Goal: Task Accomplishment & Management: Use online tool/utility

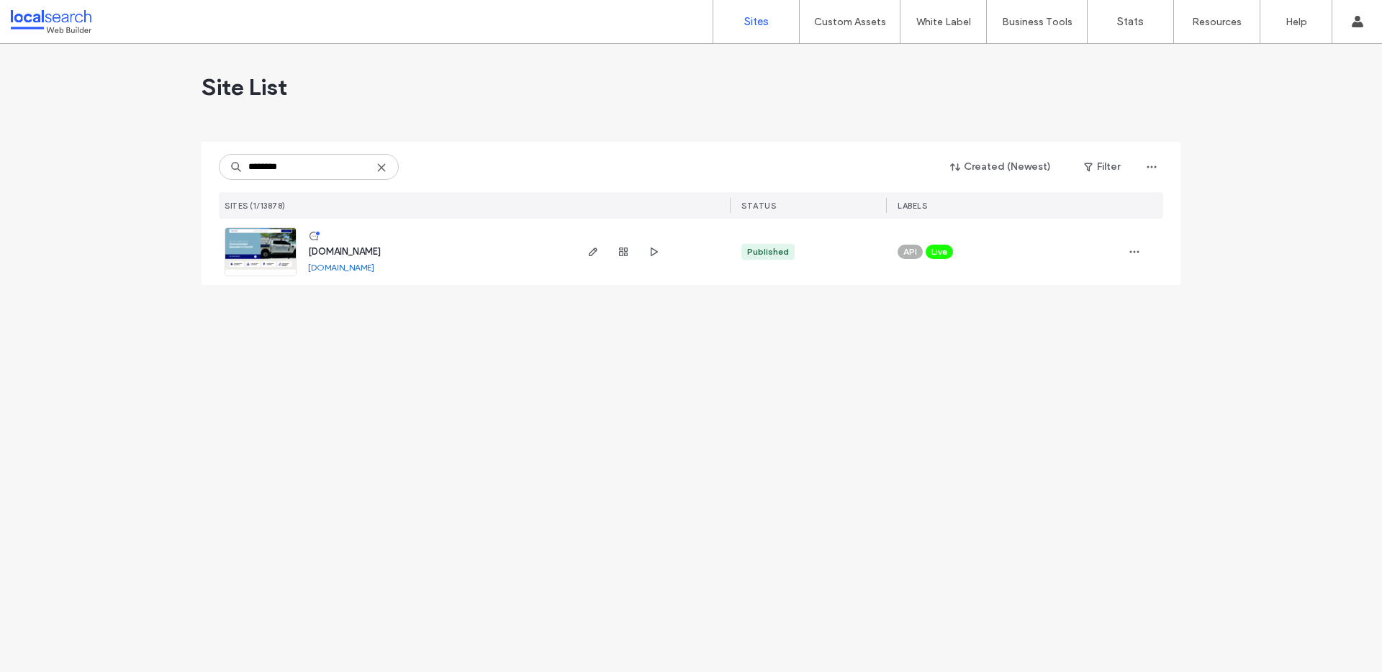
type input "********"
click at [268, 251] on img at bounding box center [260, 277] width 71 height 98
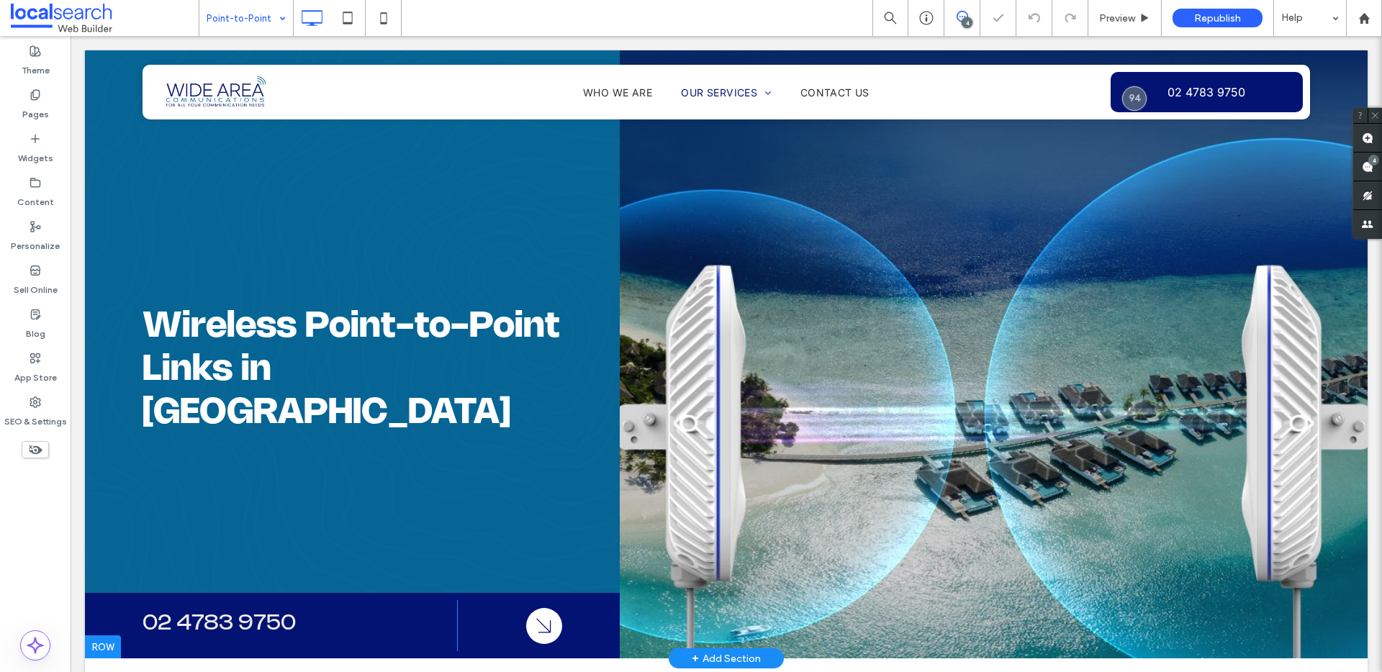
click at [755, 294] on div "Click To Paste Click To Paste" at bounding box center [994, 354] width 748 height 608
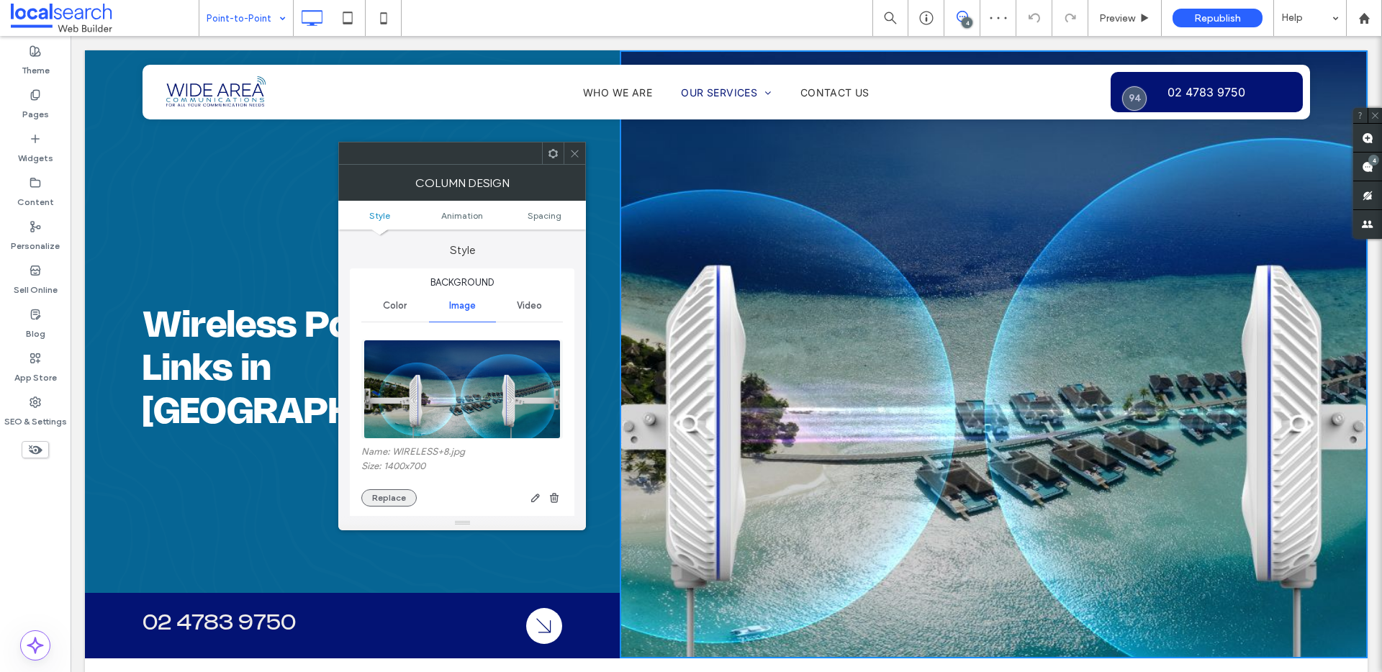
click at [402, 499] on button "Replace" at bounding box center [388, 498] width 55 height 17
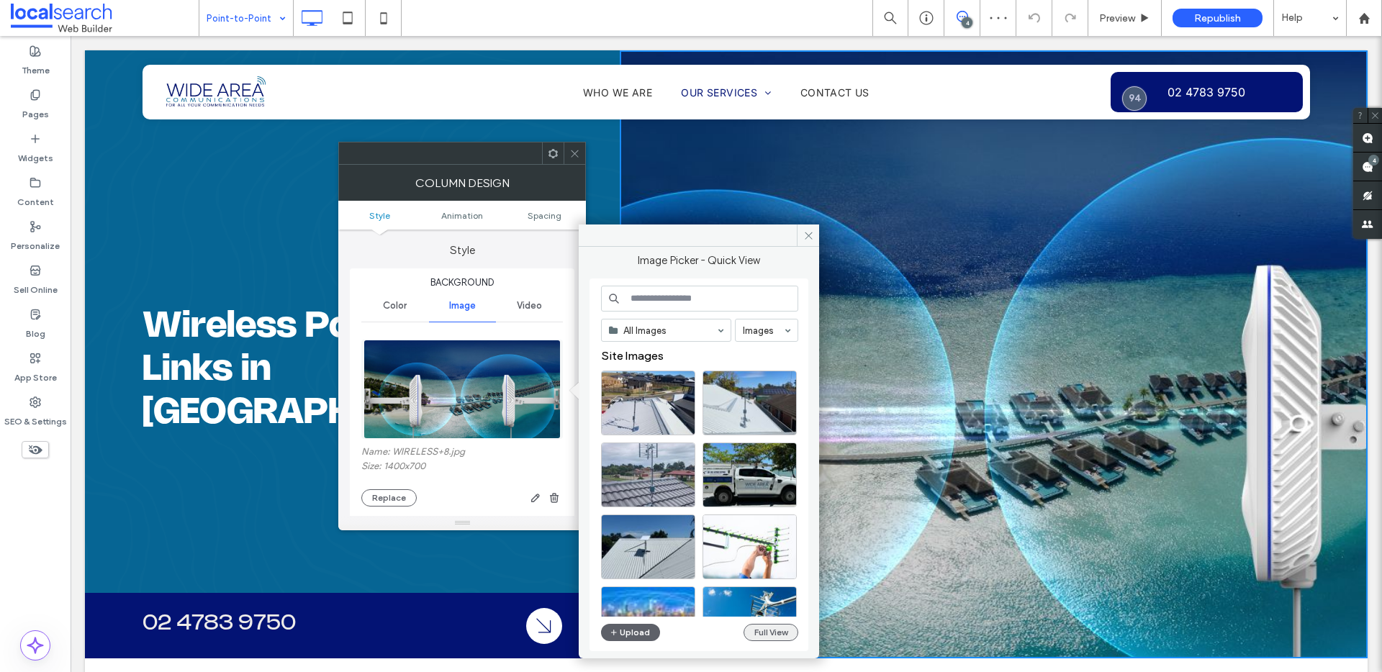
click at [755, 639] on button "Full View" at bounding box center [771, 632] width 55 height 17
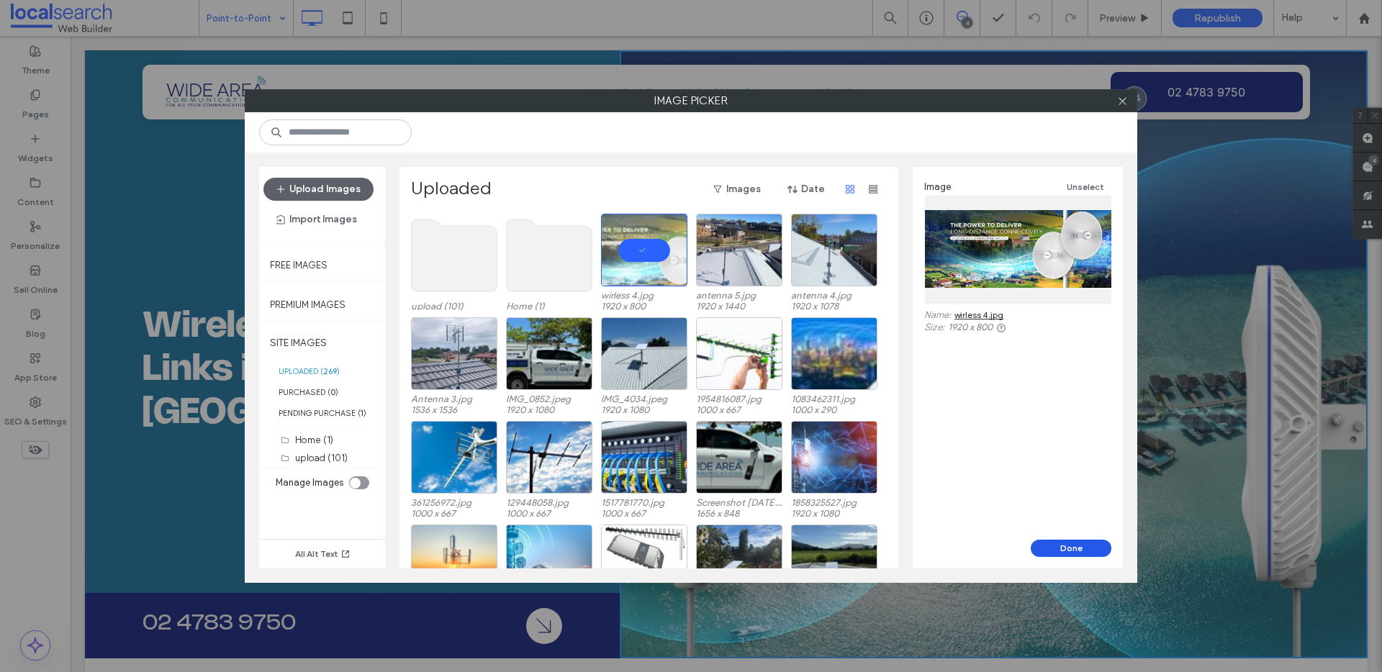
click at [1084, 544] on button "Done" at bounding box center [1071, 548] width 81 height 17
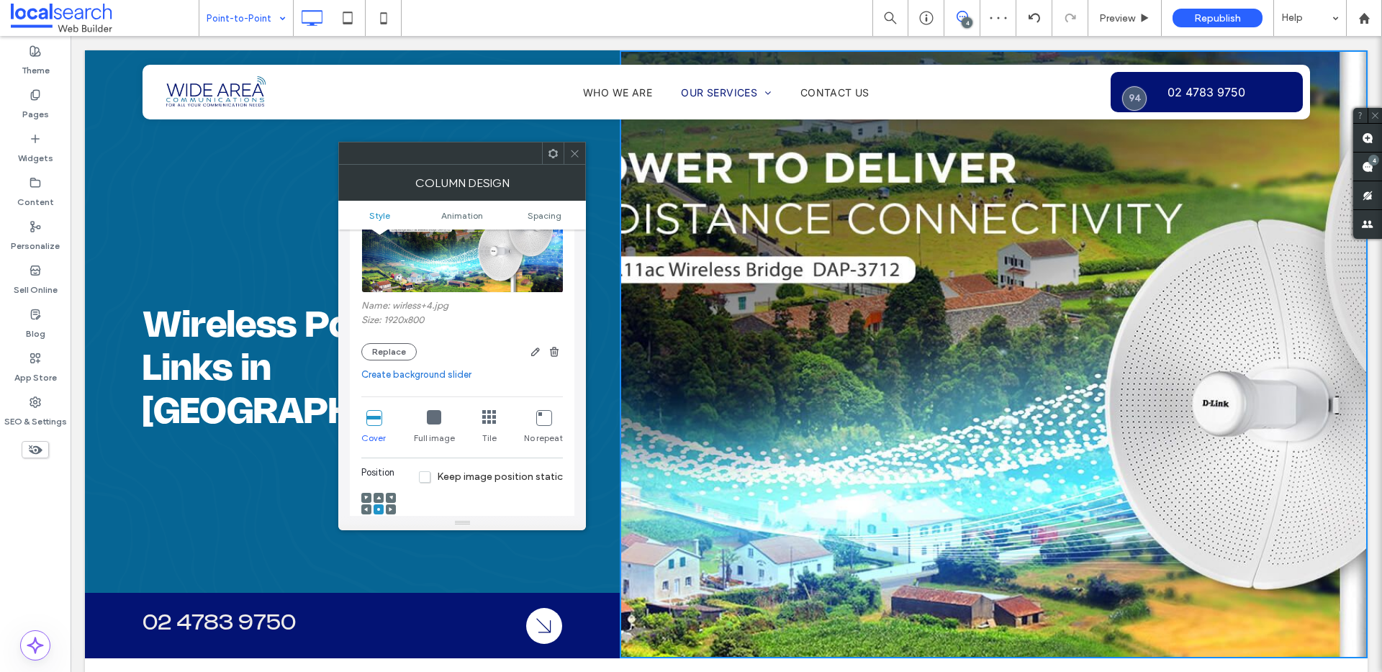
scroll to position [149, 0]
drag, startPoint x: 415, startPoint y: 416, endPoint x: 425, endPoint y: 411, distance: 10.6
click at [415, 415] on div "Full image" at bounding box center [434, 425] width 41 height 46
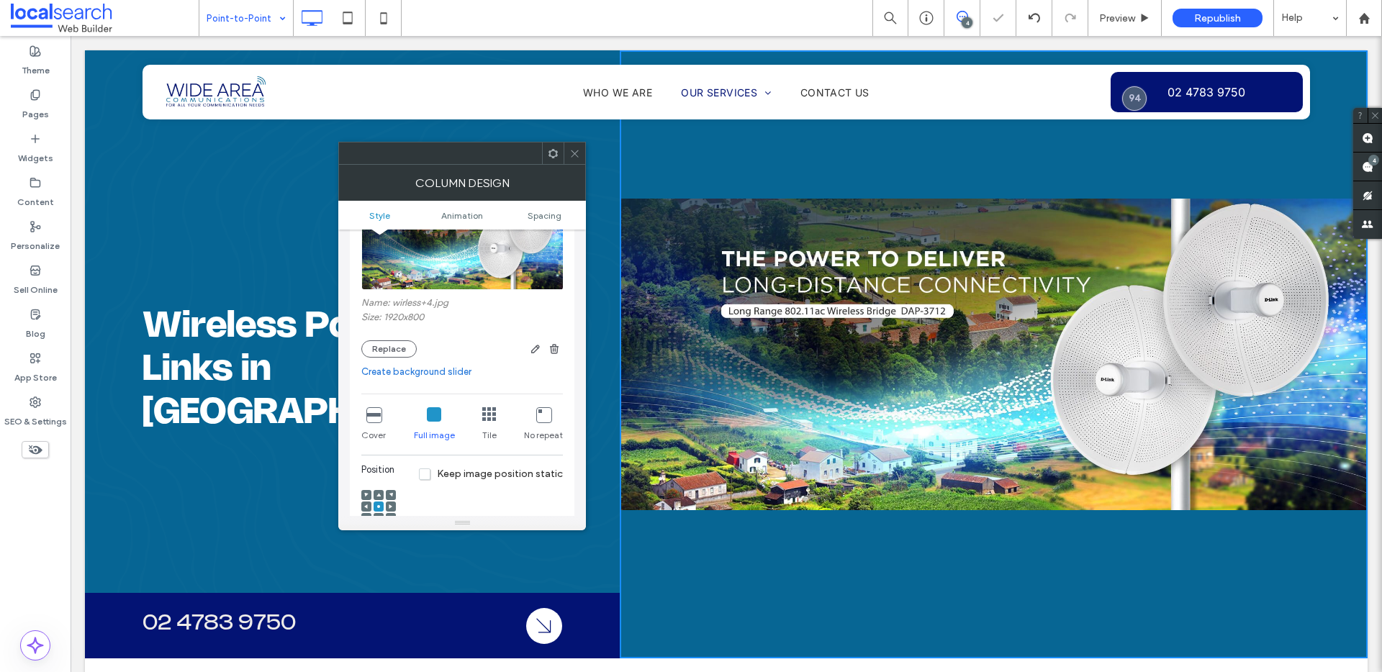
click at [425, 411] on div "Full image" at bounding box center [434, 425] width 41 height 46
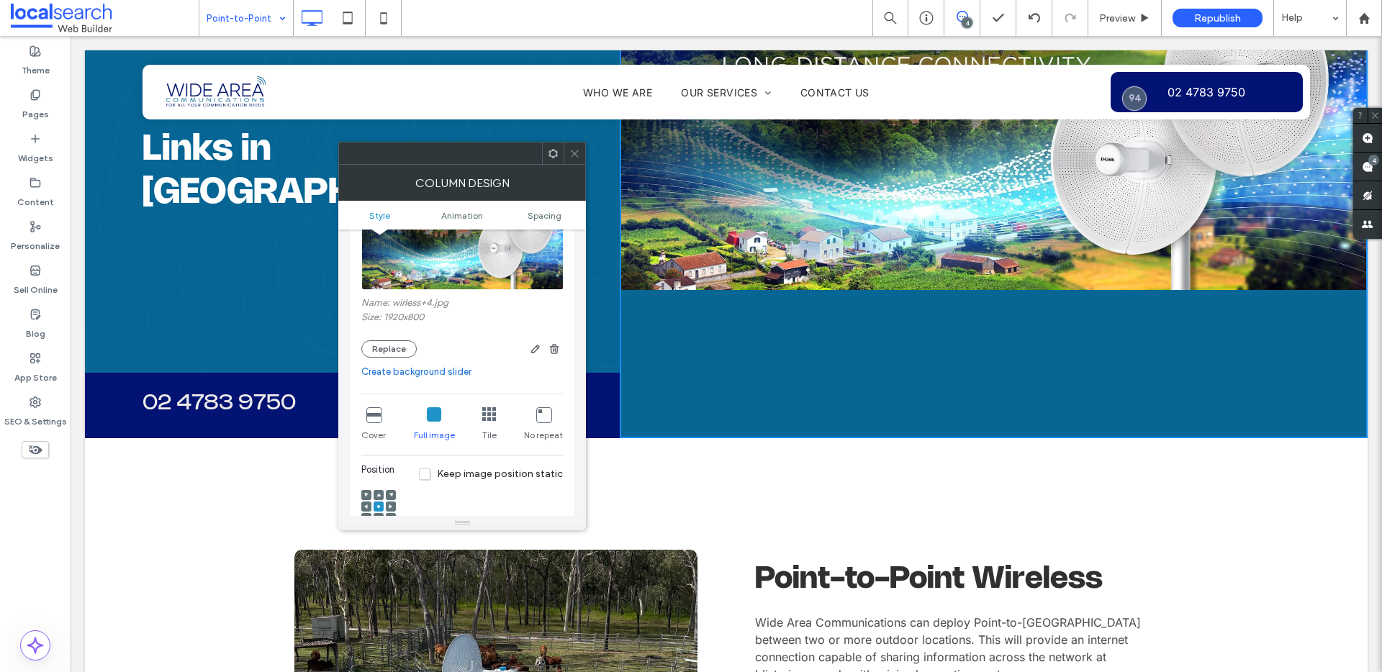
scroll to position [0, 0]
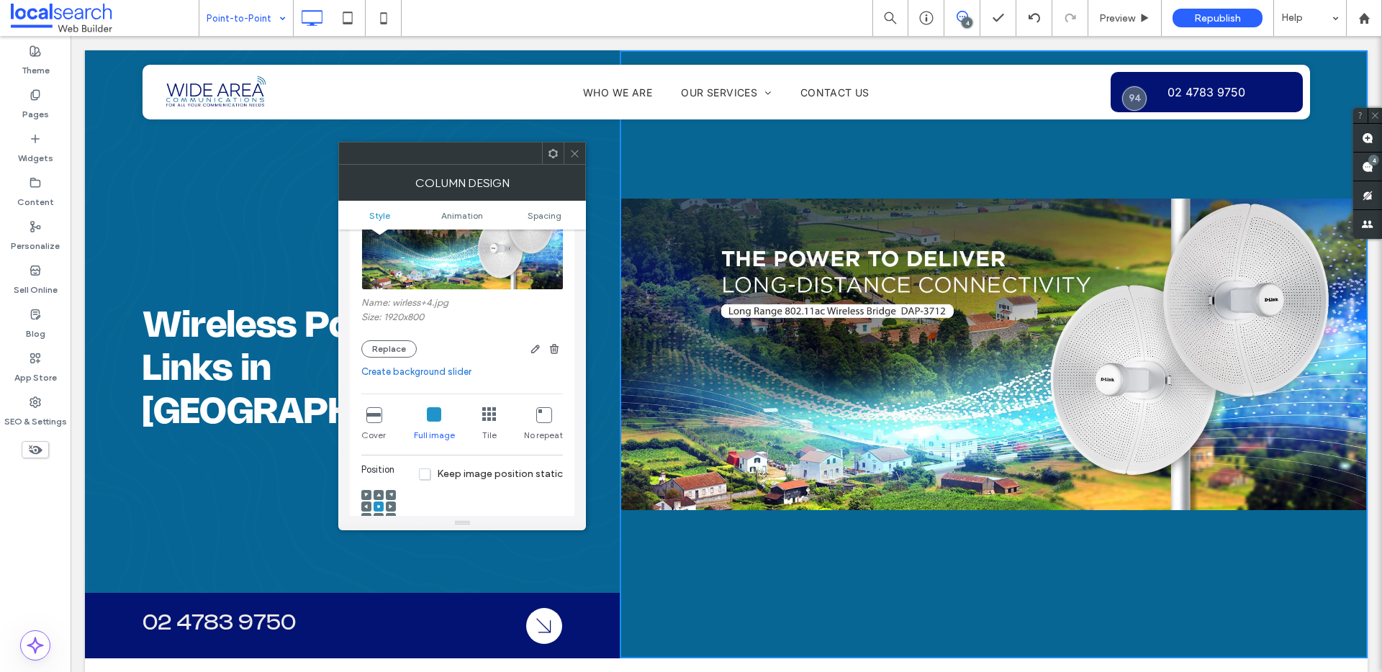
click at [375, 420] on icon at bounding box center [373, 415] width 14 height 14
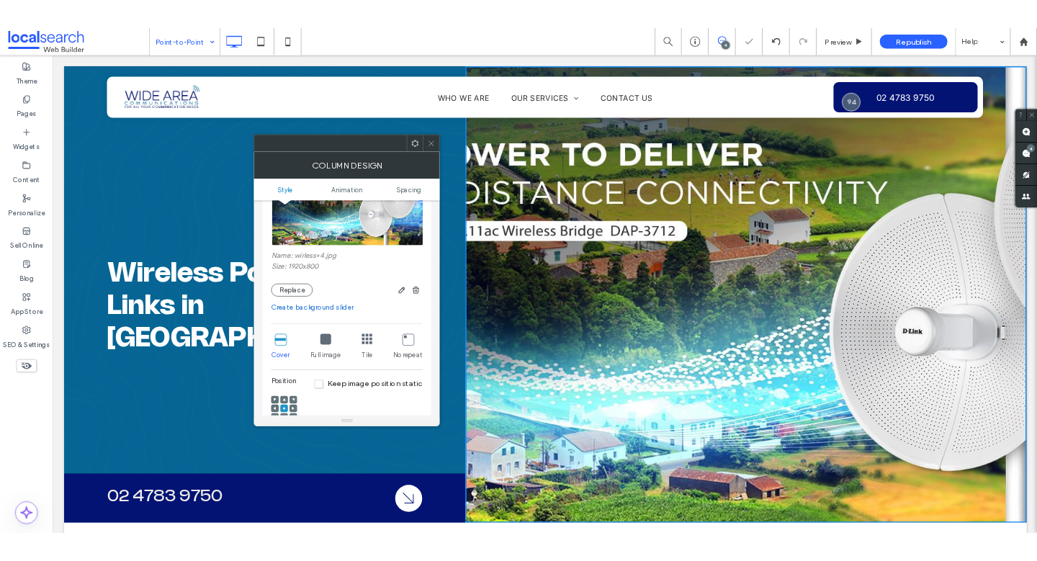
scroll to position [164, 0]
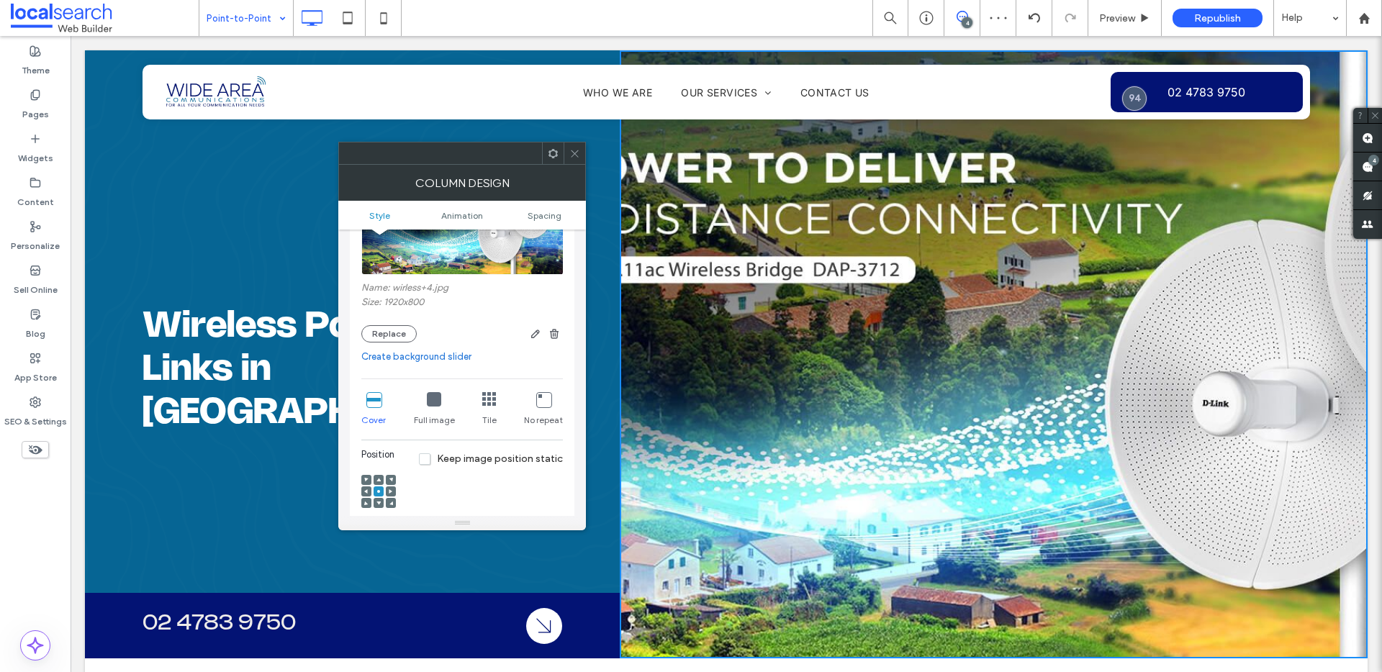
click at [367, 492] on use at bounding box center [366, 492] width 4 height 4
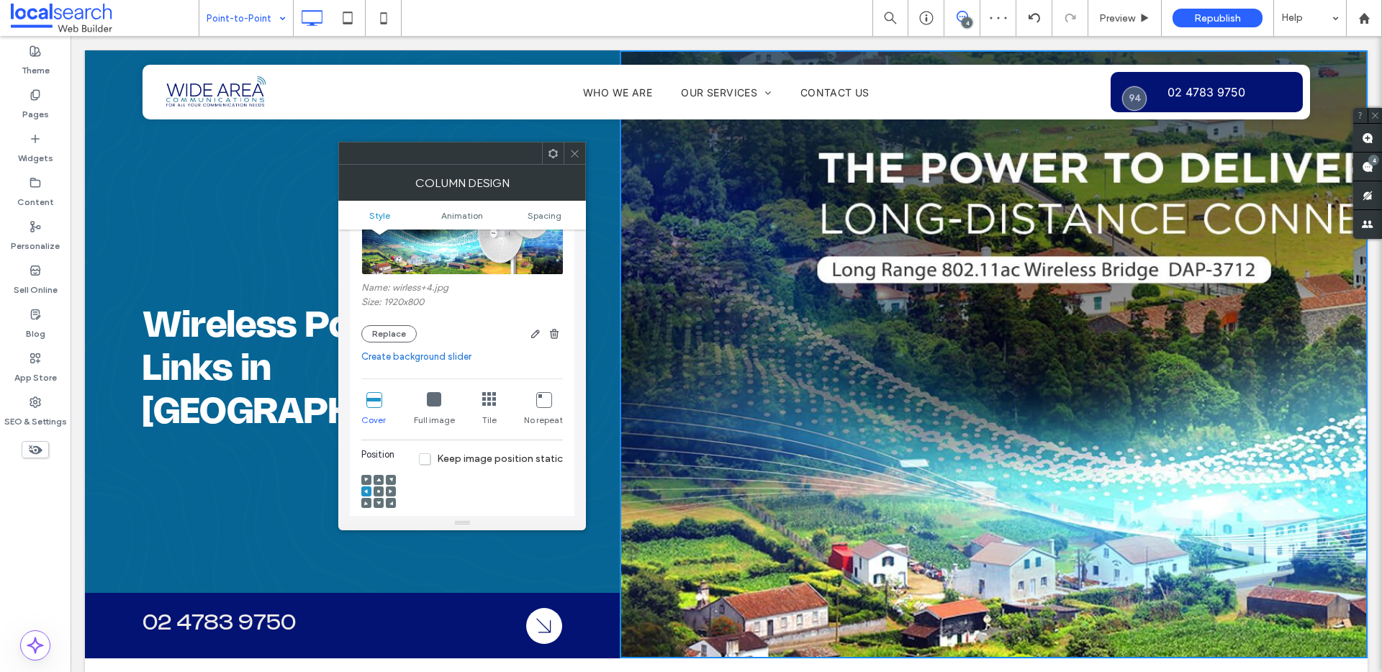
click at [386, 491] on div at bounding box center [391, 492] width 10 height 10
click at [382, 491] on div at bounding box center [379, 492] width 10 height 10
click at [438, 397] on icon at bounding box center [434, 399] width 14 height 14
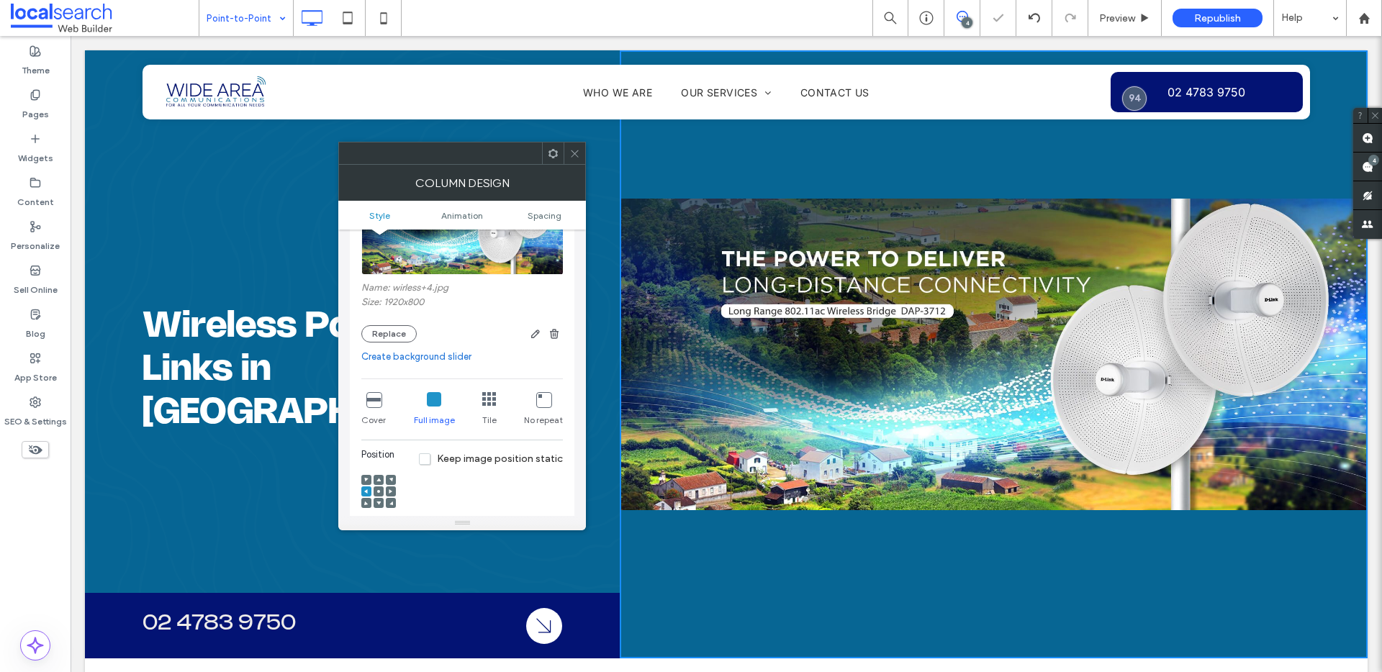
click at [379, 494] on span at bounding box center [379, 492] width 4 height 10
click at [576, 149] on icon at bounding box center [574, 153] width 11 height 11
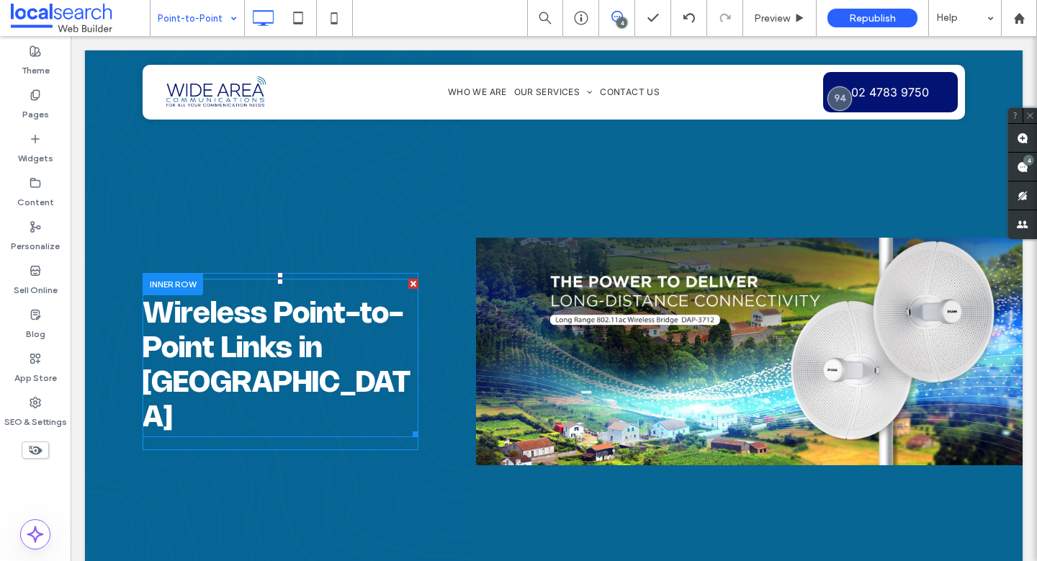
scroll to position [19, 0]
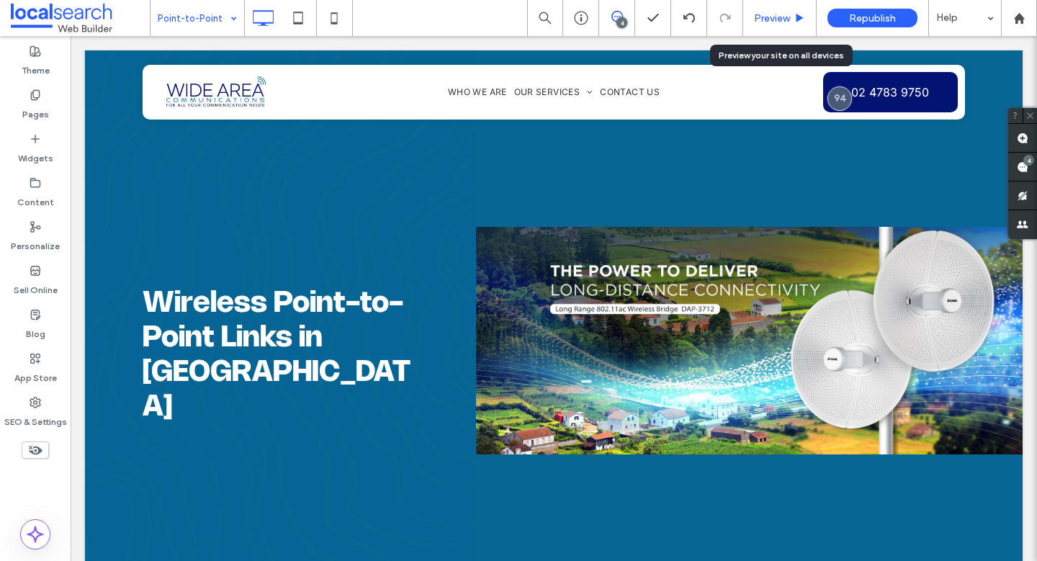
click at [758, 18] on span "Preview" at bounding box center [772, 18] width 36 height 12
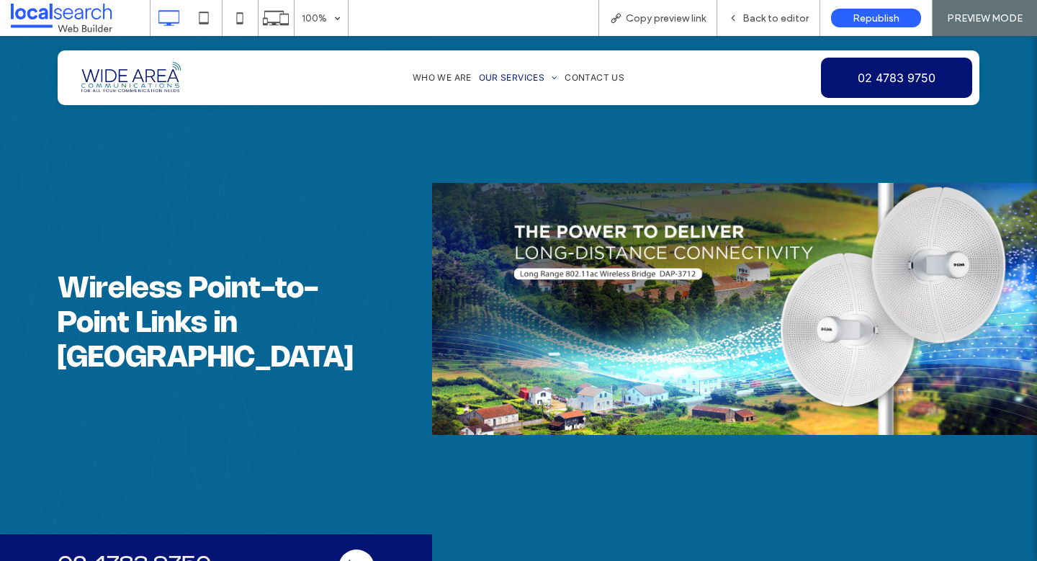
click at [758, 18] on span "Back to editor" at bounding box center [775, 18] width 66 height 12
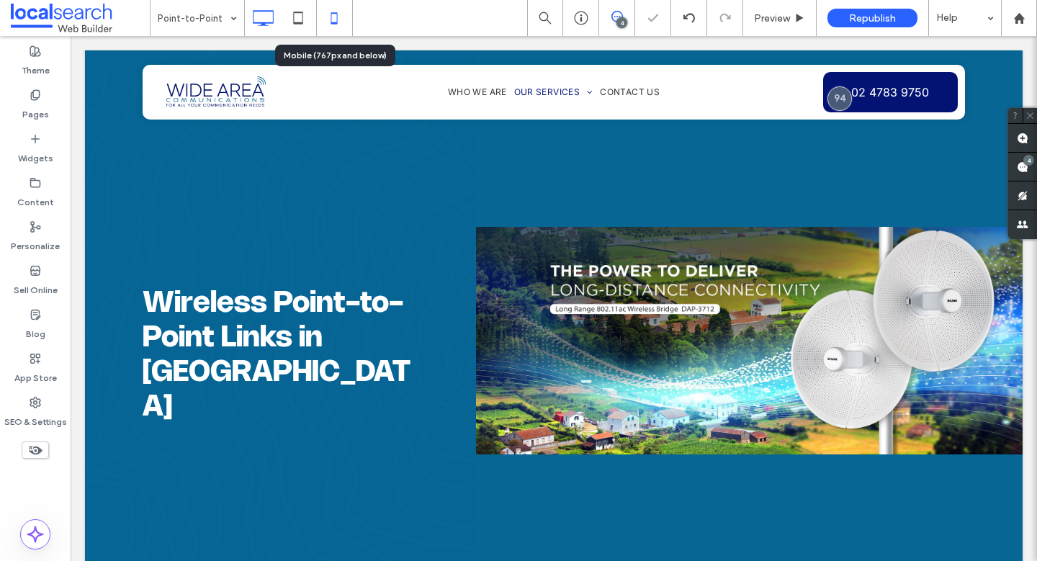
click at [328, 16] on icon at bounding box center [334, 18] width 29 height 29
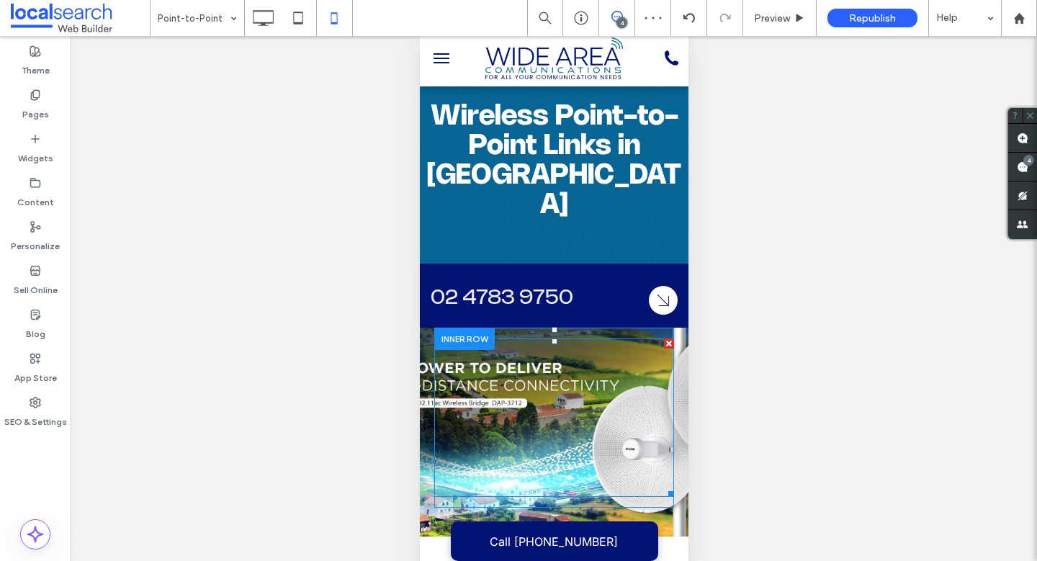
scroll to position [92, 0]
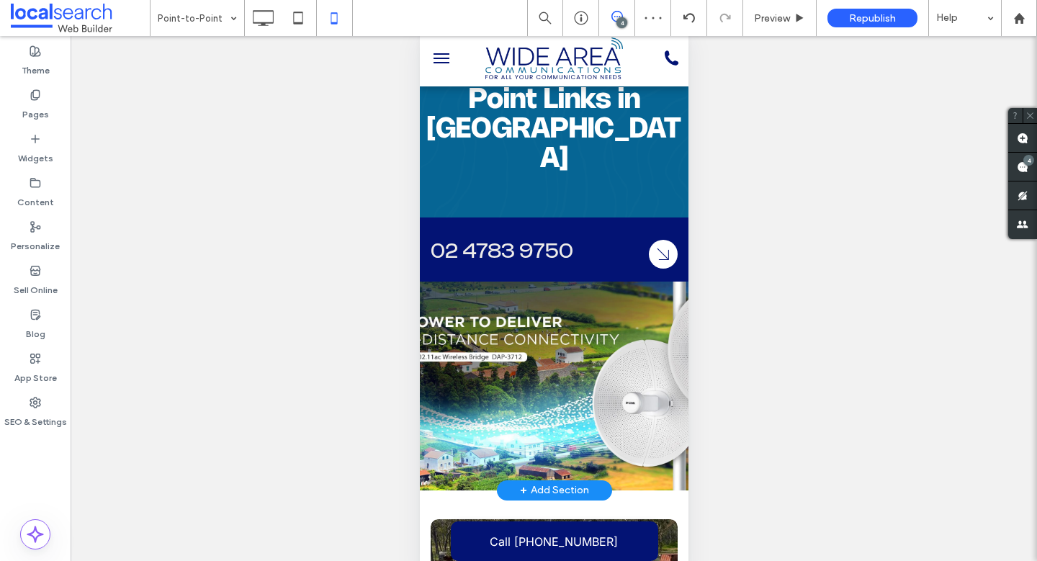
click at [649, 444] on div "Click To Paste Click To Paste" at bounding box center [553, 386] width 269 height 209
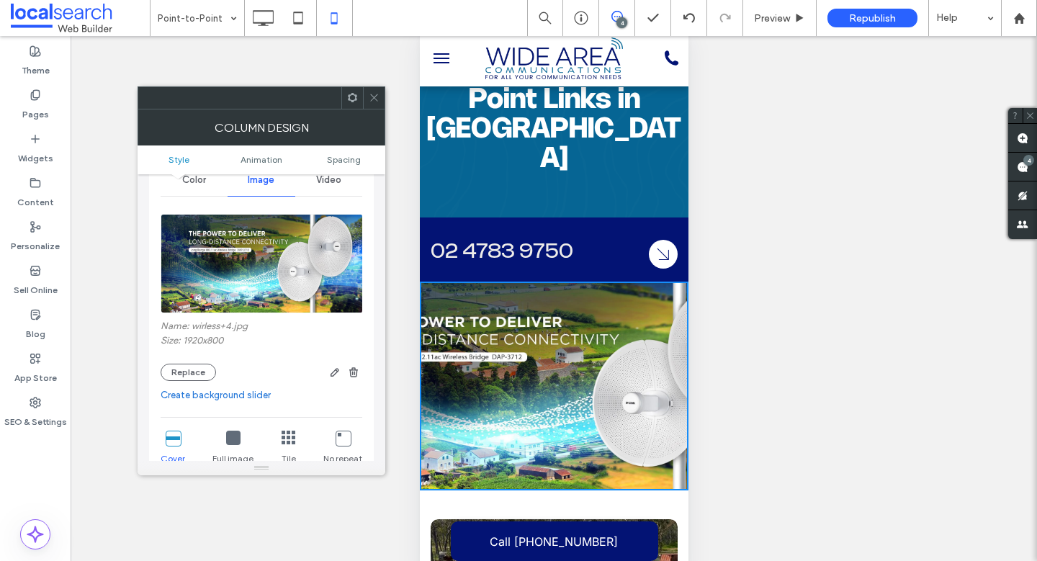
scroll to position [143, 0]
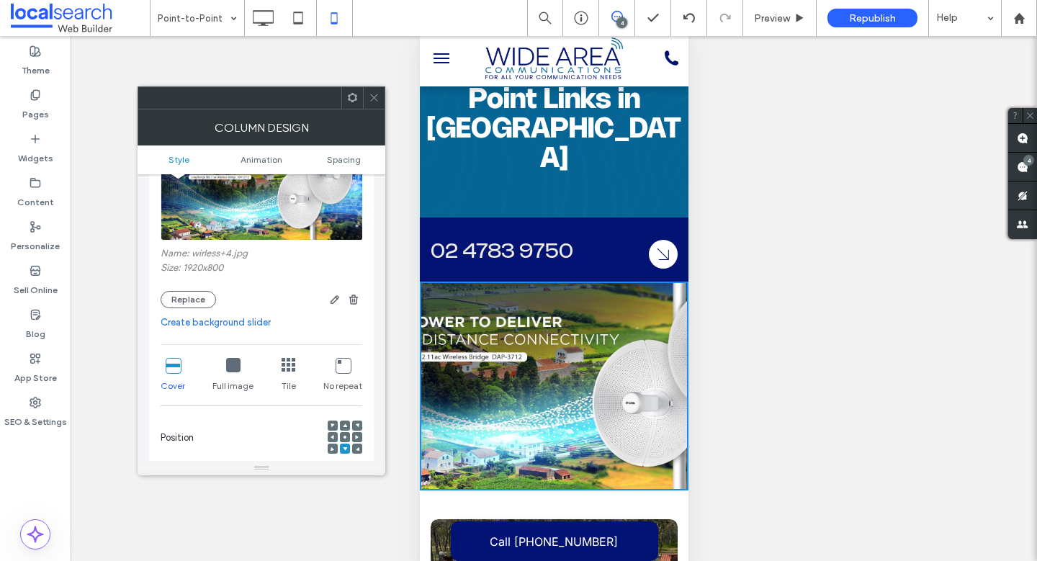
click at [229, 370] on icon at bounding box center [233, 365] width 14 height 14
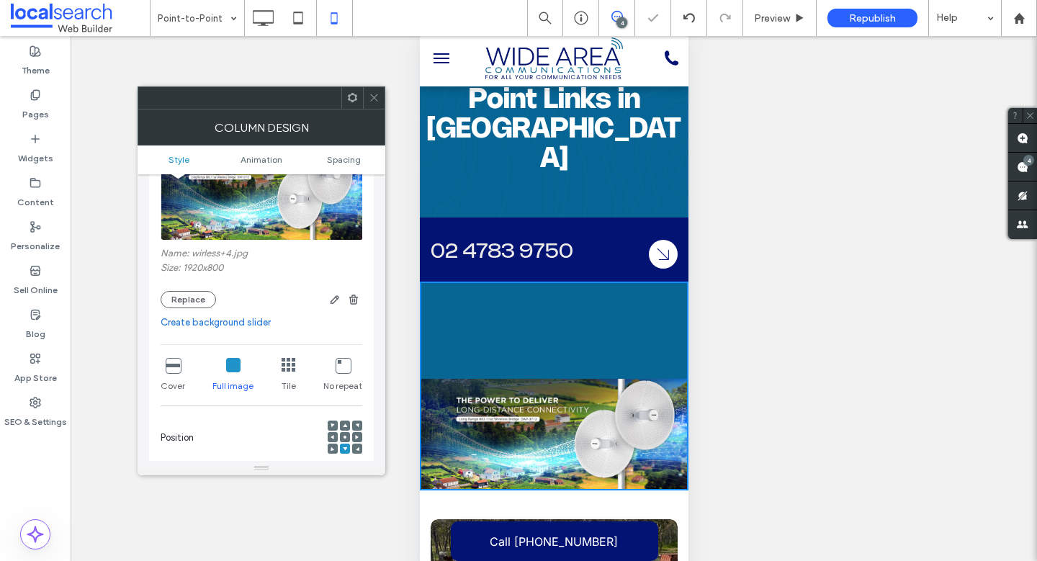
click at [177, 369] on icon at bounding box center [173, 365] width 14 height 14
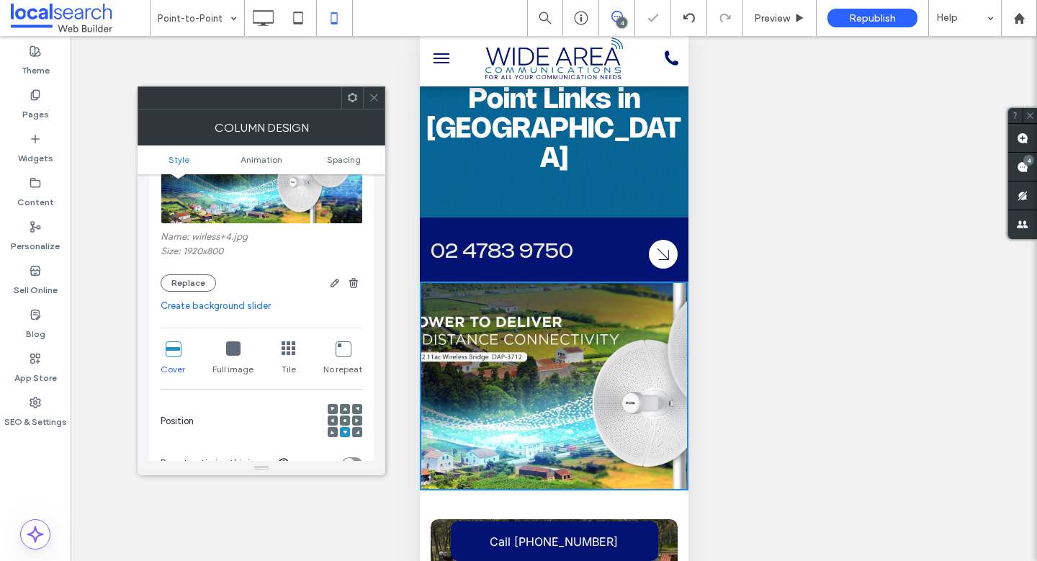
scroll to position [163, 0]
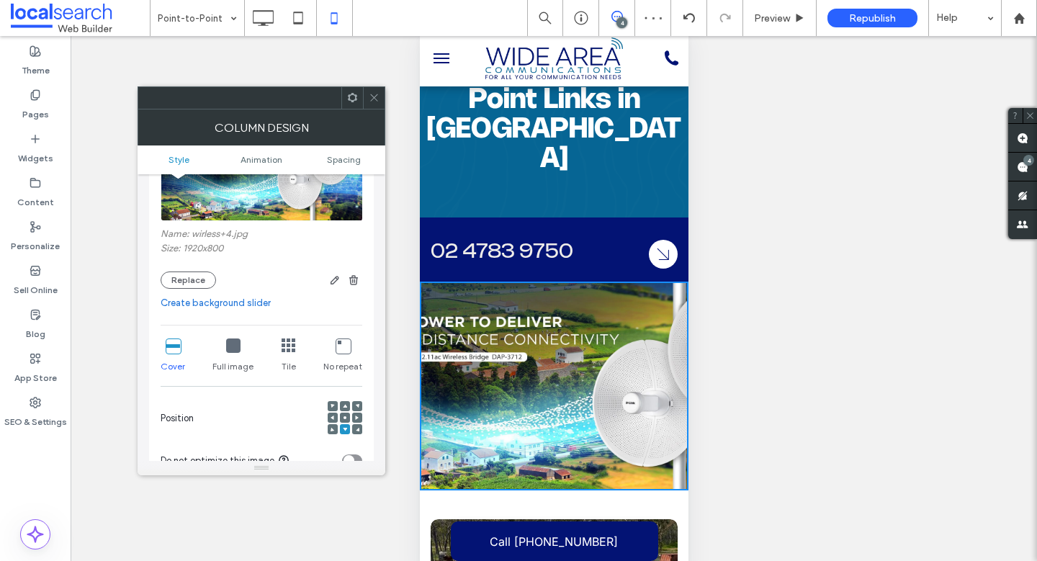
click at [370, 98] on icon at bounding box center [374, 97] width 11 height 11
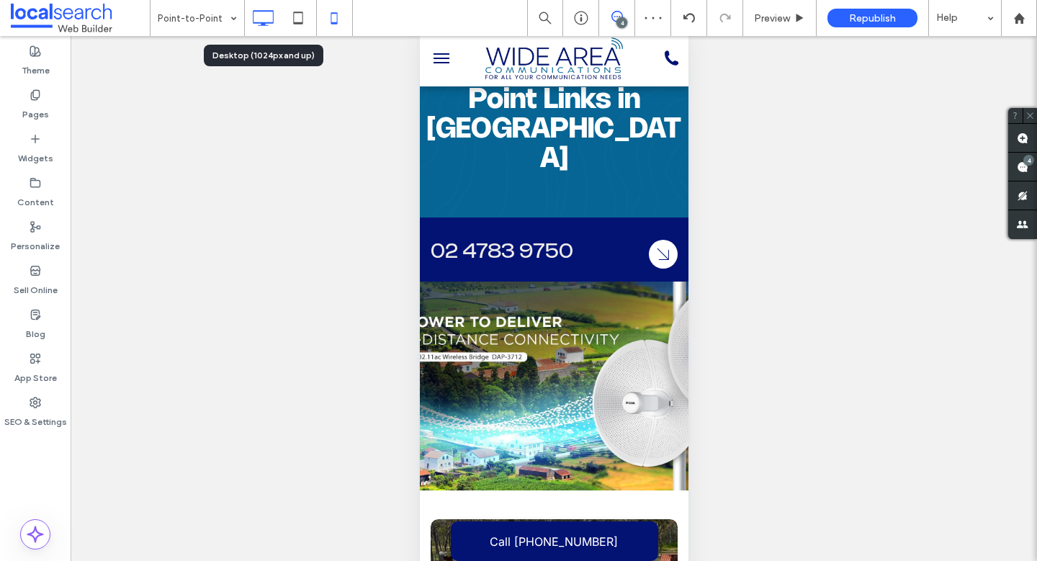
click at [266, 28] on icon at bounding box center [262, 18] width 29 height 29
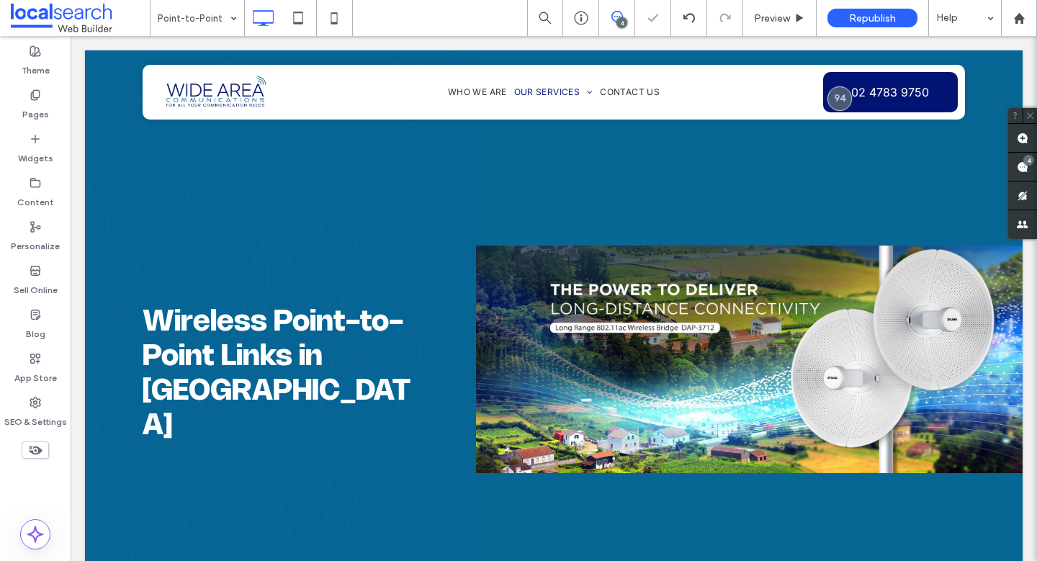
scroll to position [0, 0]
click at [601, 312] on div "Click To Paste Click To Paste" at bounding box center [749, 358] width 546 height 617
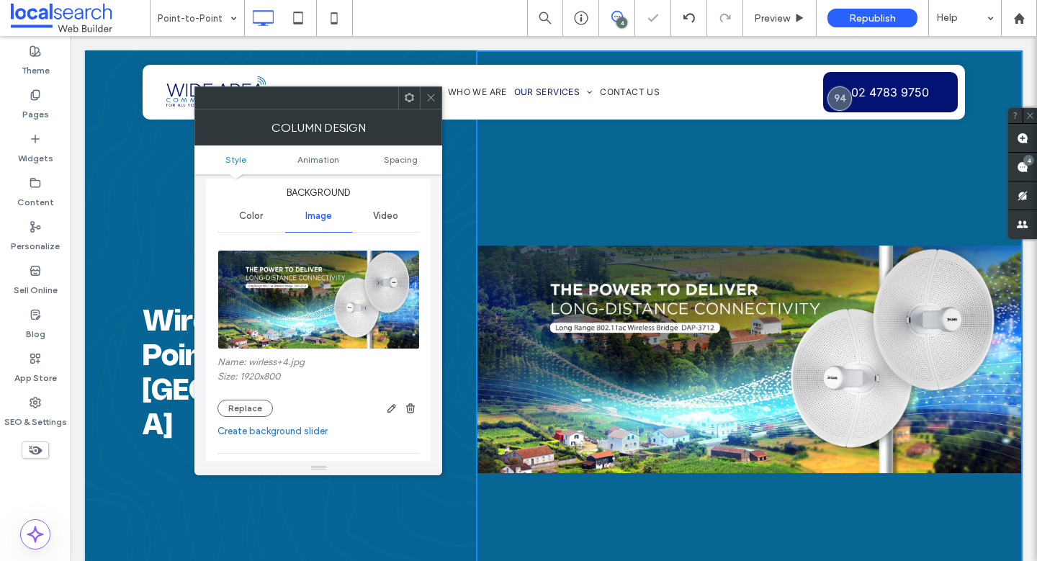
scroll to position [268, 0]
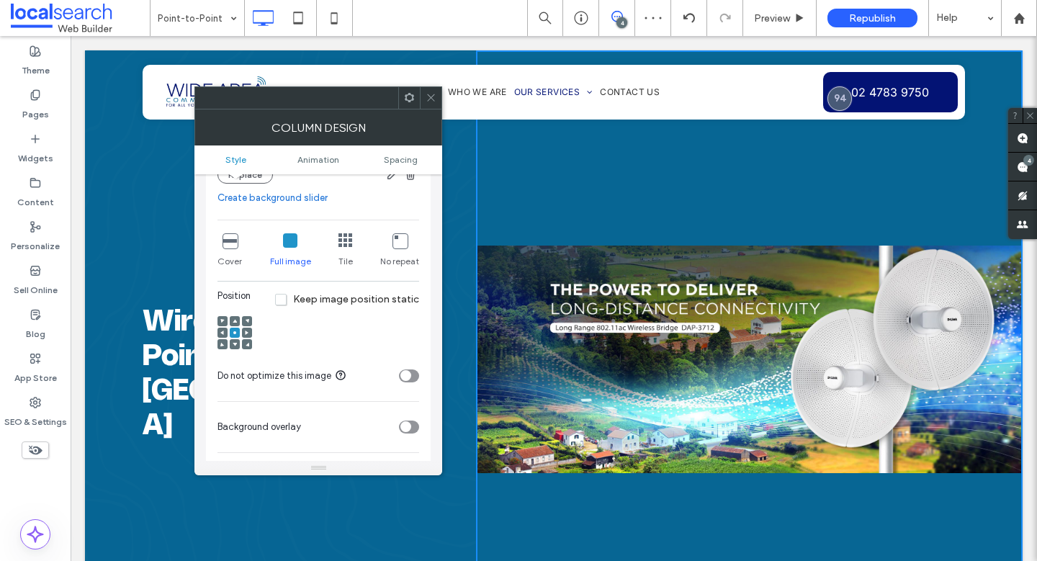
click at [226, 243] on icon at bounding box center [229, 240] width 14 height 14
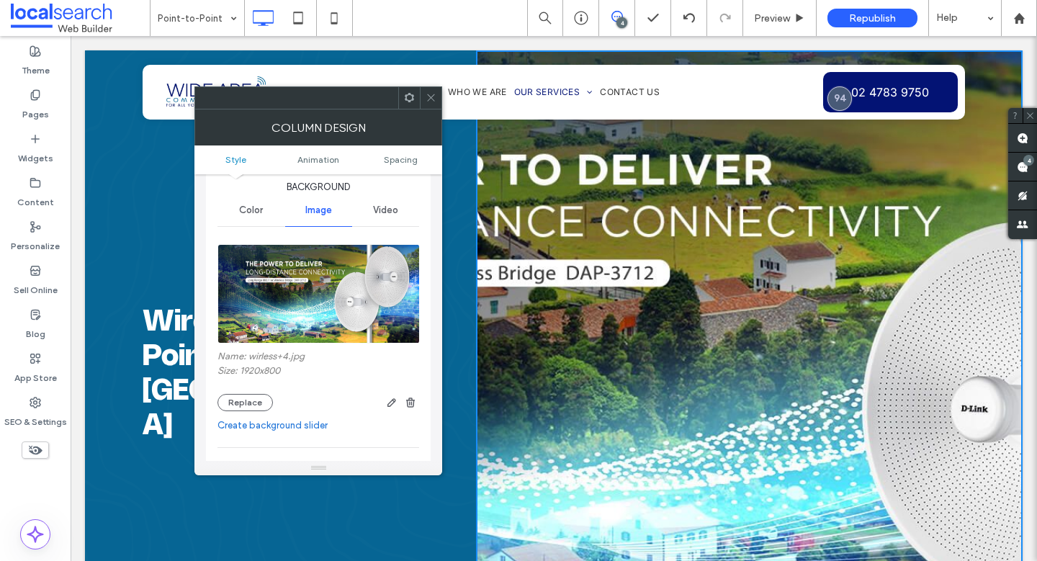
scroll to position [71, 0]
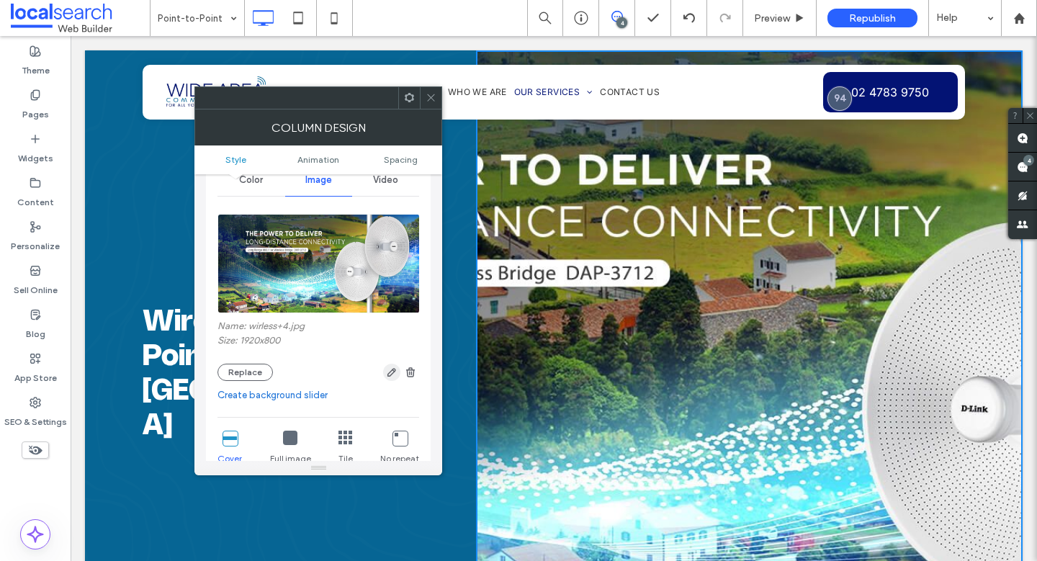
click at [392, 377] on icon "button" at bounding box center [392, 372] width 12 height 12
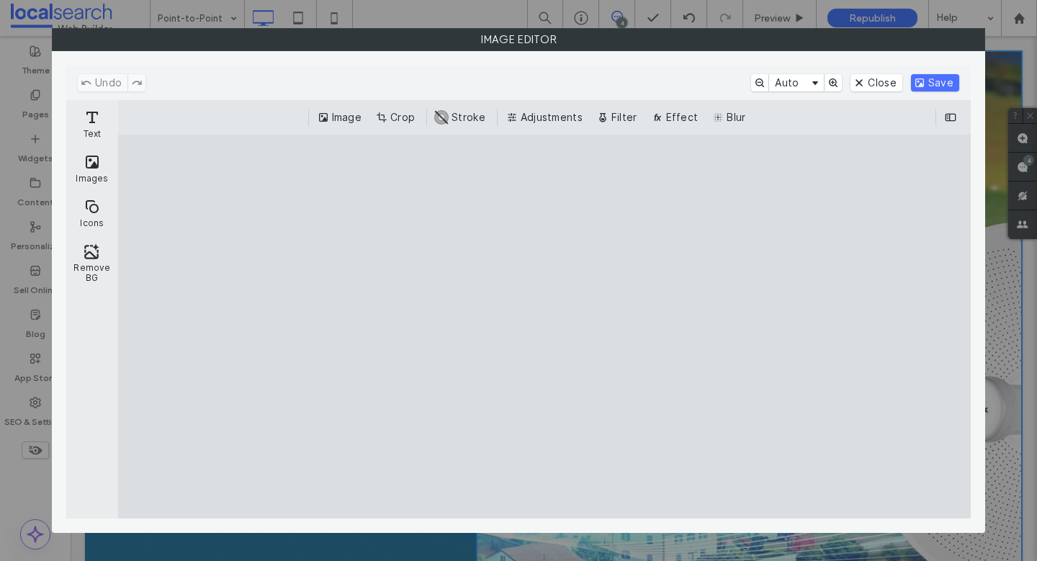
click at [408, 114] on button "Crop" at bounding box center [397, 117] width 48 height 17
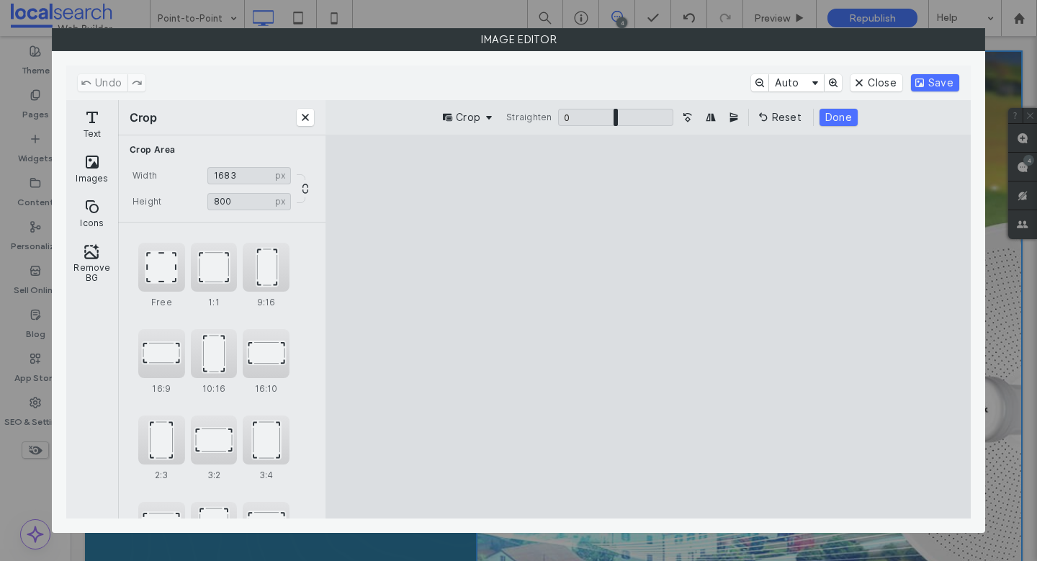
drag, startPoint x: 358, startPoint y: 333, endPoint x: 429, endPoint y: 333, distance: 71.3
click at [648, 327] on cesdk-canvas "Editor canvas" at bounding box center [648, 327] width 0 height 0
type input "****"
drag, startPoint x: 939, startPoint y: 337, endPoint x: 871, endPoint y: 339, distance: 67.7
click at [648, 327] on cesdk-canvas "Editor canvas" at bounding box center [648, 327] width 0 height 0
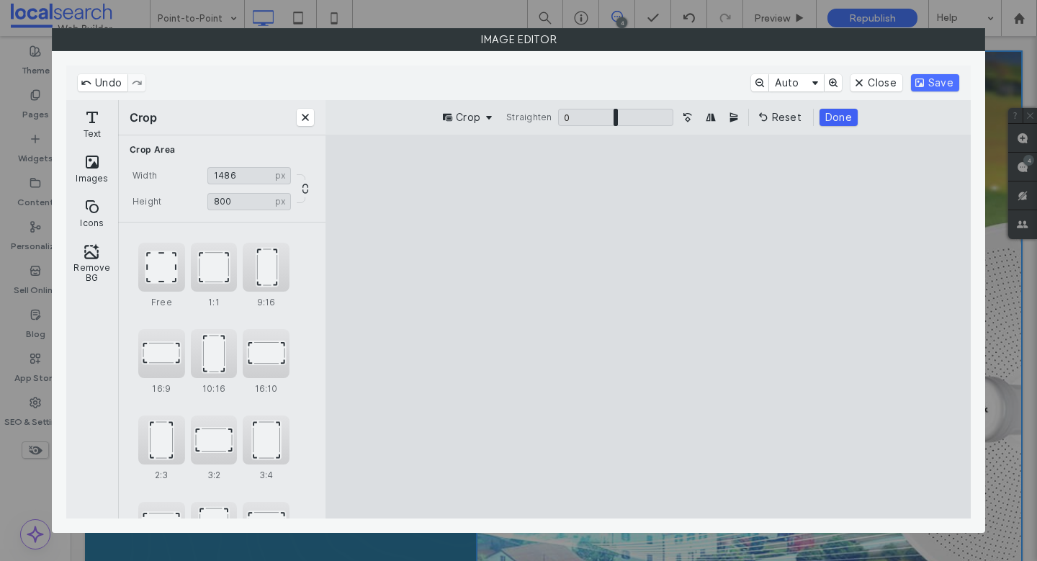
click at [839, 114] on button "Done" at bounding box center [838, 117] width 38 height 17
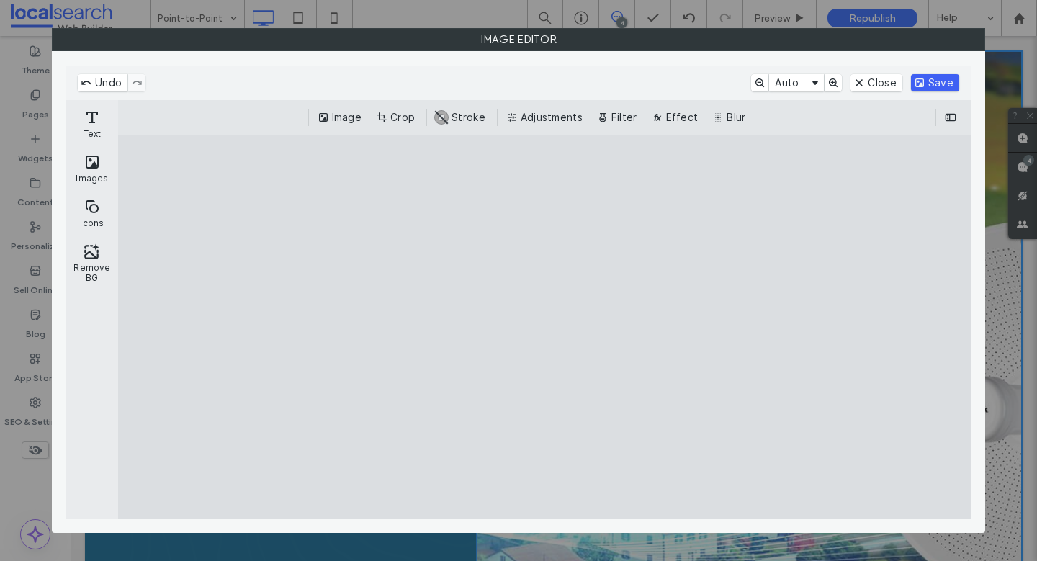
click at [928, 86] on button "Save" at bounding box center [935, 82] width 48 height 17
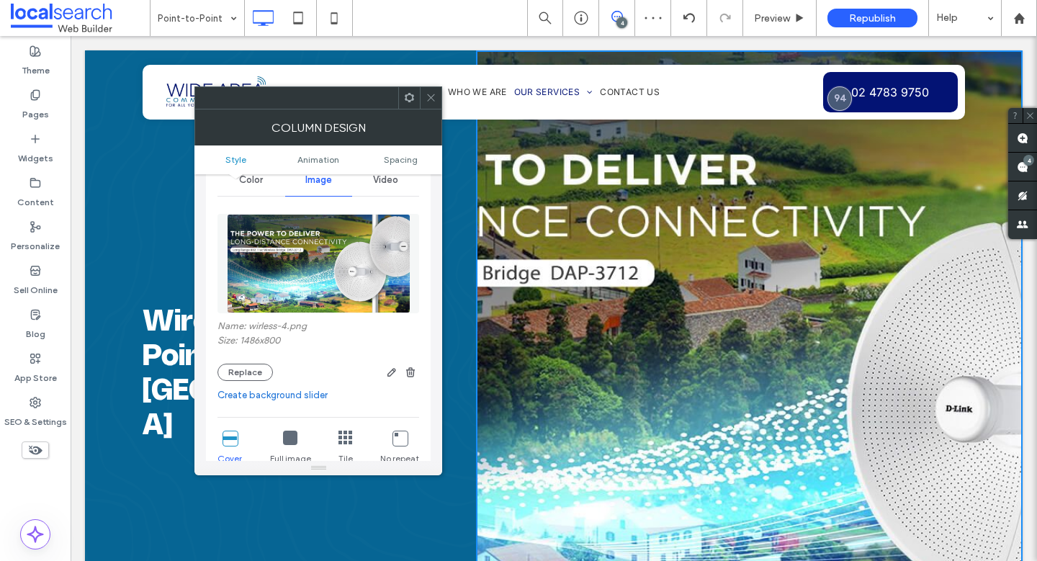
click at [433, 95] on use at bounding box center [431, 97] width 7 height 7
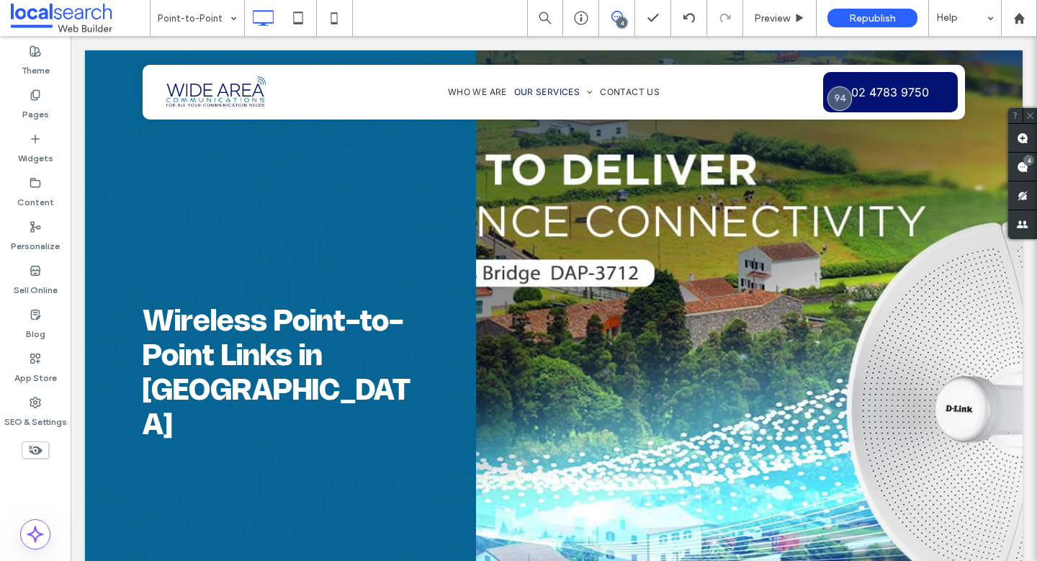
click at [634, 396] on div "Click To Paste Click To Paste" at bounding box center [749, 358] width 546 height 617
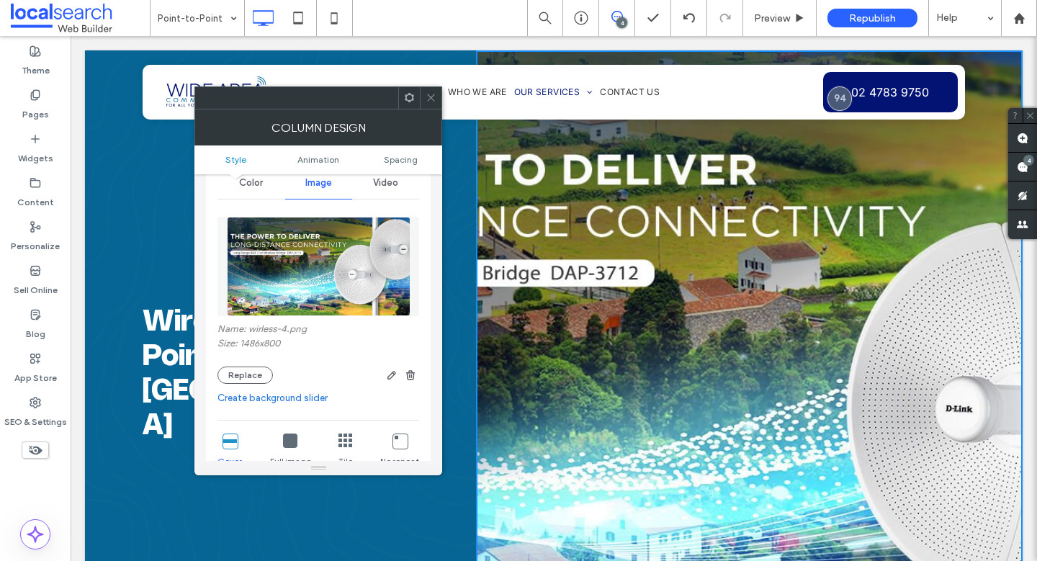
scroll to position [127, 0]
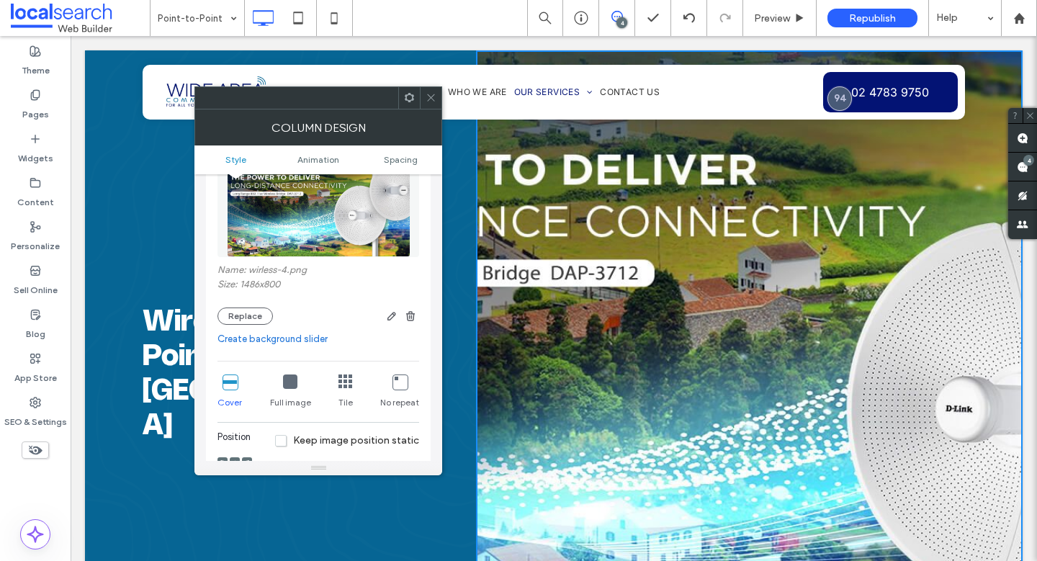
click at [279, 379] on div "Full image" at bounding box center [290, 392] width 41 height 46
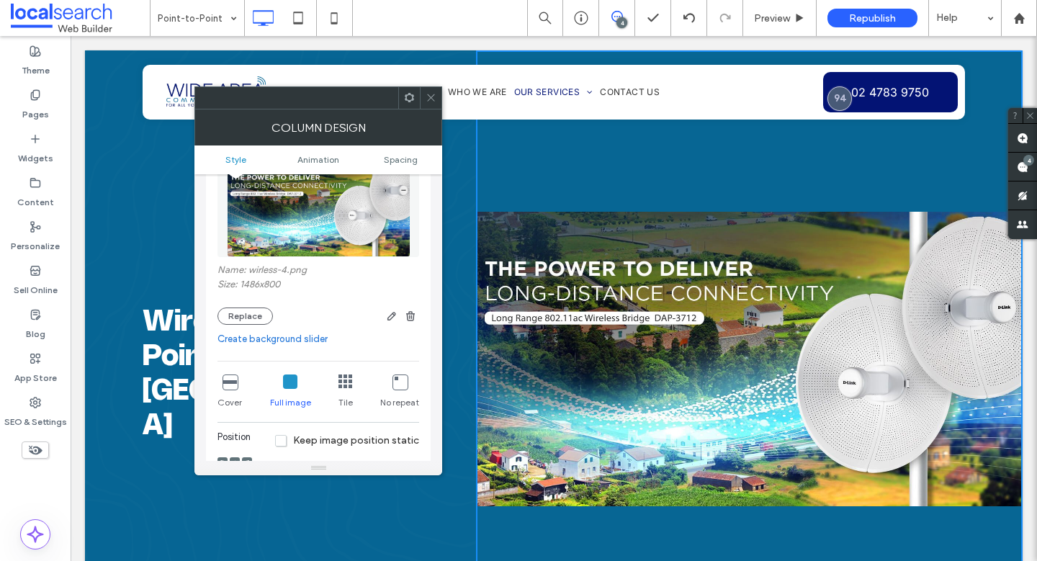
click at [436, 95] on div at bounding box center [431, 98] width 22 height 22
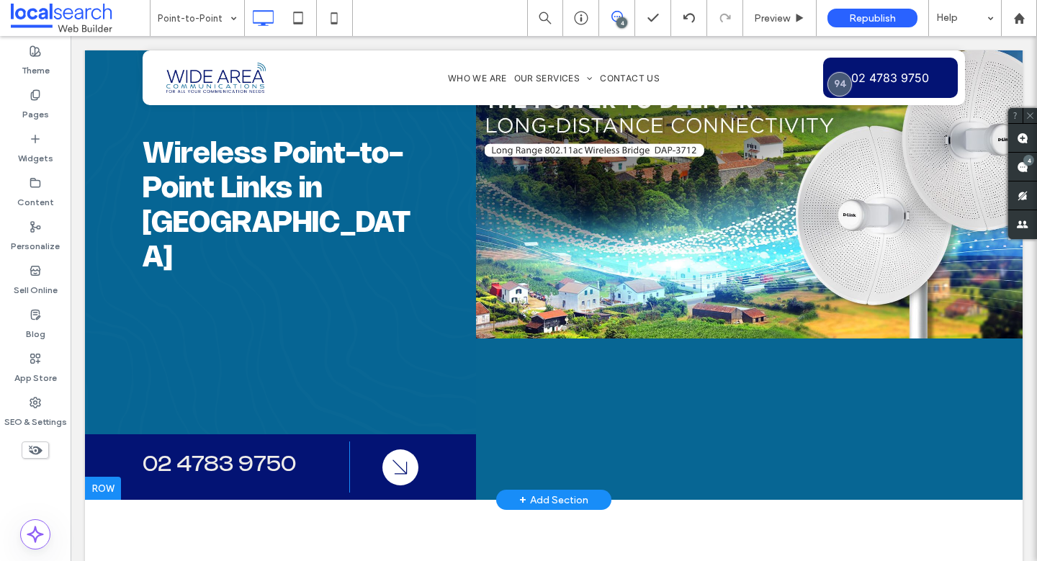
scroll to position [168, 0]
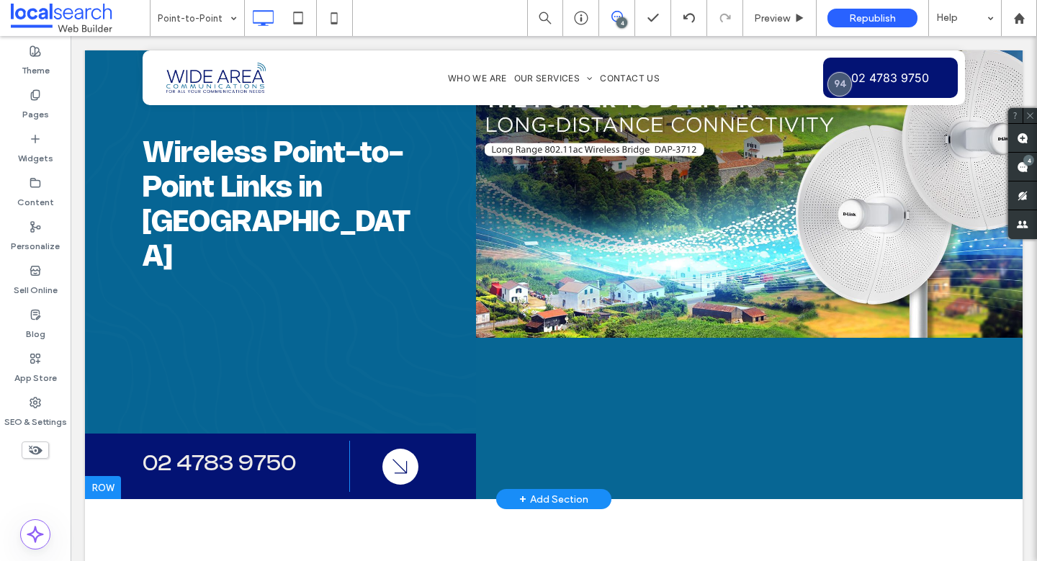
click at [552, 285] on div "Click To Paste Click To Paste" at bounding box center [749, 190] width 546 height 617
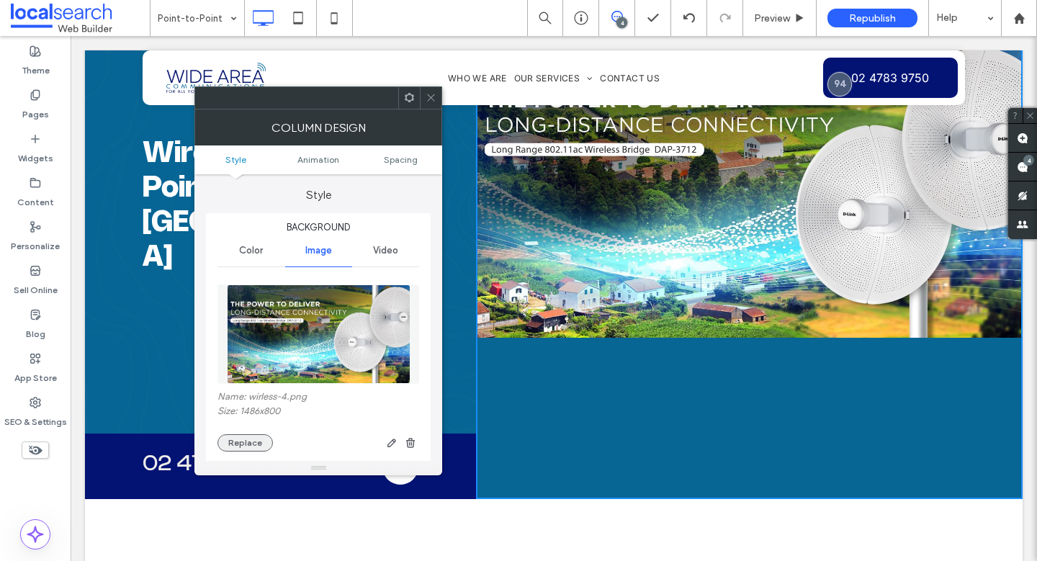
click at [248, 435] on button "Replace" at bounding box center [244, 442] width 55 height 17
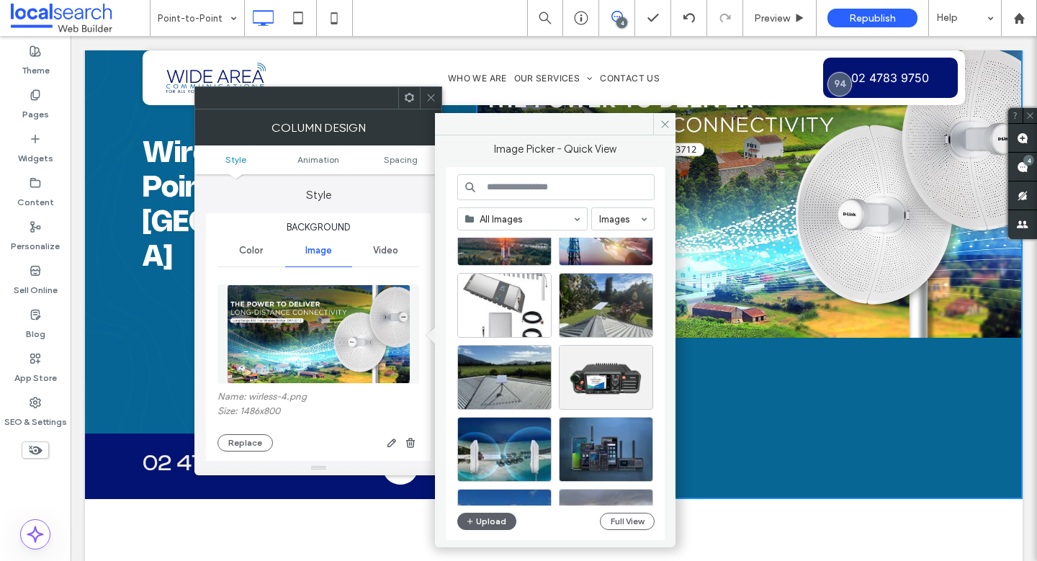
scroll to position [618, 0]
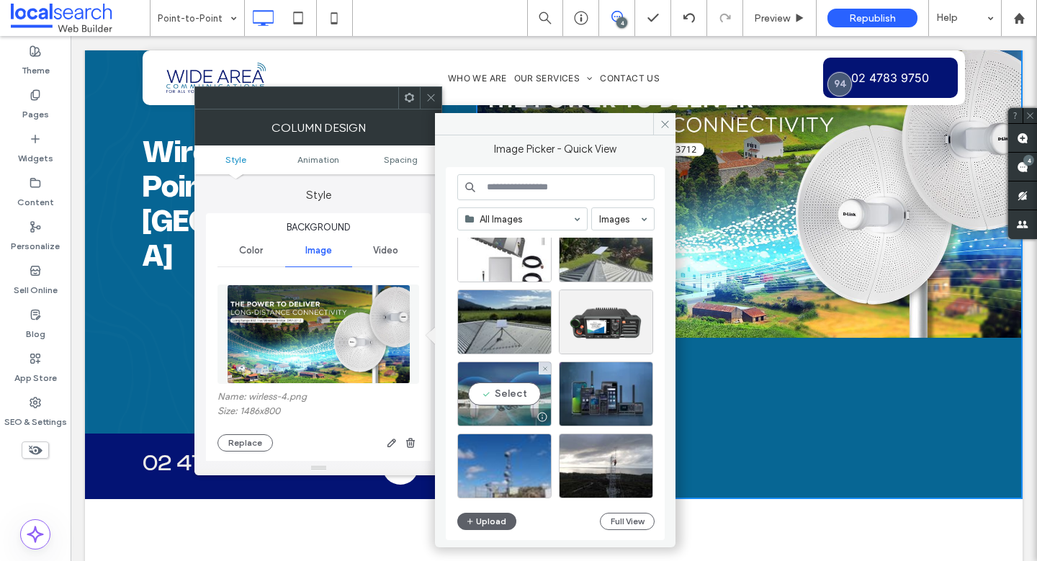
drag, startPoint x: 489, startPoint y: 396, endPoint x: 424, endPoint y: 357, distance: 75.6
click at [489, 396] on div "Select" at bounding box center [504, 393] width 94 height 65
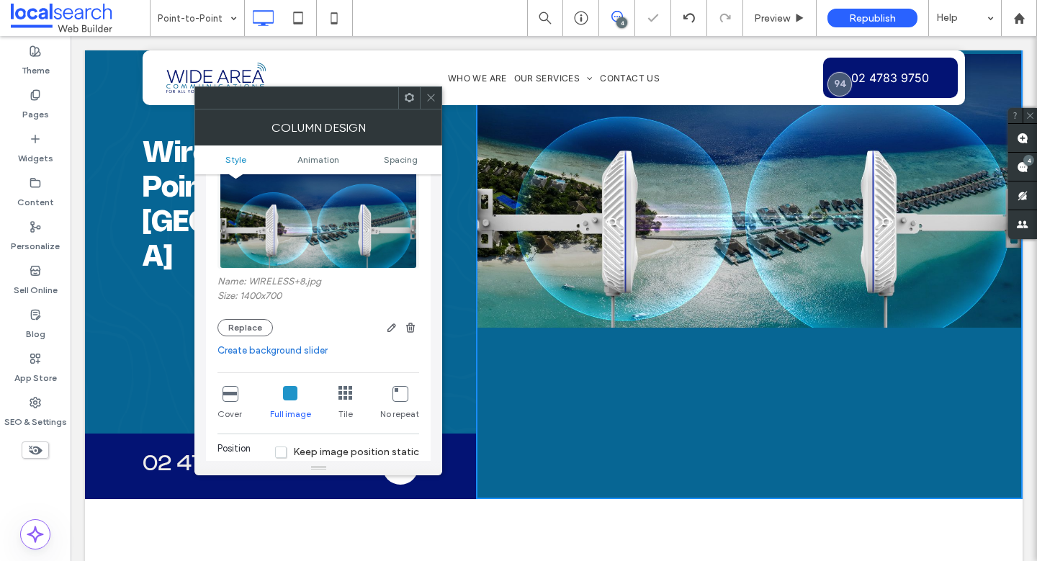
scroll to position [268, 0]
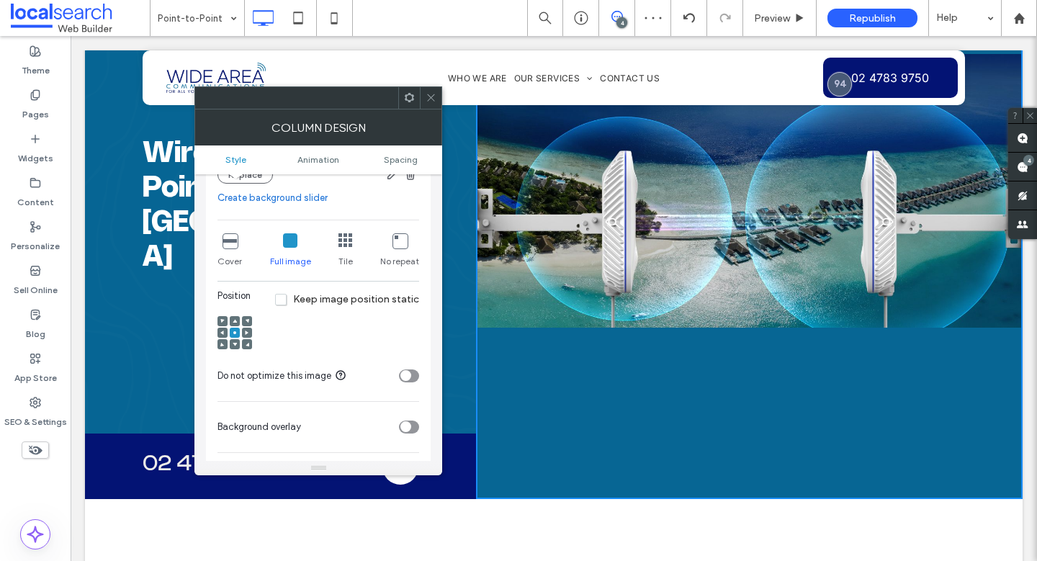
click at [222, 246] on icon at bounding box center [229, 240] width 14 height 14
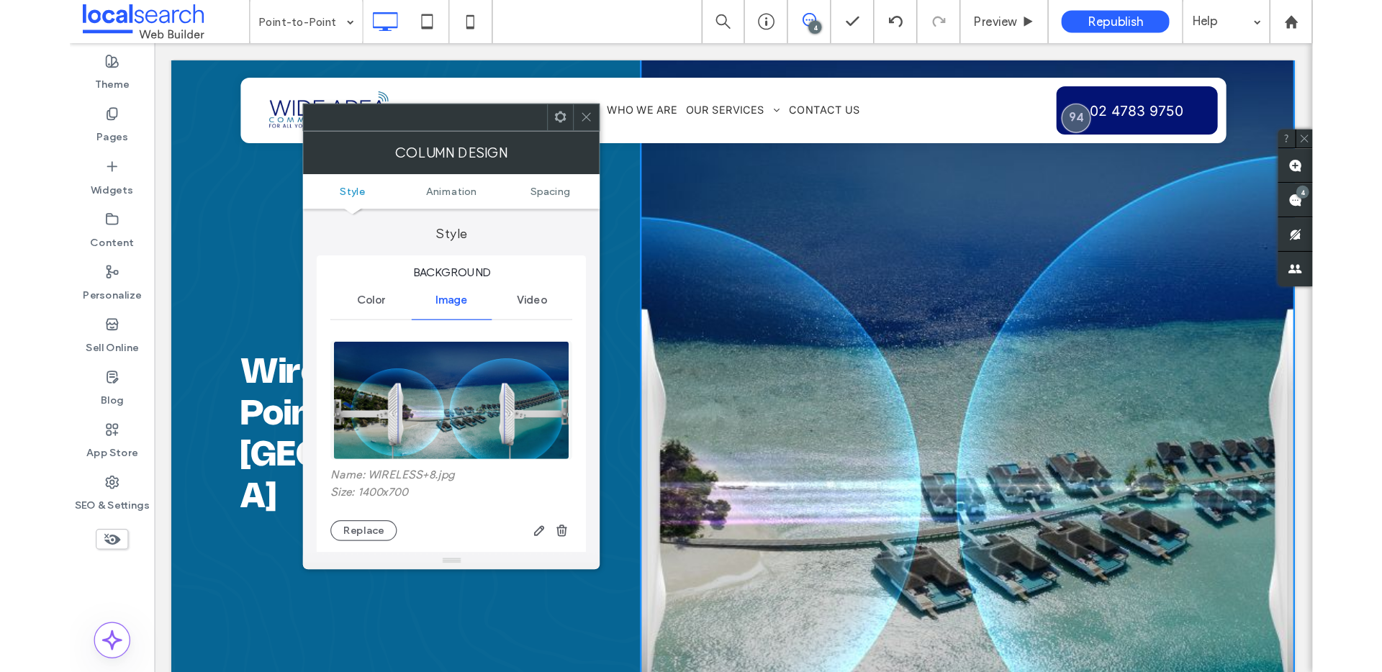
scroll to position [12, 0]
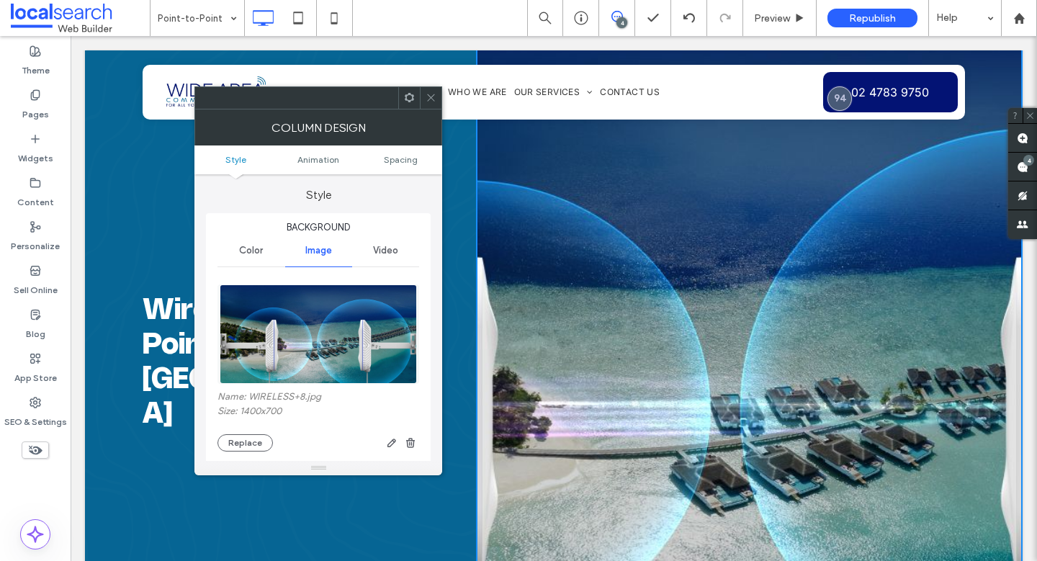
click at [433, 99] on icon at bounding box center [431, 97] width 11 height 11
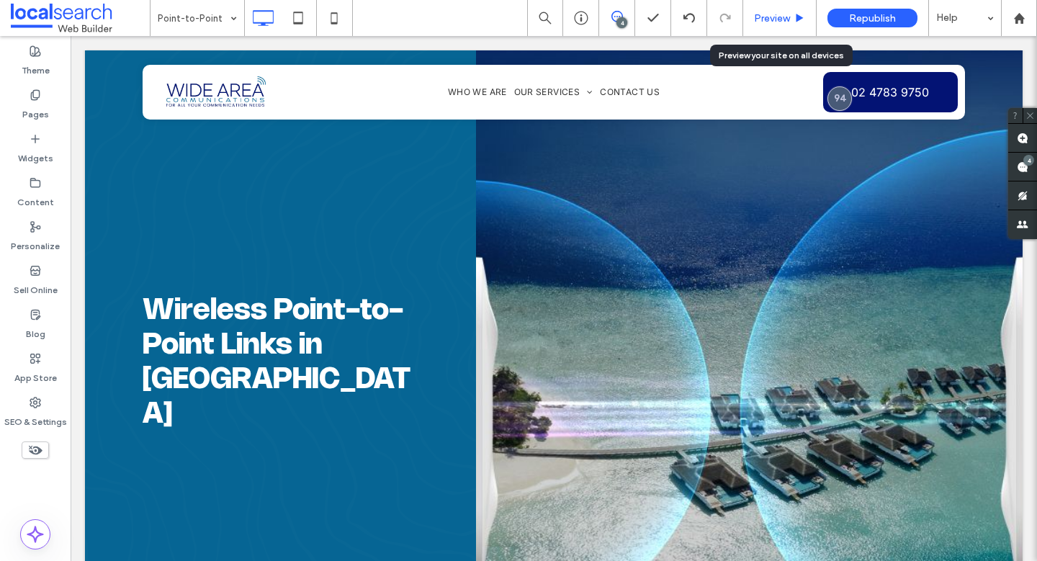
click at [781, 18] on span "Preview" at bounding box center [772, 18] width 36 height 12
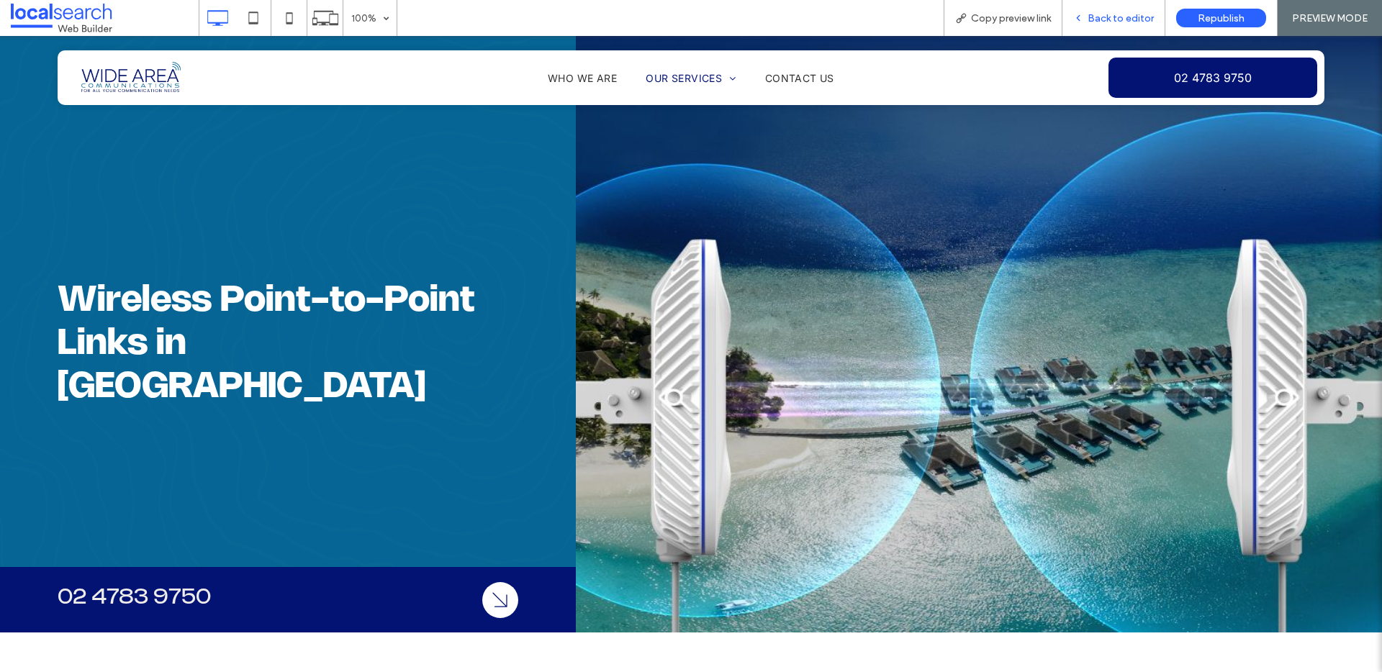
click at [1115, 14] on span "Back to editor" at bounding box center [1121, 18] width 66 height 12
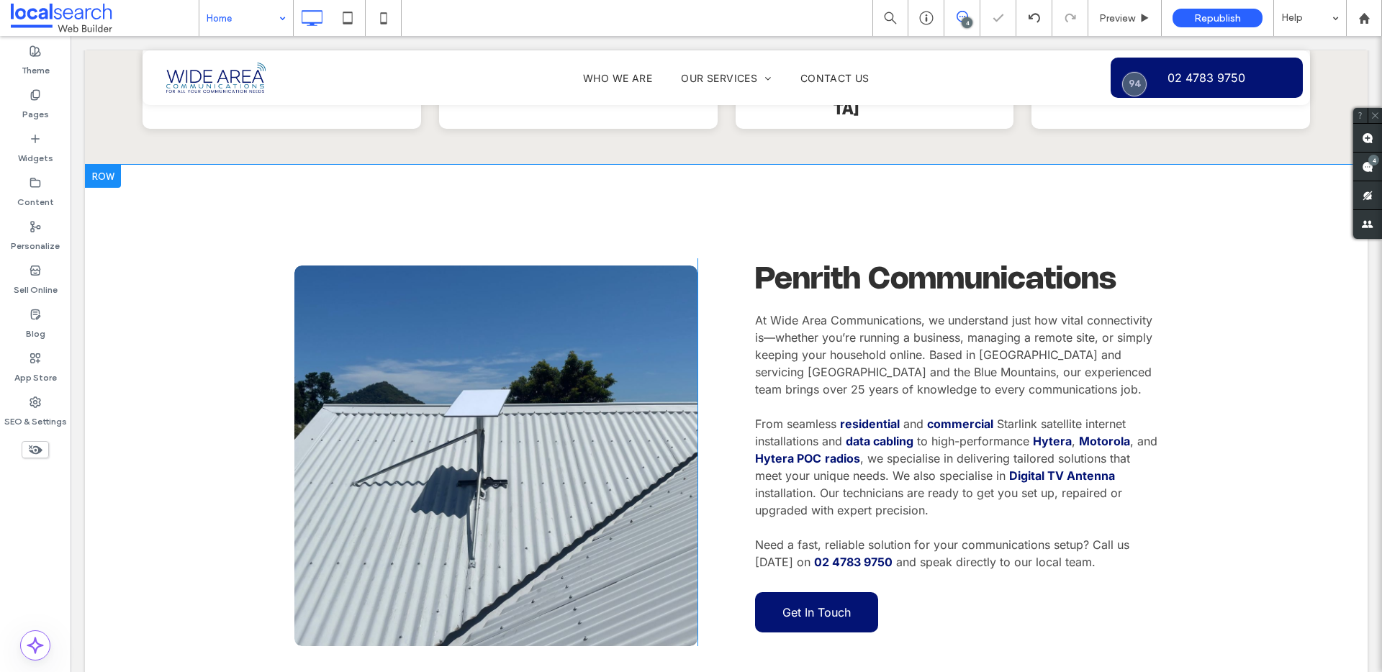
scroll to position [690, 0]
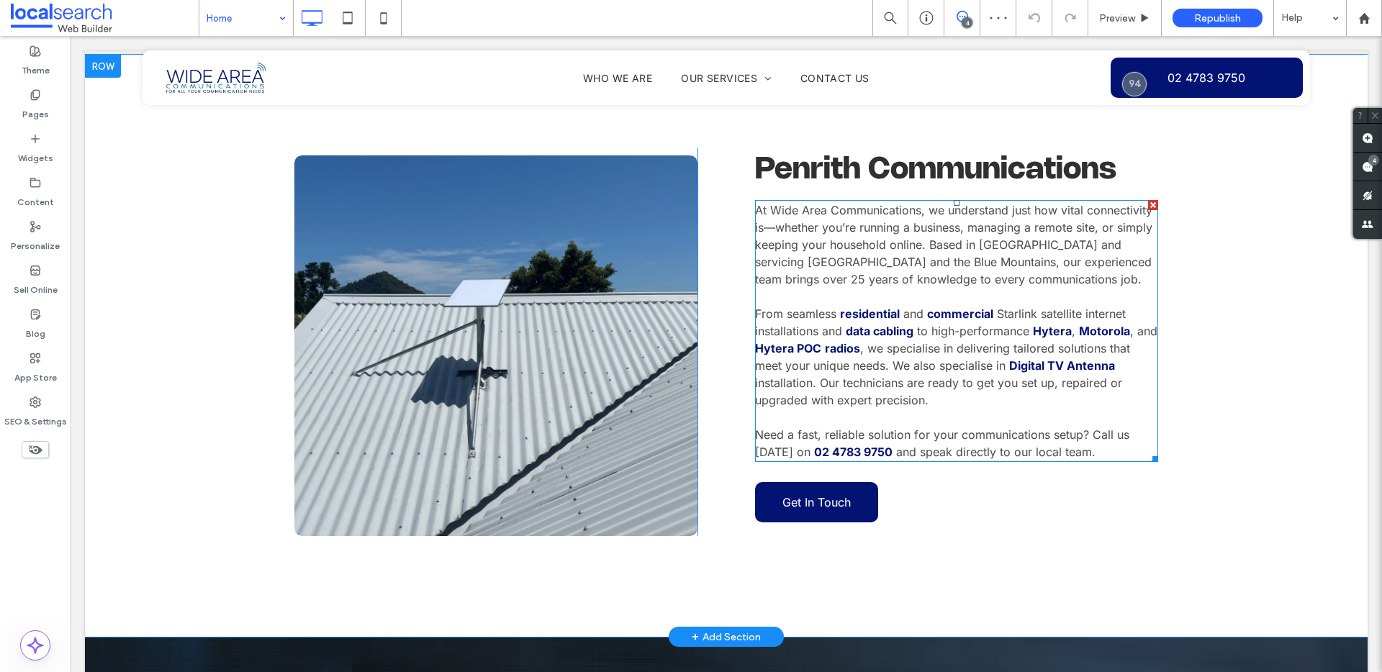
click at [805, 376] on span "installation. Our technicians are ready to get you set up, repaired or upgraded…" at bounding box center [938, 392] width 367 height 32
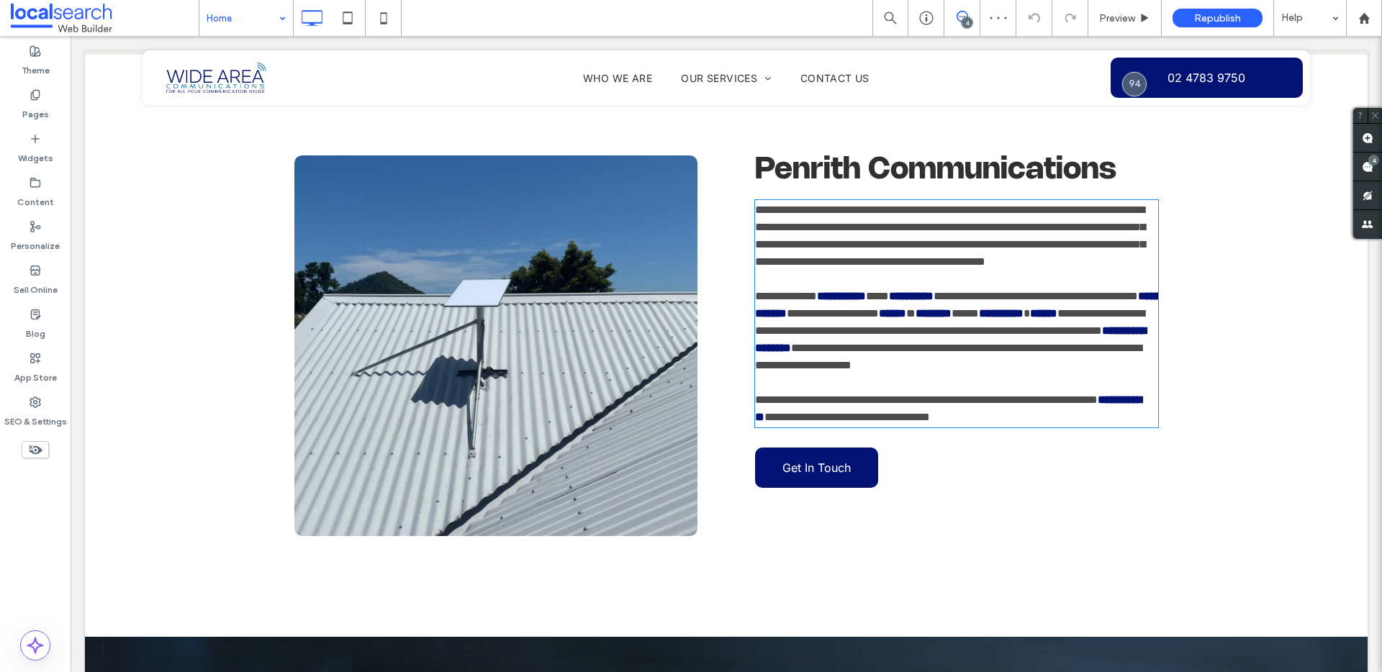
type input "*****"
type input "**"
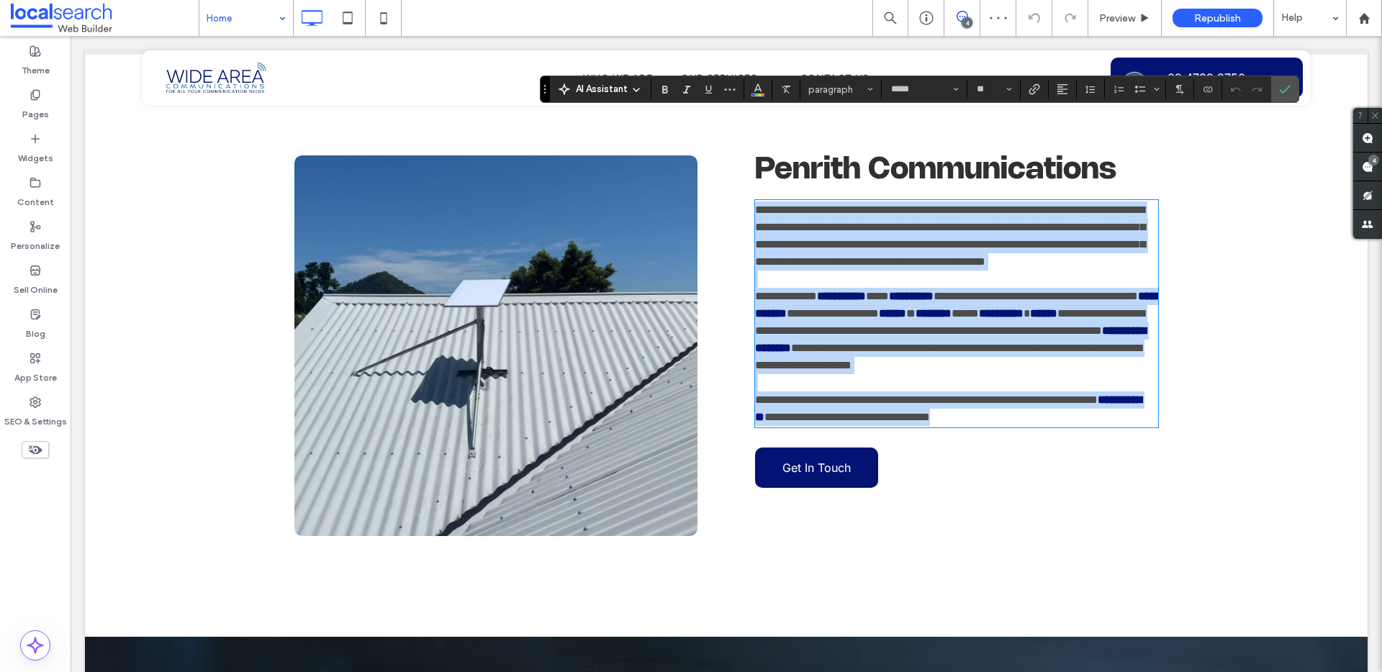
click at [806, 343] on span "**********" at bounding box center [948, 357] width 387 height 28
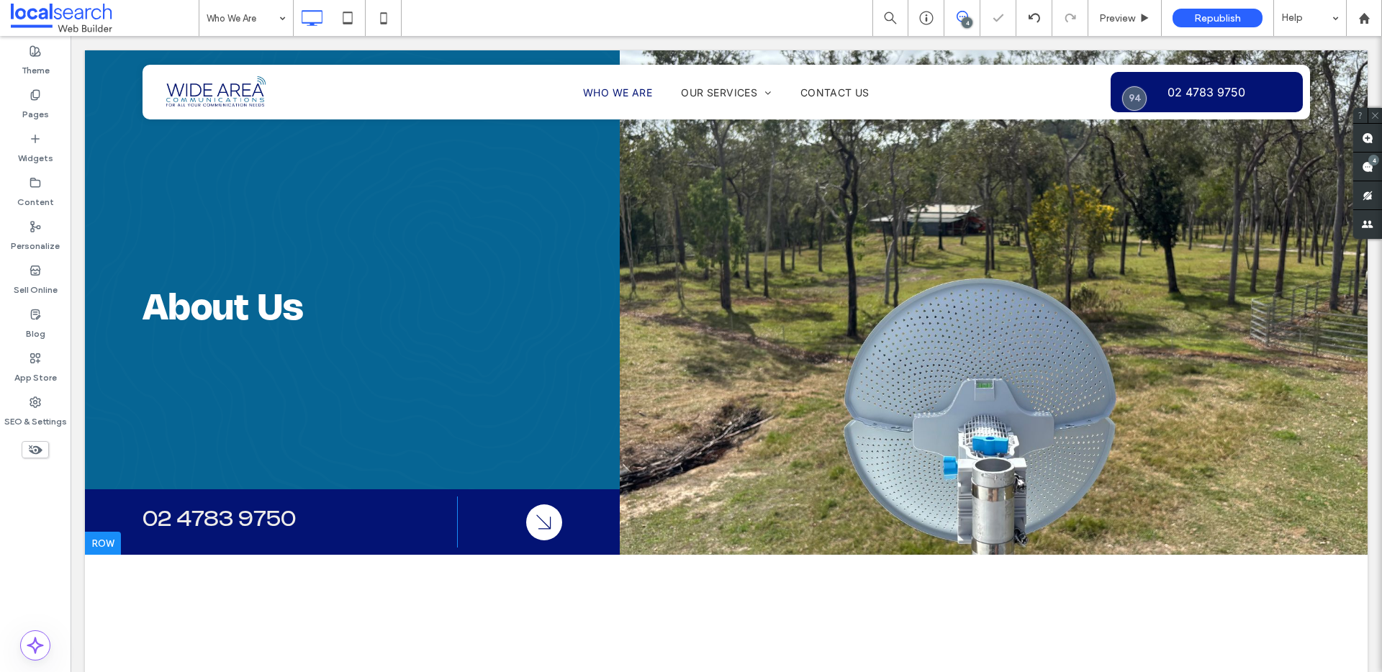
click at [800, 327] on div "Click To Paste Click To Paste" at bounding box center [994, 302] width 748 height 505
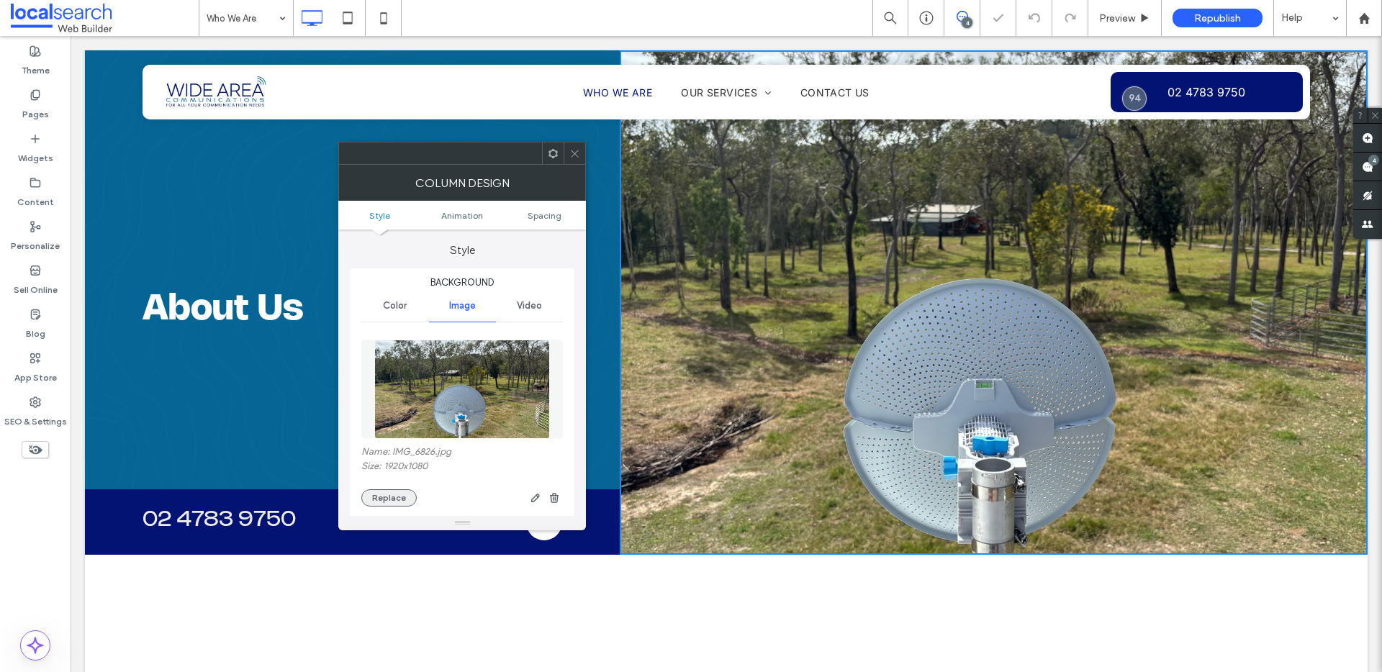
click at [385, 493] on button "Replace" at bounding box center [388, 498] width 55 height 17
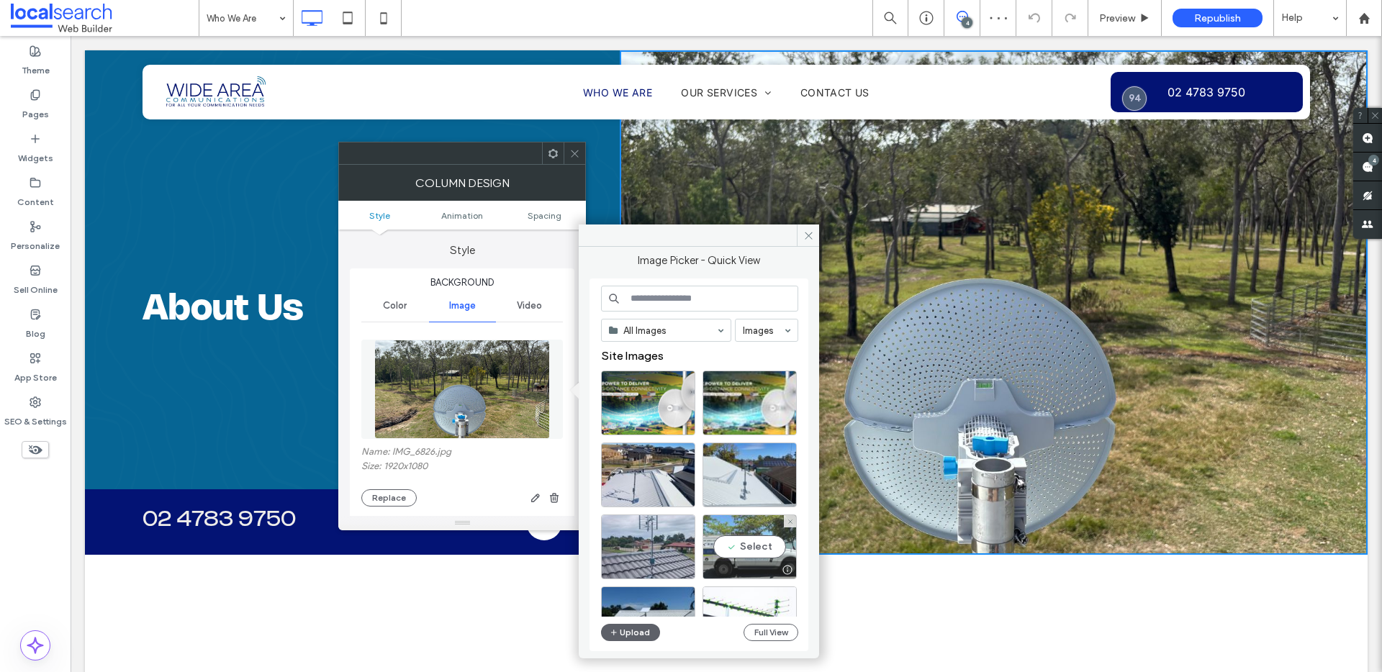
click at [752, 535] on div "Select" at bounding box center [750, 547] width 94 height 65
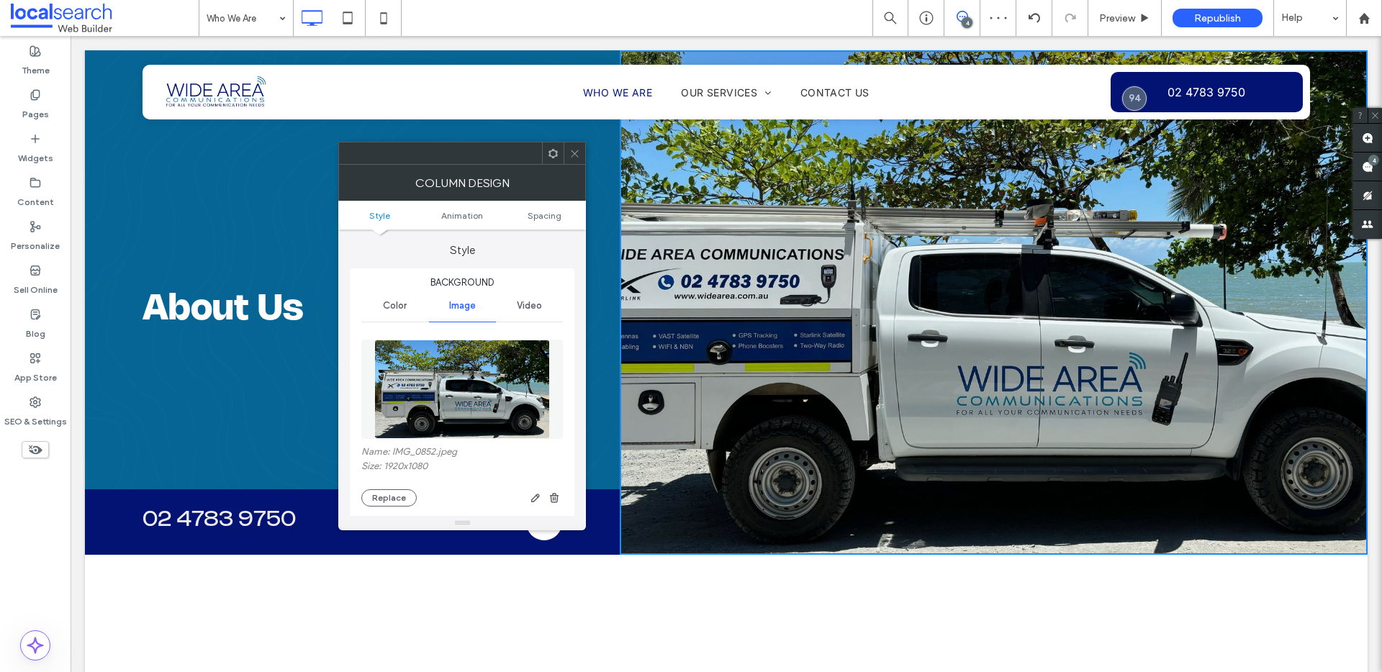
click at [577, 152] on icon at bounding box center [574, 153] width 11 height 11
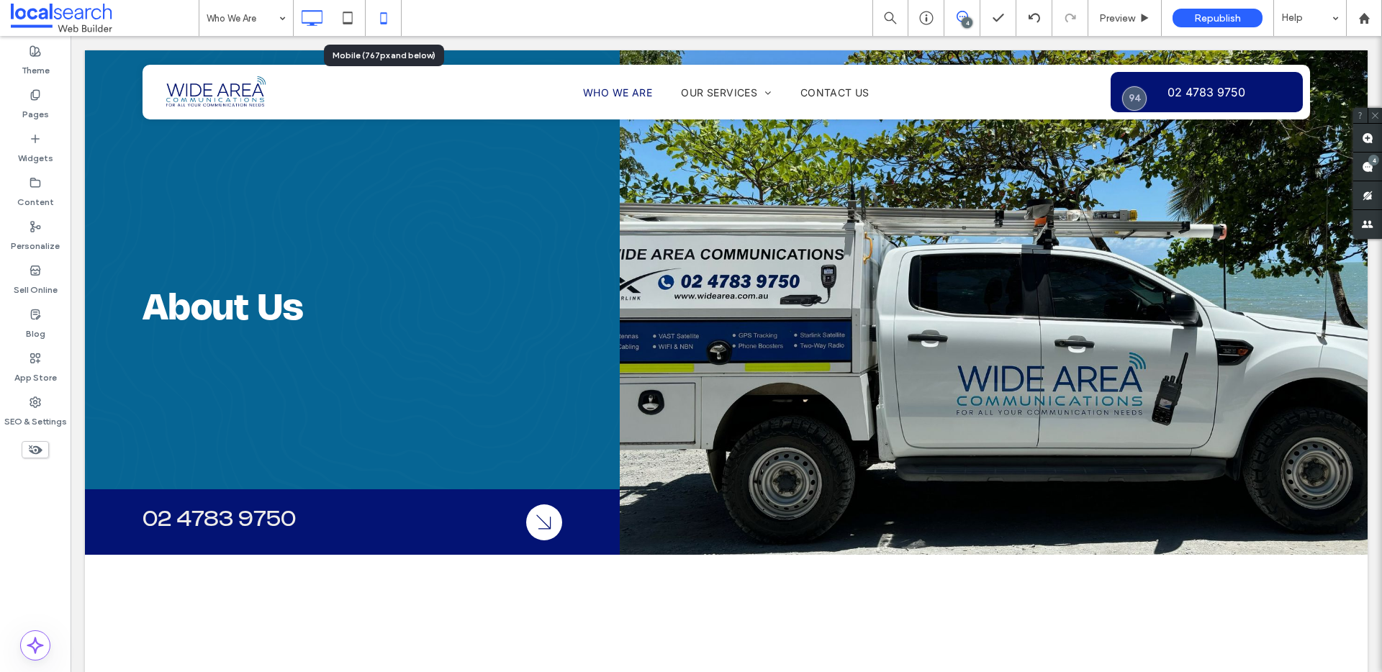
click at [388, 22] on icon at bounding box center [383, 18] width 29 height 29
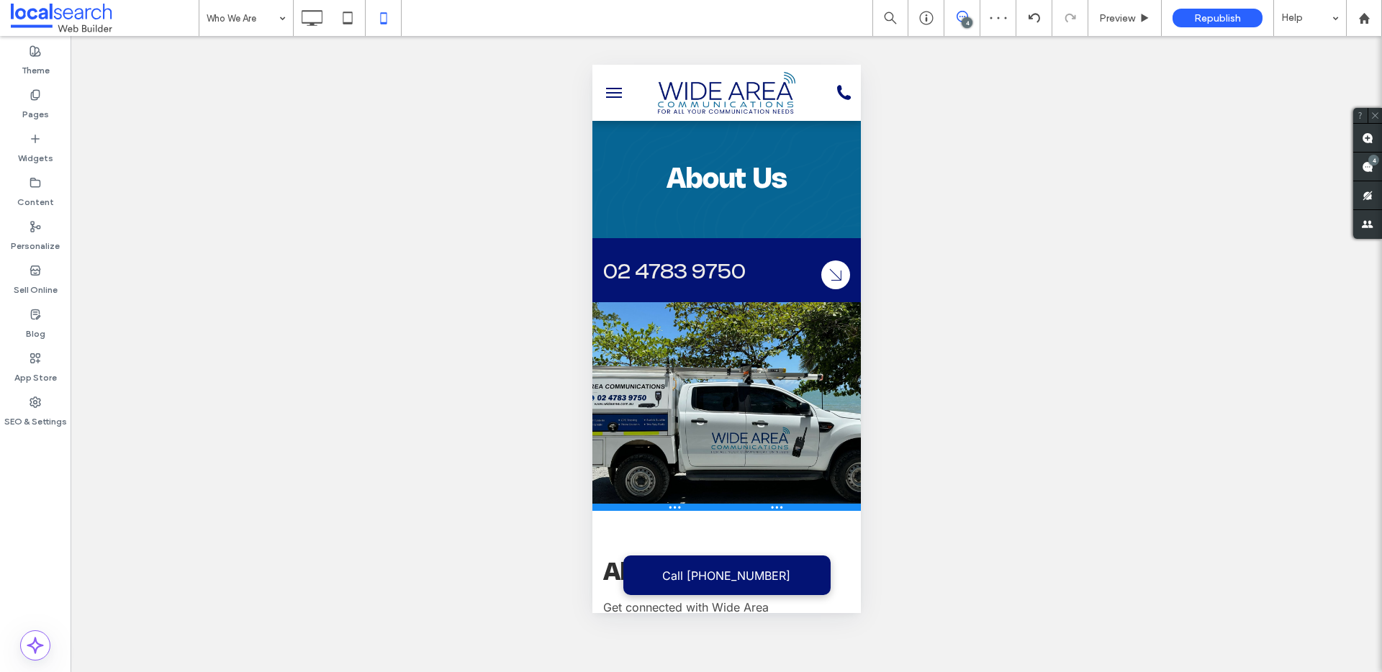
drag, startPoint x: 829, startPoint y: 507, endPoint x: 1420, endPoint y: 553, distance: 592.9
click at [829, 489] on div "About Us Click To Paste 02 4783 9750 Click To Paste Arrow Icon Click To Paste C…" at bounding box center [726, 316] width 269 height 390
click at [599, 336] on div "Click To Paste Click To Paste" at bounding box center [726, 406] width 269 height 209
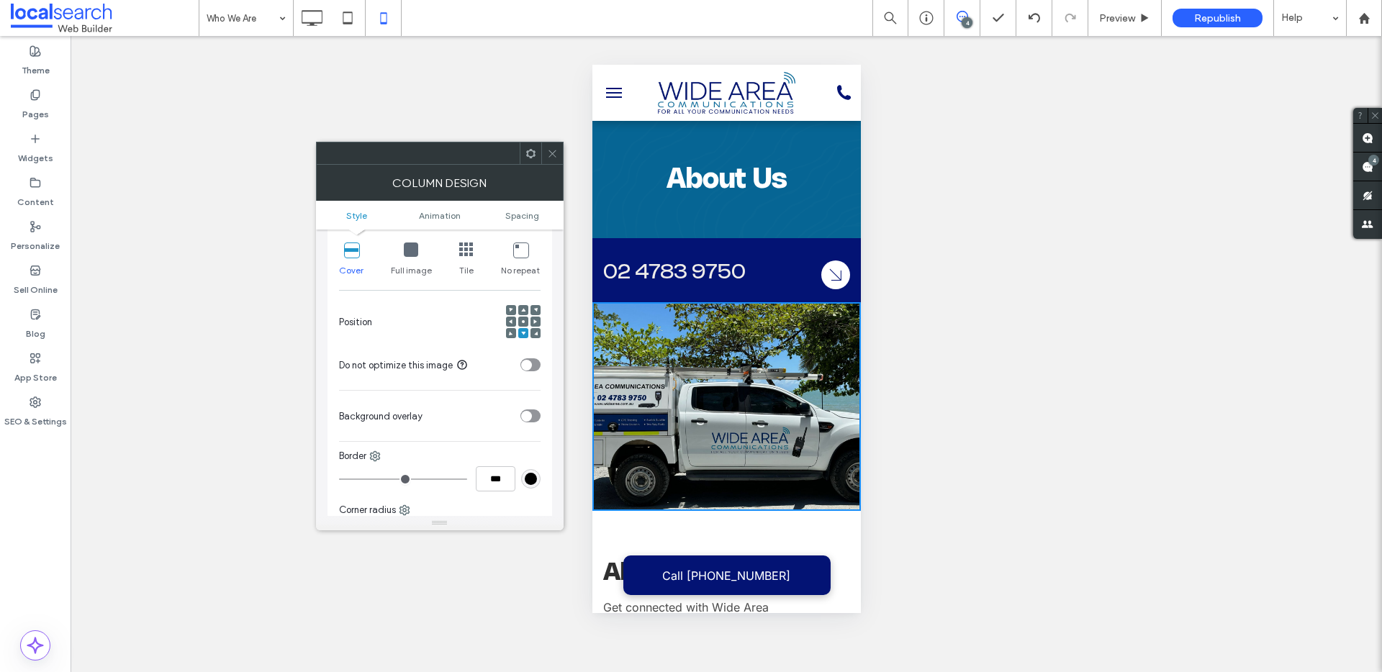
scroll to position [324, 0]
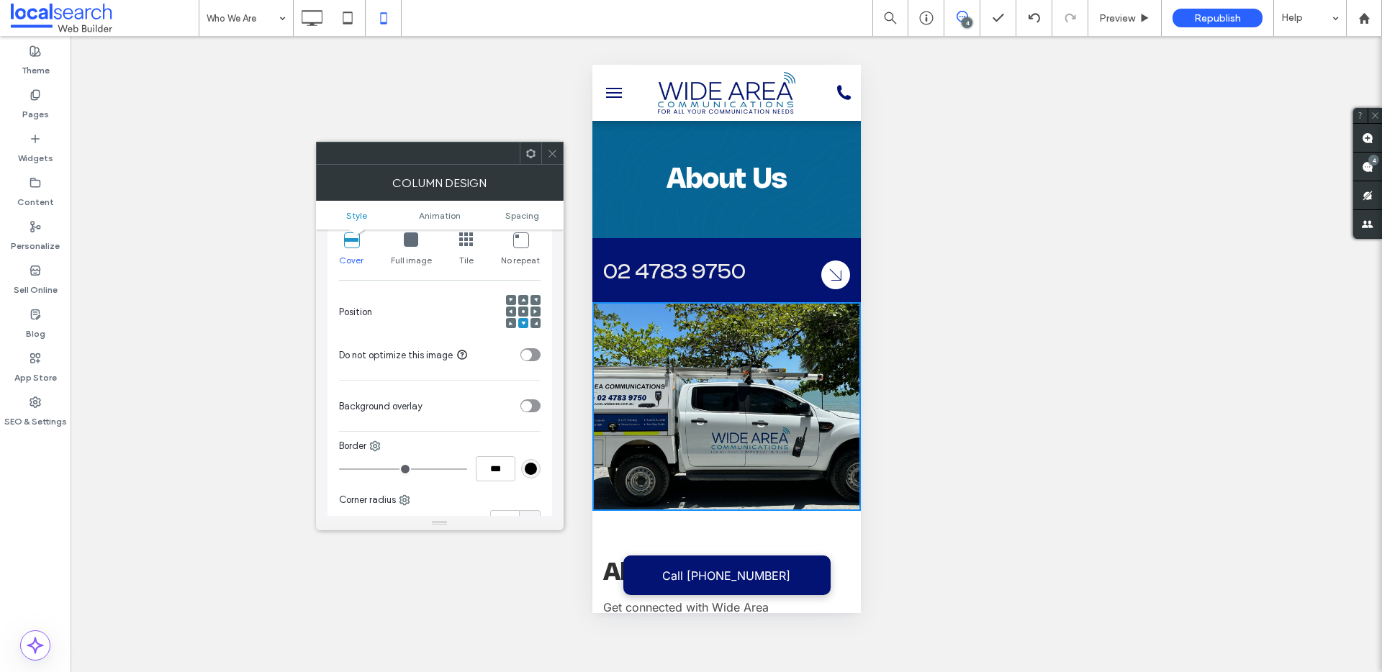
click at [521, 310] on icon at bounding box center [523, 312] width 4 height 4
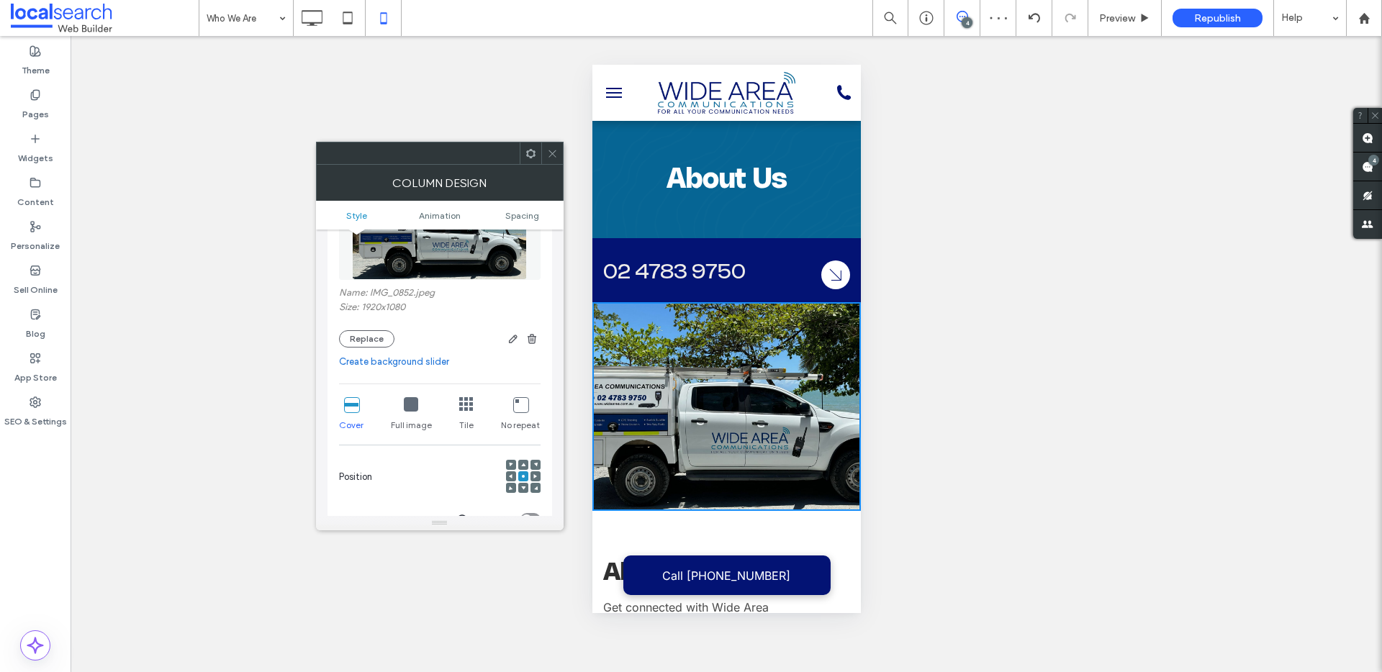
scroll to position [0, 0]
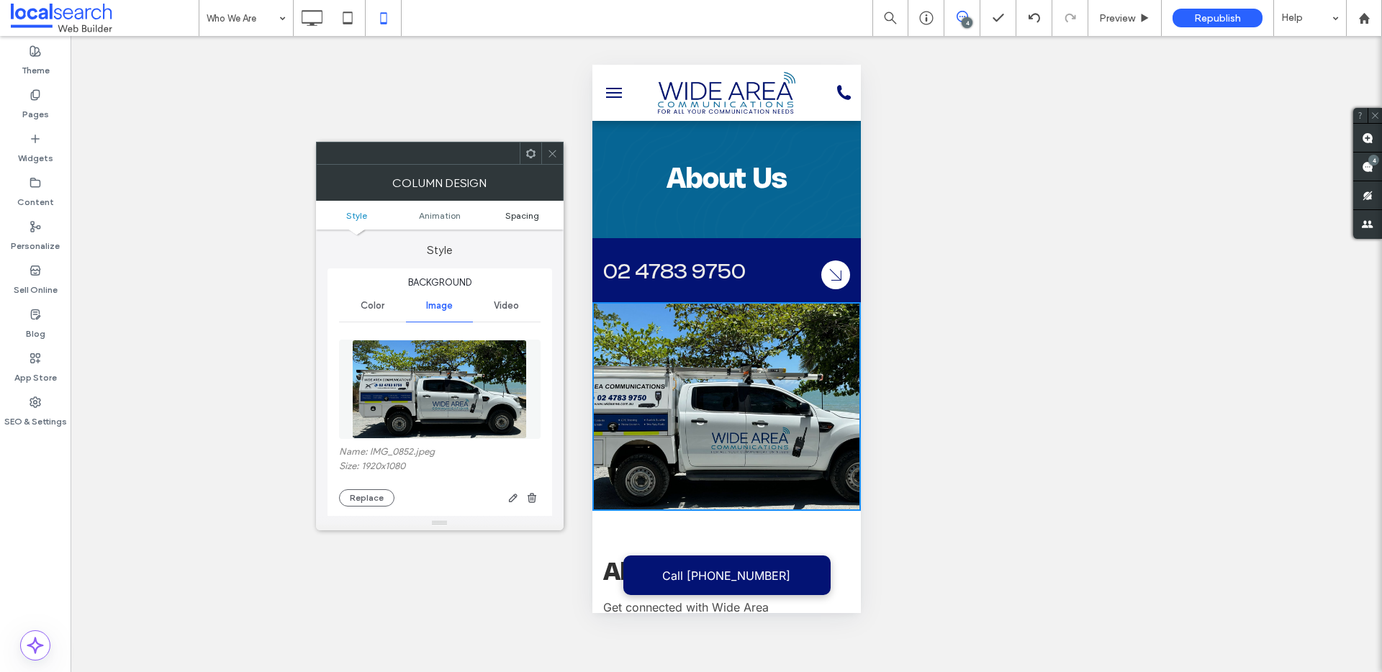
click at [533, 217] on span "Spacing" at bounding box center [522, 215] width 34 height 11
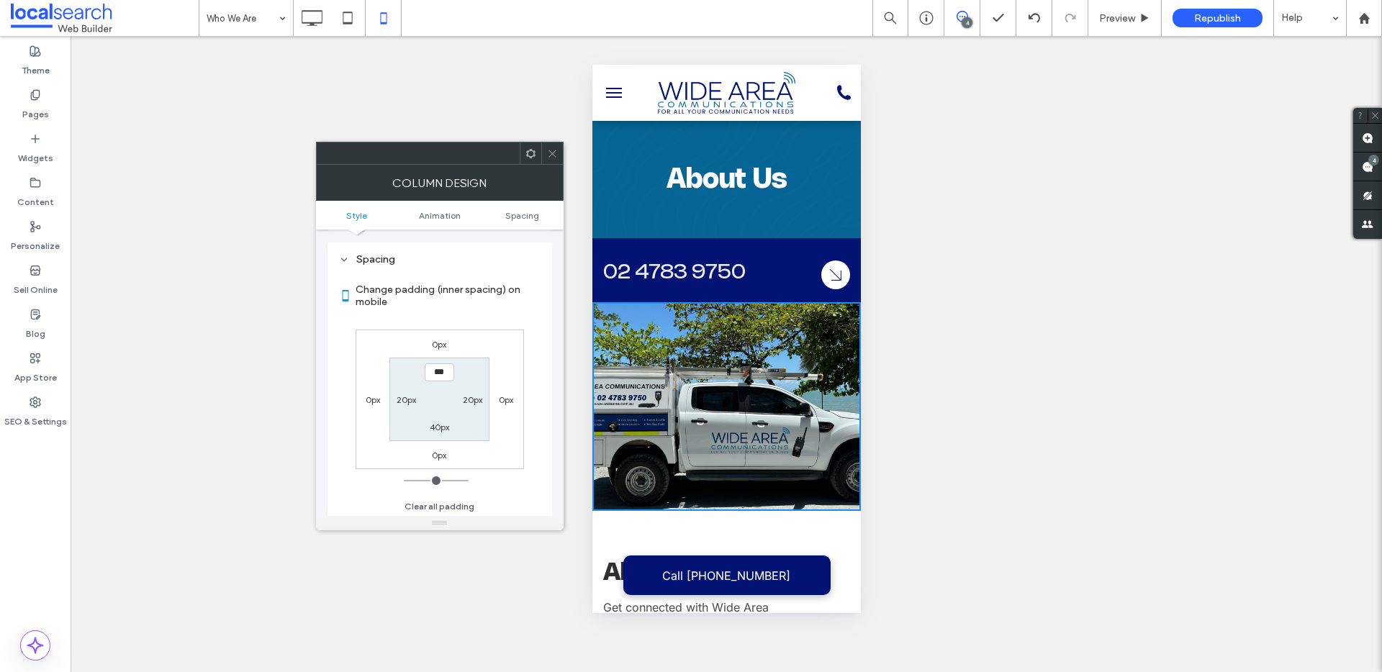
scroll to position [739, 0]
click at [435, 423] on label "40px" at bounding box center [439, 425] width 19 height 11
type input "**"
type input "*"
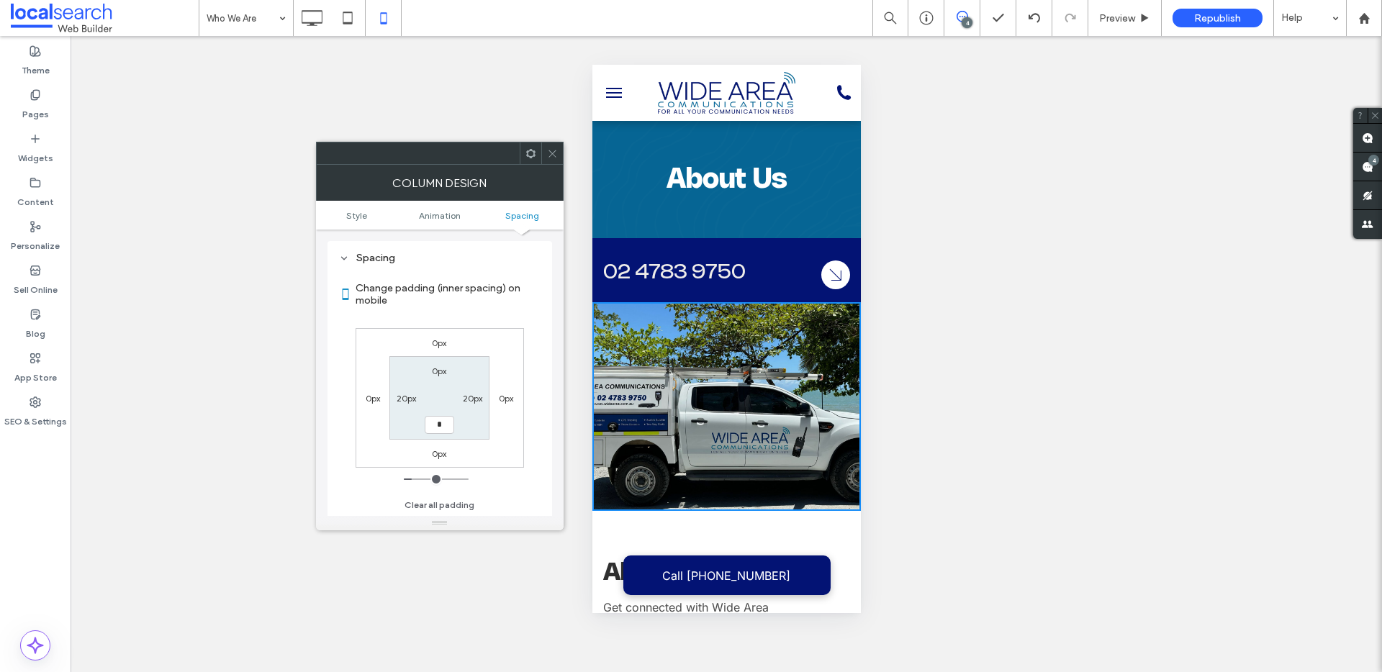
type input "***"
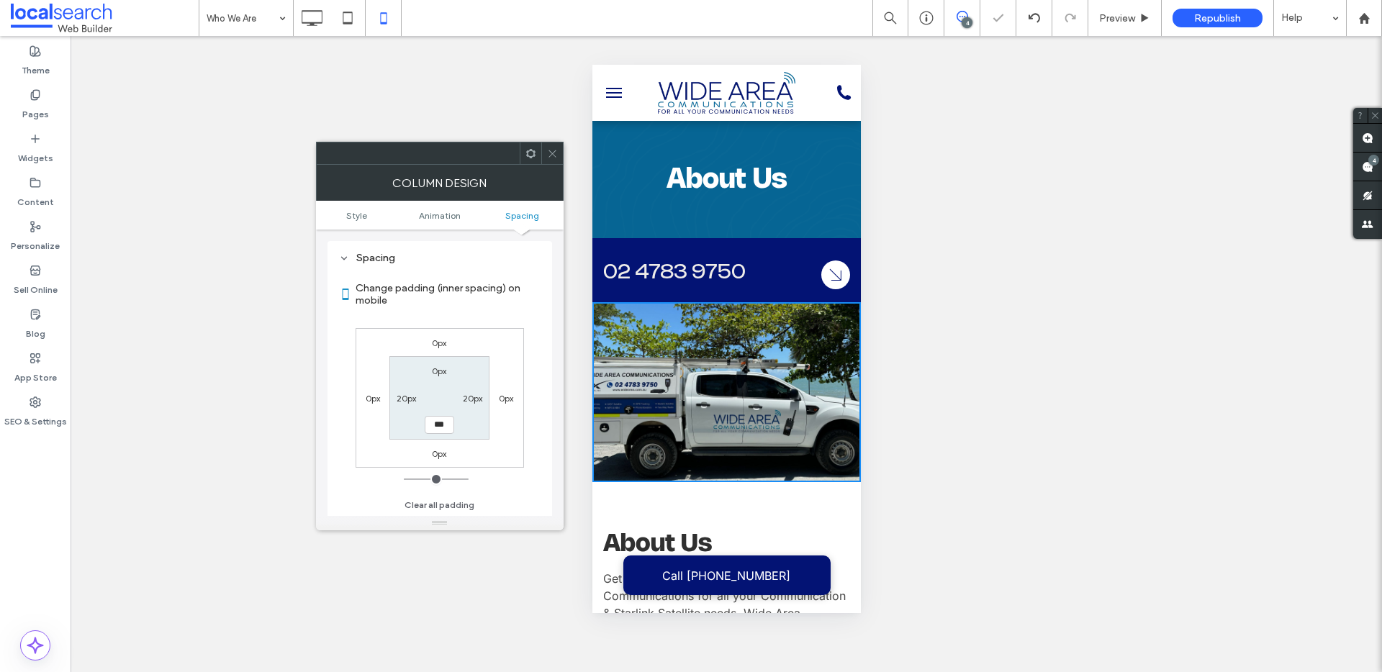
click at [549, 153] on icon at bounding box center [552, 153] width 11 height 11
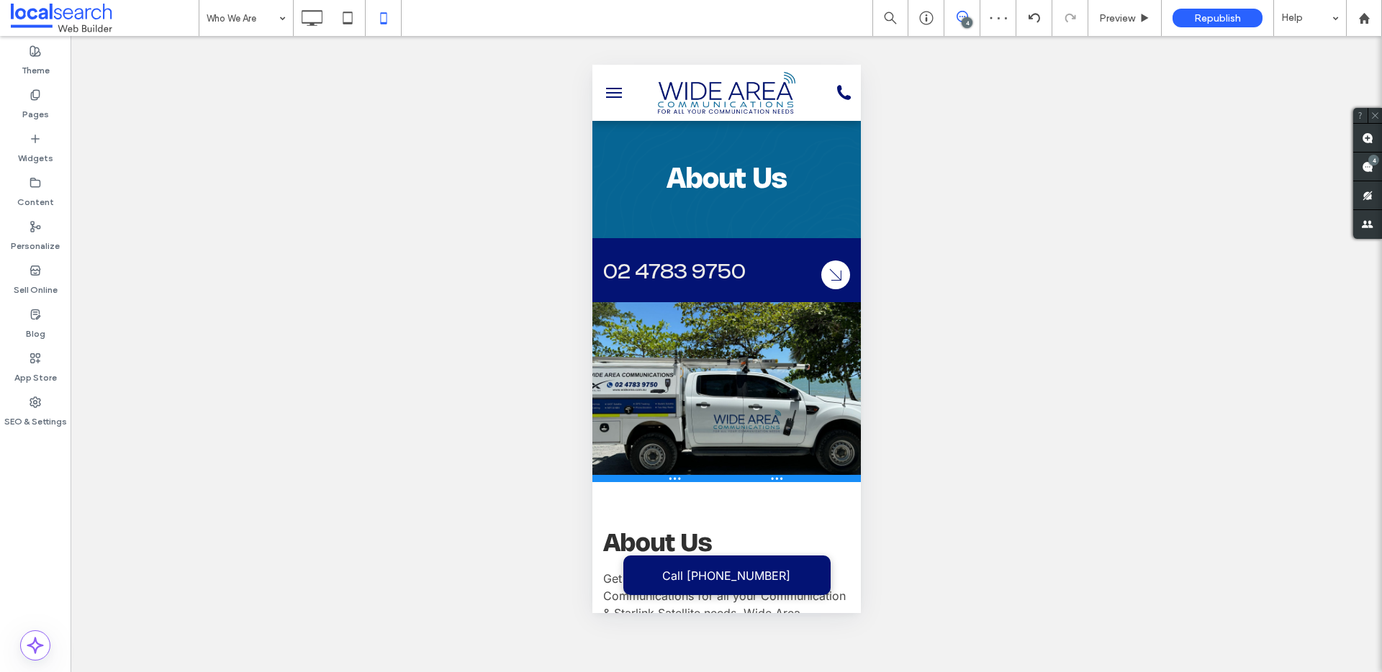
drag, startPoint x: 827, startPoint y: 480, endPoint x: 831, endPoint y: 457, distance: 23.3
click at [831, 457] on div "About Us Click To Paste 02 4783 9750 Click To Paste Arrow Icon Click To Paste C…" at bounding box center [726, 301] width 269 height 361
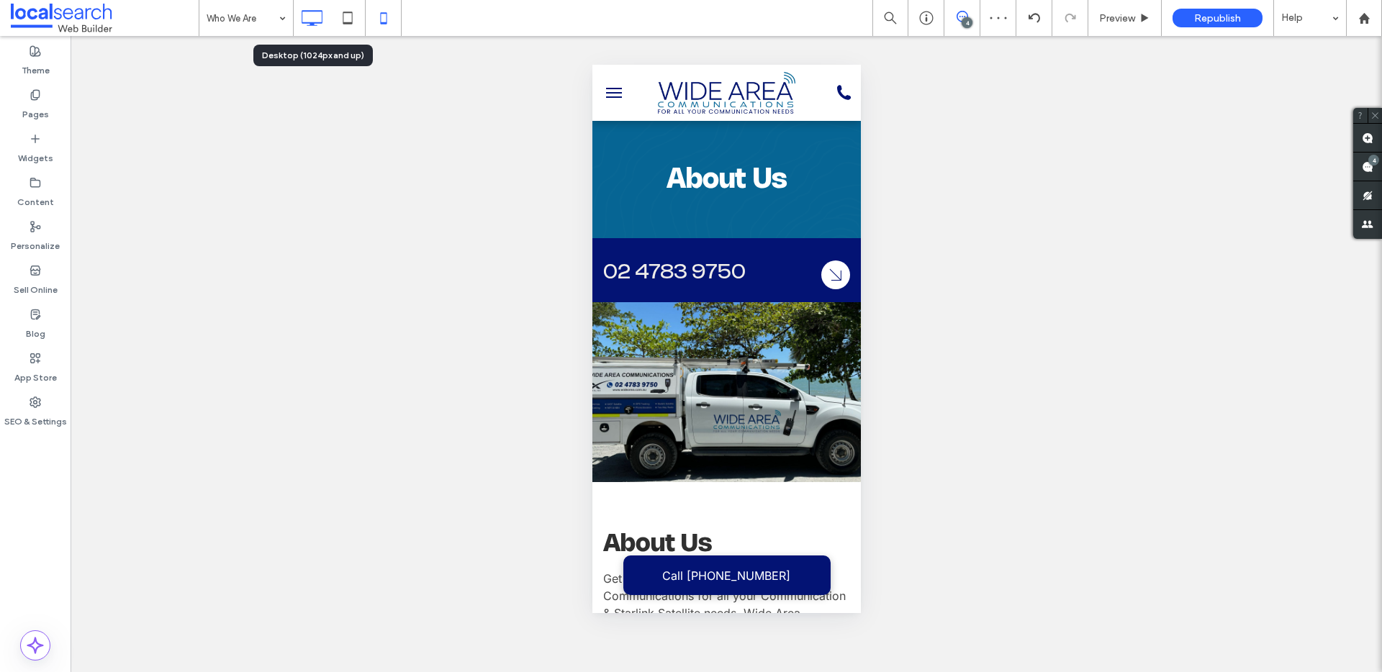
click at [310, 15] on icon at bounding box center [311, 18] width 29 height 29
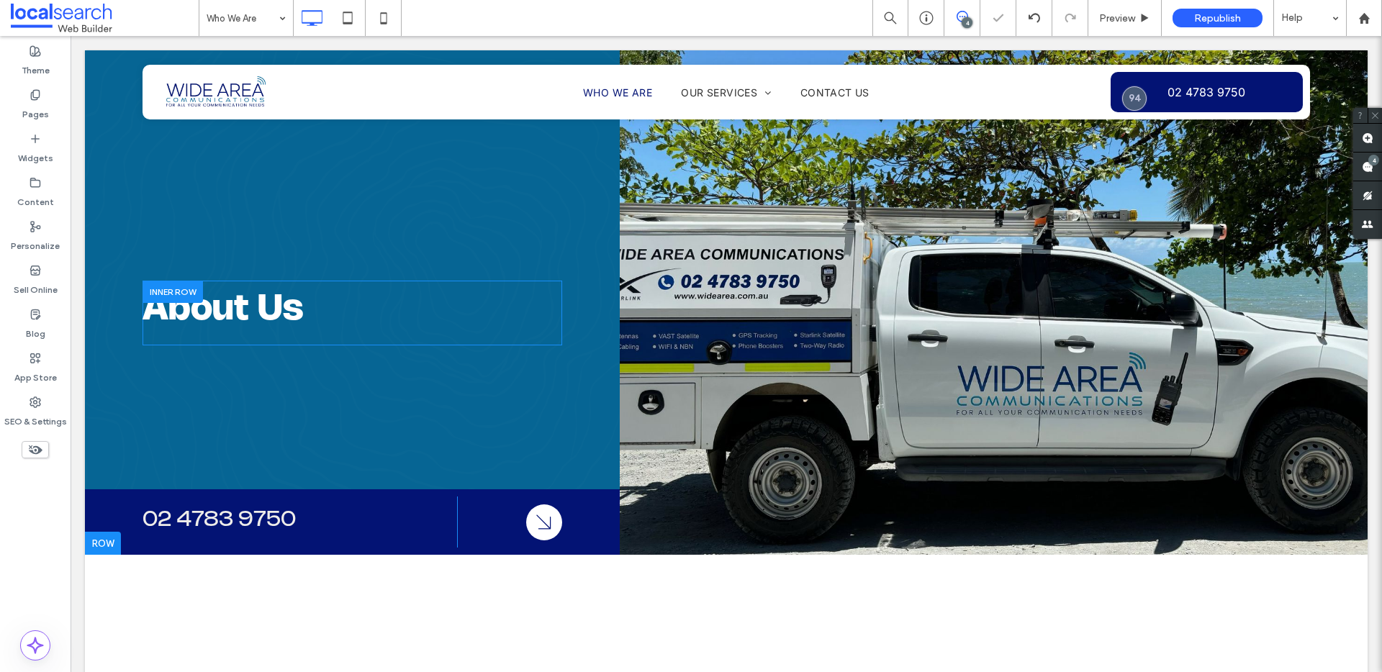
scroll to position [0, 0]
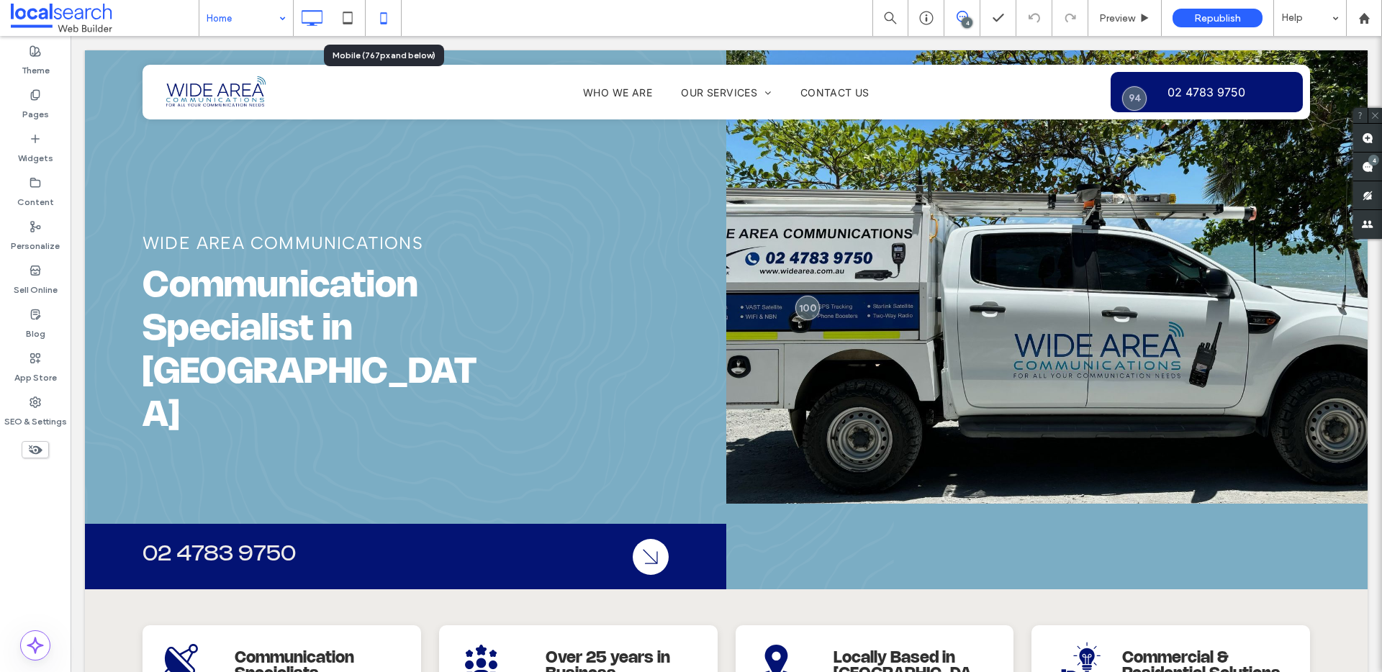
click at [385, 17] on icon at bounding box center [383, 18] width 29 height 29
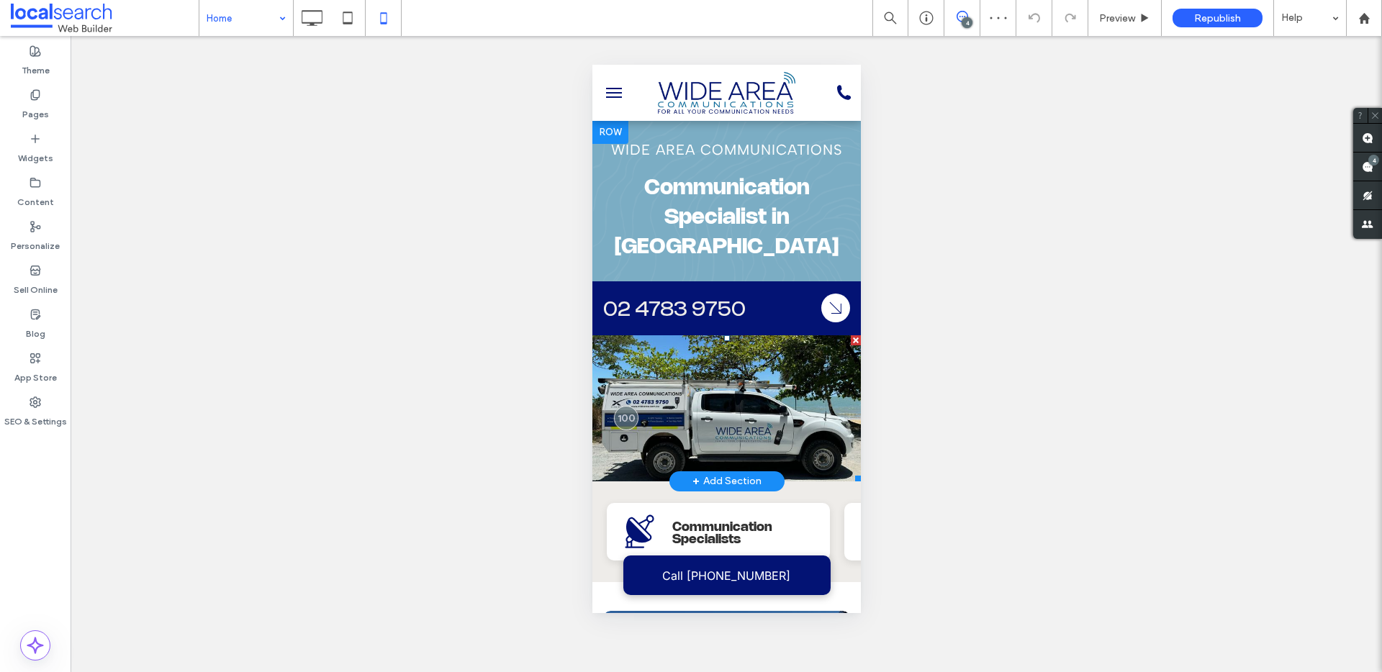
click at [766, 380] on link at bounding box center [726, 409] width 269 height 146
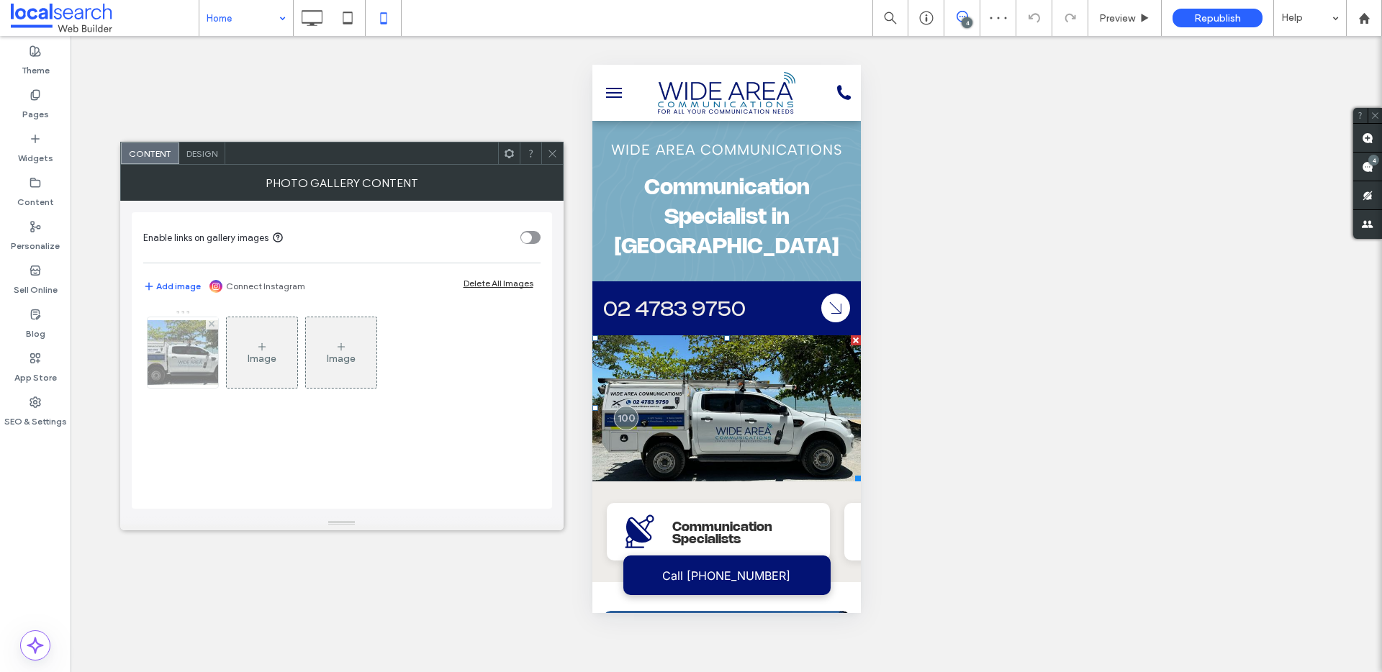
click at [203, 359] on img at bounding box center [182, 352] width 115 height 65
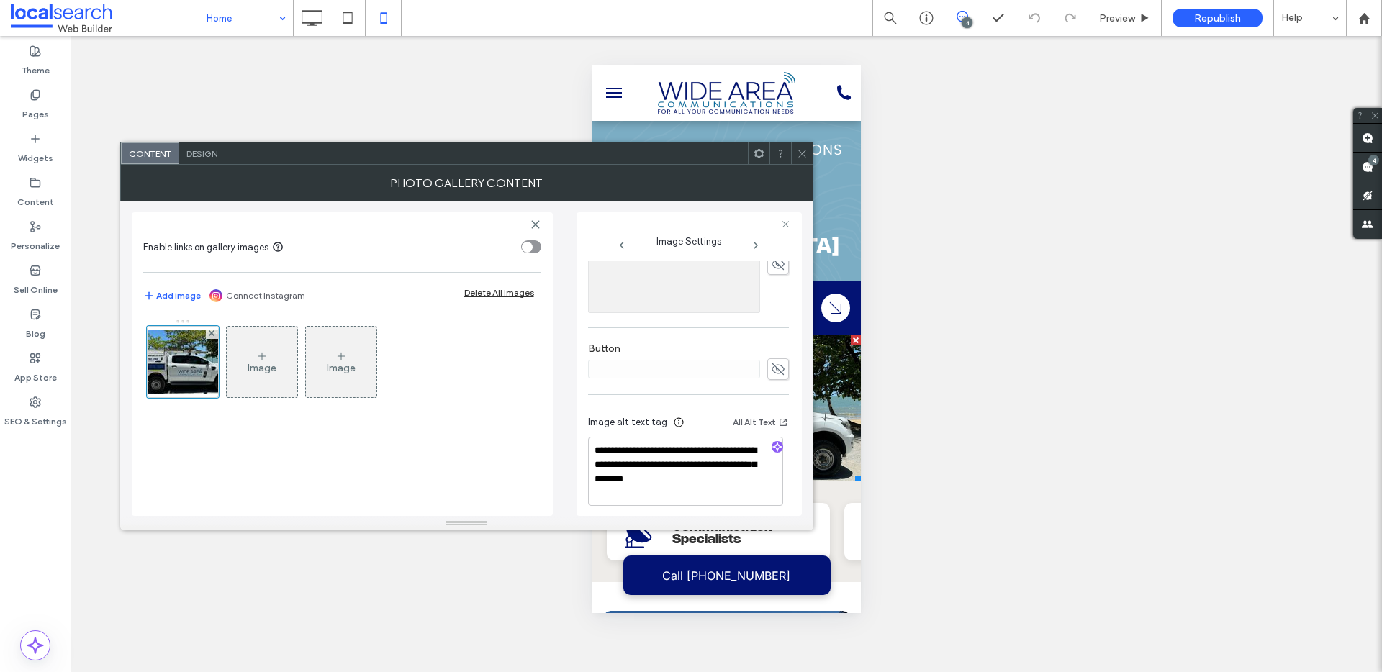
scroll to position [391, 0]
drag, startPoint x: 693, startPoint y: 482, endPoint x: 681, endPoint y: 474, distance: 14.0
click at [681, 474] on textarea "**********" at bounding box center [685, 462] width 195 height 69
type textarea "**********"
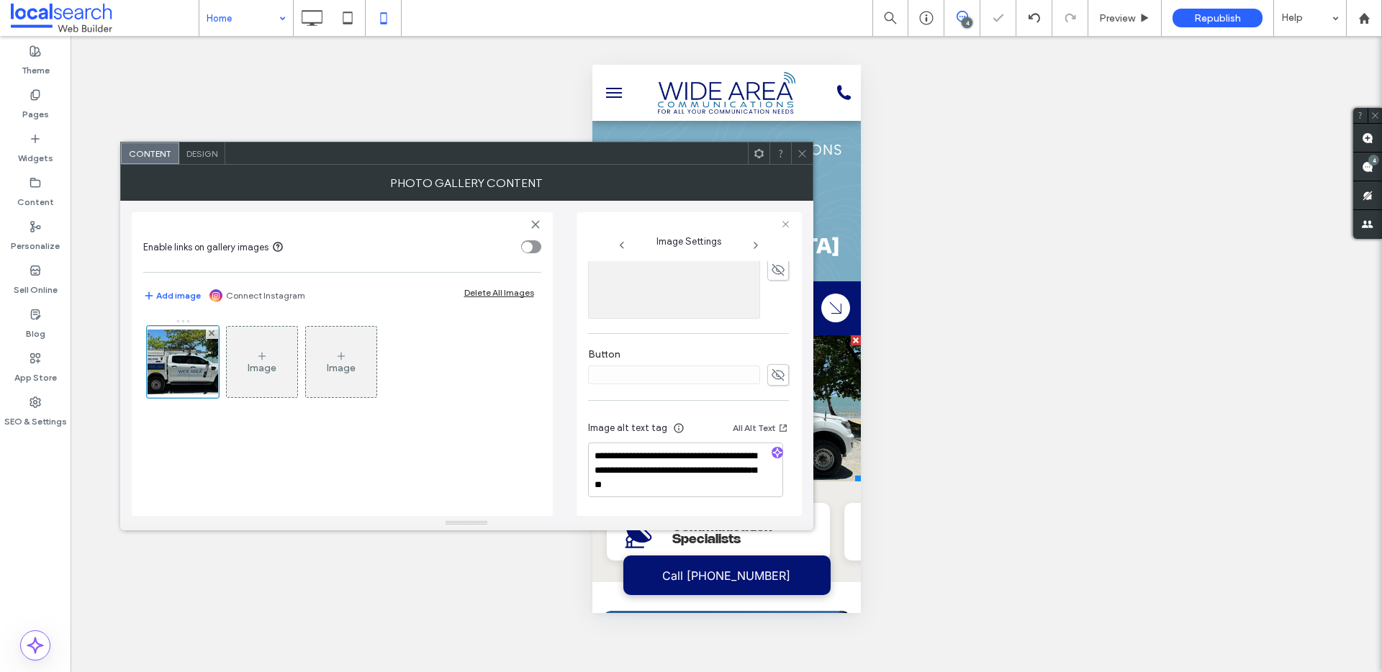
click at [806, 156] on icon at bounding box center [802, 153] width 11 height 11
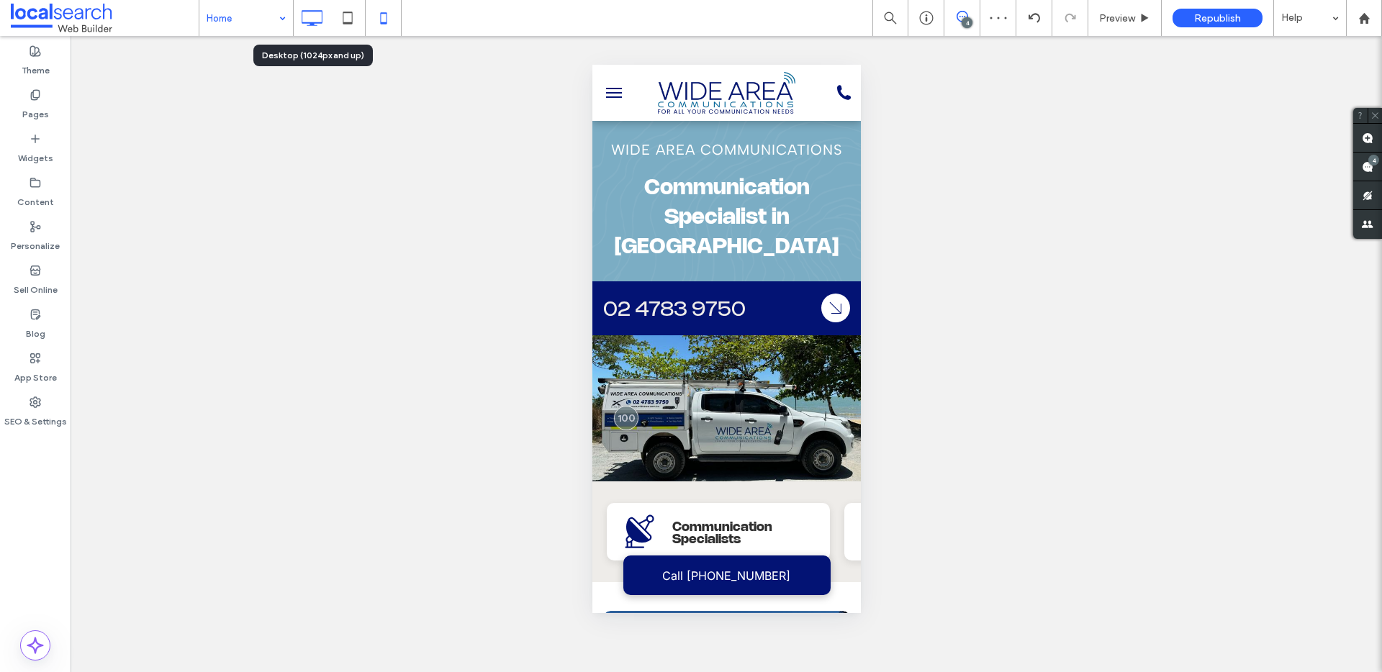
click at [307, 17] on icon at bounding box center [311, 18] width 29 height 29
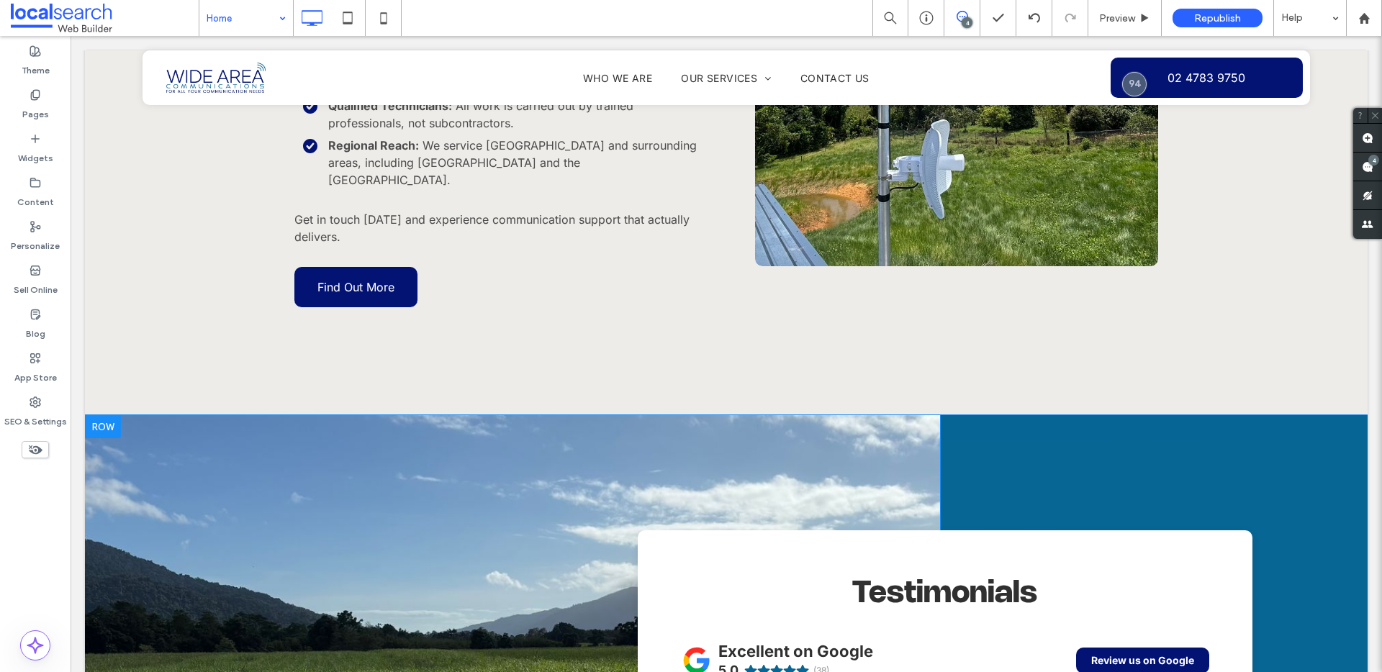
scroll to position [2014, 0]
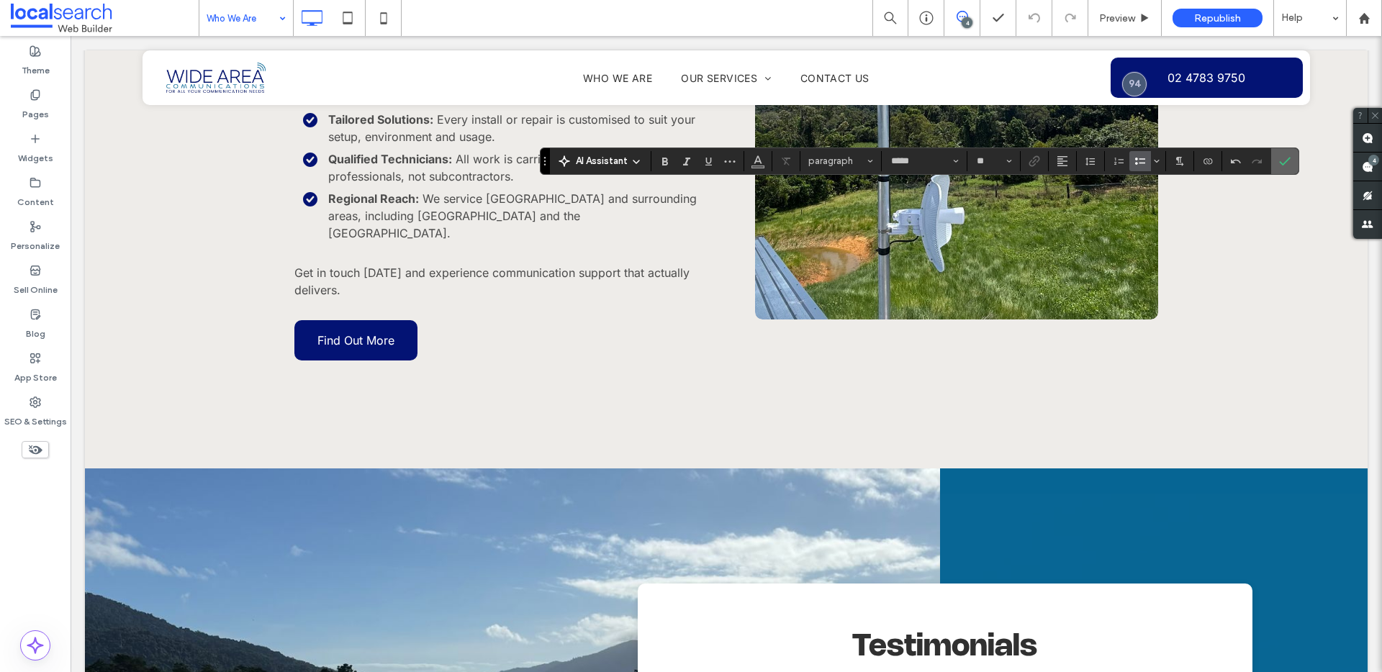
click at [1284, 163] on use "Confirm" at bounding box center [1285, 161] width 12 height 9
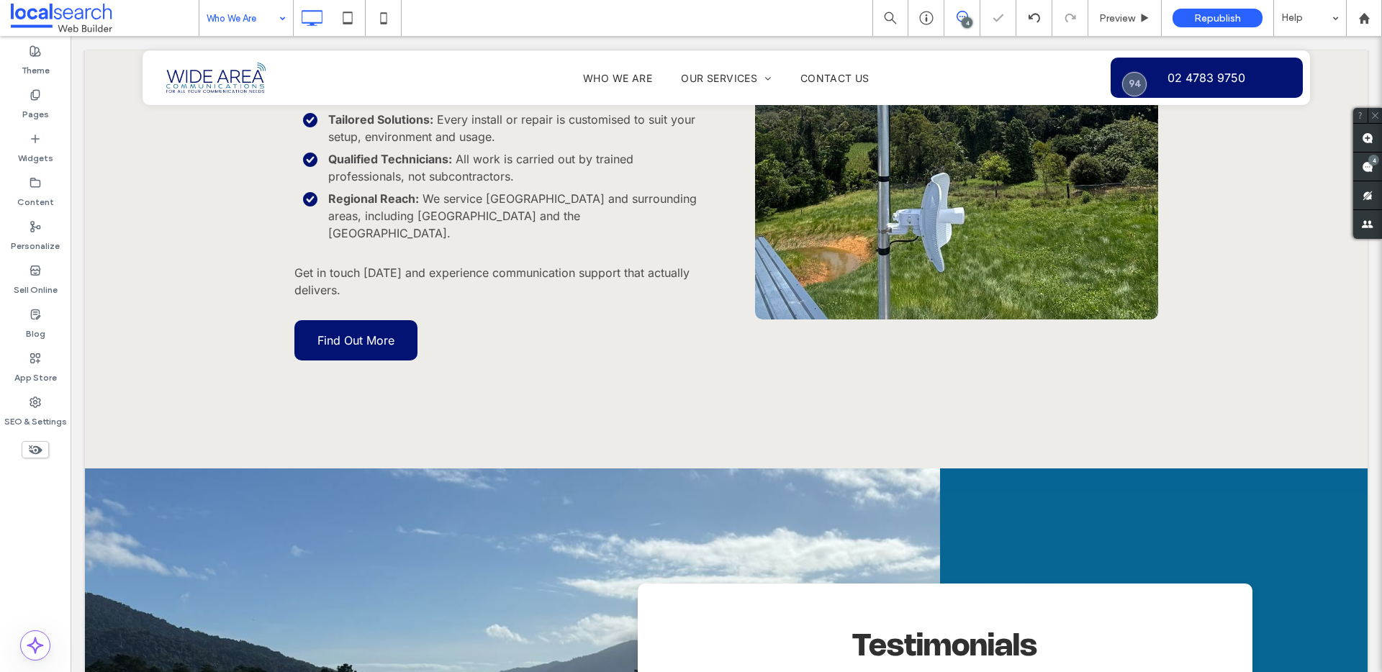
type input "*****"
type input "**"
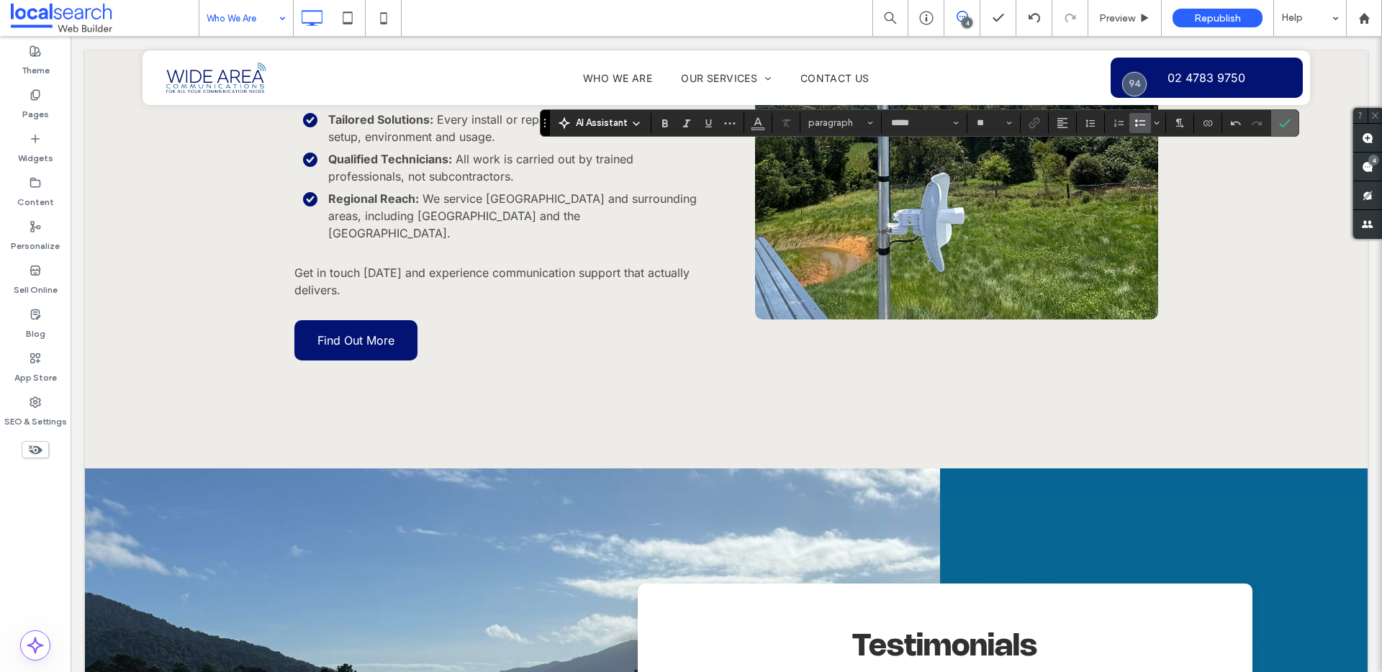
click at [1287, 122] on use "Confirm" at bounding box center [1285, 123] width 12 height 9
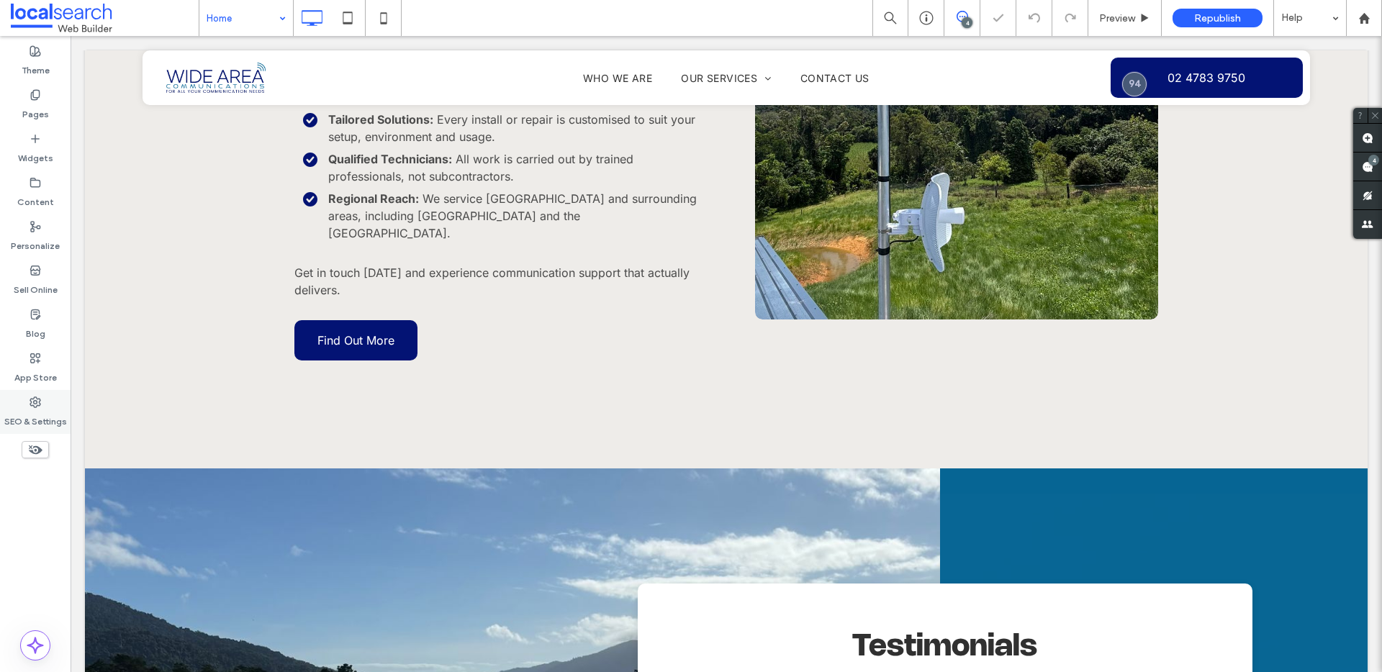
click at [41, 406] on div "SEO & Settings" at bounding box center [35, 412] width 71 height 44
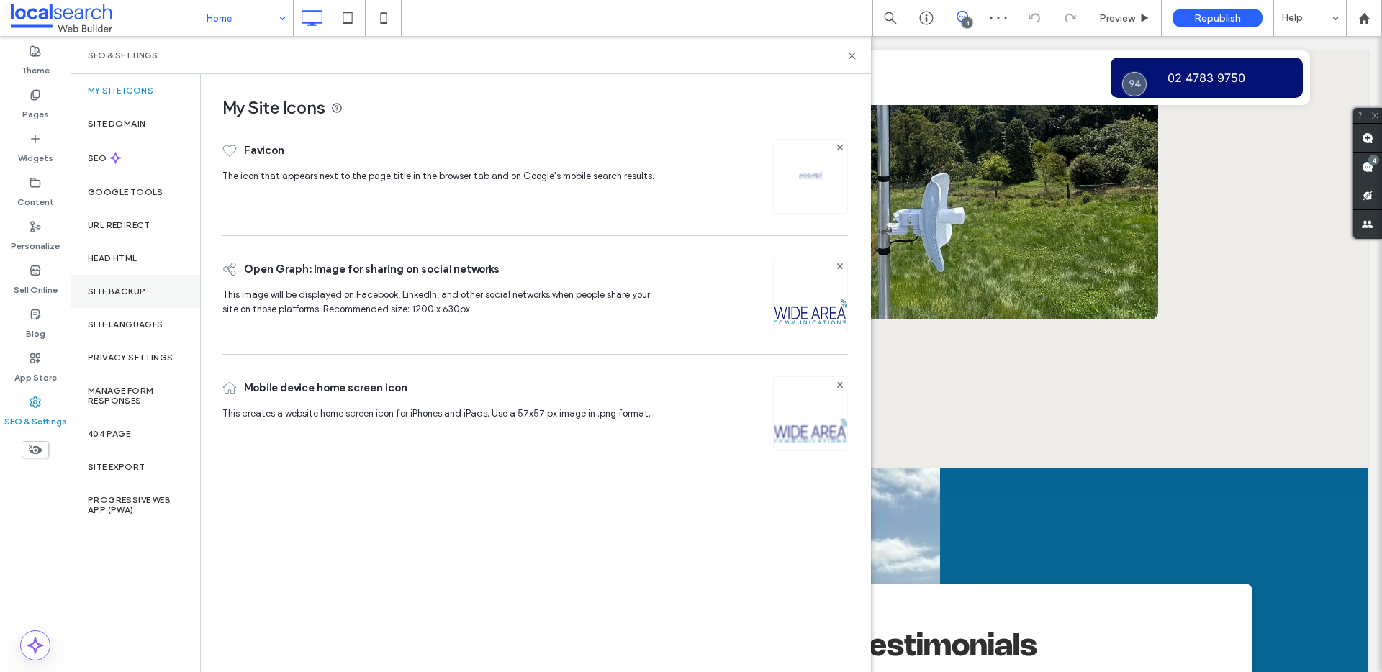
click at [123, 291] on label "Site Backup" at bounding box center [117, 292] width 58 height 10
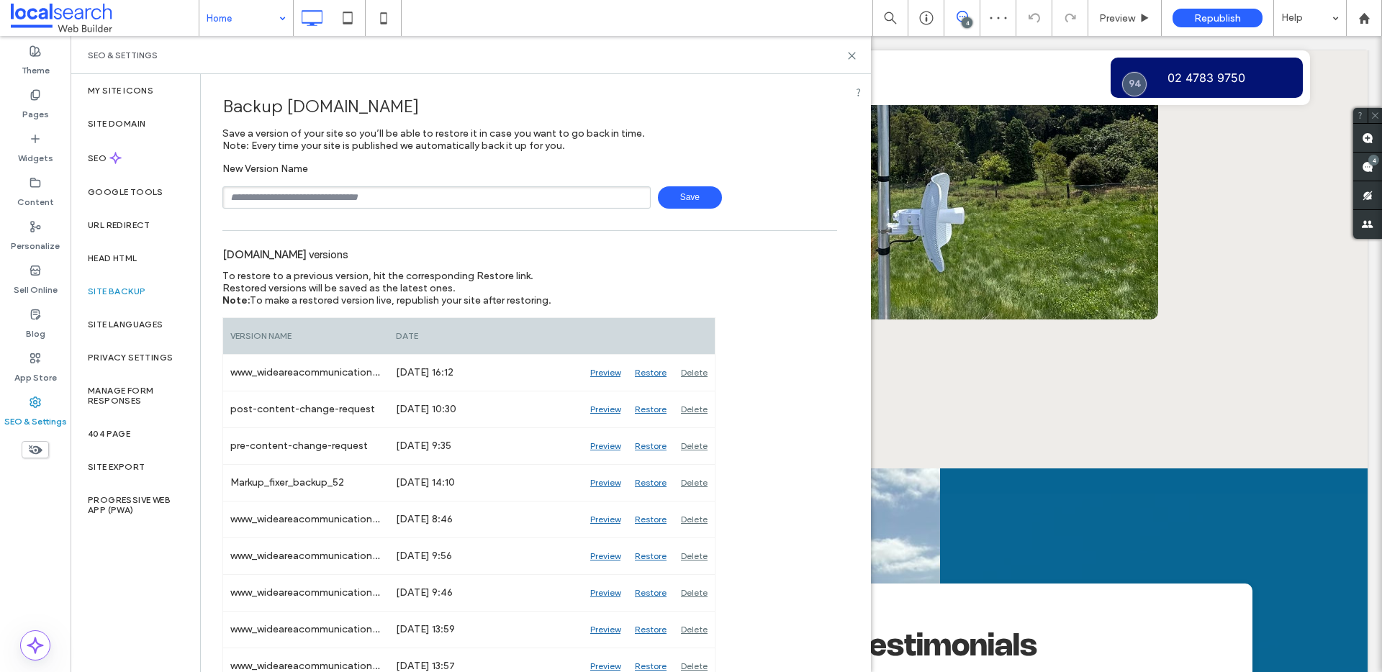
click at [342, 208] on input "text" at bounding box center [436, 197] width 428 height 22
type input "**********"
click at [680, 199] on span "Save" at bounding box center [690, 197] width 64 height 22
click at [848, 53] on icon at bounding box center [852, 55] width 11 height 11
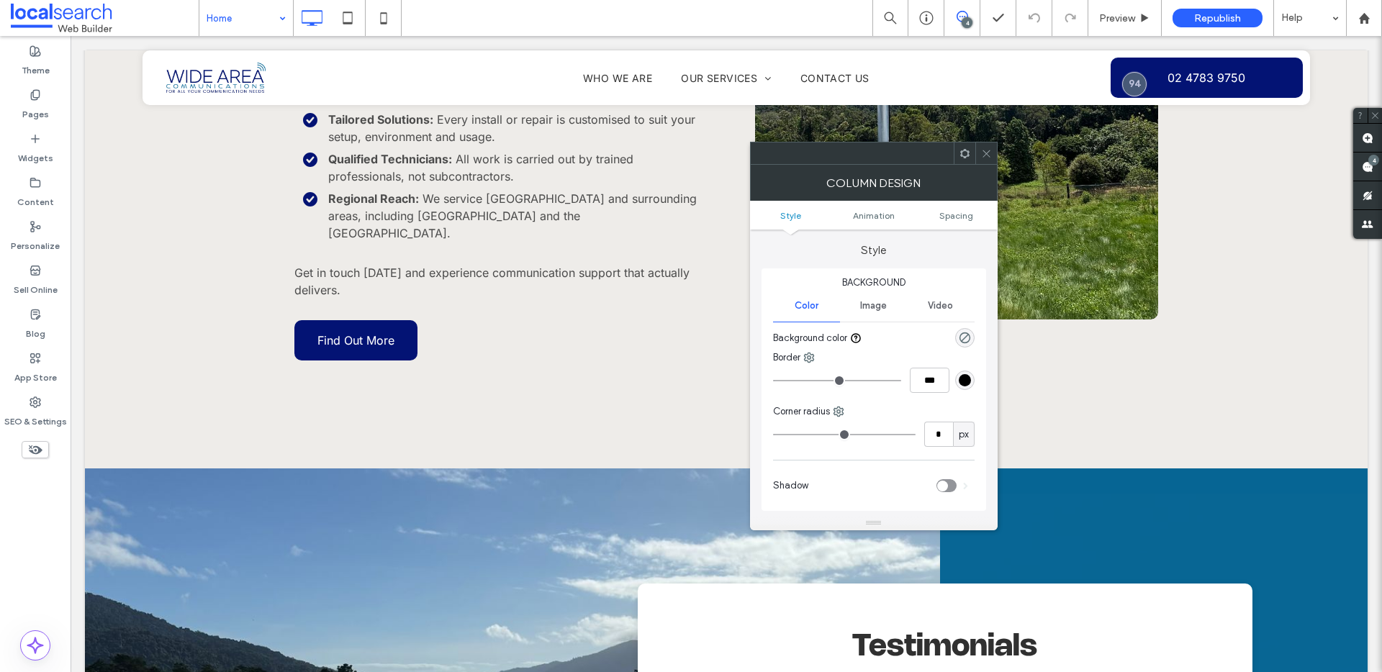
click at [984, 156] on use at bounding box center [986, 153] width 7 height 7
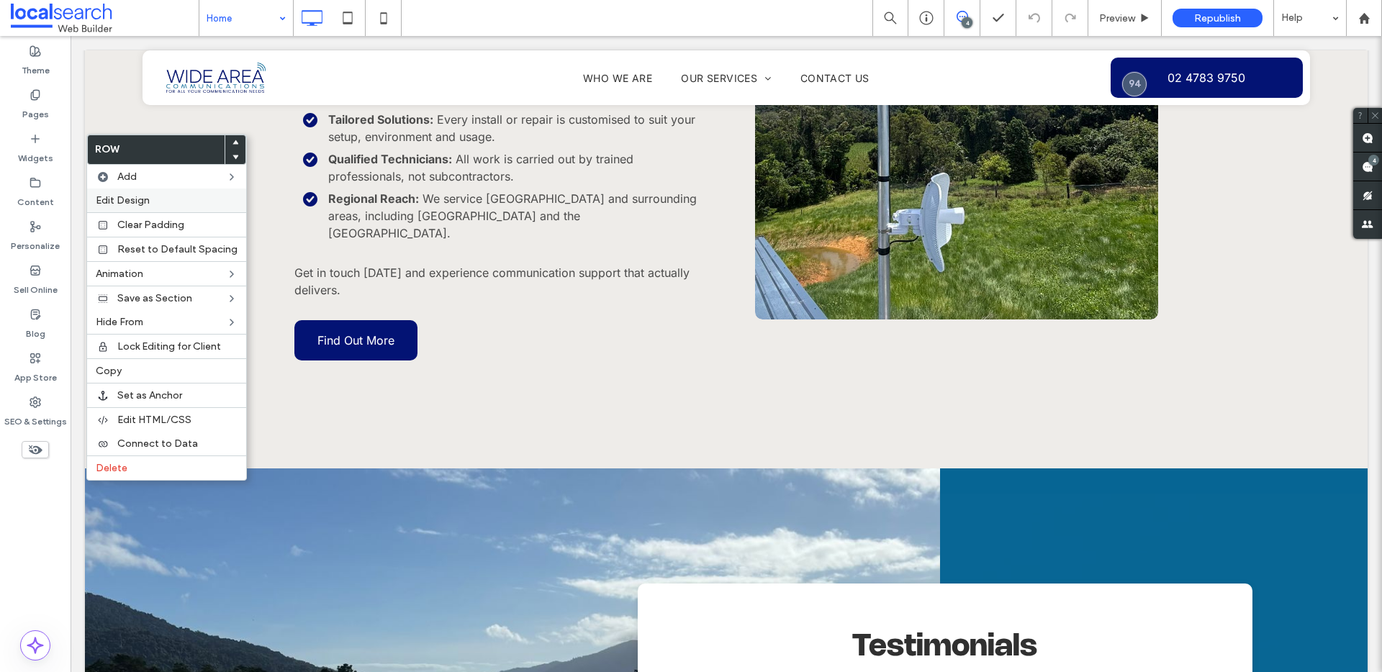
click at [132, 201] on span "Edit Design" at bounding box center [123, 200] width 54 height 12
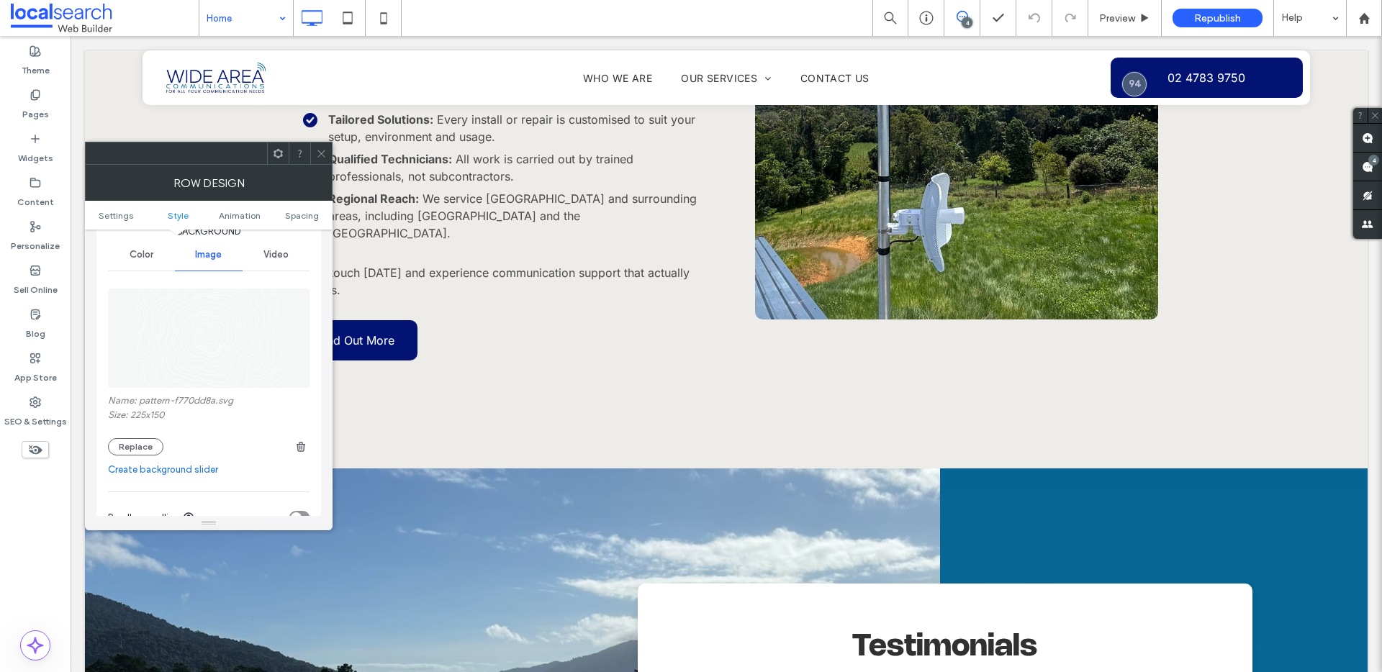
scroll to position [173, 0]
click at [145, 269] on div "Color" at bounding box center [141, 256] width 67 height 32
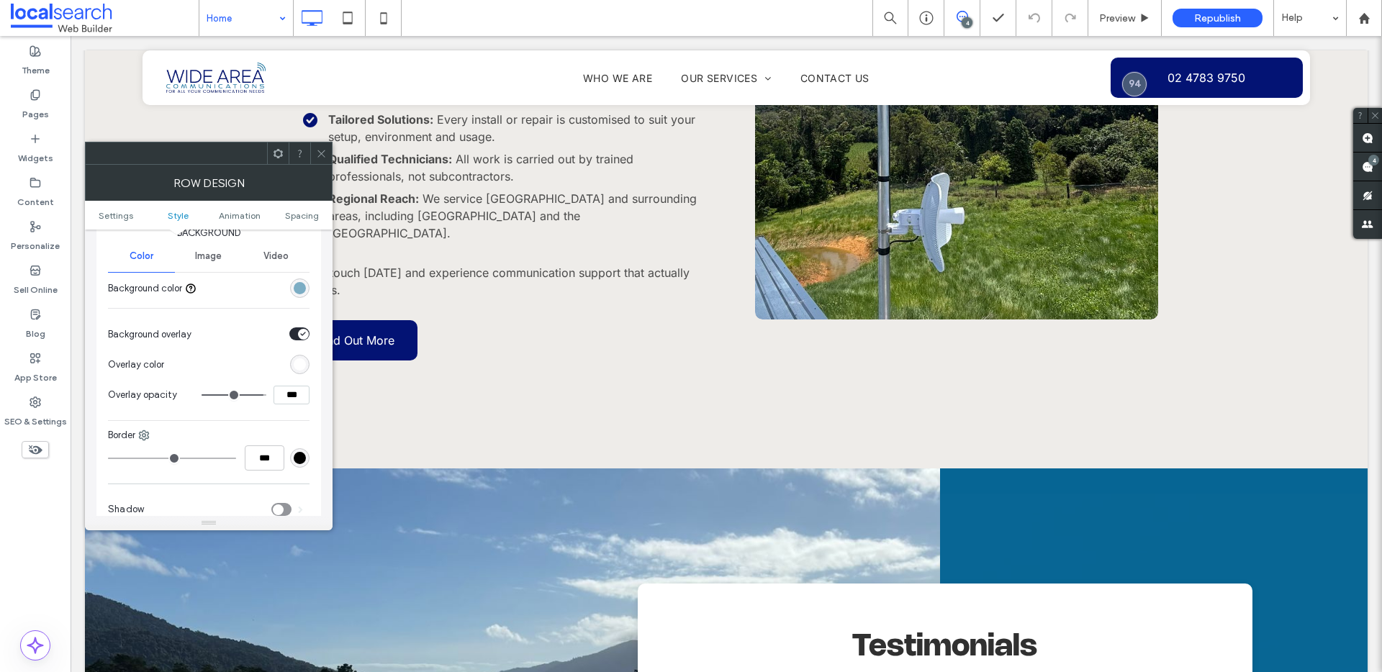
click at [310, 285] on div "Background Color Image Video Background color Background overlay Overlay color …" at bounding box center [208, 377] width 225 height 316
click at [305, 286] on div "rgb(124, 173, 196)" at bounding box center [299, 288] width 19 height 19
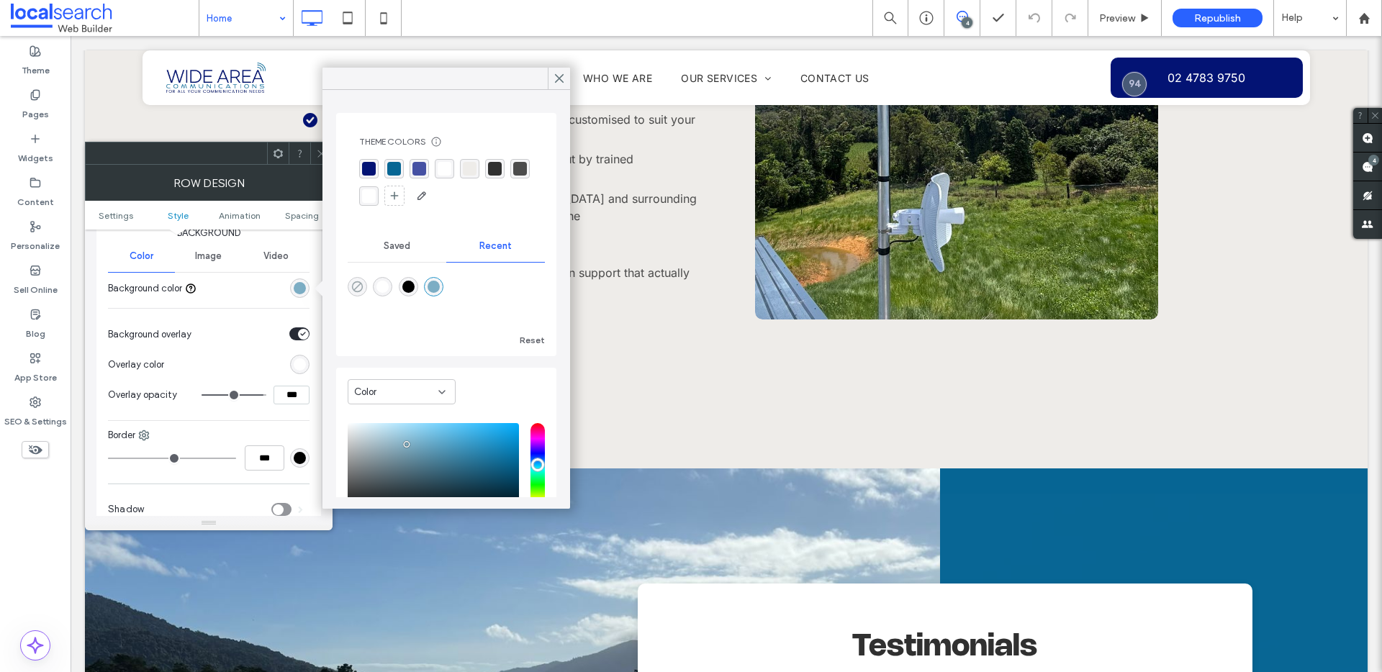
click at [362, 283] on icon "rgba(0, 0, 0, 0)" at bounding box center [357, 287] width 12 height 12
type input "*******"
type input "*"
type input "**"
click at [552, 73] on div at bounding box center [559, 79] width 22 height 22
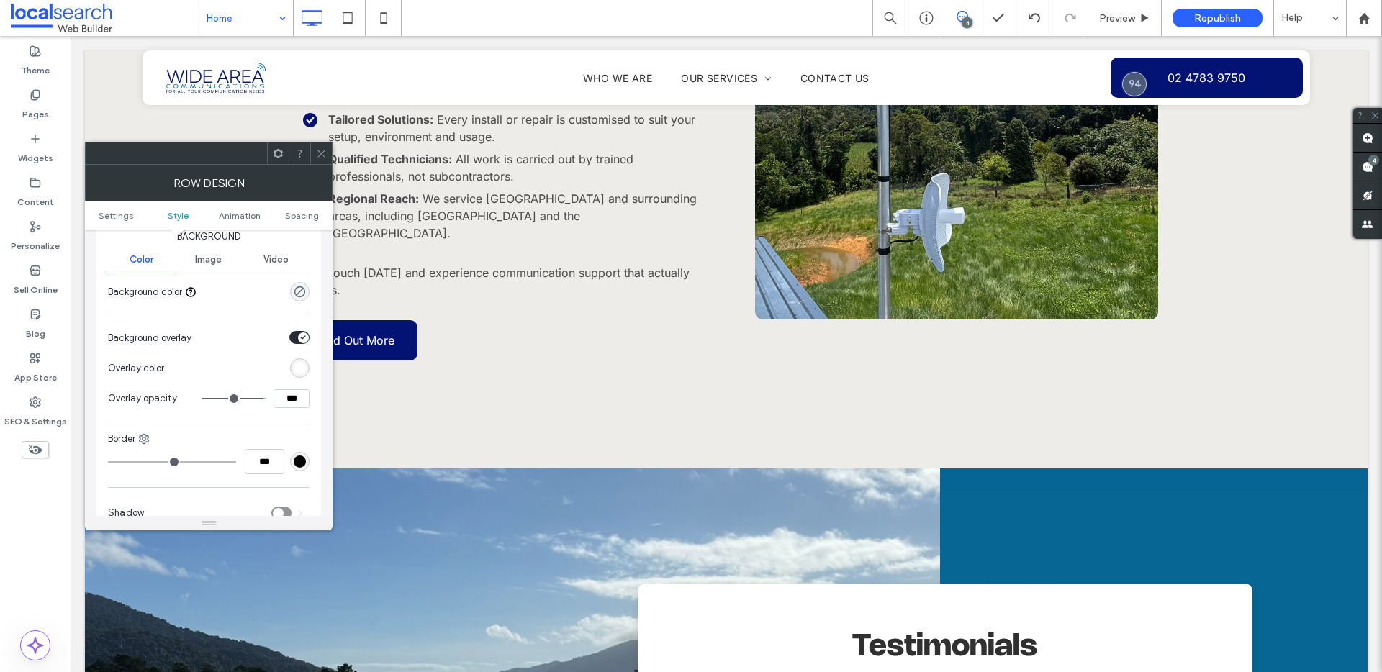
scroll to position [155, 0]
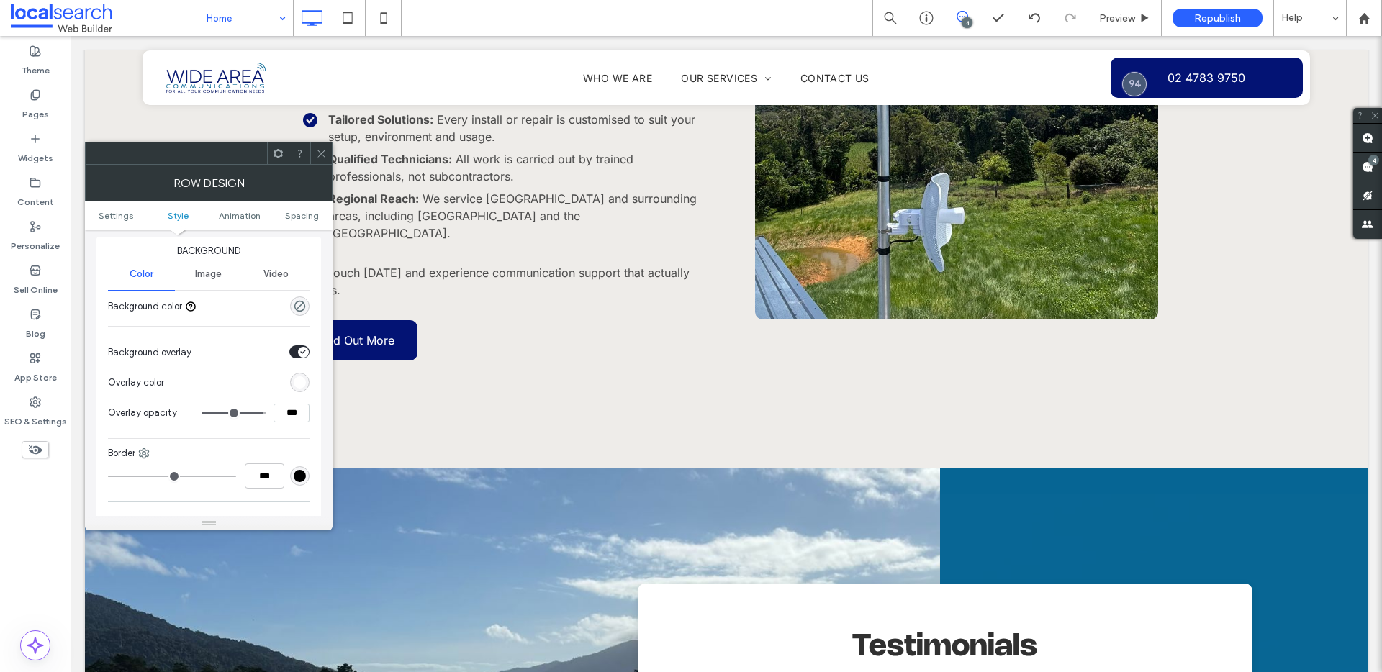
click at [228, 270] on div "Image" at bounding box center [208, 274] width 67 height 32
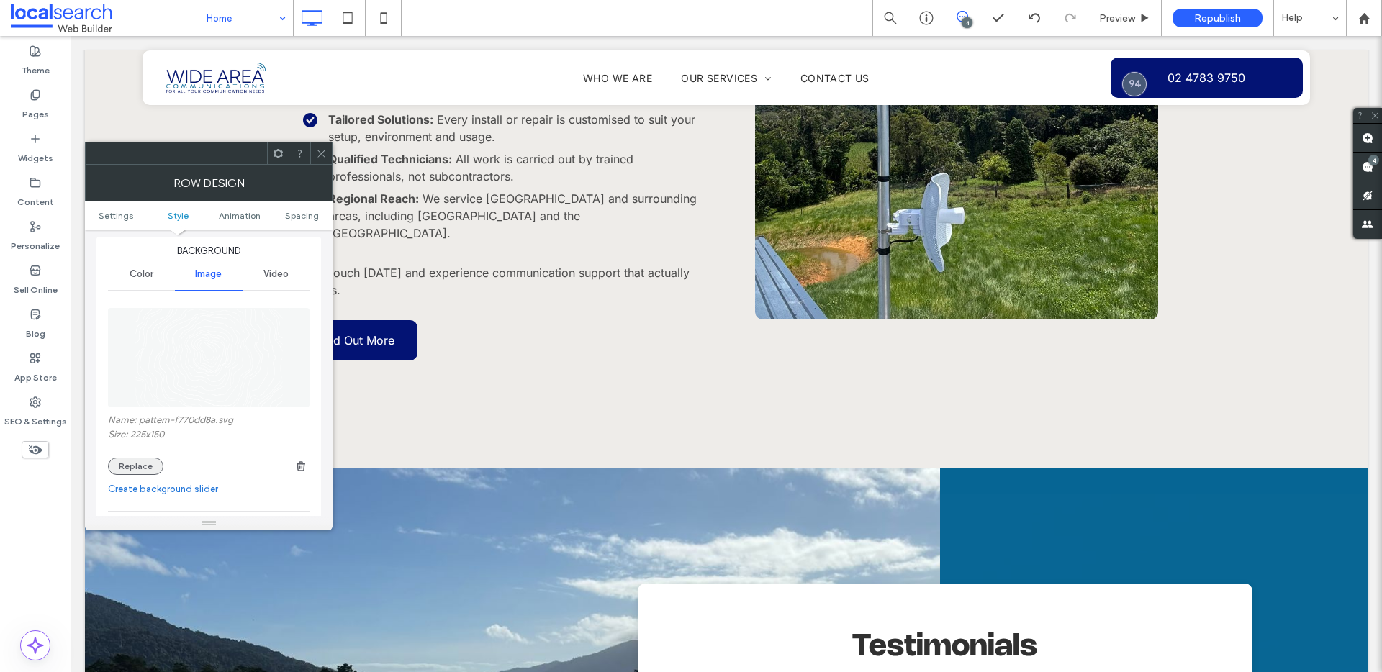
click at [126, 467] on button "Replace" at bounding box center [135, 466] width 55 height 17
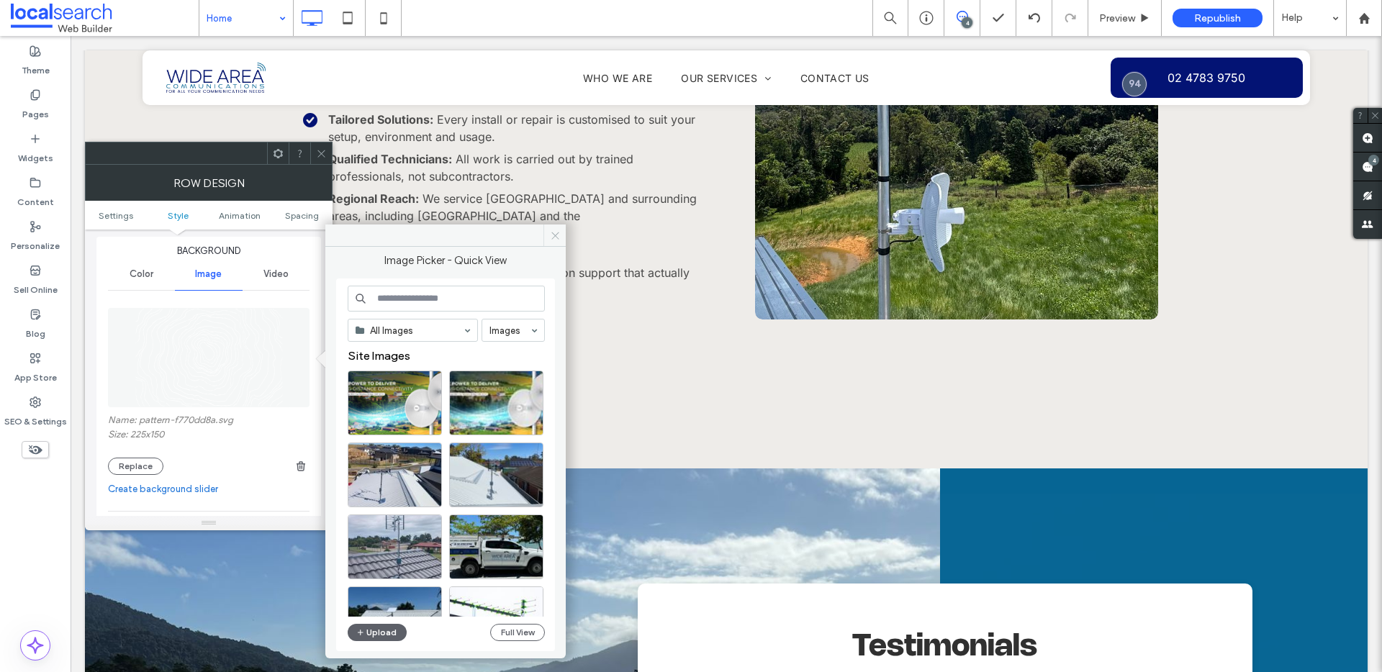
click at [556, 236] on use at bounding box center [554, 235] width 7 height 7
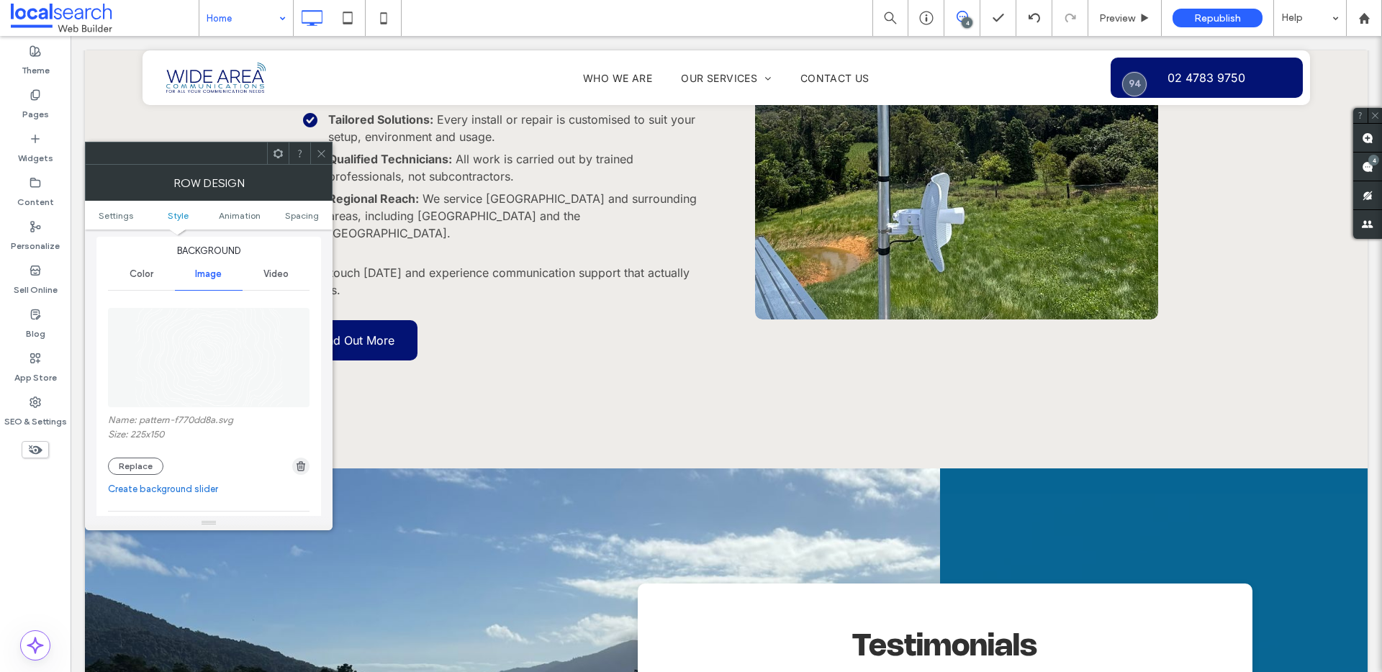
click at [303, 471] on use "button" at bounding box center [301, 466] width 9 height 9
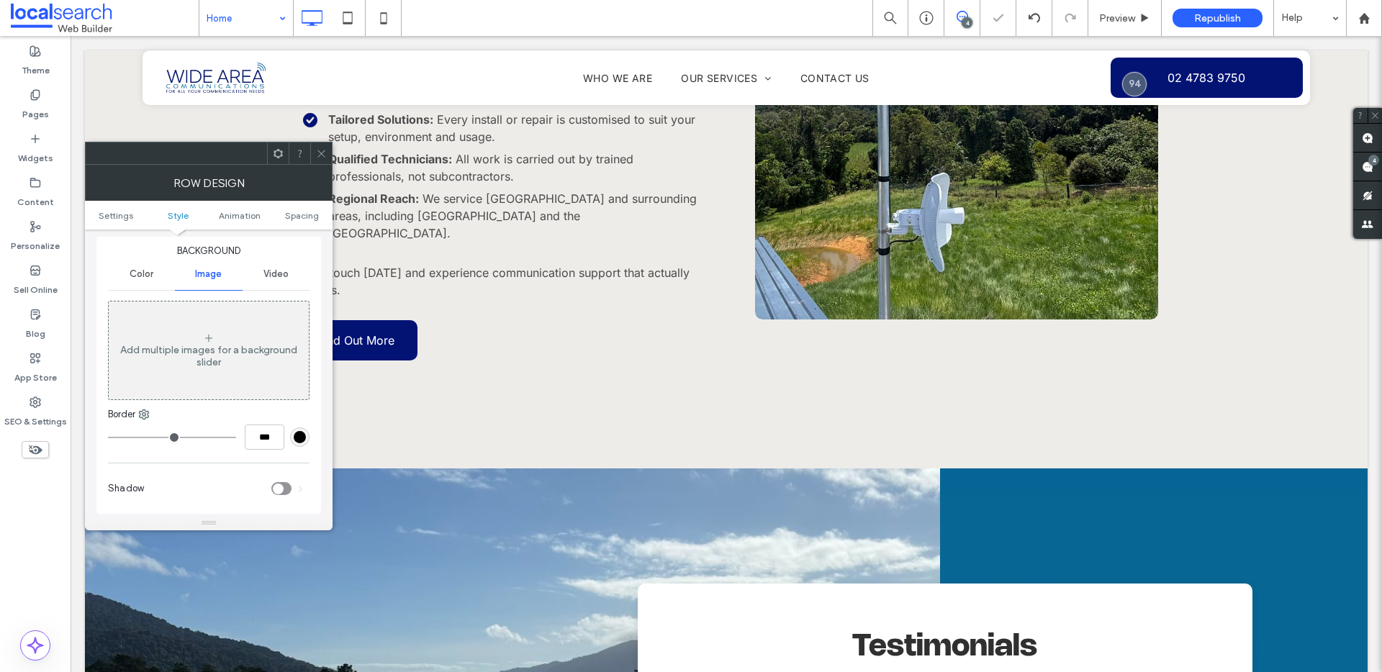
click at [324, 161] on span at bounding box center [321, 154] width 11 height 22
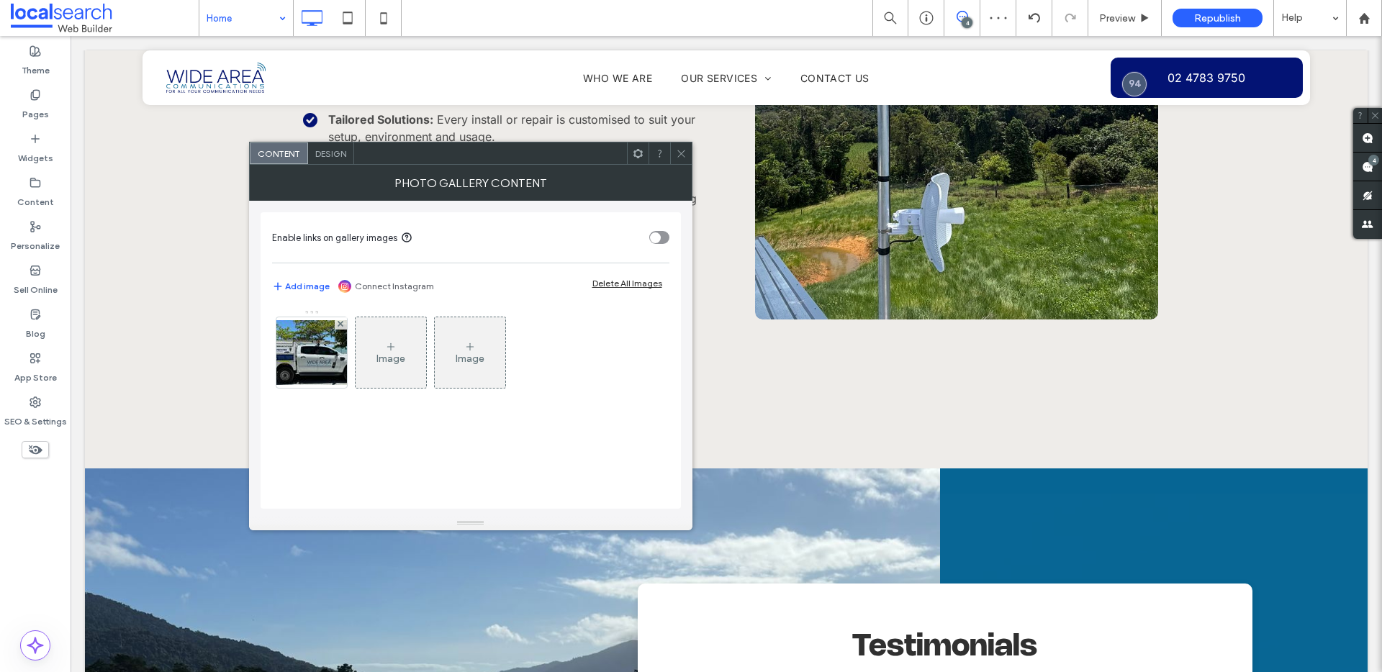
click at [674, 153] on div at bounding box center [681, 154] width 22 height 22
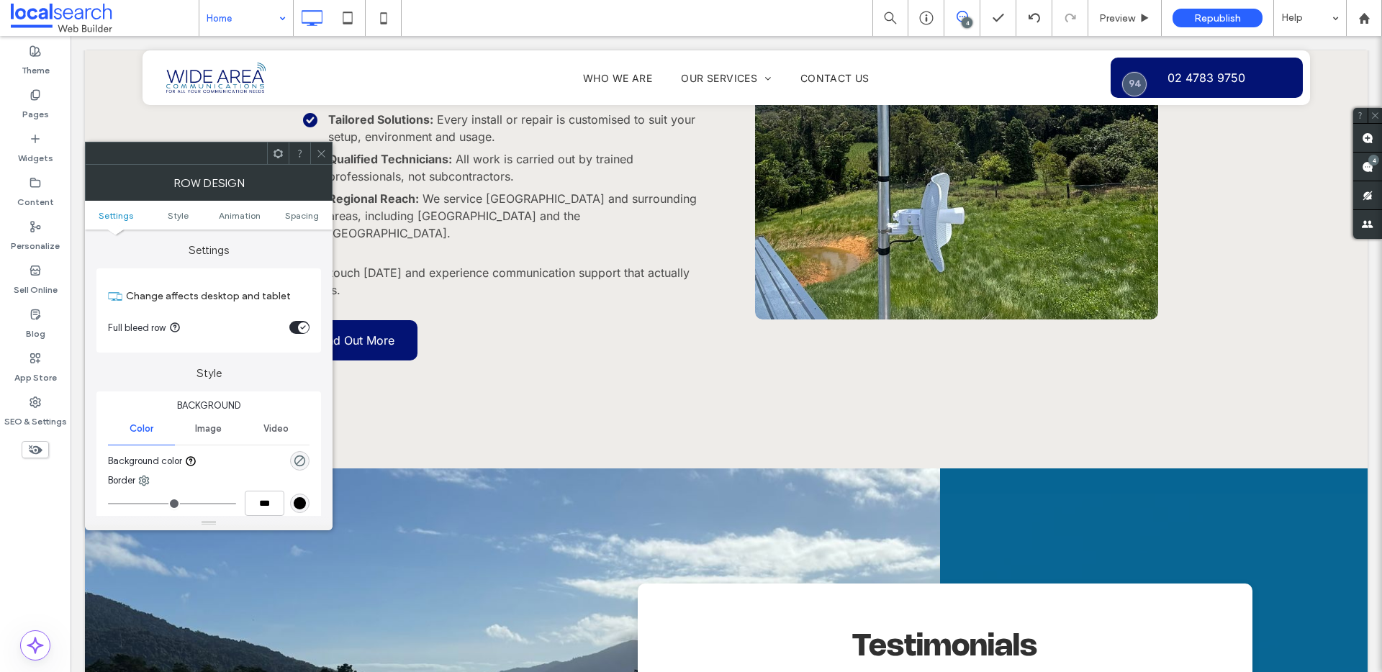
click at [318, 147] on span at bounding box center [321, 154] width 11 height 22
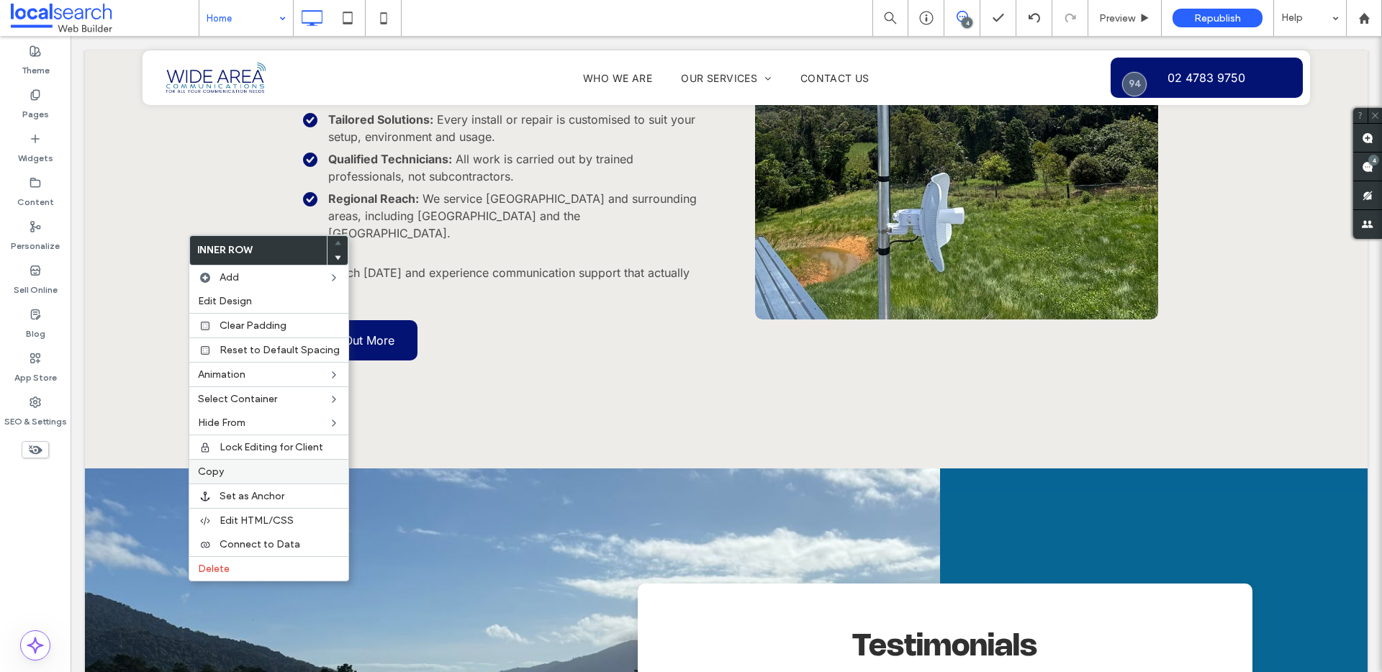
click at [213, 467] on span "Copy" at bounding box center [211, 472] width 26 height 12
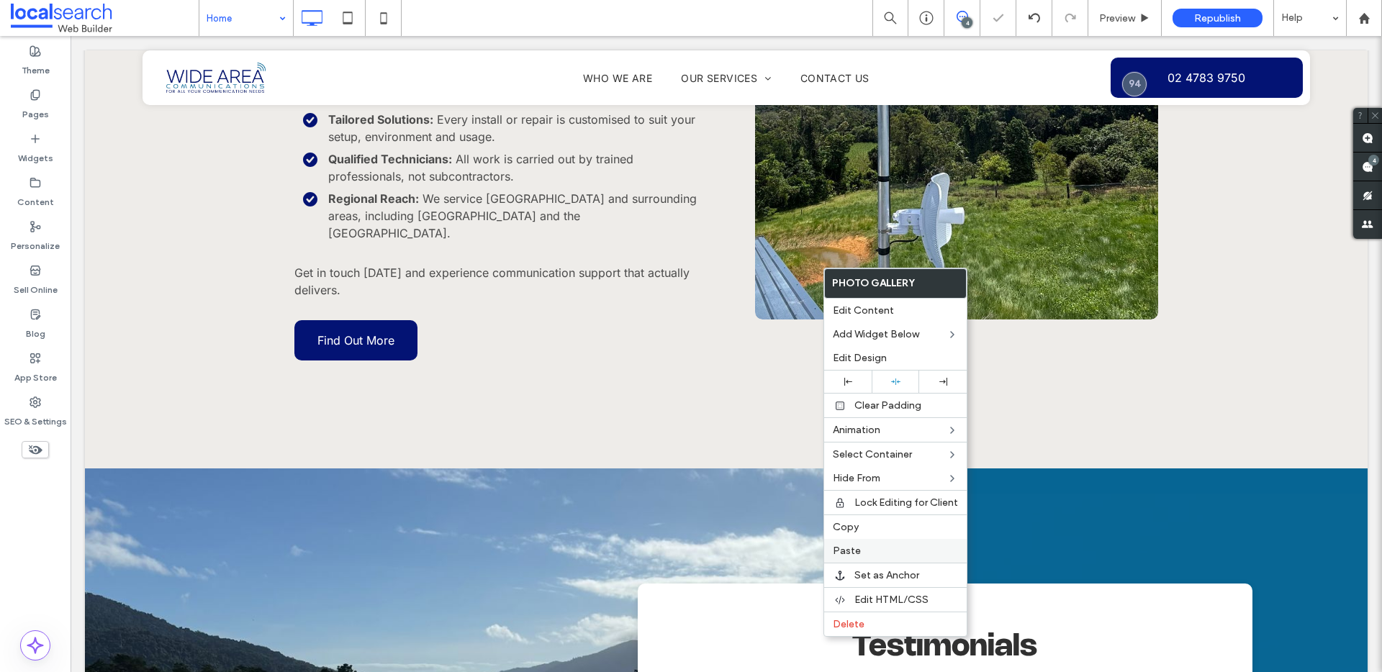
click at [865, 550] on label "Paste" at bounding box center [895, 551] width 125 height 12
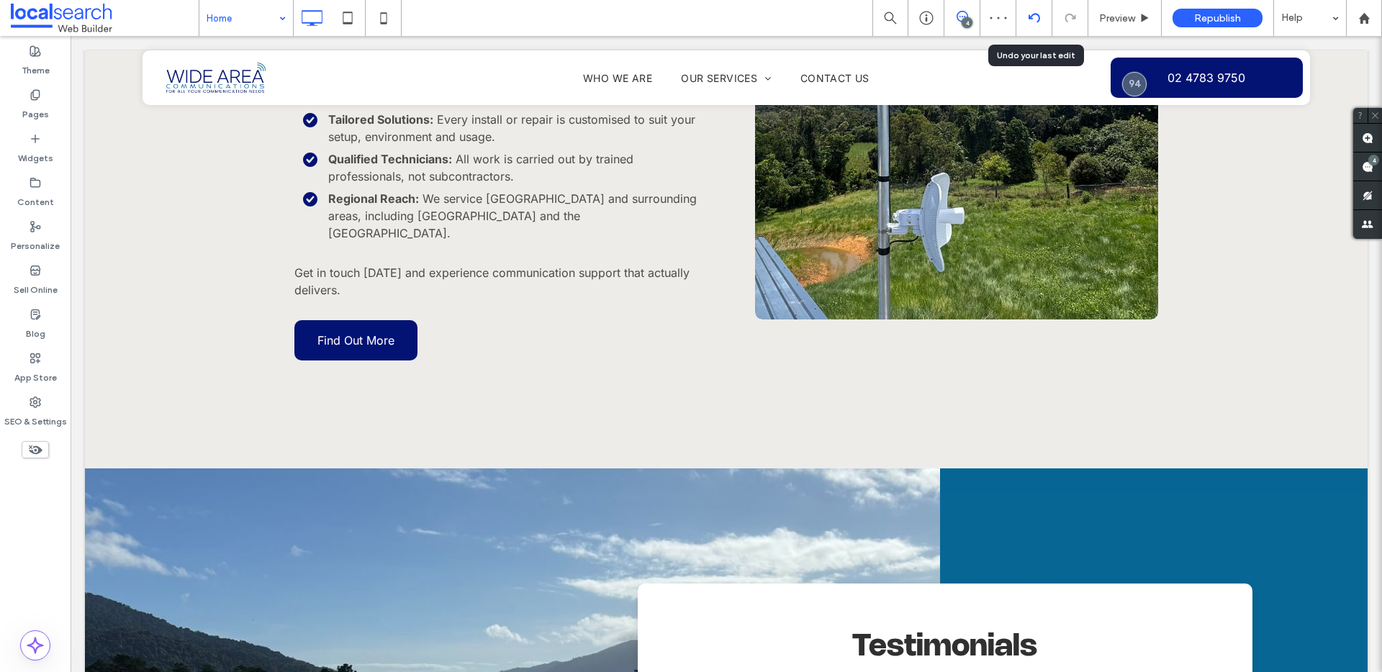
click at [1035, 27] on div at bounding box center [1035, 18] width 36 height 36
click at [1044, 23] on div at bounding box center [1034, 18] width 35 height 12
click at [15, 141] on div "Widgets" at bounding box center [35, 149] width 71 height 44
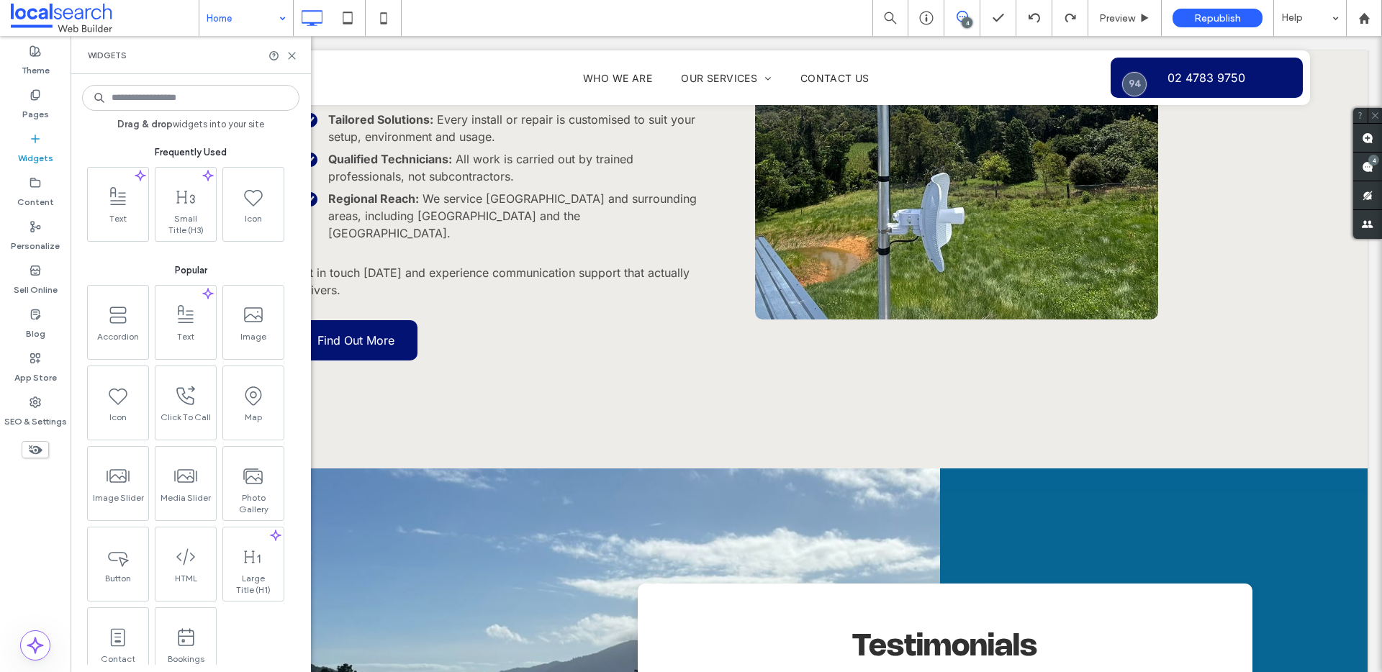
click at [151, 100] on input at bounding box center [190, 98] width 217 height 26
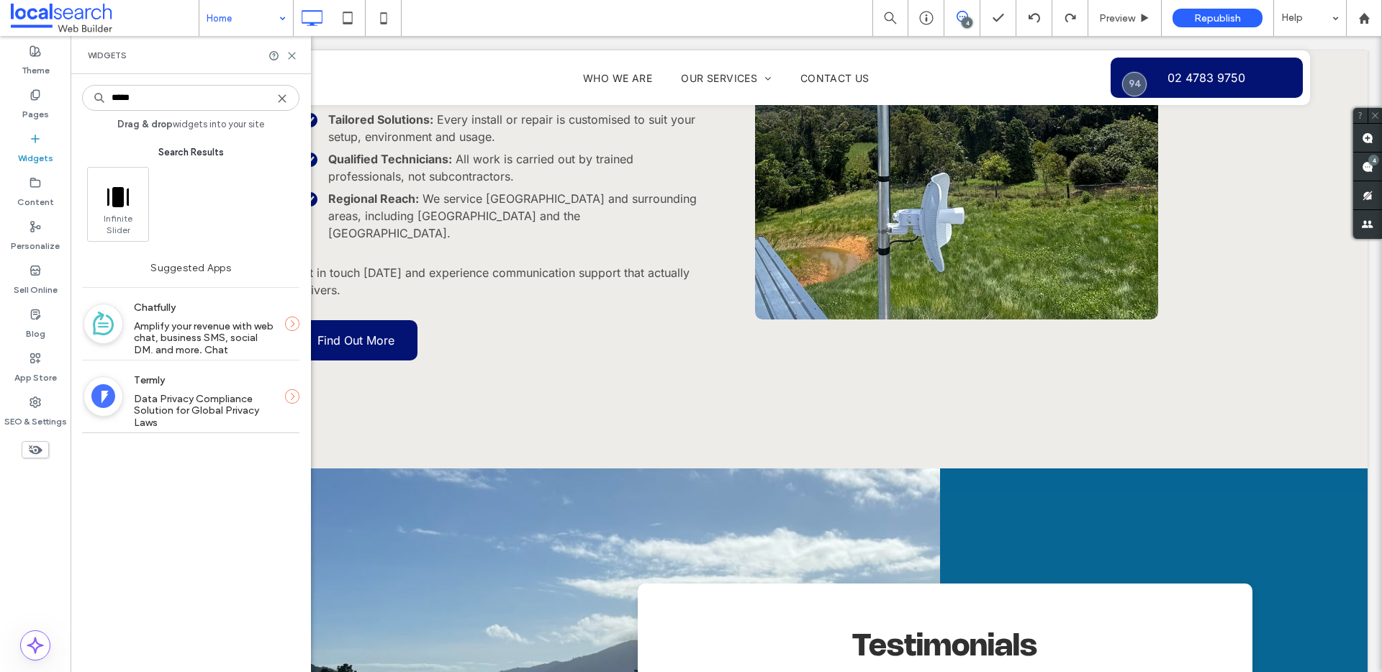
click at [153, 102] on input "*****" at bounding box center [190, 98] width 217 height 26
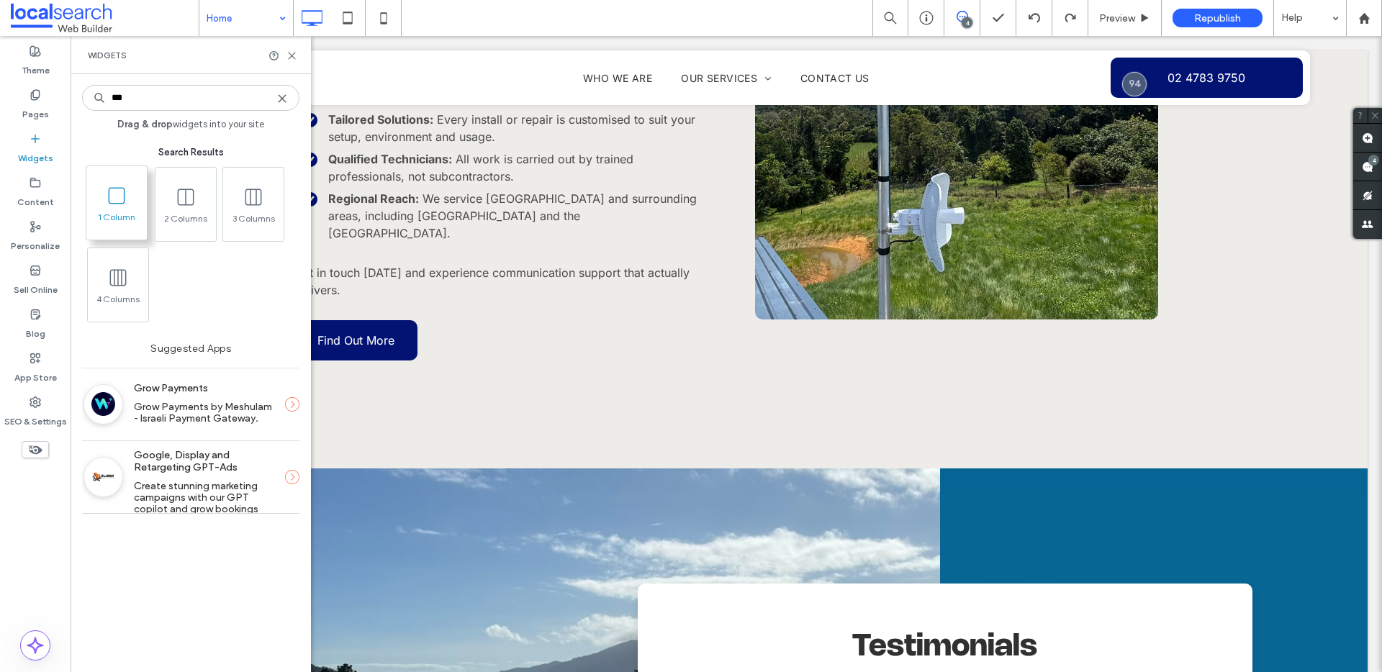
type input "***"
click at [295, 51] on icon at bounding box center [292, 55] width 11 height 11
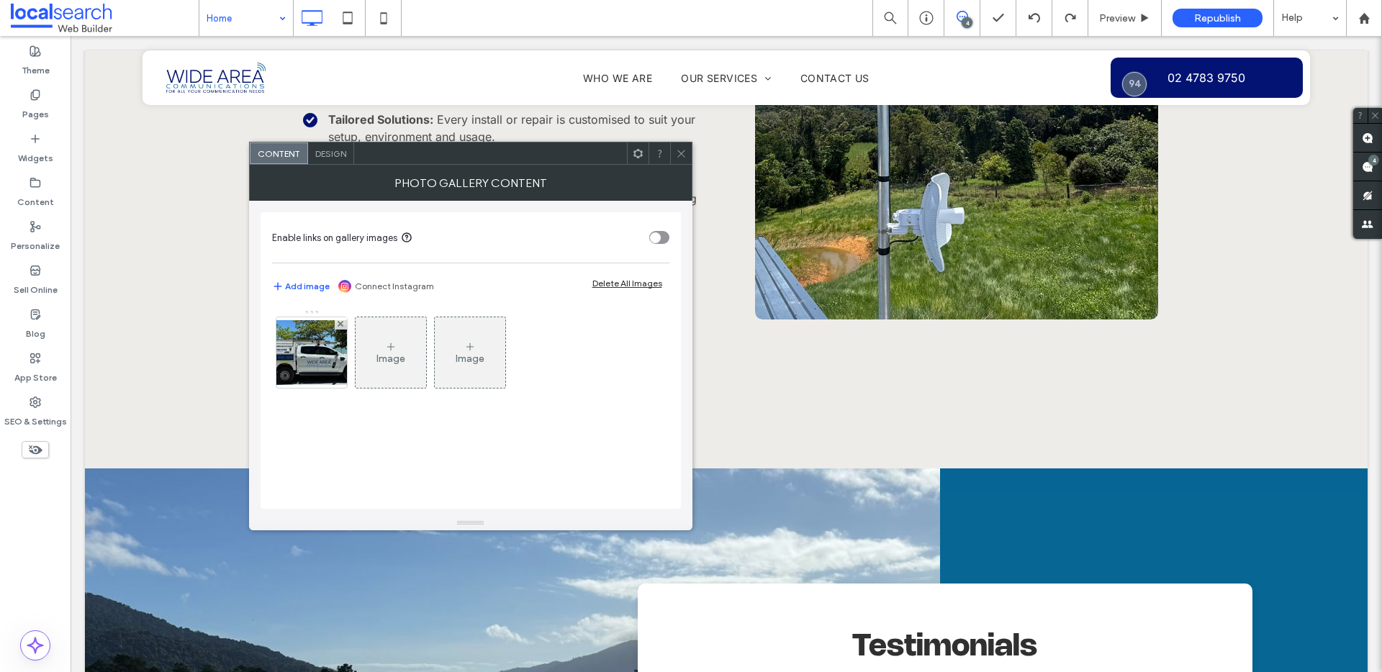
click at [337, 155] on span "Design" at bounding box center [330, 153] width 31 height 11
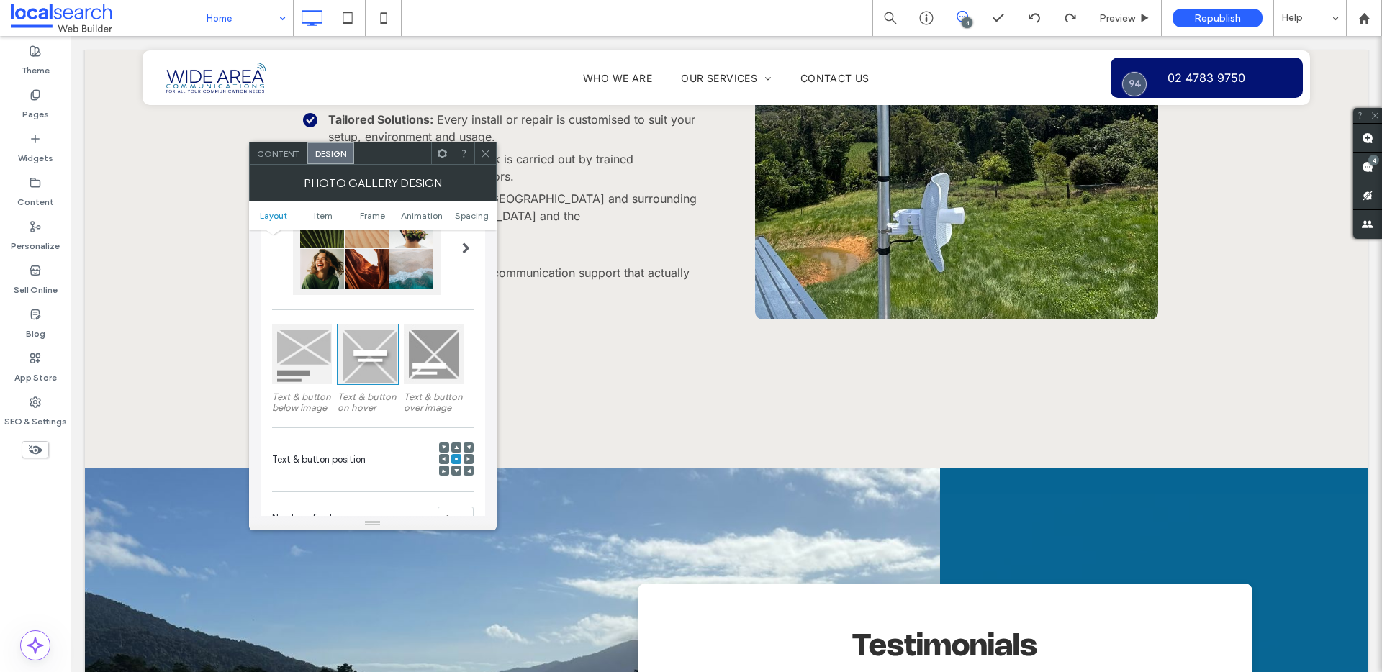
scroll to position [179, 0]
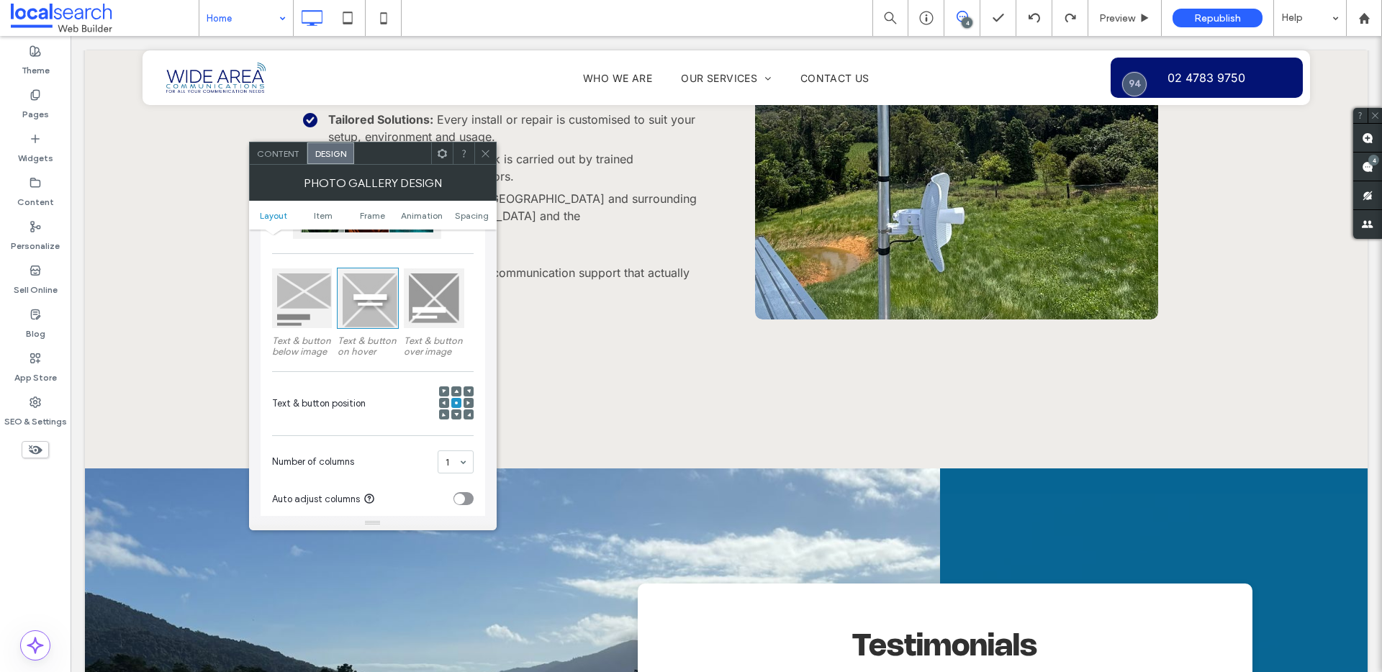
click at [482, 154] on icon at bounding box center [485, 153] width 11 height 11
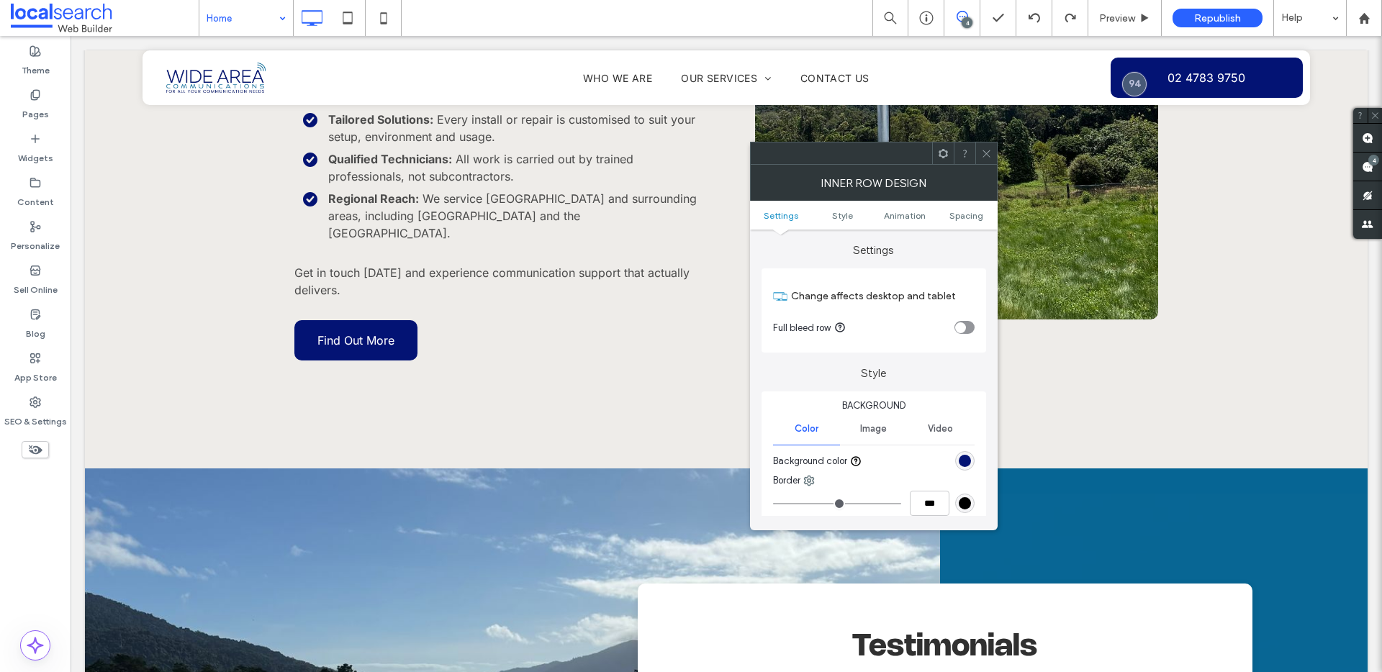
click at [991, 148] on icon at bounding box center [986, 153] width 11 height 11
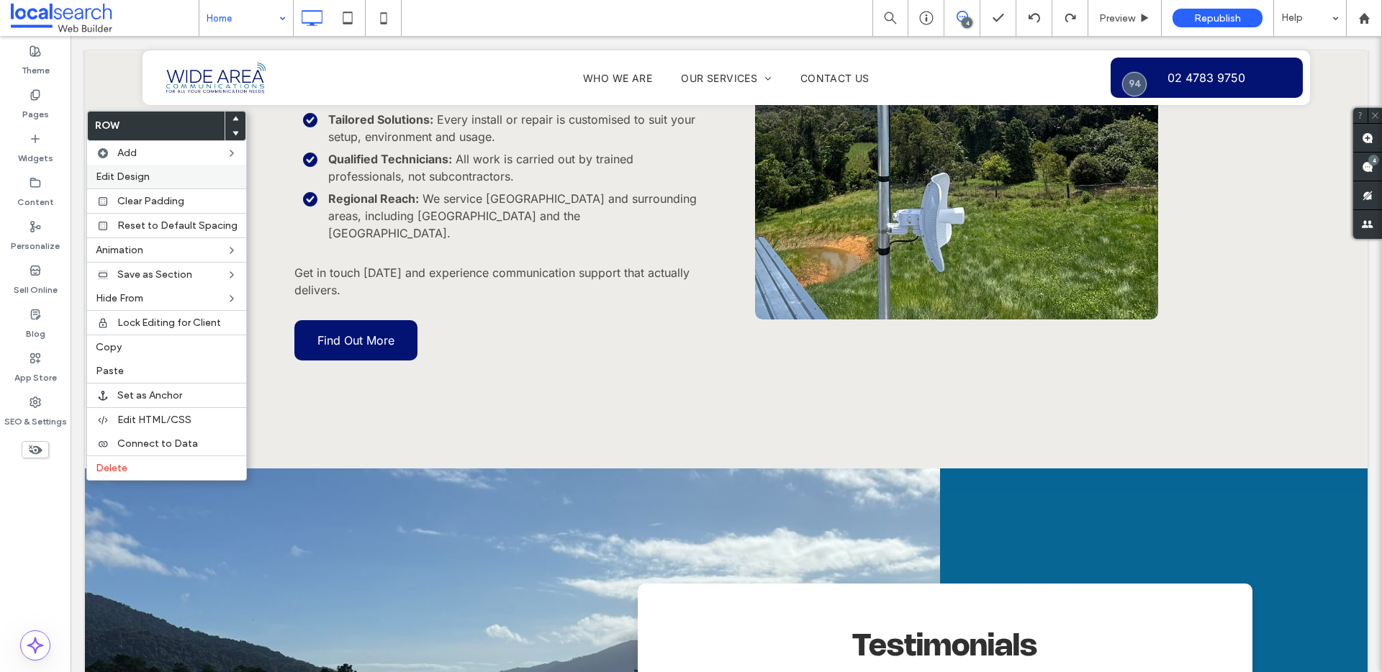
click at [152, 176] on label "Edit Design" at bounding box center [167, 177] width 142 height 12
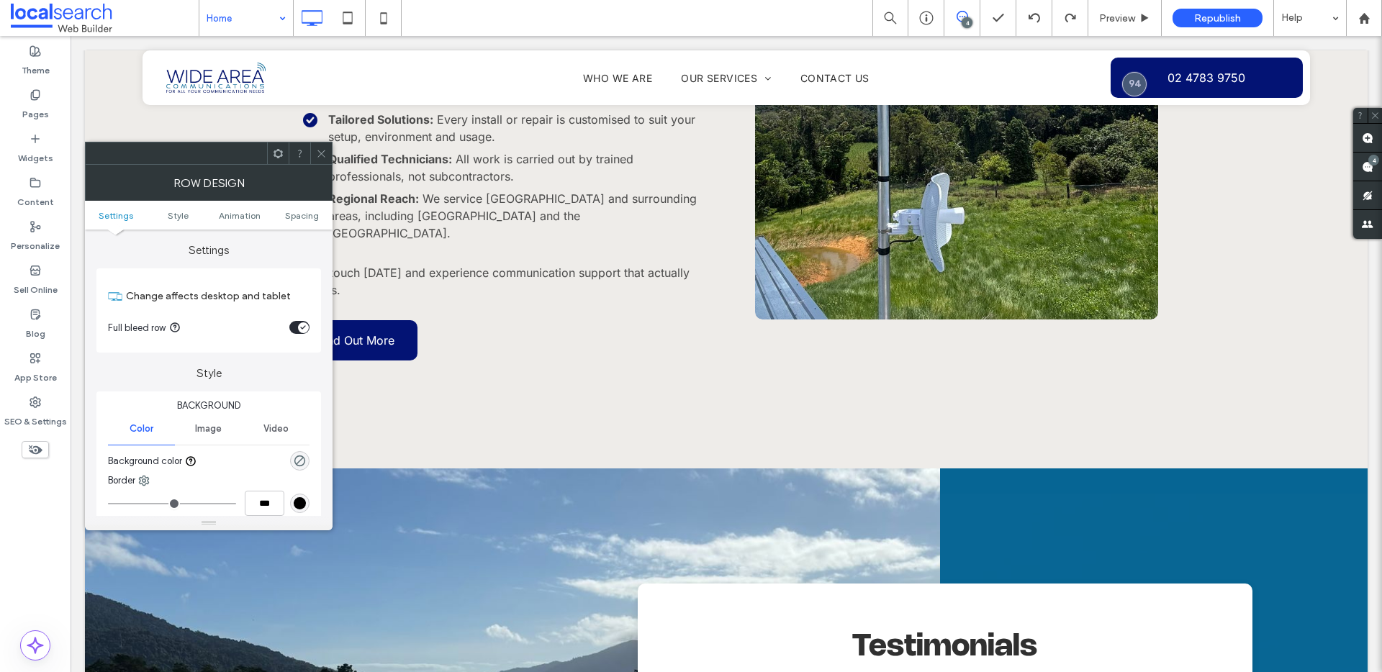
click at [221, 425] on span "Image" at bounding box center [208, 429] width 27 height 12
click at [199, 469] on div "Add multiple images for a background slider" at bounding box center [209, 505] width 200 height 95
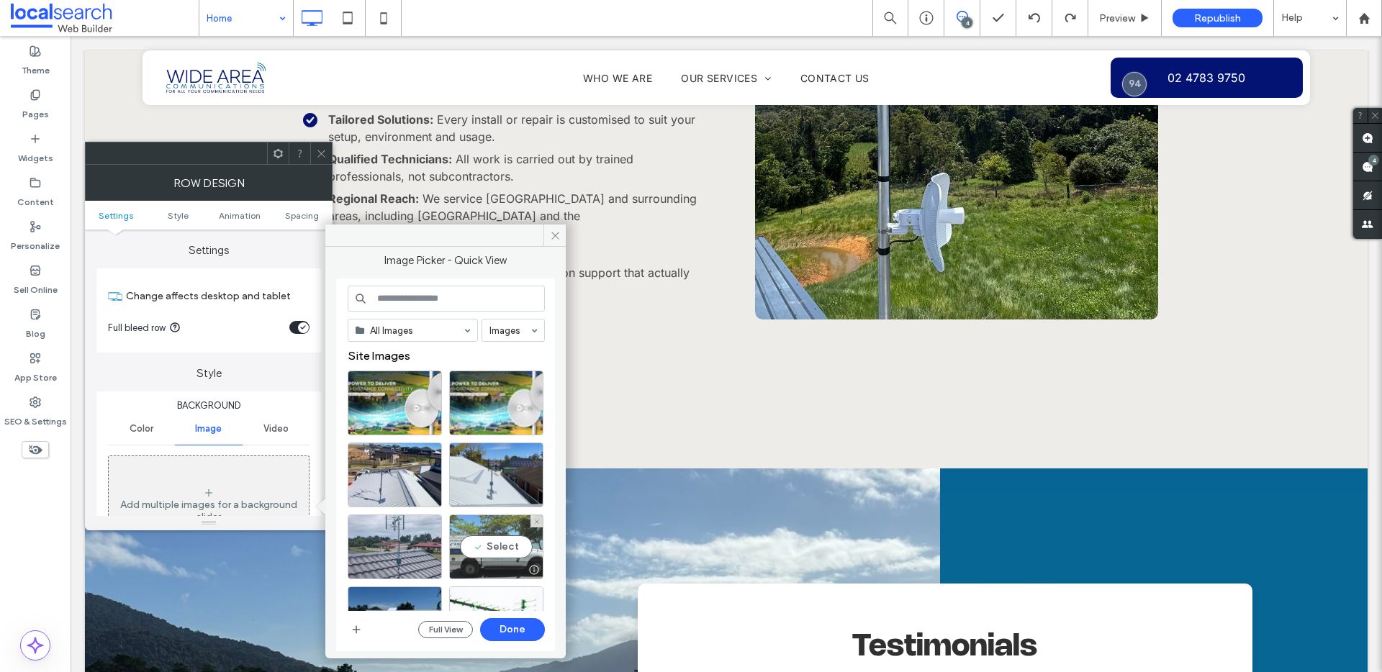
click at [509, 546] on div "Select" at bounding box center [496, 547] width 94 height 65
click at [511, 623] on button "Done" at bounding box center [512, 629] width 65 height 23
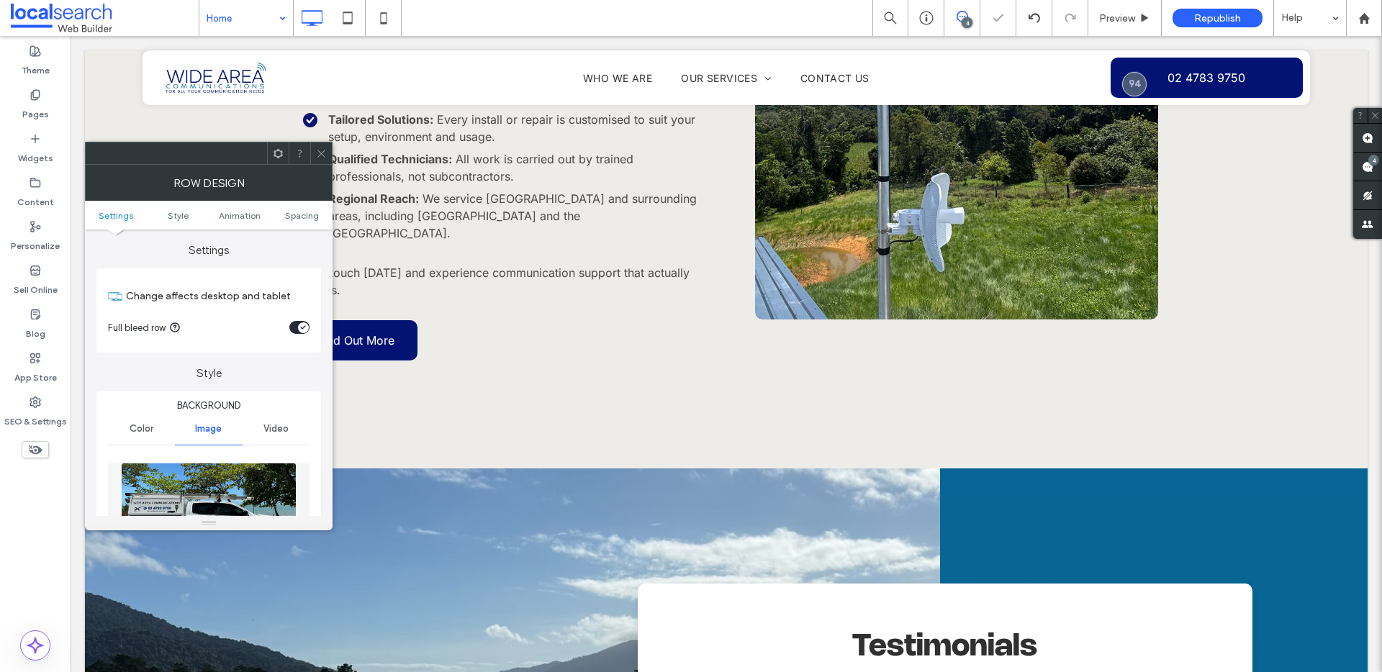
click at [322, 151] on icon at bounding box center [321, 153] width 11 height 11
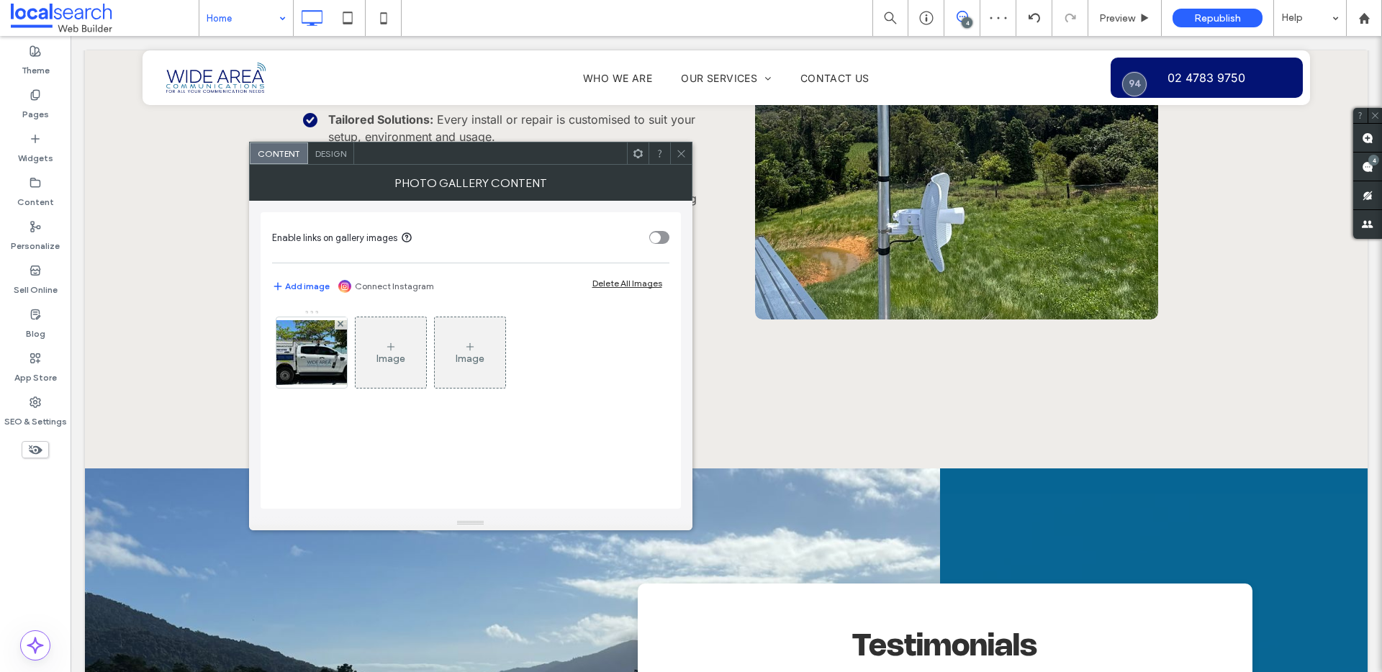
click at [685, 156] on icon at bounding box center [681, 153] width 11 height 11
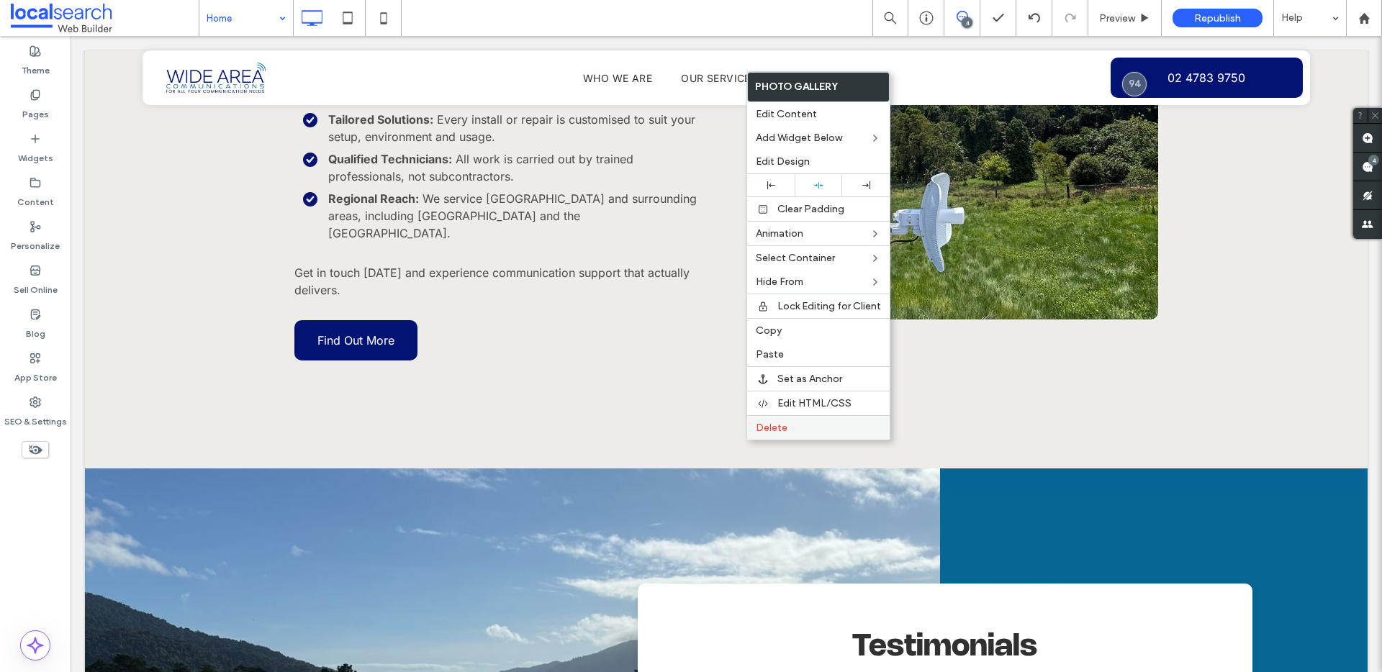
click at [760, 430] on span "Delete" at bounding box center [772, 428] width 32 height 12
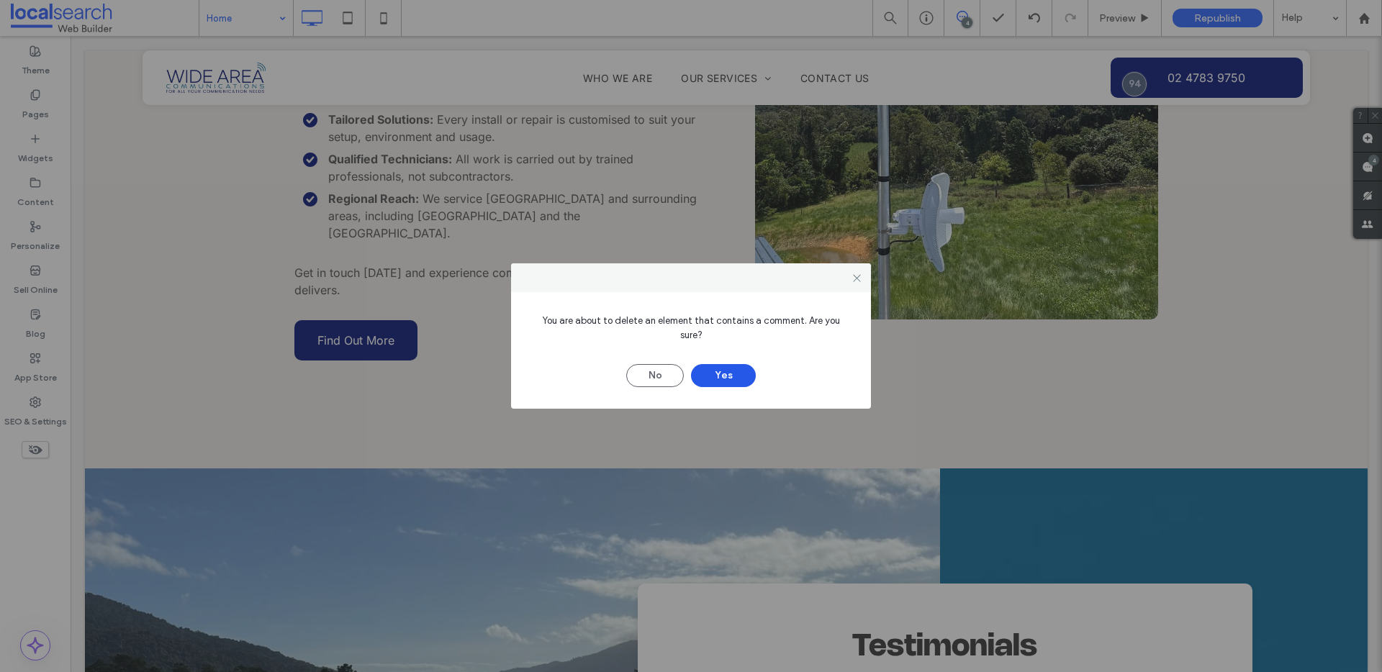
click at [741, 372] on button "Yes" at bounding box center [723, 375] width 65 height 23
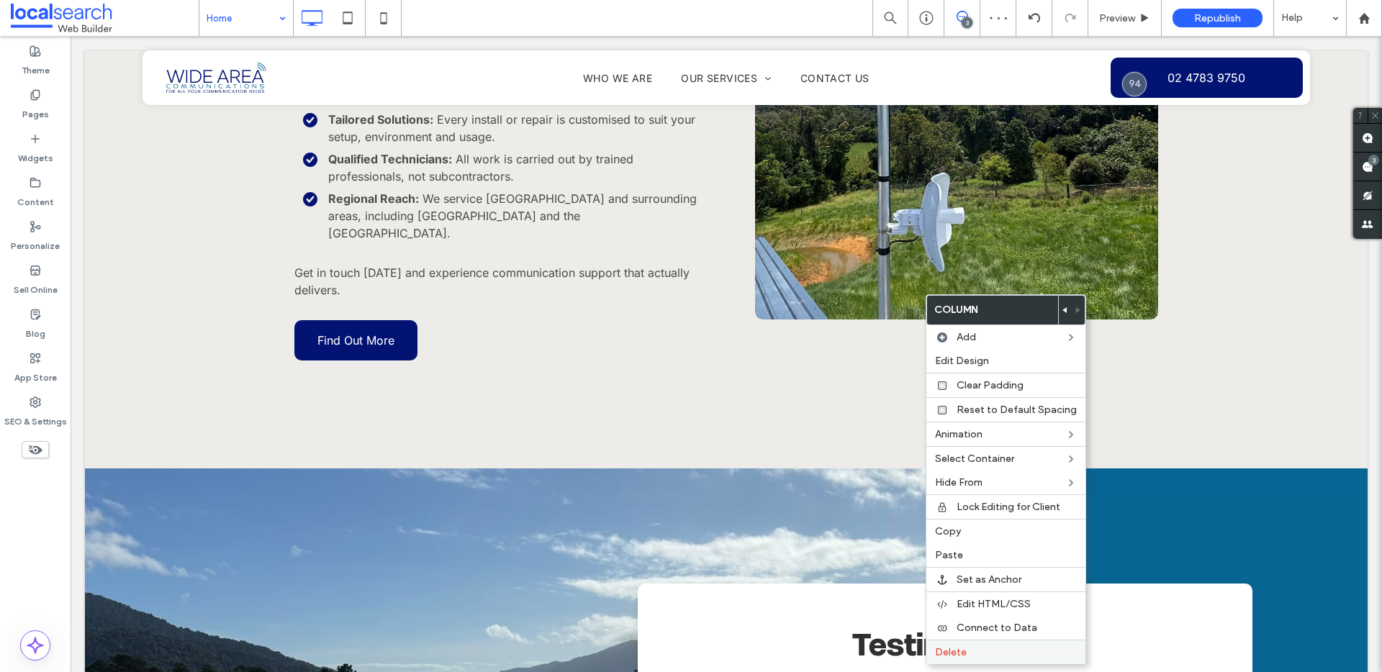
click at [952, 650] on span "Delete" at bounding box center [951, 653] width 32 height 12
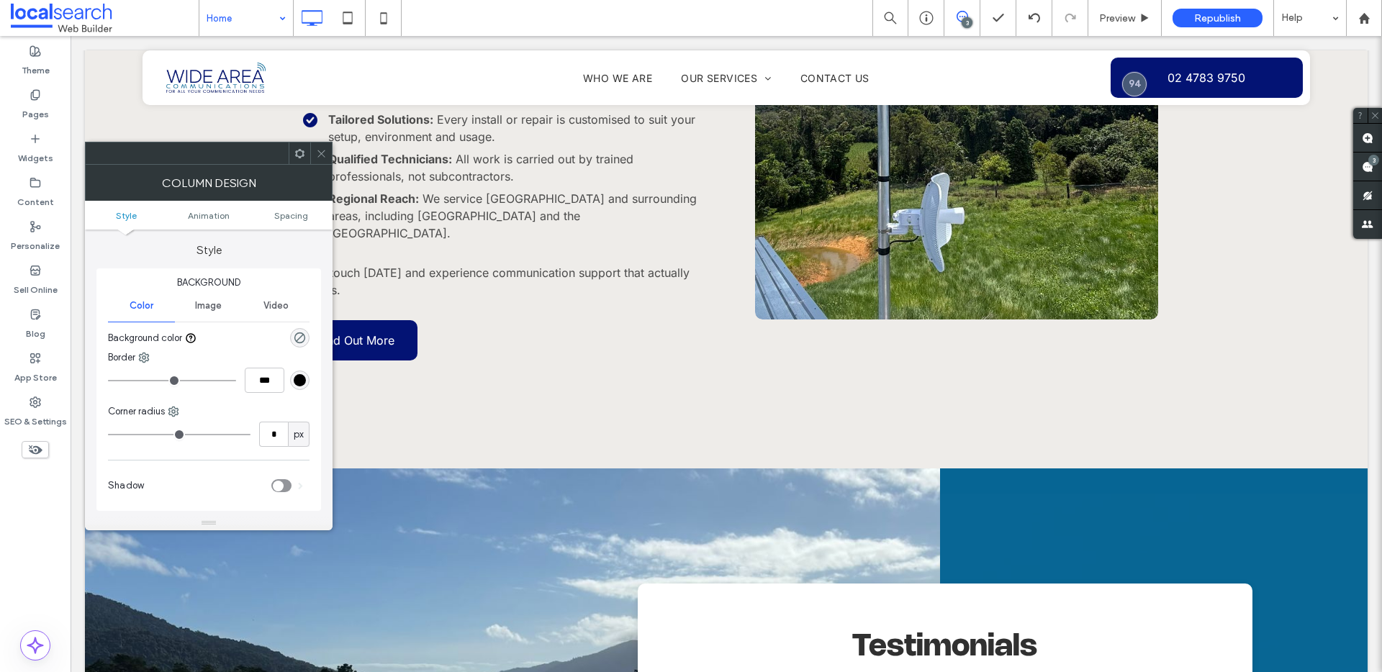
click at [217, 297] on div "Image" at bounding box center [208, 306] width 67 height 32
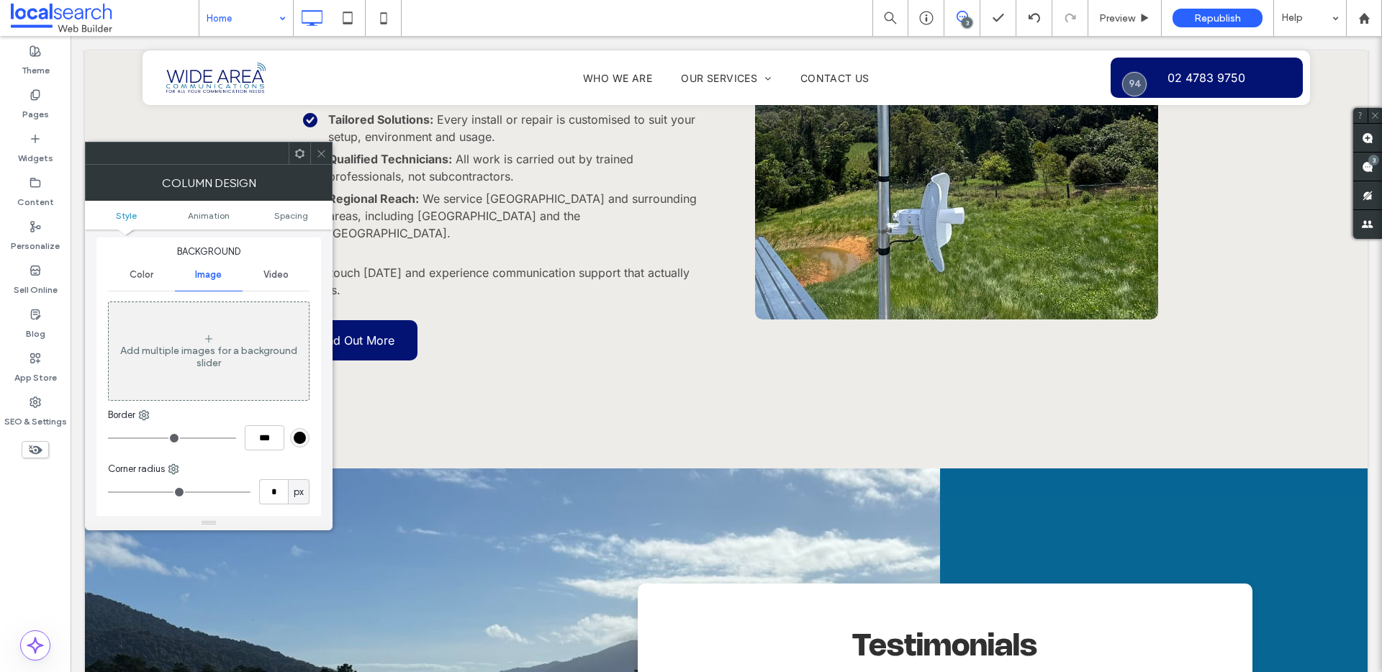
scroll to position [16, 0]
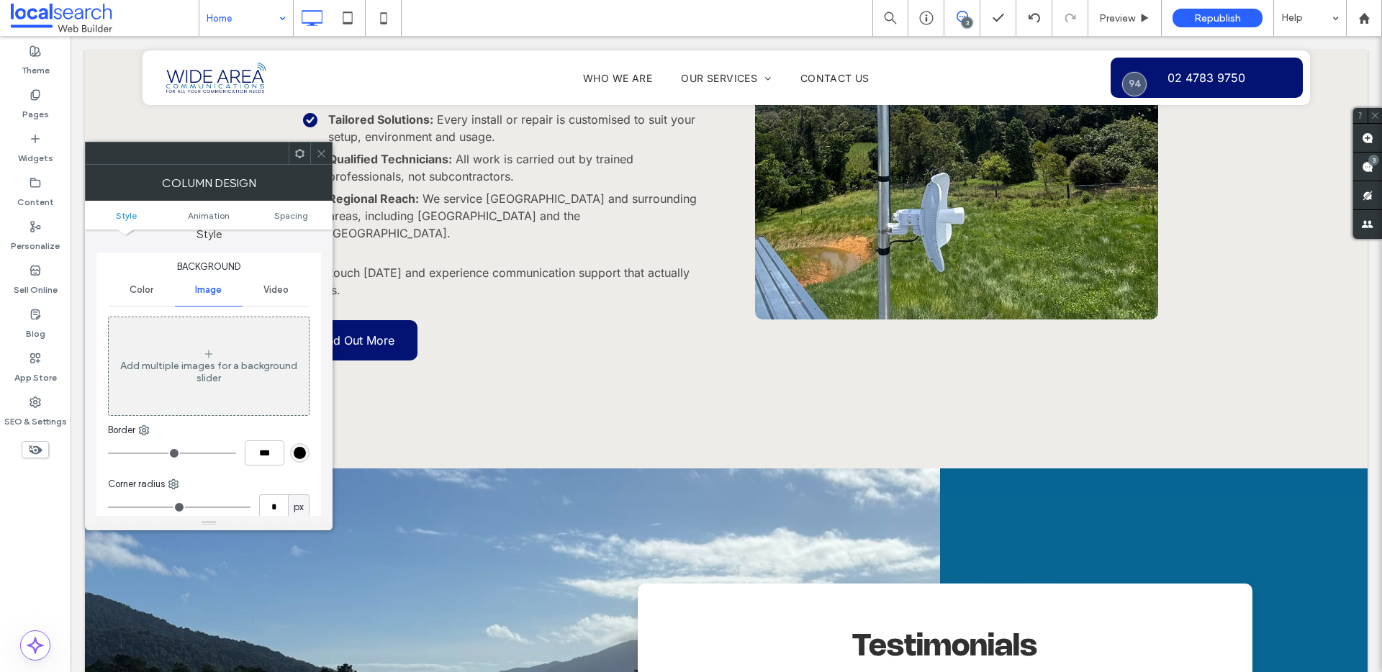
click at [324, 161] on span at bounding box center [321, 154] width 11 height 22
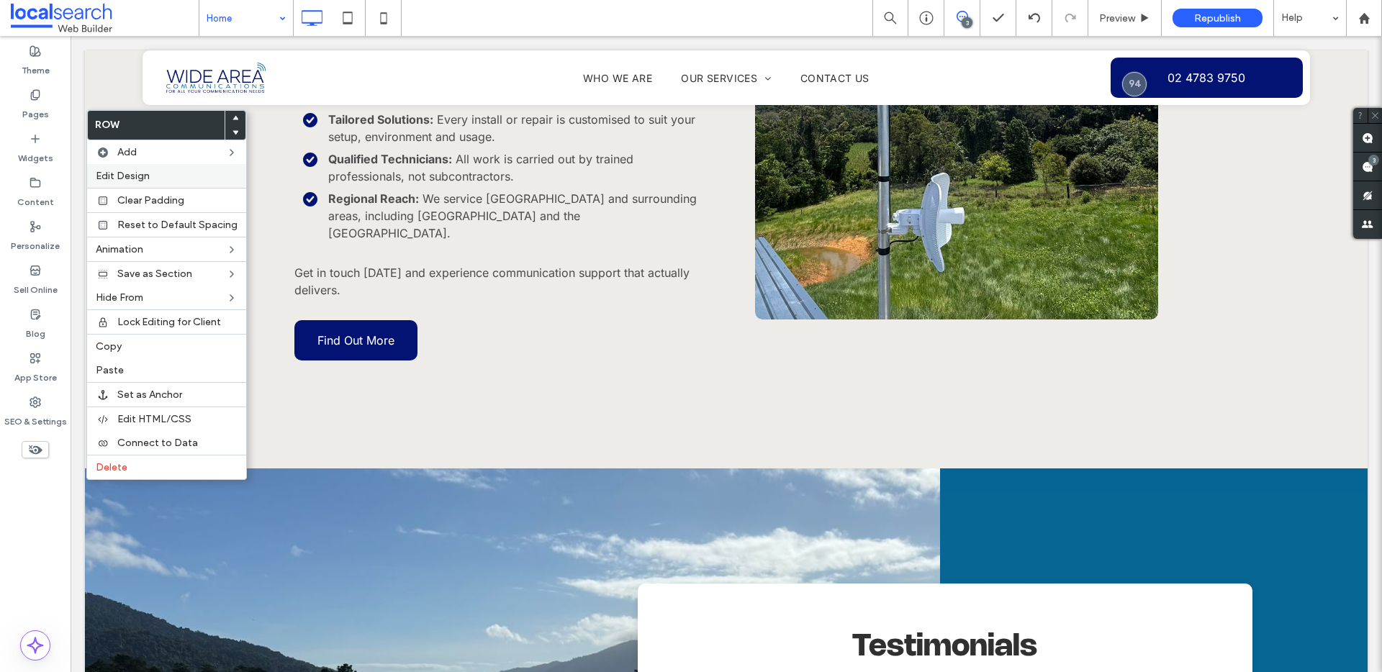
click at [143, 168] on div "Edit Design" at bounding box center [166, 176] width 159 height 24
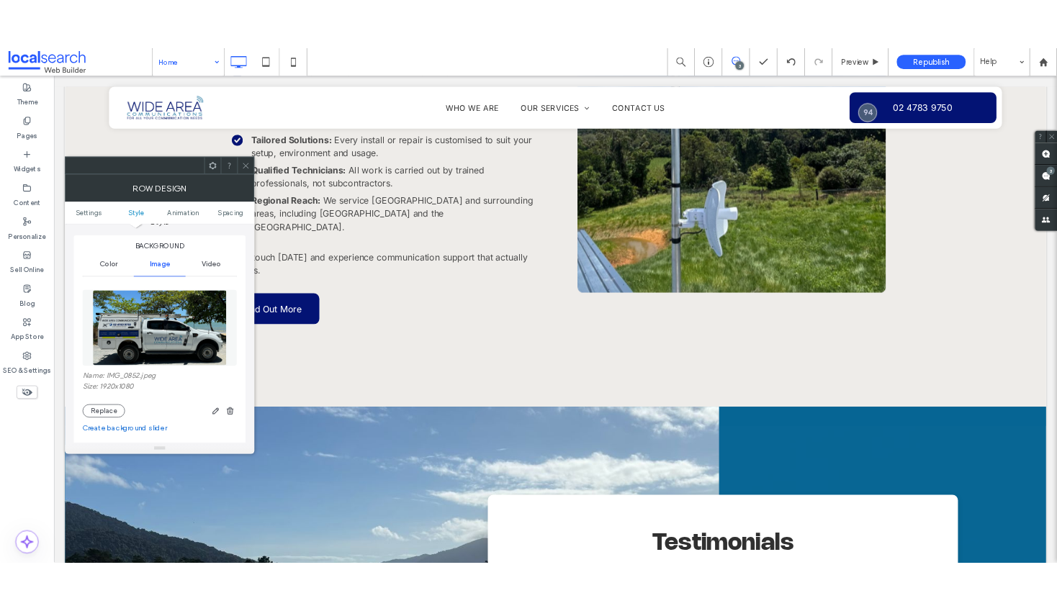
scroll to position [318, 0]
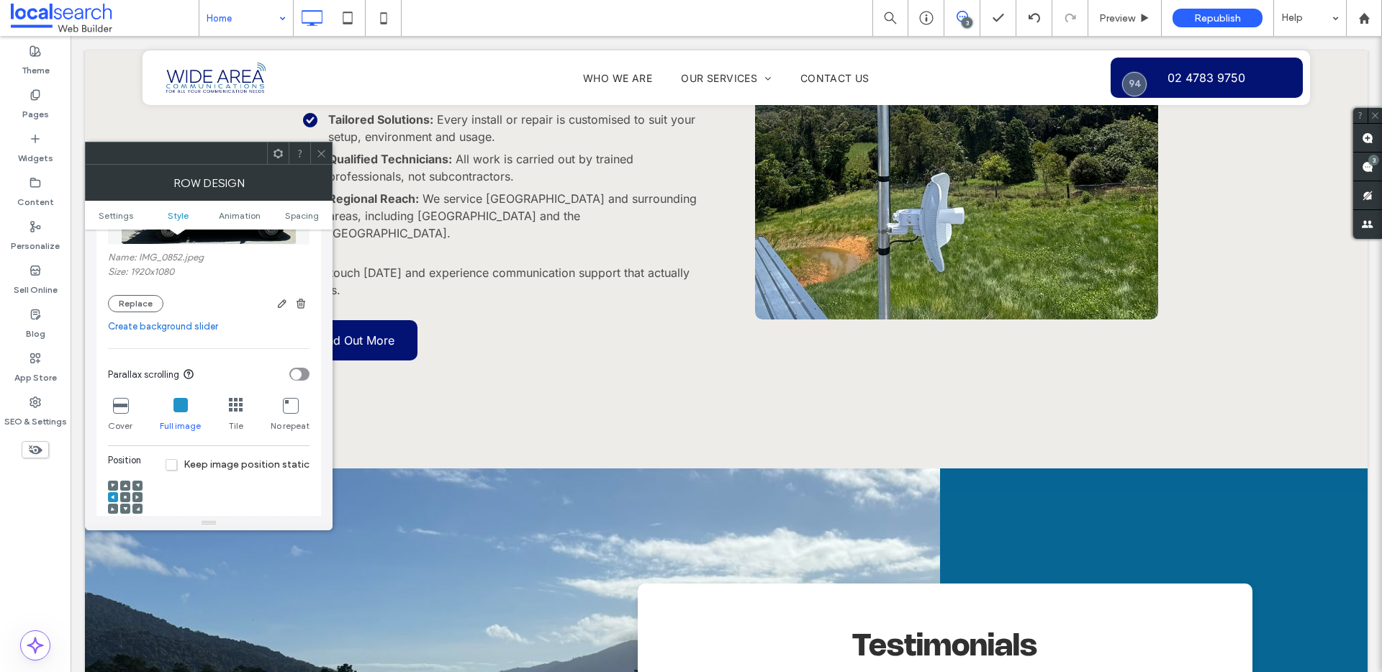
click at [117, 402] on icon at bounding box center [120, 405] width 14 height 14
click at [317, 152] on icon at bounding box center [321, 153] width 11 height 11
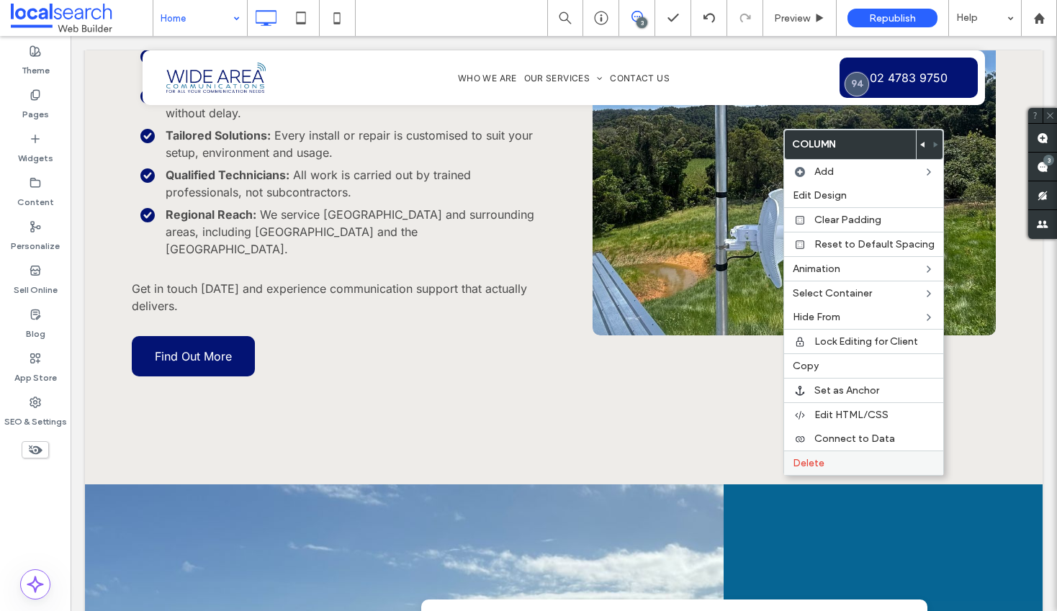
click at [812, 462] on span "Delete" at bounding box center [809, 463] width 32 height 12
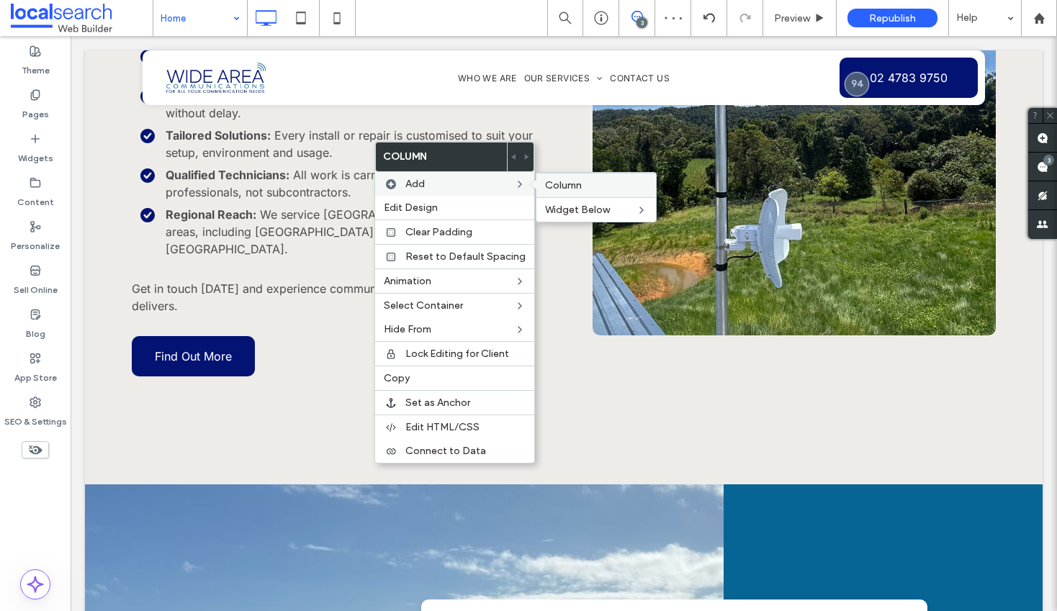
click at [549, 186] on span "Column" at bounding box center [563, 185] width 37 height 12
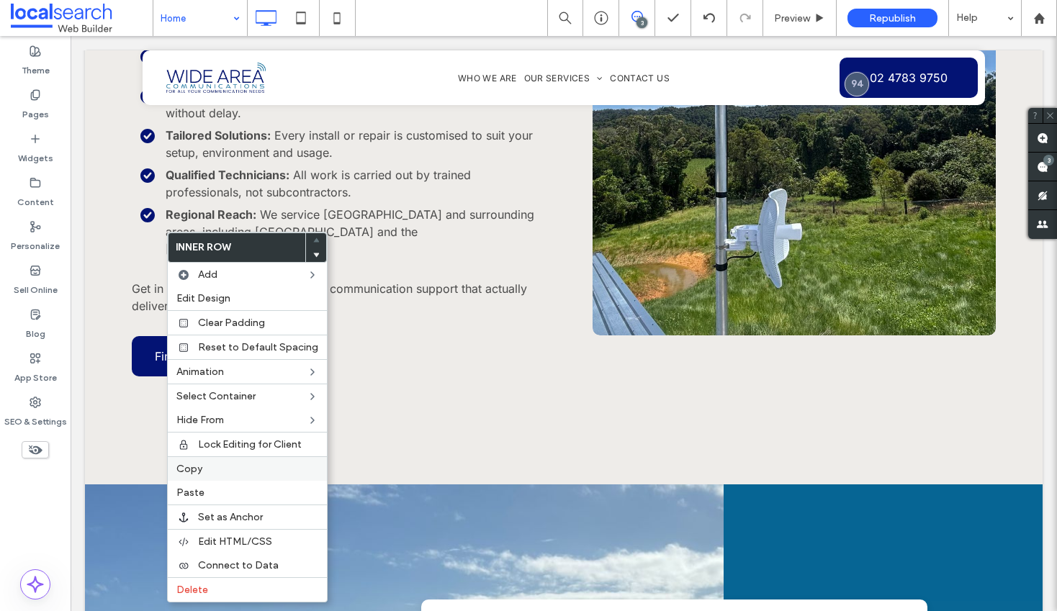
click at [210, 471] on label "Copy" at bounding box center [247, 469] width 142 height 12
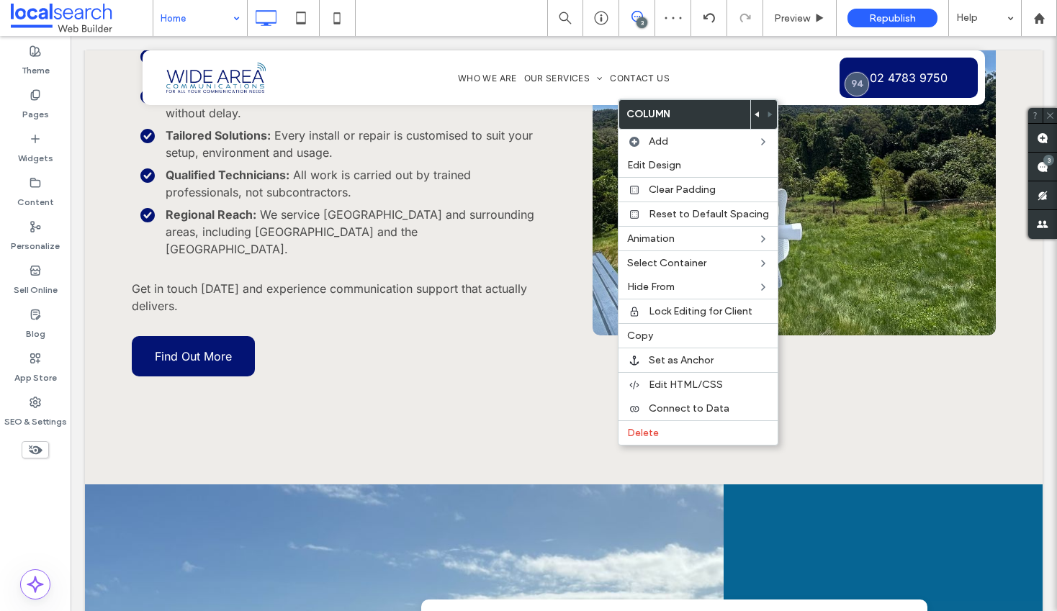
click at [755, 113] on use at bounding box center [757, 115] width 4 height 6
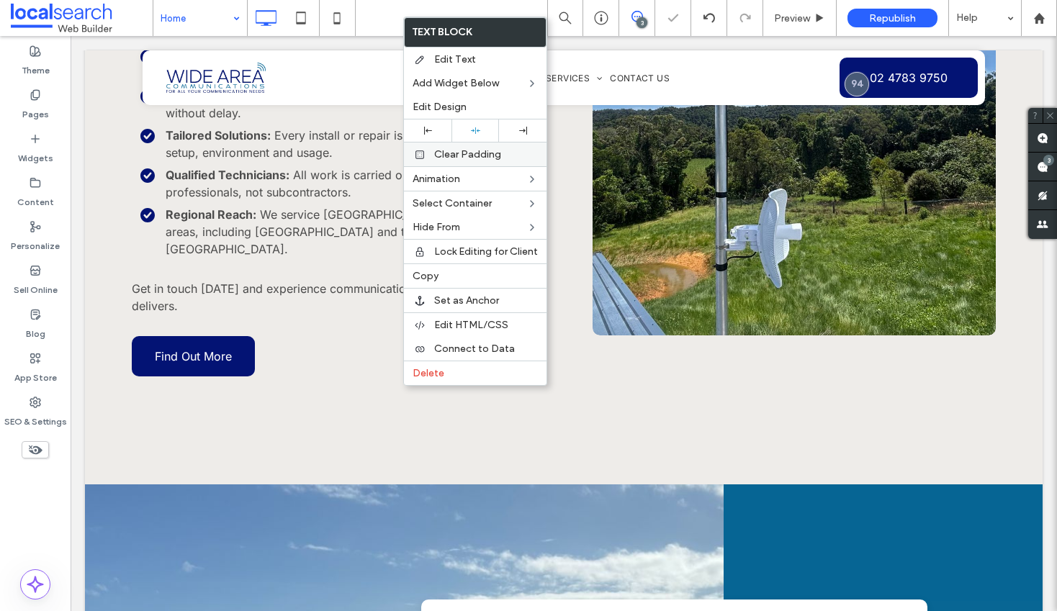
click at [426, 131] on icon at bounding box center [428, 131] width 8 height 8
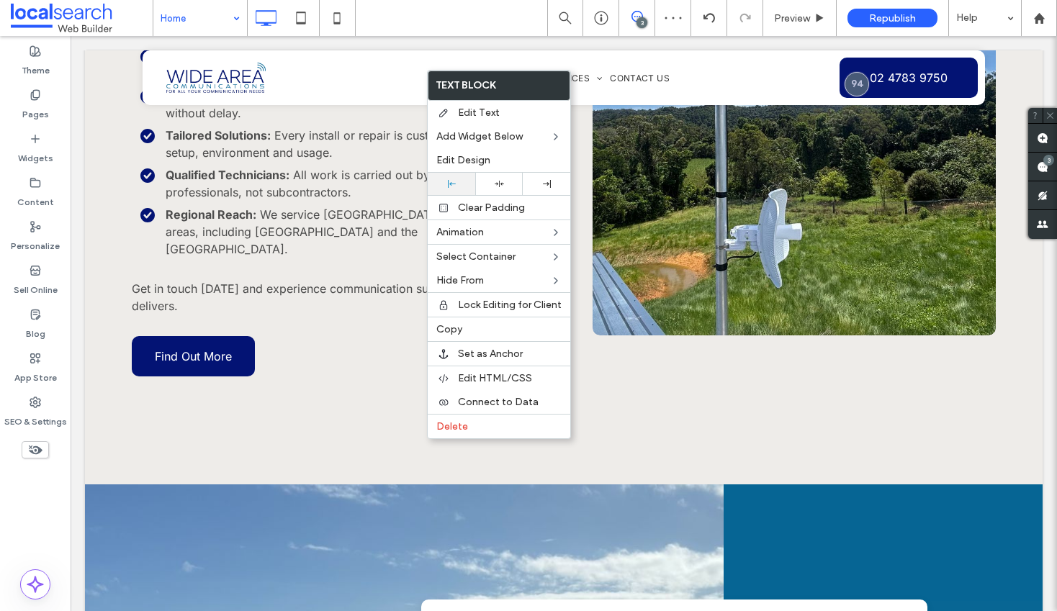
click at [450, 185] on use at bounding box center [452, 184] width 8 height 8
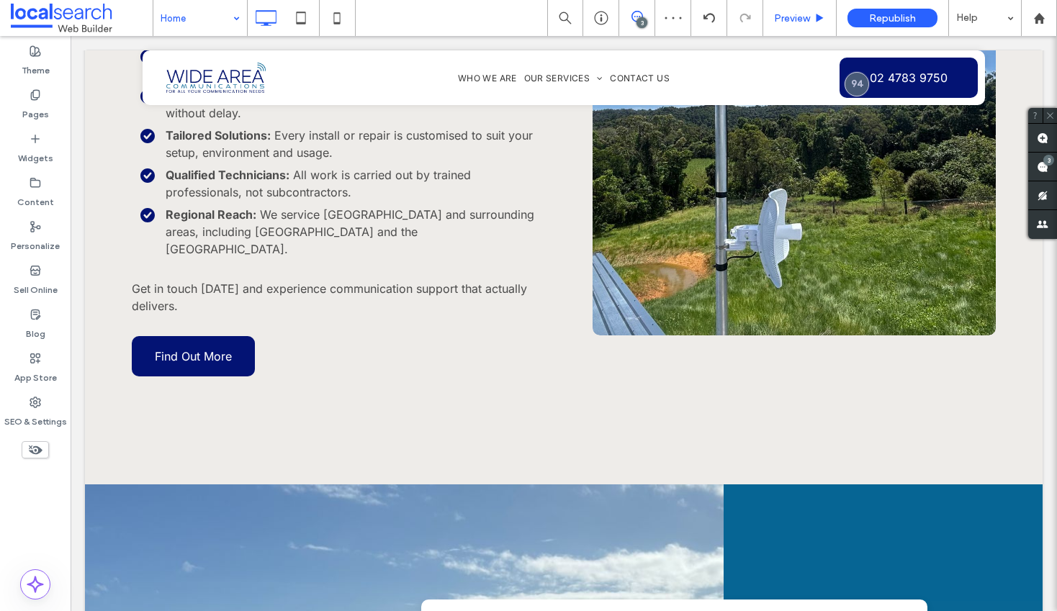
click at [796, 18] on span "Preview" at bounding box center [792, 18] width 36 height 12
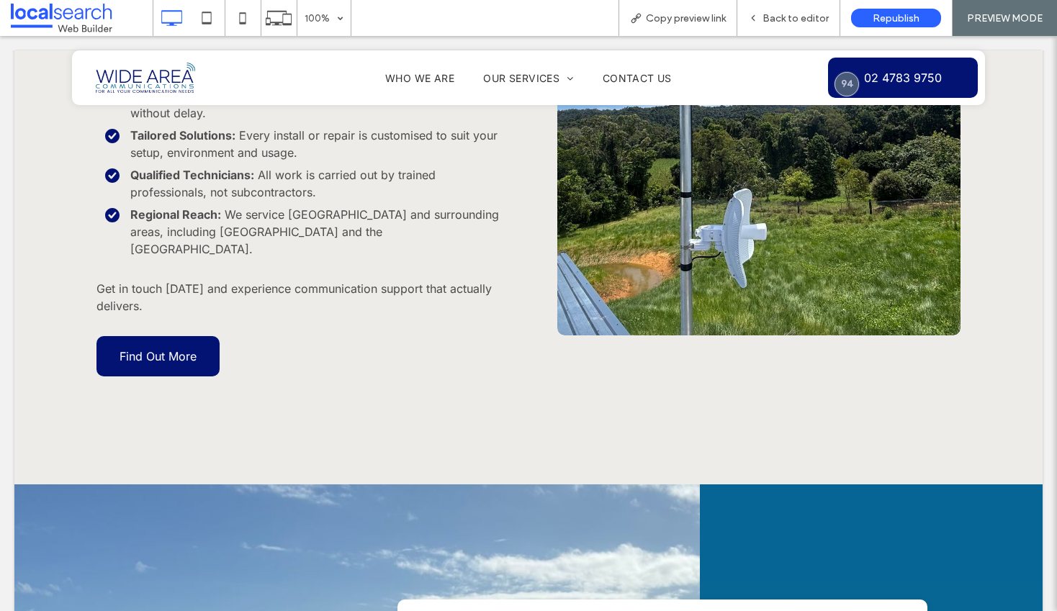
click at [796, 18] on span "Back to editor" at bounding box center [795, 18] width 66 height 12
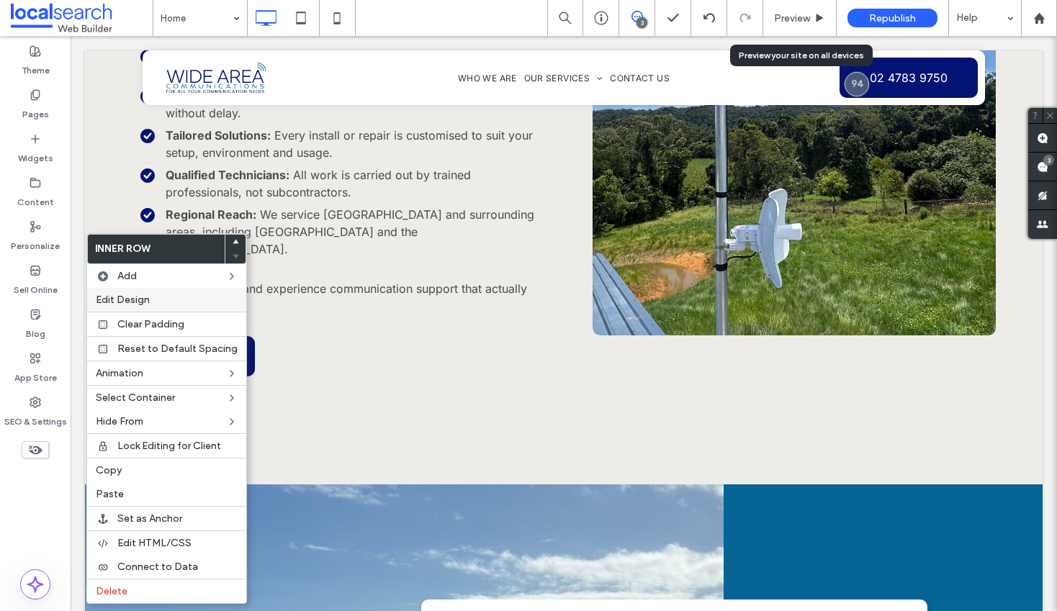
click at [138, 302] on span "Edit Design" at bounding box center [123, 300] width 54 height 12
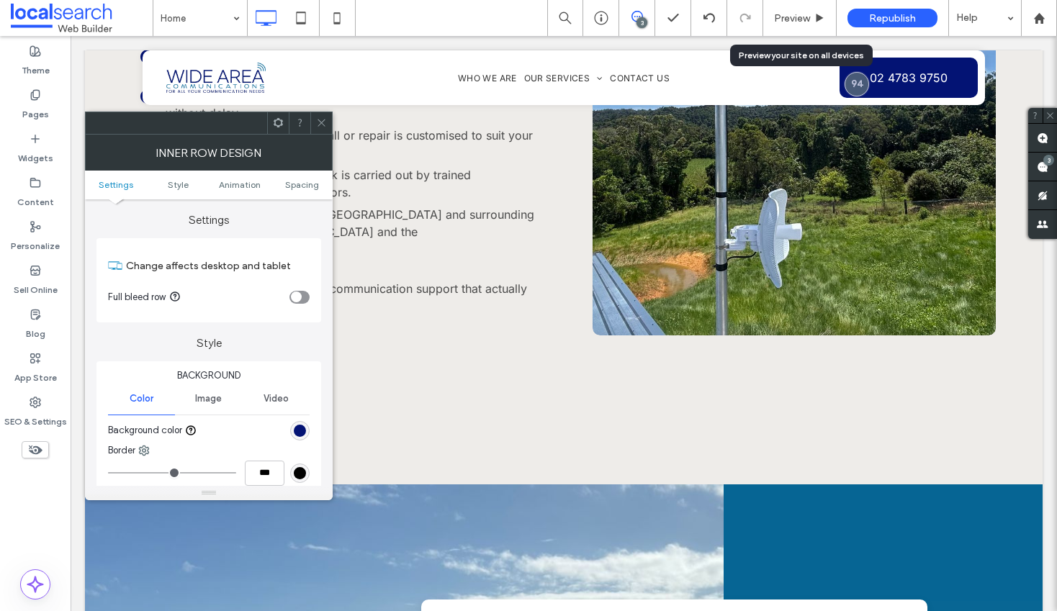
scroll to position [3, 0]
click at [302, 417] on div at bounding box center [255, 427] width 107 height 25
click at [297, 432] on div "rgb(3, 19, 116)" at bounding box center [300, 428] width 12 height 12
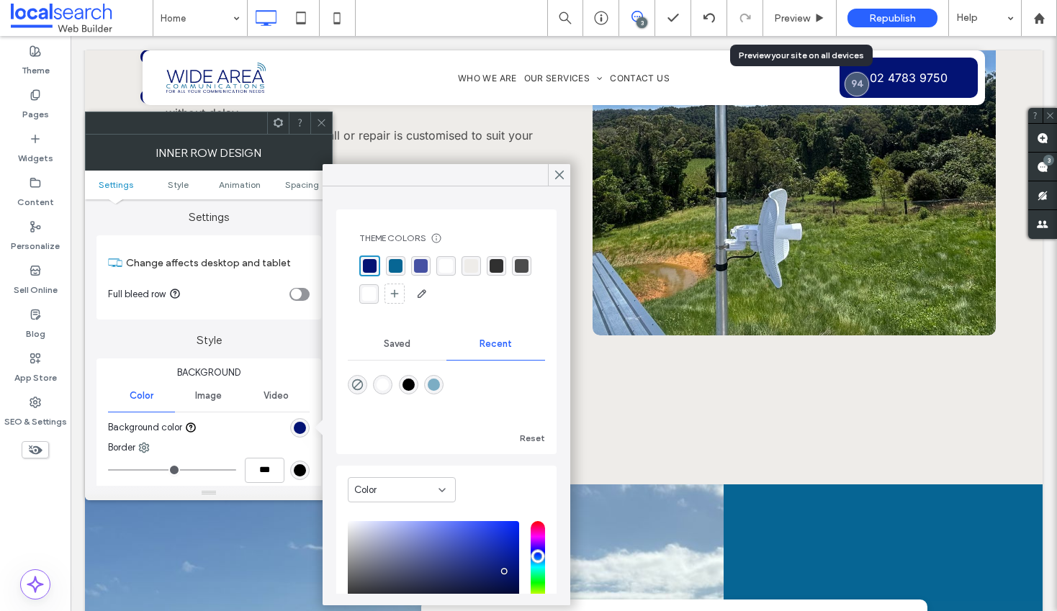
click at [440, 387] on div "rgba(124, 173, 196, 1)" at bounding box center [434, 385] width 12 height 12
type input "*******"
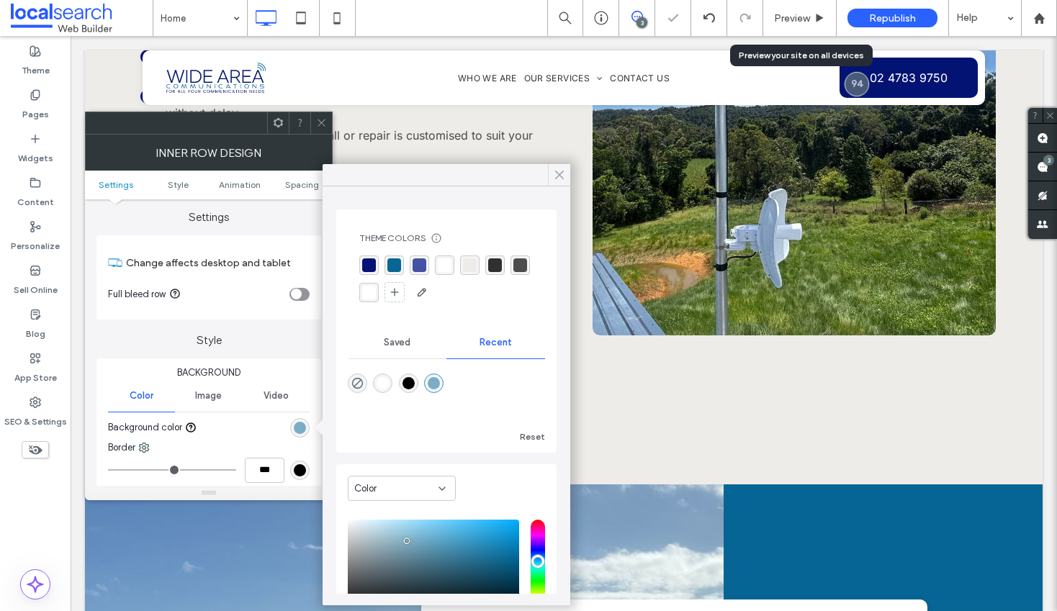
click at [567, 177] on div at bounding box center [559, 175] width 22 height 22
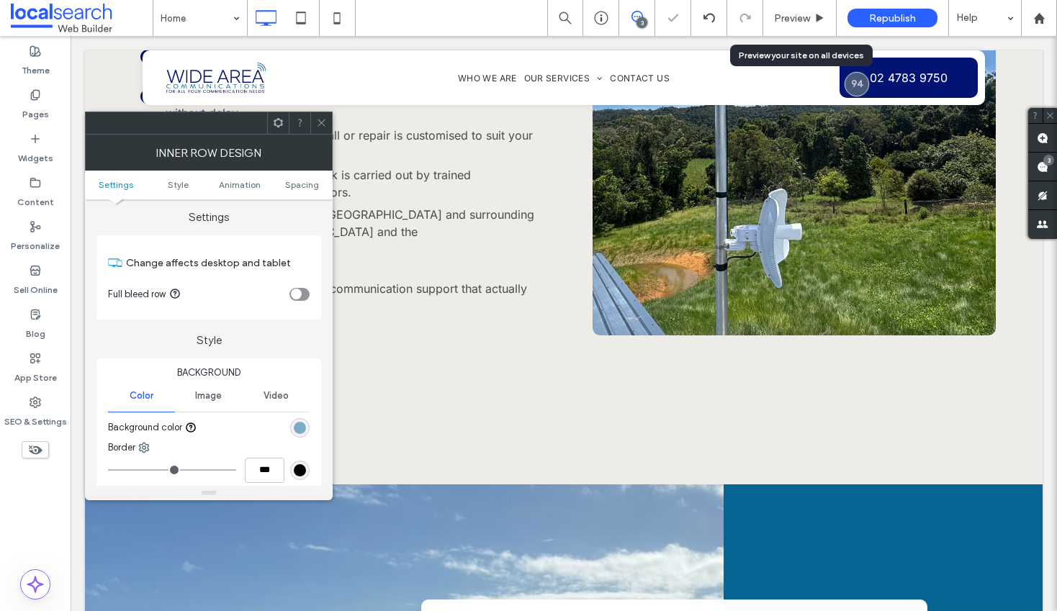
click at [323, 126] on icon at bounding box center [321, 122] width 11 height 11
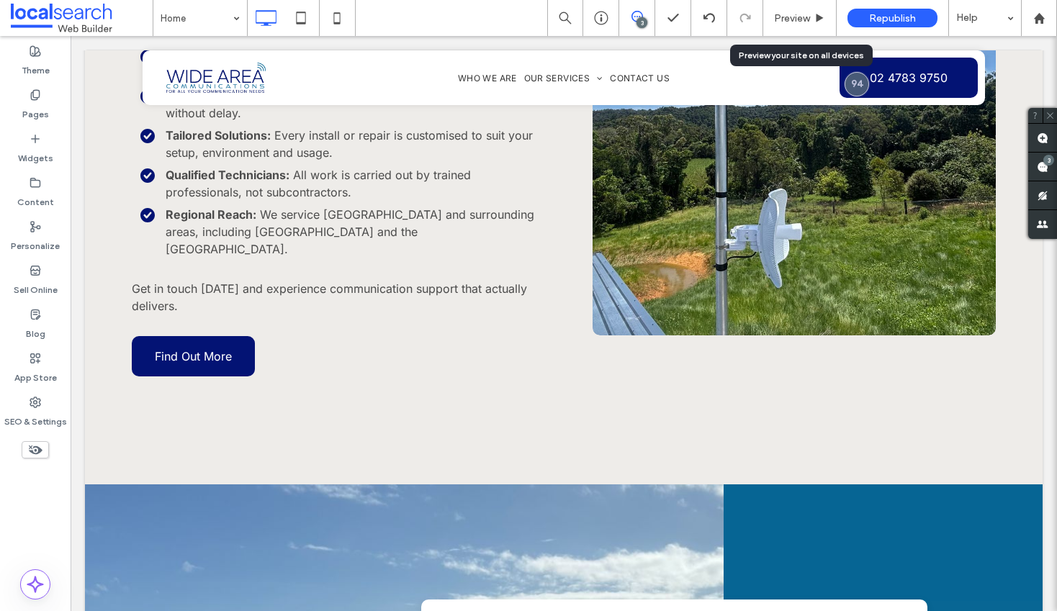
type input "**********"
type input "**"
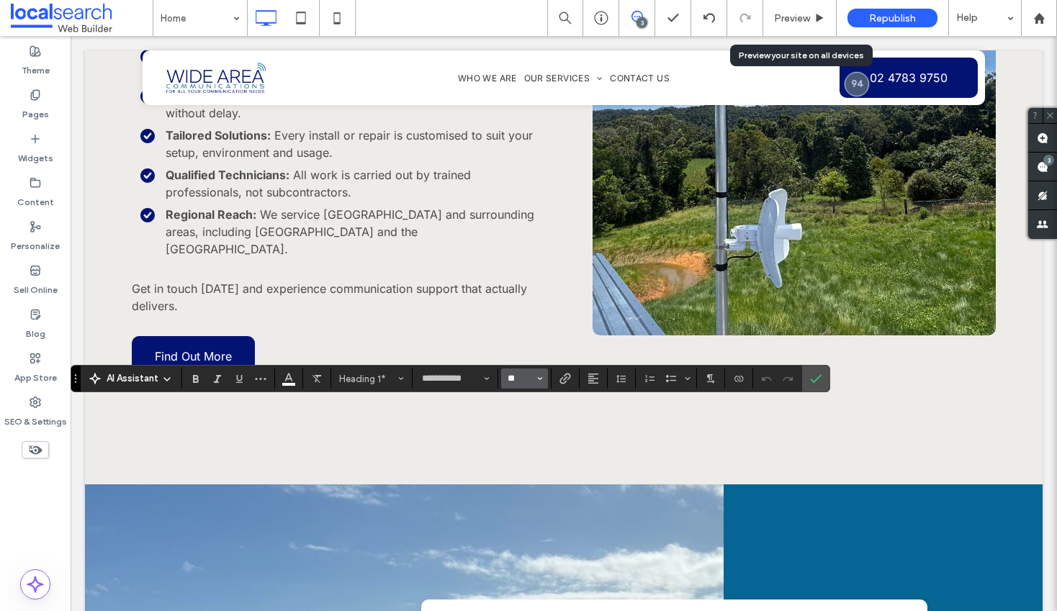
click at [521, 378] on input "**" at bounding box center [520, 379] width 28 height 12
click at [814, 376] on icon "Confirm" at bounding box center [816, 379] width 12 height 12
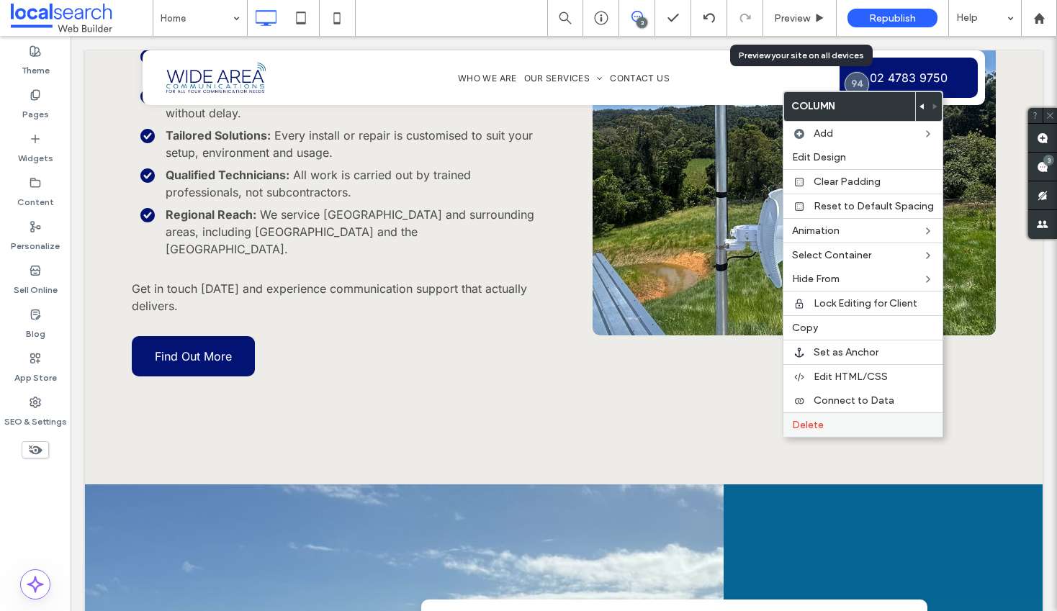
click at [794, 430] on span "Delete" at bounding box center [808, 425] width 32 height 12
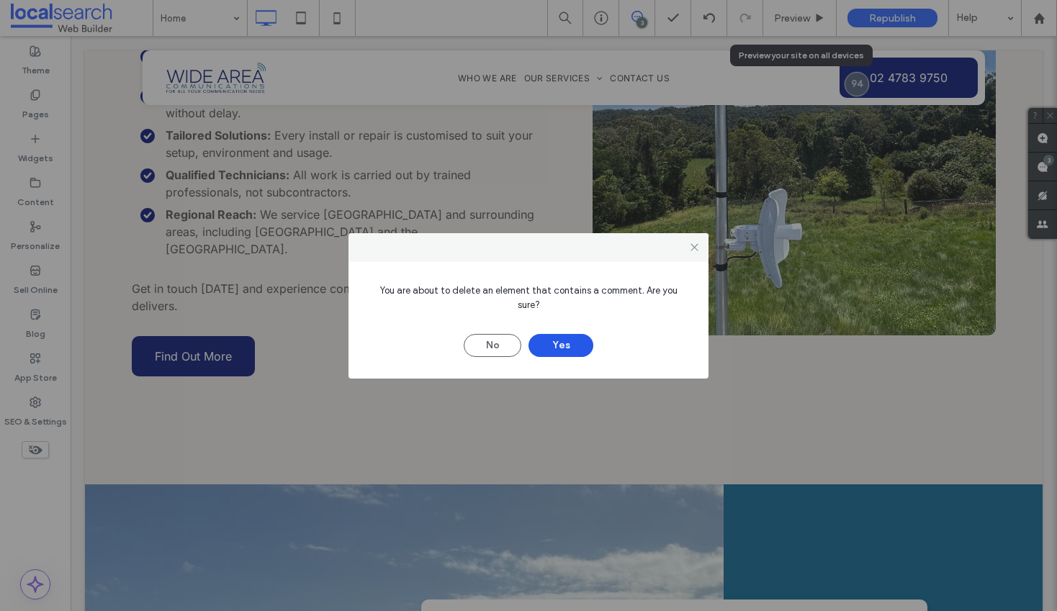
click at [551, 343] on button "Yes" at bounding box center [560, 345] width 65 height 23
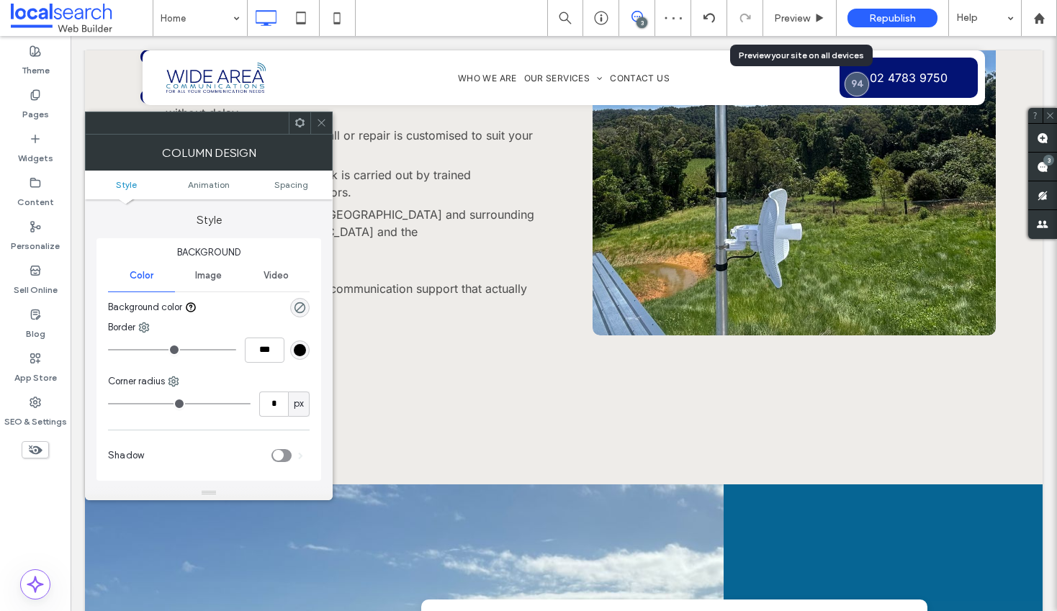
click at [323, 128] on span at bounding box center [321, 123] width 11 height 22
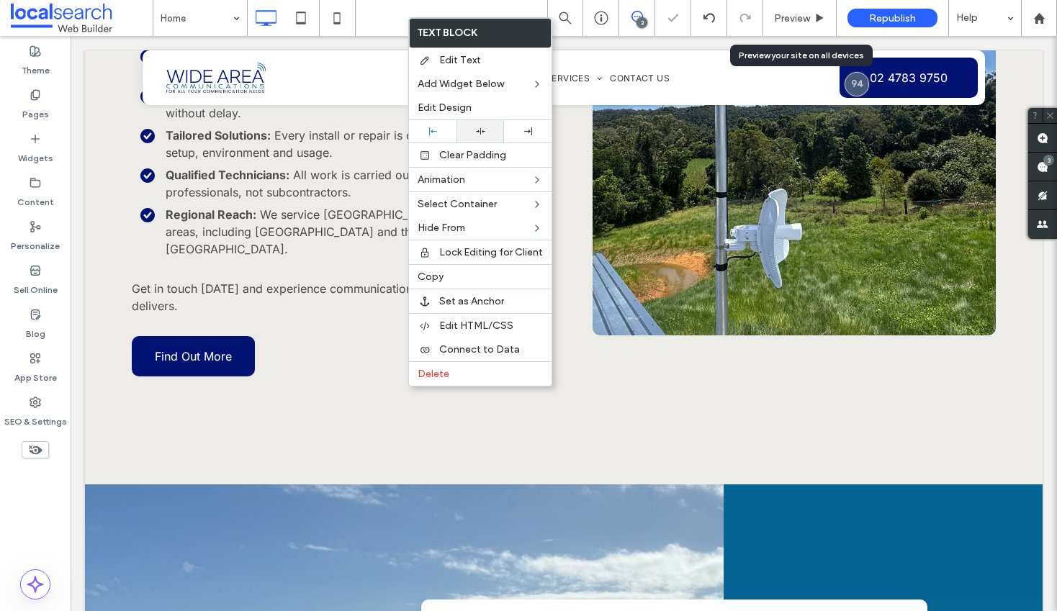
click at [479, 121] on div at bounding box center [480, 131] width 48 height 22
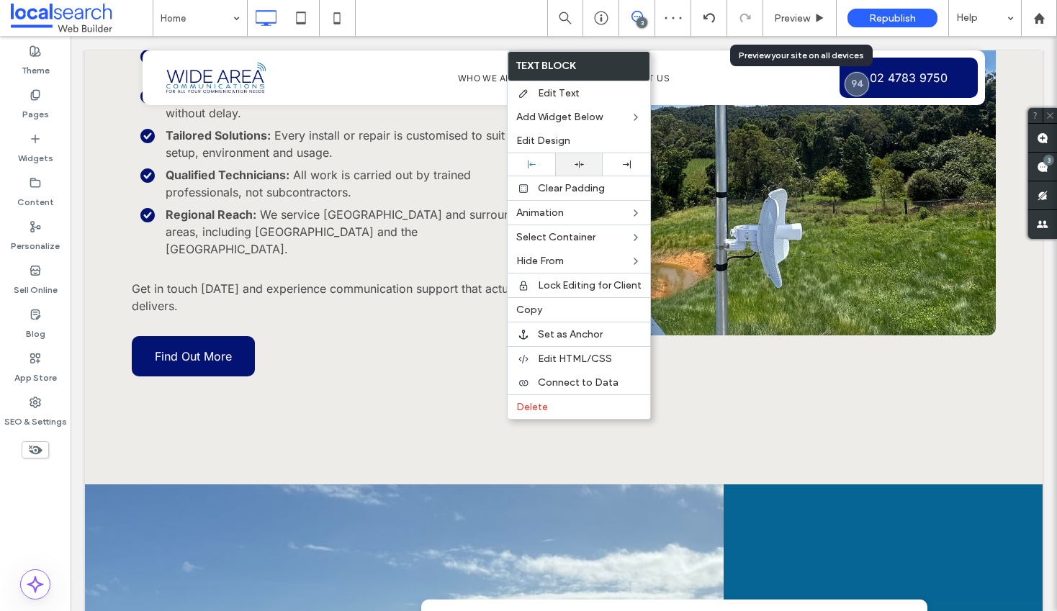
click at [566, 168] on div at bounding box center [578, 164] width 33 height 9
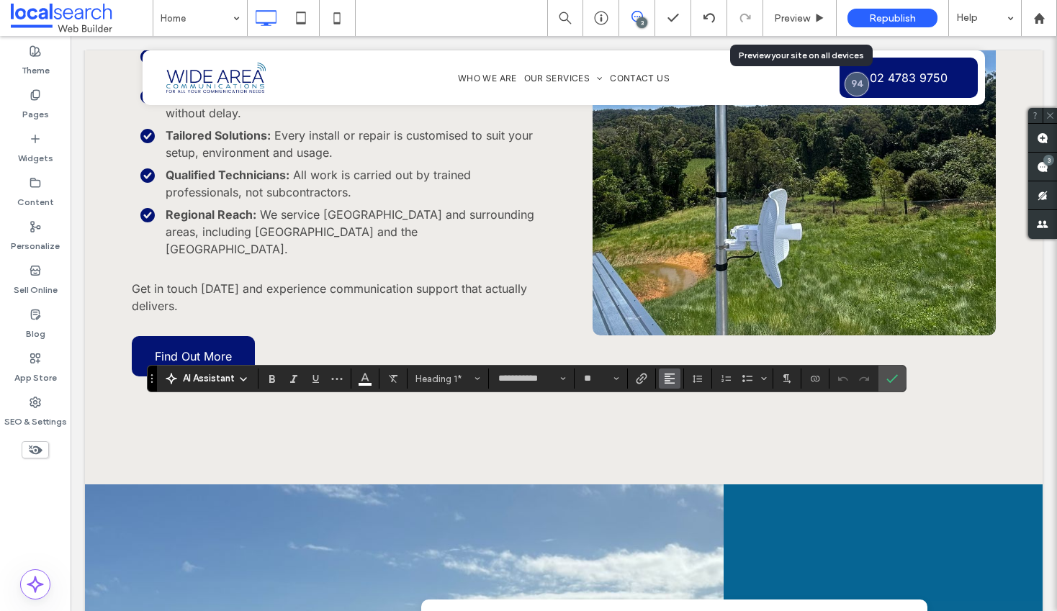
click at [664, 377] on button "Alignment" at bounding box center [670, 379] width 22 height 20
click at [681, 418] on use "ui.textEditor.alignment.center" at bounding box center [680, 423] width 10 height 10
click at [897, 381] on icon "Confirm" at bounding box center [892, 379] width 12 height 12
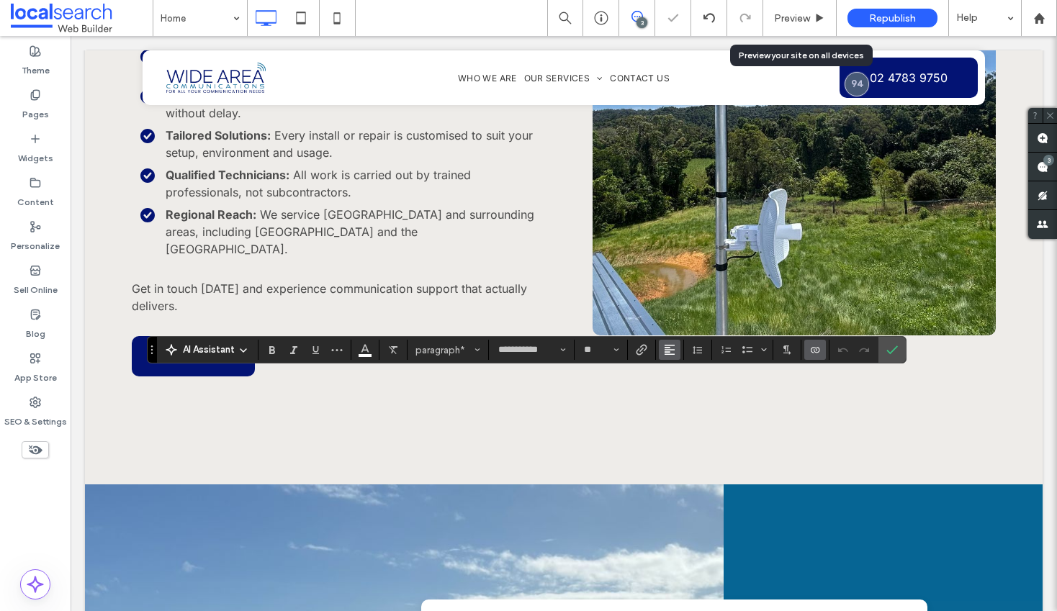
click at [670, 348] on icon "Alignment" at bounding box center [670, 350] width 12 height 12
click at [686, 386] on label "ui.textEditor.alignment.center" at bounding box center [684, 394] width 50 height 21
click at [892, 355] on icon "Confirm" at bounding box center [892, 350] width 12 height 12
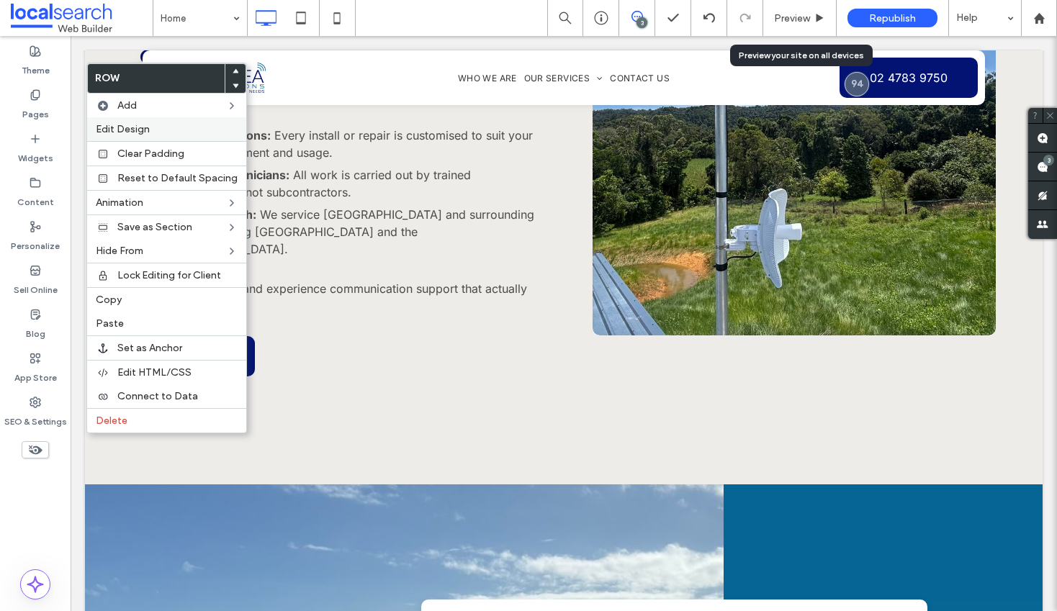
click at [160, 130] on label "Edit Design" at bounding box center [167, 129] width 142 height 12
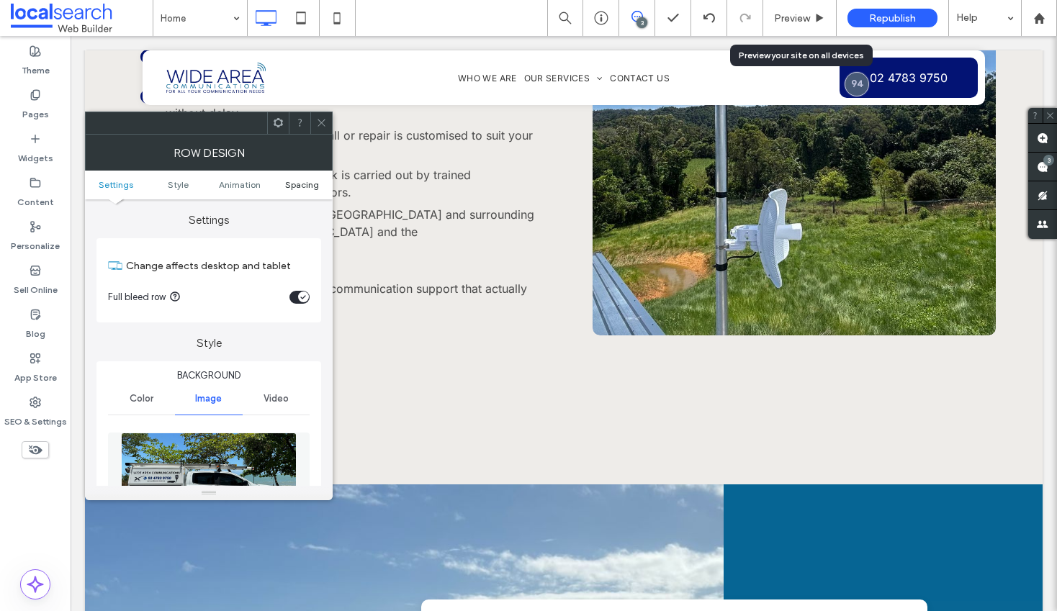
click at [310, 184] on span "Spacing" at bounding box center [302, 184] width 34 height 11
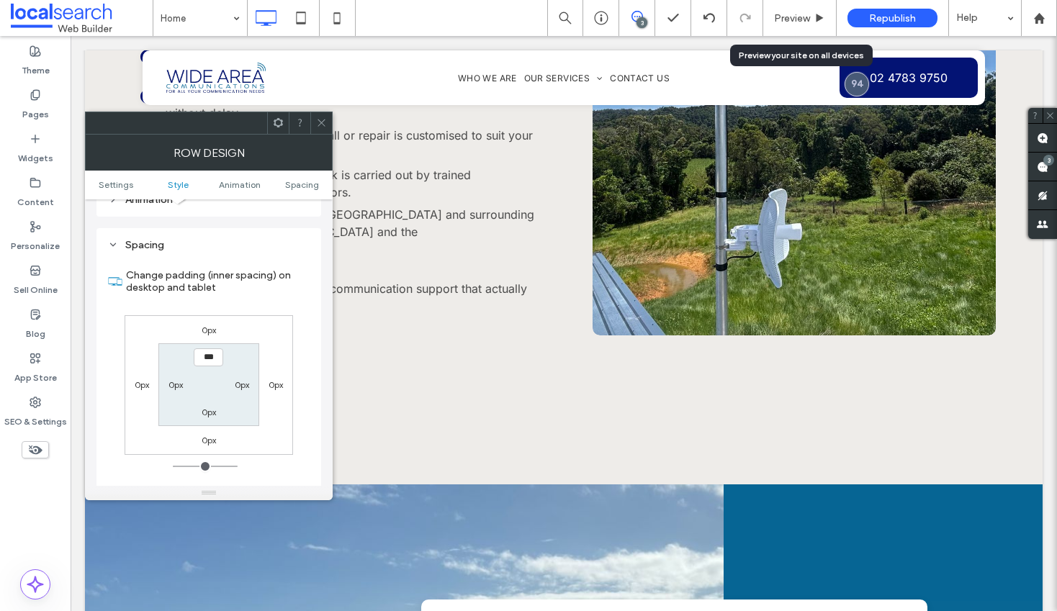
scroll to position [865, 0]
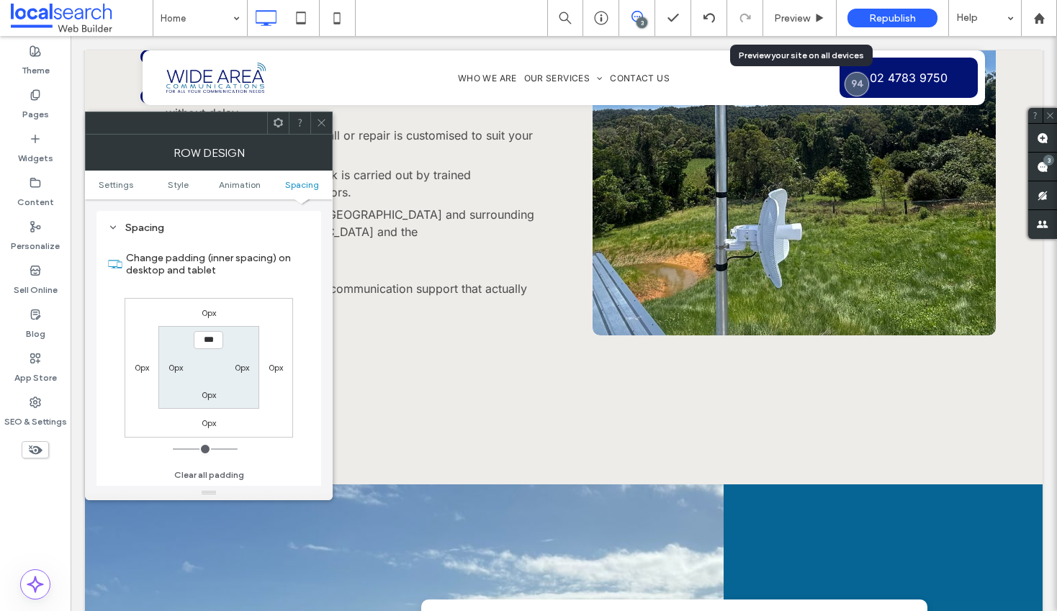
click at [214, 390] on label "0px" at bounding box center [209, 395] width 14 height 11
type input "**"
type input "****"
click at [213, 392] on input "****" at bounding box center [209, 395] width 30 height 18
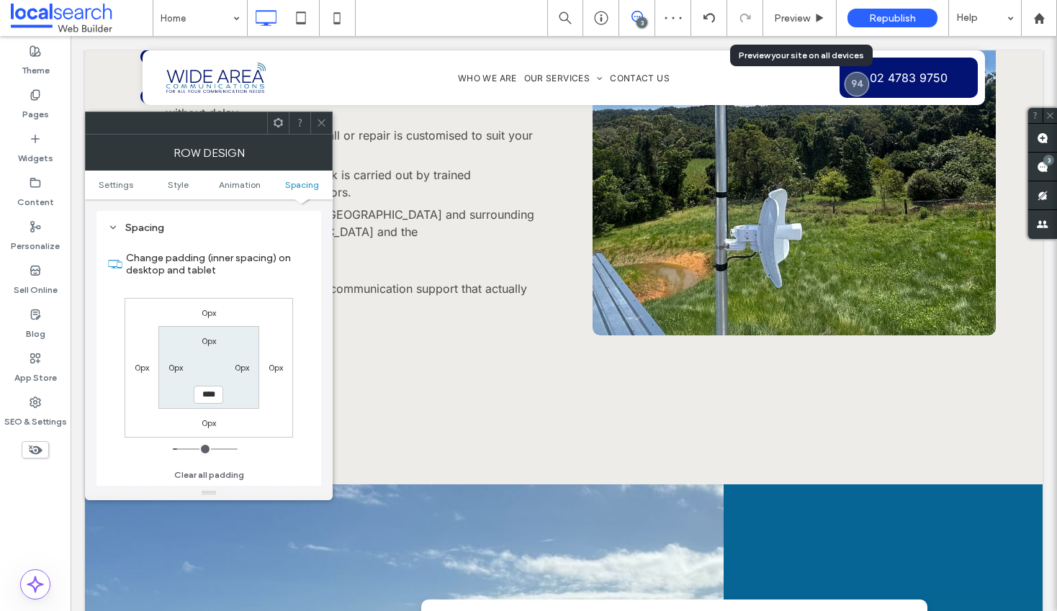
click at [213, 392] on input "****" at bounding box center [209, 395] width 30 height 18
click at [210, 346] on div "0px" at bounding box center [209, 340] width 14 height 14
click at [210, 340] on label "0px" at bounding box center [209, 341] width 14 height 11
type input "*"
type input "***"
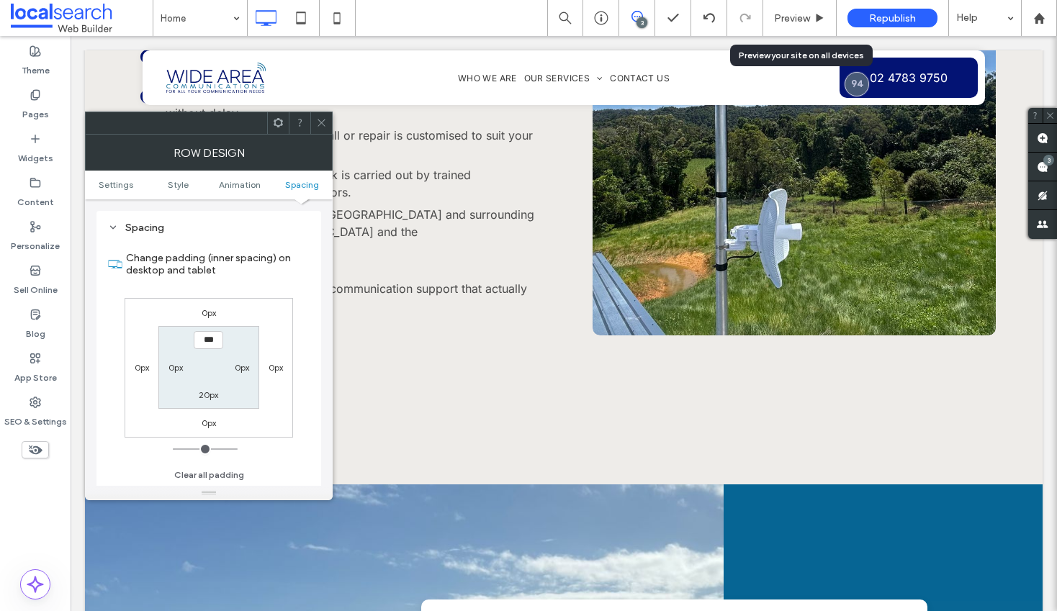
type input "***"
type input "*****"
click at [208, 396] on label "20px" at bounding box center [208, 395] width 19 height 11
type input "**"
click at [208, 396] on input "****" at bounding box center [209, 395] width 30 height 18
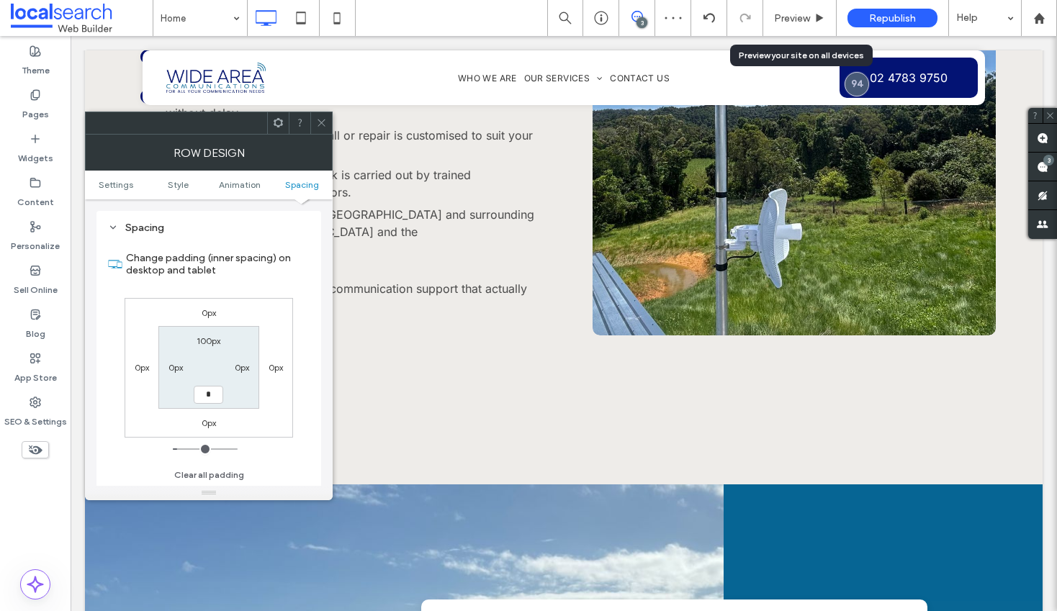
type input "*"
type input "***"
click at [210, 330] on section "100px 0px *** 0px" at bounding box center [208, 367] width 100 height 83
click at [213, 340] on label "100px" at bounding box center [209, 341] width 24 height 11
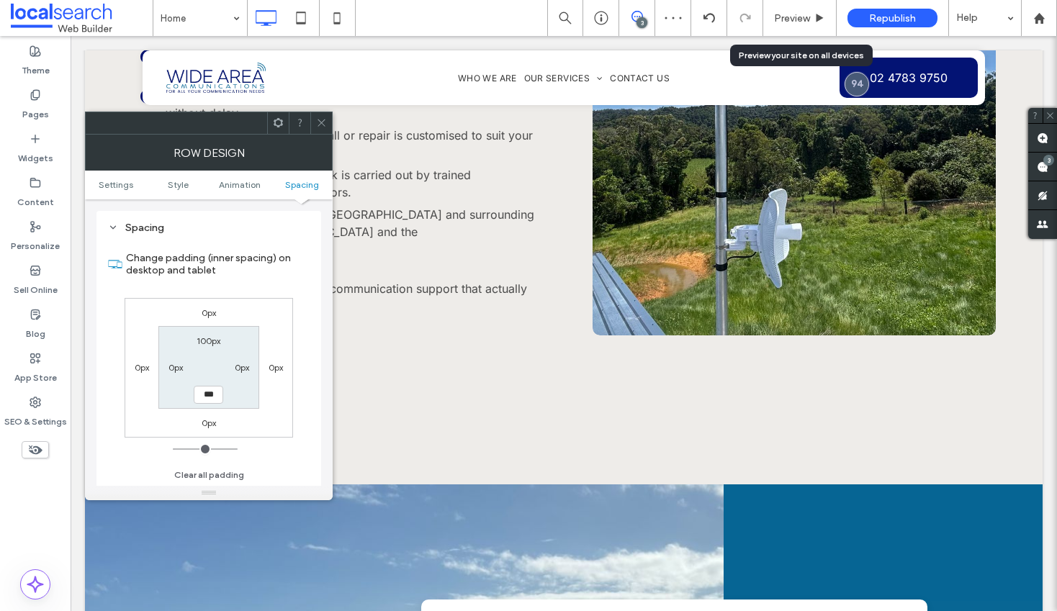
type input "***"
click at [213, 340] on input "*****" at bounding box center [209, 340] width 30 height 18
type input "***"
type input "*****"
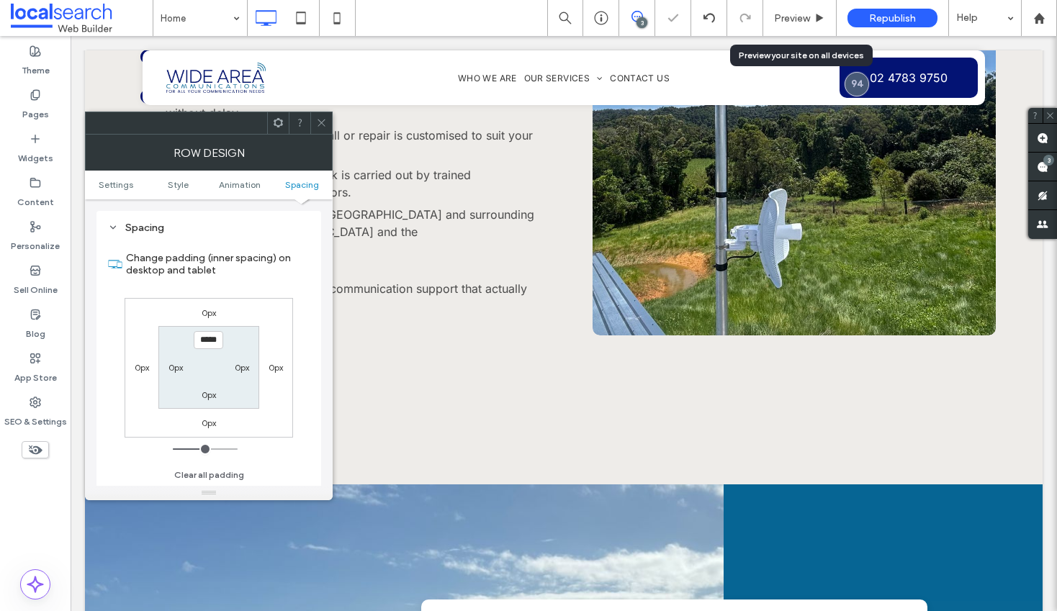
click at [322, 124] on icon at bounding box center [321, 122] width 11 height 11
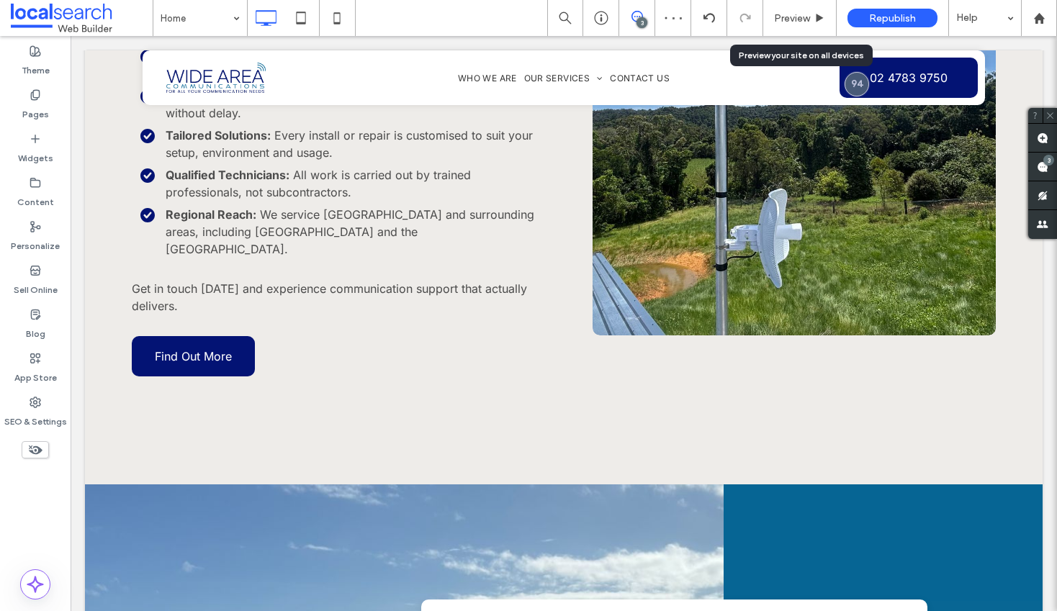
click at [559, 501] on div at bounding box center [528, 305] width 1057 height 611
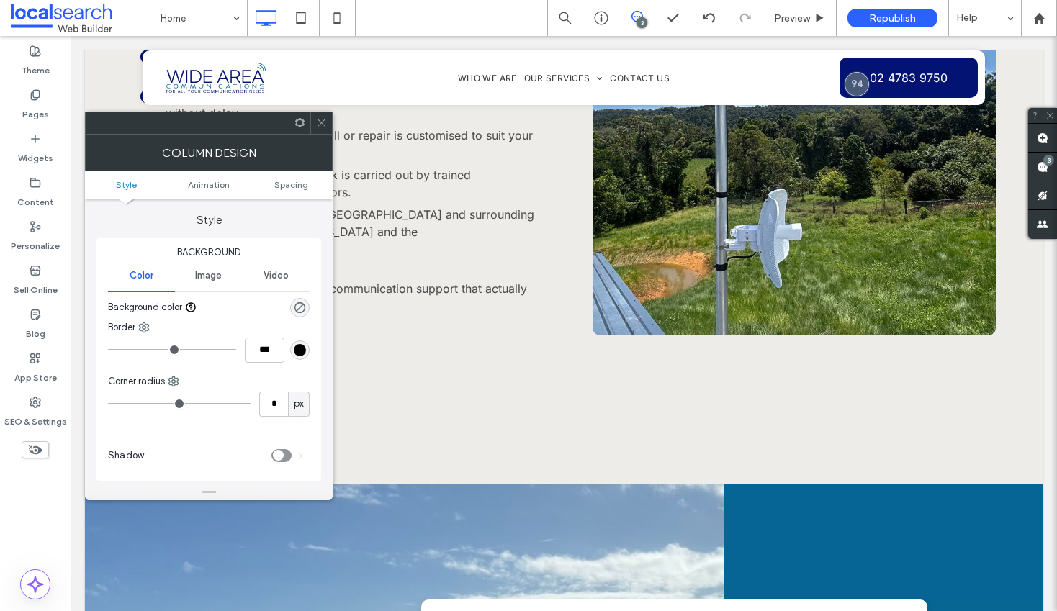
click at [322, 125] on icon at bounding box center [321, 122] width 11 height 11
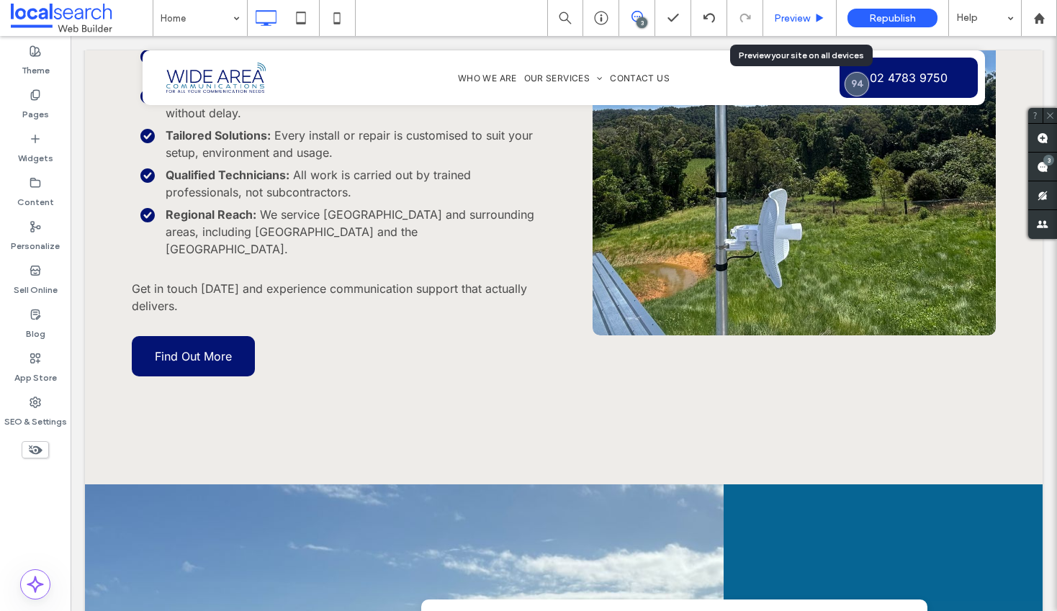
click at [801, 14] on span "Preview" at bounding box center [792, 18] width 36 height 12
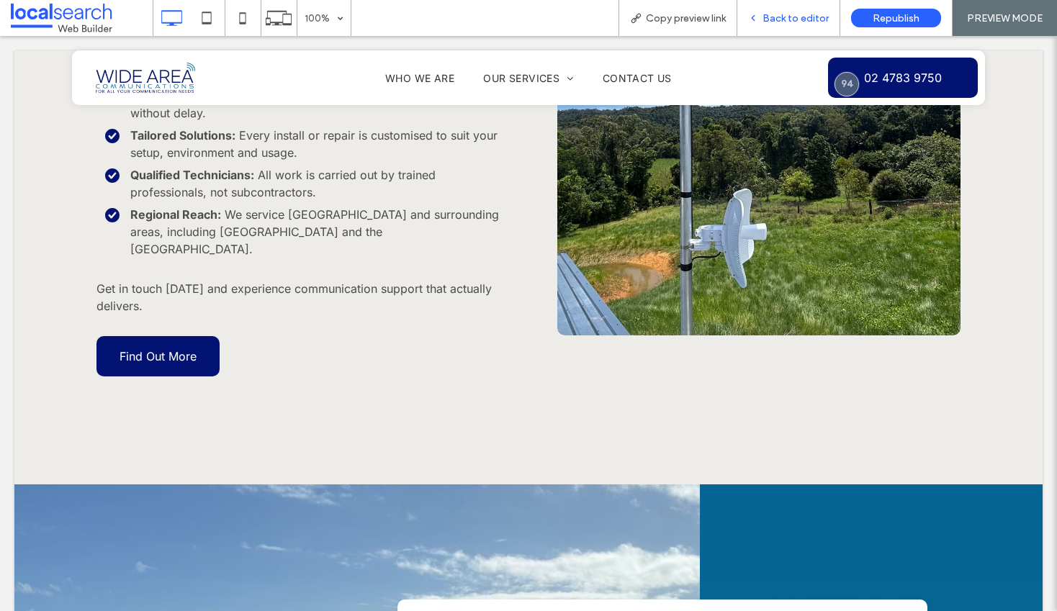
click at [774, 18] on span "Back to editor" at bounding box center [795, 18] width 66 height 12
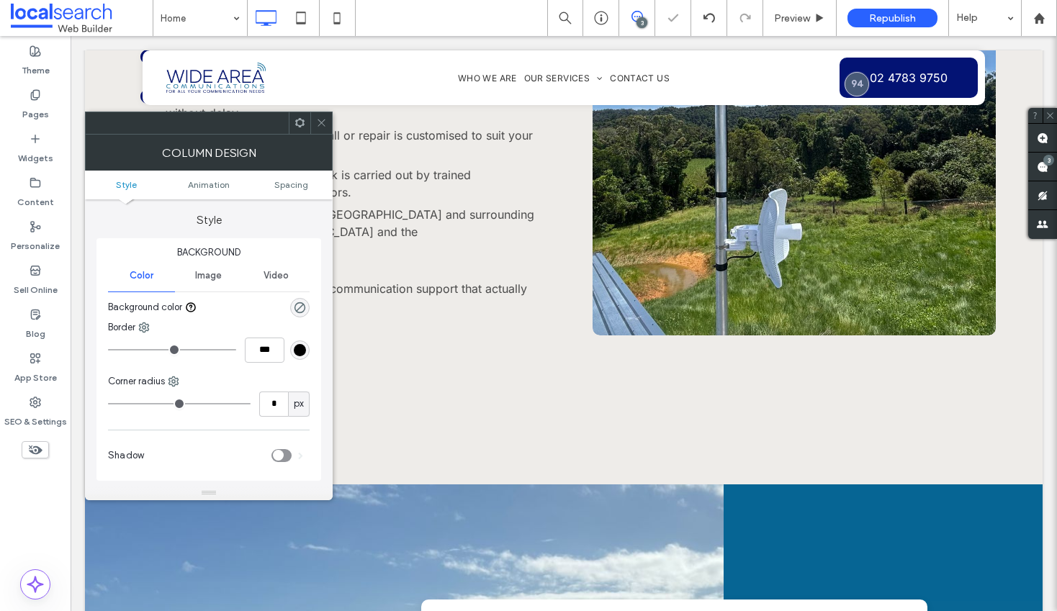
click at [314, 119] on div at bounding box center [321, 123] width 22 height 22
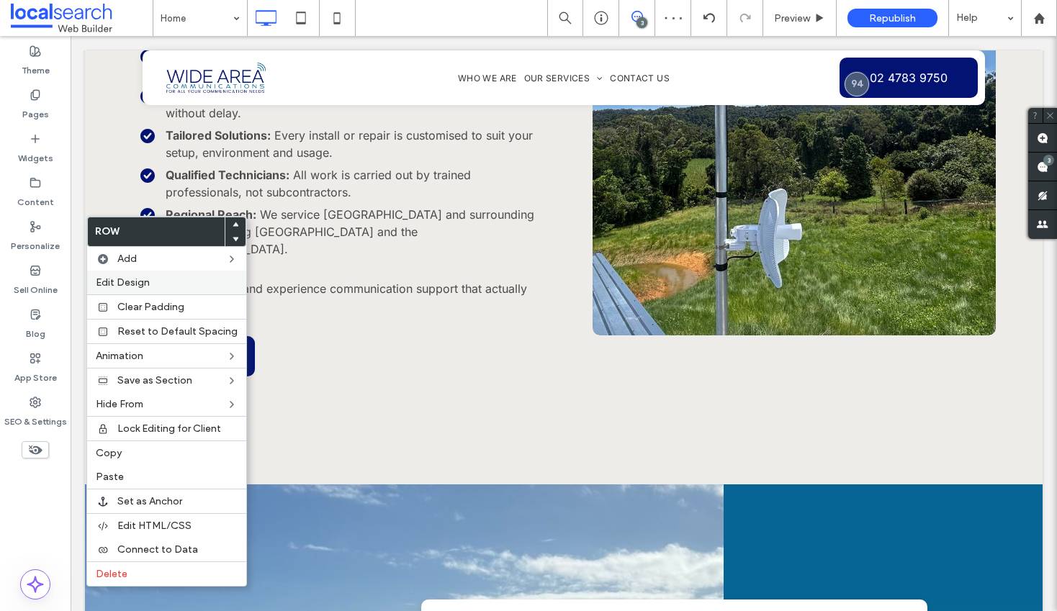
click at [138, 276] on span "Edit Design" at bounding box center [123, 282] width 54 height 12
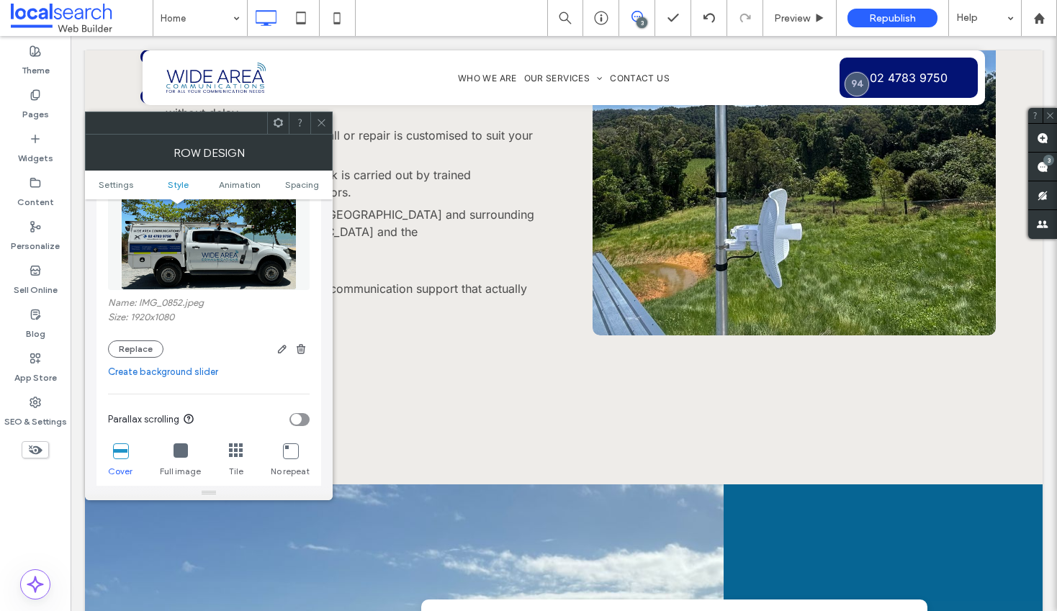
scroll to position [246, 0]
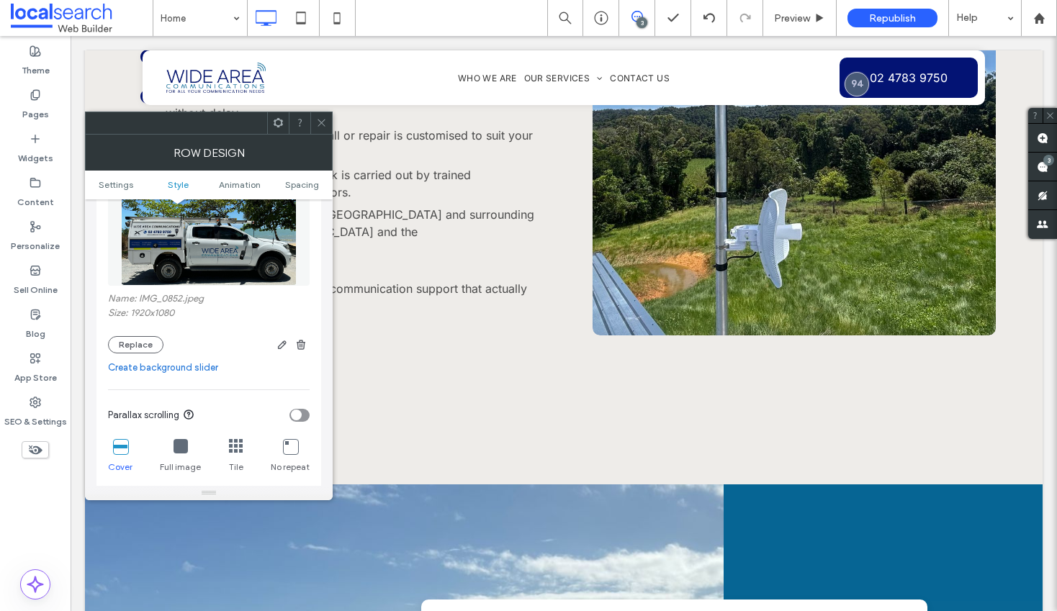
click at [183, 449] on icon at bounding box center [181, 446] width 14 height 14
click at [292, 187] on span "Spacing" at bounding box center [302, 184] width 34 height 11
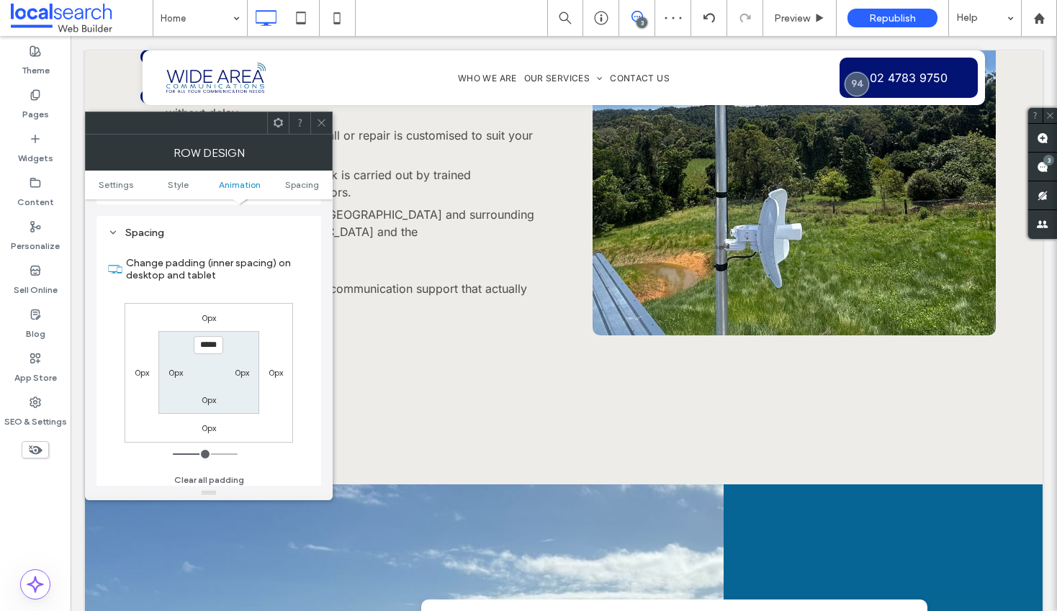
scroll to position [865, 0]
type input "*****"
type input "***"
click at [232, 339] on section "***** 0px 0px 0px" at bounding box center [208, 367] width 100 height 83
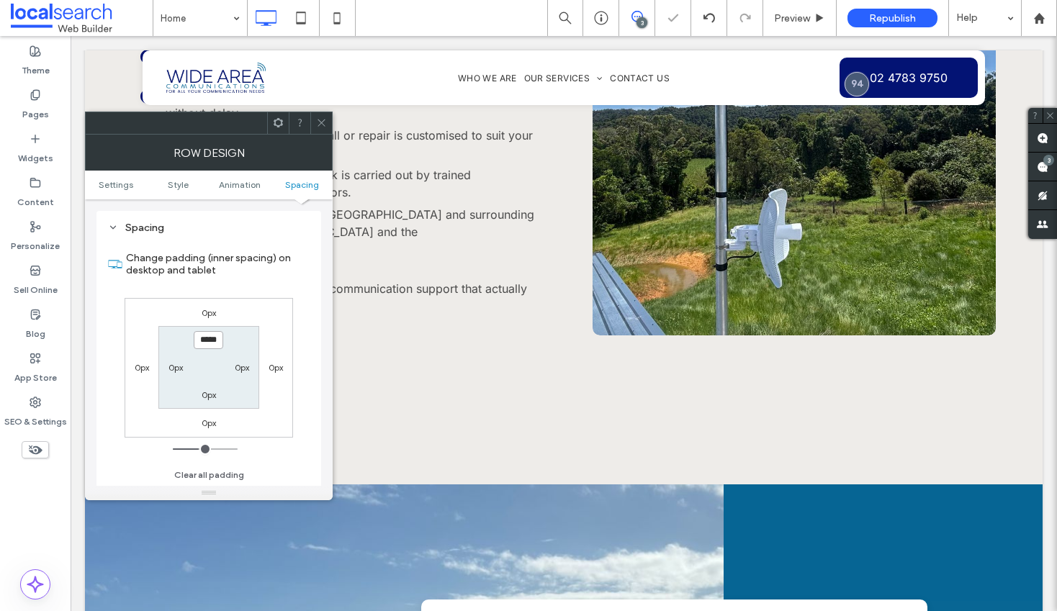
click at [207, 344] on input "*****" at bounding box center [209, 340] width 30 height 18
type input "*****"
type input "***"
click at [207, 336] on input "*****" at bounding box center [209, 340] width 30 height 18
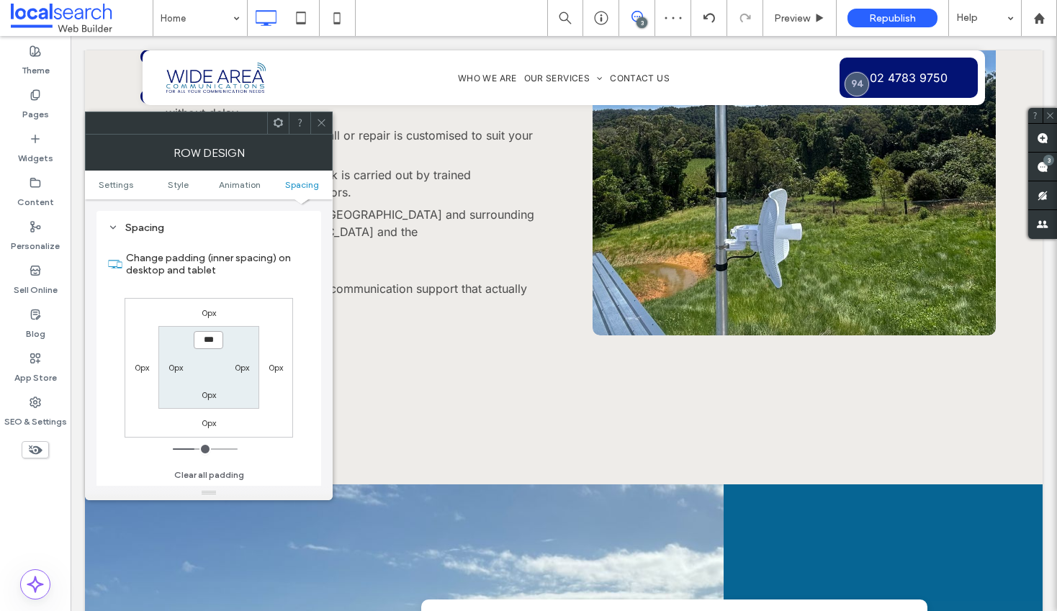
type input "*****"
type input "***"
click at [207, 336] on input "*****" at bounding box center [209, 340] width 30 height 18
type input "*****"
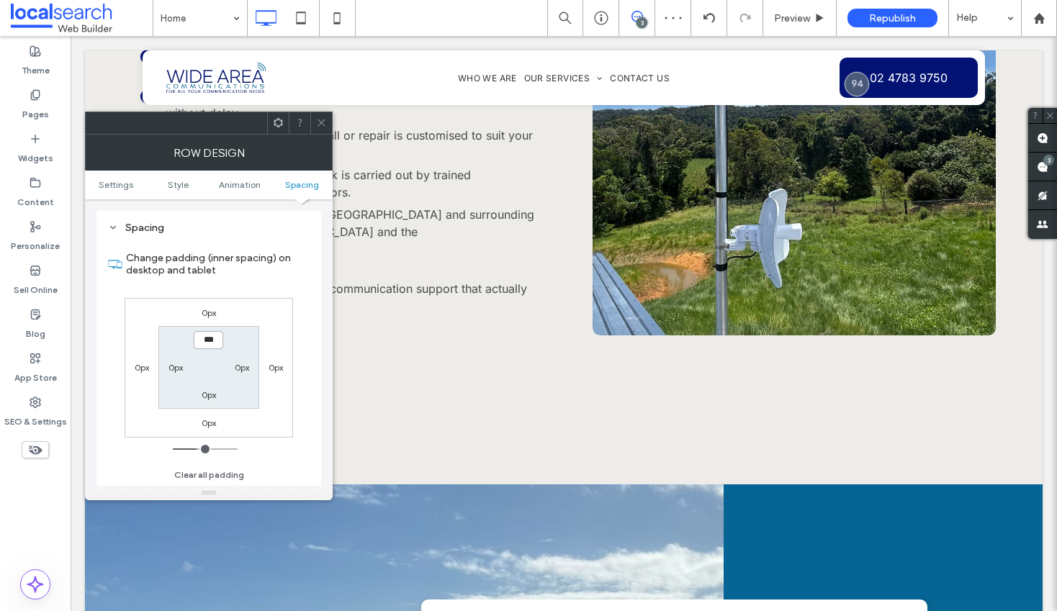
type input "***"
click at [326, 120] on icon at bounding box center [321, 122] width 11 height 11
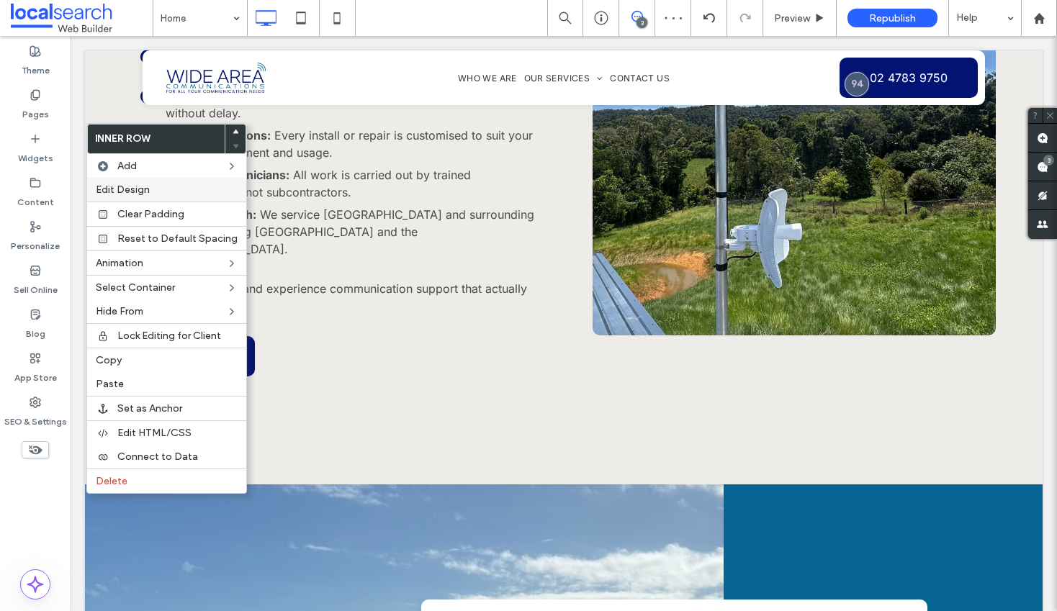
click at [119, 185] on span "Edit Design" at bounding box center [123, 190] width 54 height 12
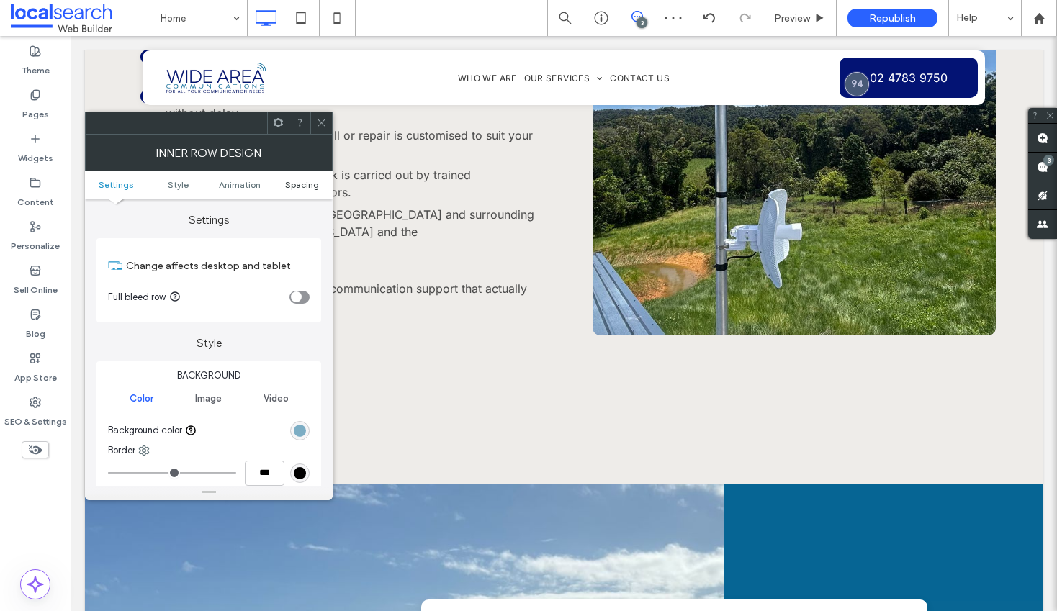
click at [318, 186] on link "Spacing" at bounding box center [302, 184] width 62 height 11
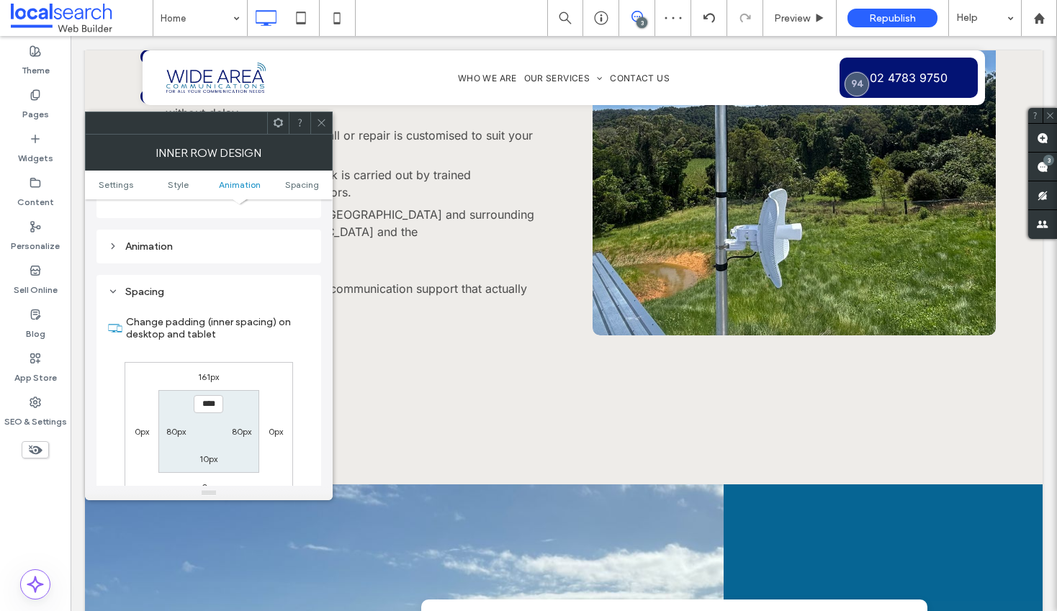
scroll to position [450, 0]
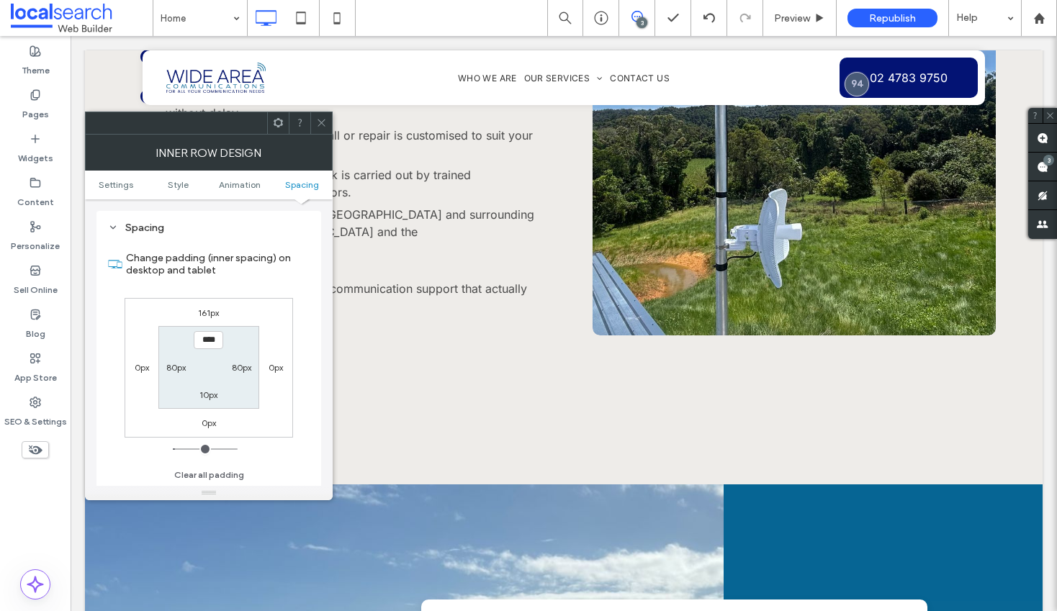
click at [207, 312] on label "161px" at bounding box center [208, 312] width 21 height 11
type input "***"
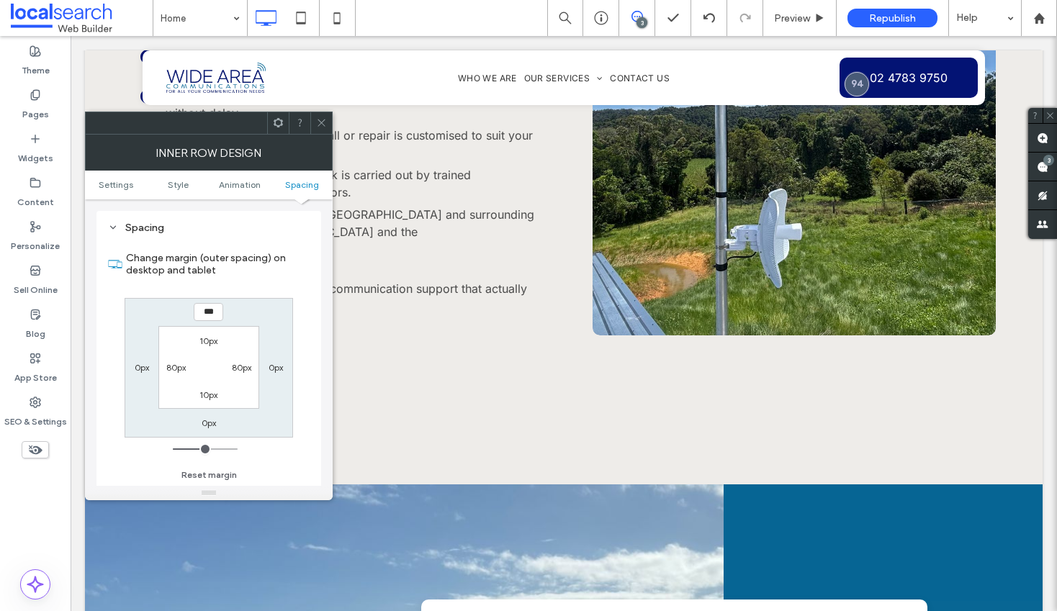
type input "***"
click at [212, 313] on input "*****" at bounding box center [209, 312] width 30 height 18
type input "***"
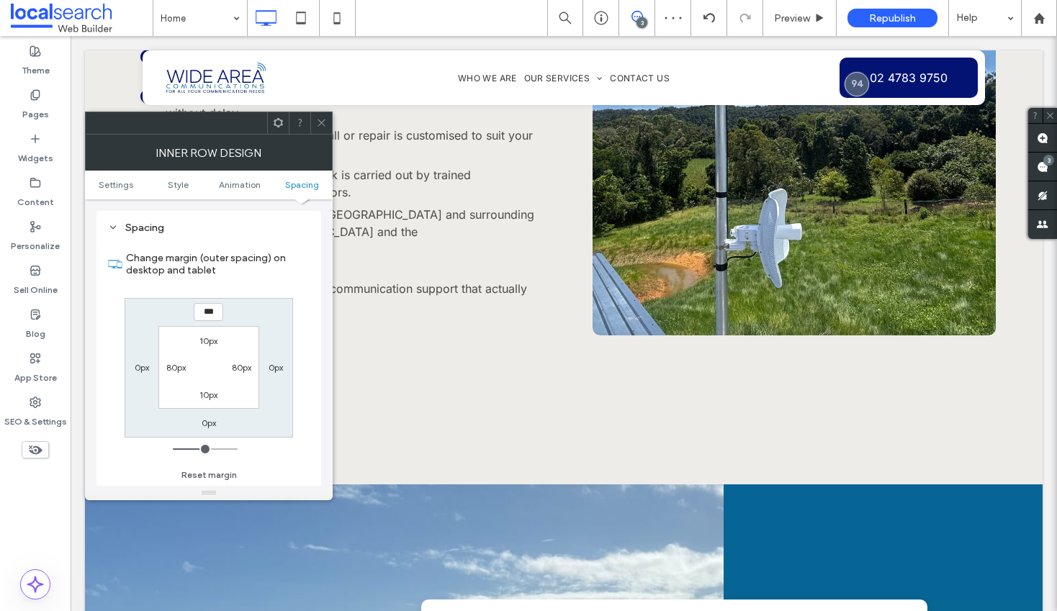
type input "***"
click at [213, 310] on input "*****" at bounding box center [209, 312] width 30 height 18
type input "***"
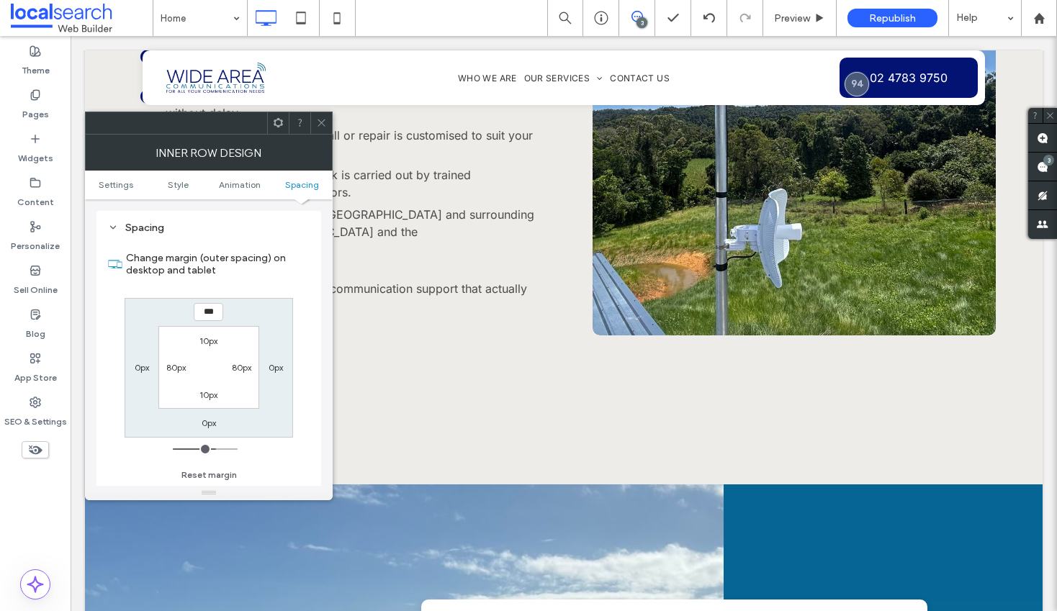
type input "*****"
click at [322, 121] on use at bounding box center [321, 123] width 7 height 7
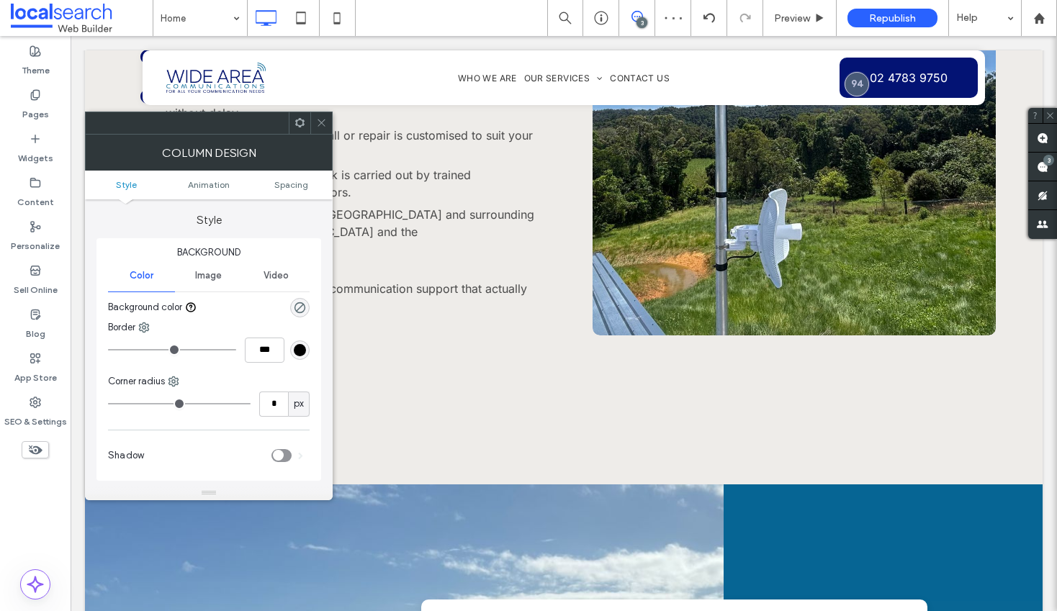
click at [321, 120] on icon at bounding box center [321, 122] width 11 height 11
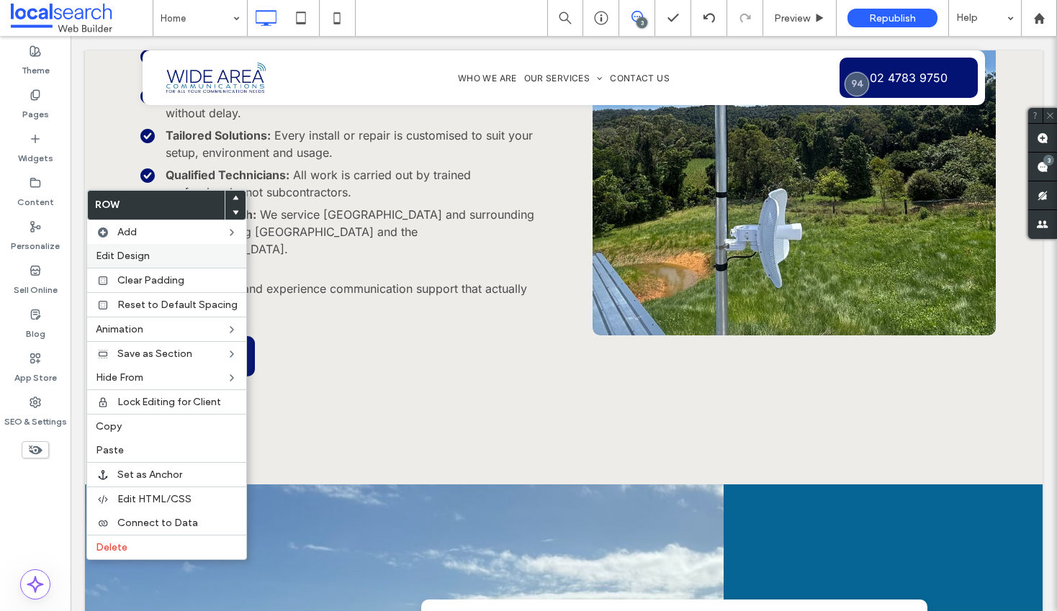
click at [142, 248] on div "Edit Design" at bounding box center [166, 256] width 159 height 24
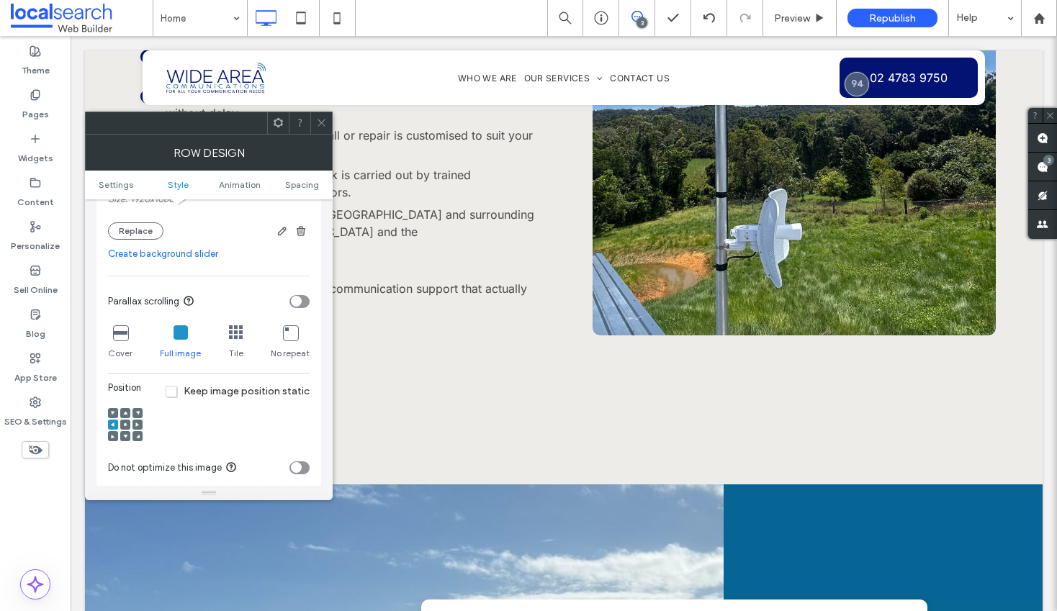
scroll to position [363, 0]
click at [125, 420] on icon at bounding box center [125, 422] width 4 height 4
click at [126, 428] on span at bounding box center [125, 433] width 4 height 10
click at [125, 431] on icon at bounding box center [125, 433] width 4 height 4
click at [125, 434] on icon at bounding box center [125, 433] width 4 height 4
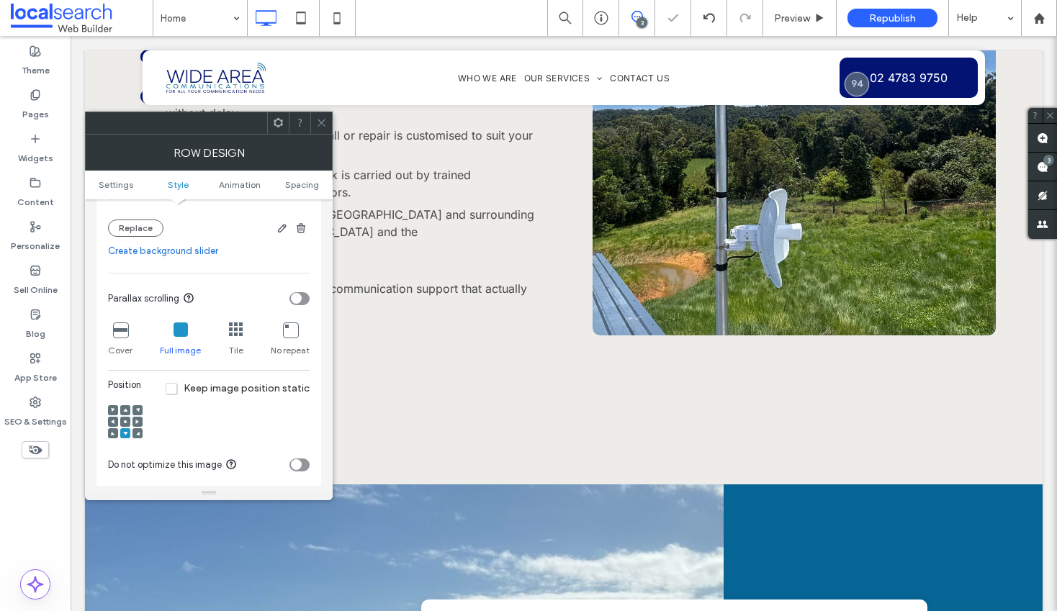
click at [122, 412] on div at bounding box center [125, 410] width 10 height 10
click at [123, 411] on icon at bounding box center [125, 410] width 4 height 4
click at [126, 420] on icon at bounding box center [125, 422] width 4 height 4
drag, startPoint x: 317, startPoint y: 125, endPoint x: 316, endPoint y: 154, distance: 28.8
click at [317, 125] on icon at bounding box center [321, 122] width 11 height 11
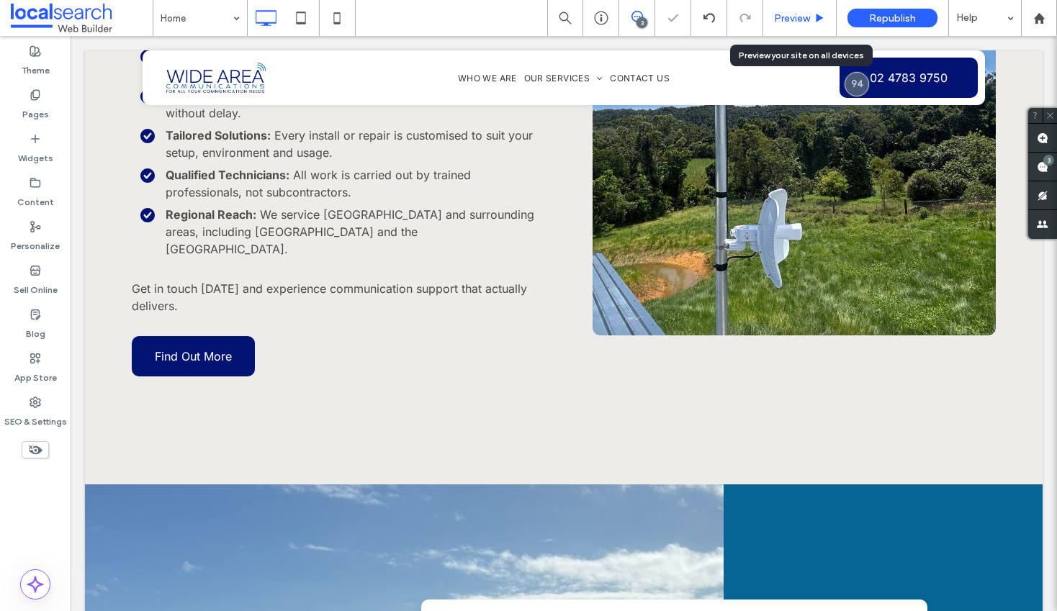
click at [794, 21] on span "Preview" at bounding box center [792, 18] width 36 height 12
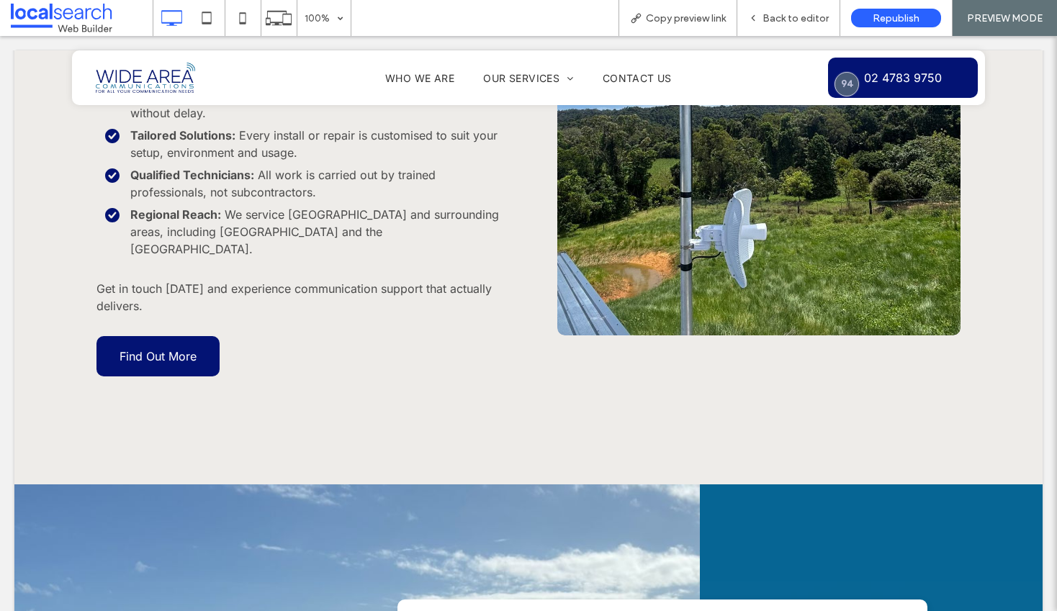
click at [794, 21] on span "Back to editor" at bounding box center [795, 18] width 66 height 12
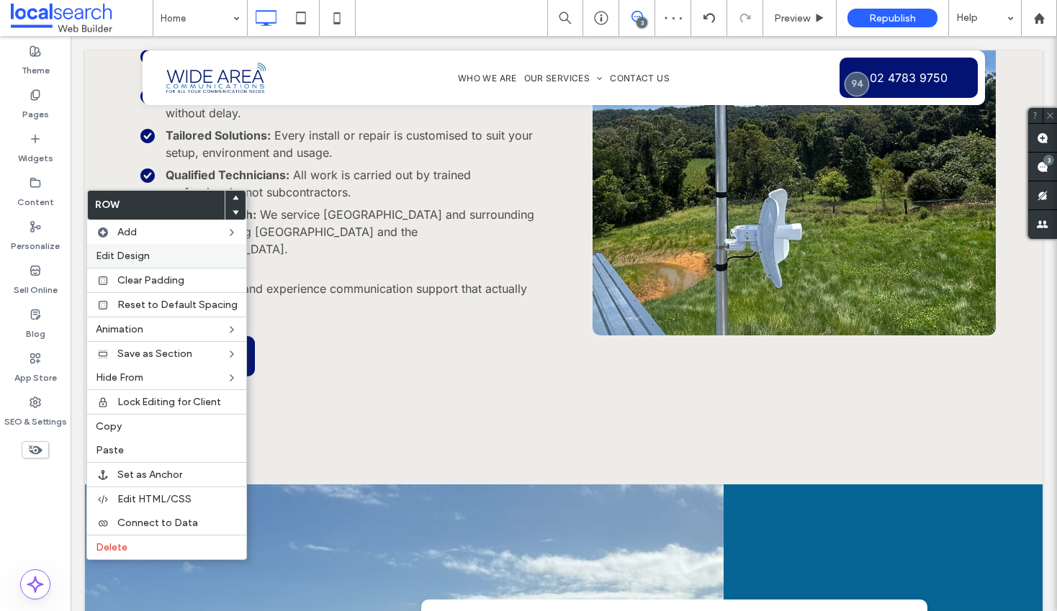
click at [156, 254] on label "Edit Design" at bounding box center [167, 256] width 142 height 12
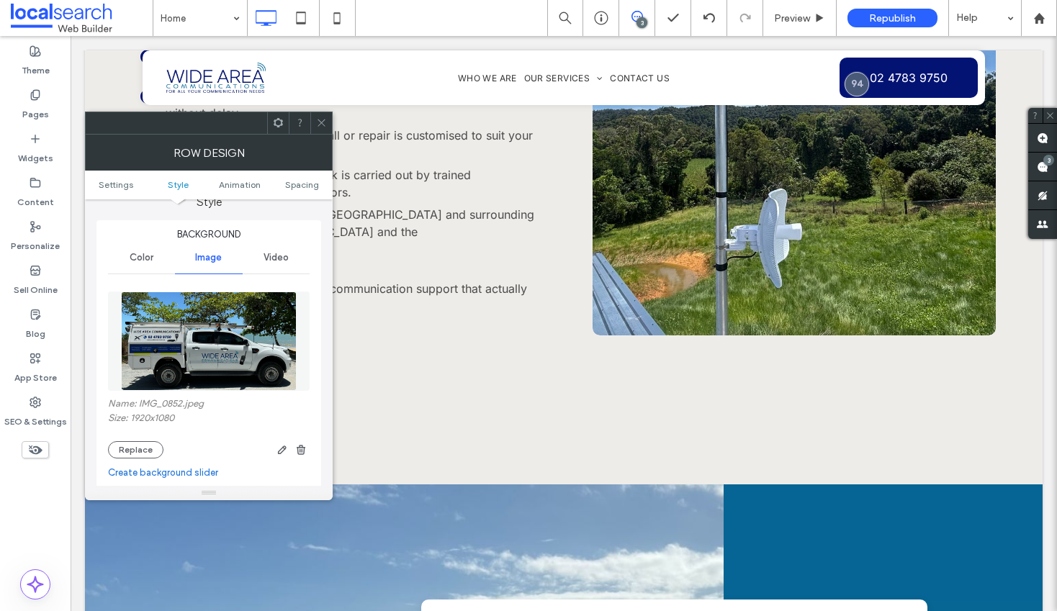
scroll to position [274, 0]
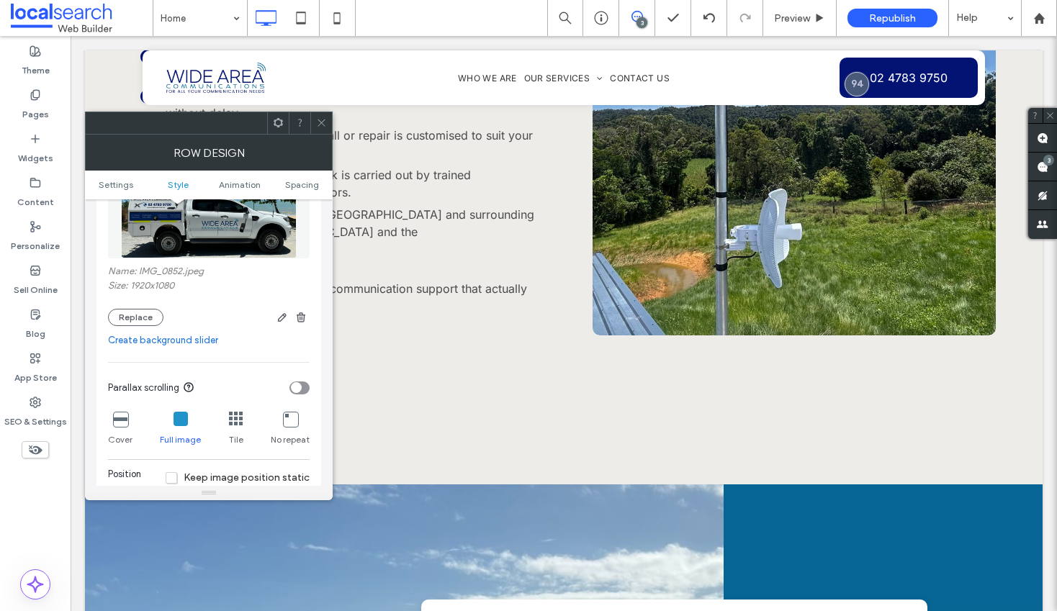
click at [125, 418] on icon at bounding box center [120, 419] width 14 height 14
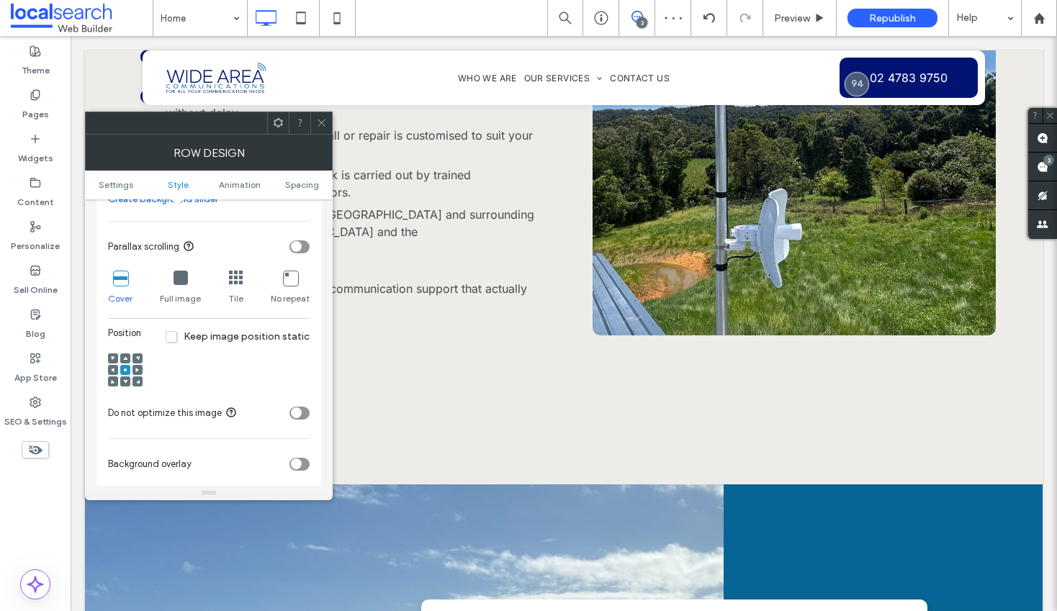
scroll to position [402, 0]
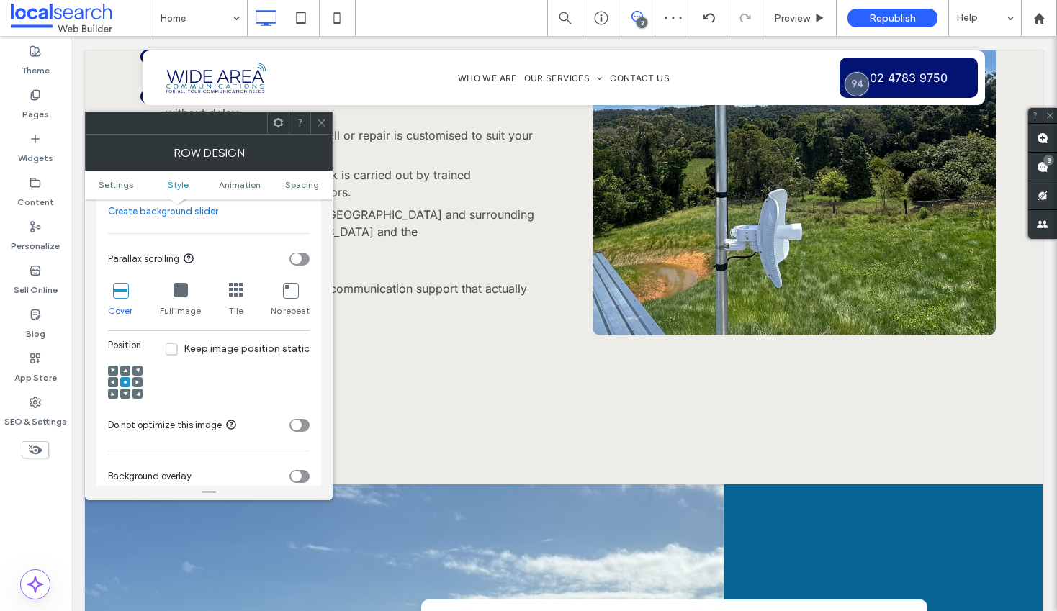
click at [323, 120] on icon at bounding box center [321, 122] width 11 height 11
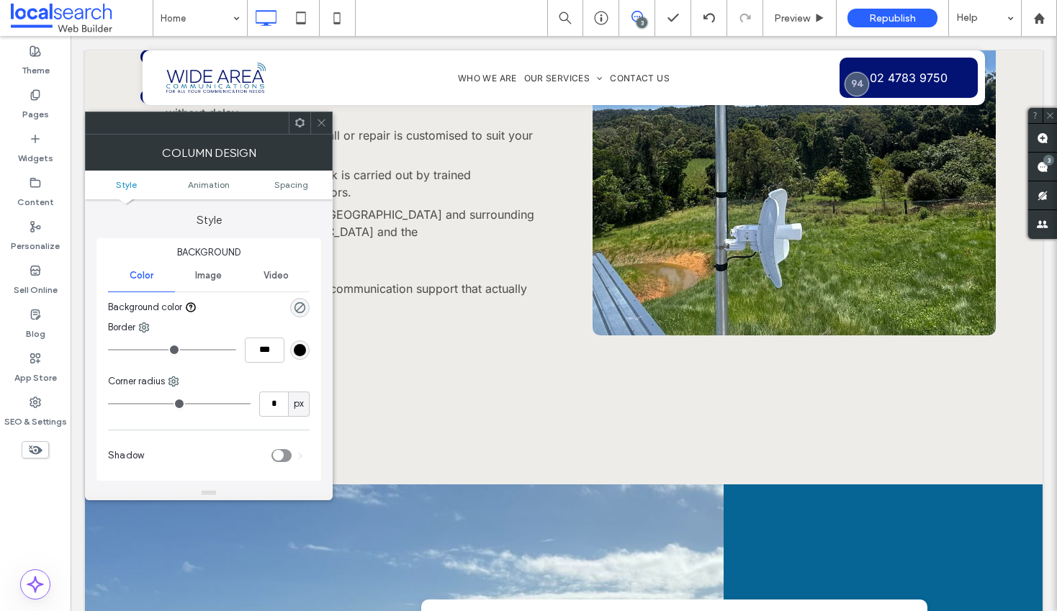
click at [323, 120] on icon at bounding box center [321, 122] width 11 height 11
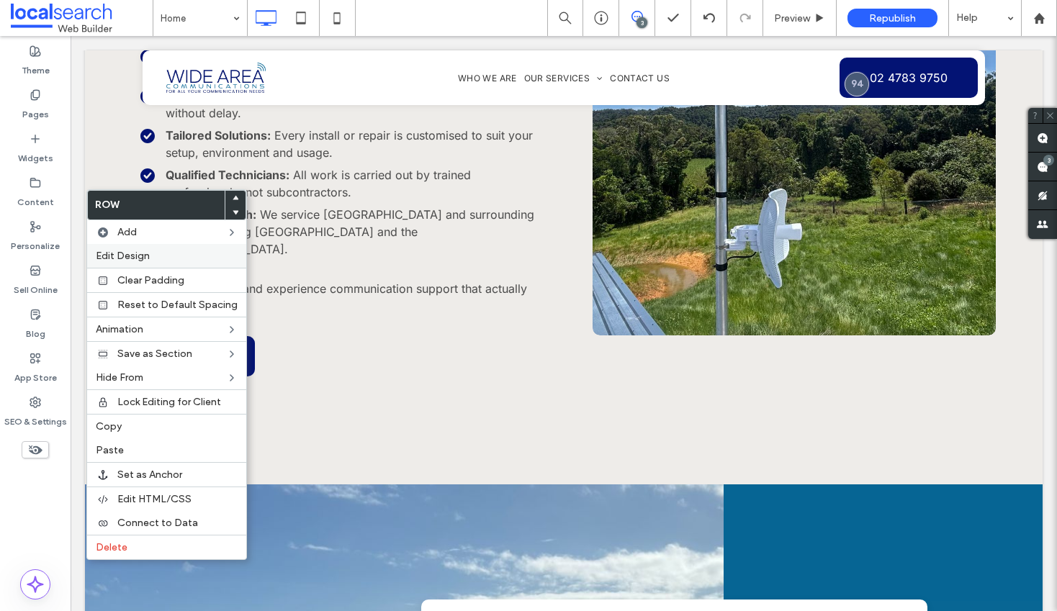
click at [145, 256] on span "Edit Design" at bounding box center [123, 256] width 54 height 12
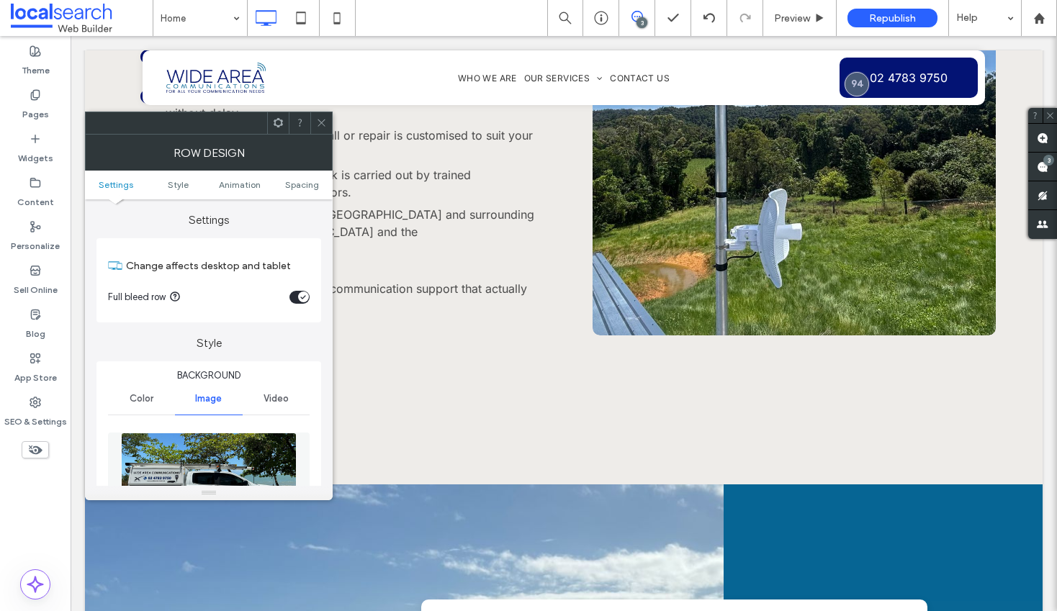
click at [320, 120] on icon at bounding box center [321, 122] width 11 height 11
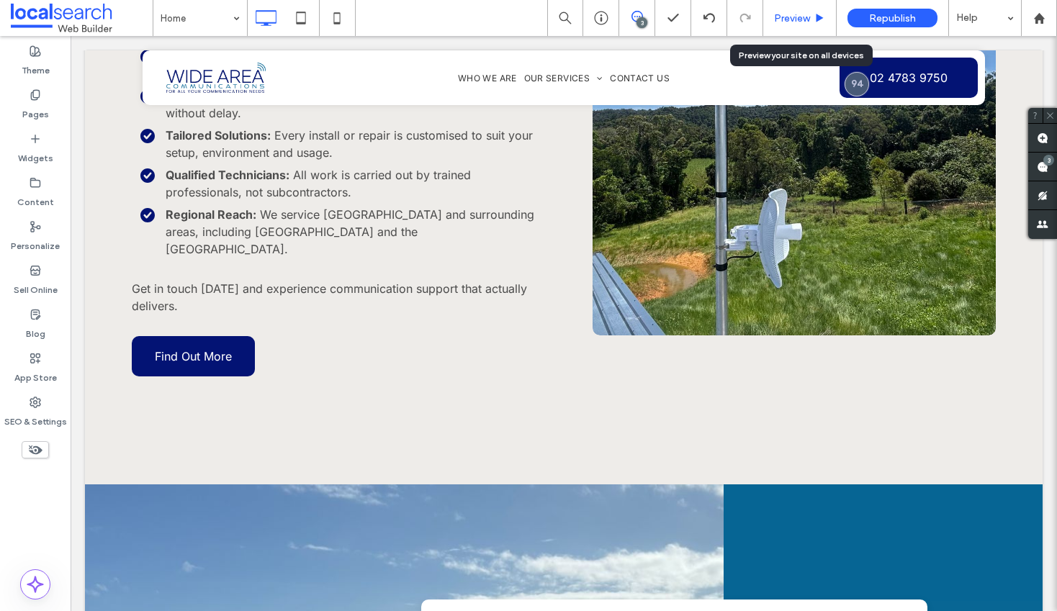
click at [814, 25] on div "Preview" at bounding box center [799, 18] width 73 height 36
click at [809, 21] on span "Preview" at bounding box center [792, 18] width 36 height 12
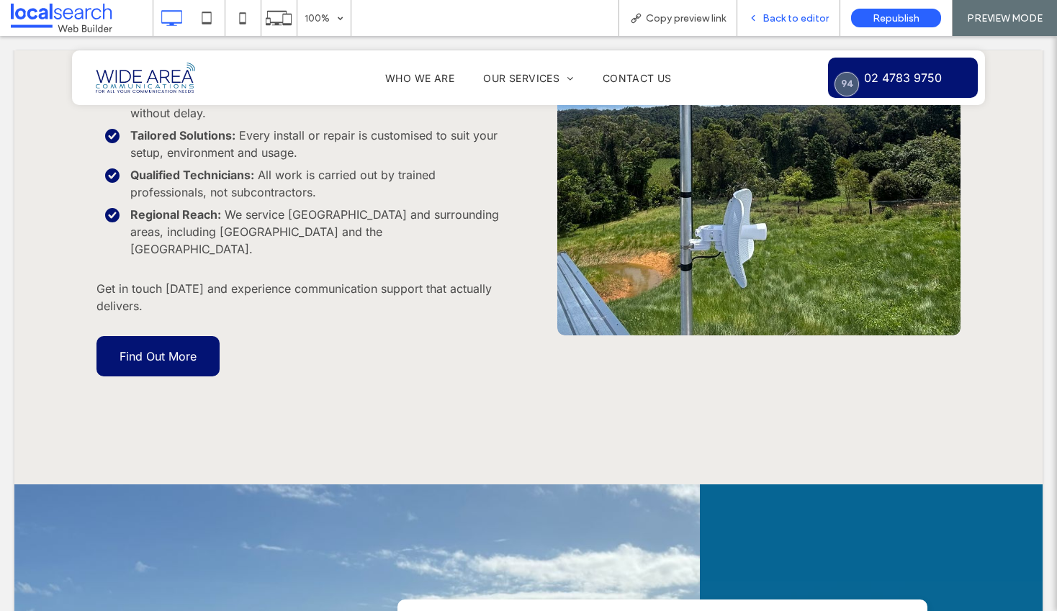
click at [806, 19] on span "Back to editor" at bounding box center [795, 18] width 66 height 12
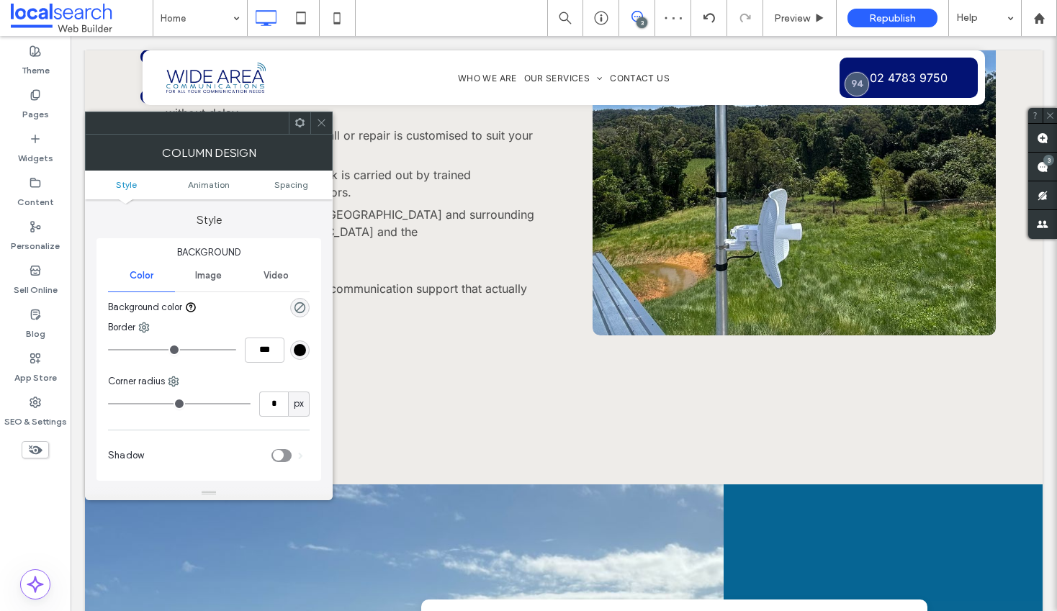
drag, startPoint x: 325, startPoint y: 127, endPoint x: 197, endPoint y: 459, distance: 355.1
click at [325, 127] on icon at bounding box center [321, 122] width 11 height 11
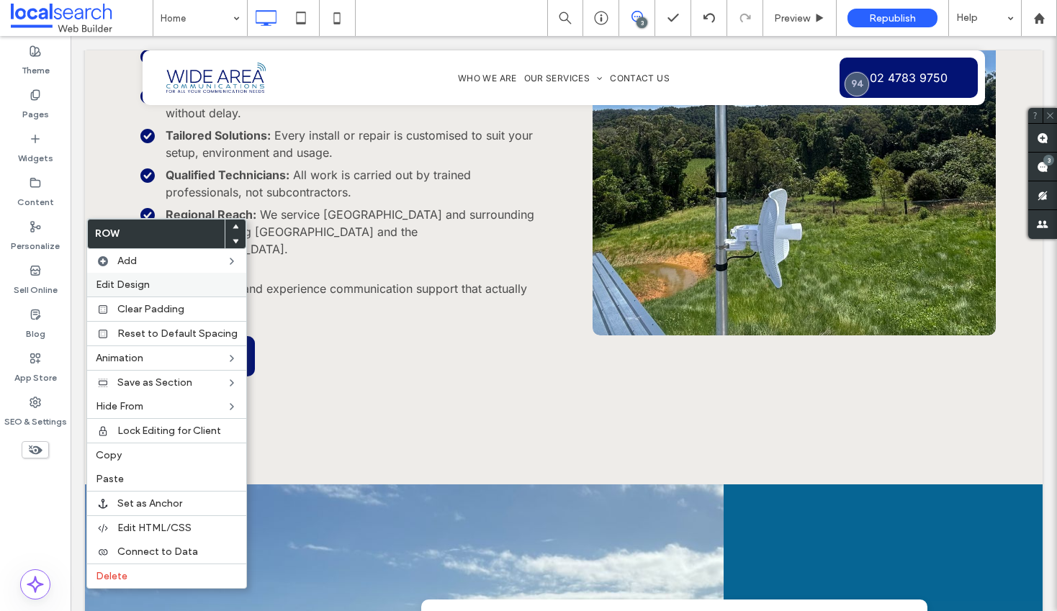
click at [140, 282] on span "Edit Design" at bounding box center [123, 285] width 54 height 12
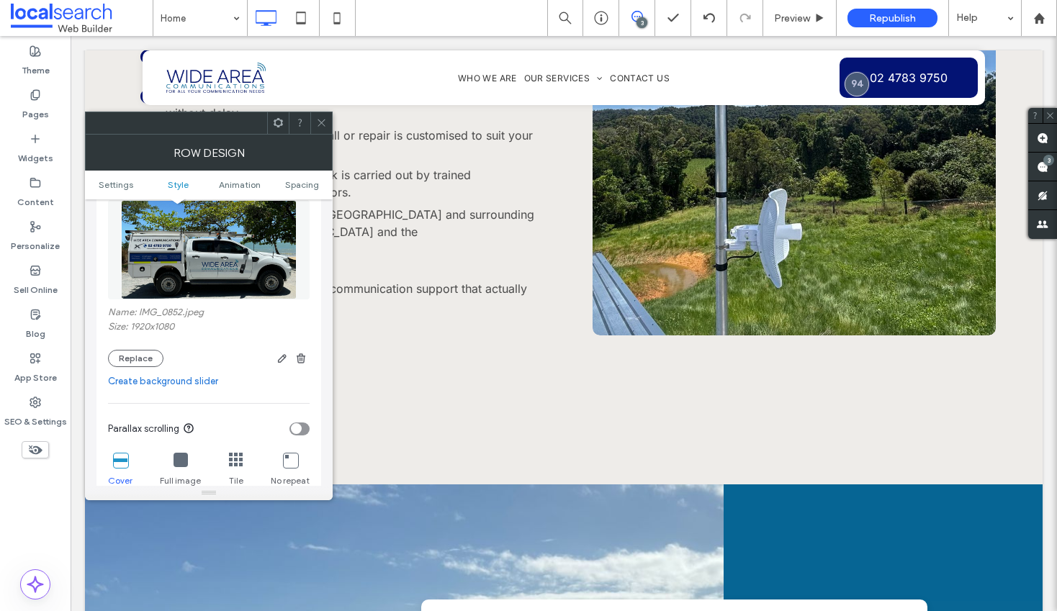
scroll to position [363, 0]
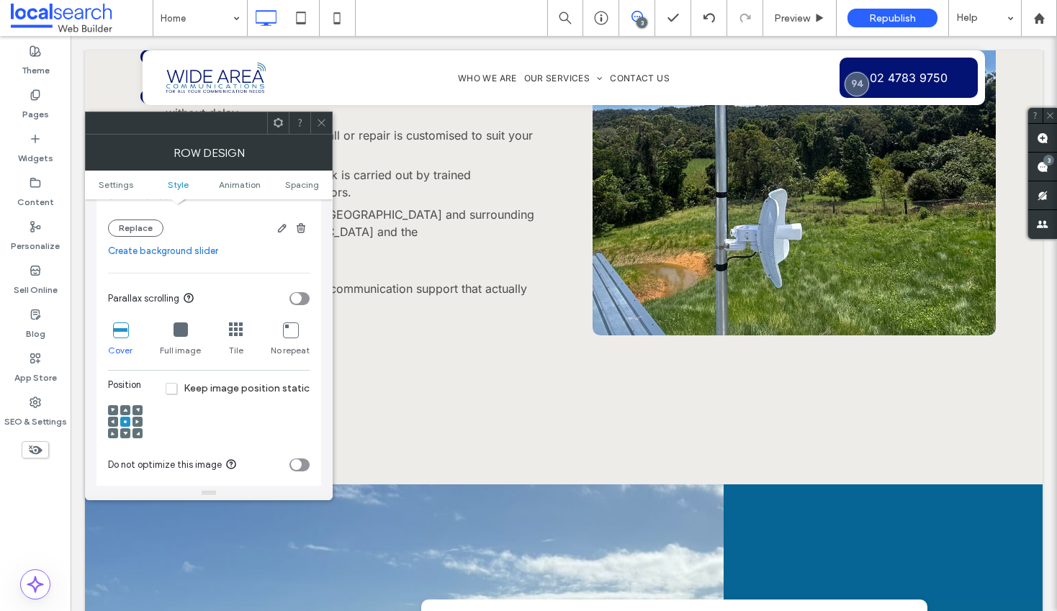
click at [125, 411] on use at bounding box center [125, 410] width 4 height 4
click at [123, 411] on icon at bounding box center [125, 410] width 4 height 4
click at [124, 433] on icon at bounding box center [125, 433] width 4 height 4
click at [126, 413] on span at bounding box center [125, 410] width 4 height 10
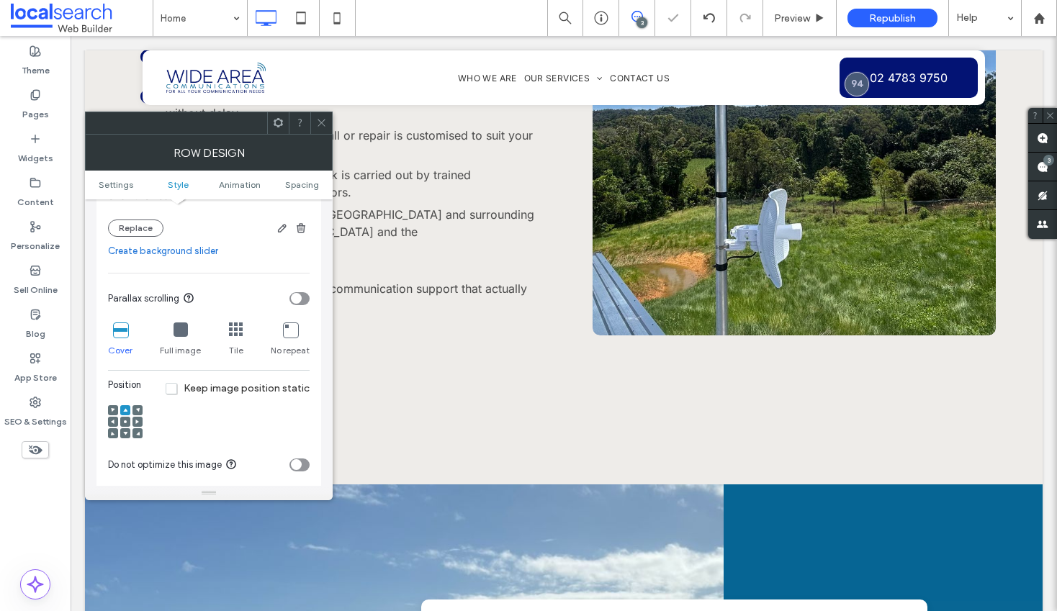
click at [124, 420] on use at bounding box center [125, 421] width 3 height 3
click at [317, 119] on icon at bounding box center [321, 122] width 11 height 11
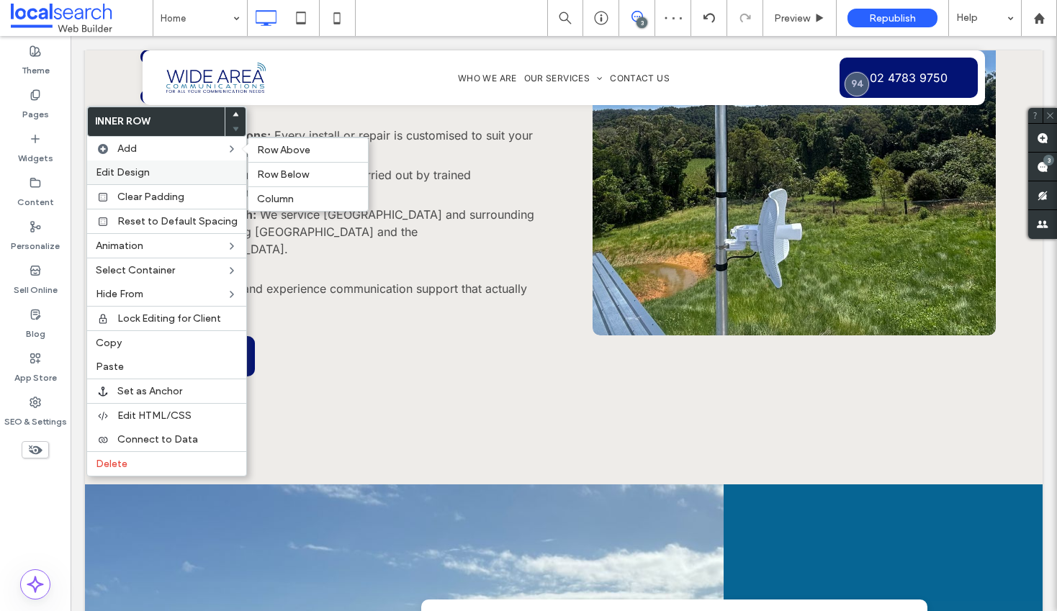
click at [156, 175] on label "Edit Design" at bounding box center [167, 172] width 142 height 12
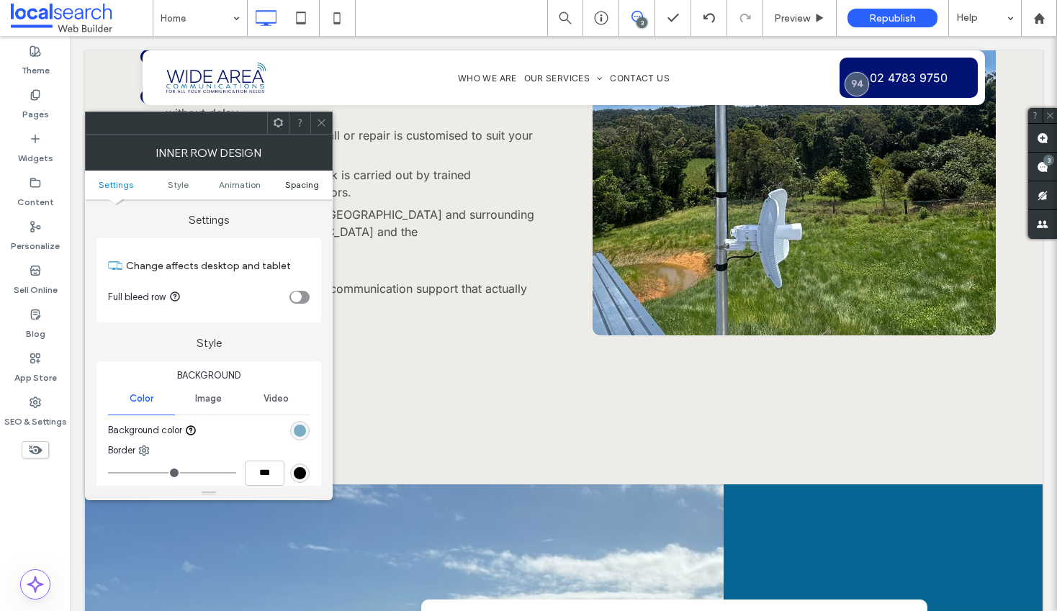
click at [308, 179] on span "Spacing" at bounding box center [302, 184] width 34 height 11
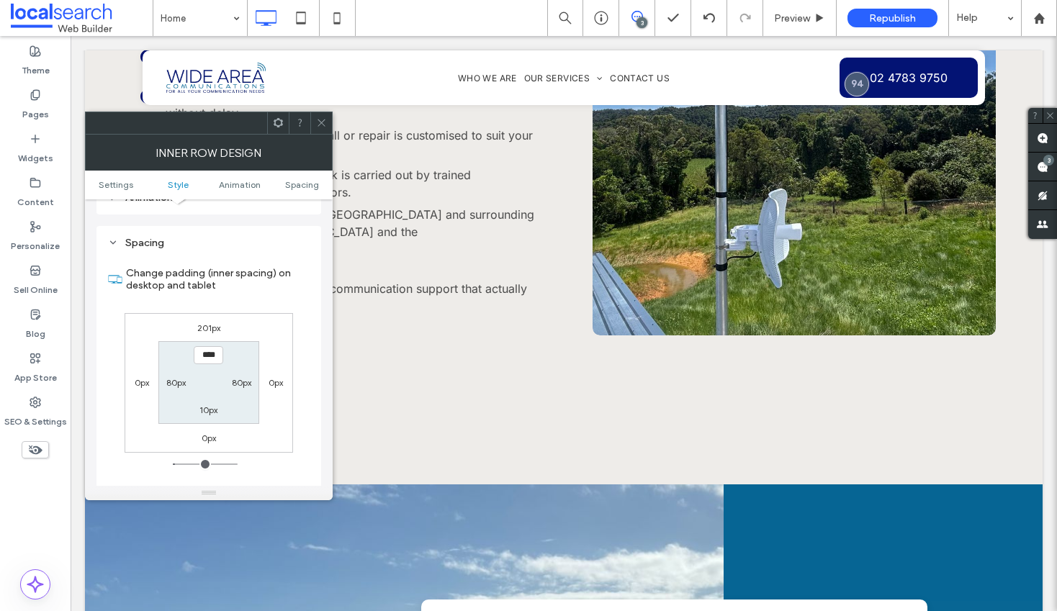
scroll to position [450, 0]
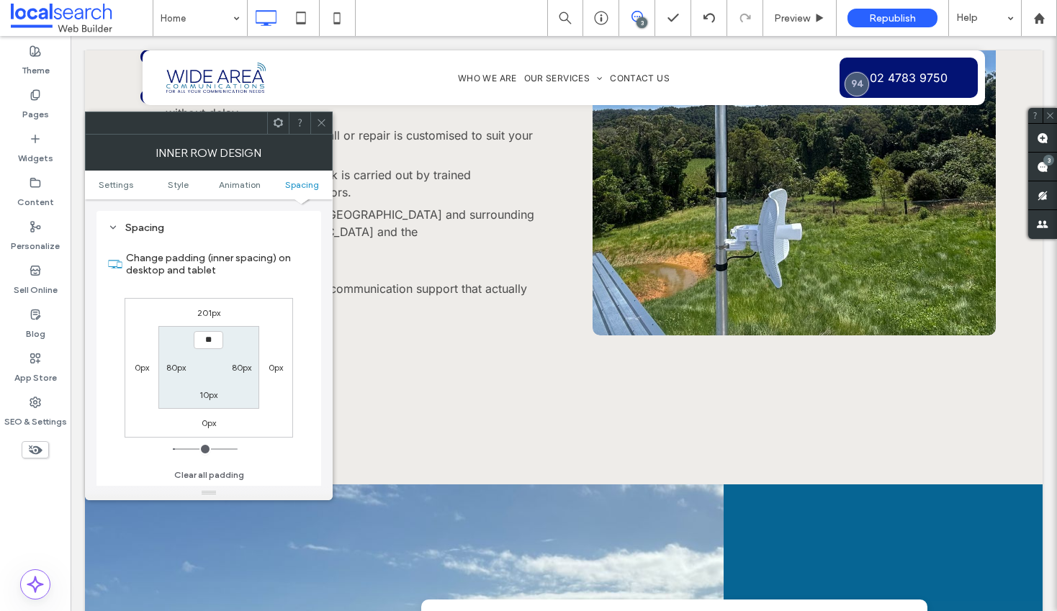
type input "****"
type input "**"
click at [199, 346] on input "****" at bounding box center [209, 340] width 30 height 18
type input "****"
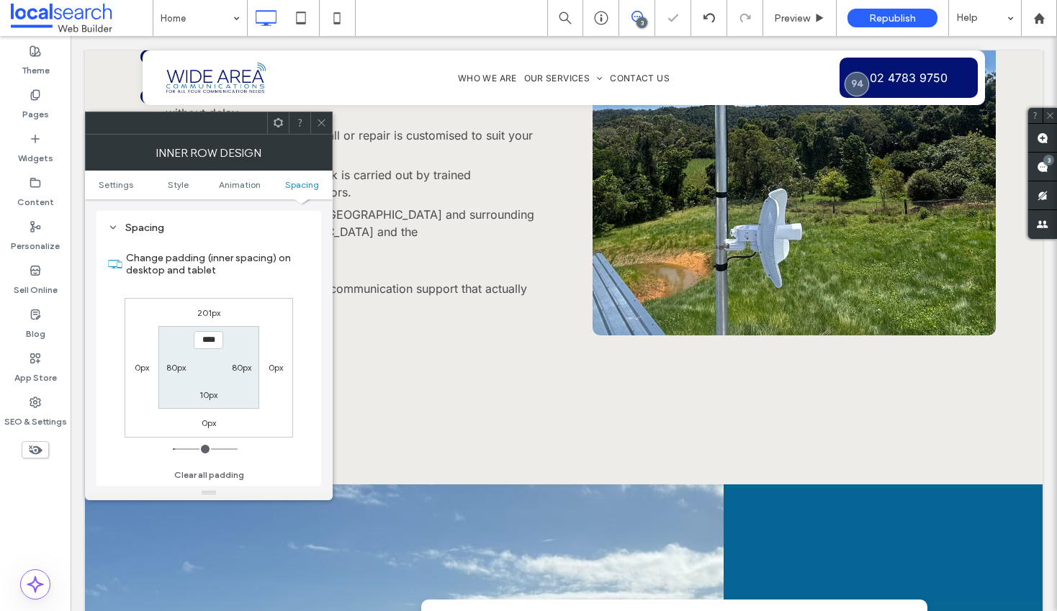
click at [194, 313] on div "201px" at bounding box center [208, 312] width 33 height 14
click at [198, 315] on label "201px" at bounding box center [208, 312] width 23 height 11
type input "***"
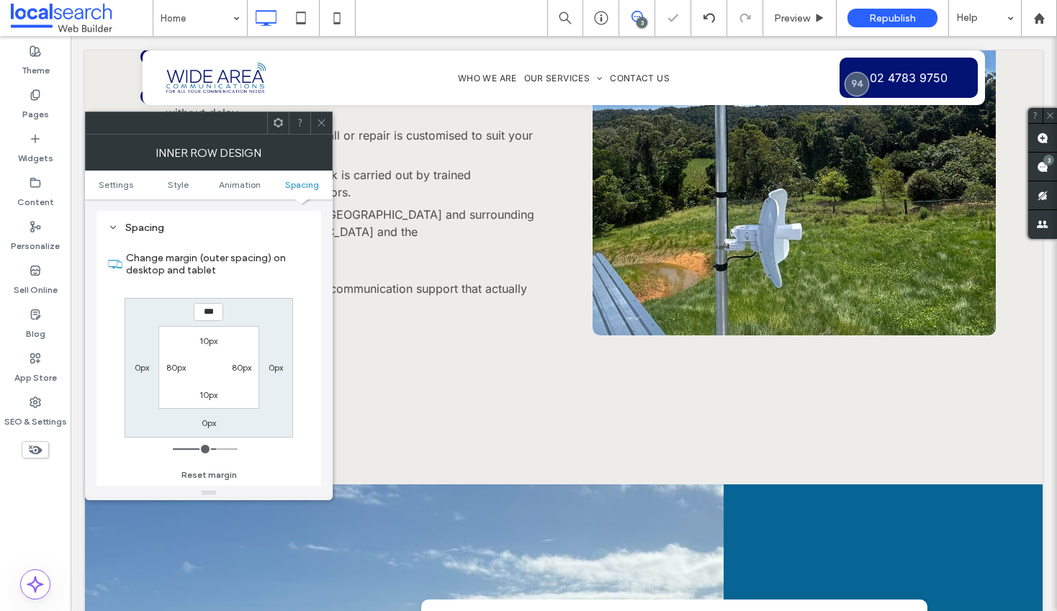
type input "***"
type input "*****"
click at [324, 122] on icon at bounding box center [321, 122] width 11 height 11
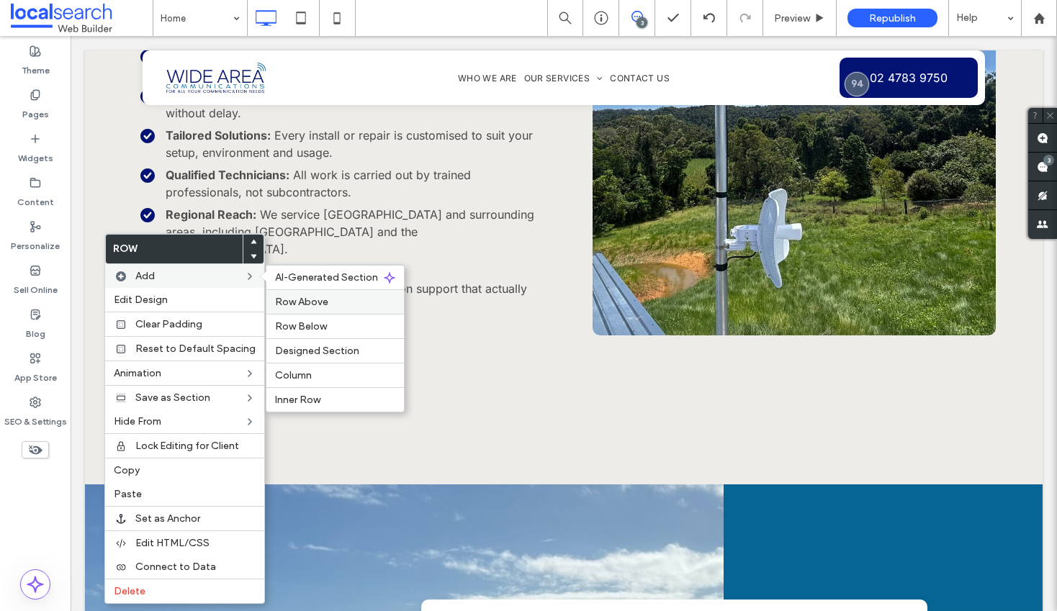
click at [297, 297] on span "Row Above" at bounding box center [301, 302] width 53 height 12
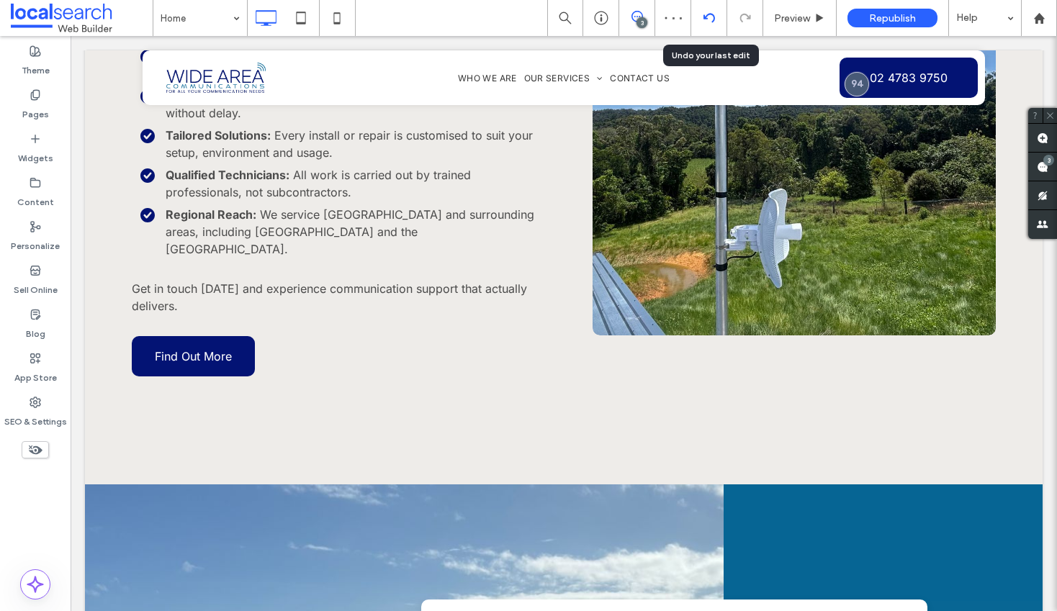
click at [708, 19] on icon at bounding box center [709, 18] width 12 height 12
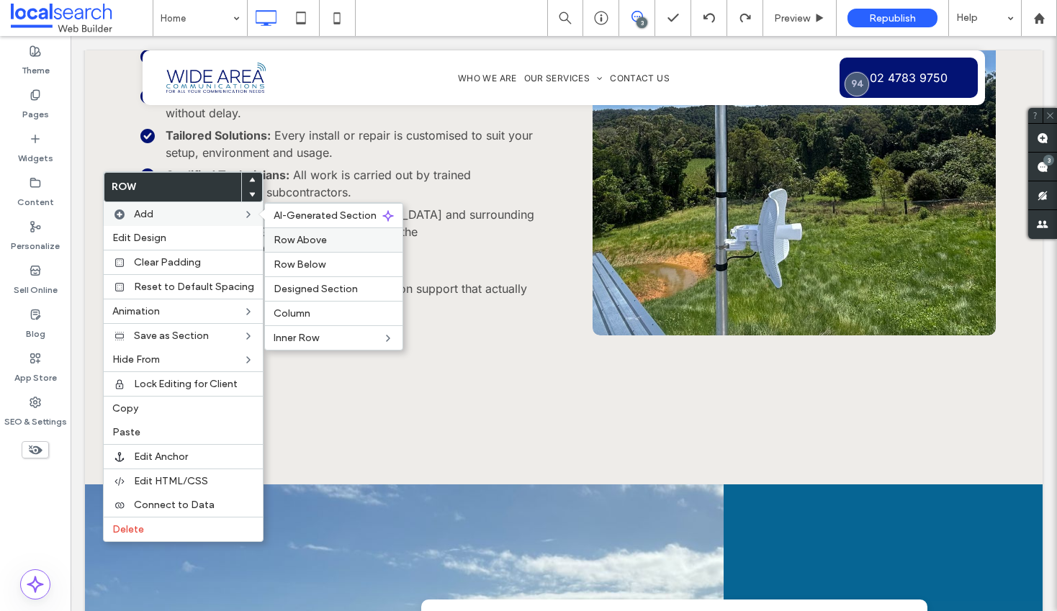
click at [297, 238] on span "Row Above" at bounding box center [300, 240] width 53 height 12
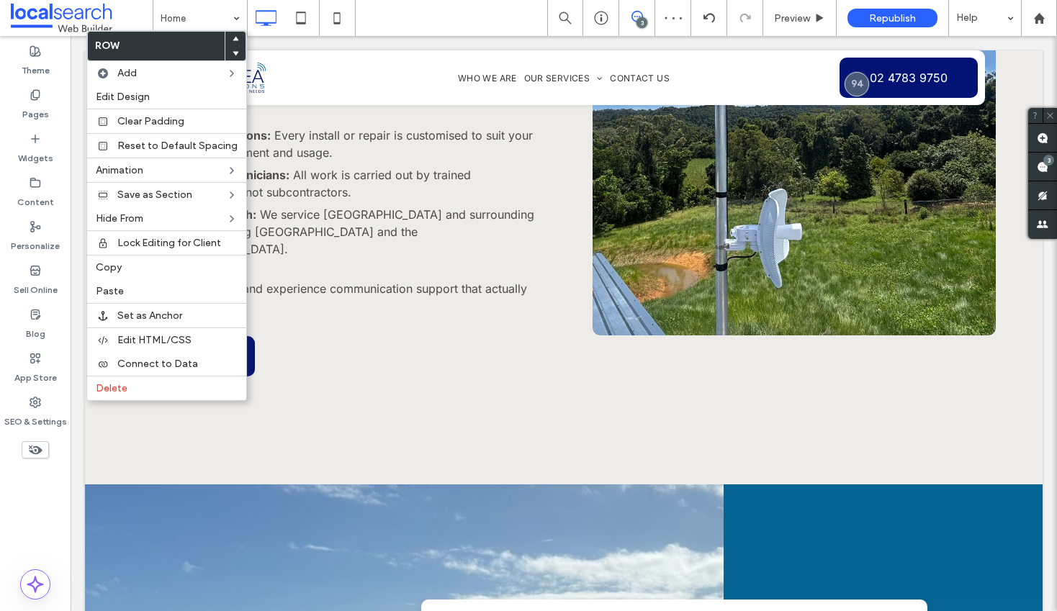
click at [233, 39] on use at bounding box center [236, 39] width 6 height 4
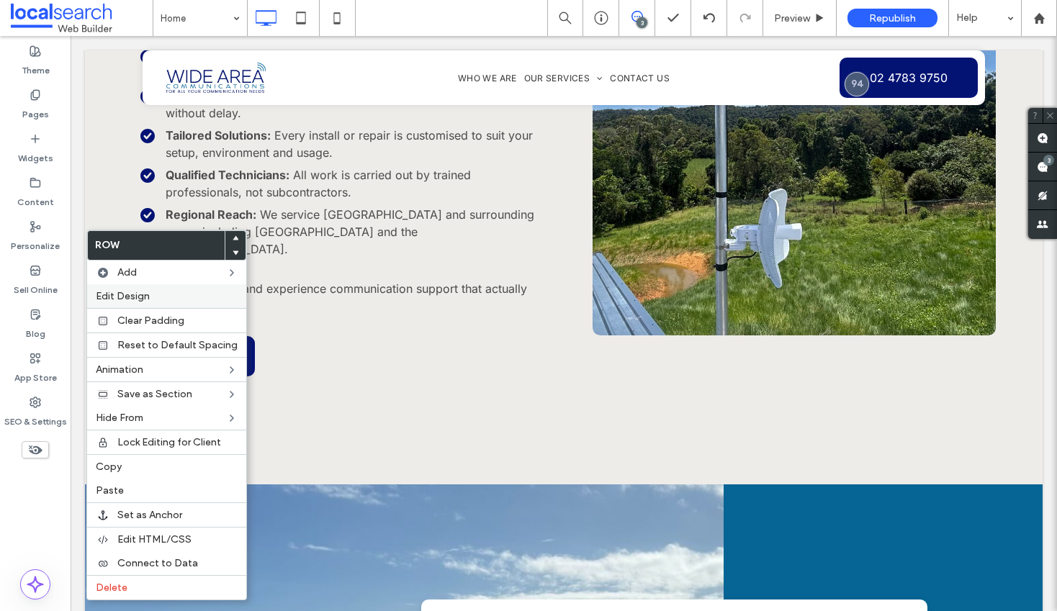
click at [131, 287] on div "Edit Design" at bounding box center [166, 296] width 159 height 24
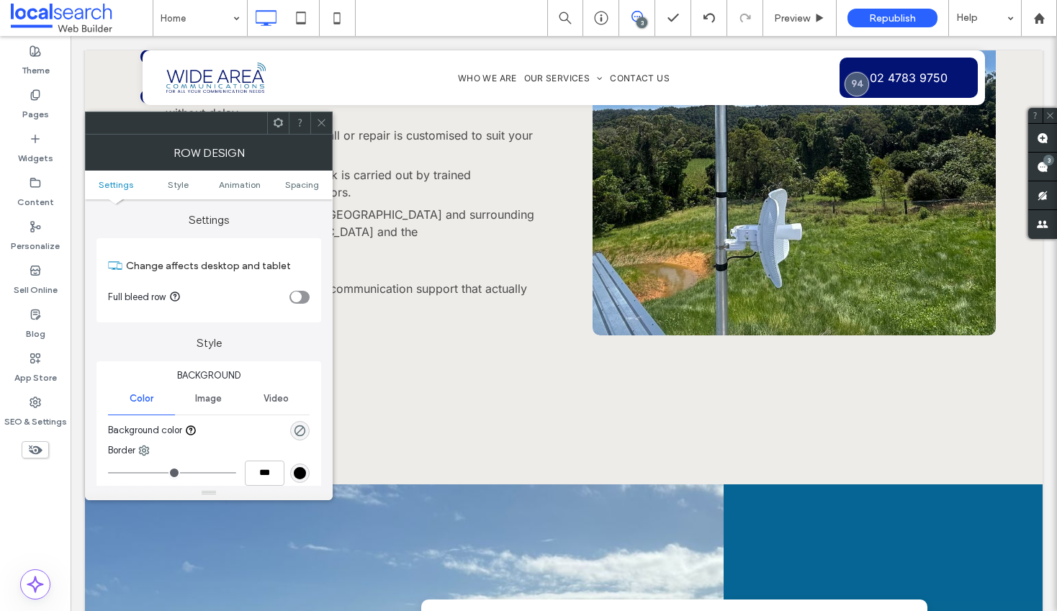
click at [212, 405] on div "Image" at bounding box center [208, 399] width 67 height 32
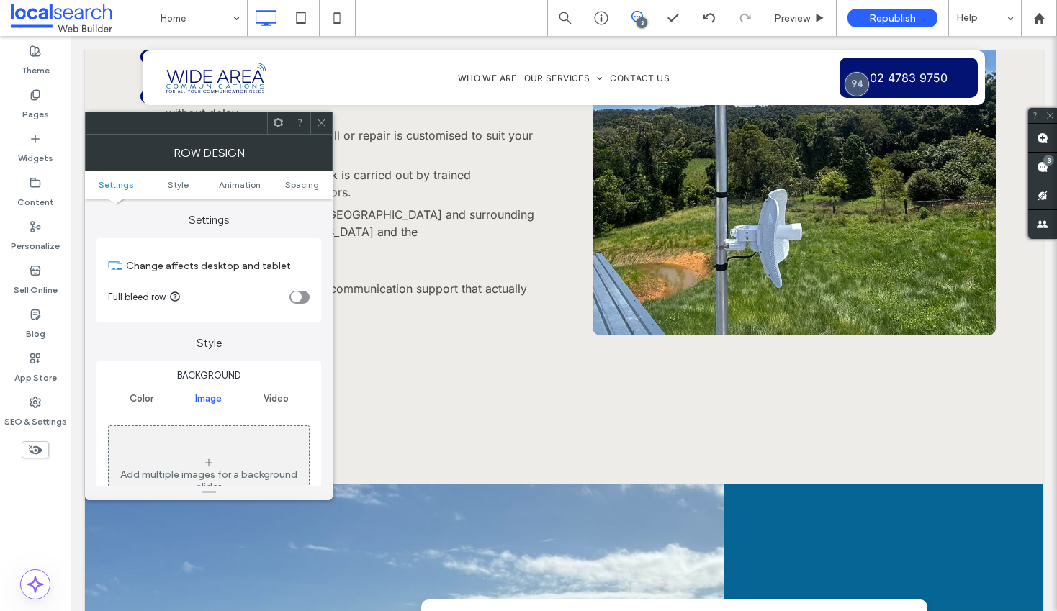
click at [125, 406] on div "Color" at bounding box center [141, 399] width 67 height 32
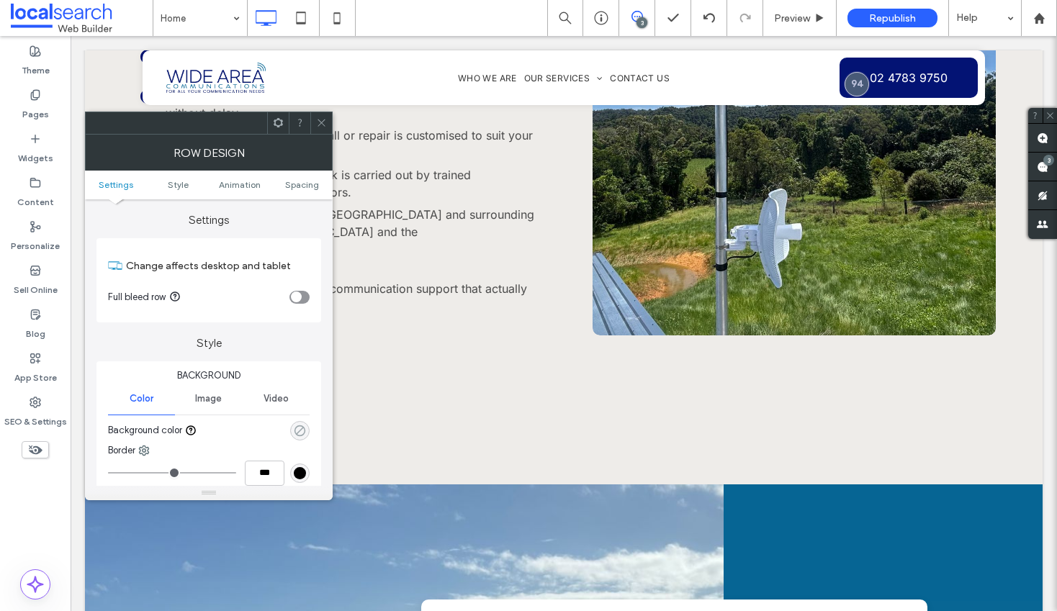
click at [302, 433] on icon "rgba(0, 0, 0, 0)" at bounding box center [300, 431] width 12 height 12
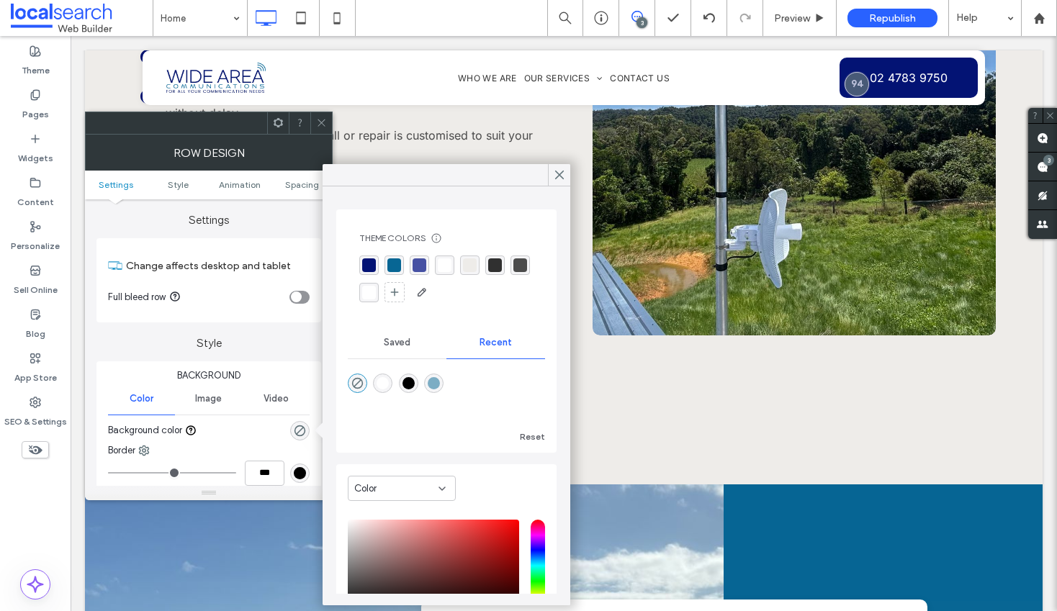
click at [440, 383] on div "rgba(124, 173, 196, 1)" at bounding box center [434, 383] width 12 height 12
type input "*******"
type input "***"
type input "****"
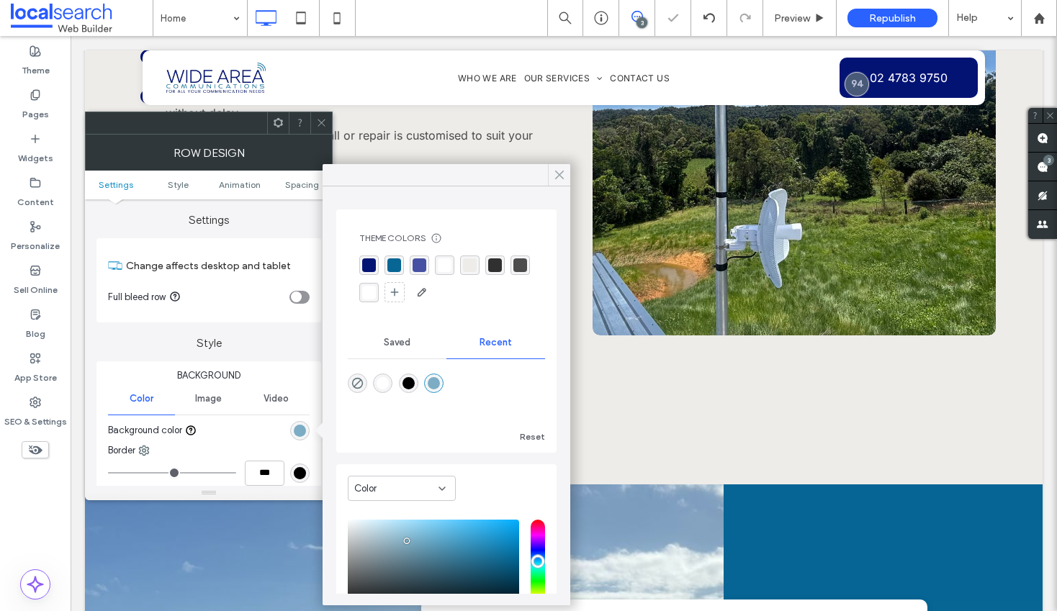
click at [559, 171] on icon at bounding box center [559, 174] width 13 height 13
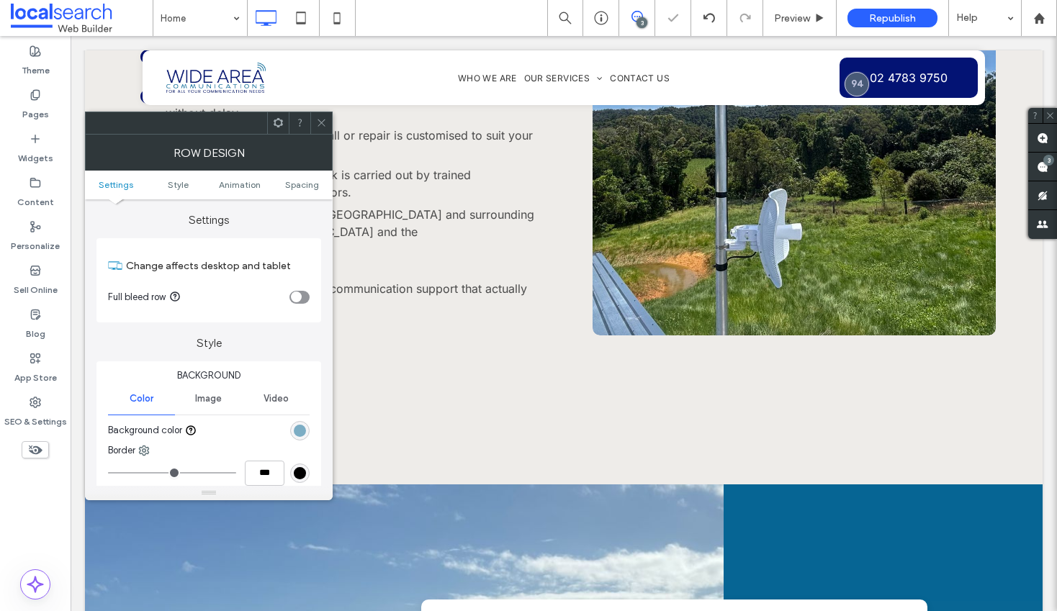
click at [325, 121] on icon at bounding box center [321, 122] width 11 height 11
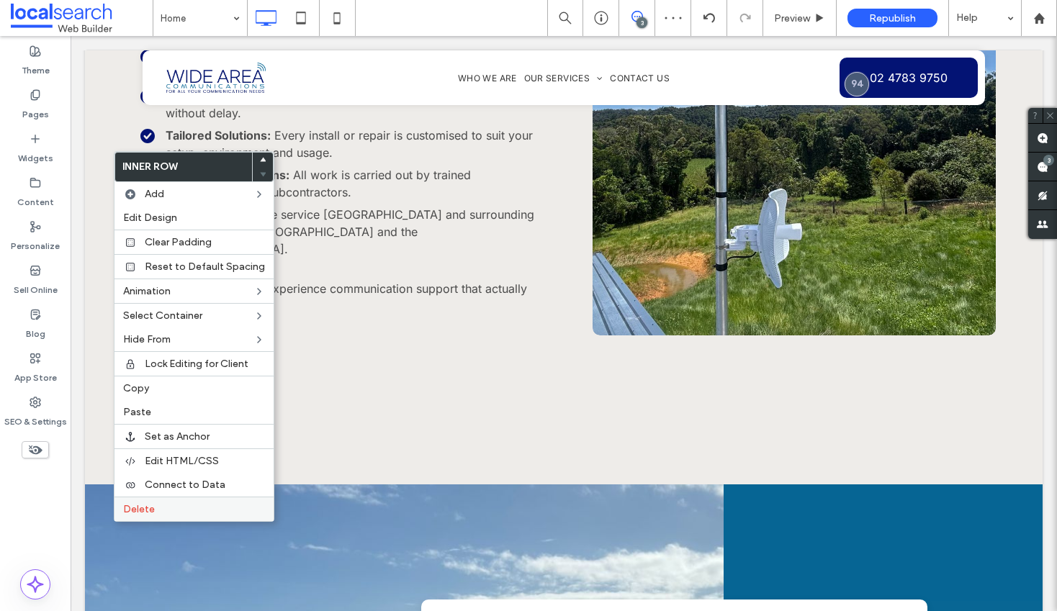
click at [141, 507] on span "Delete" at bounding box center [139, 509] width 32 height 12
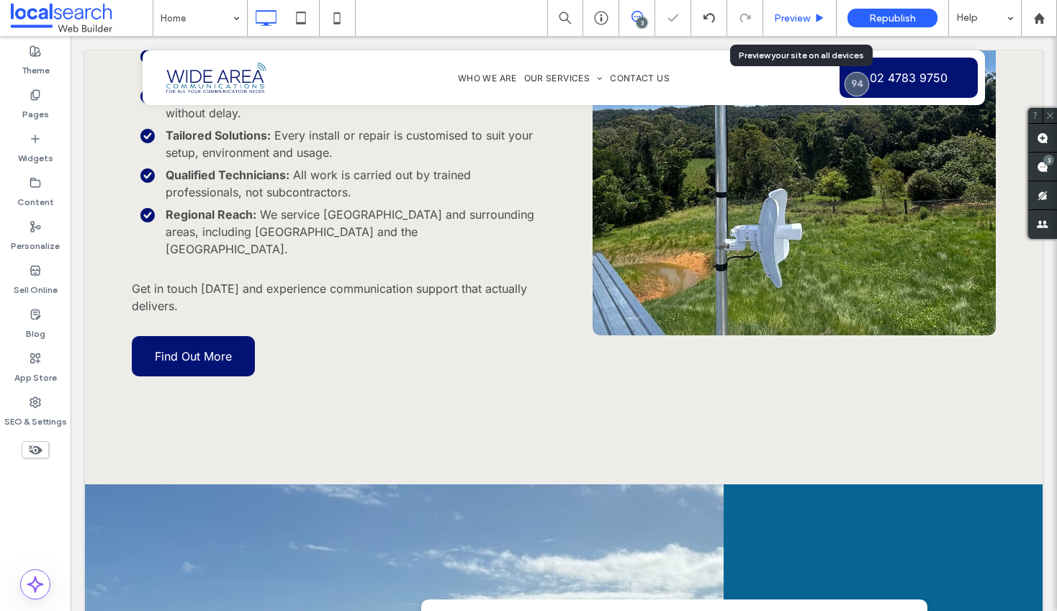
click at [792, 13] on span "Preview" at bounding box center [792, 18] width 36 height 12
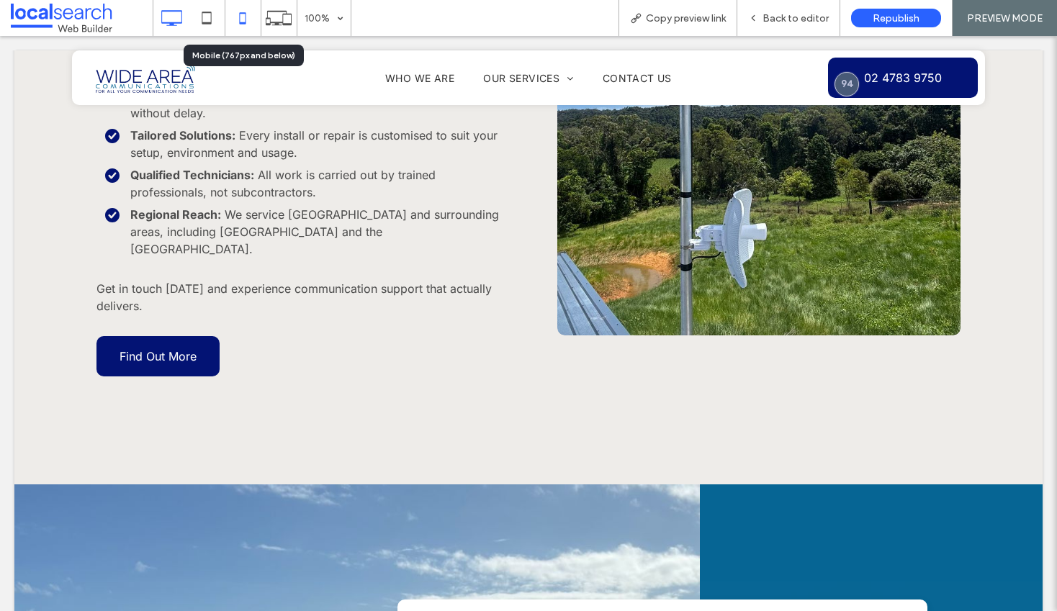
click at [247, 17] on icon at bounding box center [242, 18] width 29 height 29
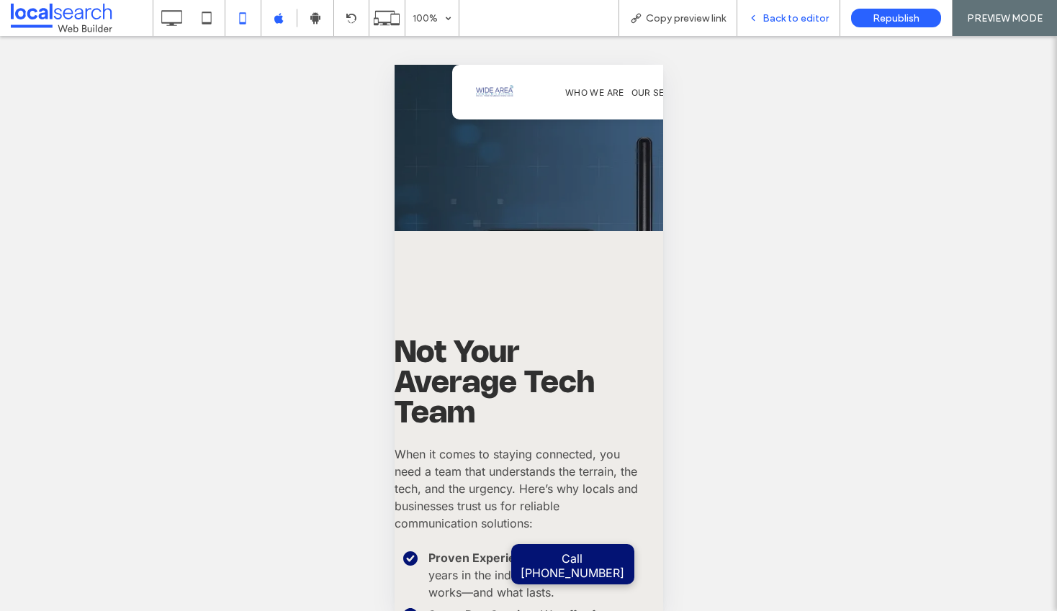
click at [801, 17] on span "Back to editor" at bounding box center [795, 18] width 66 height 12
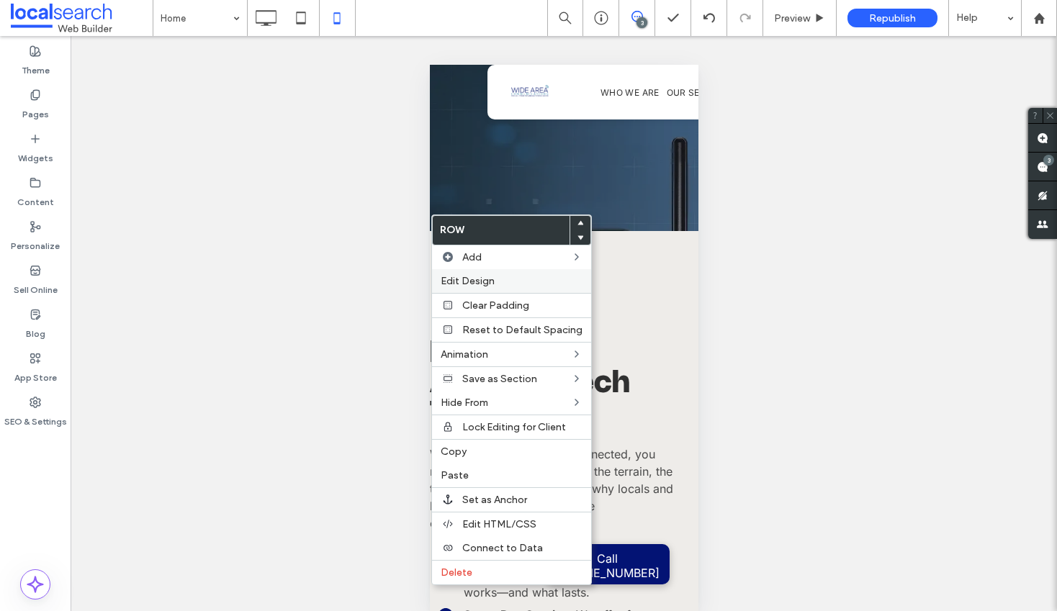
click at [479, 277] on span "Edit Design" at bounding box center [468, 281] width 54 height 12
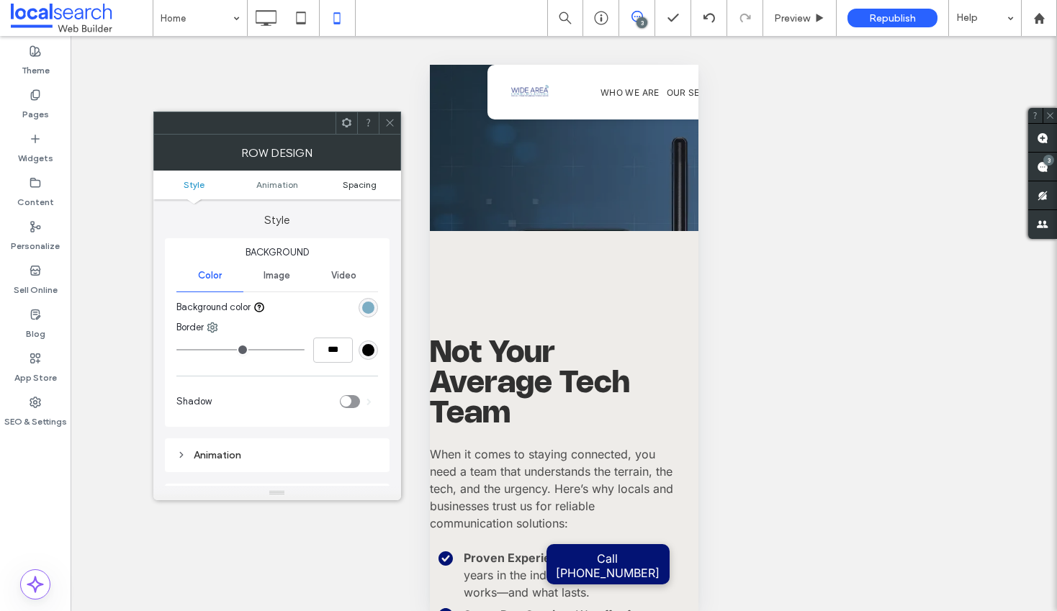
click at [364, 187] on span "Spacing" at bounding box center [360, 184] width 34 height 11
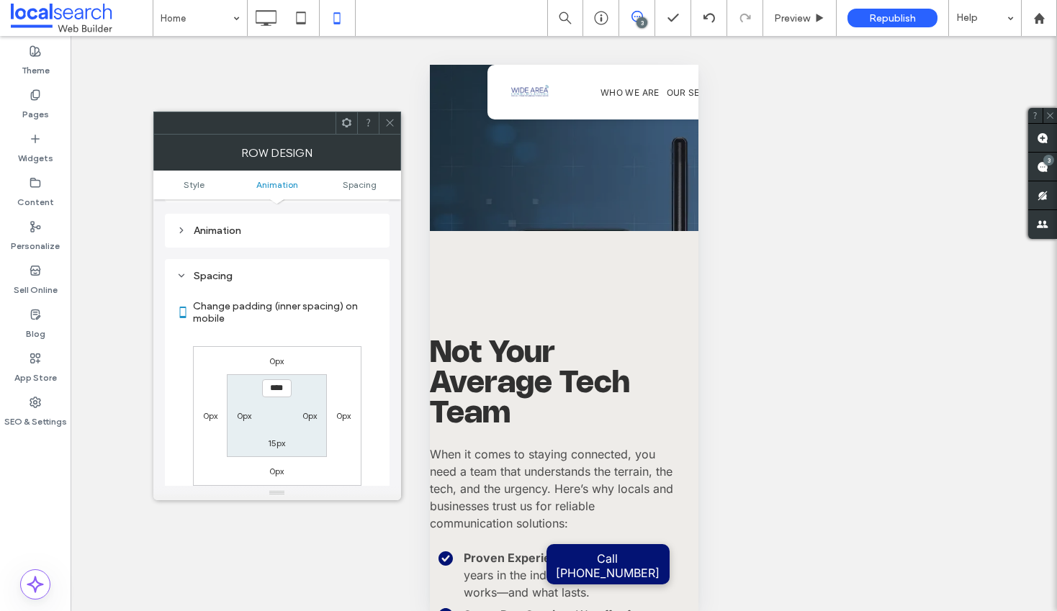
scroll to position [273, 0]
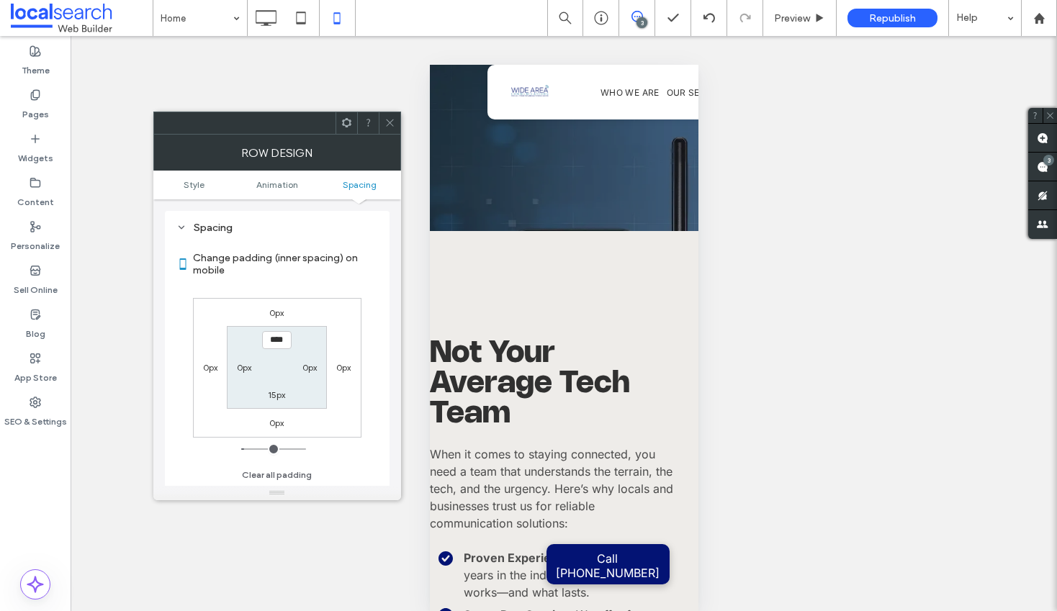
click at [281, 315] on label "0px" at bounding box center [276, 312] width 14 height 11
type input "*"
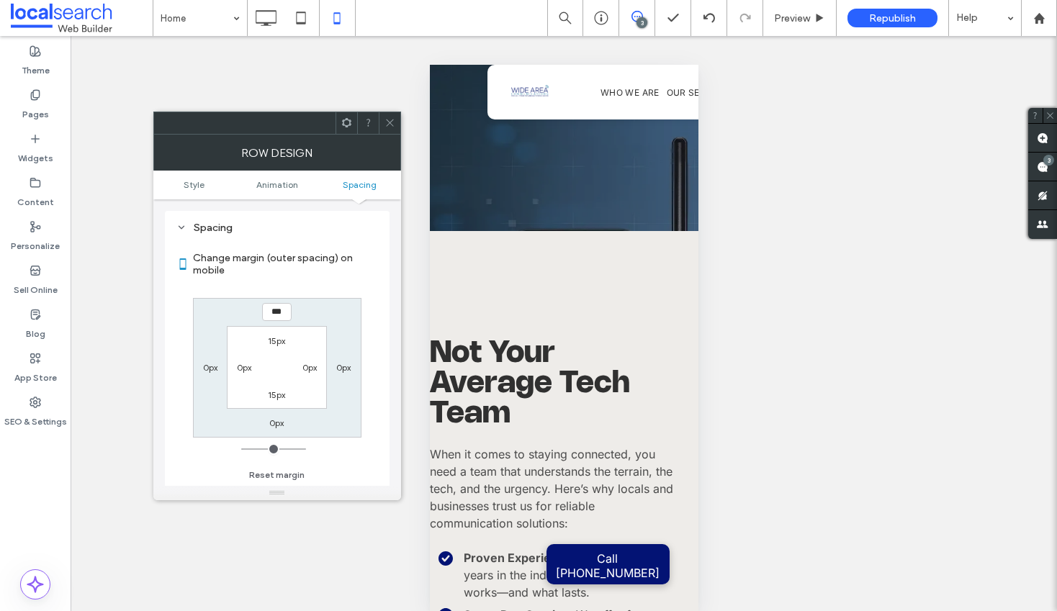
type input "***"
click at [267, 313] on input "*****" at bounding box center [277, 312] width 30 height 18
type input "*"
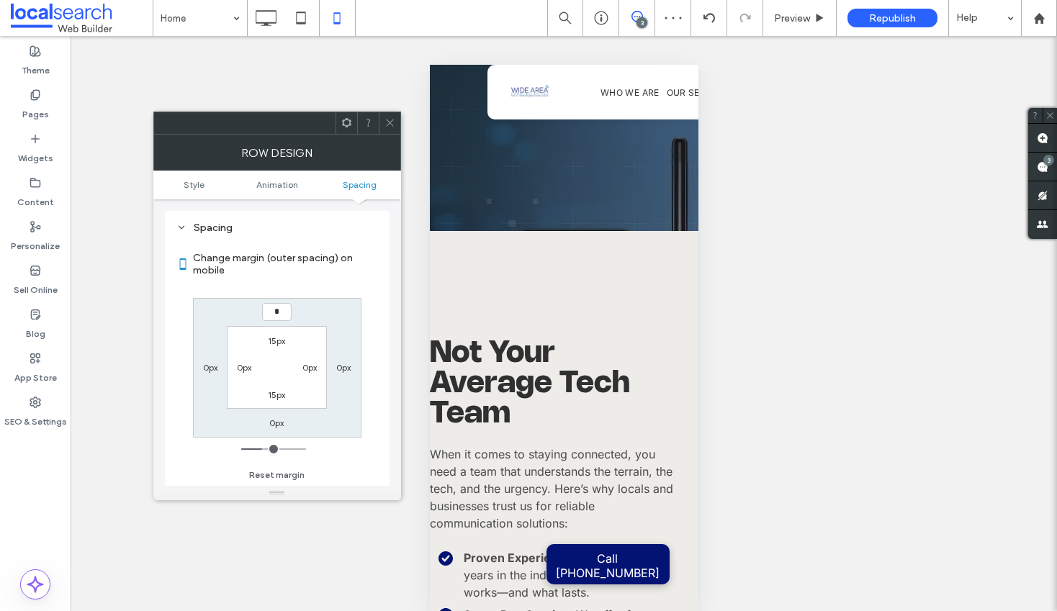
type input "*"
type input "***"
click at [379, 123] on div at bounding box center [390, 123] width 22 height 22
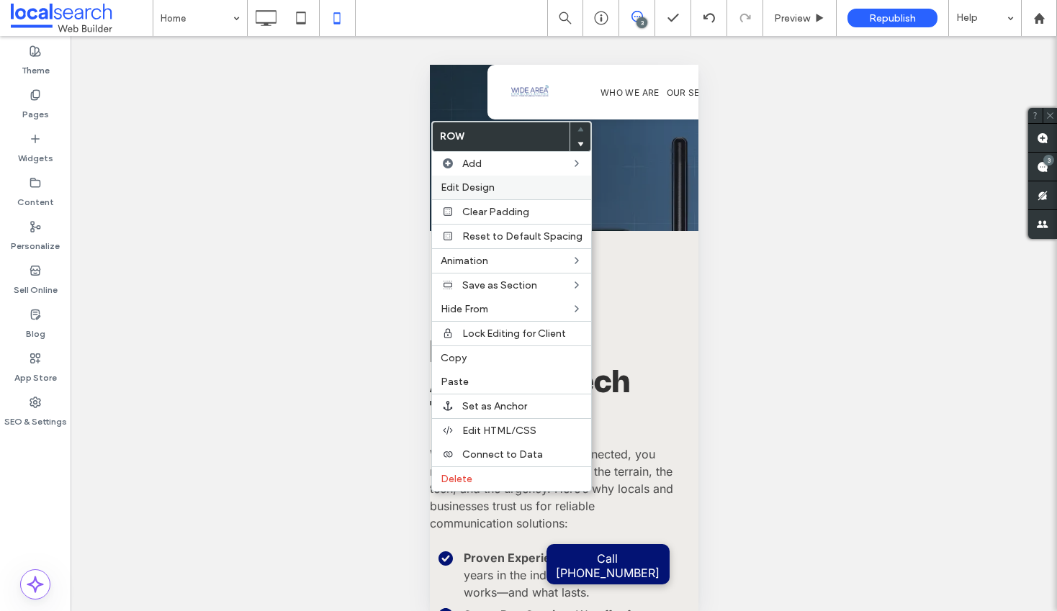
click at [467, 181] on span "Edit Design" at bounding box center [468, 187] width 54 height 12
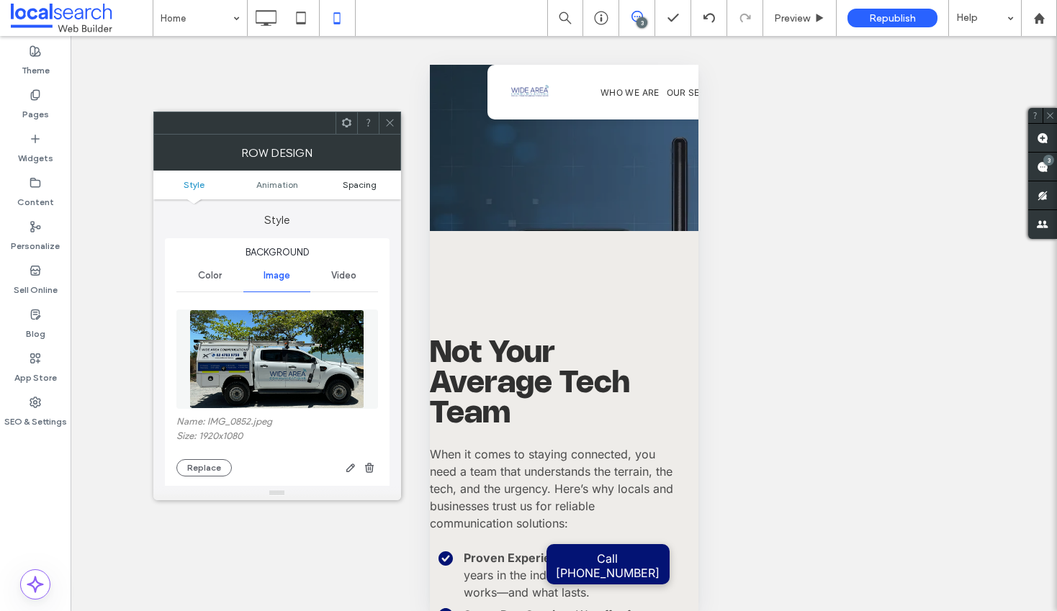
click at [369, 181] on span "Spacing" at bounding box center [360, 184] width 34 height 11
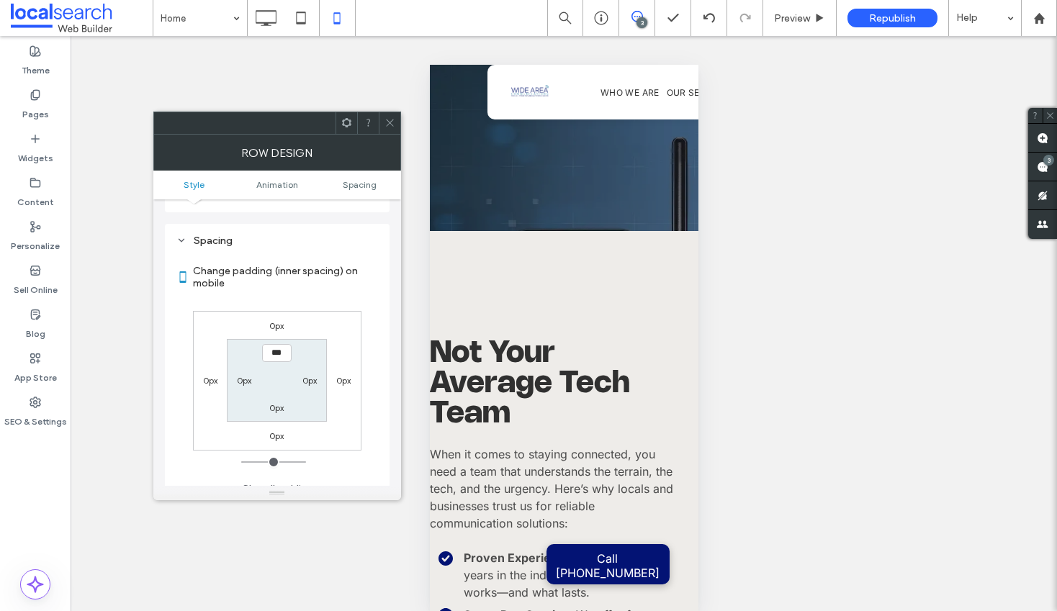
scroll to position [685, 0]
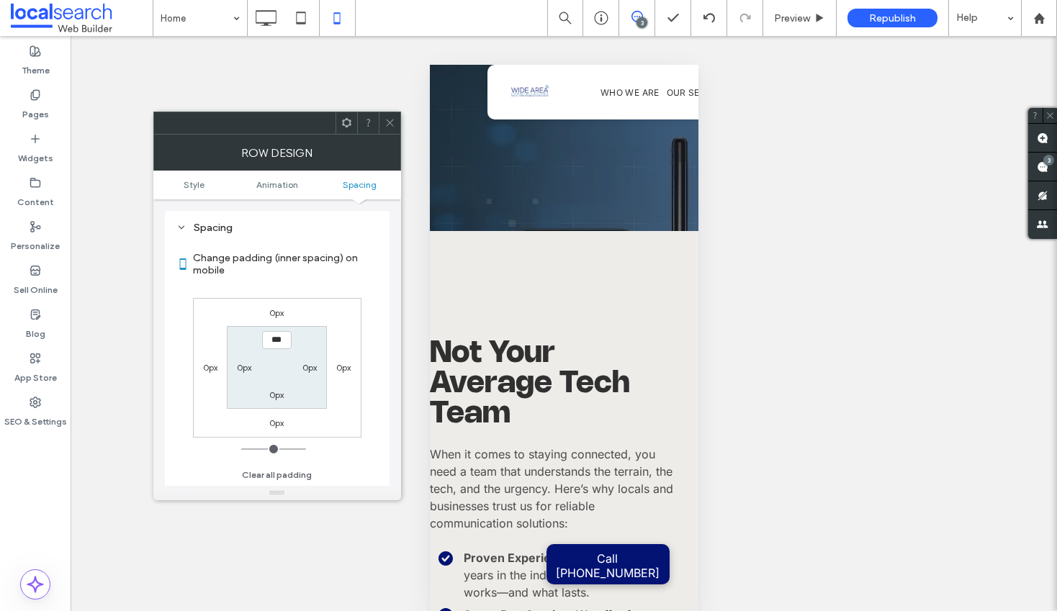
click at [276, 312] on label "0px" at bounding box center [276, 312] width 14 height 11
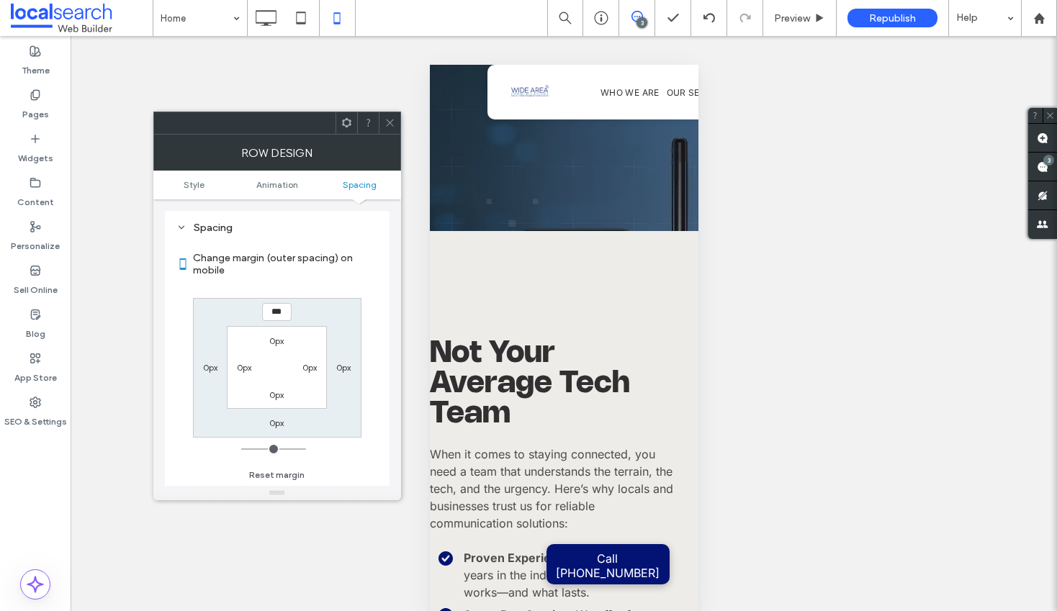
type input "***"
click at [279, 312] on input "*****" at bounding box center [277, 312] width 30 height 18
type input "*"
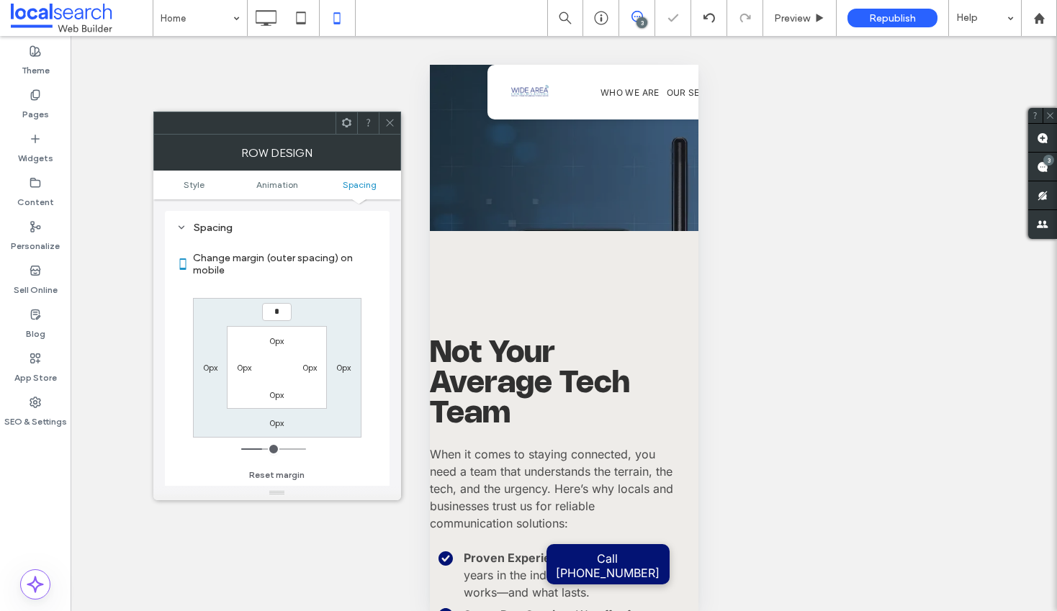
type input "*"
type input "***"
click at [274, 344] on label "0px" at bounding box center [276, 341] width 14 height 11
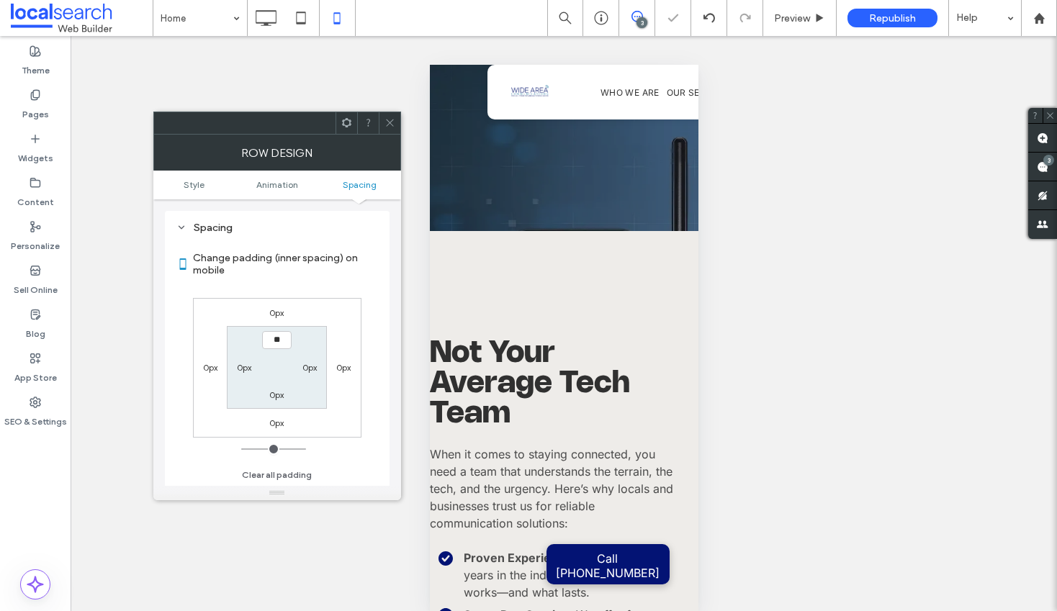
type input "**"
click at [273, 343] on input "****" at bounding box center [277, 340] width 30 height 18
type input "***"
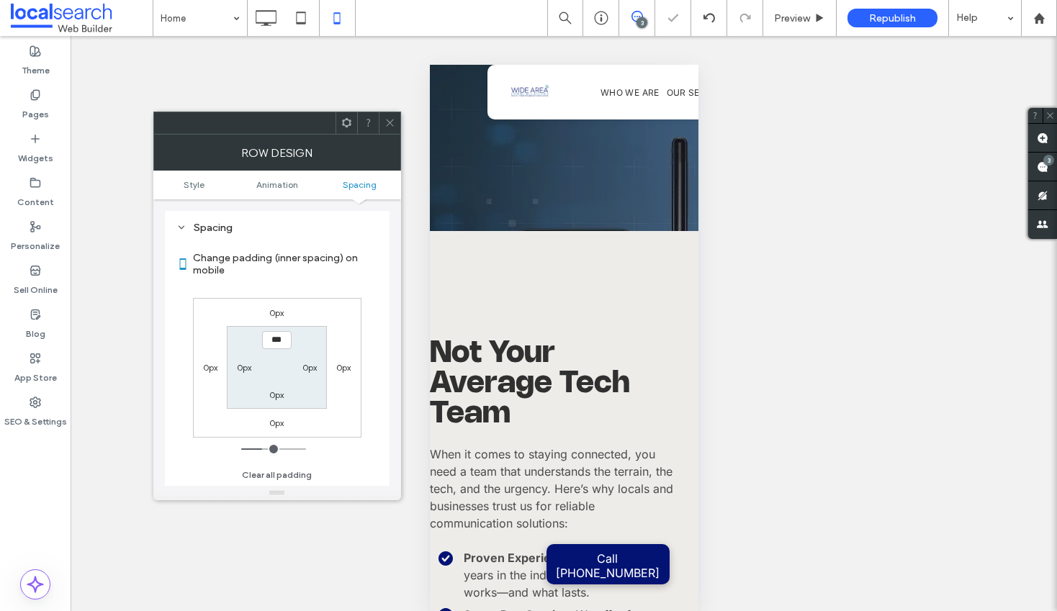
type input "***"
click at [273, 343] on input "*****" at bounding box center [277, 340] width 30 height 18
type input "**"
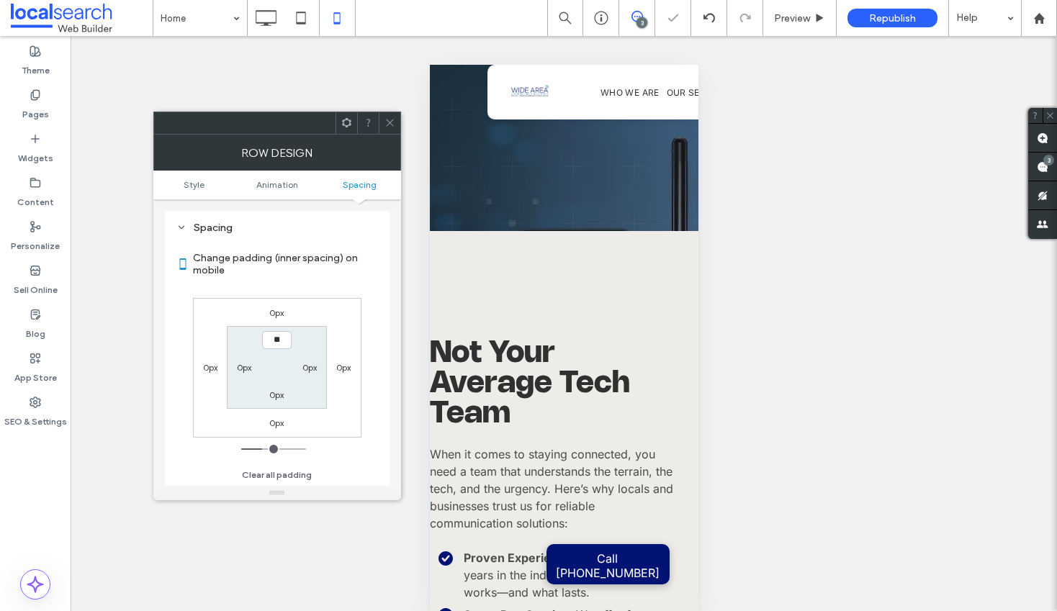
type input "****"
click at [390, 127] on icon at bounding box center [389, 122] width 11 height 11
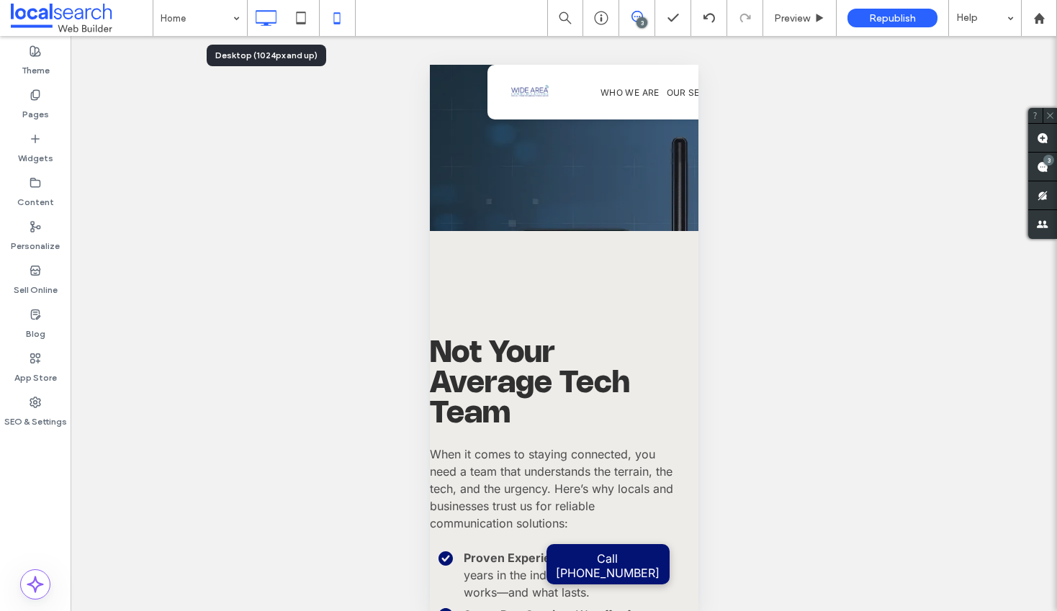
click at [269, 15] on icon at bounding box center [265, 18] width 29 height 29
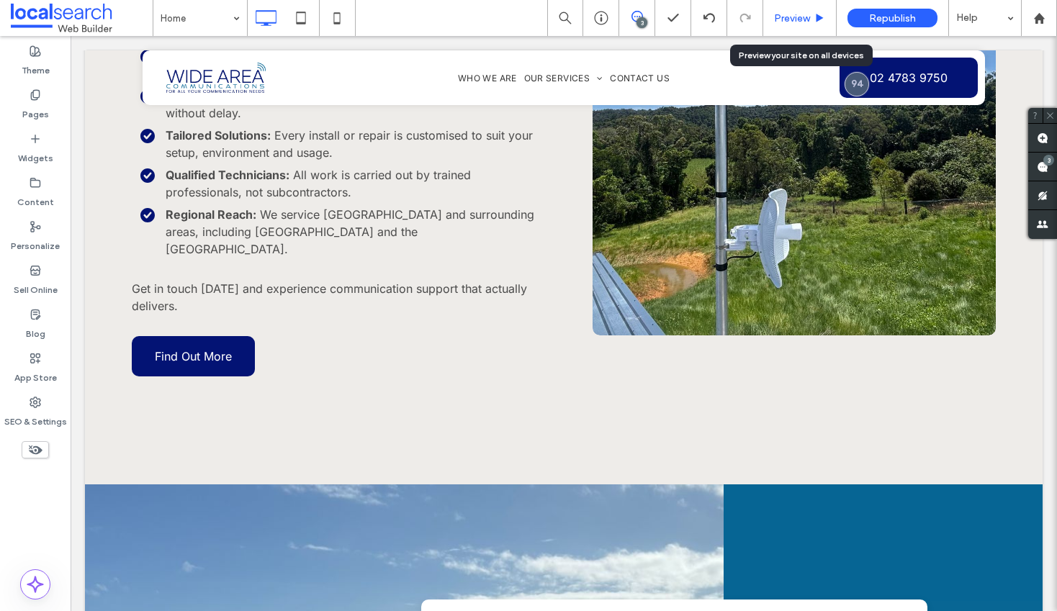
click at [806, 9] on div "Preview" at bounding box center [799, 18] width 73 height 36
click at [809, 9] on div "Preview" at bounding box center [799, 18] width 73 height 36
click at [813, 9] on div "Preview" at bounding box center [799, 18] width 73 height 36
click at [819, 22] on icon at bounding box center [819, 18] width 11 height 11
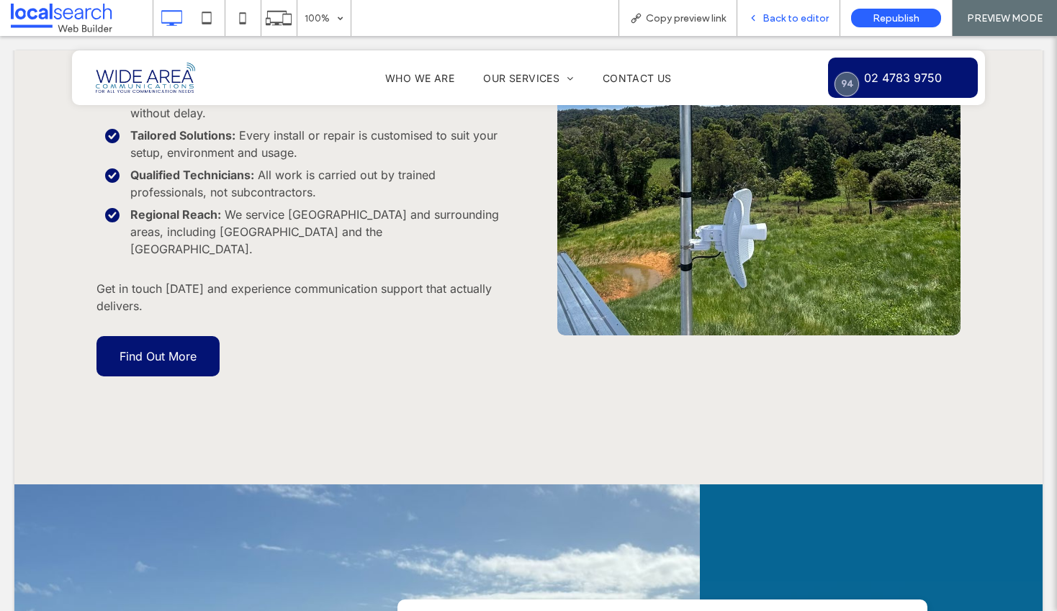
click at [797, 22] on span "Back to editor" at bounding box center [795, 18] width 66 height 12
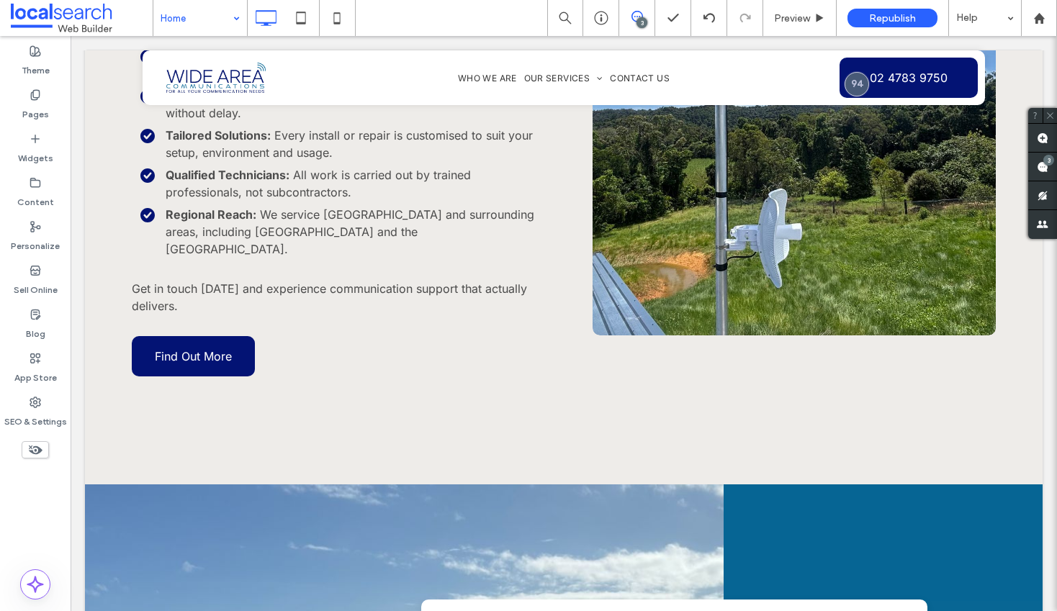
click at [202, 20] on input at bounding box center [197, 18] width 72 height 36
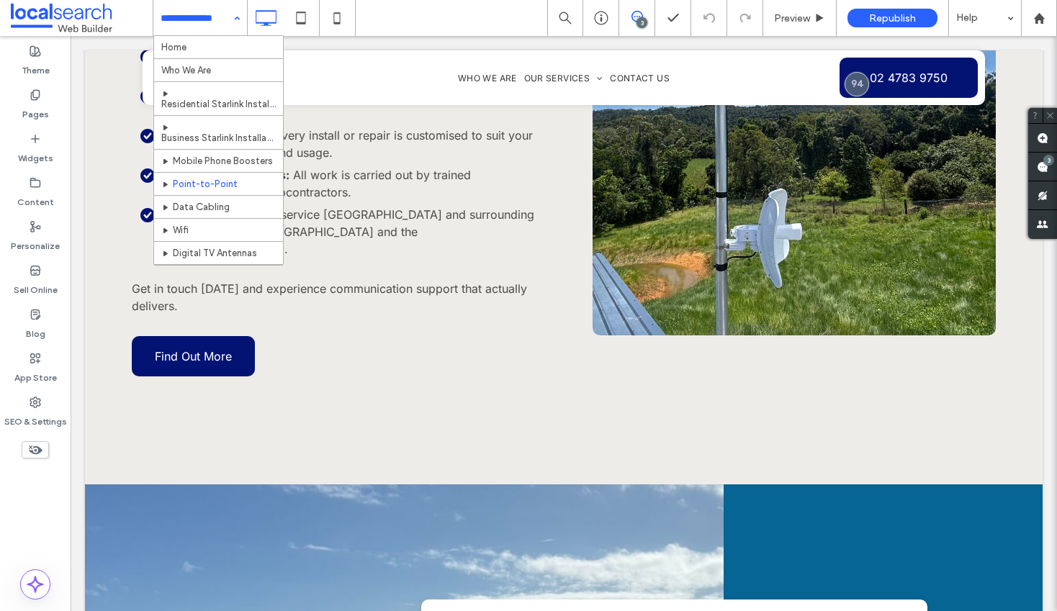
scroll to position [3, 0]
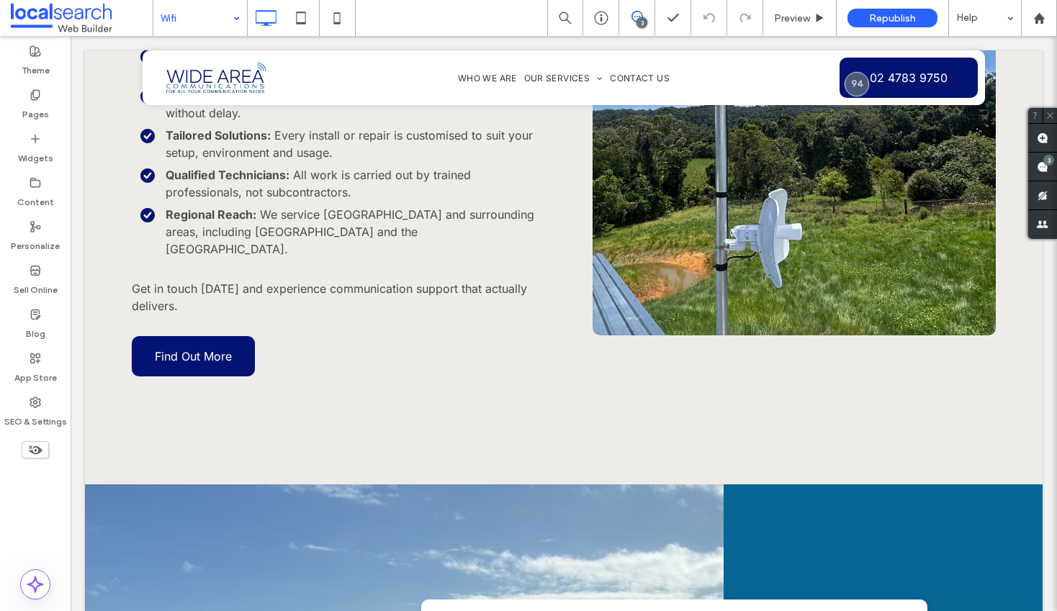
click at [197, 19] on input at bounding box center [197, 18] width 72 height 36
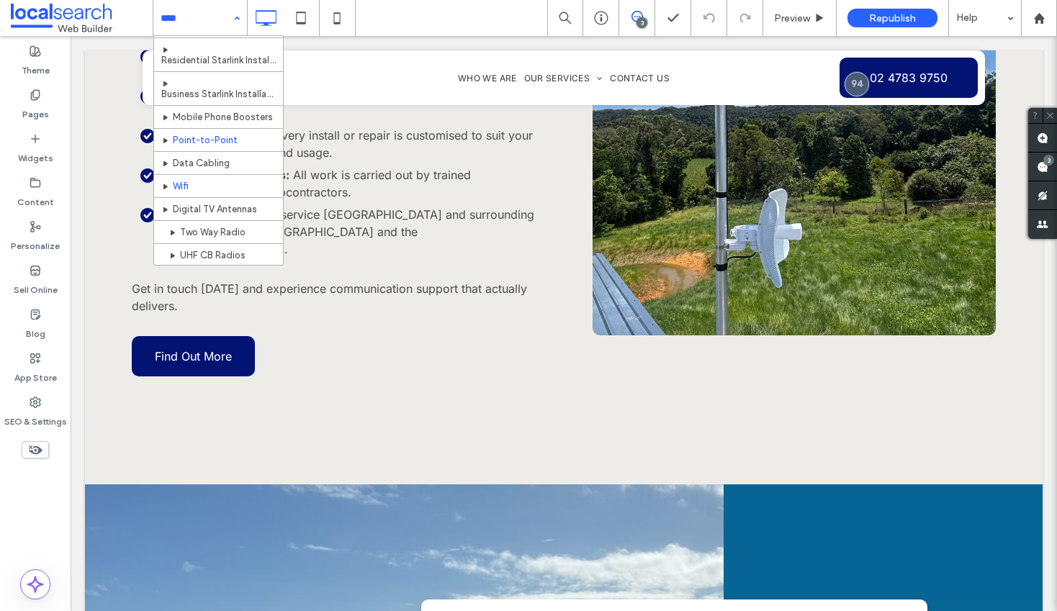
scroll to position [63, 0]
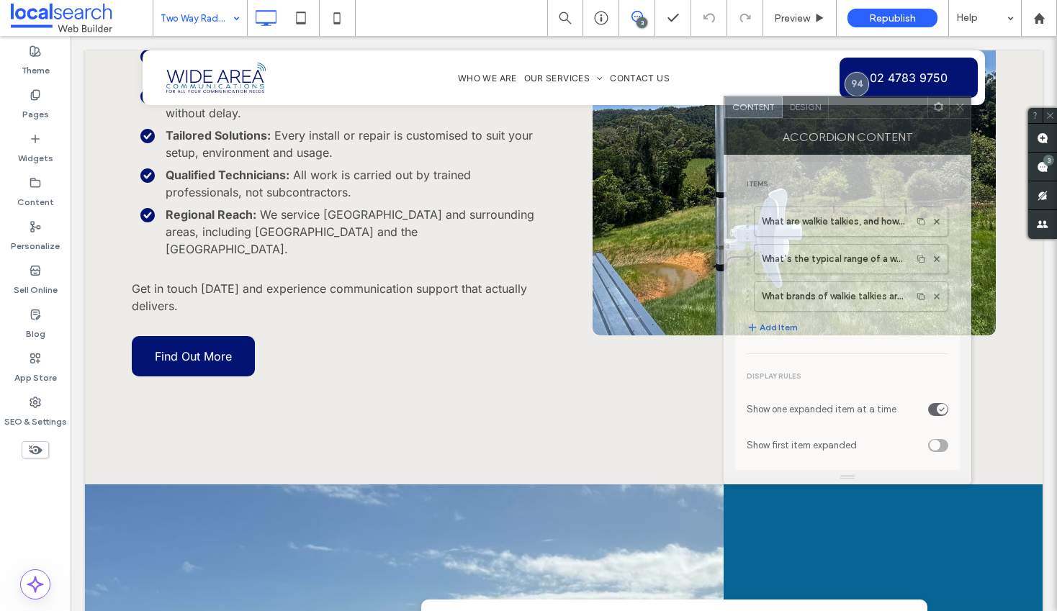
drag, startPoint x: 313, startPoint y: 143, endPoint x: 876, endPoint y: 119, distance: 563.5
click at [876, 119] on div "Accordion Content" at bounding box center [848, 137] width 248 height 36
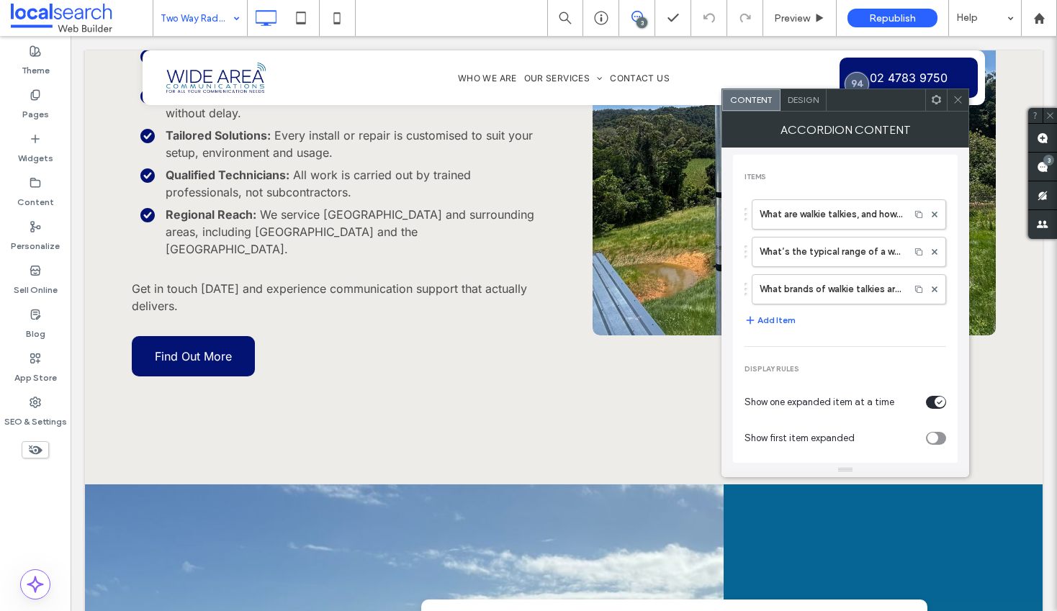
click at [957, 101] on icon at bounding box center [958, 99] width 11 height 11
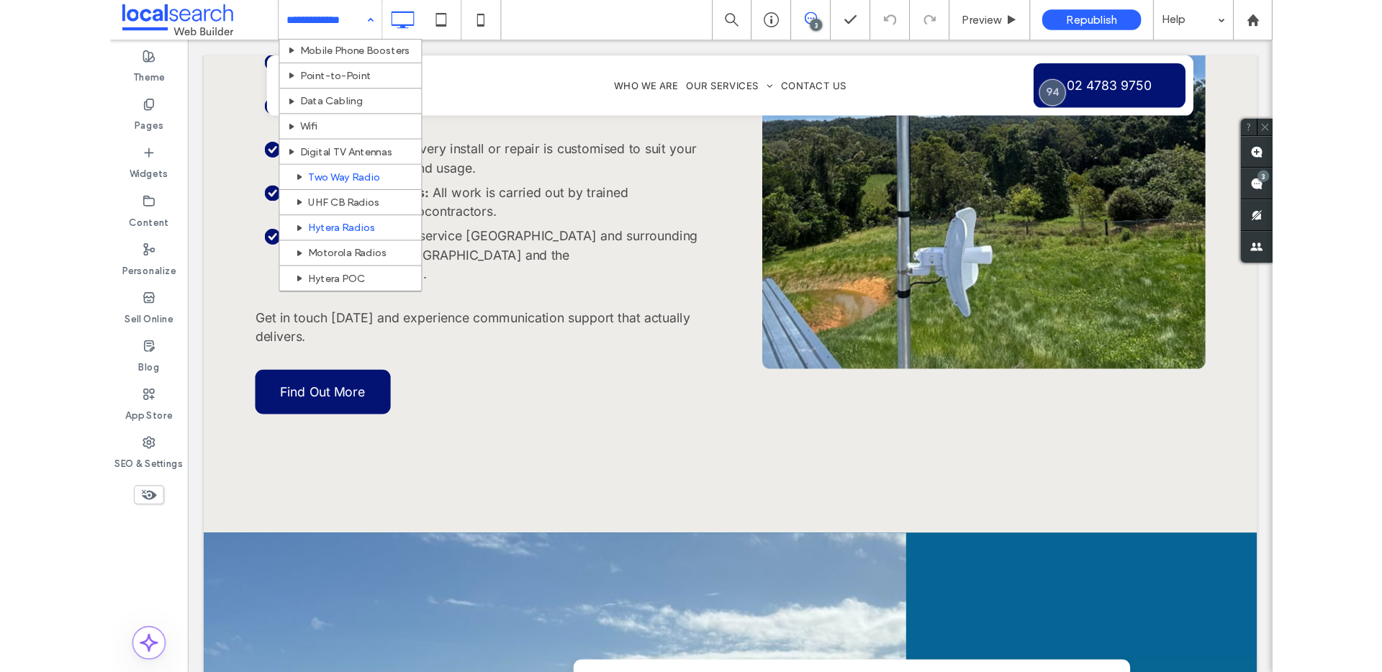
scroll to position [147, 0]
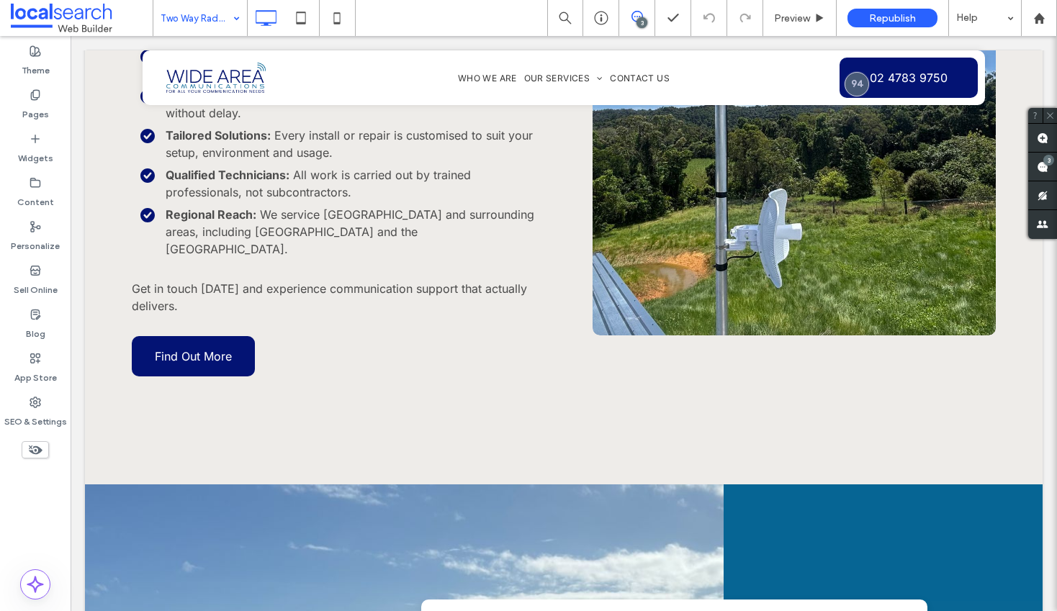
click at [230, 16] on div "Two Way Radio" at bounding box center [200, 18] width 94 height 36
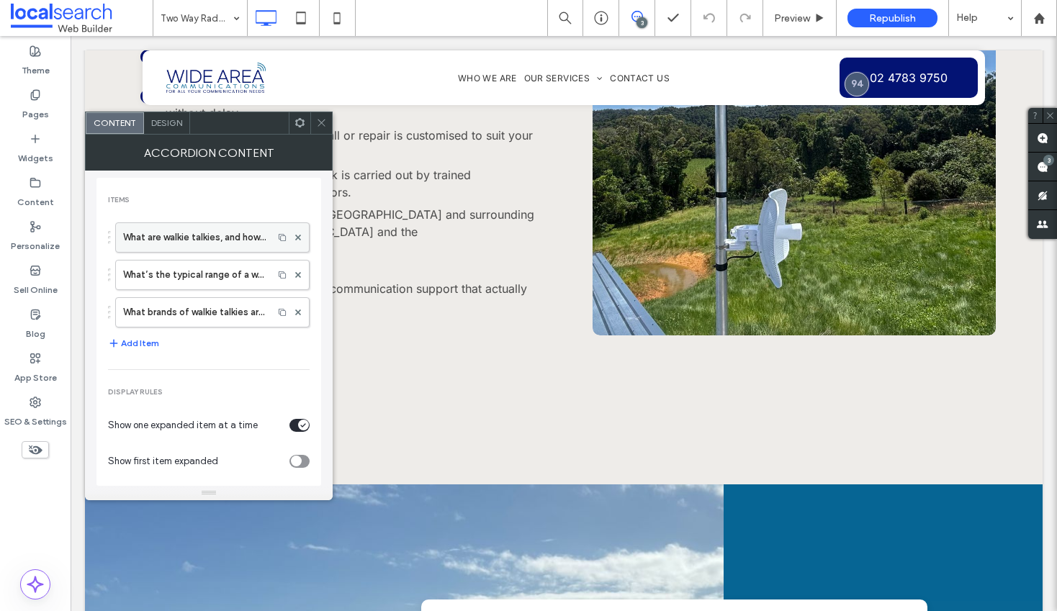
click at [204, 245] on label "What are walkie talkies, and how do they work?" at bounding box center [194, 237] width 143 height 29
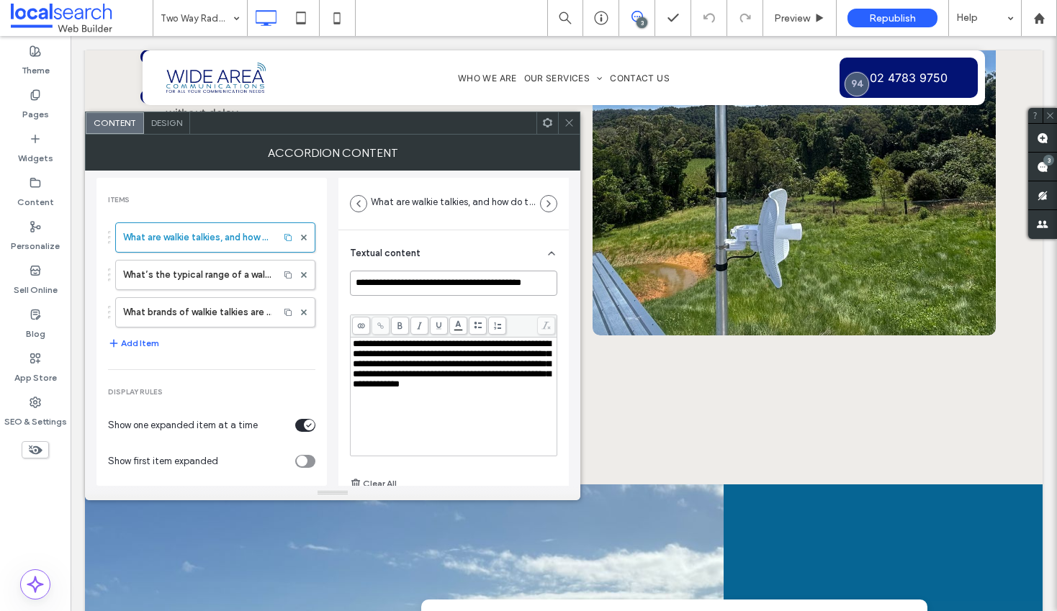
drag, startPoint x: 451, startPoint y: 284, endPoint x: 397, endPoint y: 283, distance: 54.0
click at [397, 283] on input "**********" at bounding box center [453, 283] width 207 height 25
type input "**********"
drag, startPoint x: 413, startPoint y: 343, endPoint x: 349, endPoint y: 346, distance: 64.1
click at [350, 346] on div "**********" at bounding box center [453, 386] width 207 height 142
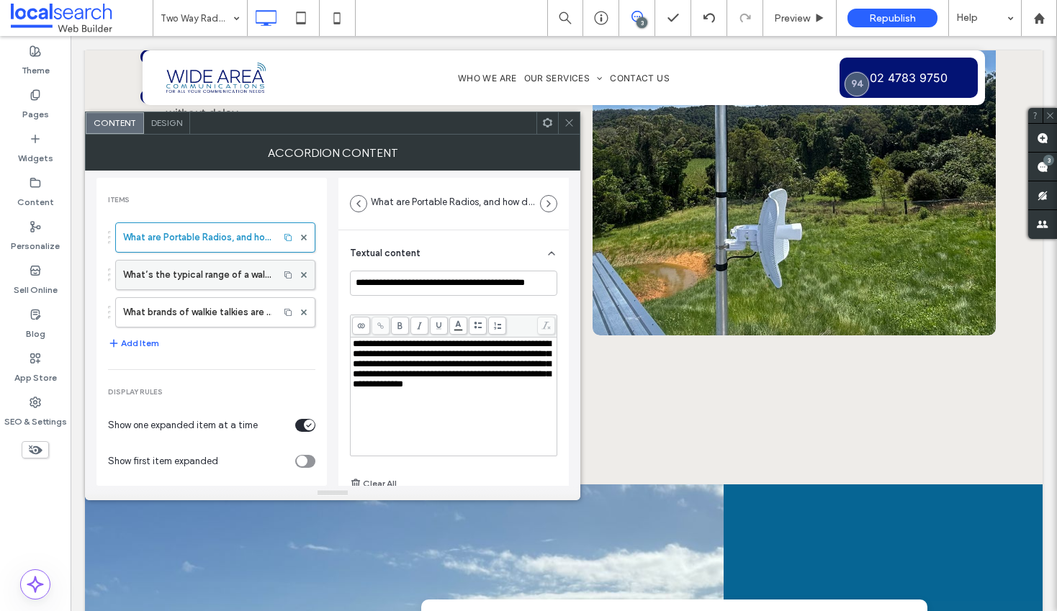
click at [217, 272] on label "What’s the typical range of a walkie talkie?" at bounding box center [197, 275] width 148 height 29
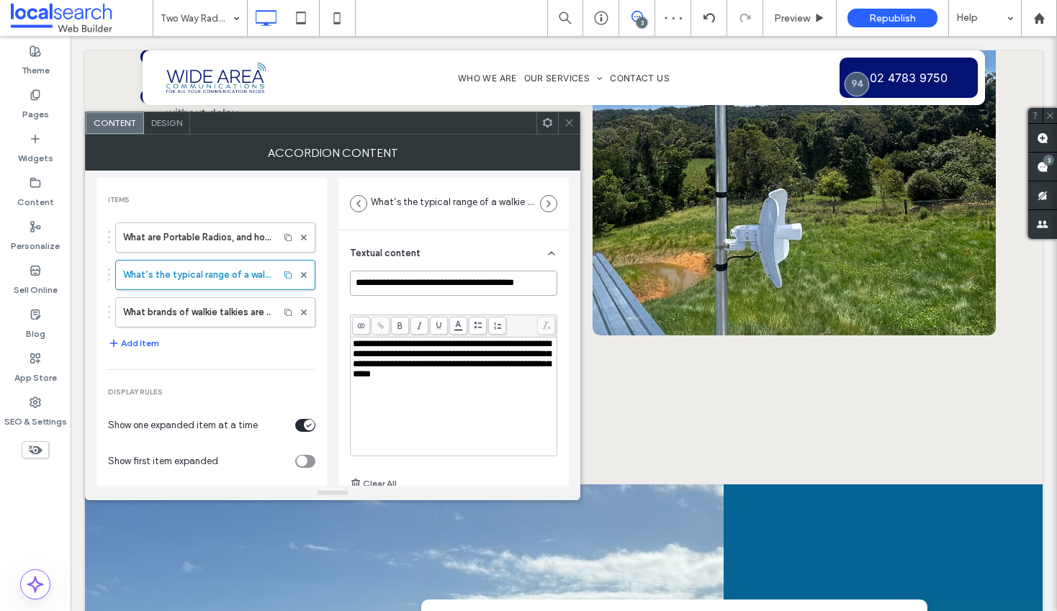
drag, startPoint x: 480, startPoint y: 285, endPoint x: 531, endPoint y: 282, distance: 50.5
click at [531, 282] on input "**********" at bounding box center [453, 283] width 207 height 25
click at [178, 305] on label "What brands of walkie talkies are most reliable?" at bounding box center [197, 312] width 148 height 29
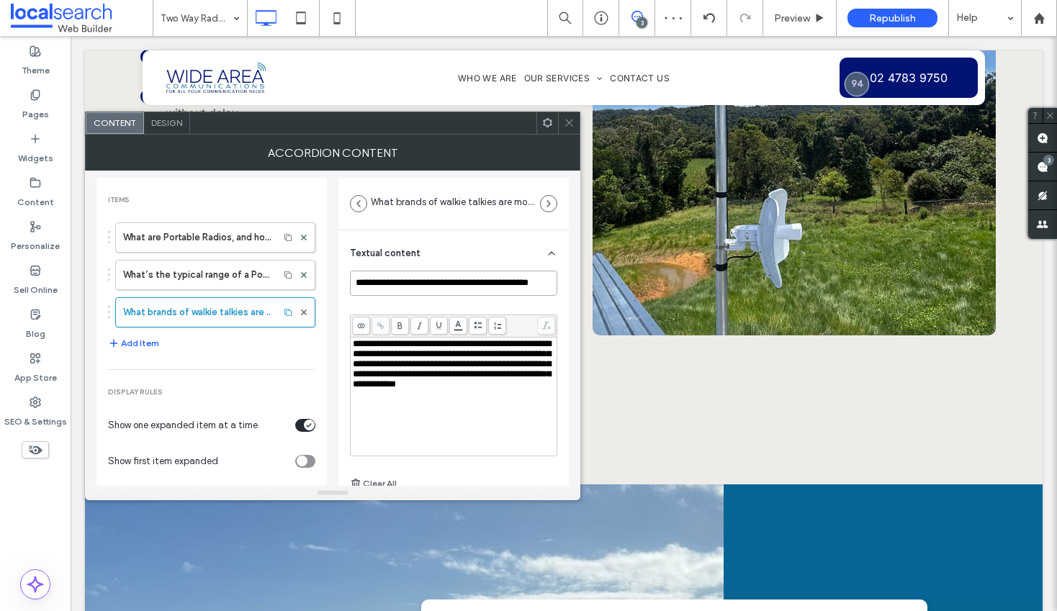
drag, startPoint x: 425, startPoint y: 284, endPoint x: 479, endPoint y: 283, distance: 54.0
click at [479, 283] on input "**********" at bounding box center [453, 283] width 207 height 25
type input "**********"
click at [513, 390] on div "**********" at bounding box center [454, 364] width 202 height 50
drag, startPoint x: 566, startPoint y: 118, endPoint x: 519, endPoint y: 133, distance: 49.2
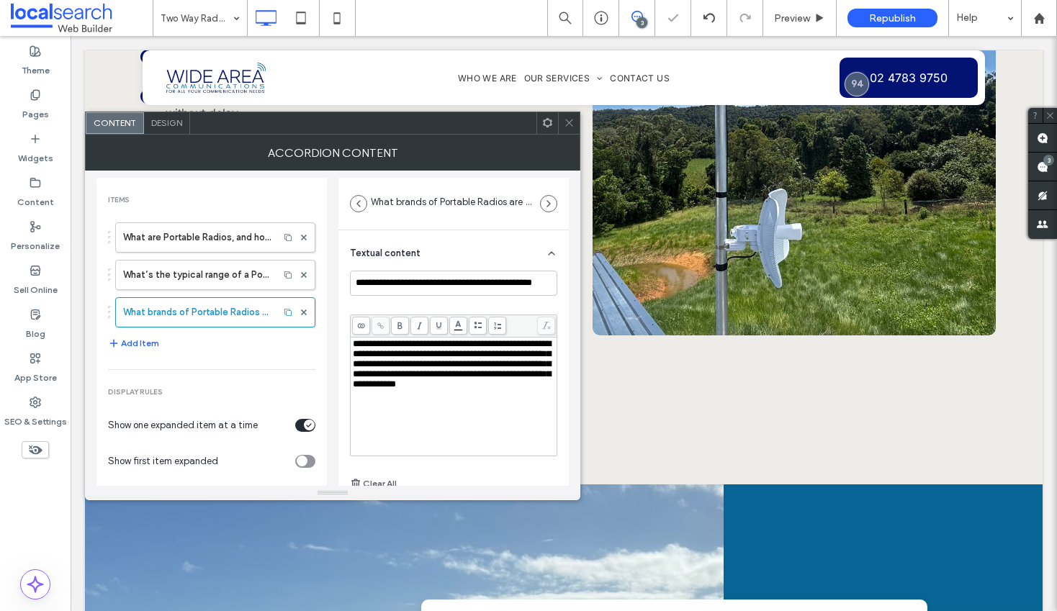
click at [567, 118] on icon at bounding box center [569, 122] width 11 height 11
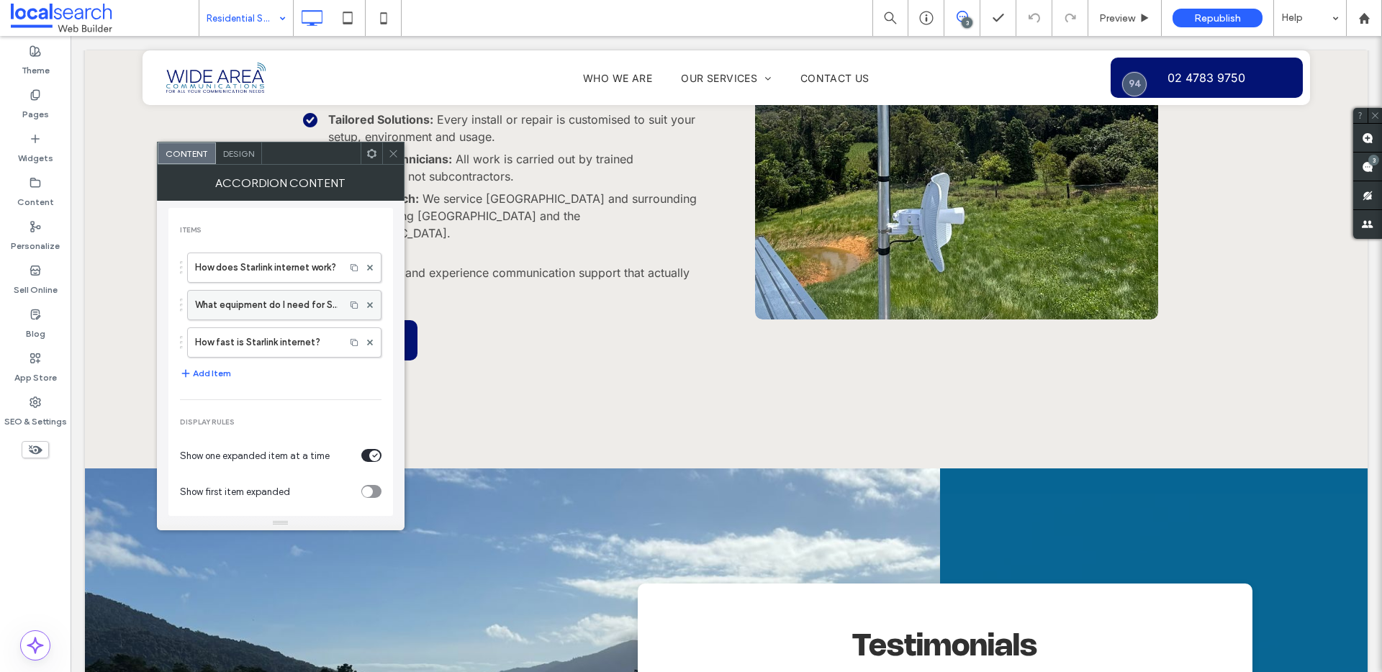
click at [282, 294] on label "What equipment do I need for Starlink?" at bounding box center [266, 305] width 143 height 29
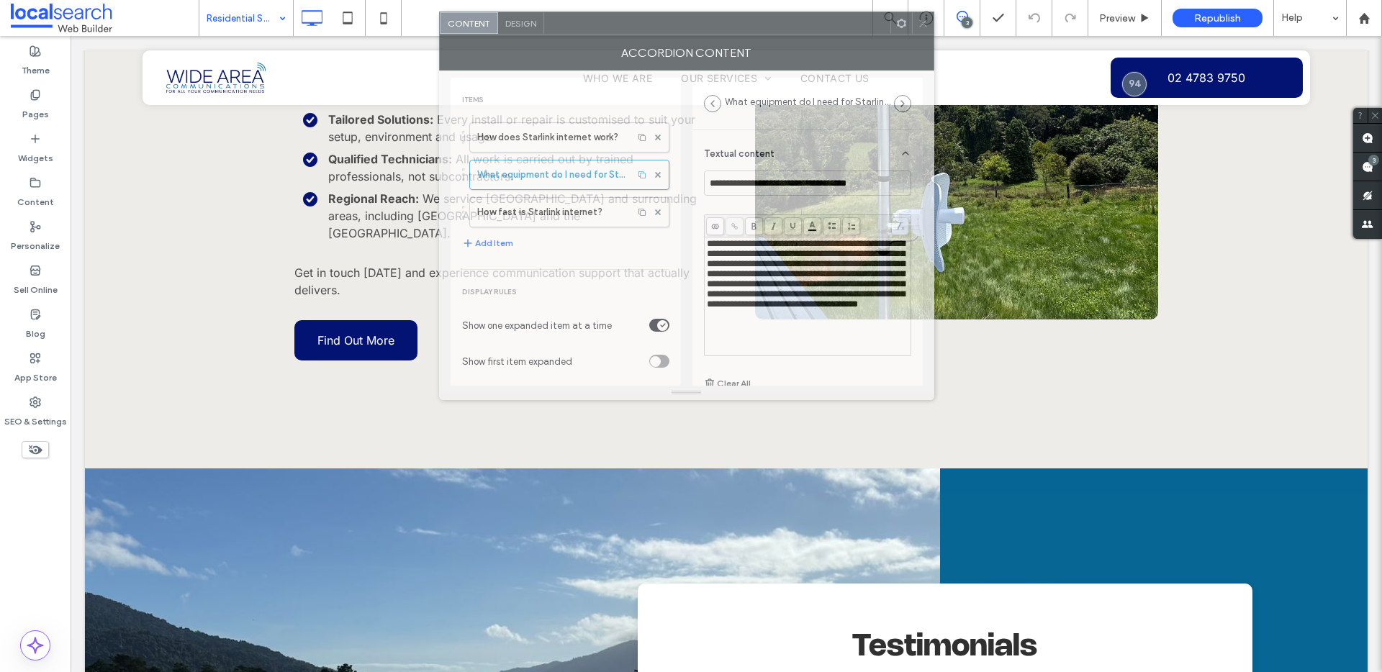
drag, startPoint x: 443, startPoint y: 169, endPoint x: 731, endPoint y: 45, distance: 313.5
click at [731, 45] on div "Accordion Content" at bounding box center [686, 53] width 495 height 36
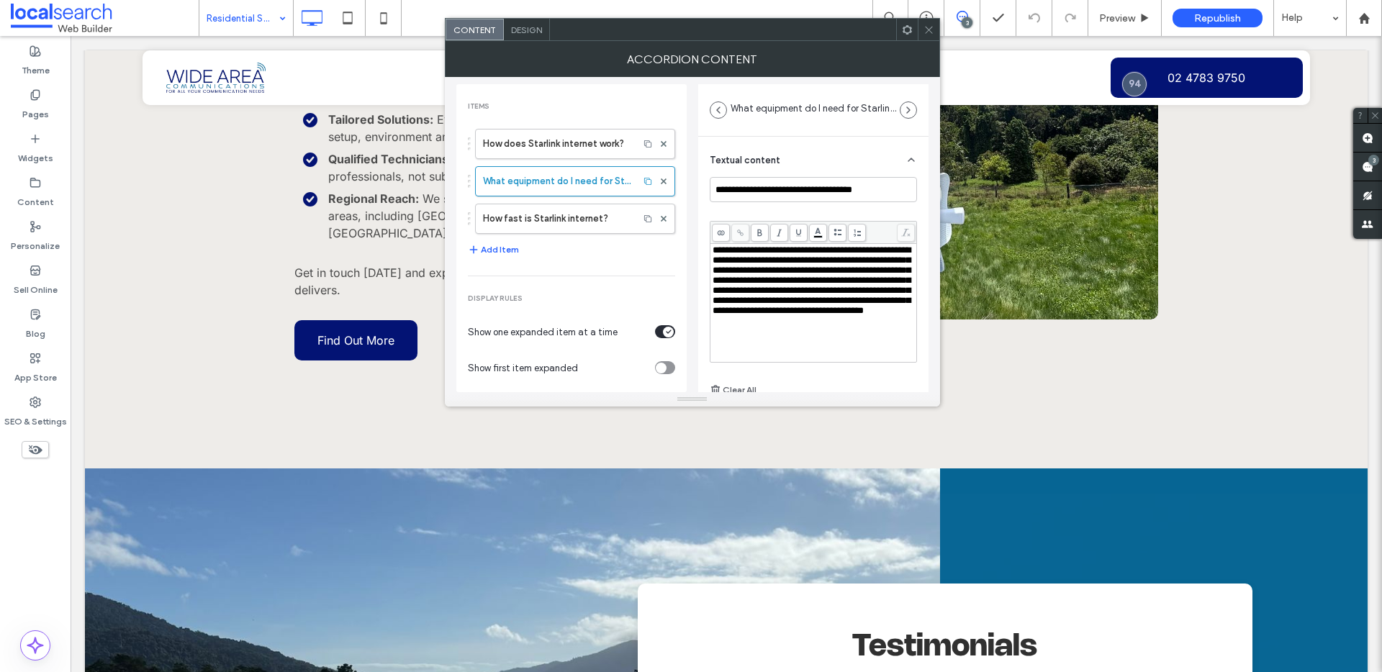
click at [906, 356] on div "**********" at bounding box center [814, 303] width 206 height 118
click at [801, 315] on span "**********" at bounding box center [812, 281] width 198 height 70
drag, startPoint x: 849, startPoint y: 294, endPoint x: 735, endPoint y: 307, distance: 114.5
click at [735, 307] on span "**********" at bounding box center [812, 281] width 198 height 70
drag, startPoint x: 927, startPoint y: 30, endPoint x: 816, endPoint y: 78, distance: 120.9
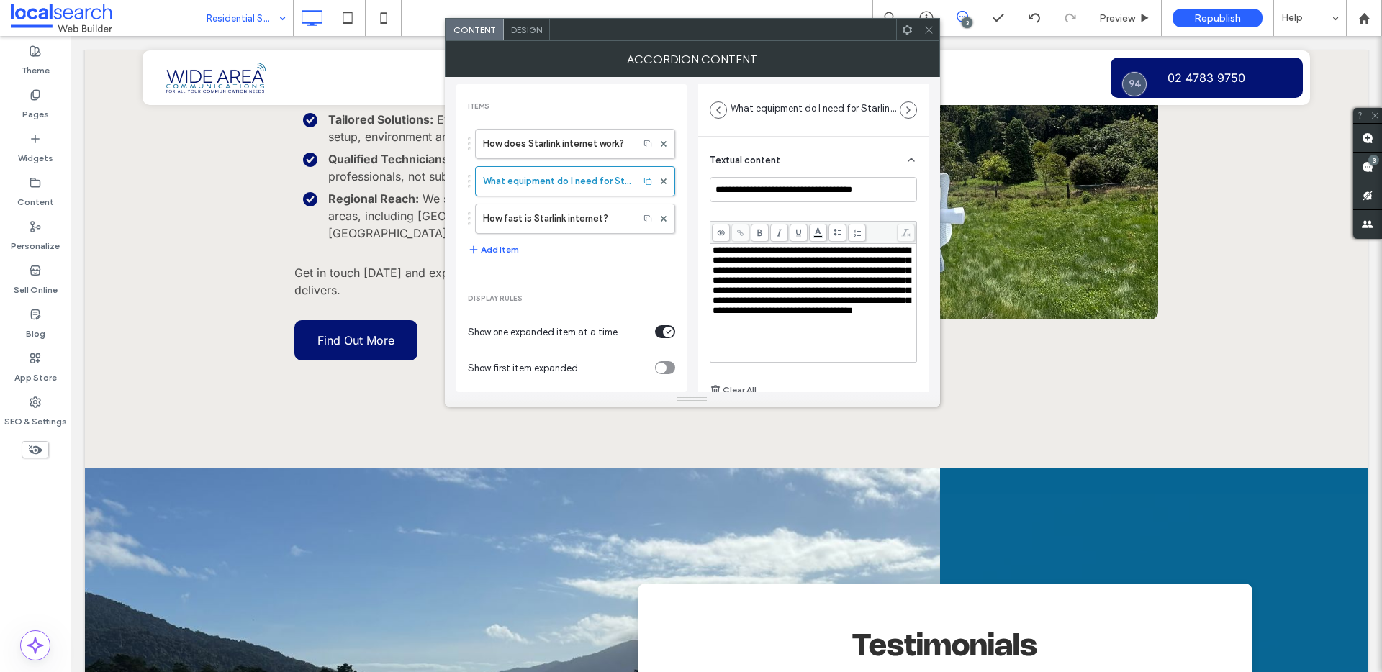
click at [927, 30] on icon at bounding box center [929, 29] width 11 height 11
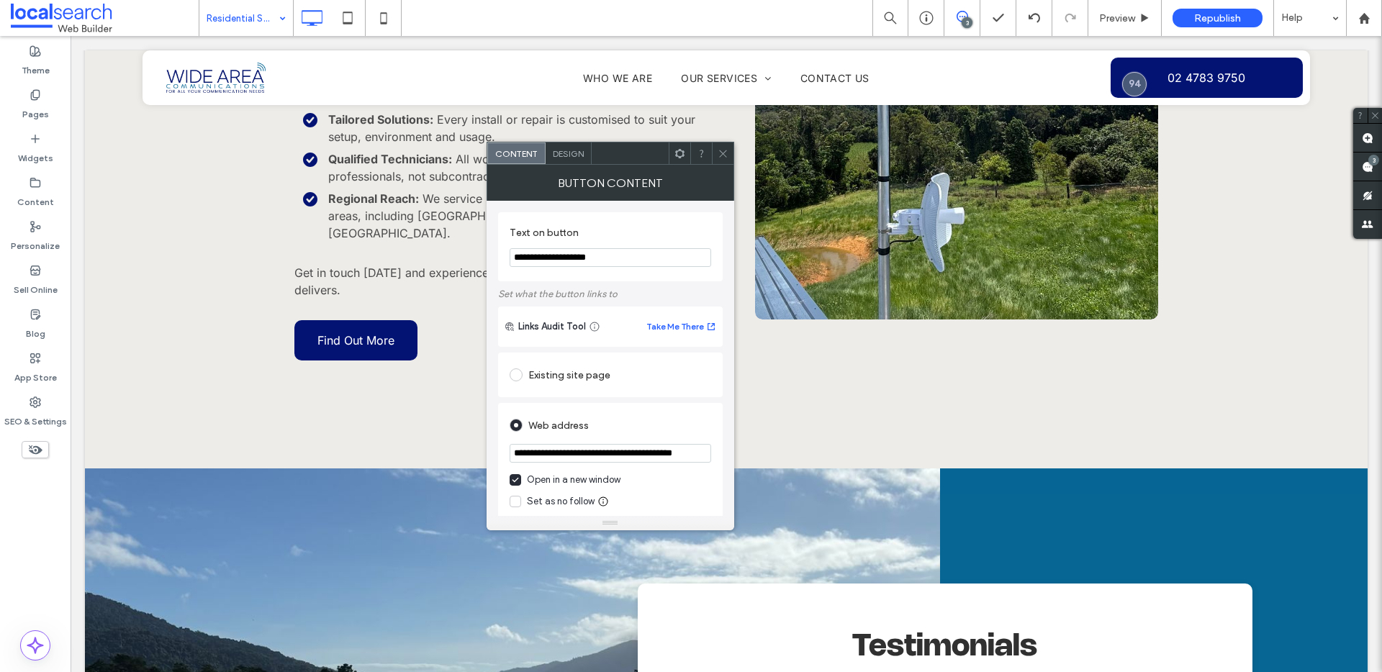
click at [564, 261] on input "**********" at bounding box center [611, 257] width 202 height 19
click at [555, 258] on input "**********" at bounding box center [611, 257] width 202 height 19
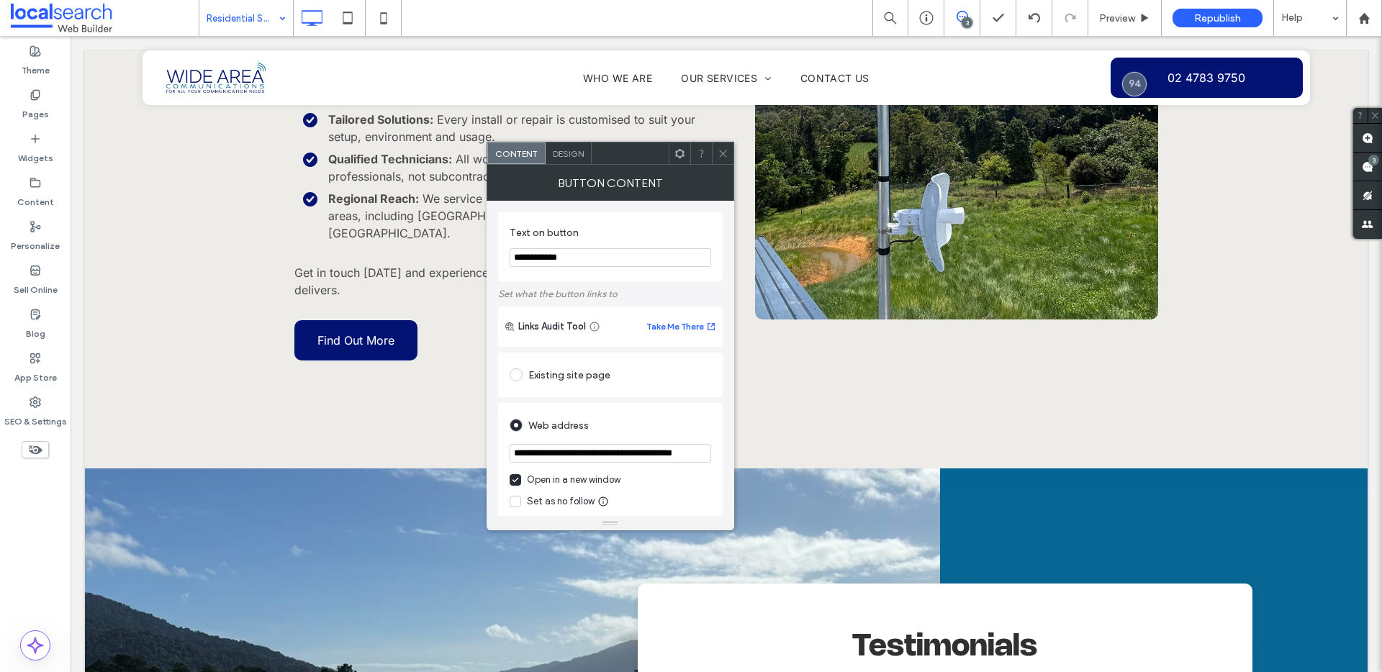
click at [555, 258] on input "**********" at bounding box center [611, 257] width 202 height 19
type input "**********"
click at [562, 372] on div "Existing site page" at bounding box center [611, 375] width 202 height 23
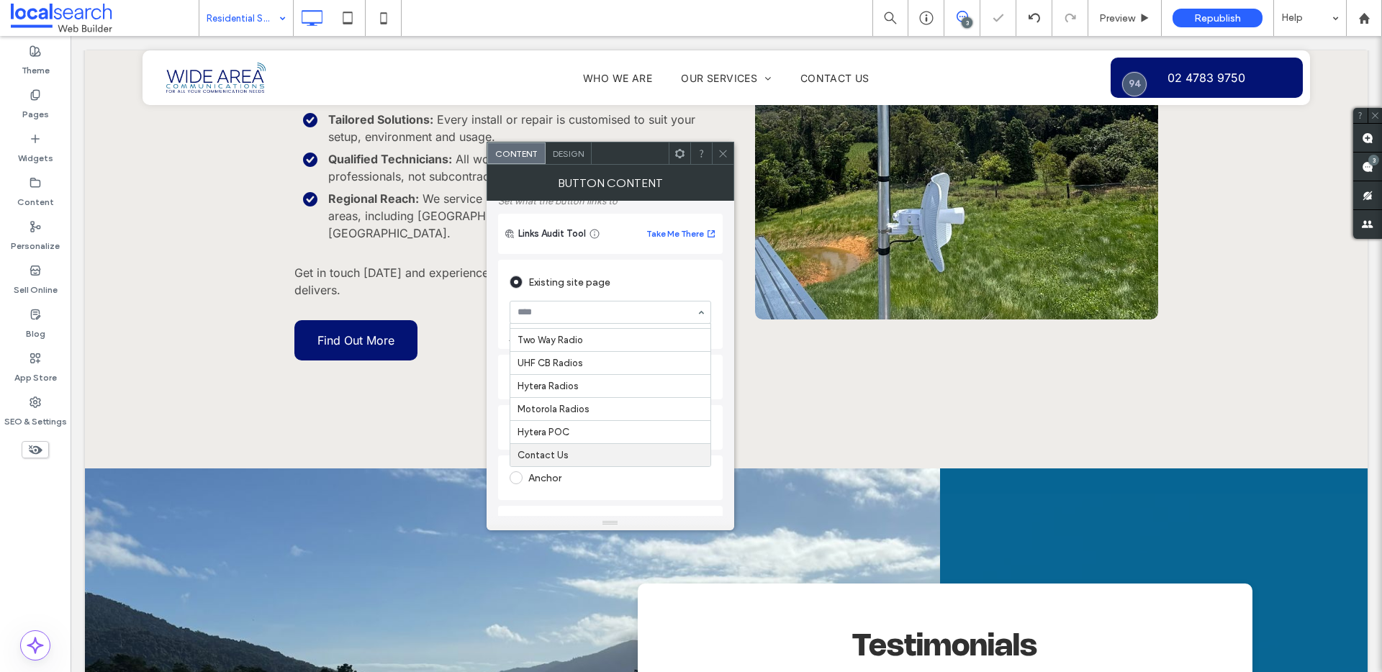
scroll to position [229, 0]
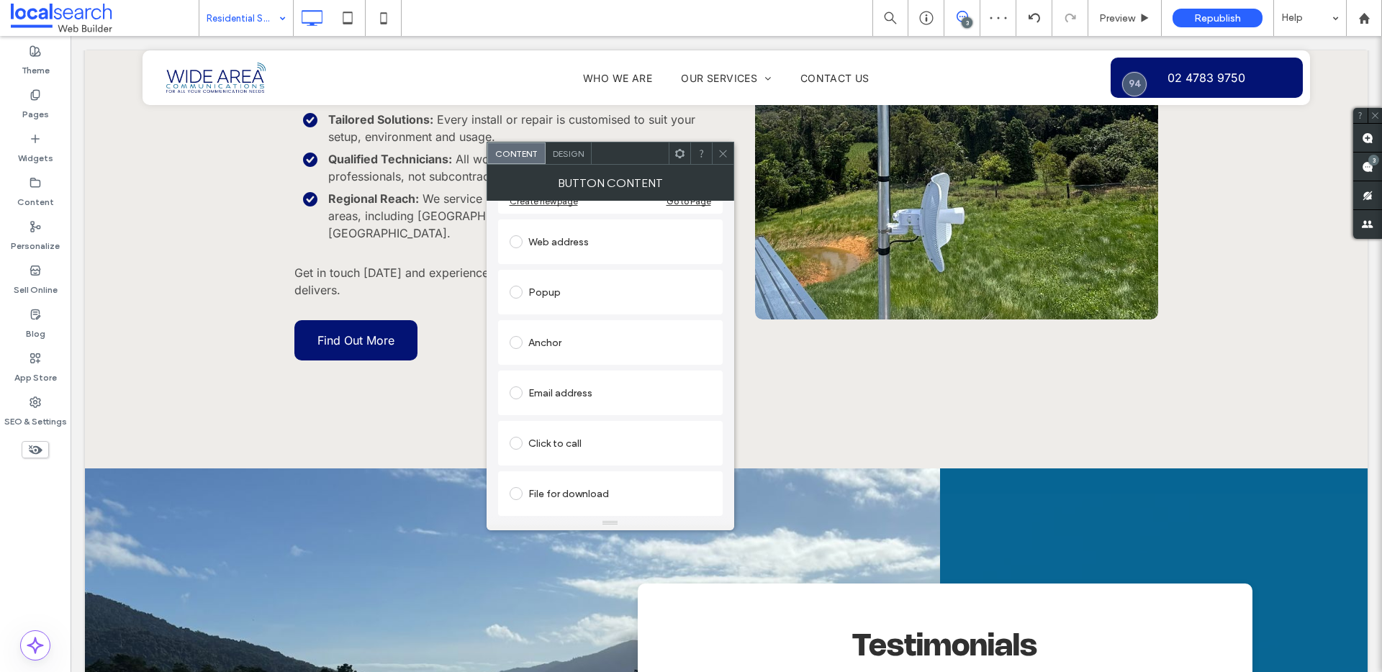
click at [722, 156] on icon at bounding box center [723, 153] width 11 height 11
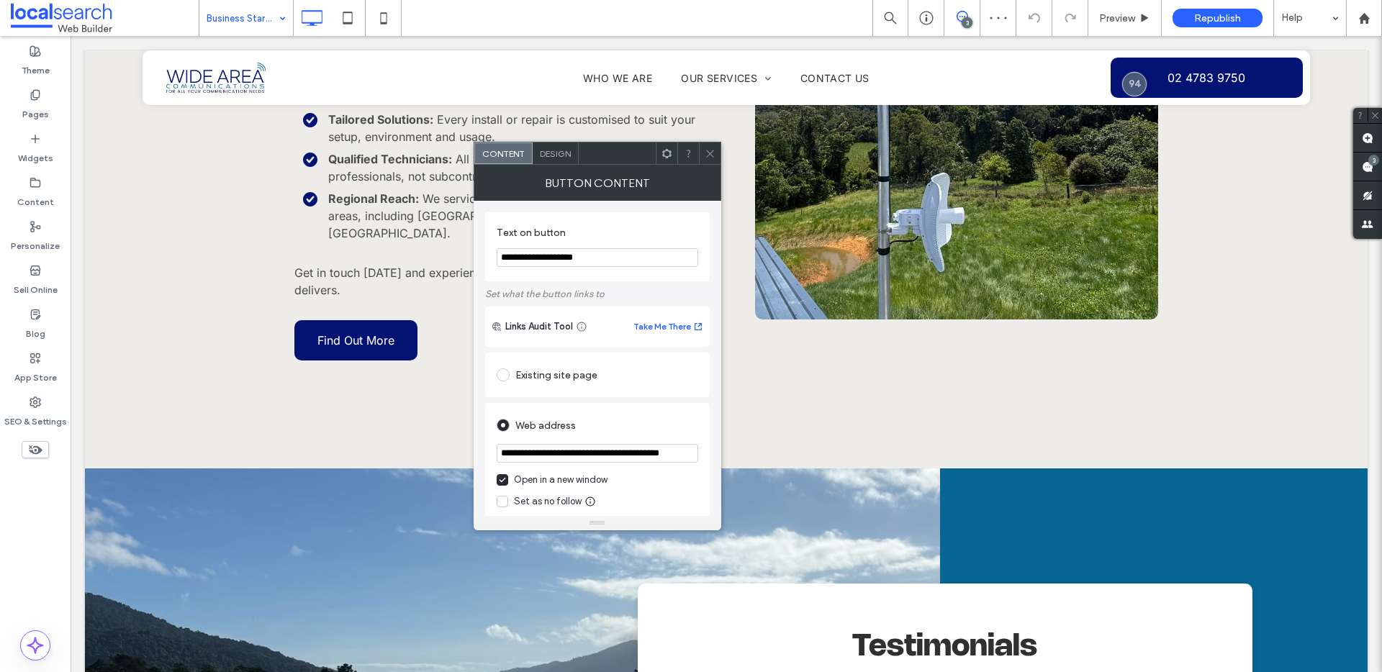
click at [607, 269] on section "**********" at bounding box center [598, 247] width 202 height 55
click at [598, 258] on input "**********" at bounding box center [598, 257] width 202 height 19
type input "**********"
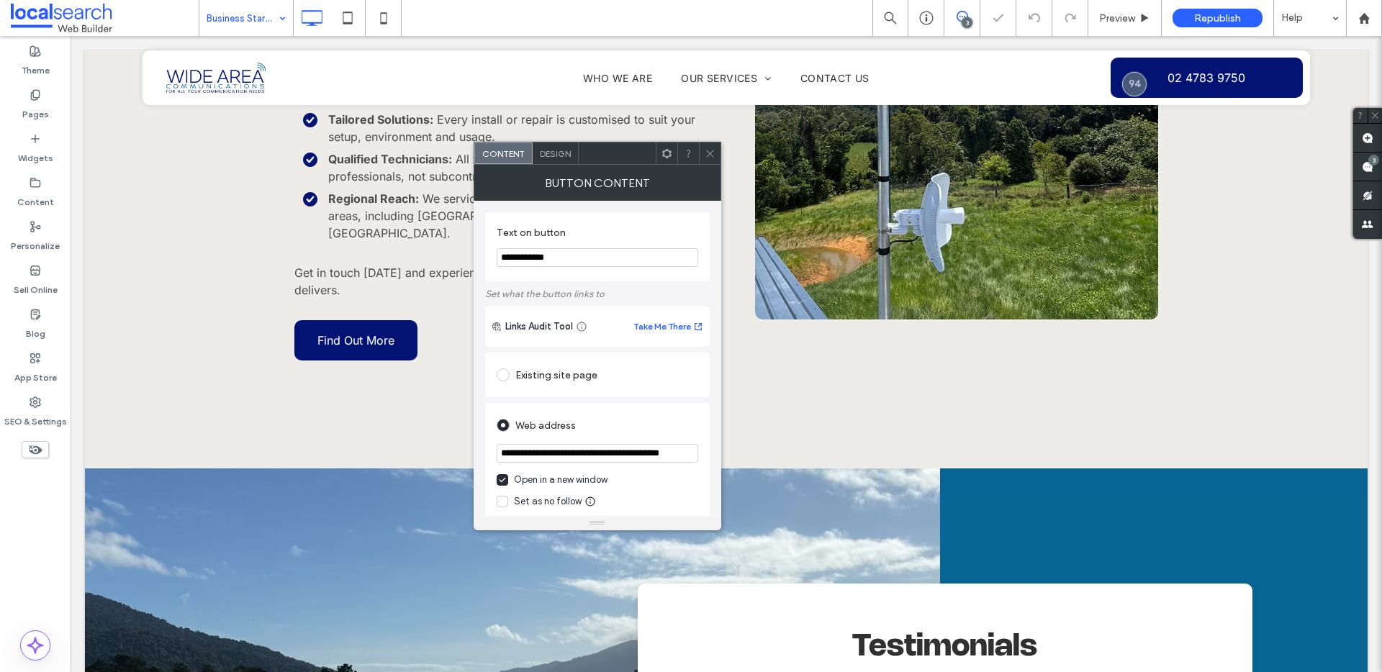
click at [536, 379] on div "Existing site page" at bounding box center [598, 375] width 202 height 23
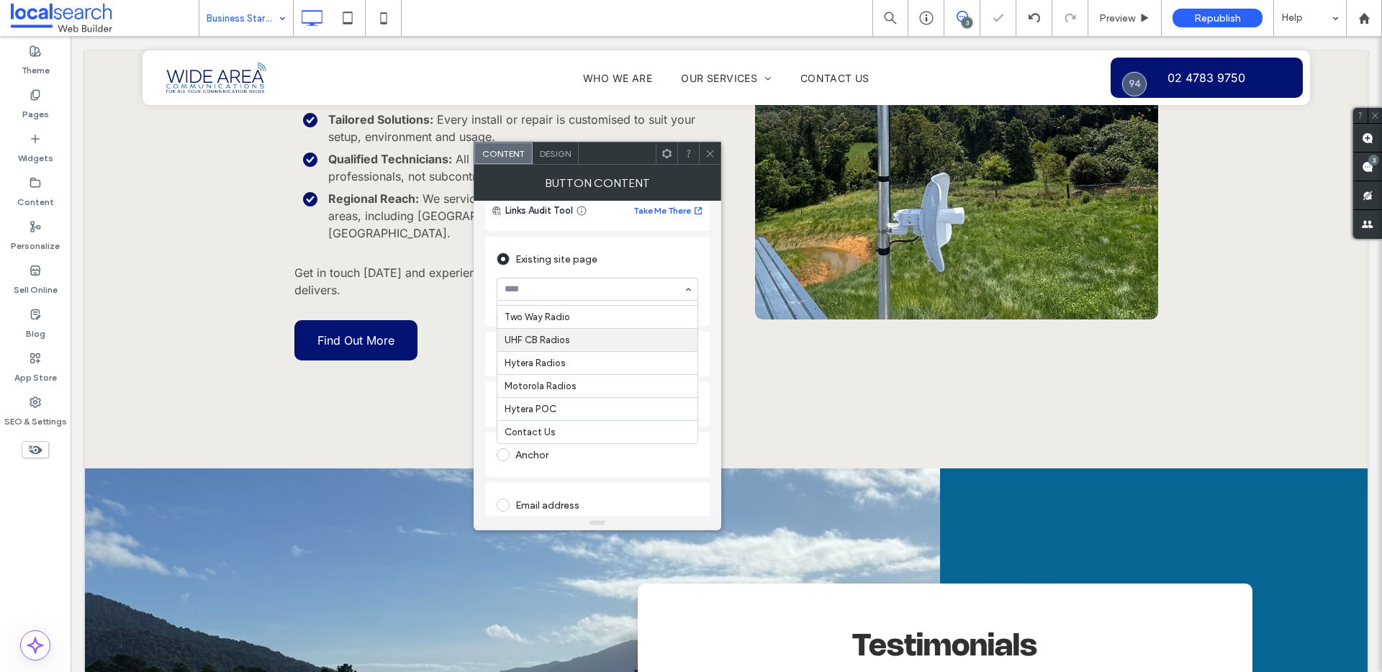
scroll to position [229, 0]
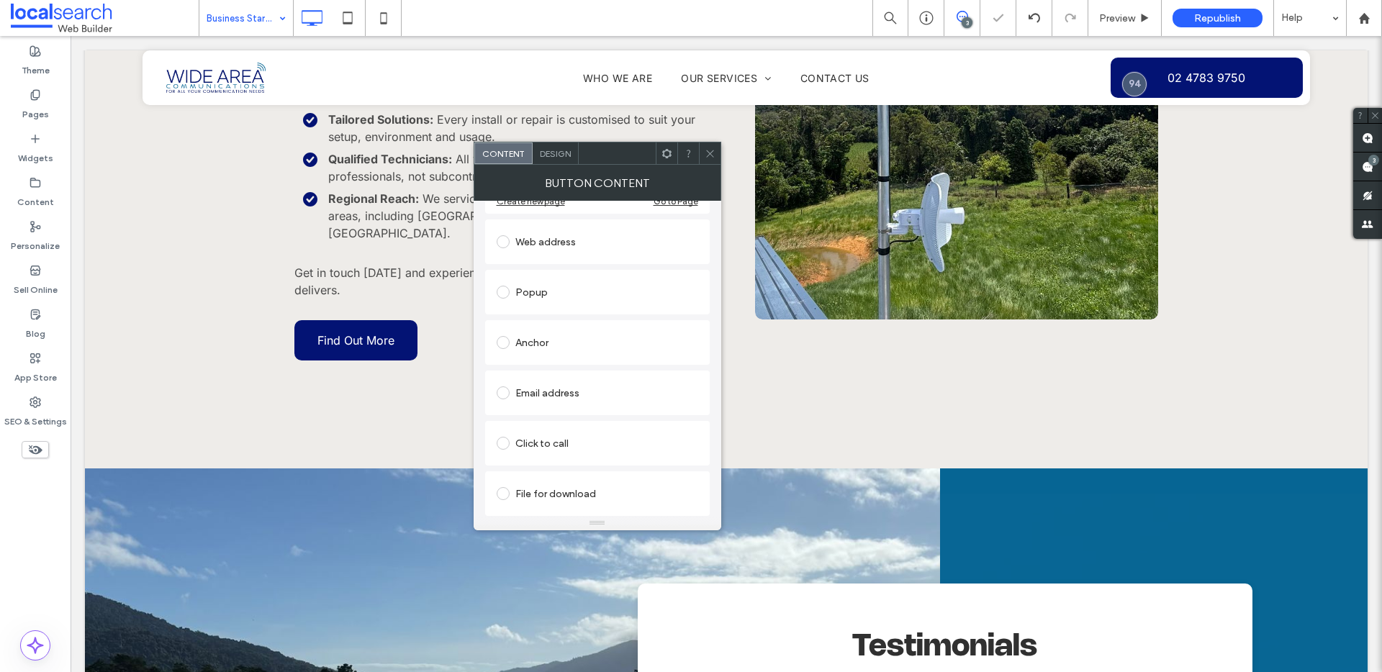
click at [718, 157] on div at bounding box center [710, 154] width 22 height 22
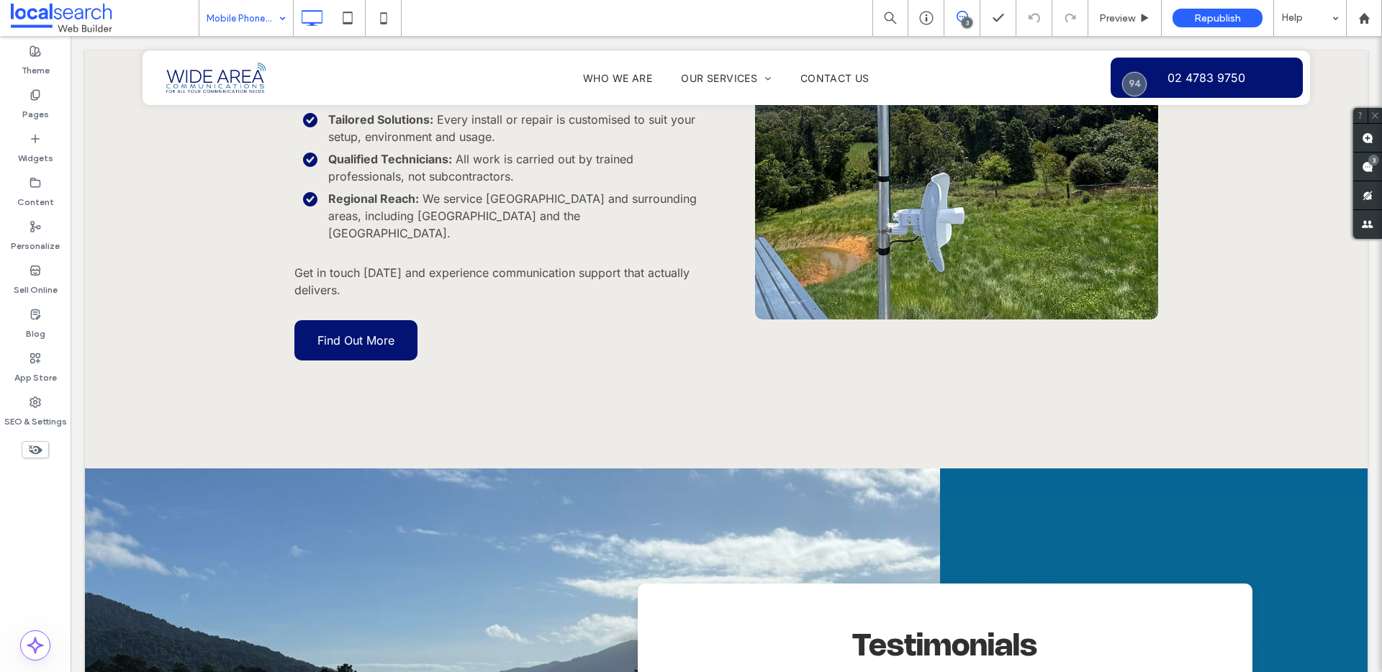
click at [276, 22] on div "Mobile Phone Boosters" at bounding box center [246, 18] width 94 height 36
click at [289, 22] on div "Home" at bounding box center [246, 18] width 94 height 36
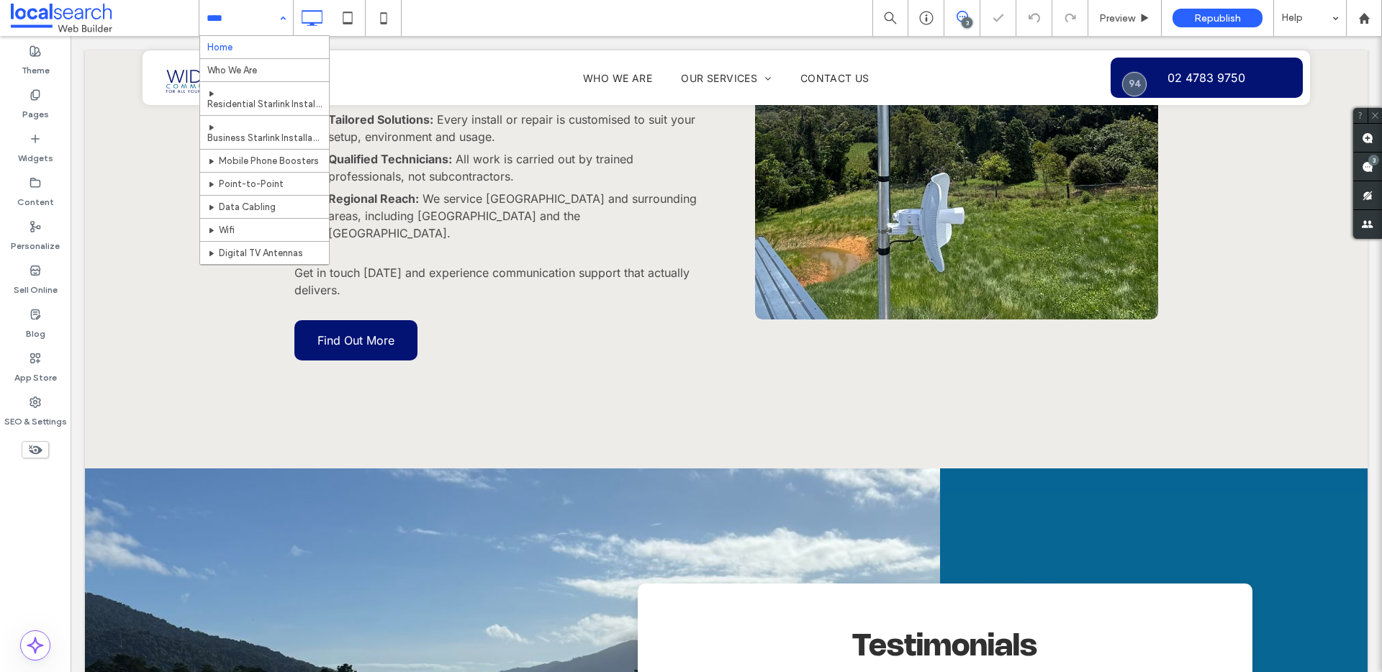
click at [286, 20] on div "Home Who We Are Residential Starlink Installation Business Starlink Installatio…" at bounding box center [246, 18] width 94 height 36
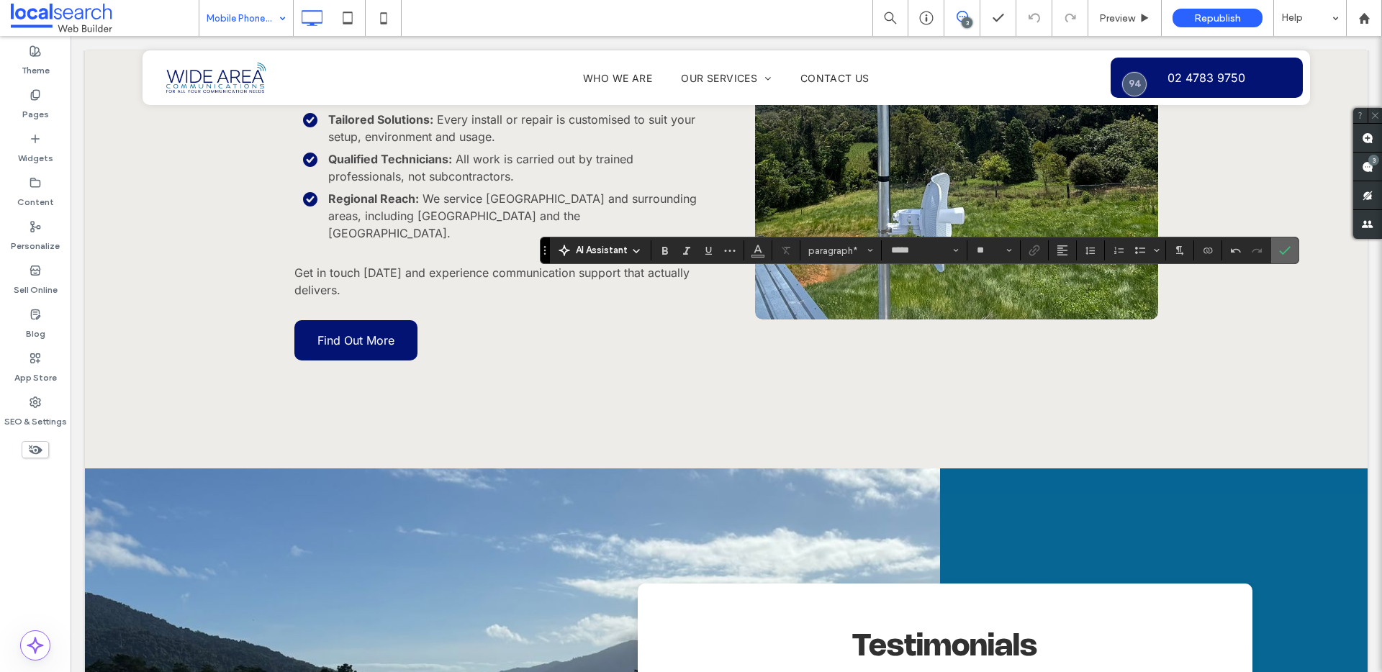
click at [1287, 243] on span "Confirm" at bounding box center [1285, 250] width 12 height 24
click at [1281, 242] on span "Confirm" at bounding box center [1282, 251] width 6 height 26
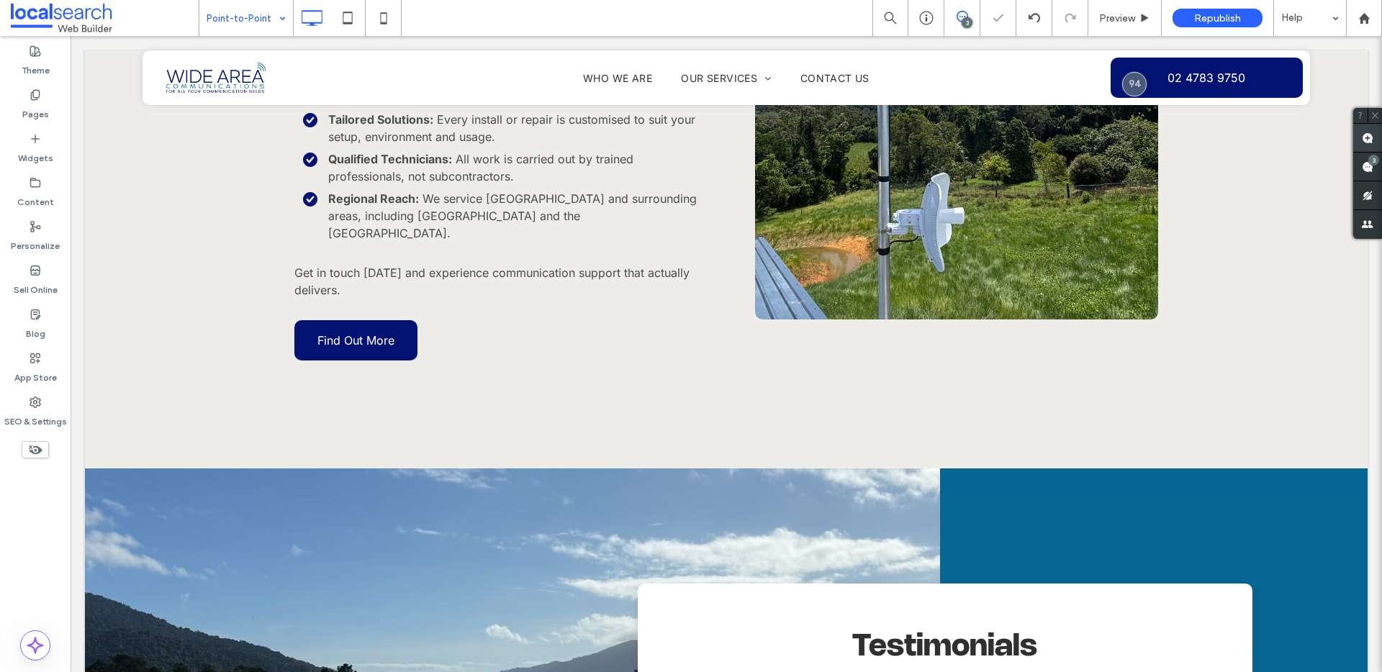
click at [1370, 141] on use at bounding box center [1368, 138] width 12 height 12
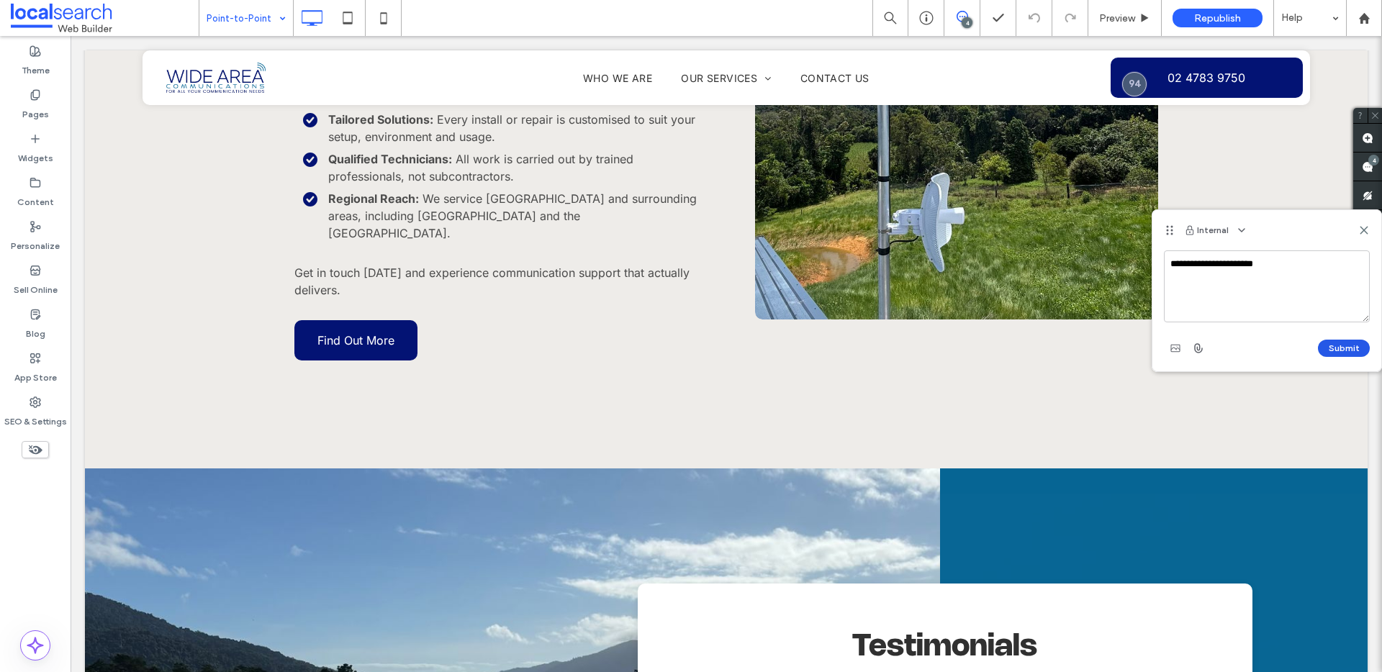
type textarea "**********"
click at [1336, 352] on button "Submit" at bounding box center [1344, 348] width 52 height 17
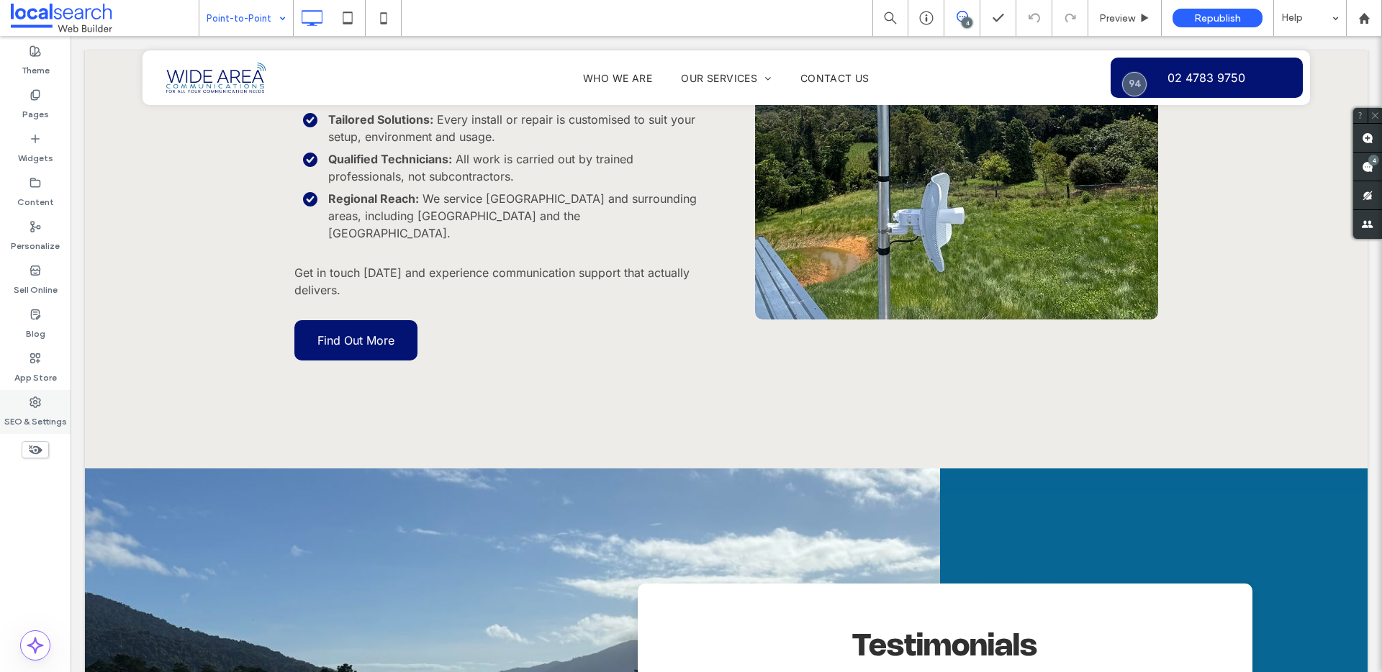
type input "*****"
type input "**"
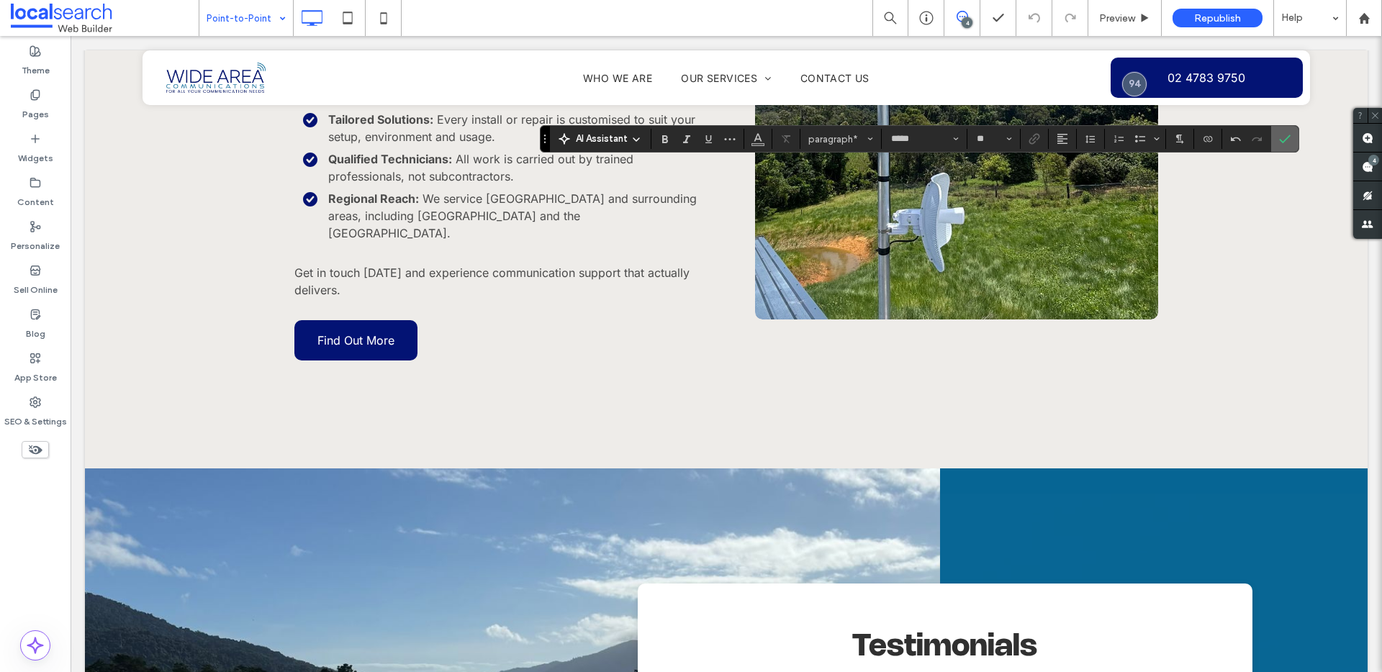
click at [1281, 138] on icon "Confirm" at bounding box center [1285, 139] width 12 height 12
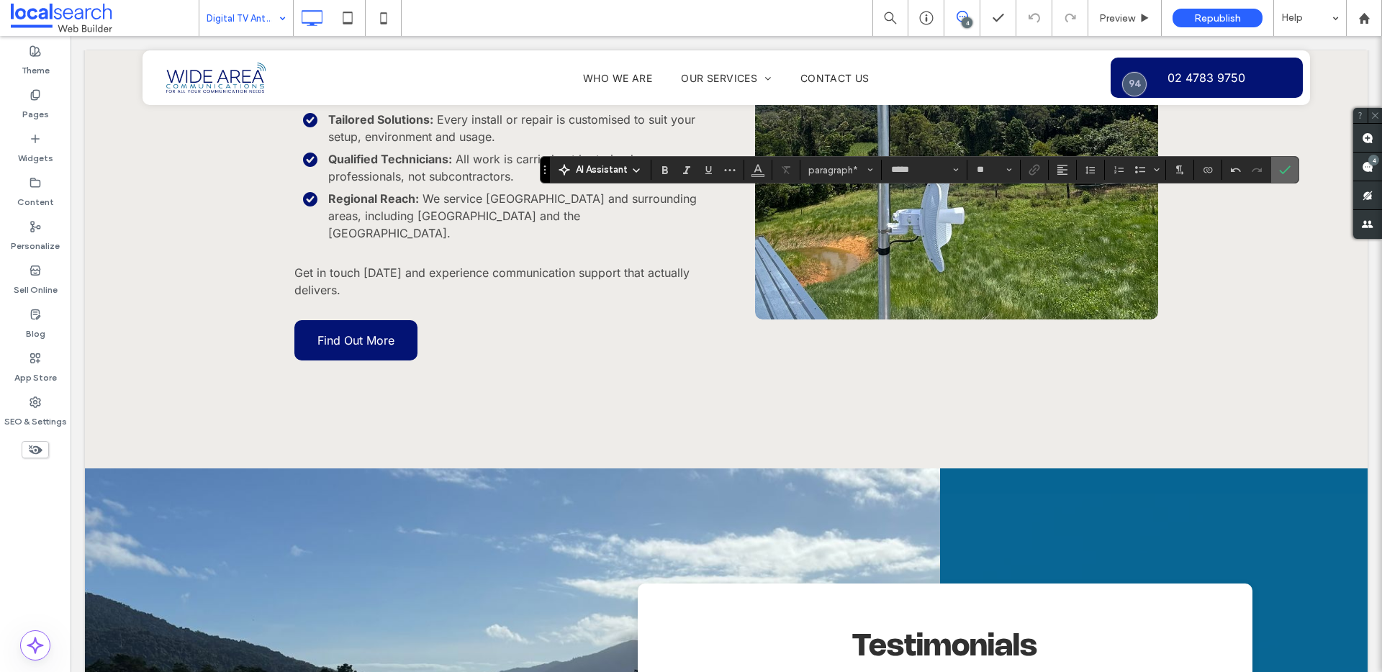
click at [1281, 166] on icon "Confirm" at bounding box center [1285, 170] width 12 height 12
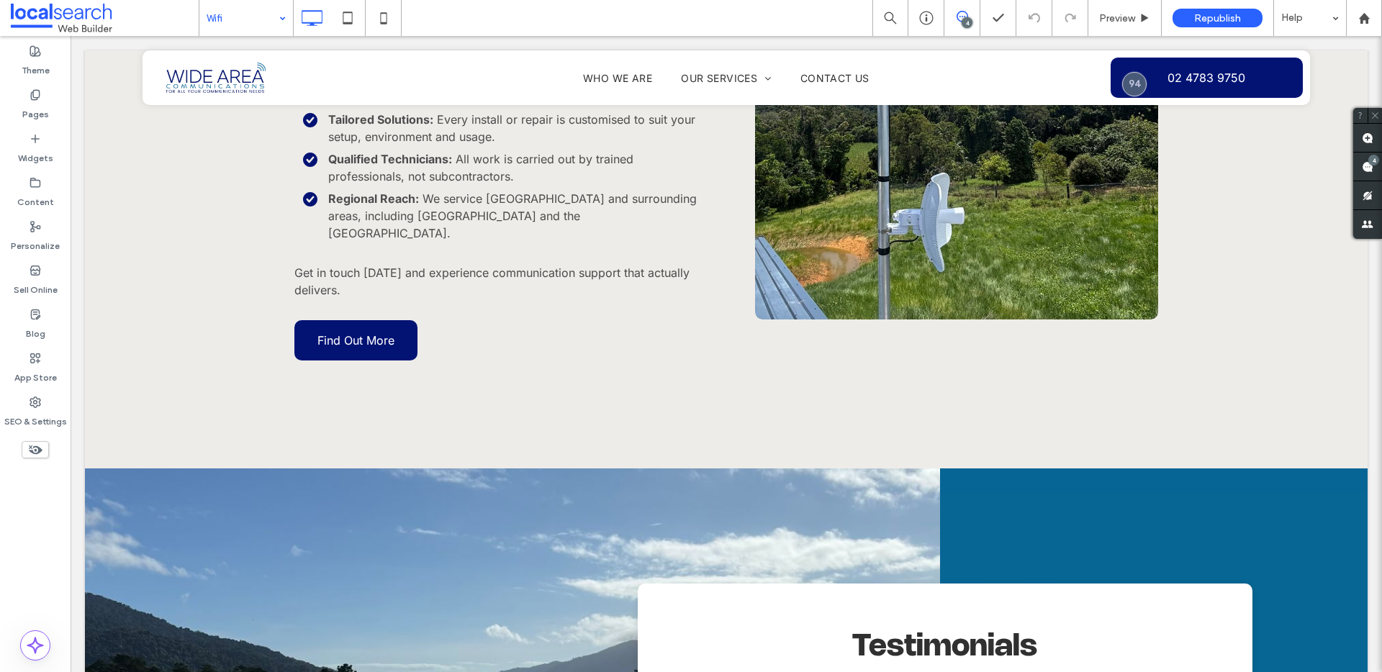
type input "*****"
type input "**"
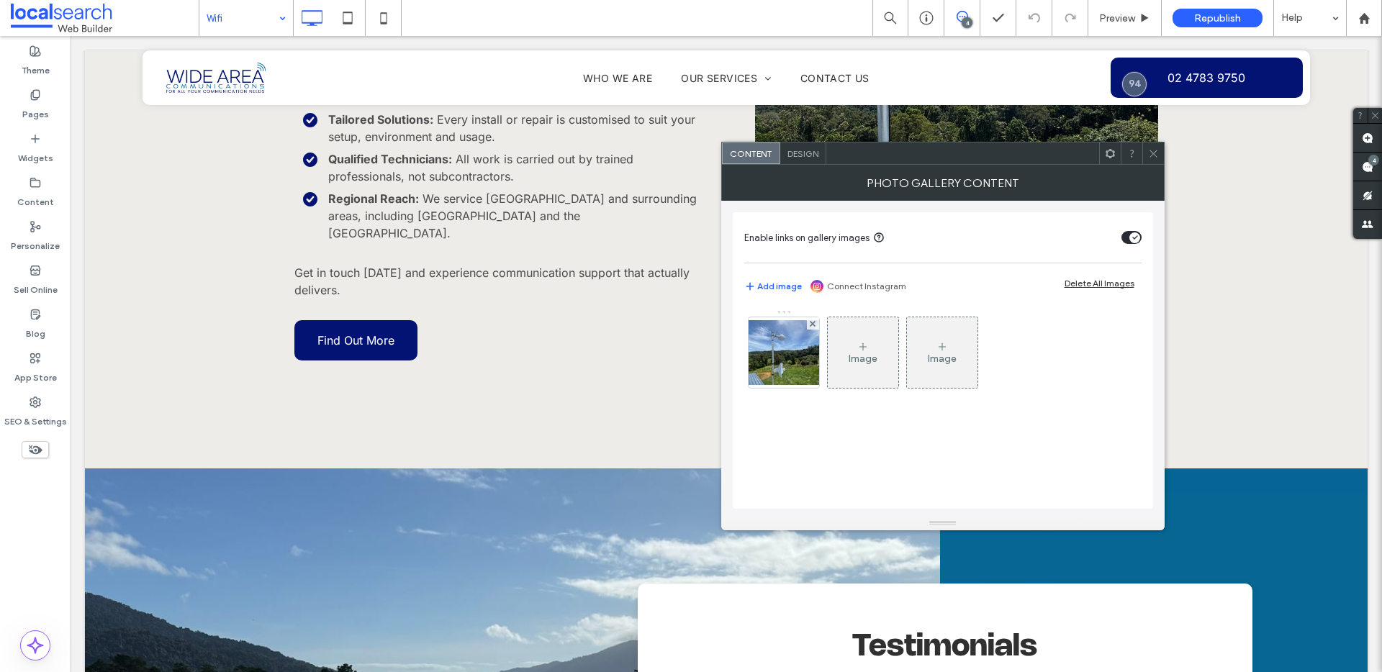
click at [797, 153] on span "Design" at bounding box center [803, 153] width 31 height 11
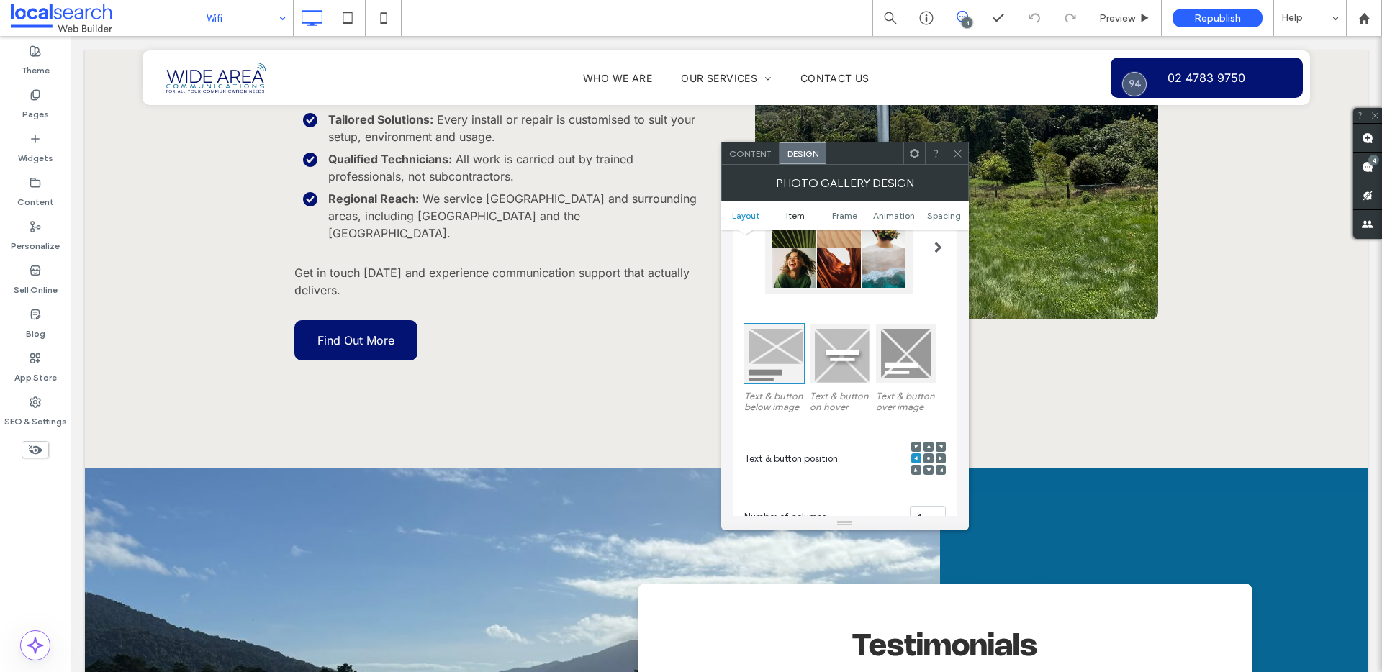
click at [796, 215] on span "Item" at bounding box center [795, 215] width 19 height 11
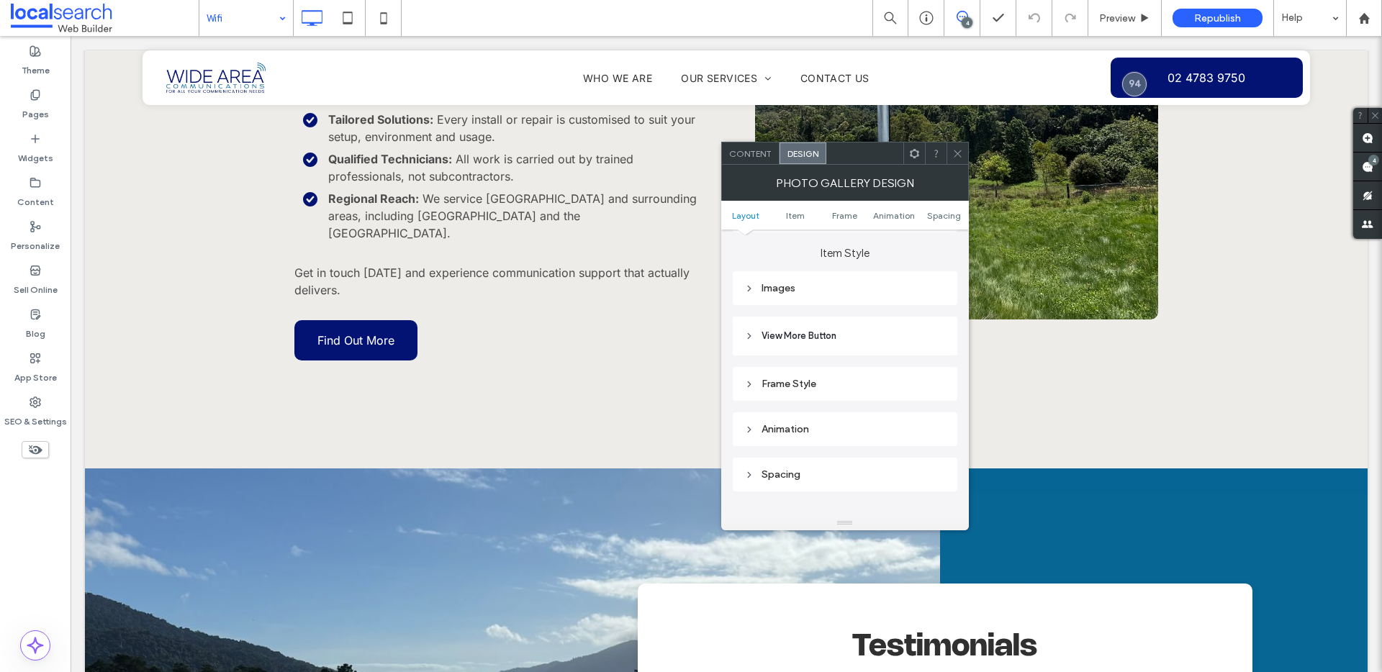
scroll to position [510, 0]
click at [773, 282] on div "Images" at bounding box center [845, 285] width 202 height 12
click at [924, 308] on input "*****" at bounding box center [928, 313] width 36 height 19
type input "*****"
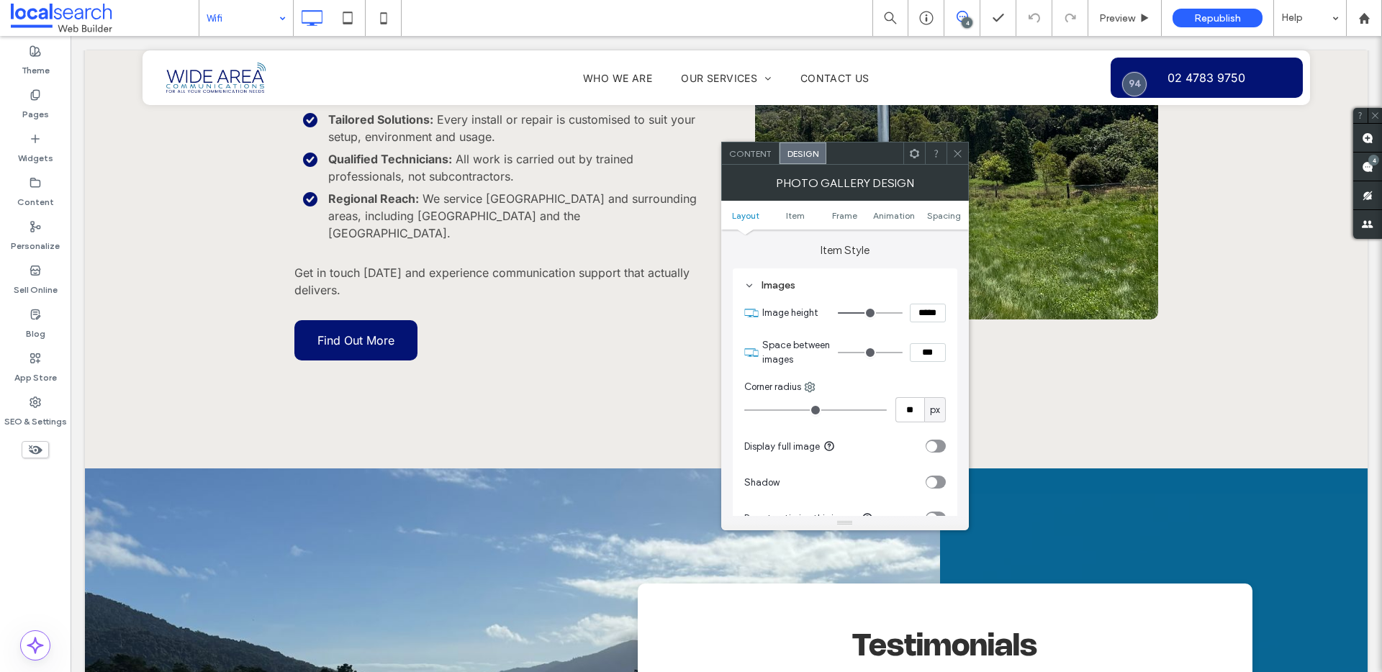
type input "***"
click at [924, 308] on input "*****" at bounding box center [928, 313] width 36 height 19
type input "*****"
type input "***"
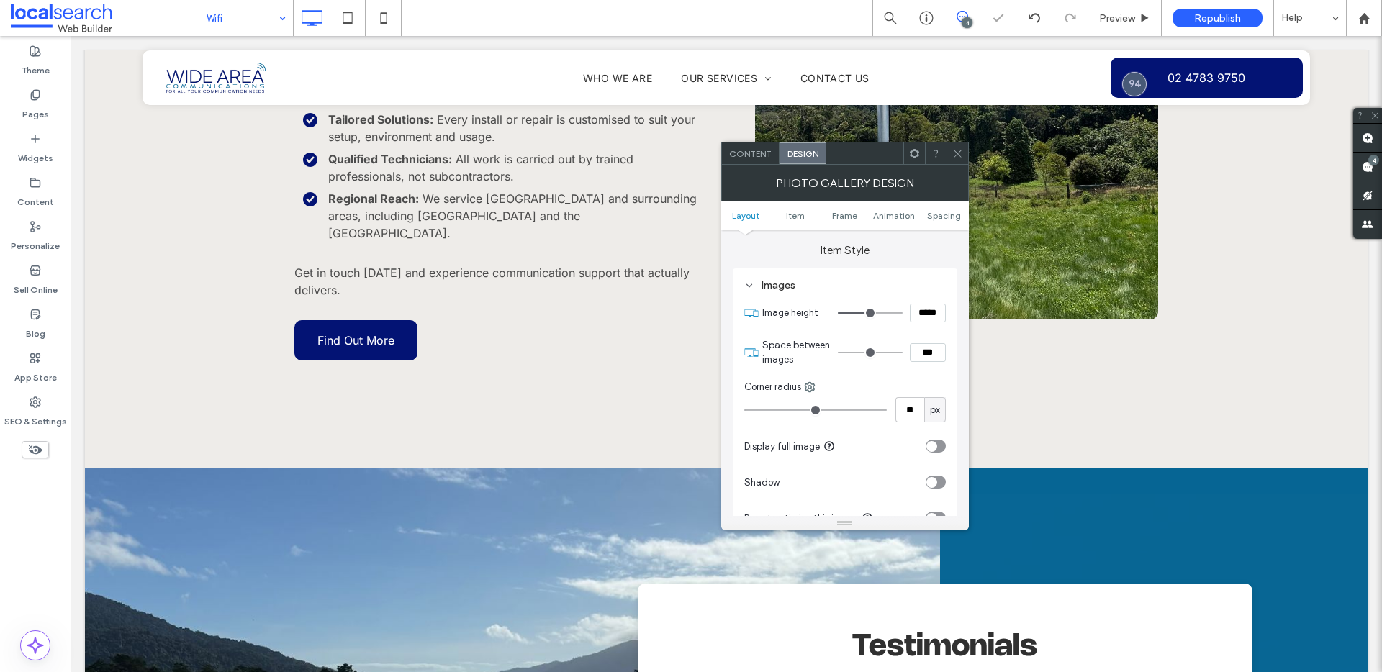
click at [963, 148] on div at bounding box center [958, 154] width 22 height 22
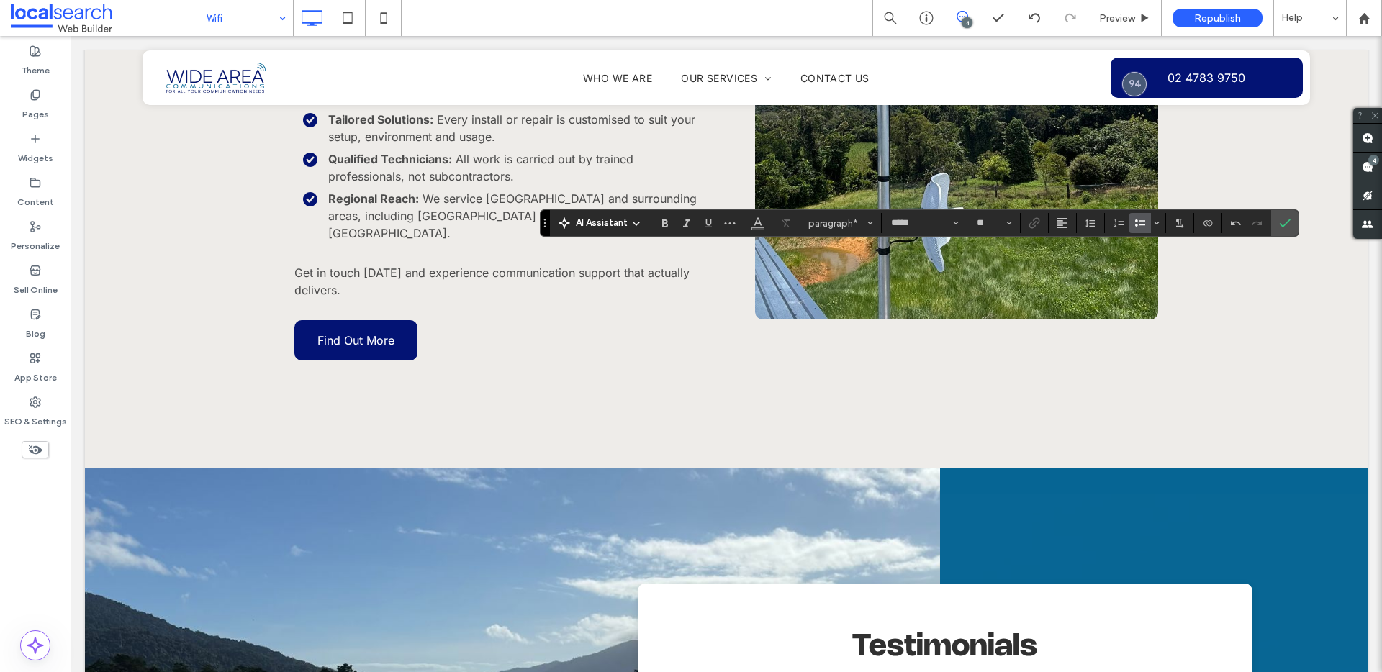
click at [1142, 225] on use "Bulleted List" at bounding box center [1140, 223] width 10 height 7
click at [1288, 226] on icon "Confirm" at bounding box center [1285, 223] width 12 height 12
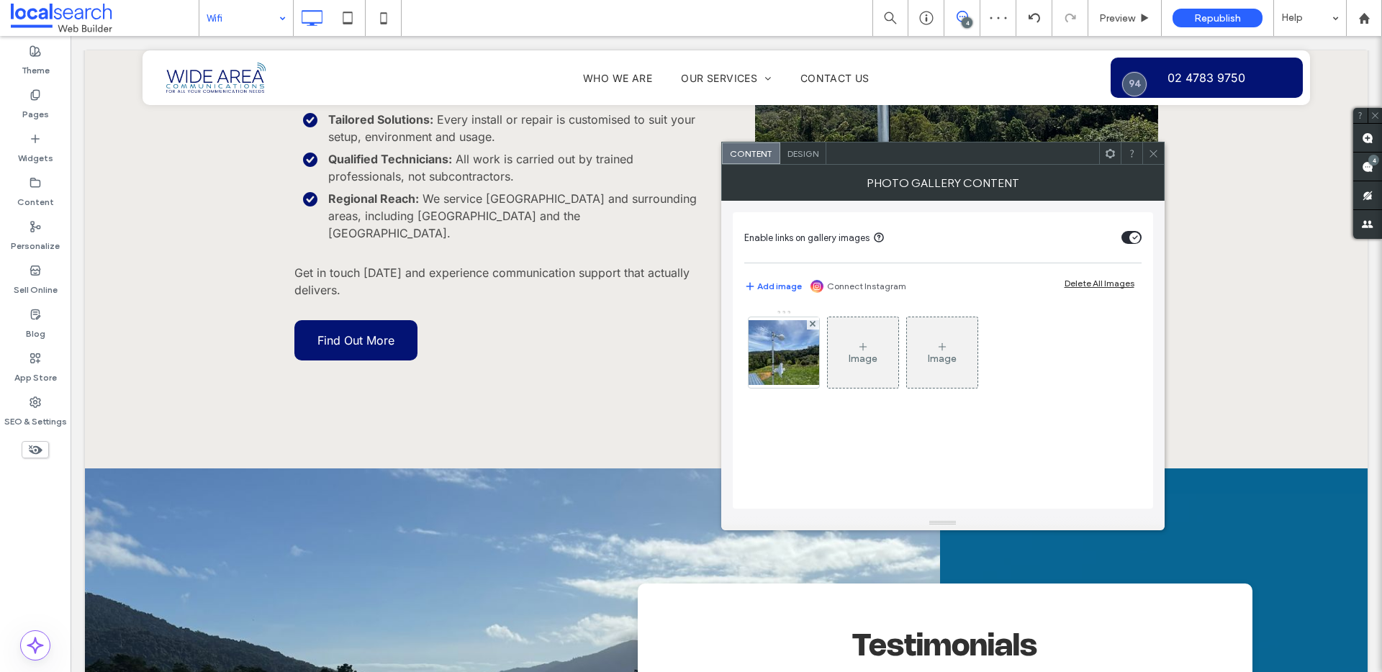
click at [806, 153] on span "Design" at bounding box center [803, 153] width 31 height 11
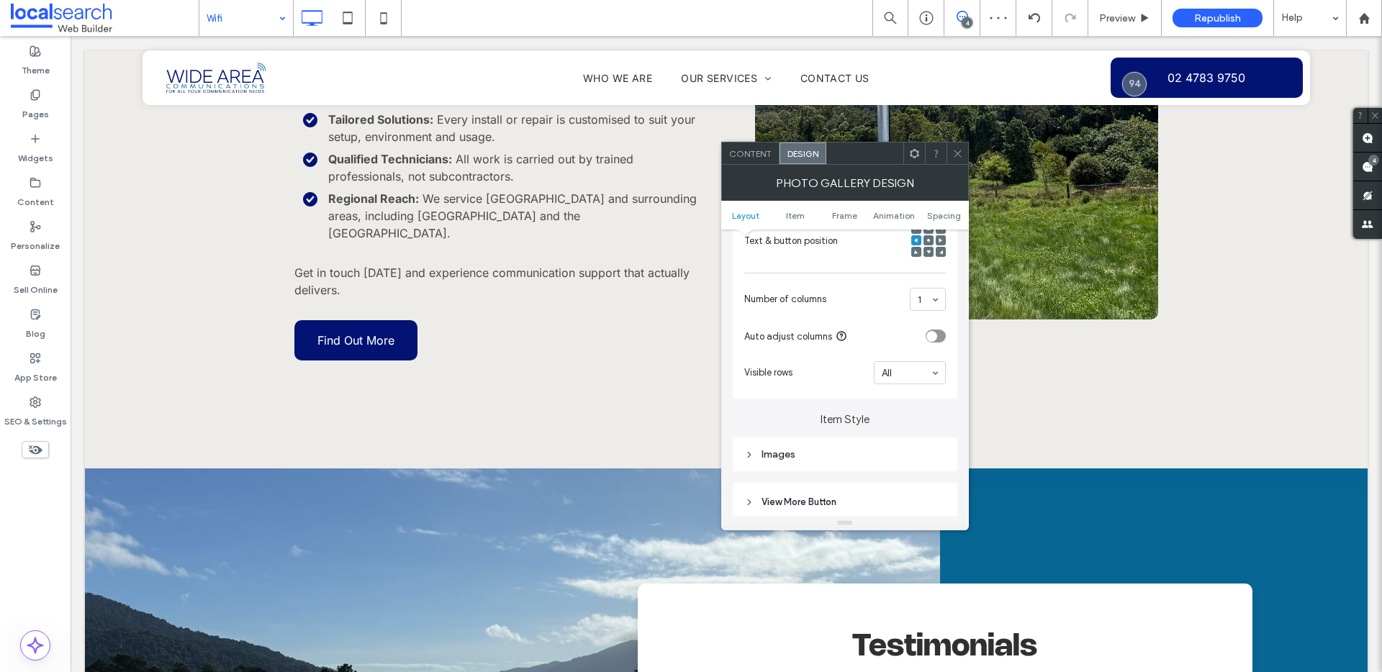
scroll to position [416, 0]
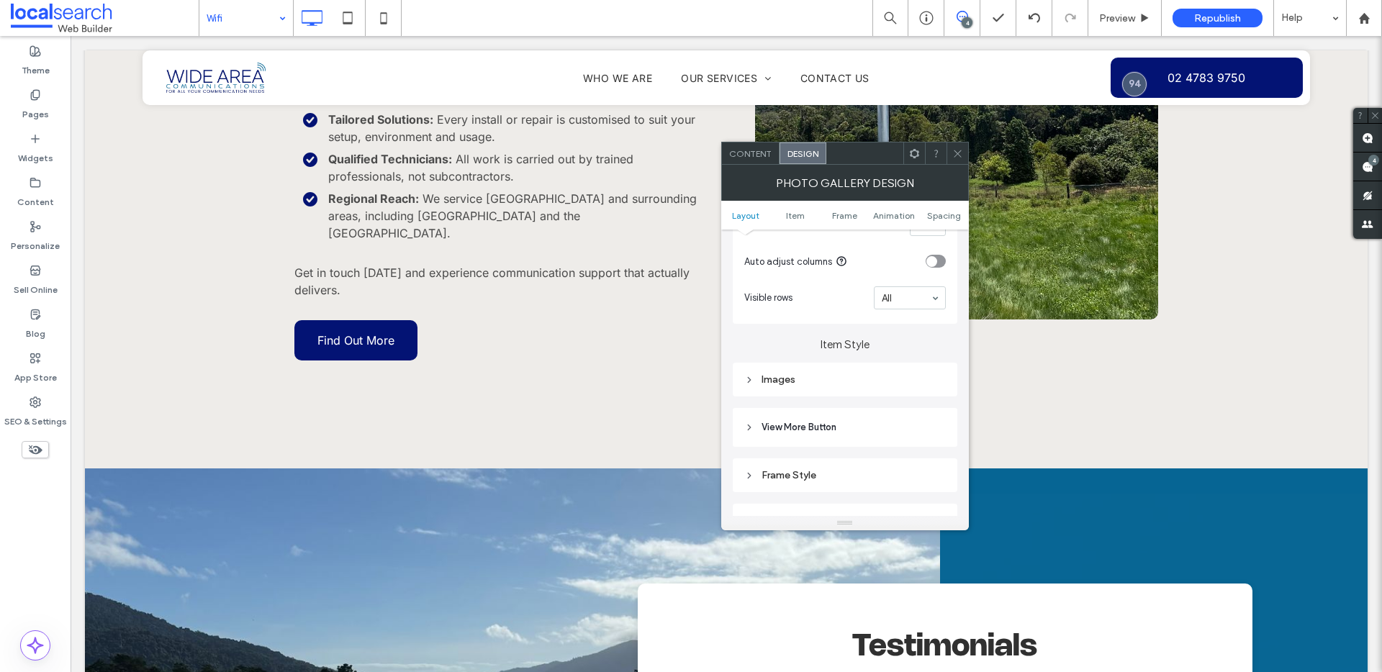
click at [793, 384] on div "Images" at bounding box center [845, 380] width 202 height 12
click at [924, 403] on input "*****" at bounding box center [928, 407] width 36 height 19
type input "*****"
type input "***"
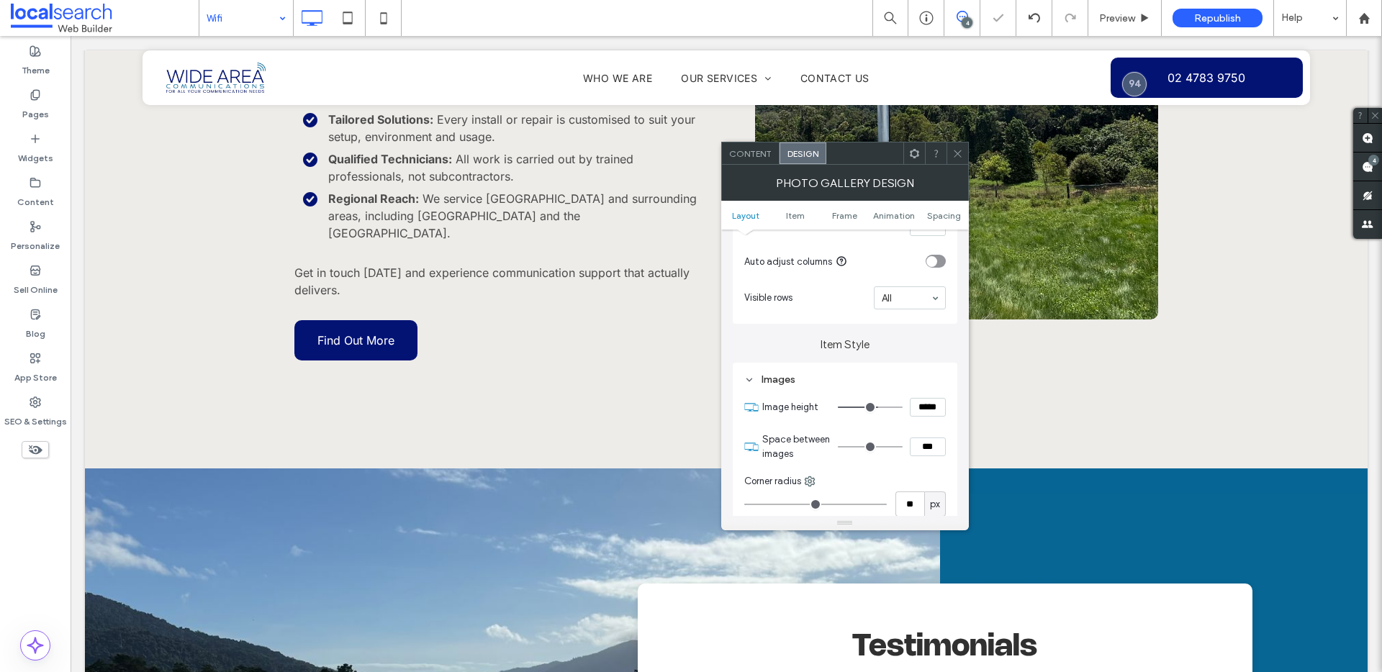
click at [931, 405] on input "*****" at bounding box center [928, 407] width 36 height 19
type input "*****"
type input "***"
click at [914, 410] on input "*****" at bounding box center [928, 407] width 36 height 19
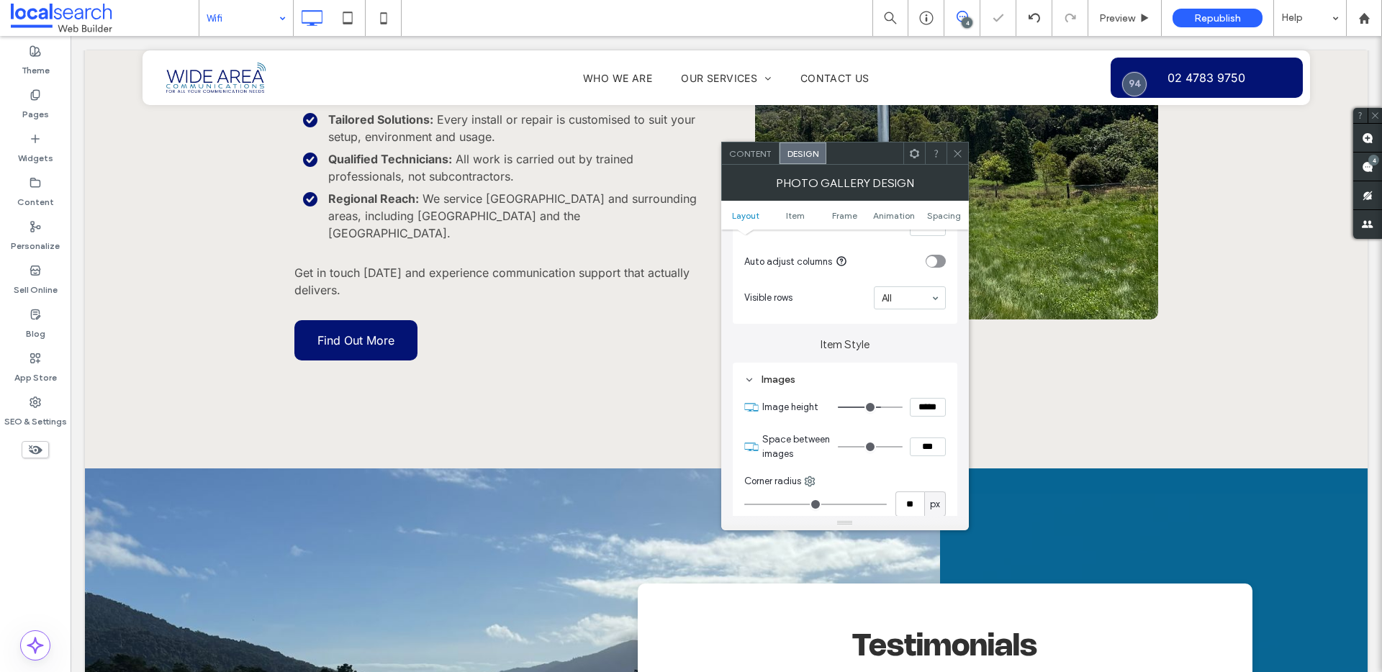
click at [914, 410] on input "*****" at bounding box center [928, 407] width 36 height 19
type input "*****"
type input "***"
click at [918, 408] on input "*****" at bounding box center [928, 407] width 36 height 19
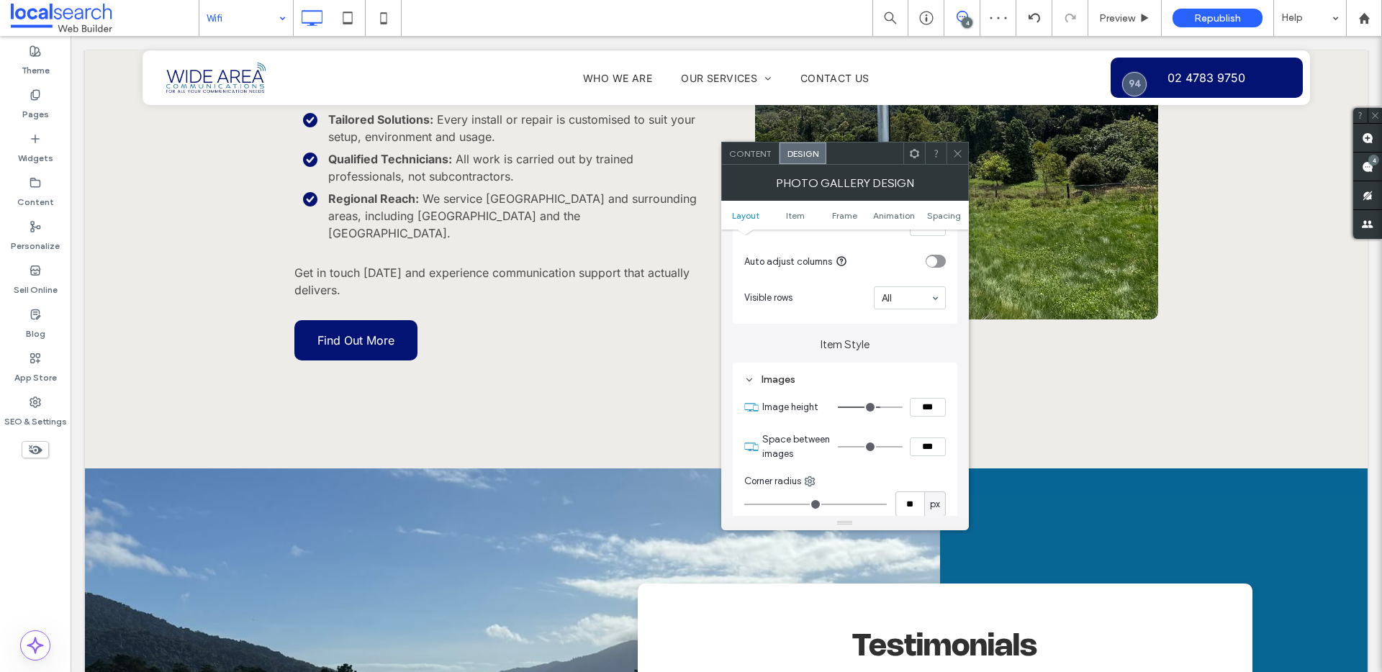
type input "*****"
type input "***"
click at [961, 151] on icon at bounding box center [958, 153] width 11 height 11
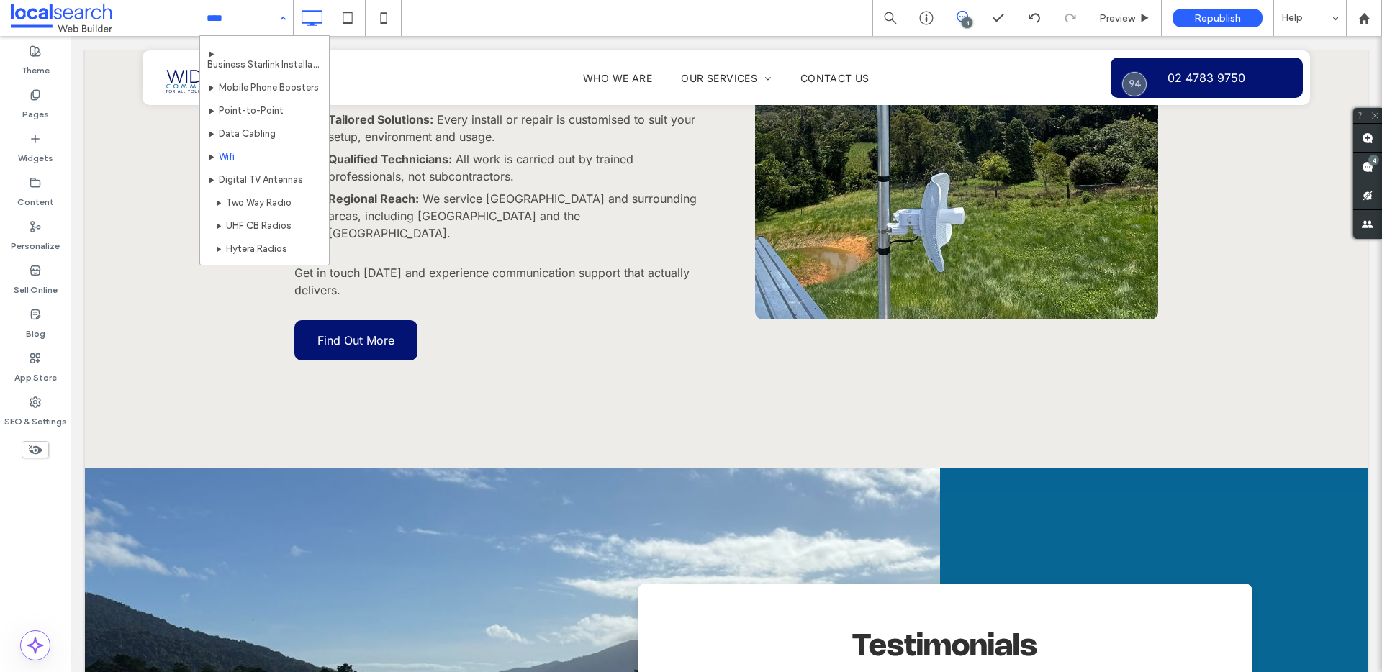
scroll to position [74, 0]
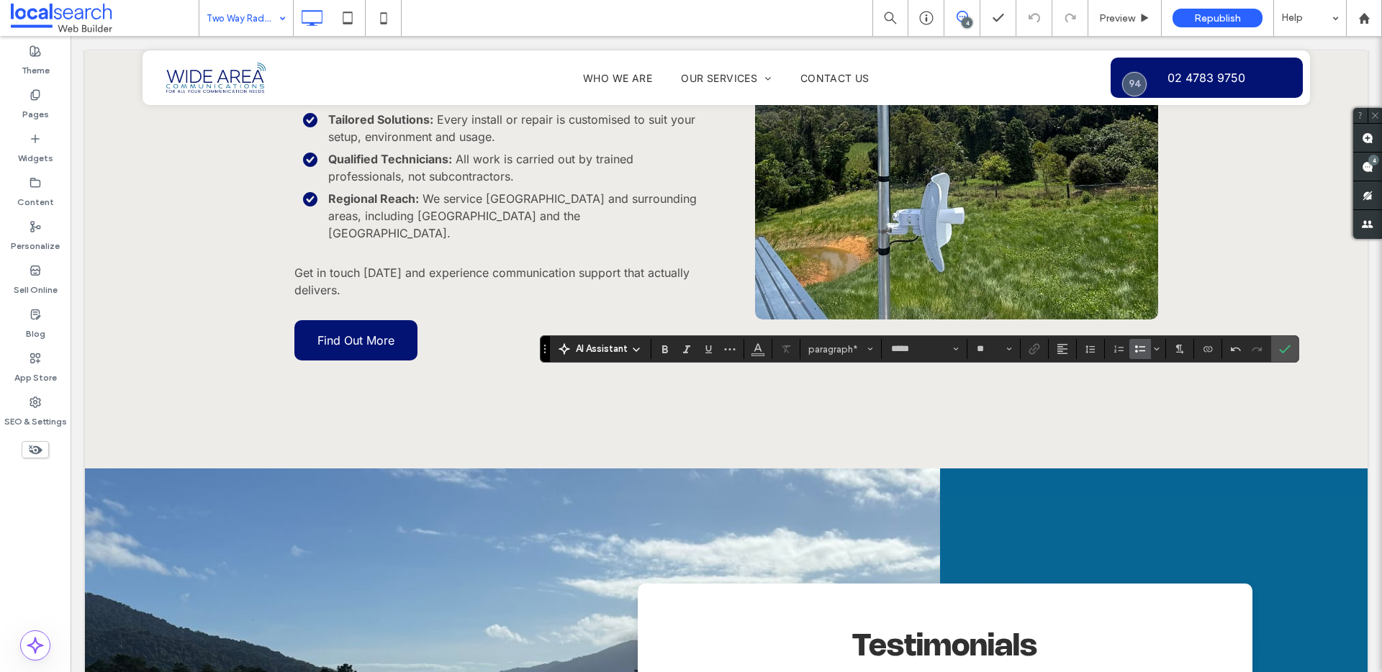
click at [1137, 351] on use "Bulleted List" at bounding box center [1140, 349] width 10 height 7
click at [1284, 346] on icon "Confirm" at bounding box center [1285, 349] width 12 height 12
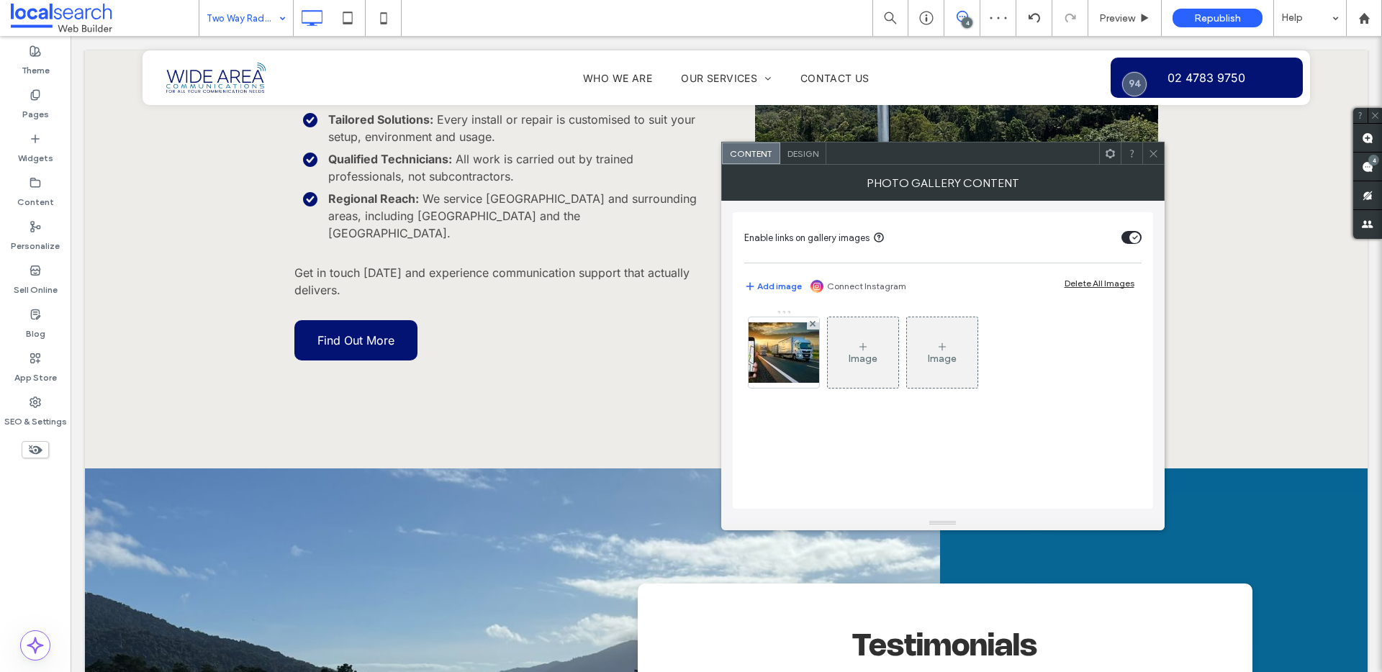
click at [1151, 150] on icon at bounding box center [1153, 153] width 11 height 11
click at [812, 156] on span "Design" at bounding box center [803, 153] width 31 height 11
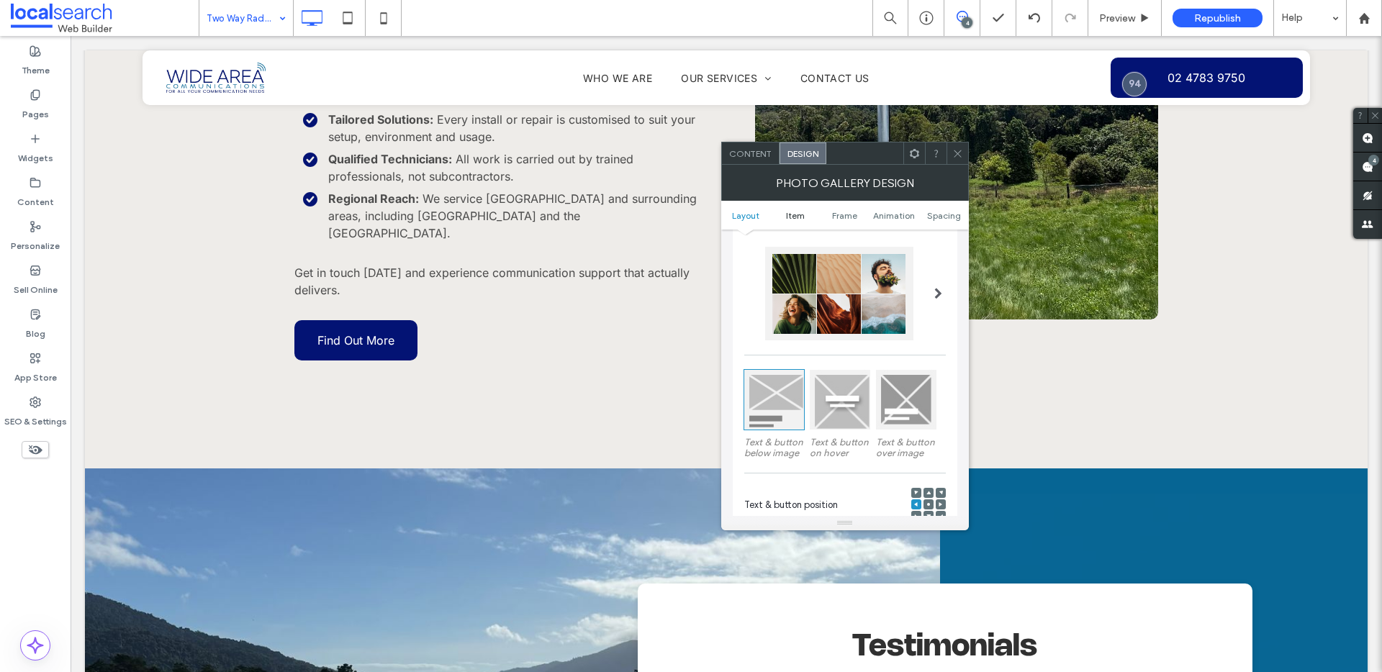
click at [811, 215] on link "Item" at bounding box center [795, 215] width 50 height 11
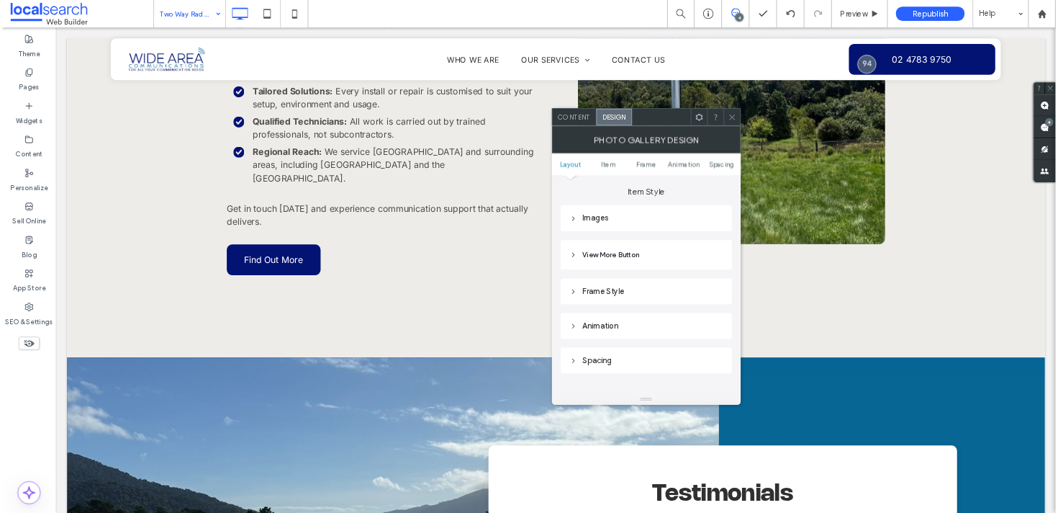
scroll to position [510, 0]
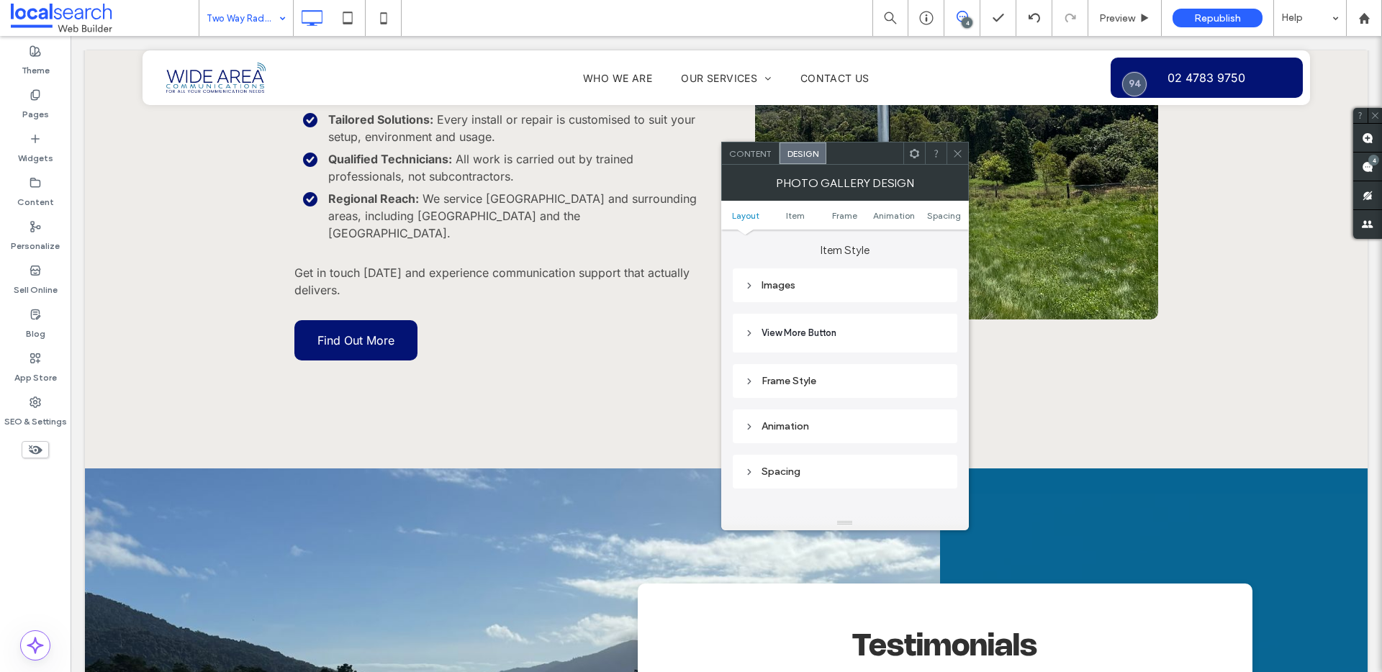
click at [779, 282] on div "Images" at bounding box center [845, 285] width 202 height 12
click at [914, 311] on input "*****" at bounding box center [928, 313] width 36 height 19
type input "*****"
type input "***"
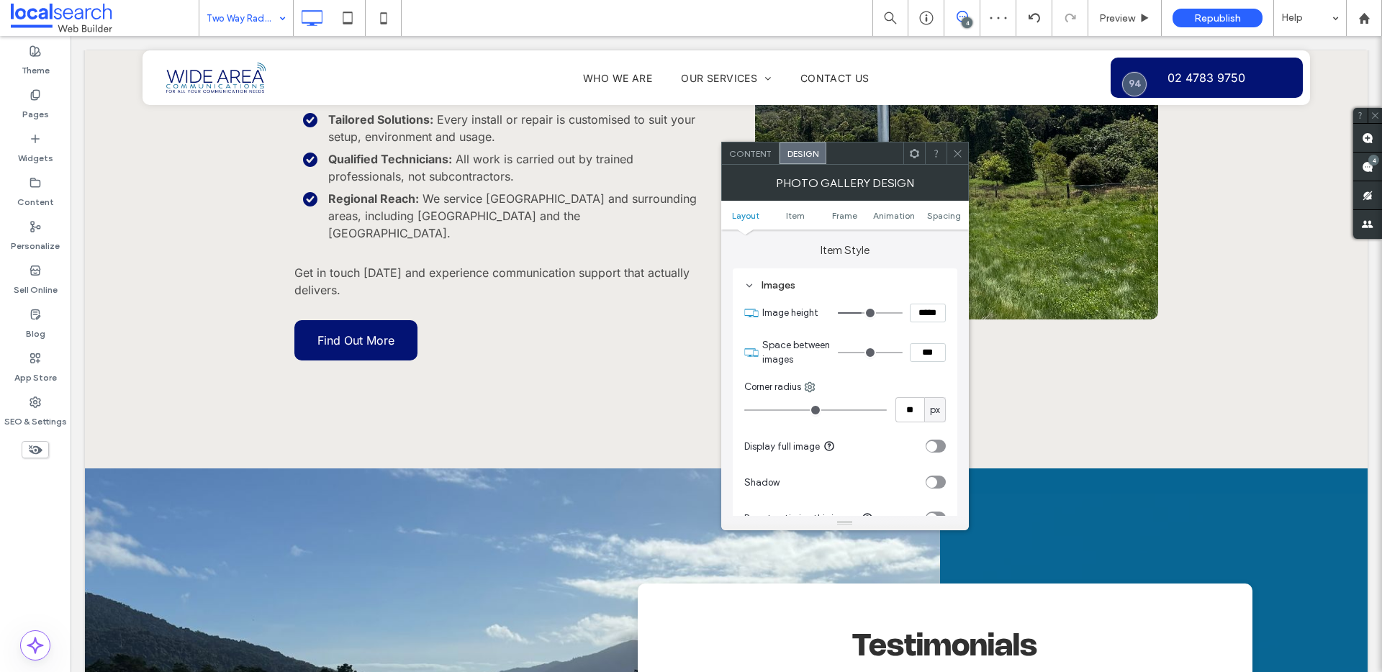
click at [922, 313] on input "*****" at bounding box center [928, 313] width 36 height 19
type input "*****"
type input "***"
click at [955, 145] on span at bounding box center [958, 154] width 11 height 22
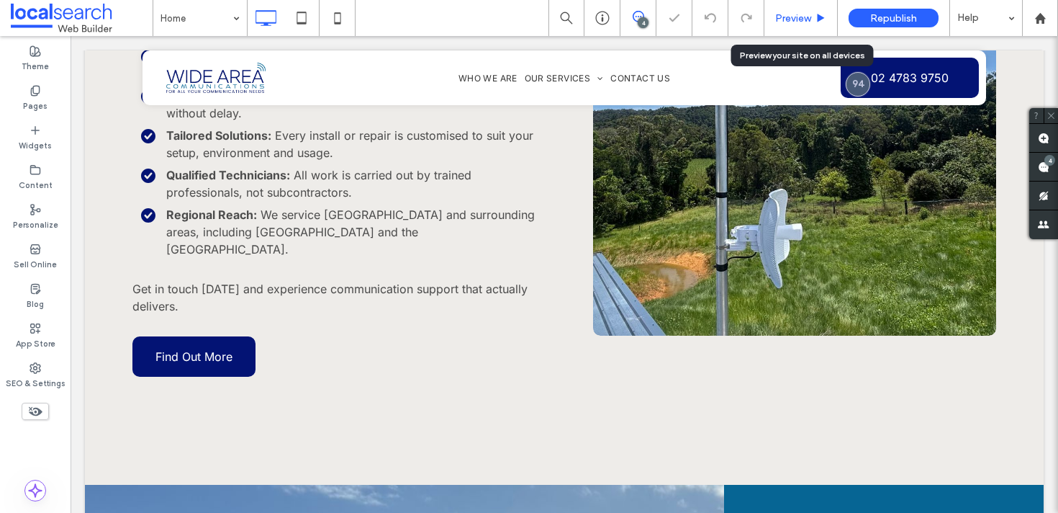
click at [789, 20] on span "Preview" at bounding box center [793, 18] width 36 height 12
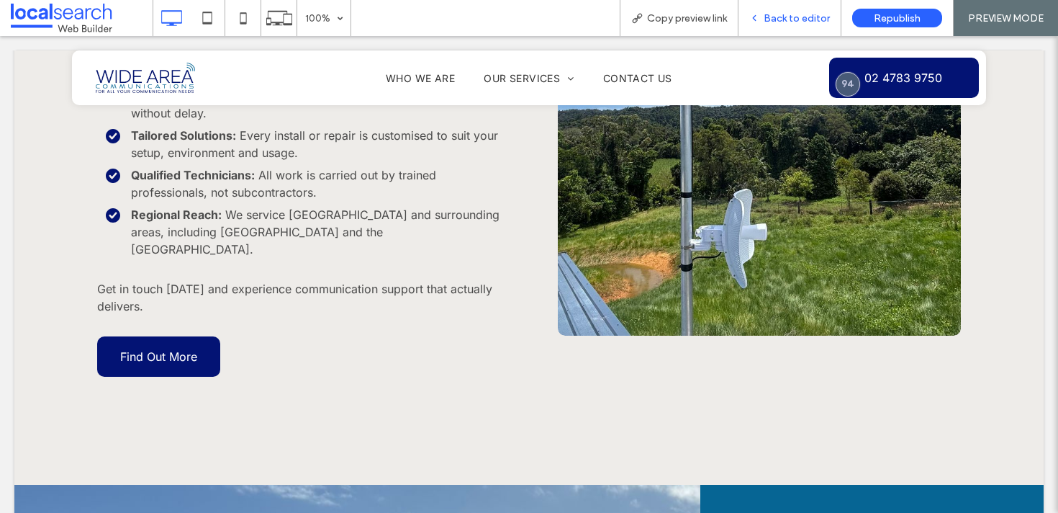
click at [780, 27] on div "Back to editor" at bounding box center [790, 18] width 103 height 36
click at [780, 21] on span "Back to editor" at bounding box center [797, 18] width 66 height 12
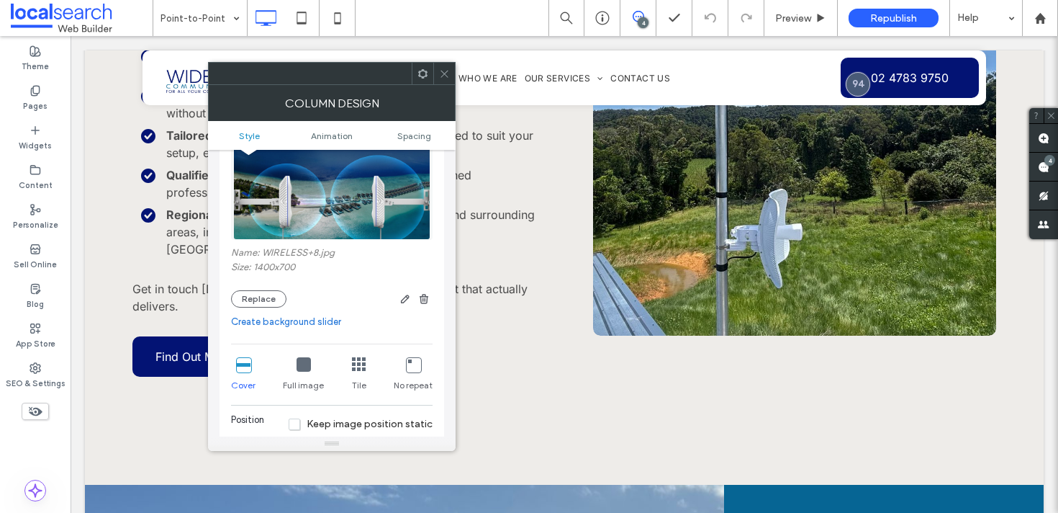
scroll to position [121, 0]
click at [257, 294] on button "Replace" at bounding box center [258, 297] width 55 height 17
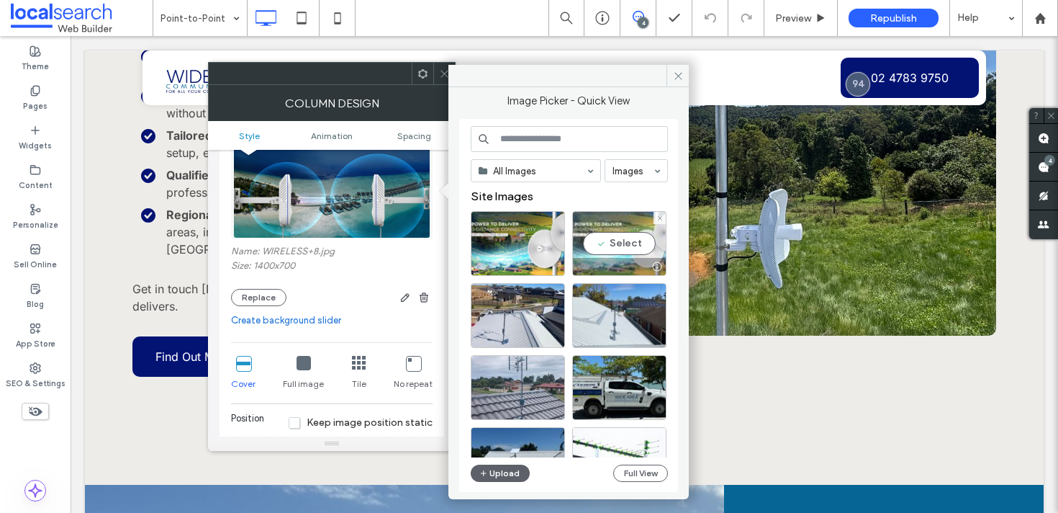
click at [600, 240] on div "Select" at bounding box center [619, 243] width 94 height 65
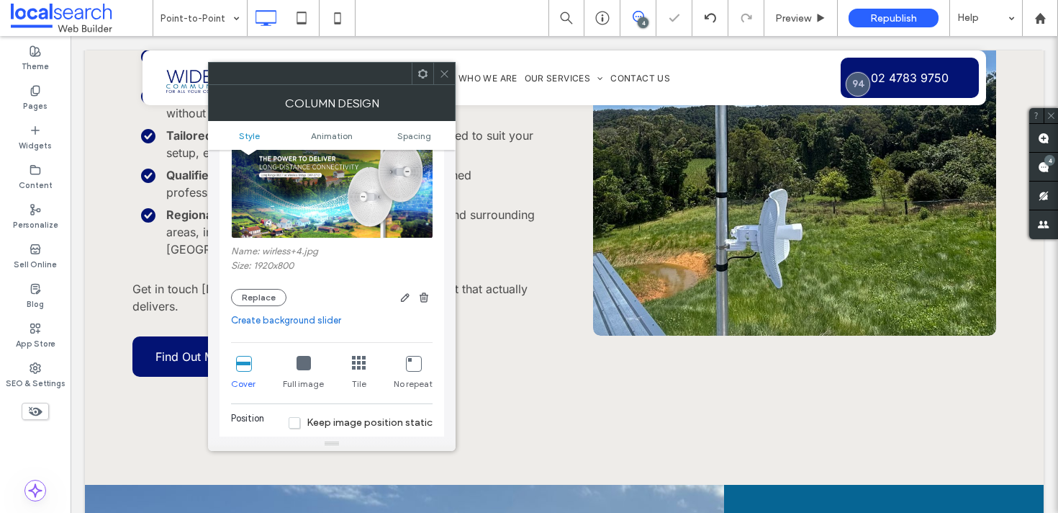
click at [446, 71] on icon at bounding box center [444, 73] width 11 height 11
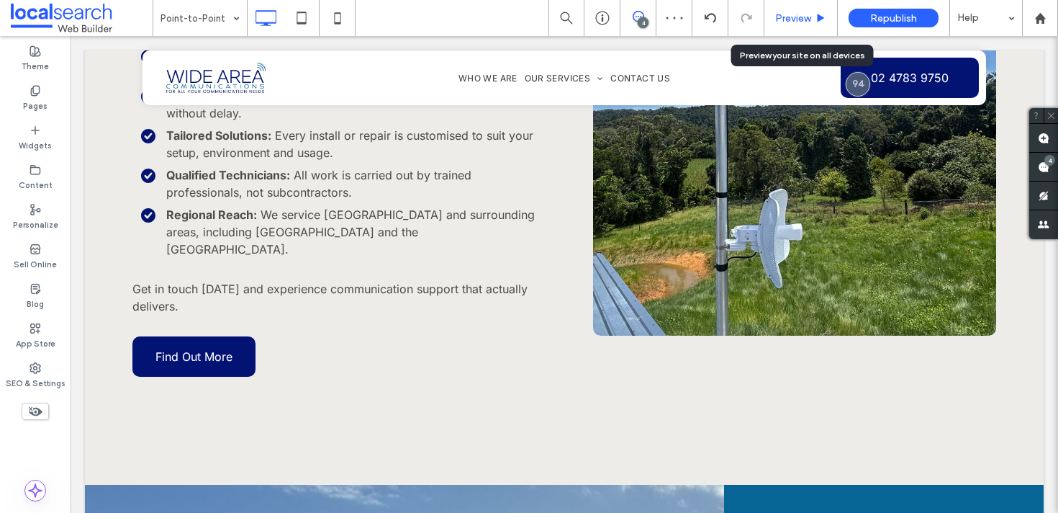
click at [803, 29] on div "Preview" at bounding box center [801, 18] width 73 height 36
click at [800, 19] on span "Preview" at bounding box center [793, 18] width 36 height 12
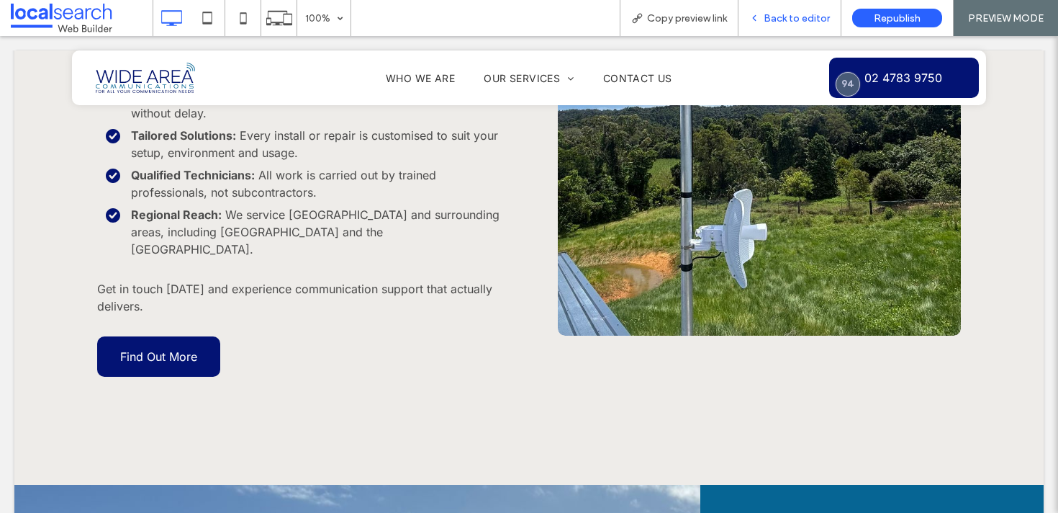
click at [811, 14] on span "Back to editor" at bounding box center [797, 18] width 66 height 12
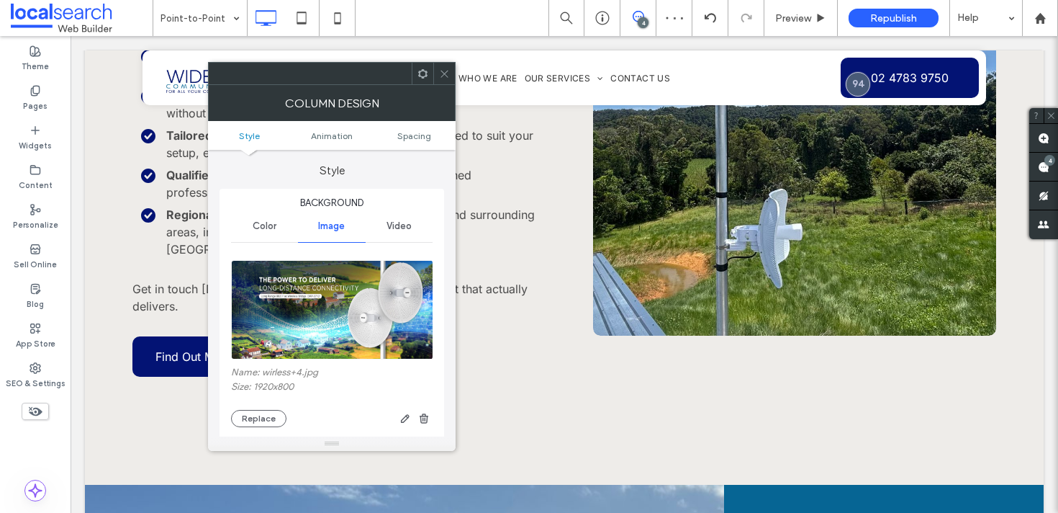
scroll to position [55, 0]
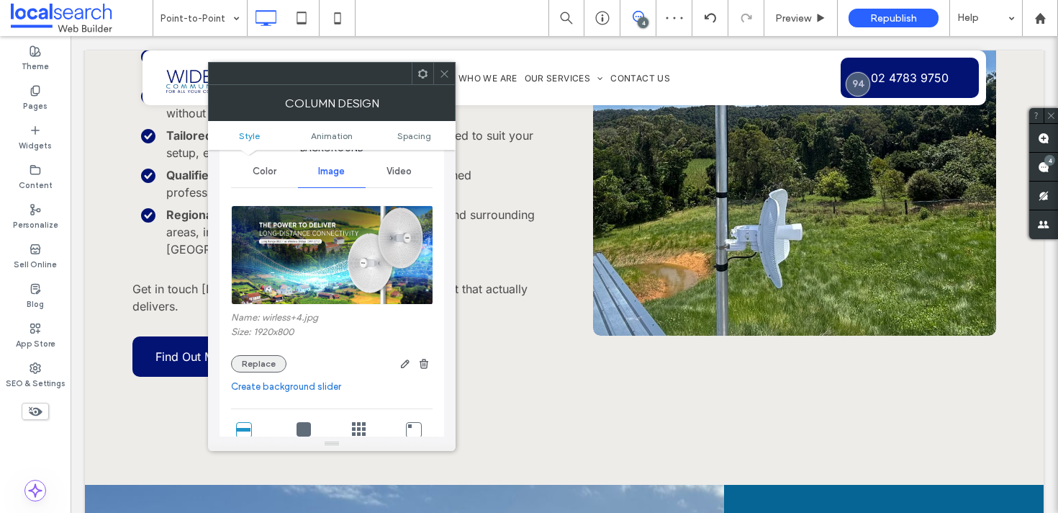
click at [258, 364] on button "Replace" at bounding box center [258, 363] width 55 height 17
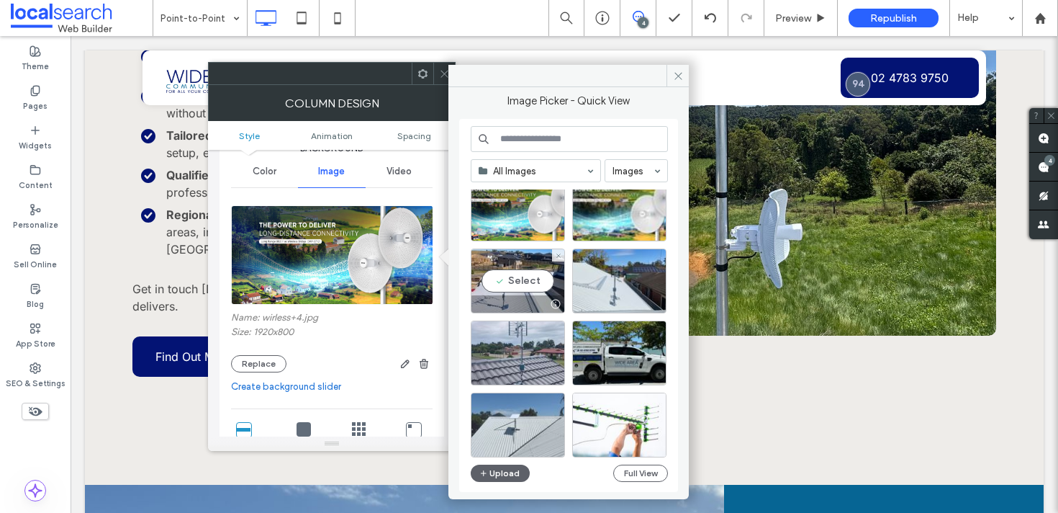
scroll to position [36, 0]
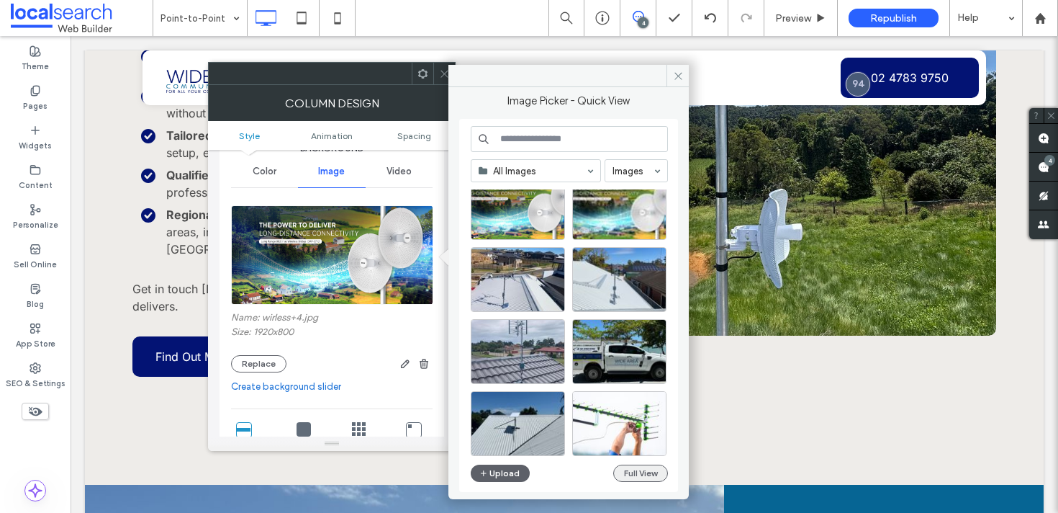
click at [634, 470] on button "Full View" at bounding box center [640, 472] width 55 height 17
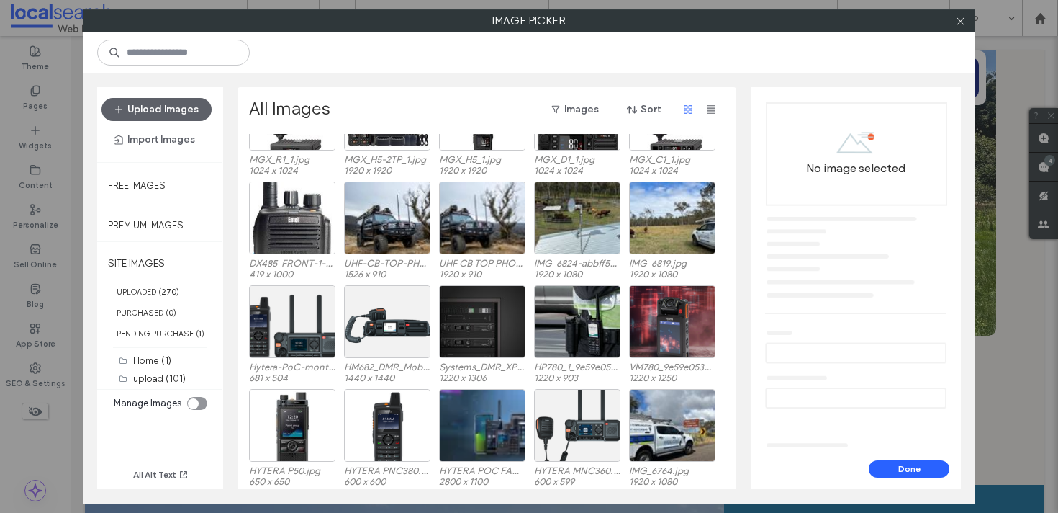
scroll to position [1541, 0]
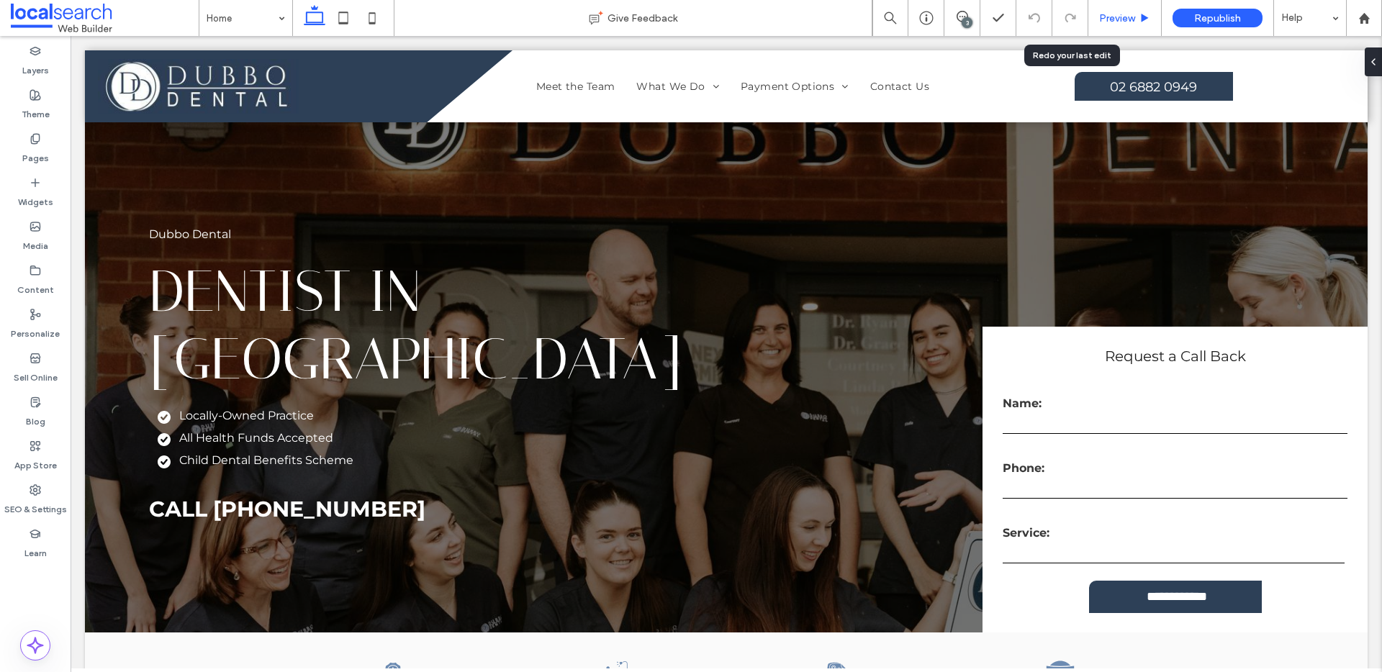
click at [1126, 11] on div "Preview" at bounding box center [1125, 18] width 73 height 36
click at [1122, 13] on span "Preview" at bounding box center [1117, 18] width 36 height 12
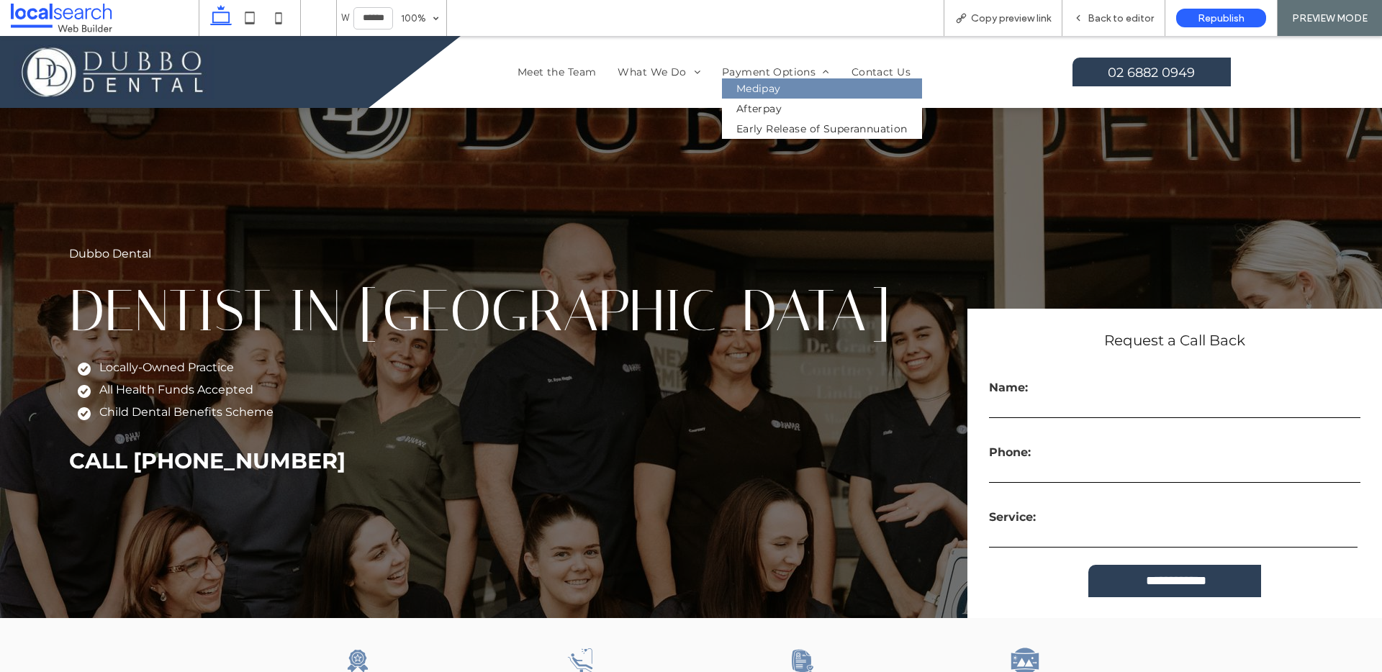
drag, startPoint x: 757, startPoint y: 85, endPoint x: 754, endPoint y: 145, distance: 60.6
click at [757, 85] on span "Medipay" at bounding box center [759, 88] width 45 height 13
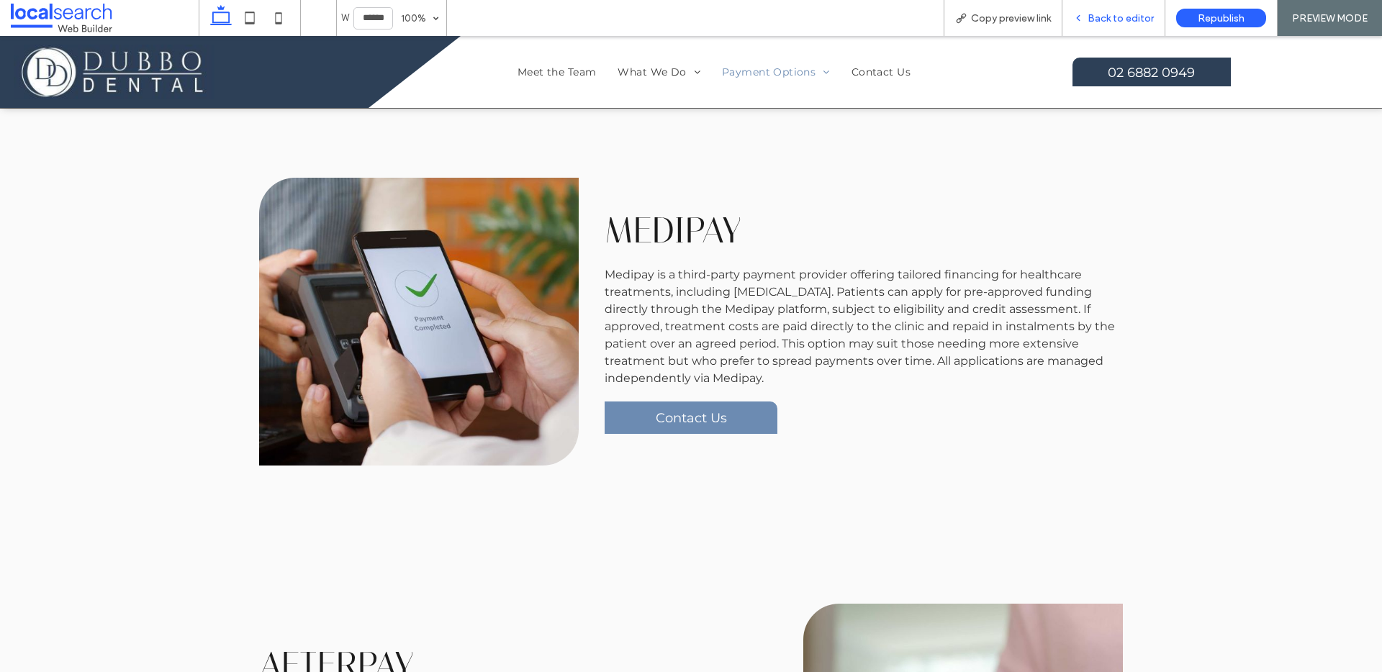
click at [1130, 12] on span "Back to editor" at bounding box center [1121, 18] width 66 height 12
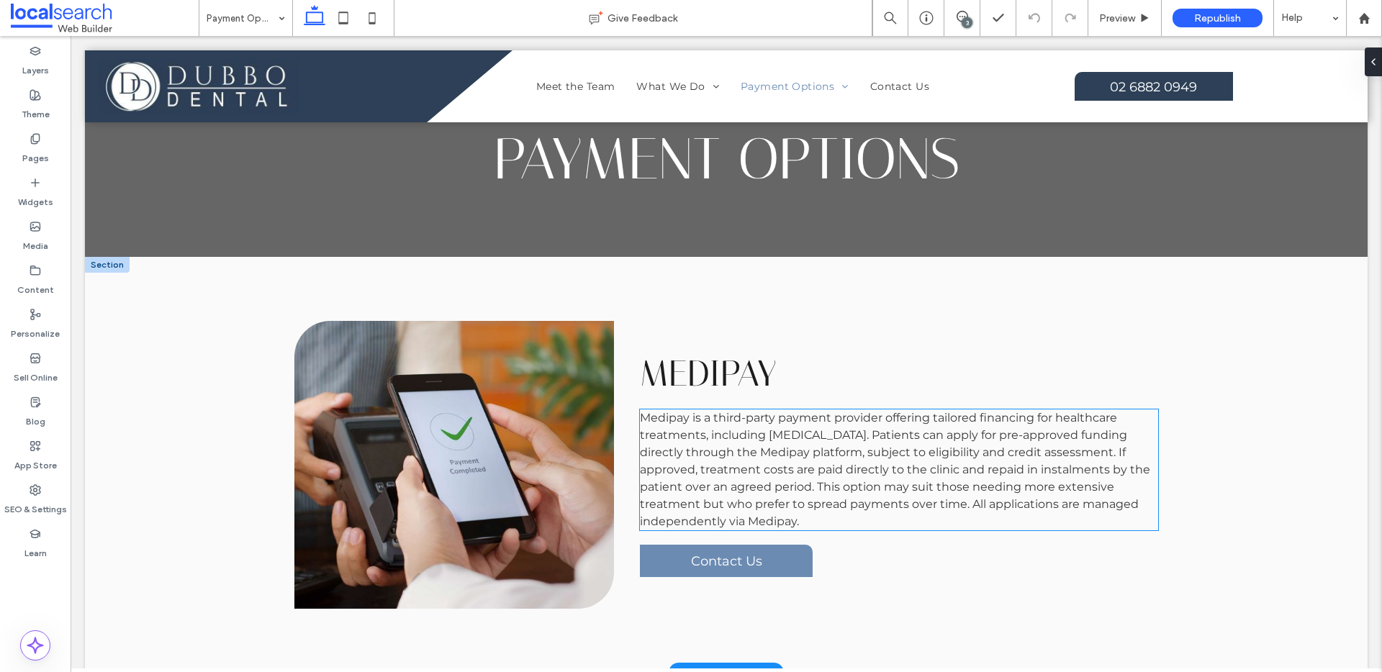
scroll to position [127, 0]
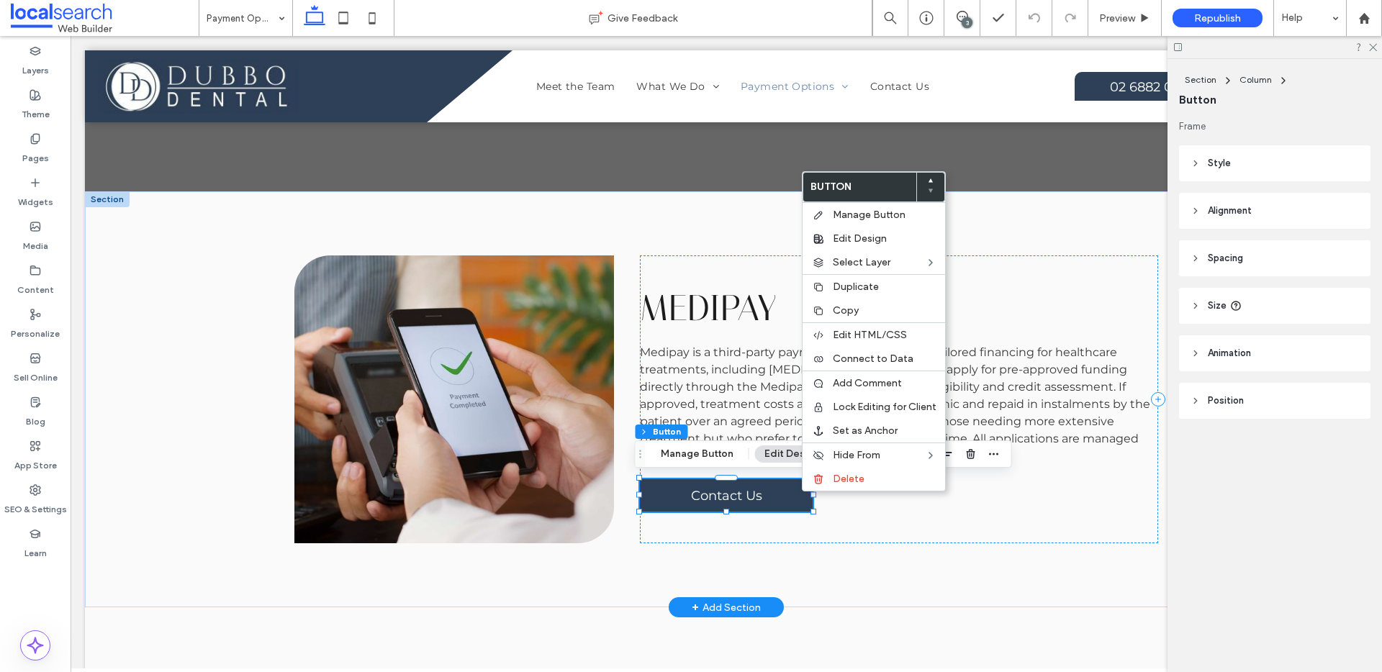
click at [731, 488] on span "Contact Us" at bounding box center [726, 496] width 71 height 16
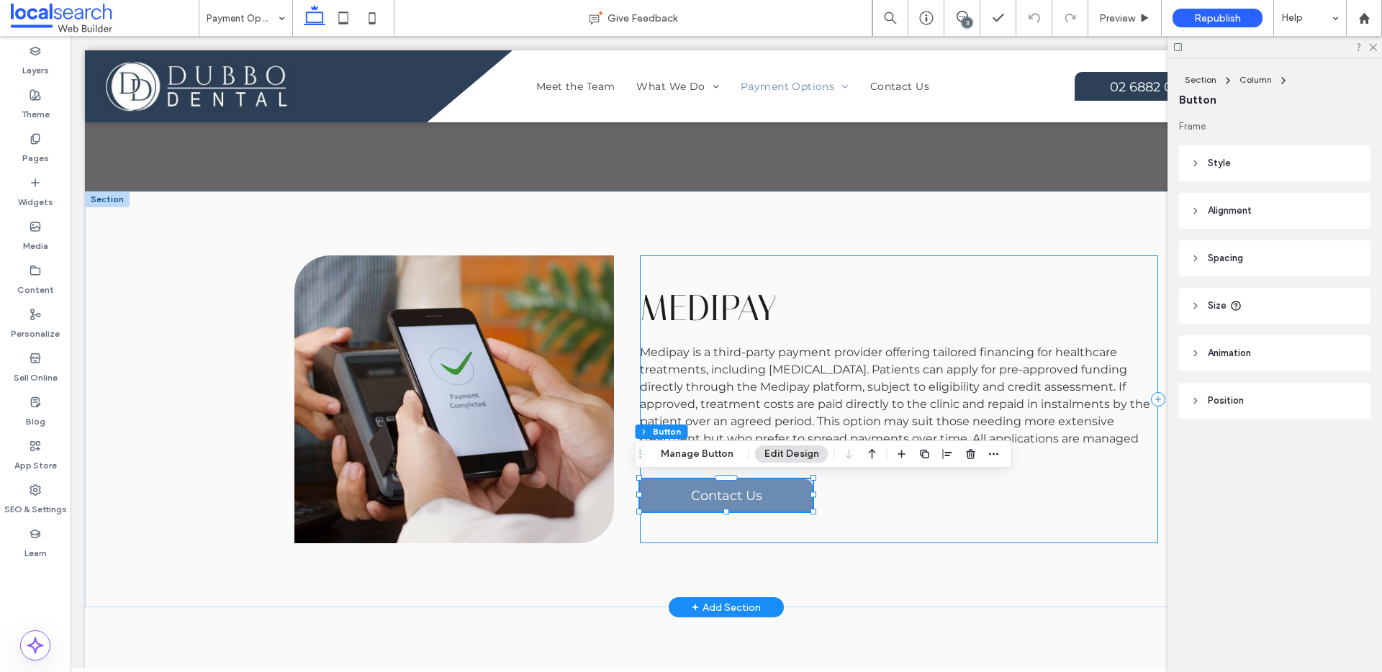
click at [829, 502] on div "Medipay Medipay is a third-party payment provider offering tailored financing f…" at bounding box center [899, 400] width 518 height 288
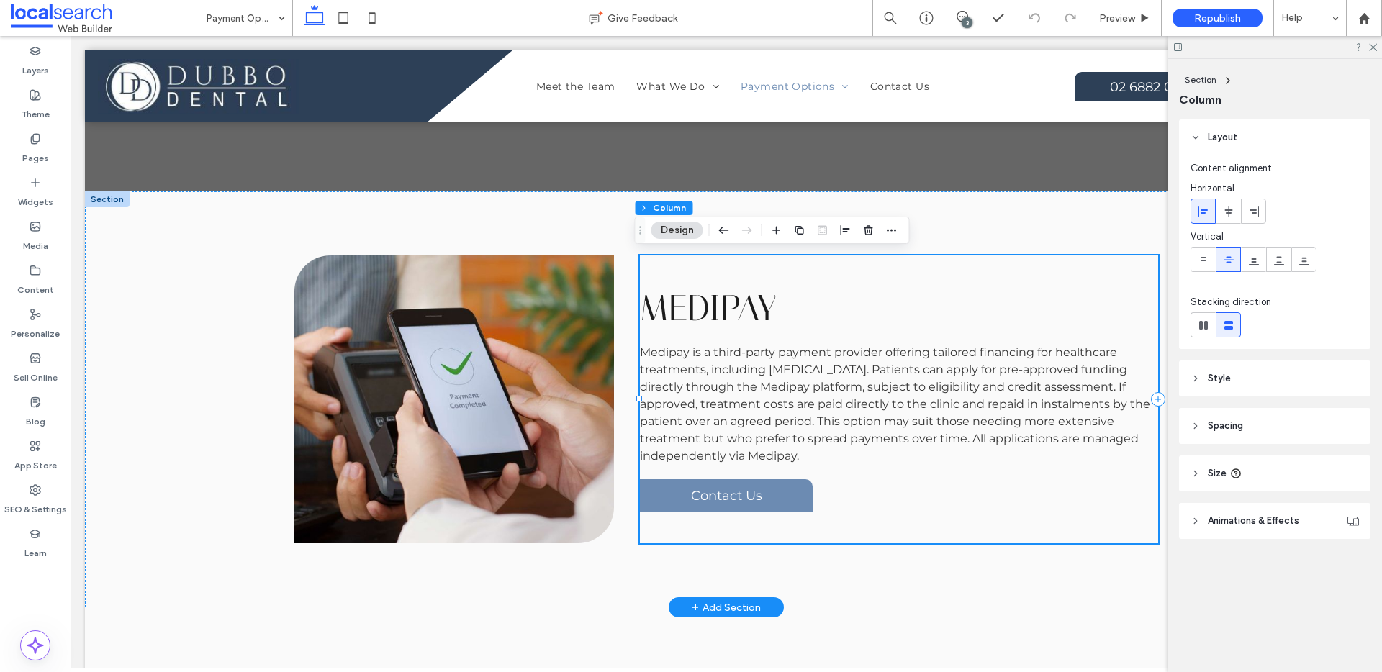
click at [830, 496] on div "Medipay Medipay is a third-party payment provider offering tailored financing f…" at bounding box center [899, 400] width 518 height 288
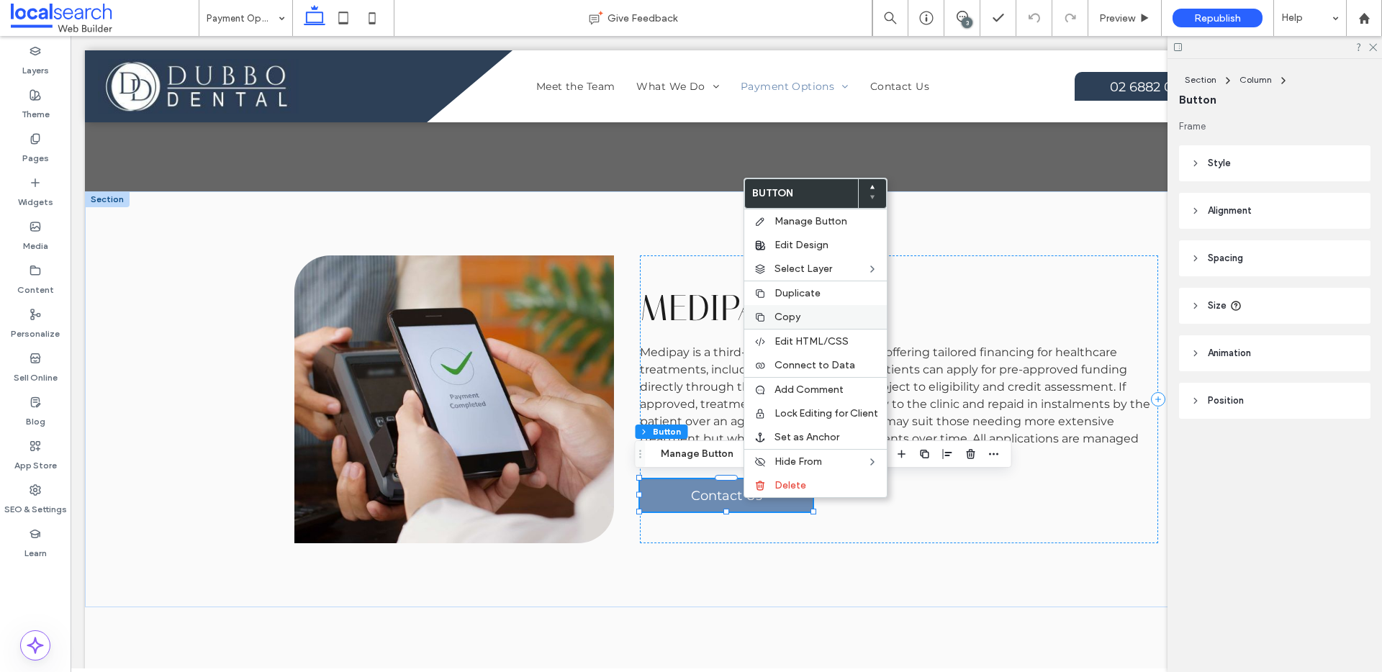
click at [795, 318] on span "Copy" at bounding box center [788, 317] width 26 height 12
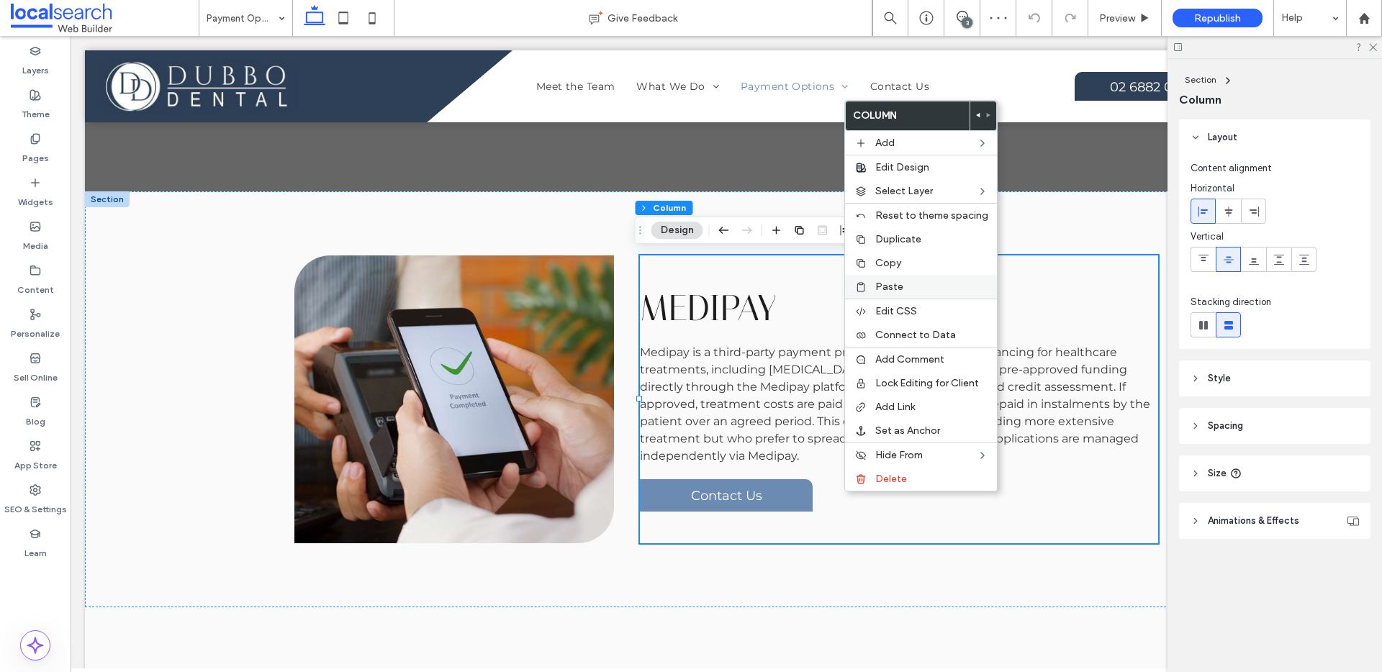
click at [906, 282] on label "Paste" at bounding box center [931, 287] width 113 height 12
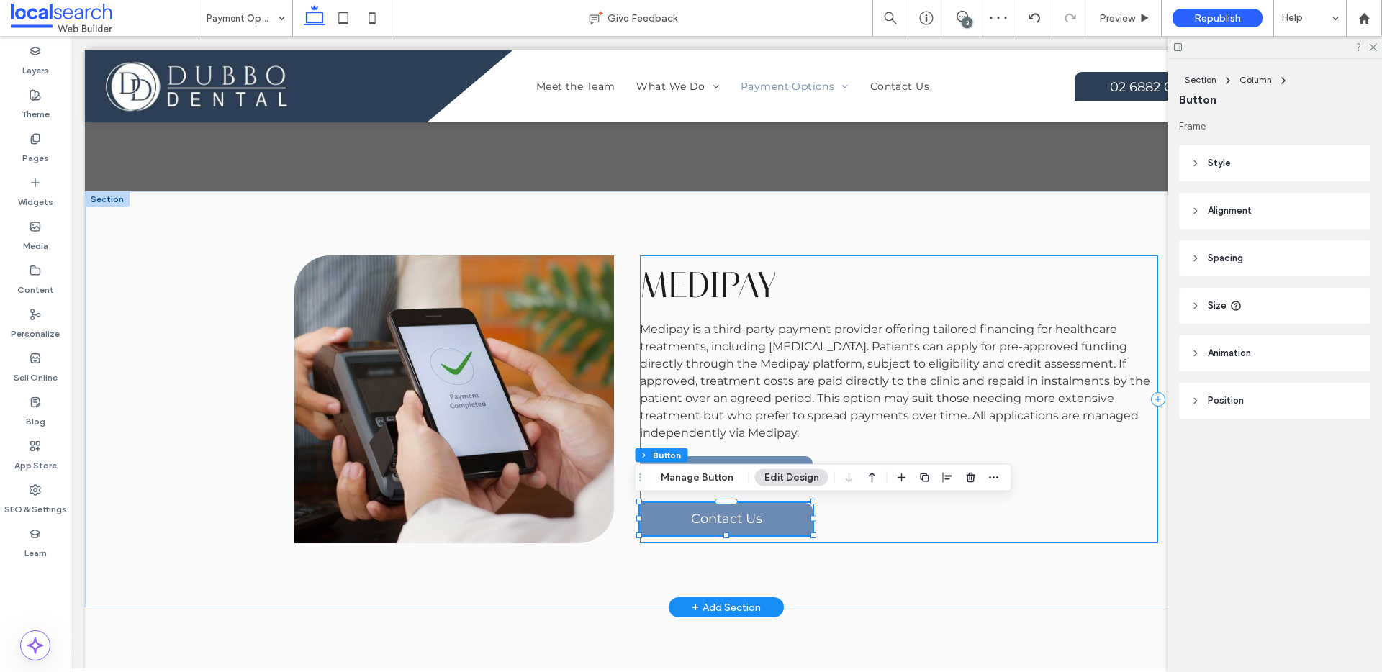
click at [845, 515] on div "Medipay Medipay is a third-party payment provider offering tailored financing f…" at bounding box center [899, 400] width 518 height 288
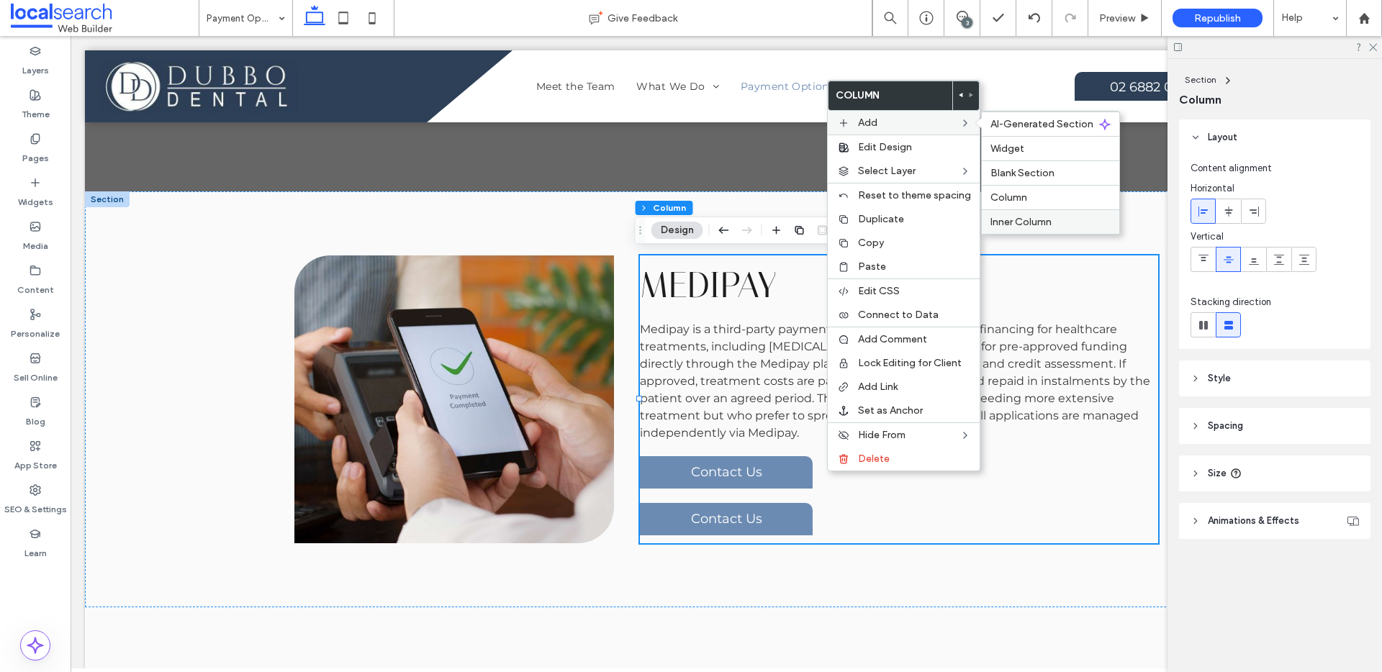
click at [1014, 213] on div "Inner Column" at bounding box center [1051, 222] width 138 height 24
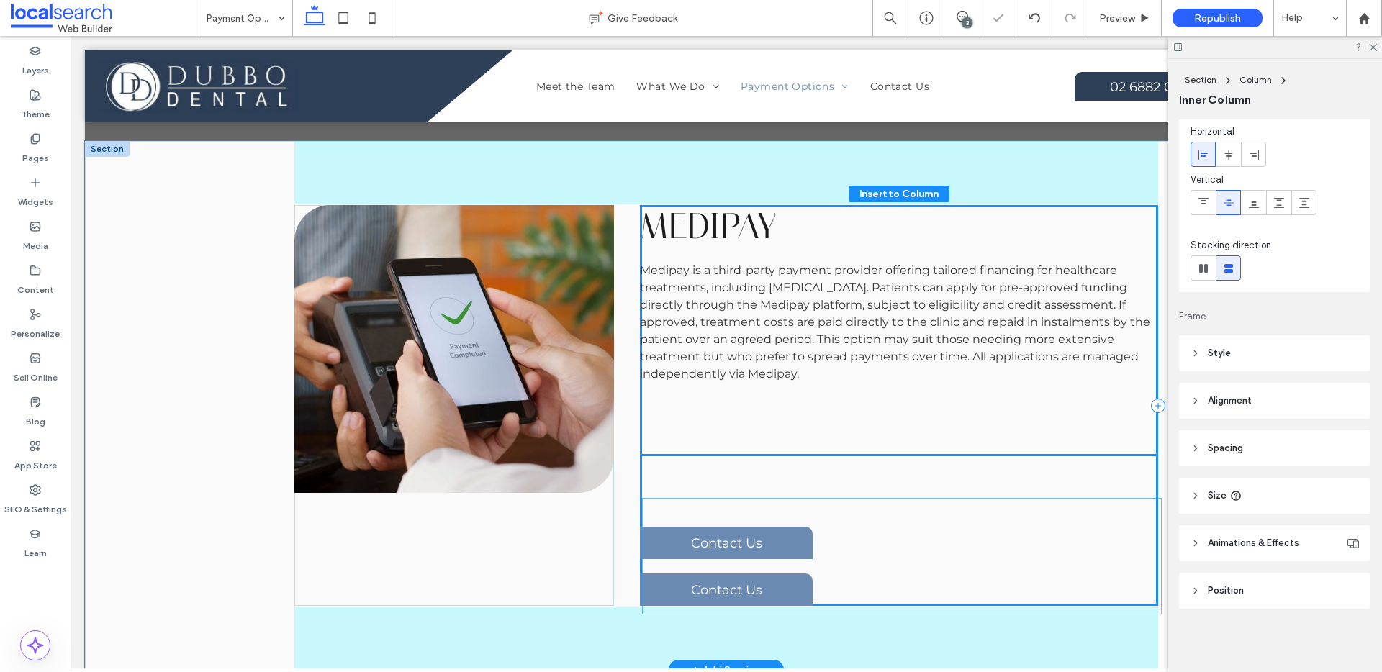
scroll to position [195, 0]
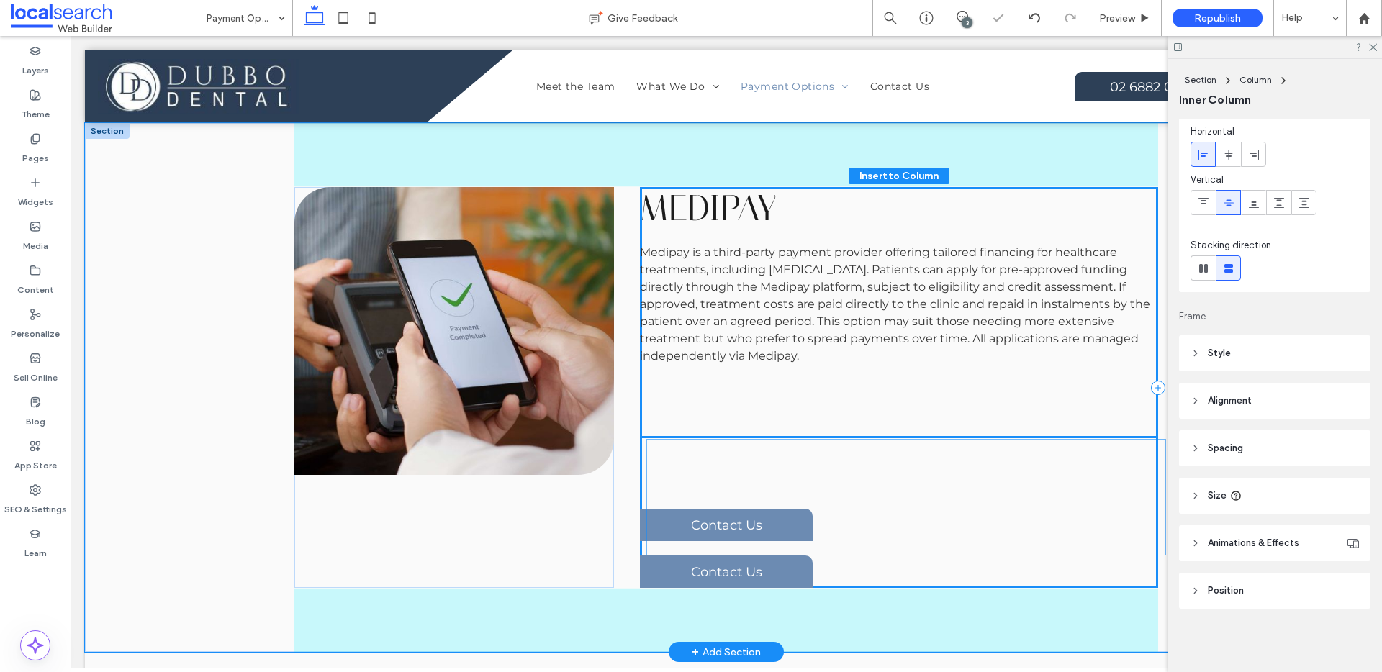
drag, startPoint x: 832, startPoint y: 373, endPoint x: 845, endPoint y: 501, distance: 128.7
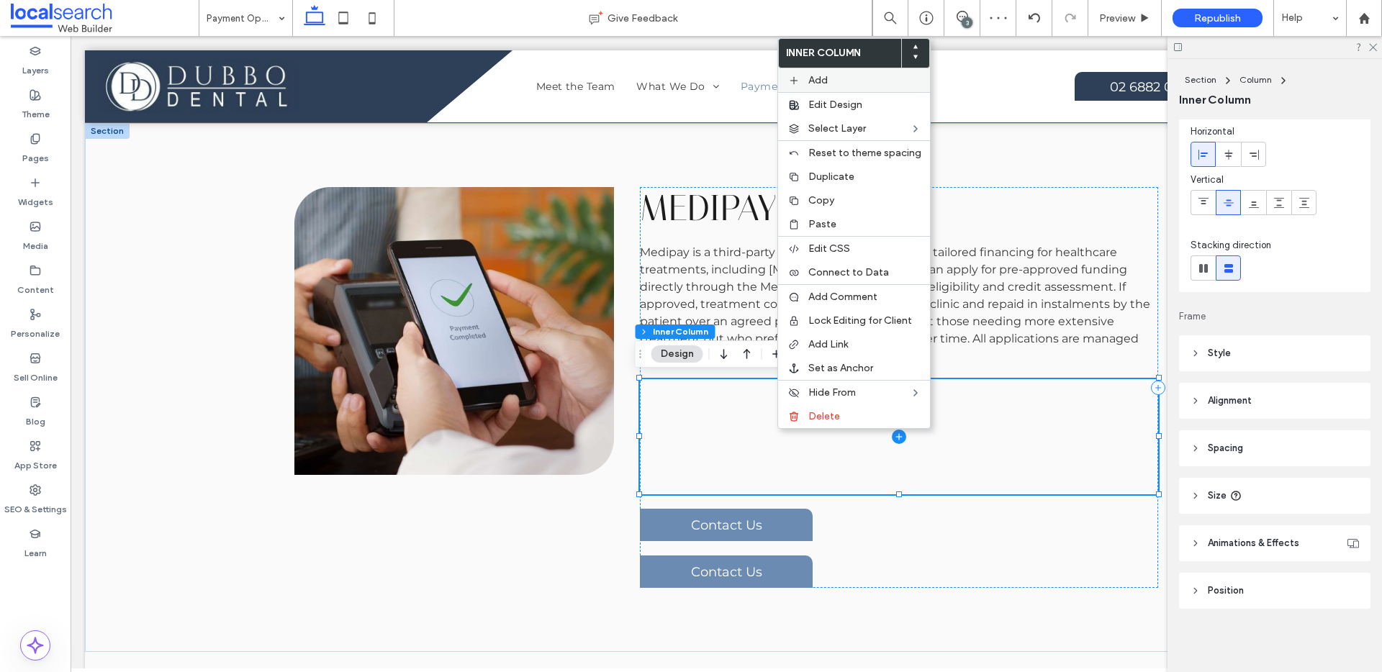
click at [861, 84] on label "Add" at bounding box center [865, 80] width 113 height 12
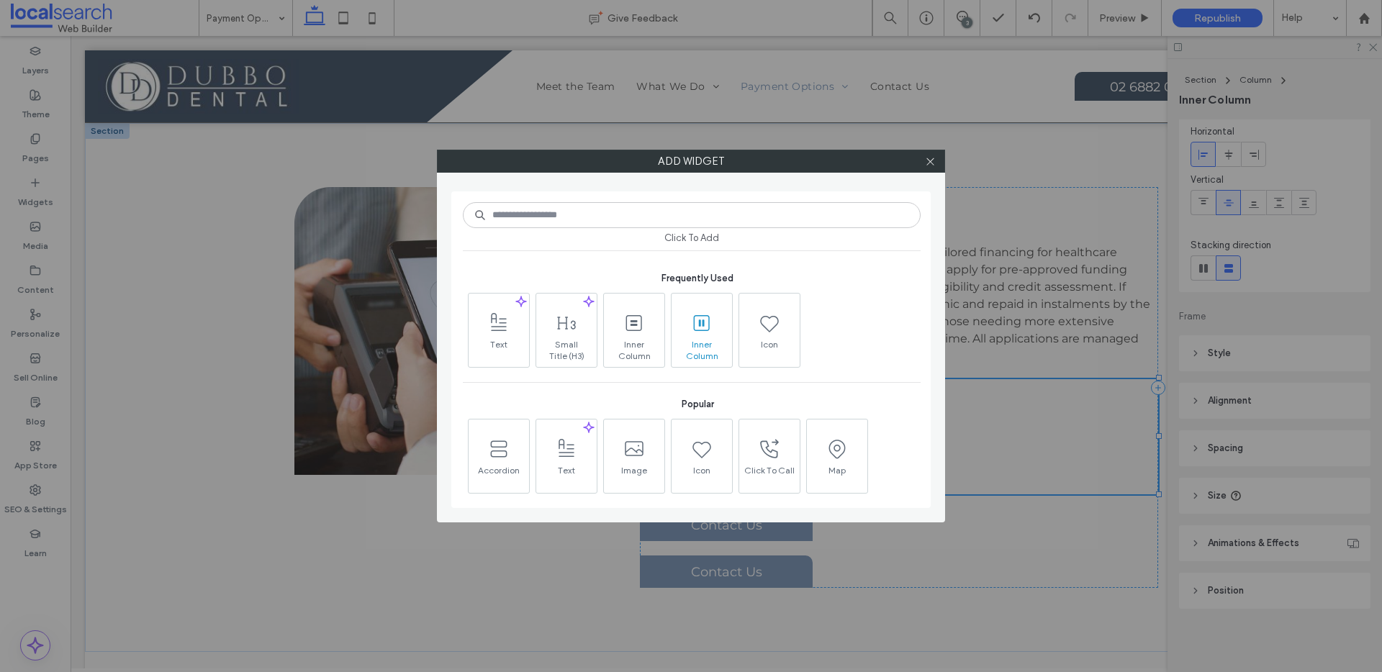
click at [688, 333] on span at bounding box center [702, 323] width 60 height 32
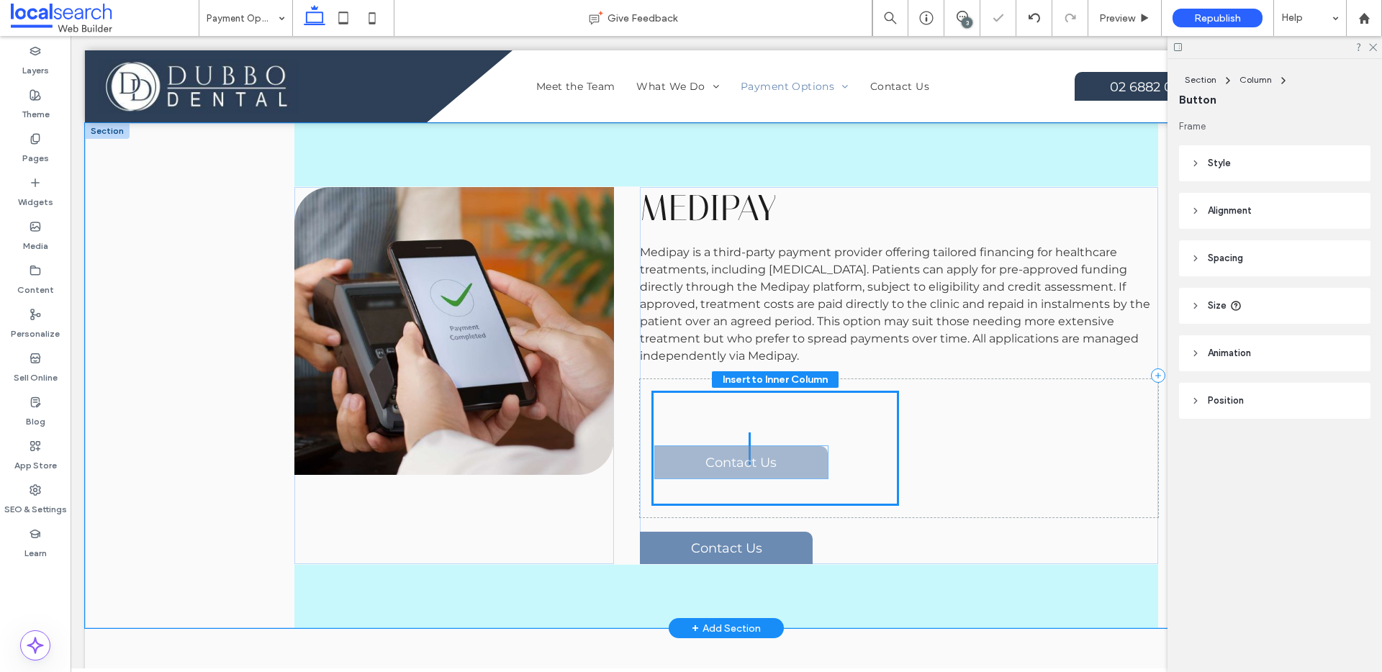
drag, startPoint x: 747, startPoint y: 548, endPoint x: 767, endPoint y: 464, distance: 86.6
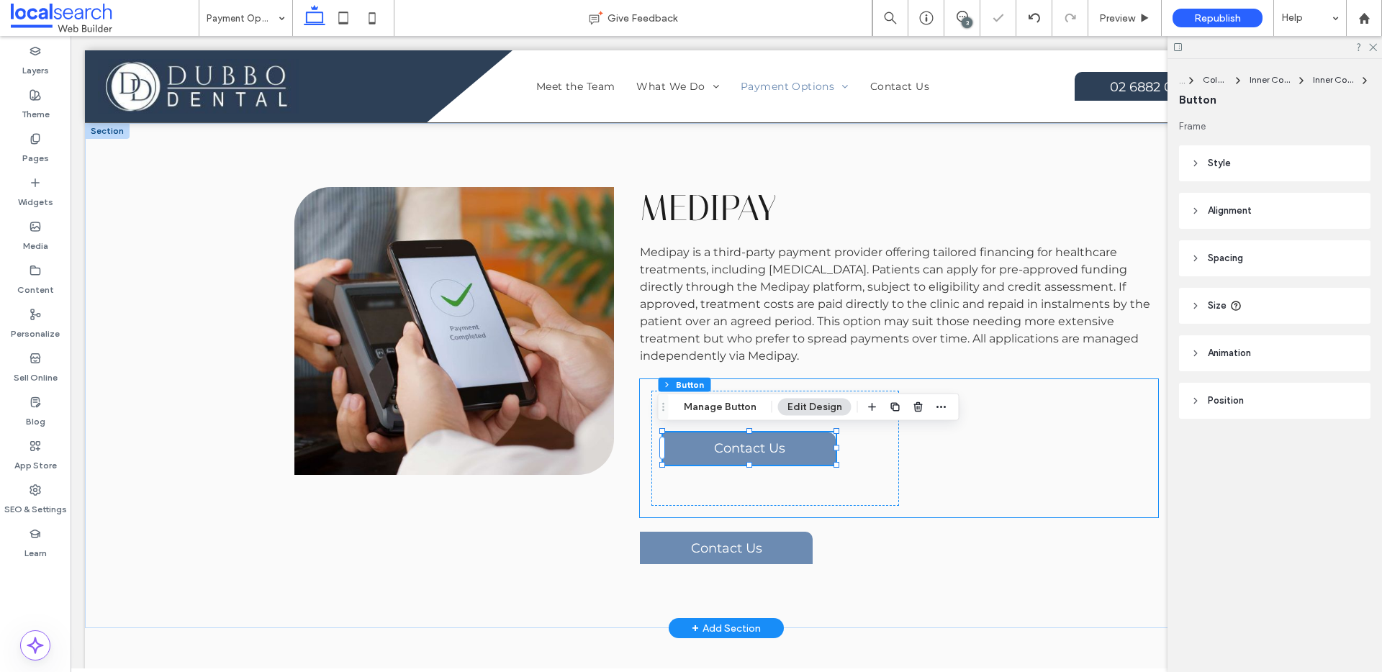
click at [977, 456] on div "Contact Us" at bounding box center [899, 448] width 518 height 138
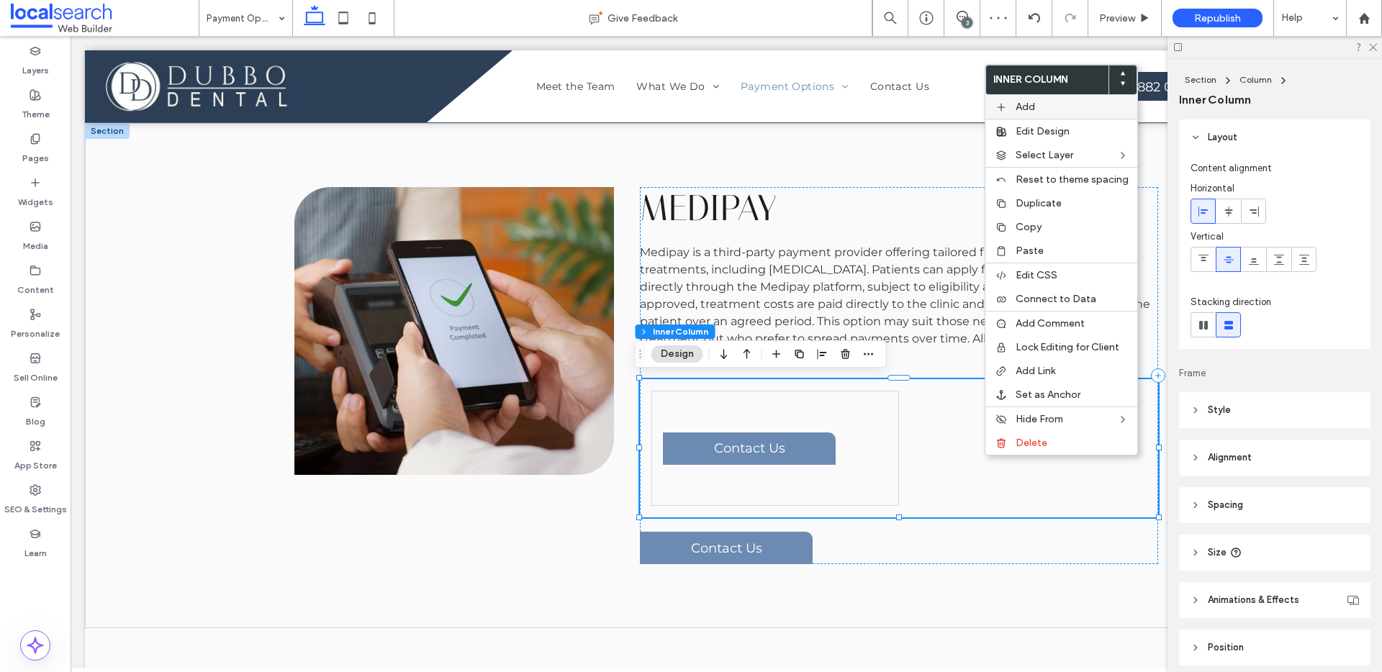
click at [1048, 111] on label "Add" at bounding box center [1072, 107] width 113 height 12
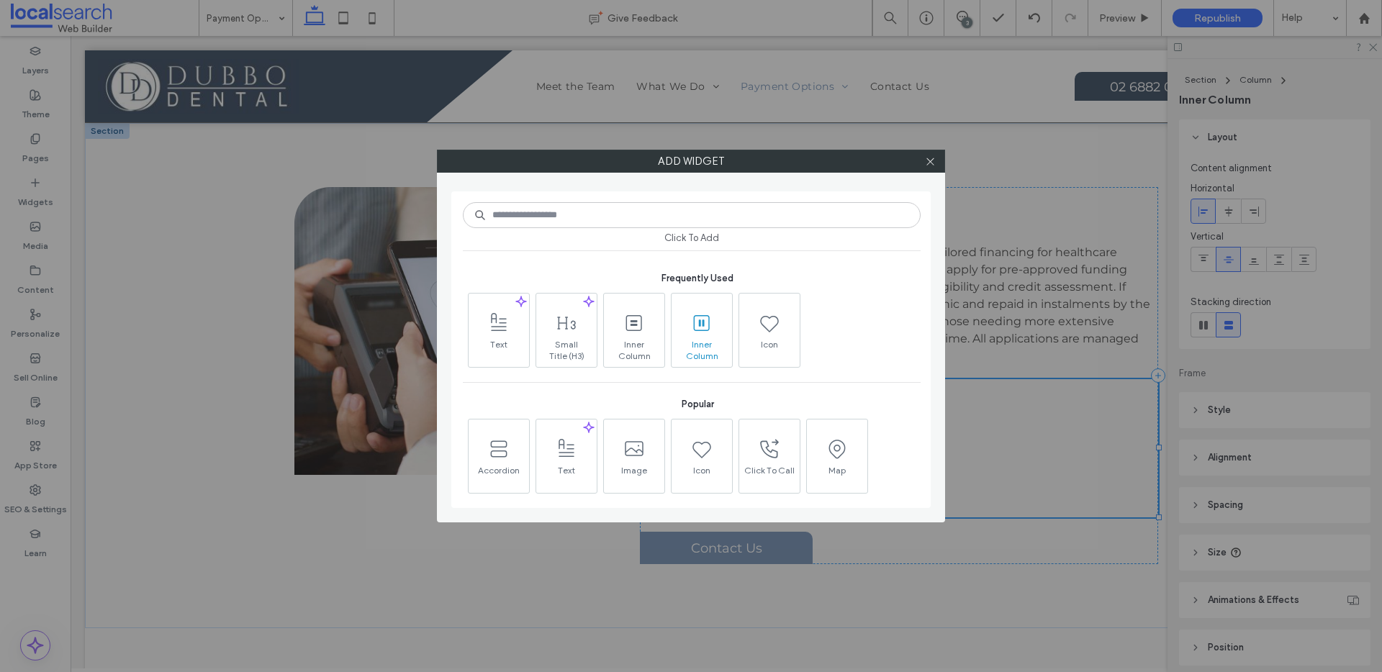
click at [699, 332] on icon at bounding box center [701, 323] width 23 height 23
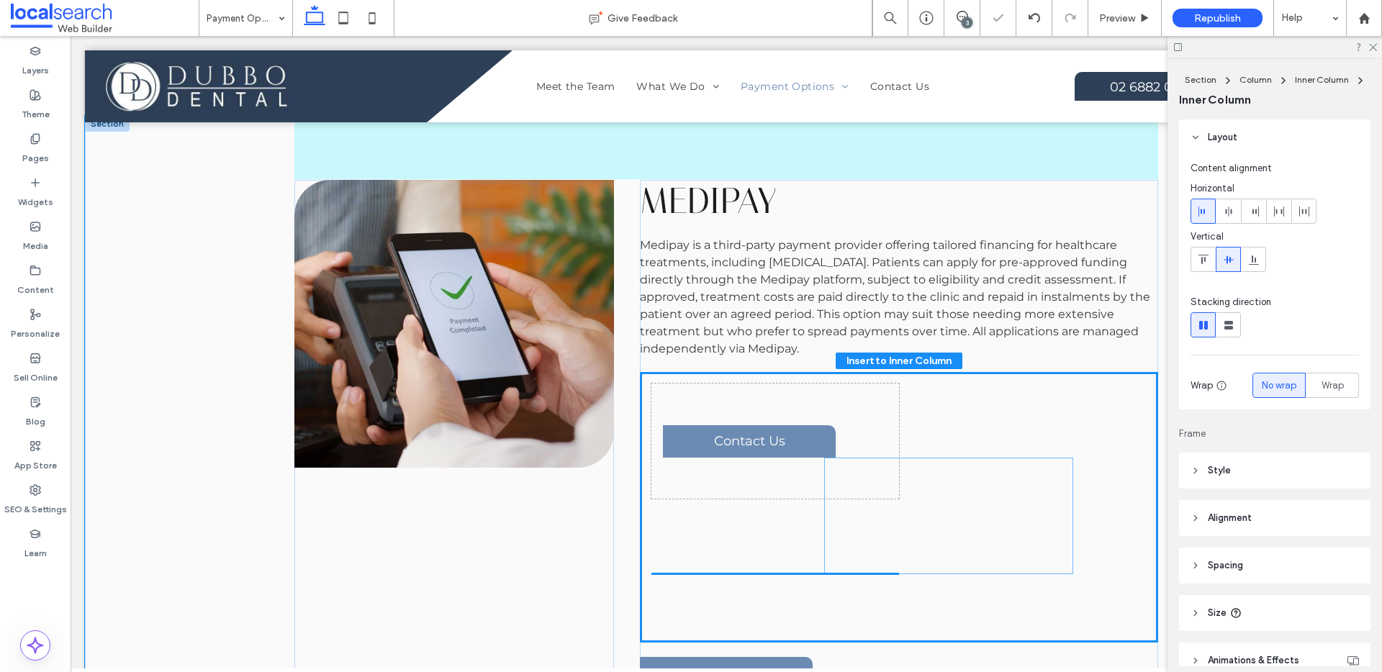
scroll to position [117, 0]
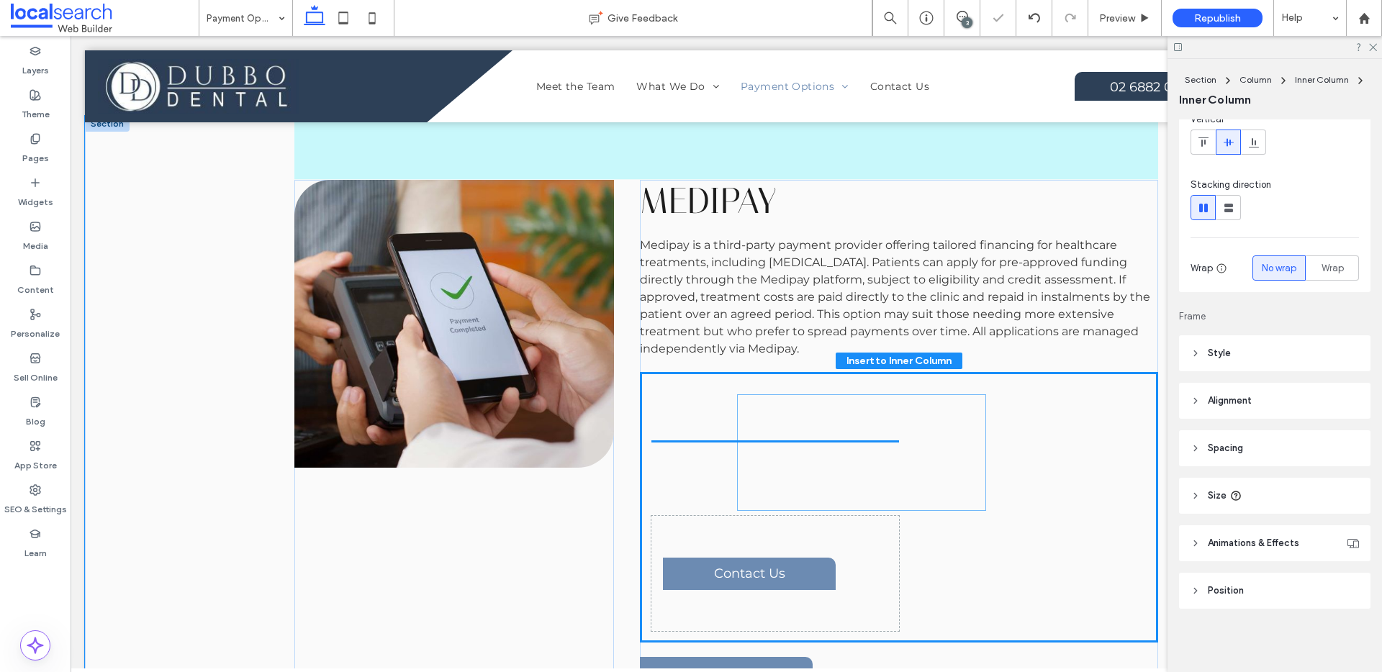
drag, startPoint x: 767, startPoint y: 576, endPoint x: 858, endPoint y: 449, distance: 156.3
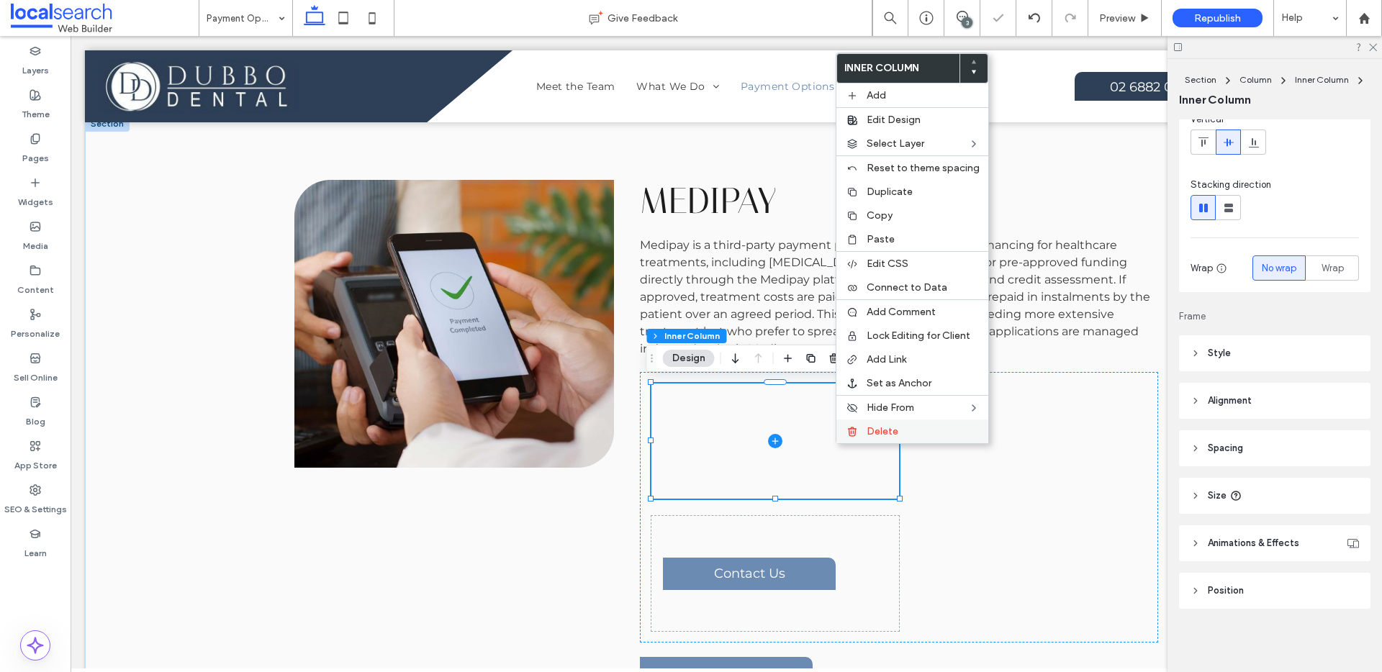
click at [870, 438] on div "Delete" at bounding box center [913, 432] width 152 height 24
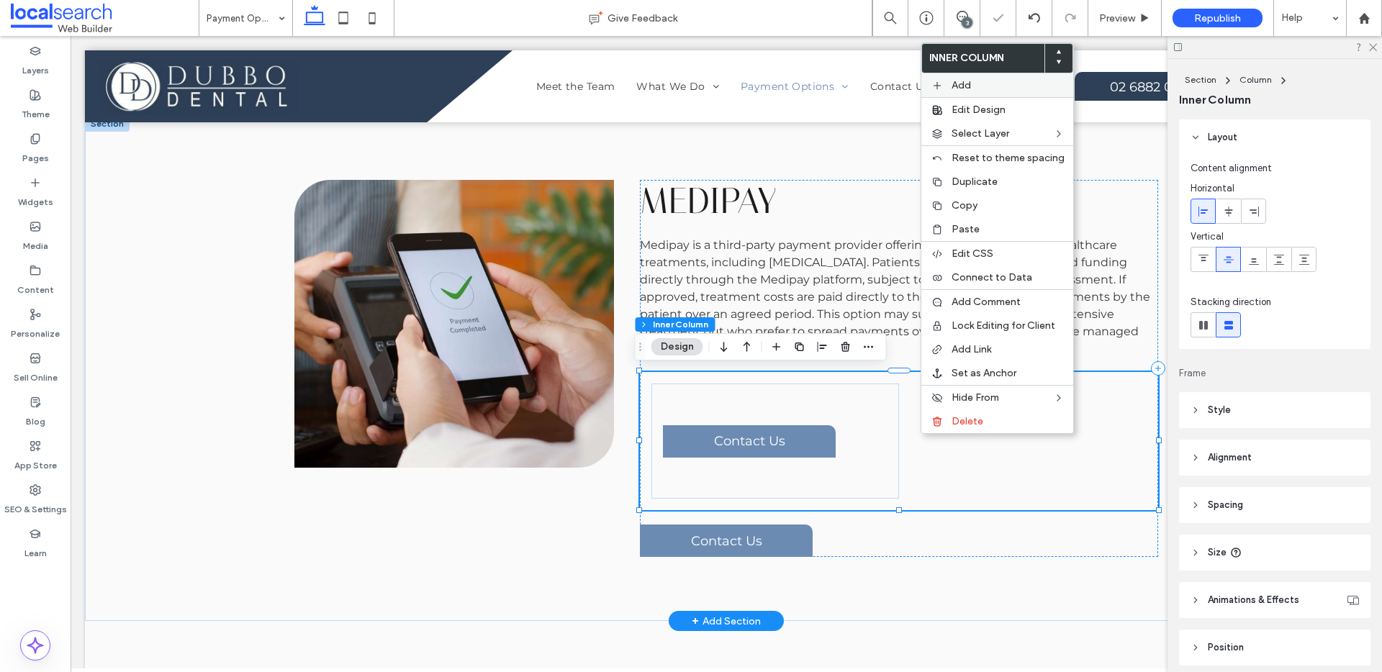
click at [991, 89] on label "Add" at bounding box center [1008, 85] width 113 height 12
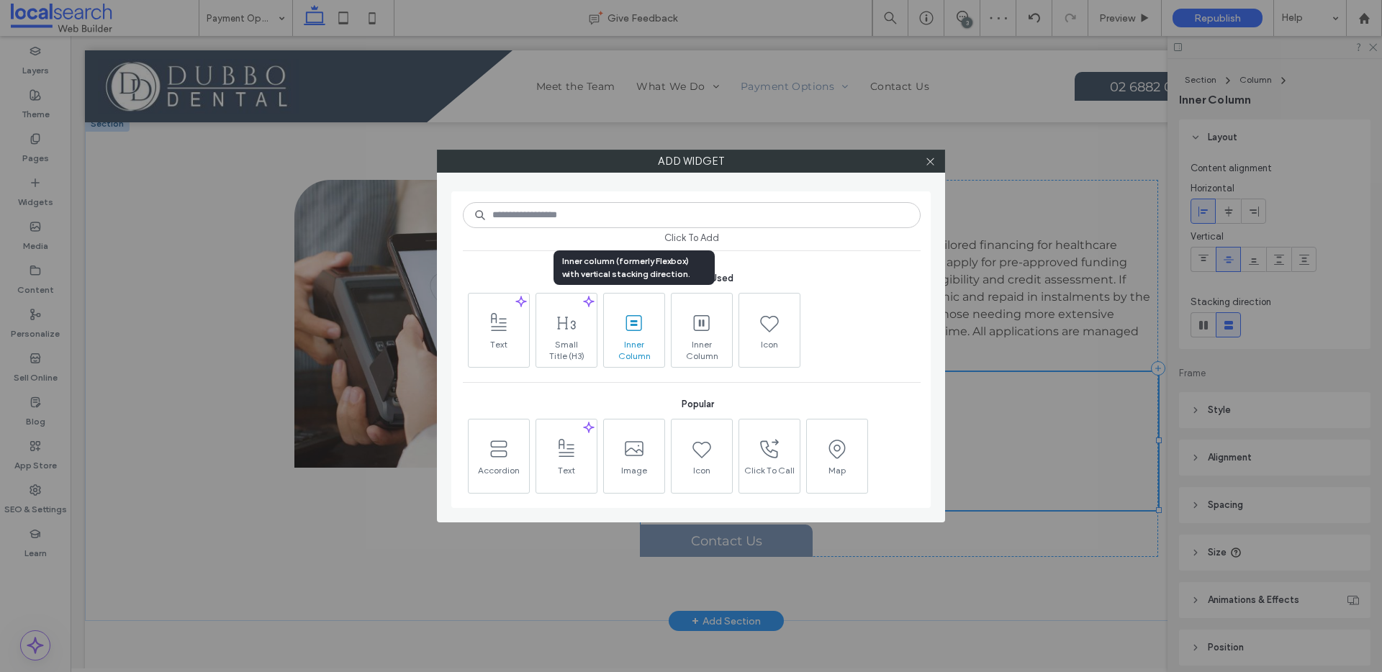
click at [644, 329] on icon at bounding box center [634, 323] width 23 height 23
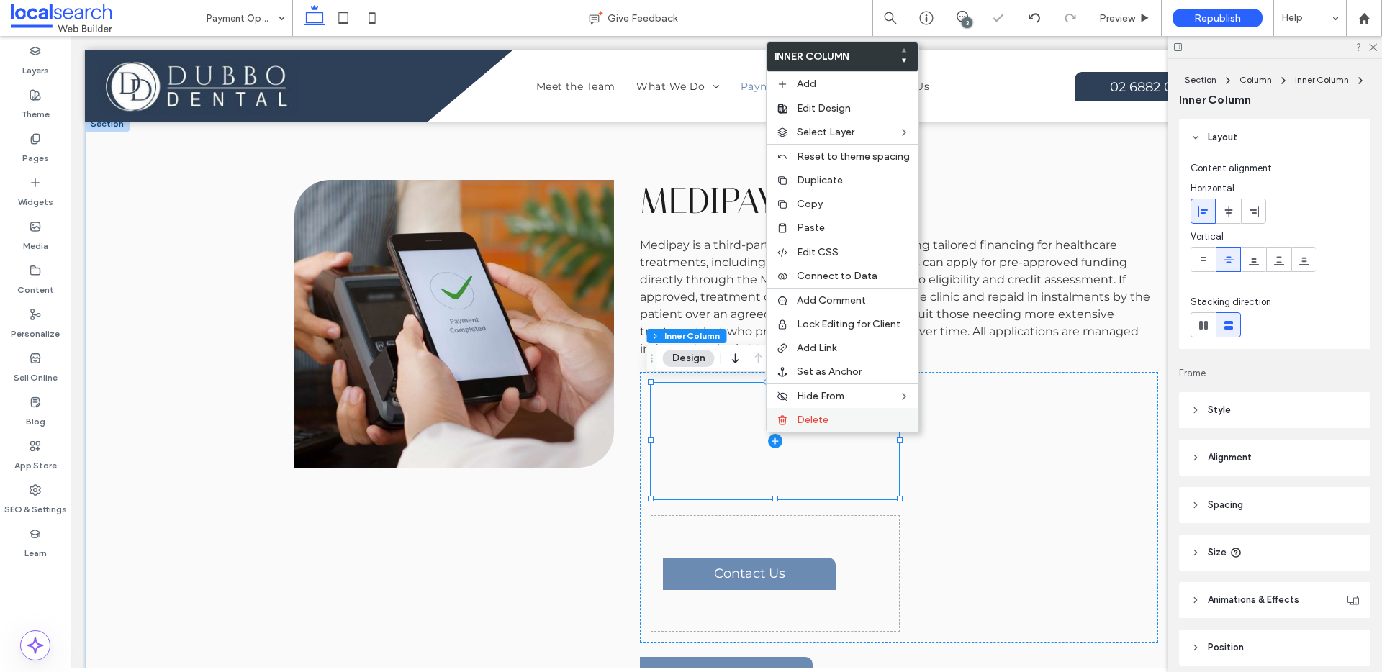
click at [829, 418] on label "Delete" at bounding box center [853, 420] width 113 height 12
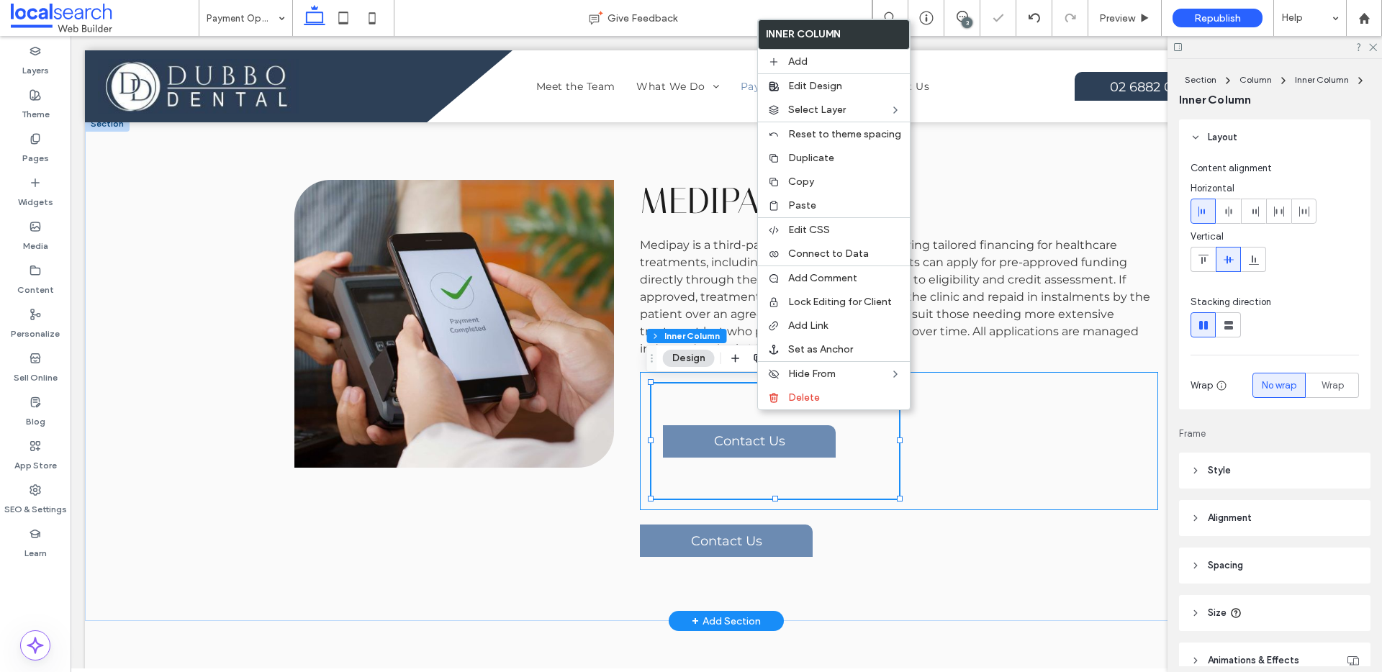
click at [994, 453] on div "Contact Us" at bounding box center [899, 441] width 518 height 138
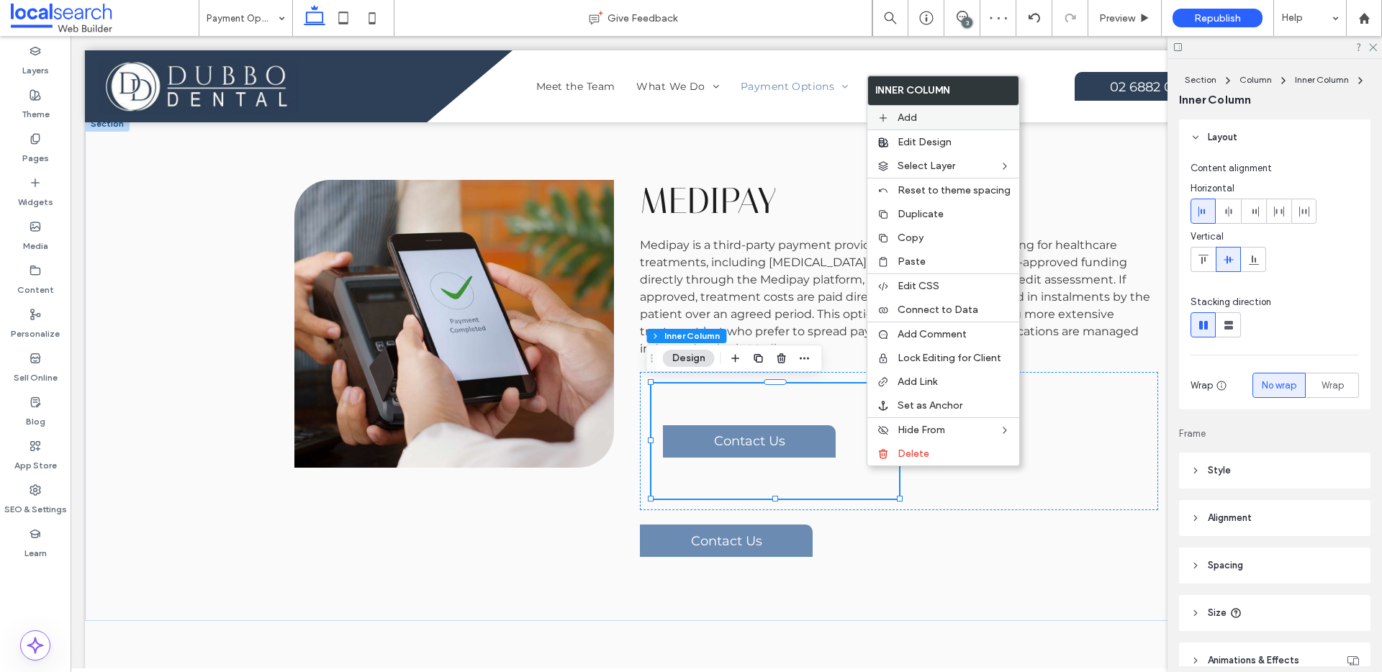
click at [914, 120] on span "Add" at bounding box center [907, 118] width 19 height 12
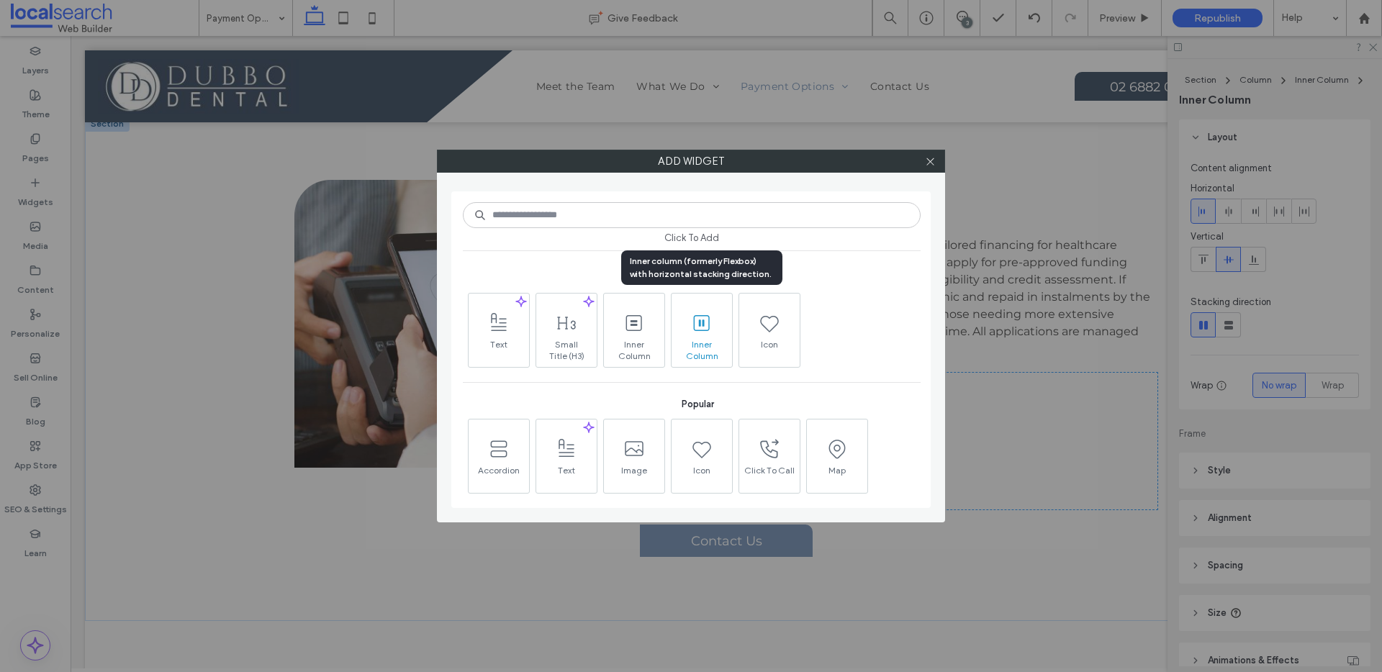
click at [698, 330] on use at bounding box center [702, 323] width 16 height 16
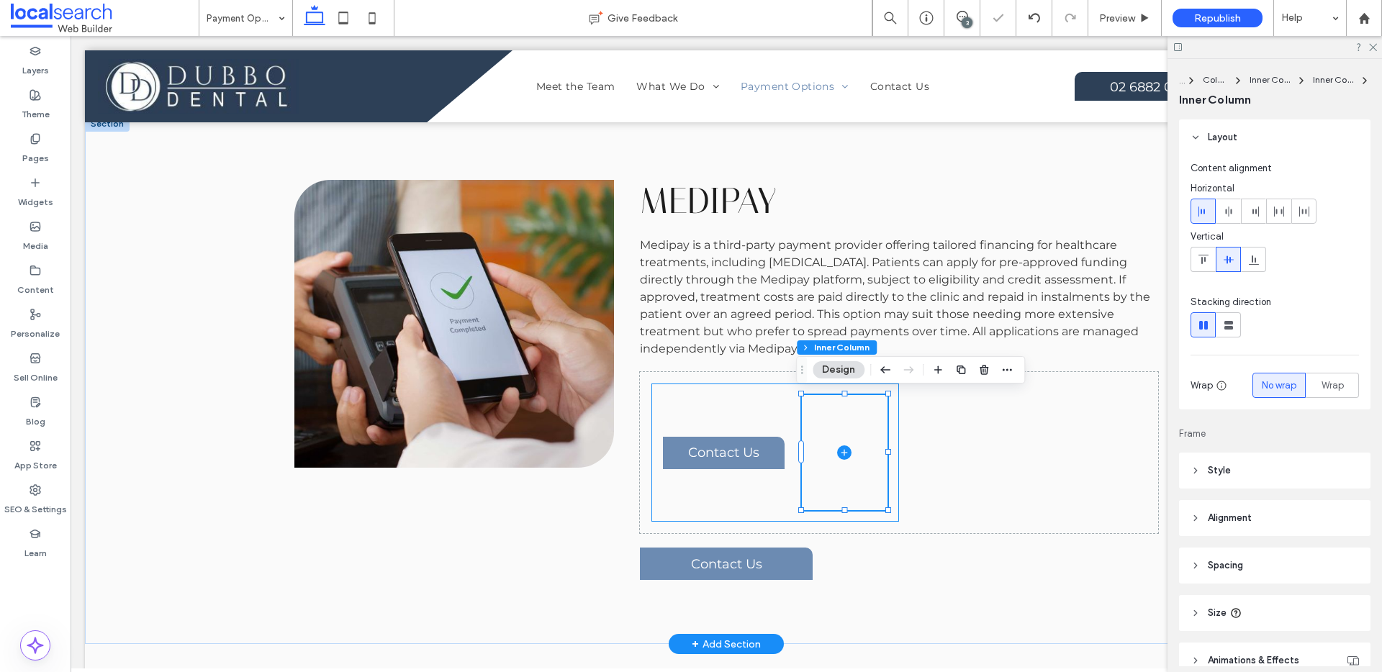
click at [893, 454] on div "Contact Us" at bounding box center [776, 453] width 248 height 138
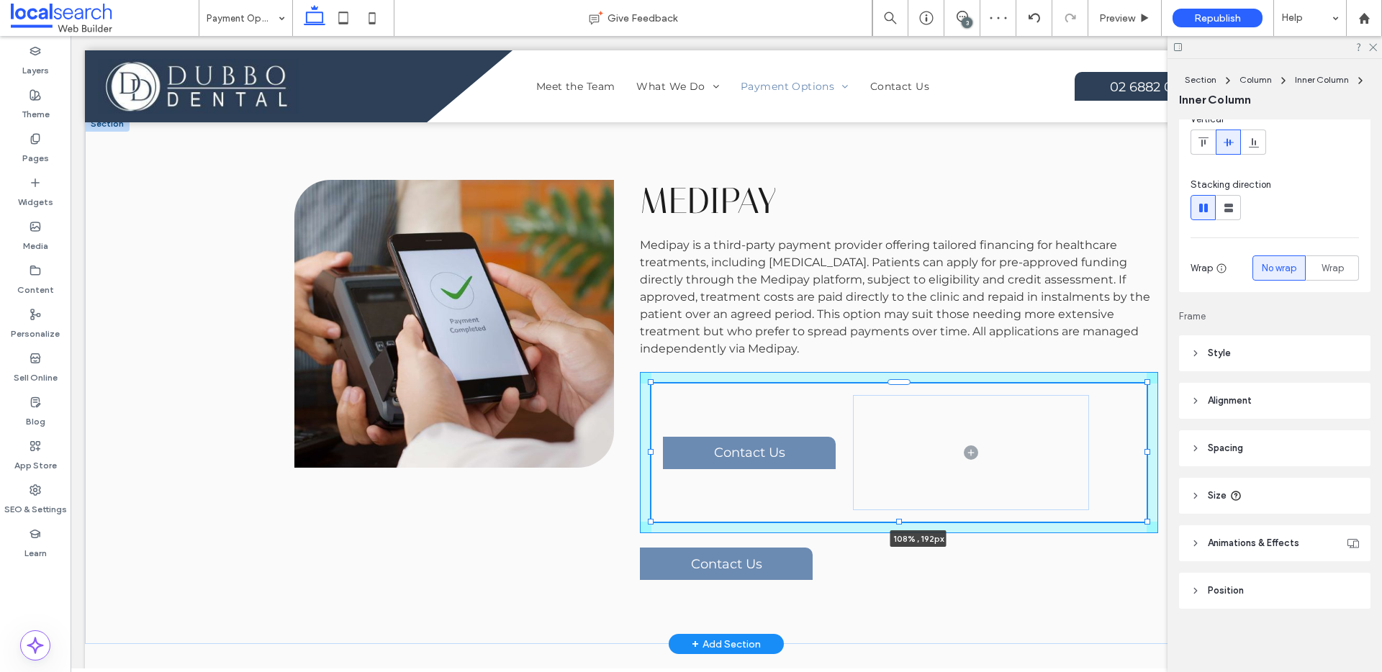
drag, startPoint x: 896, startPoint y: 453, endPoint x: 867, endPoint y: 521, distance: 73.5
click at [1182, 451] on div "Medipay Medipay is a third-party payment provider offering tailored financing f…" at bounding box center [726, 380] width 1283 height 528
type input "***"
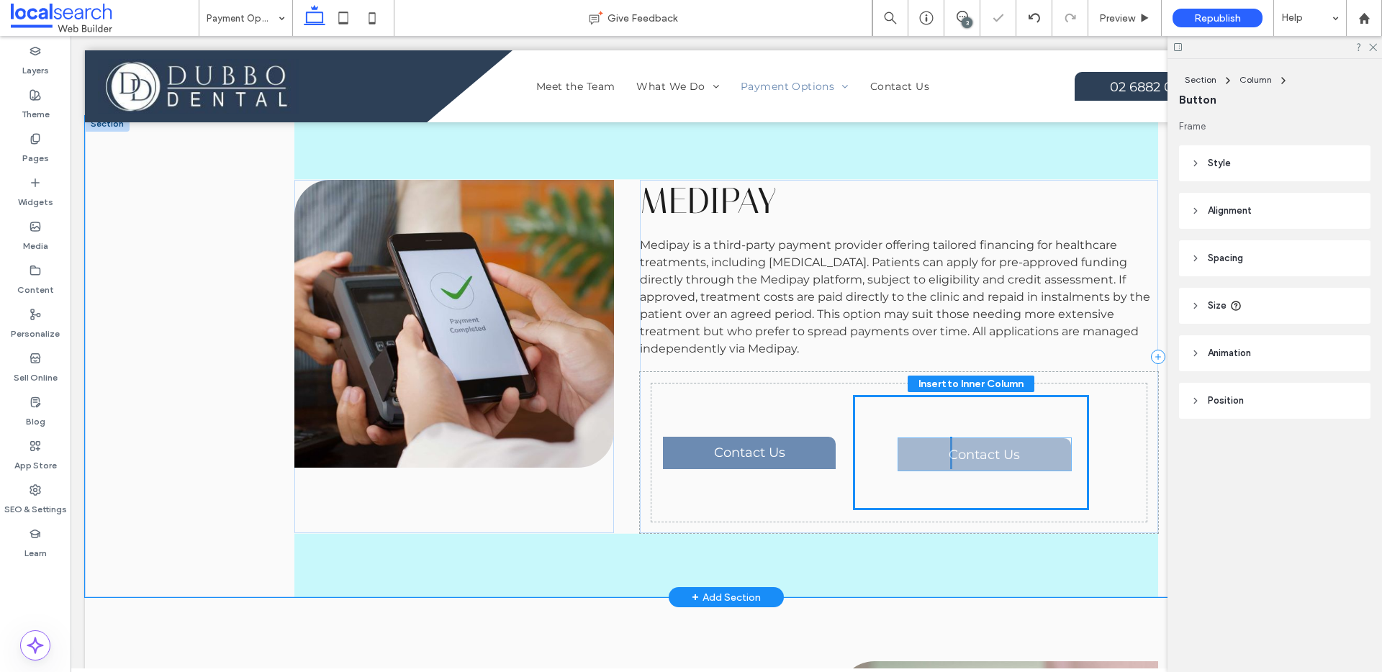
drag, startPoint x: 712, startPoint y: 559, endPoint x: 976, endPoint y: 451, distance: 284.8
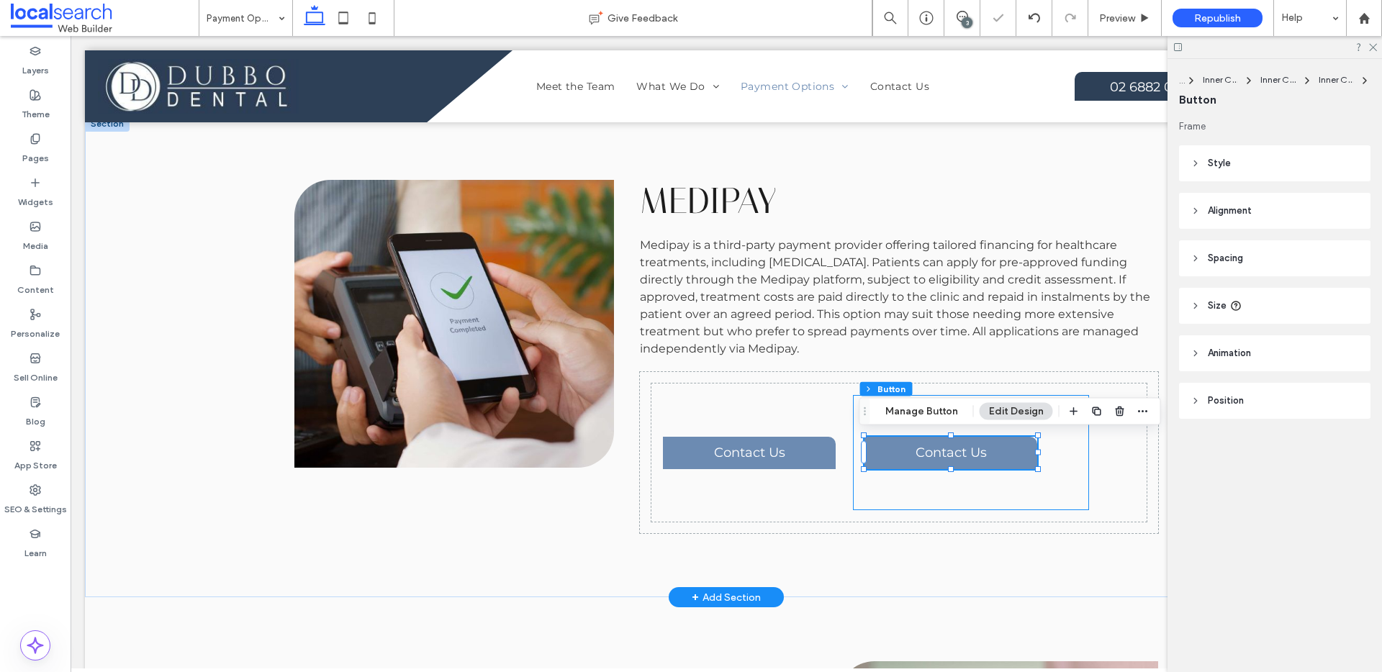
click at [1102, 488] on div "Contact Us Contact Us" at bounding box center [899, 453] width 495 height 138
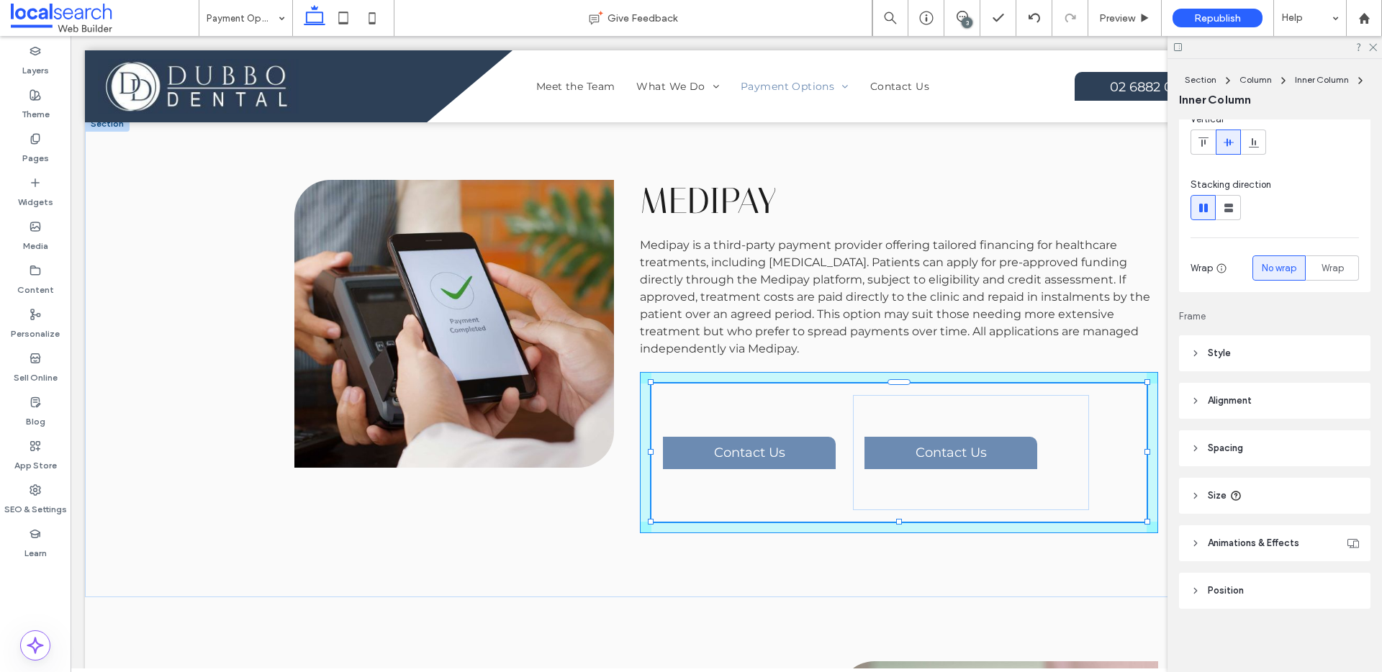
drag, startPoint x: 894, startPoint y: 522, endPoint x: 904, endPoint y: 482, distance: 41.4
click at [904, 482] on div "Medipay Medipay is a third-party payment provider offering tailored financing f…" at bounding box center [726, 357] width 864 height 482
type input "***"
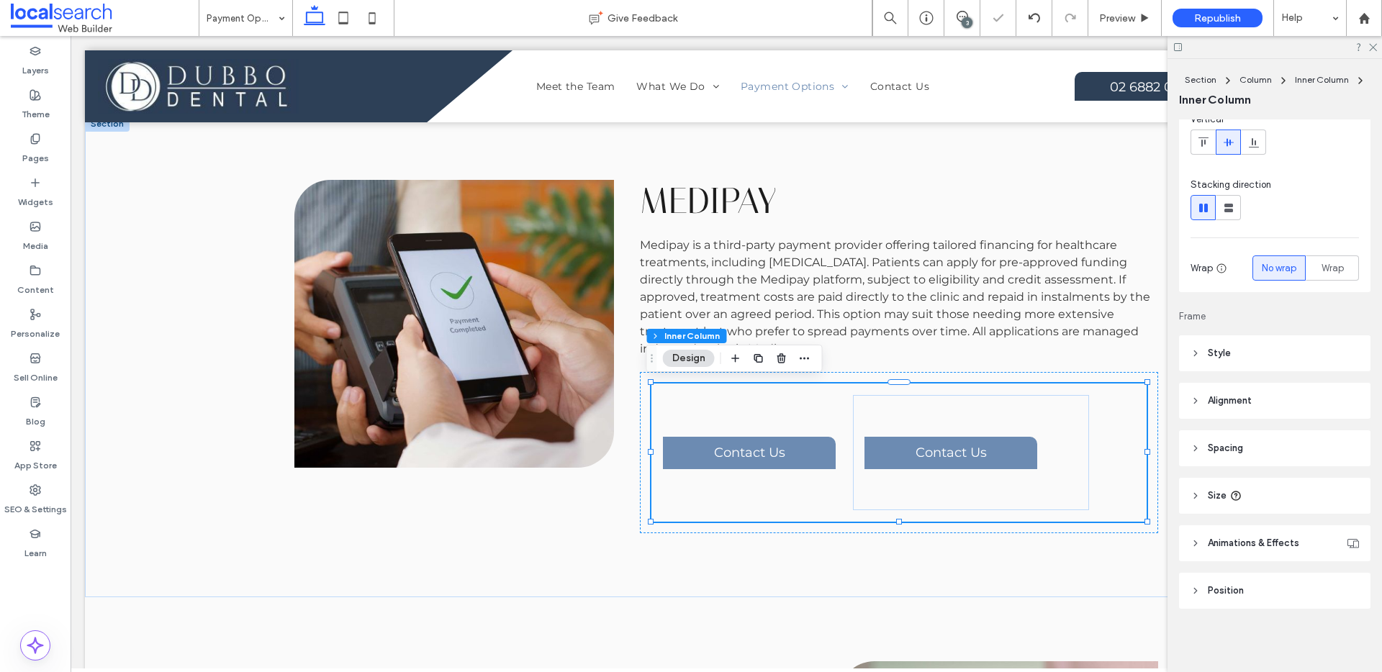
click at [773, 405] on div "Contact Us Contact Us" at bounding box center [899, 453] width 495 height 138
click at [719, 426] on div "Contact Us Contact Us" at bounding box center [899, 453] width 495 height 138
click at [1023, 427] on div "Contact Us" at bounding box center [971, 452] width 236 height 115
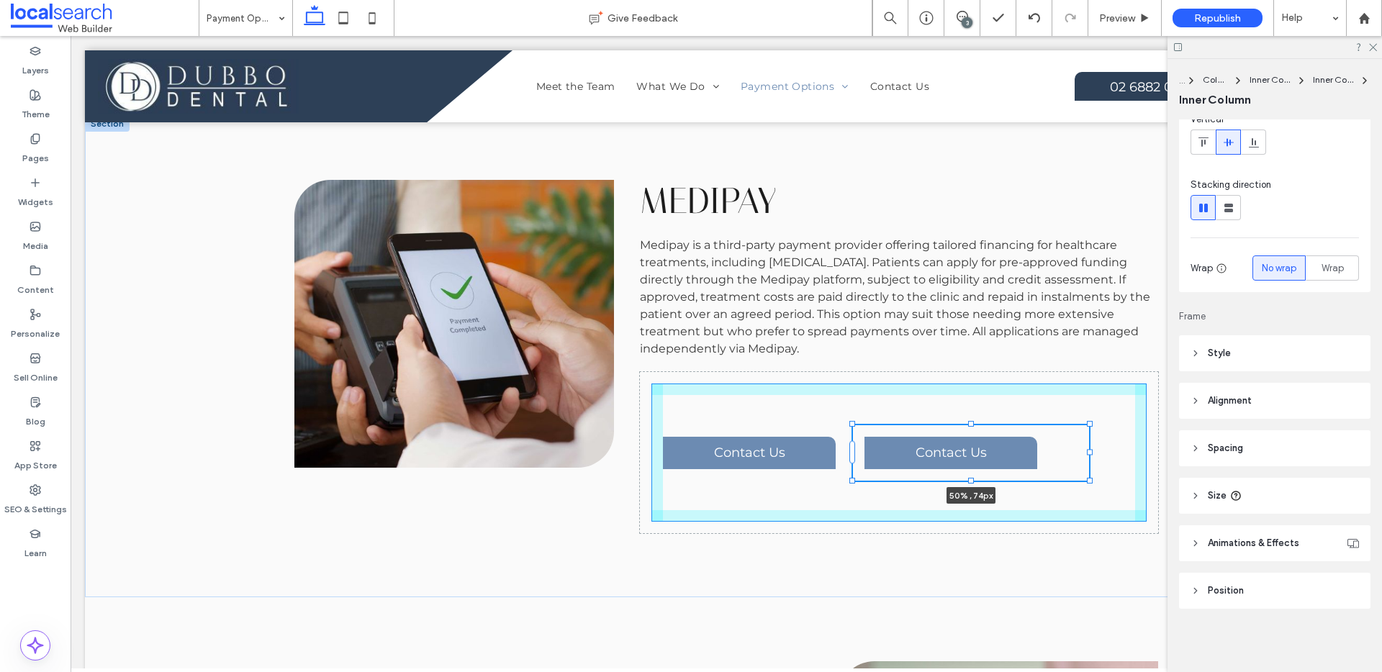
drag, startPoint x: 966, startPoint y: 510, endPoint x: 966, endPoint y: 480, distance: 30.2
click at [968, 480] on div at bounding box center [971, 481] width 6 height 6
type input "**"
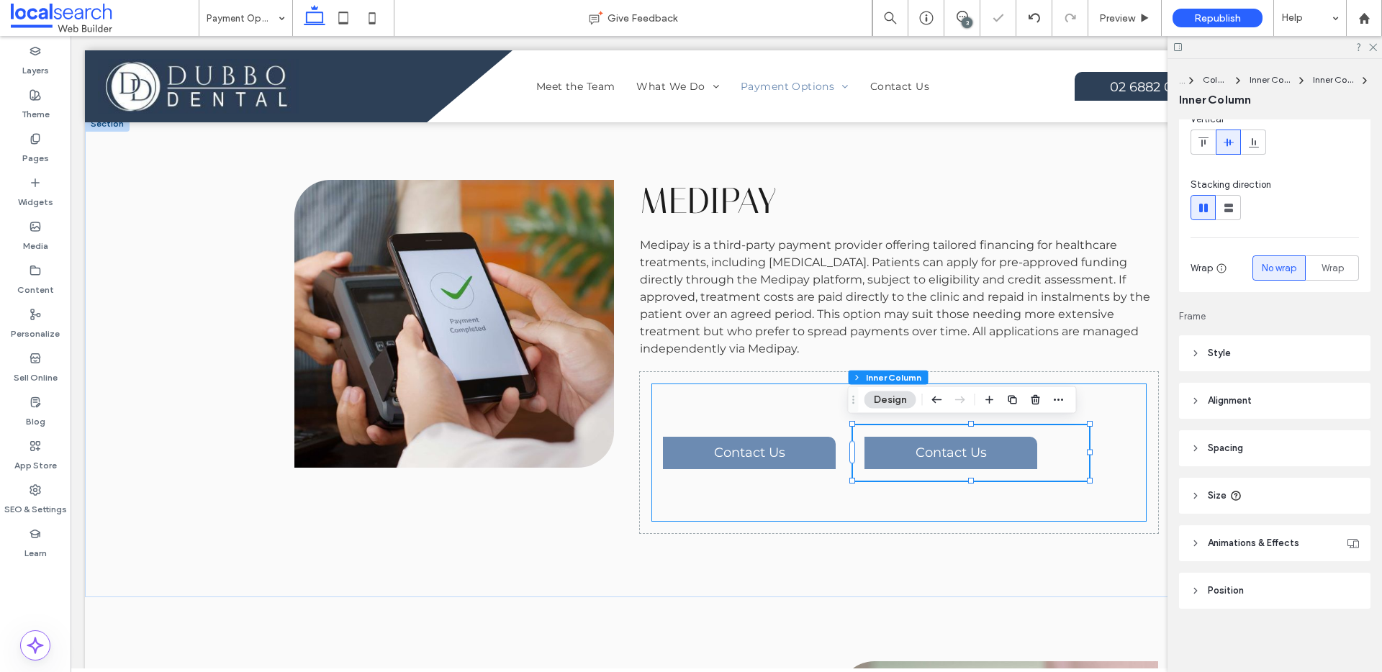
click at [729, 500] on div "Contact Us Contact Us 50% , 74px" at bounding box center [899, 453] width 495 height 138
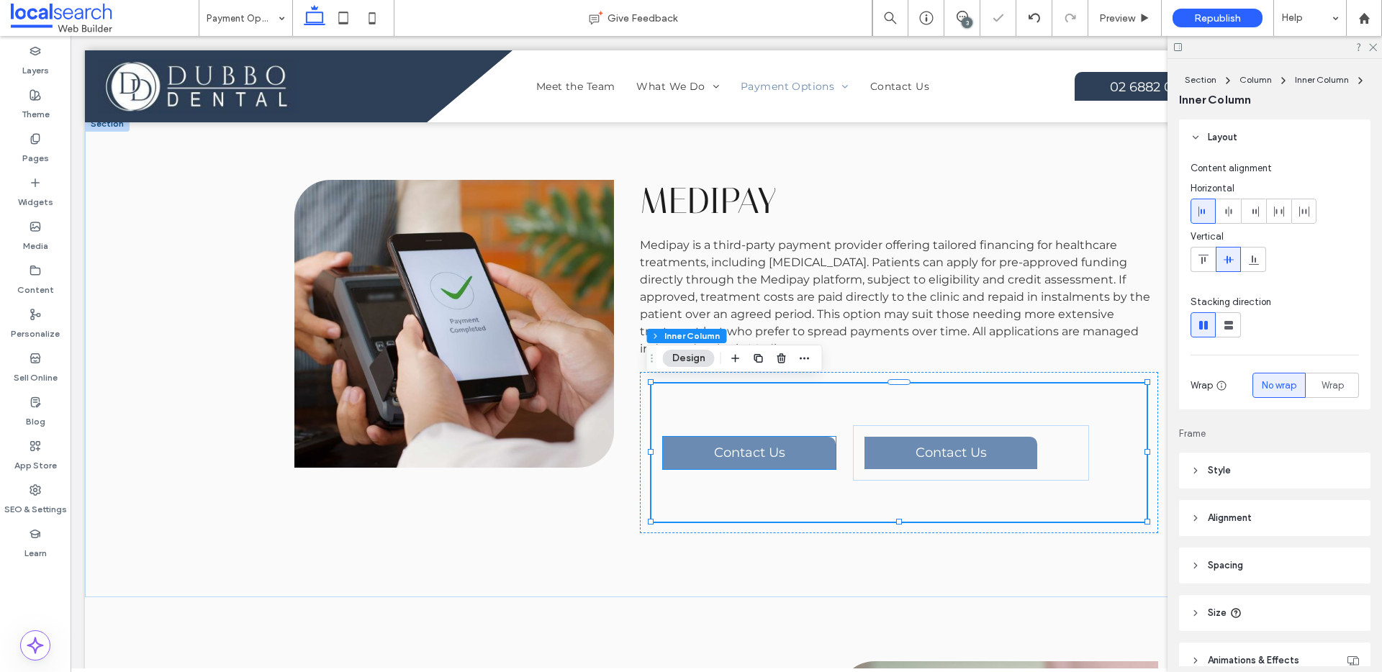
click at [782, 424] on div "Contact Us Contact Us" at bounding box center [899, 453] width 495 height 138
click at [1018, 477] on div "Contact Us" at bounding box center [971, 453] width 236 height 55
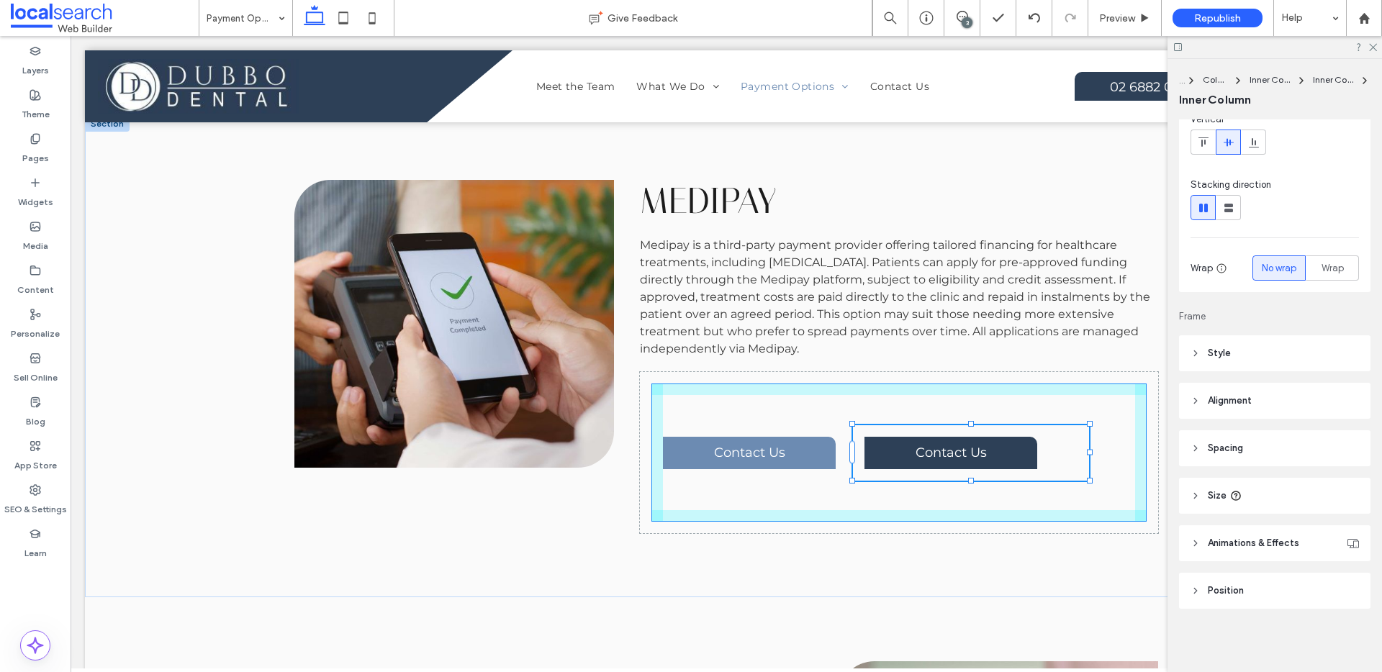
drag, startPoint x: 967, startPoint y: 479, endPoint x: 972, endPoint y: 467, distance: 13.2
click at [972, 467] on div "Medipay Medipay is a third-party payment provider offering tailored financing f…" at bounding box center [726, 357] width 864 height 482
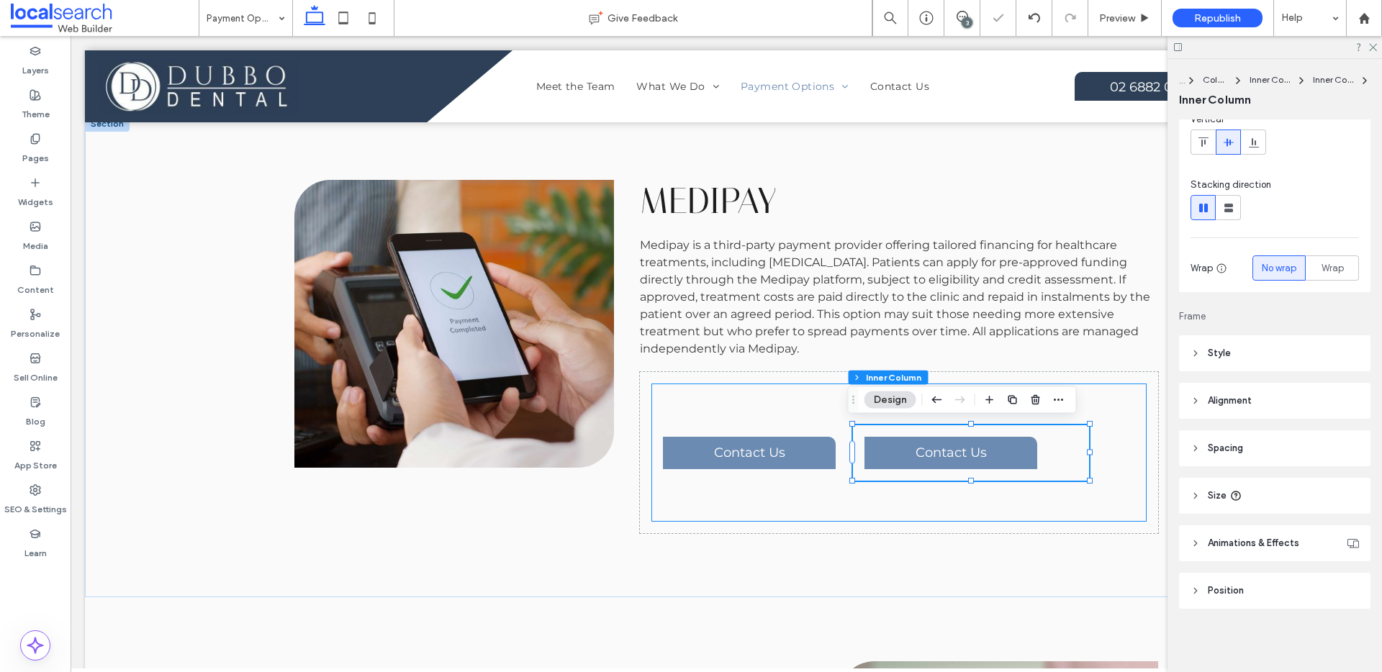
click at [865, 496] on div "Contact Us Contact Us" at bounding box center [899, 453] width 495 height 138
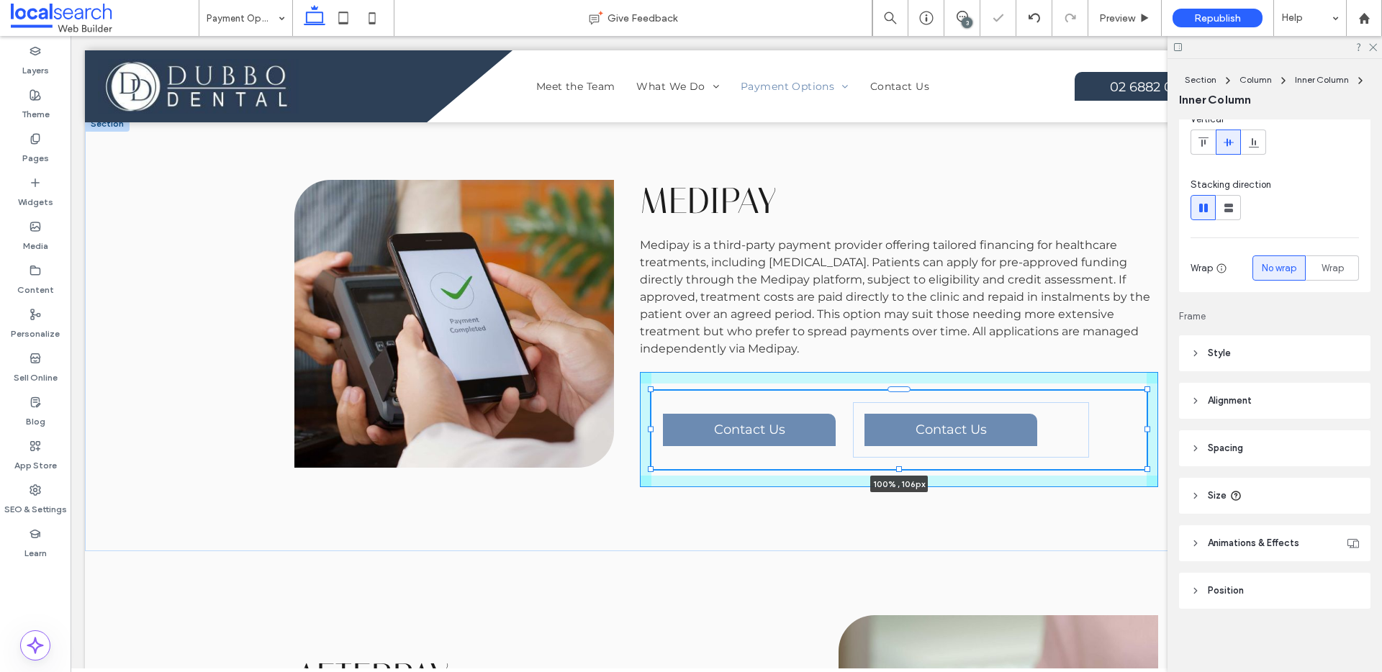
drag, startPoint x: 893, startPoint y: 520, endPoint x: 901, endPoint y: 469, distance: 51.6
click at [901, 469] on div "Medipay Medipay is a third-party payment provider offering tailored financing f…" at bounding box center [726, 334] width 864 height 436
type input "***"
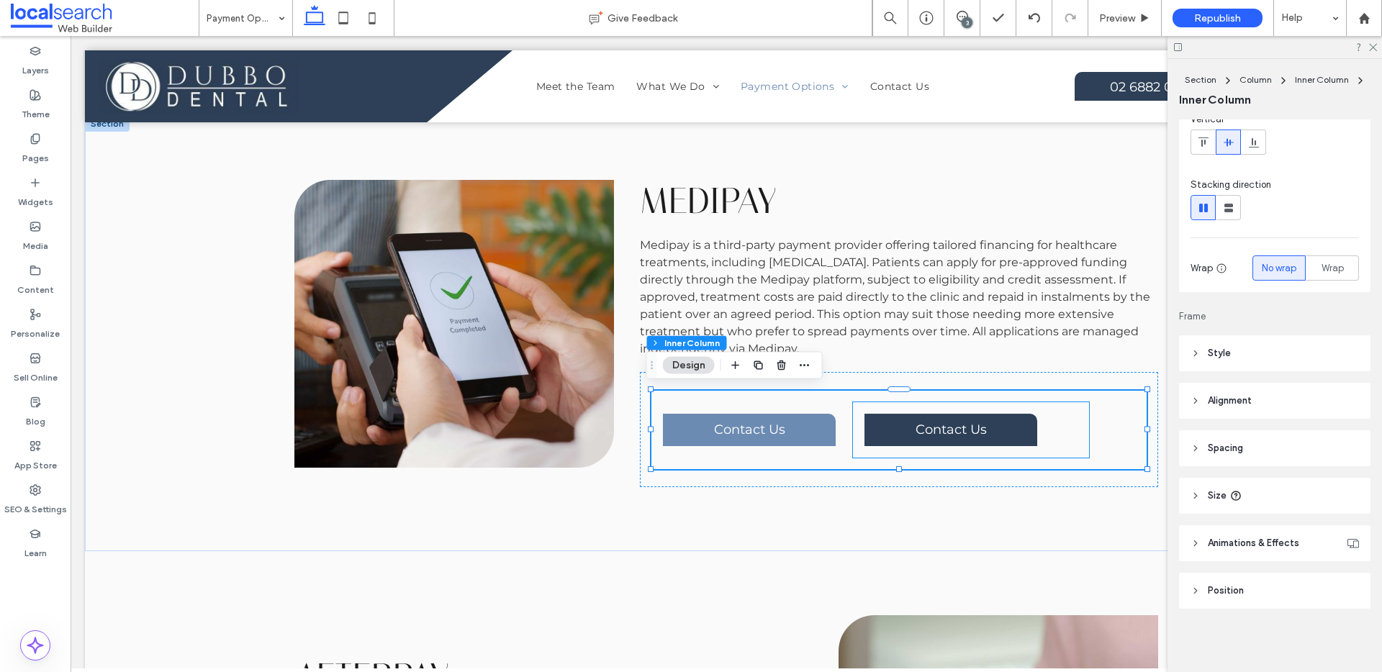
click at [947, 433] on span "Contact Us" at bounding box center [951, 430] width 71 height 16
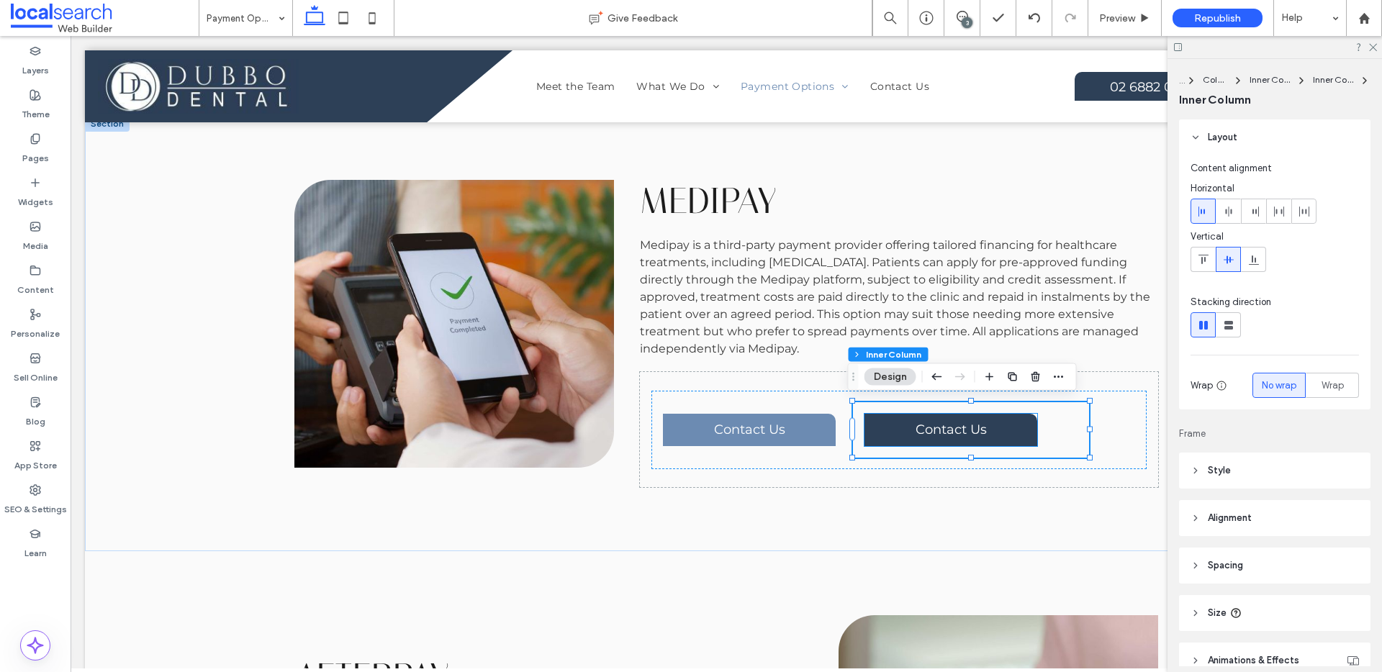
click at [953, 436] on span "Contact Us" at bounding box center [951, 430] width 71 height 16
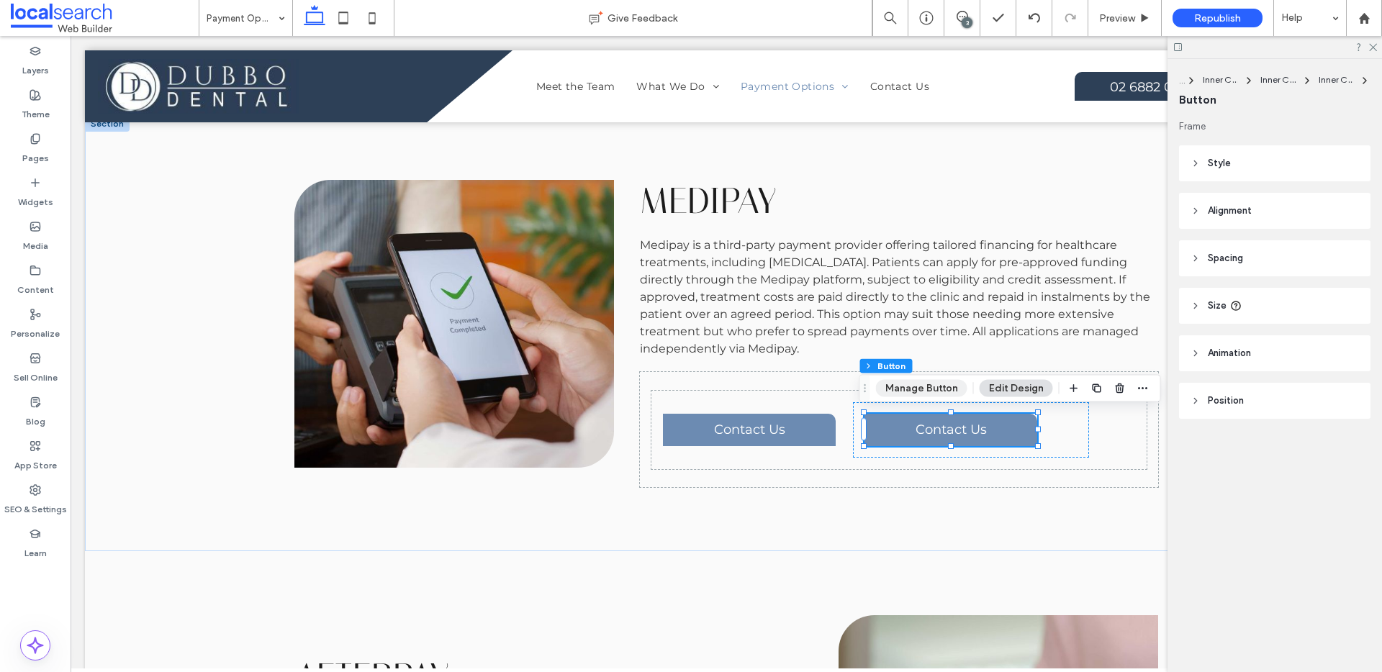
click at [933, 394] on button "Manage Button" at bounding box center [921, 388] width 91 height 17
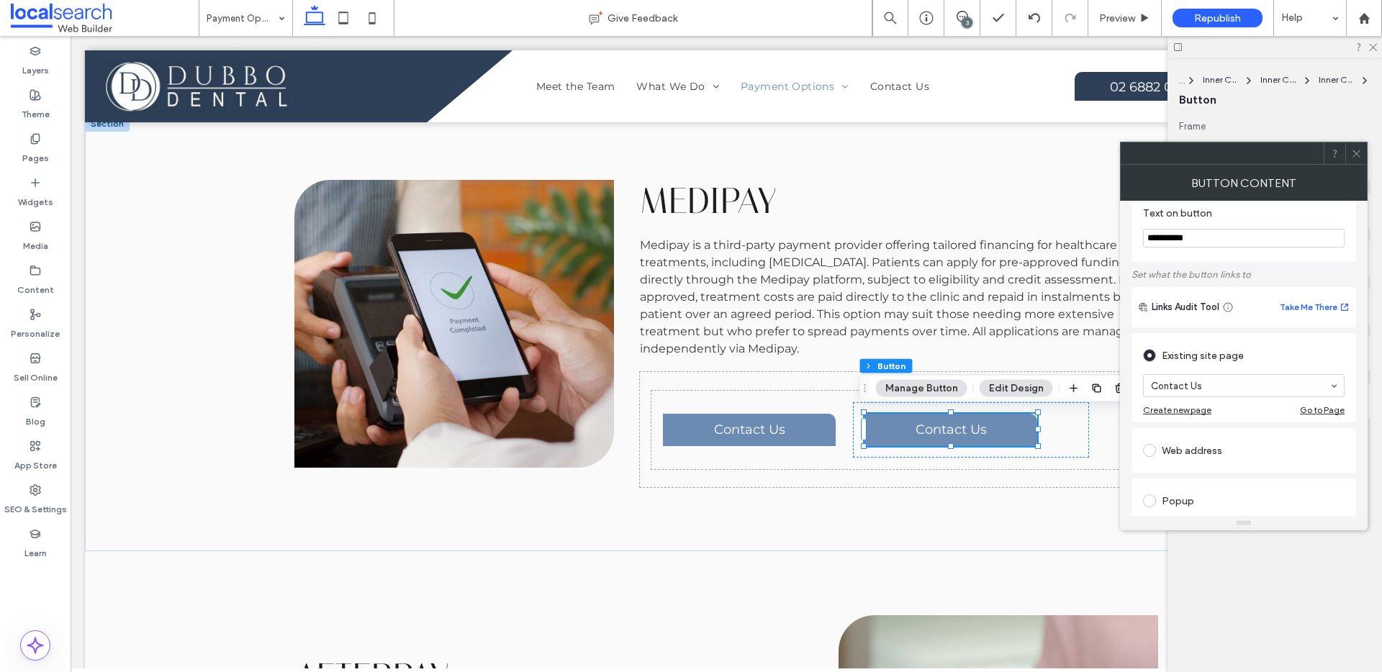
scroll to position [30, 0]
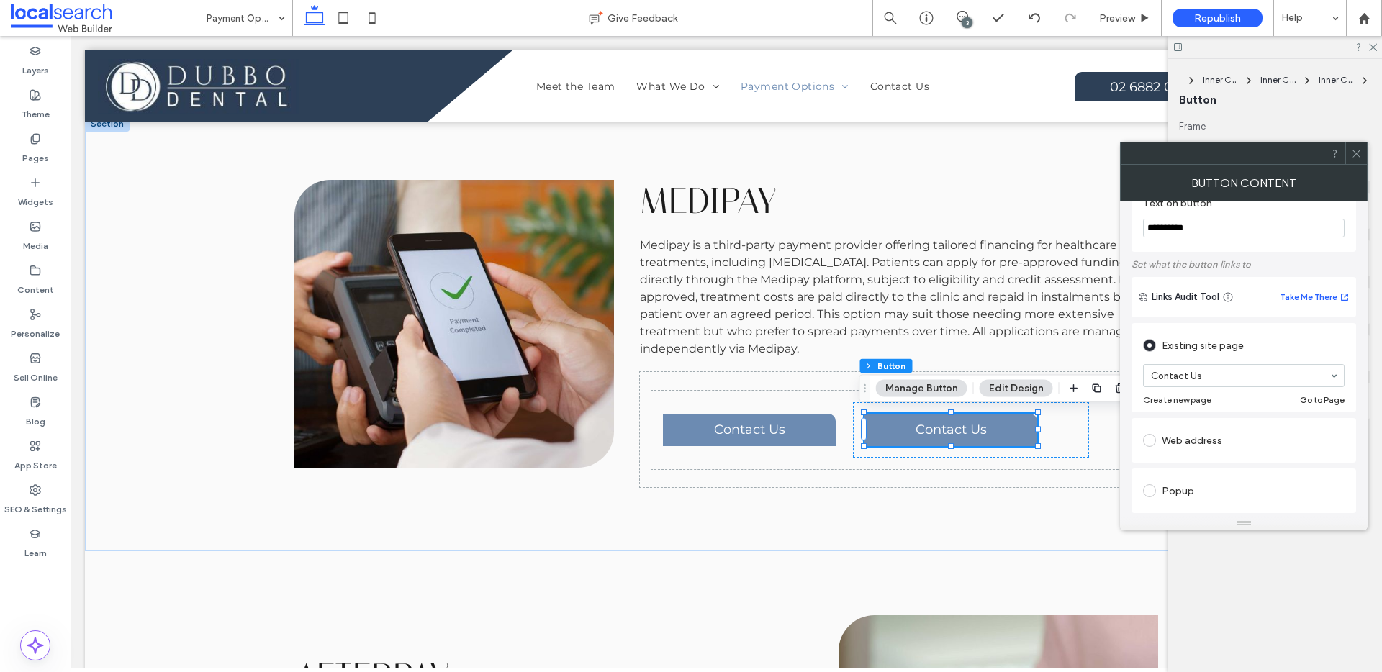
click at [1188, 436] on div "Web address" at bounding box center [1244, 440] width 202 height 23
click at [1189, 418] on input "url" at bounding box center [1244, 424] width 202 height 19
paste input "**********"
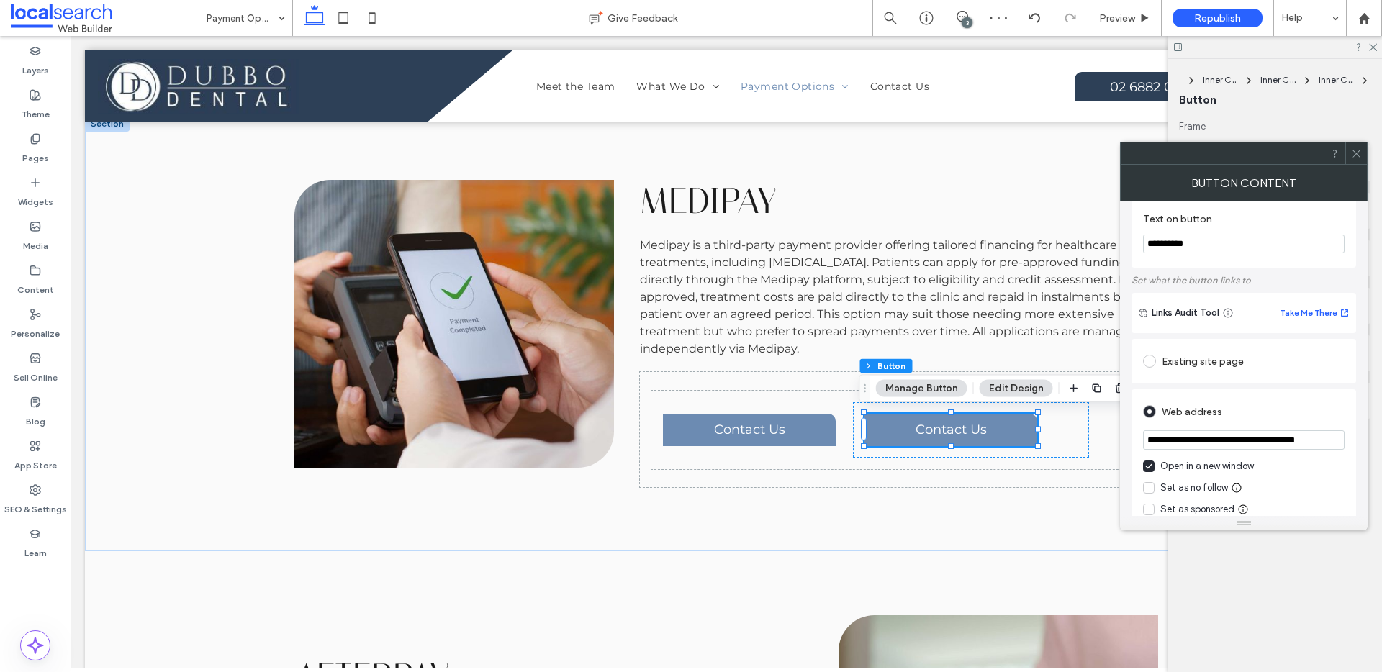
scroll to position [0, 0]
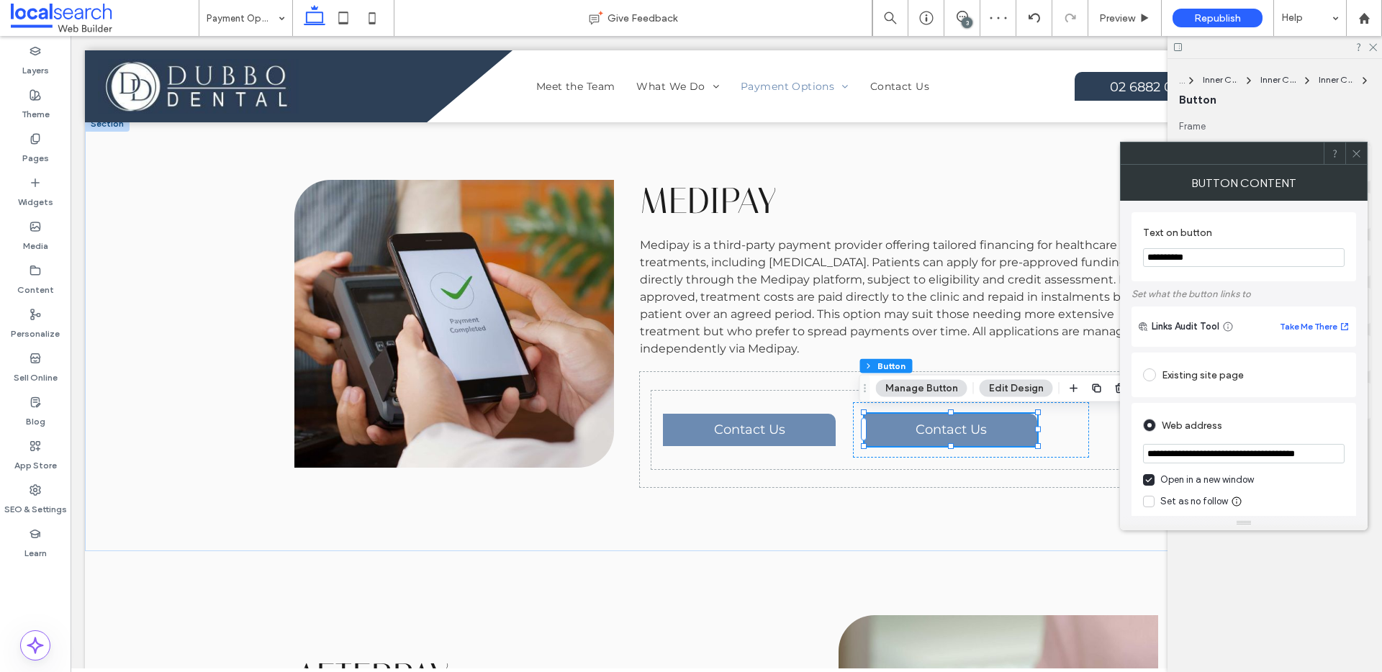
type input "**********"
click at [1223, 251] on input "**********" at bounding box center [1244, 257] width 202 height 19
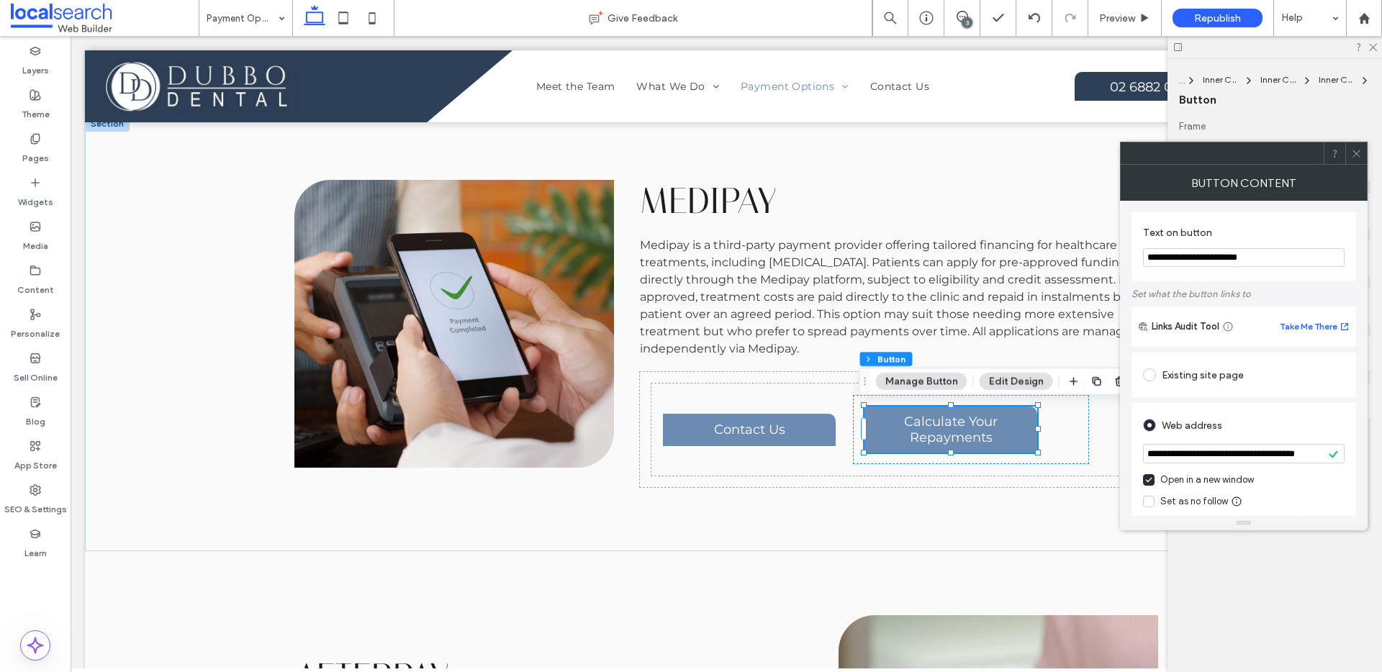
type input "**********"
click at [1354, 150] on use at bounding box center [1356, 153] width 7 height 7
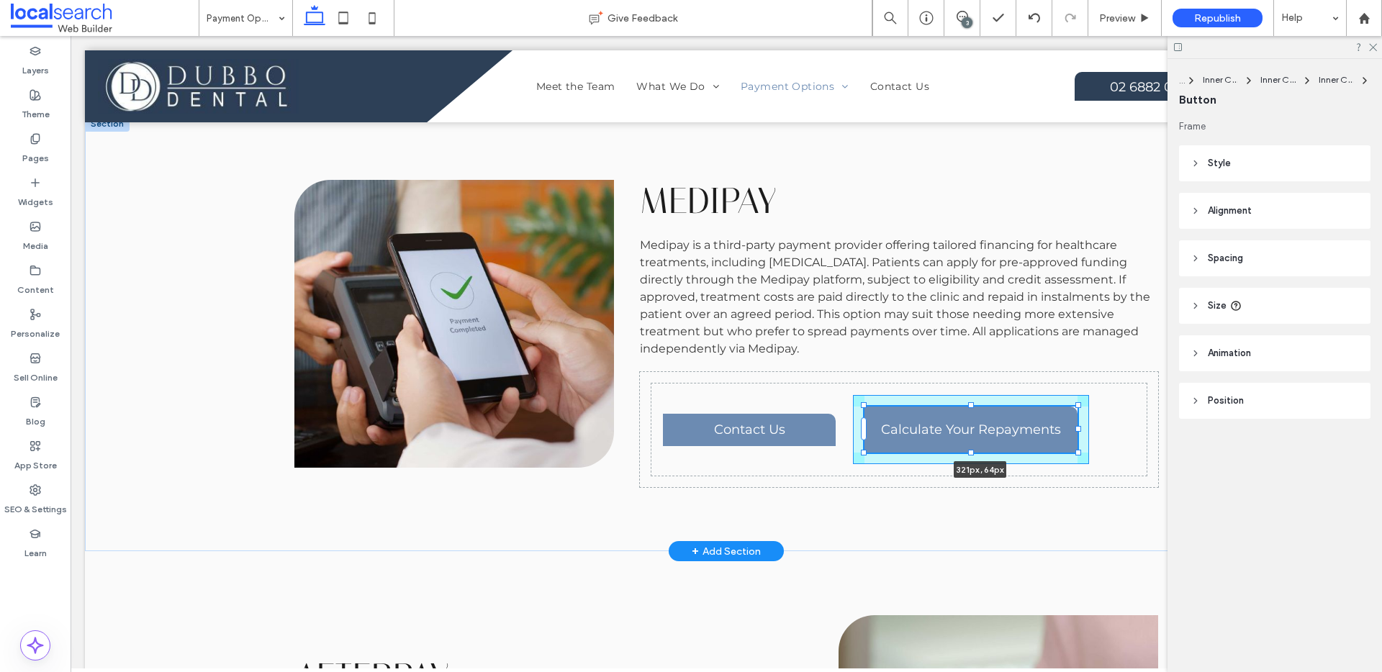
drag, startPoint x: 1033, startPoint y: 430, endPoint x: 1091, endPoint y: 429, distance: 58.3
click at [1091, 429] on div "Medipay Medipay is a third-party payment provider offering tailored financing f…" at bounding box center [726, 334] width 864 height 436
type input "***"
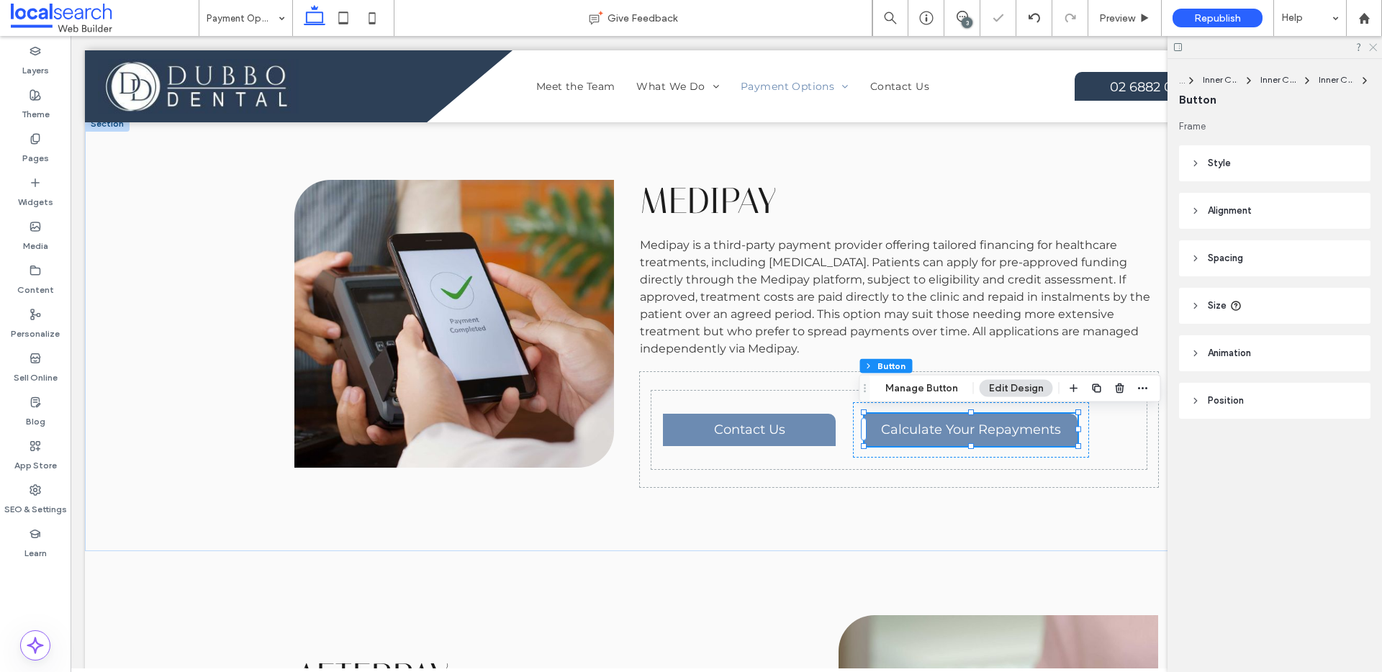
click at [1374, 45] on icon at bounding box center [1372, 46] width 9 height 9
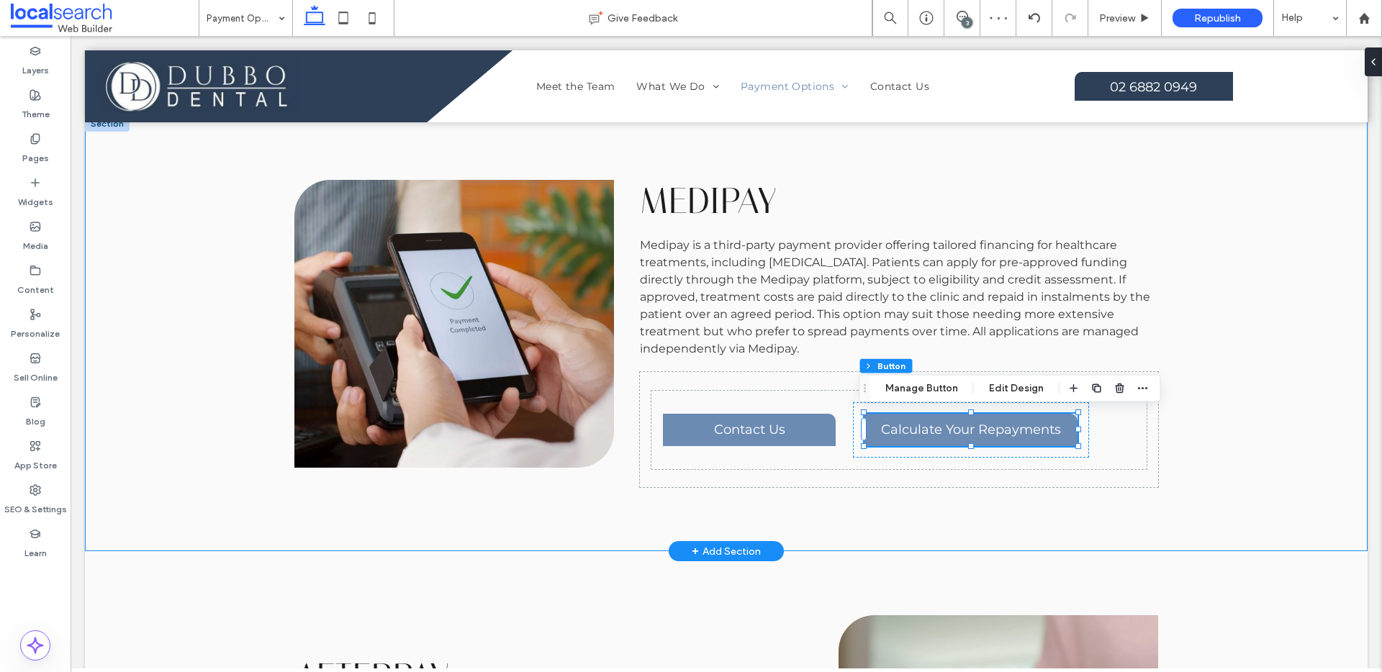
click at [1234, 426] on div "Medipay Medipay is a third-party payment provider offering tailored financing f…" at bounding box center [726, 334] width 1283 height 436
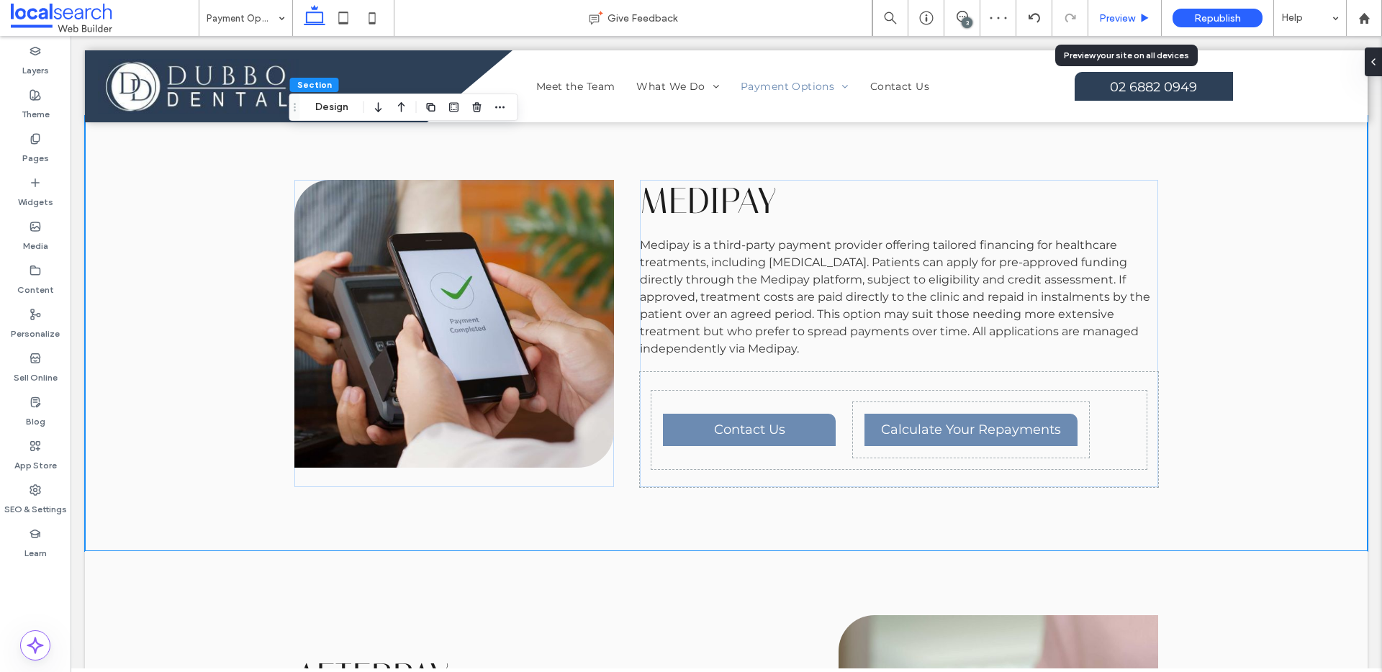
click at [1140, 22] on div "Preview" at bounding box center [1125, 18] width 73 height 12
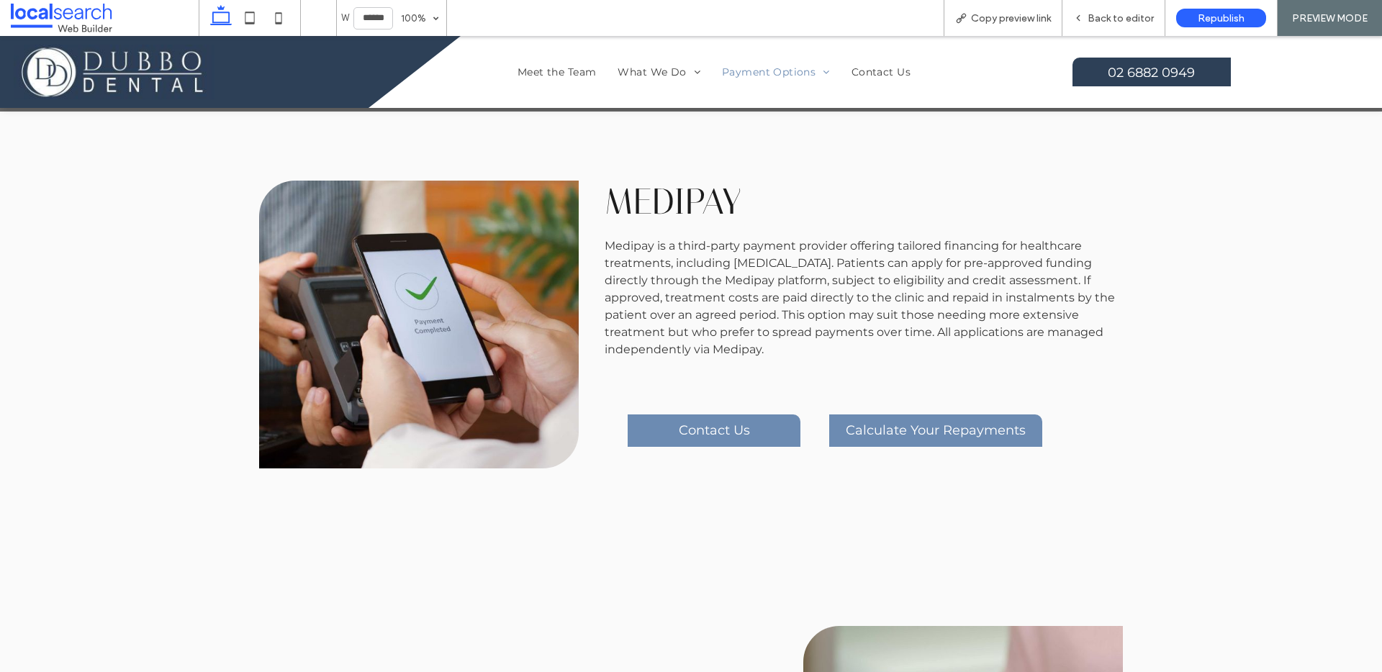
scroll to position [188, 0]
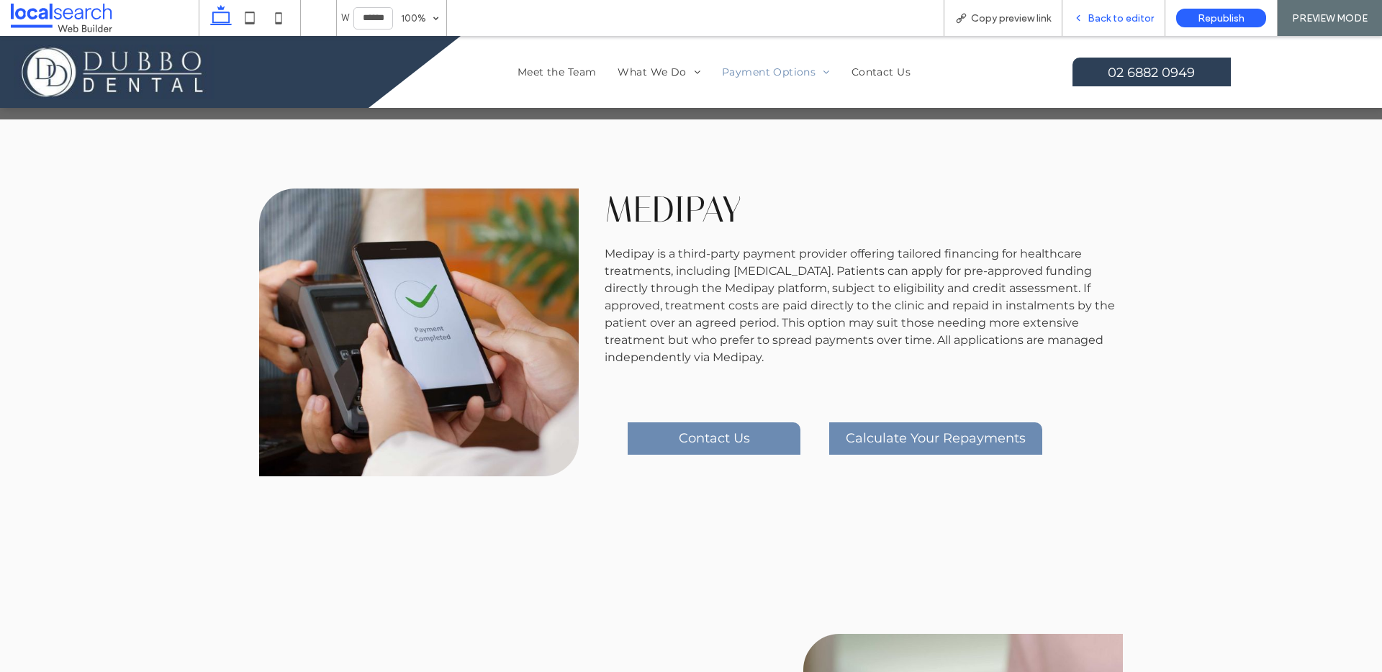
click at [1120, 17] on span "Back to editor" at bounding box center [1121, 18] width 66 height 12
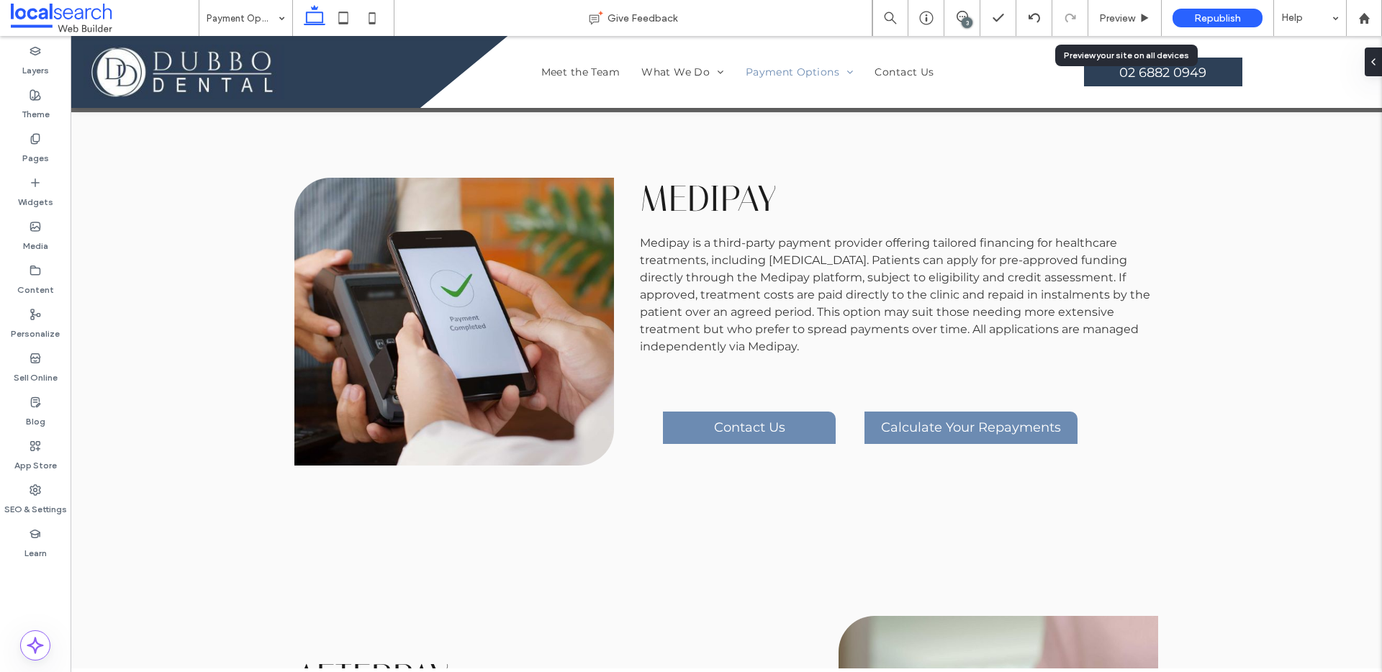
scroll to position [209, 0]
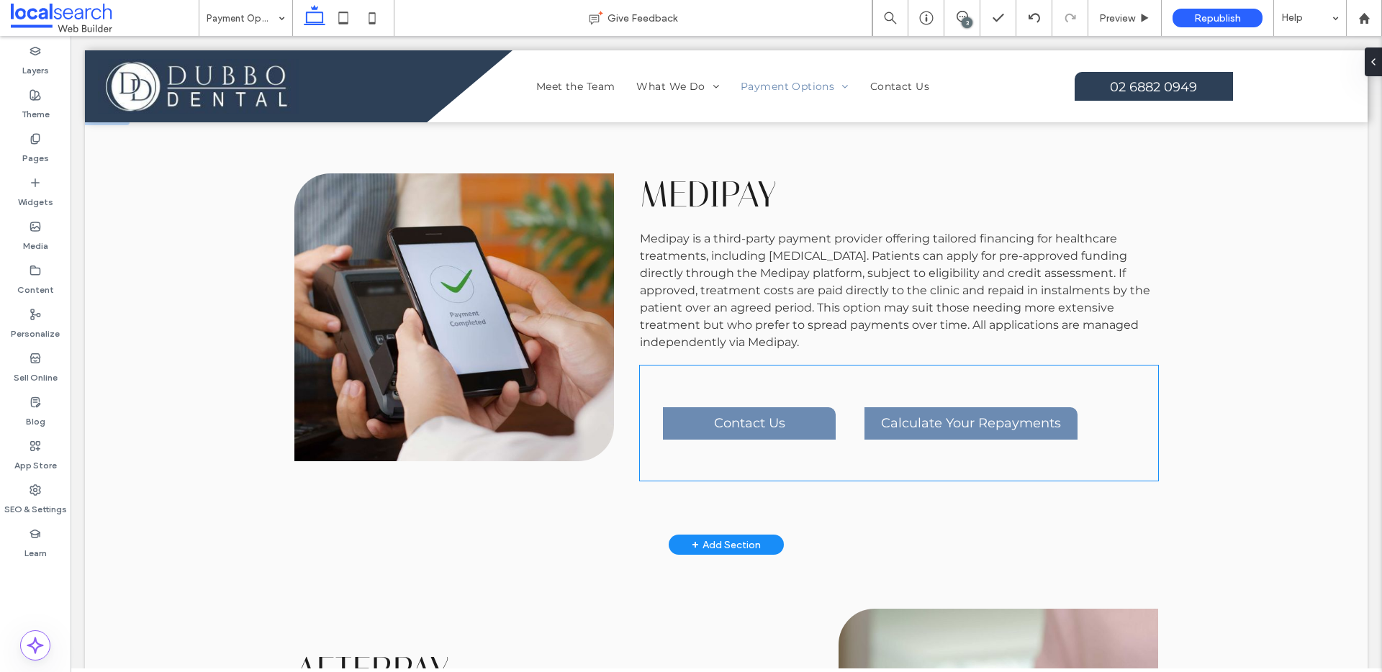
click at [657, 425] on div "Contact Us Calculate Your Repayments" at bounding box center [899, 423] width 495 height 78
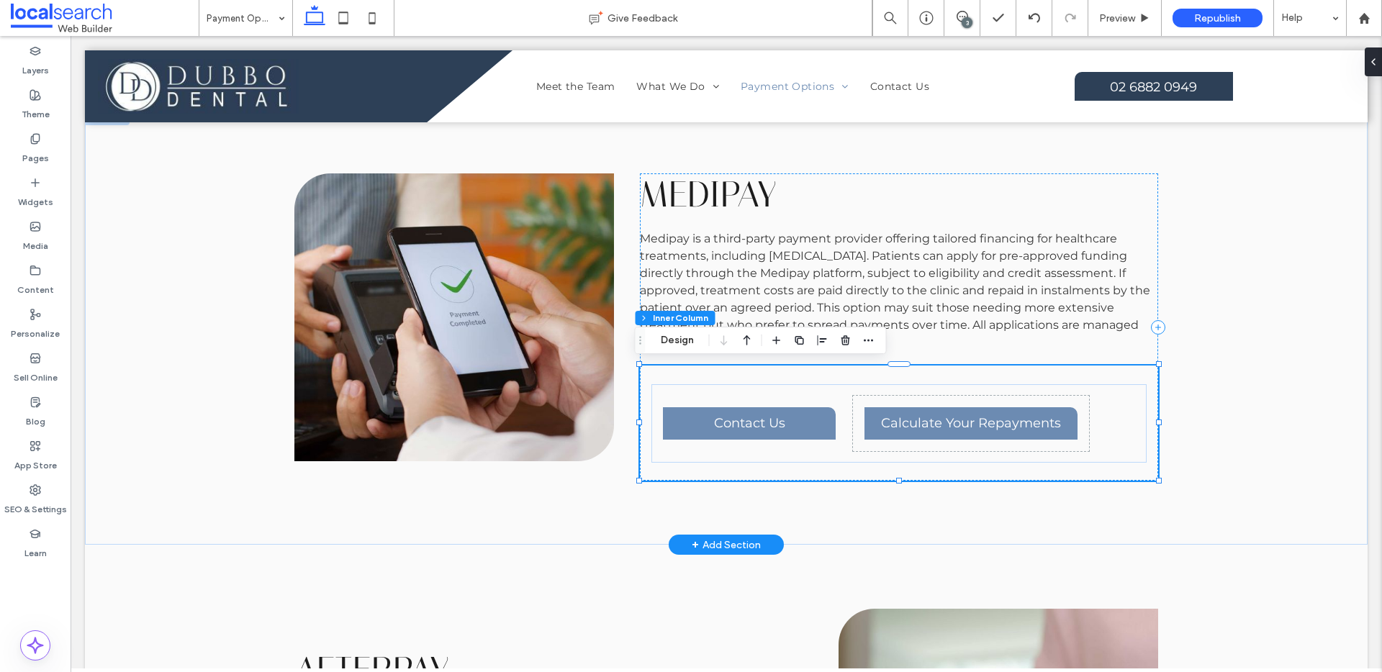
click at [652, 423] on div "Contact Us Calculate Your Repayments" at bounding box center [899, 423] width 495 height 78
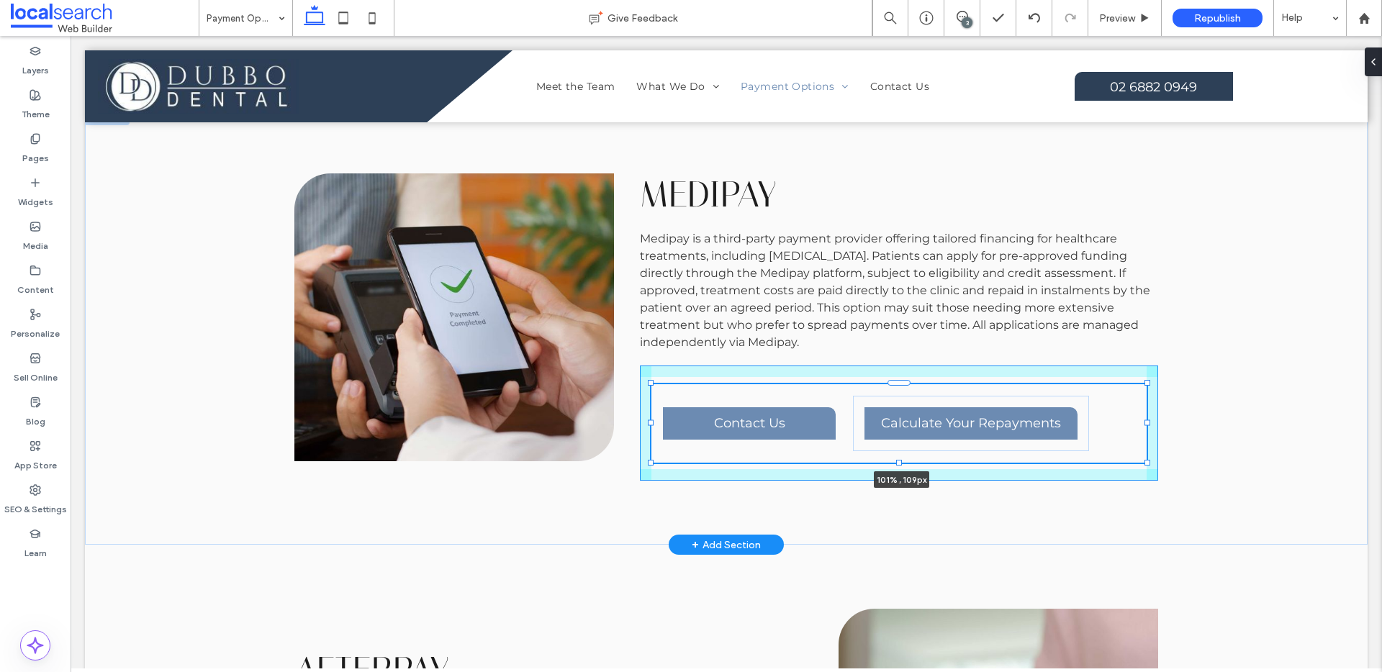
scroll to position [117, 0]
drag, startPoint x: 646, startPoint y: 423, endPoint x: 608, endPoint y: 420, distance: 37.5
click at [608, 420] on div "Medipay Medipay is a third-party payment provider offering tailored financing f…" at bounding box center [726, 327] width 864 height 436
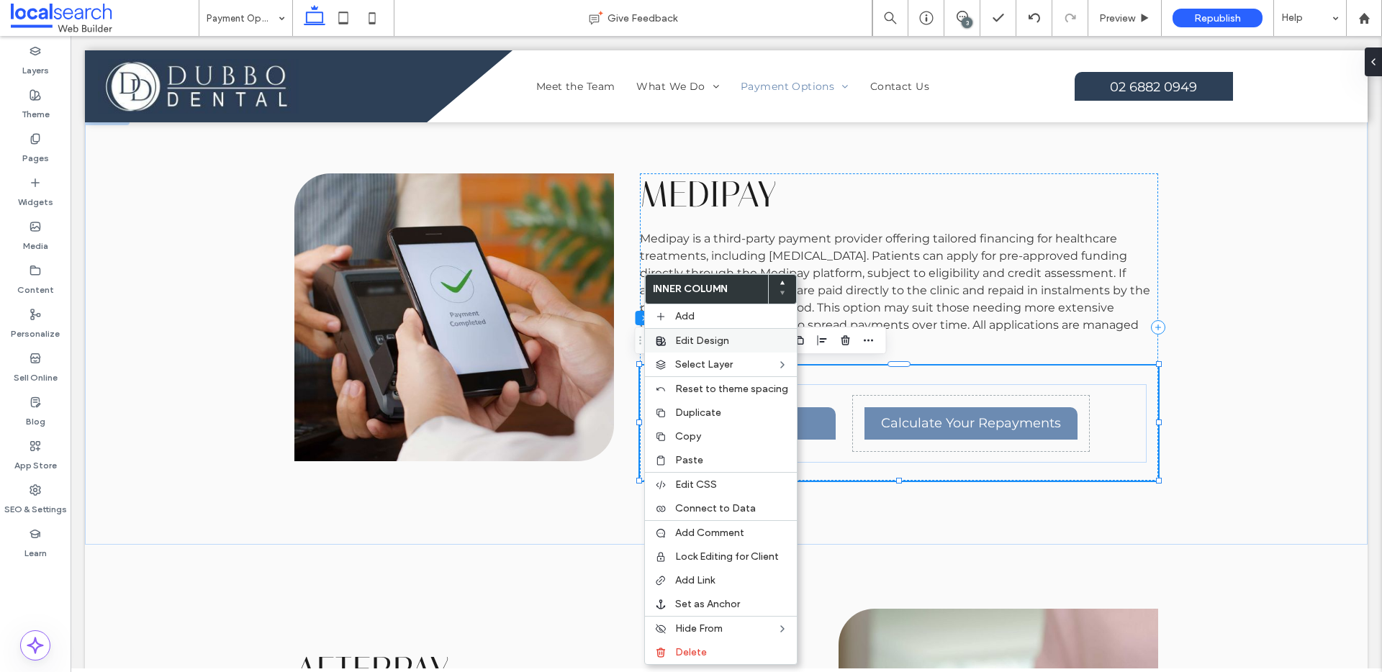
click at [751, 343] on label "Edit Design" at bounding box center [731, 341] width 113 height 12
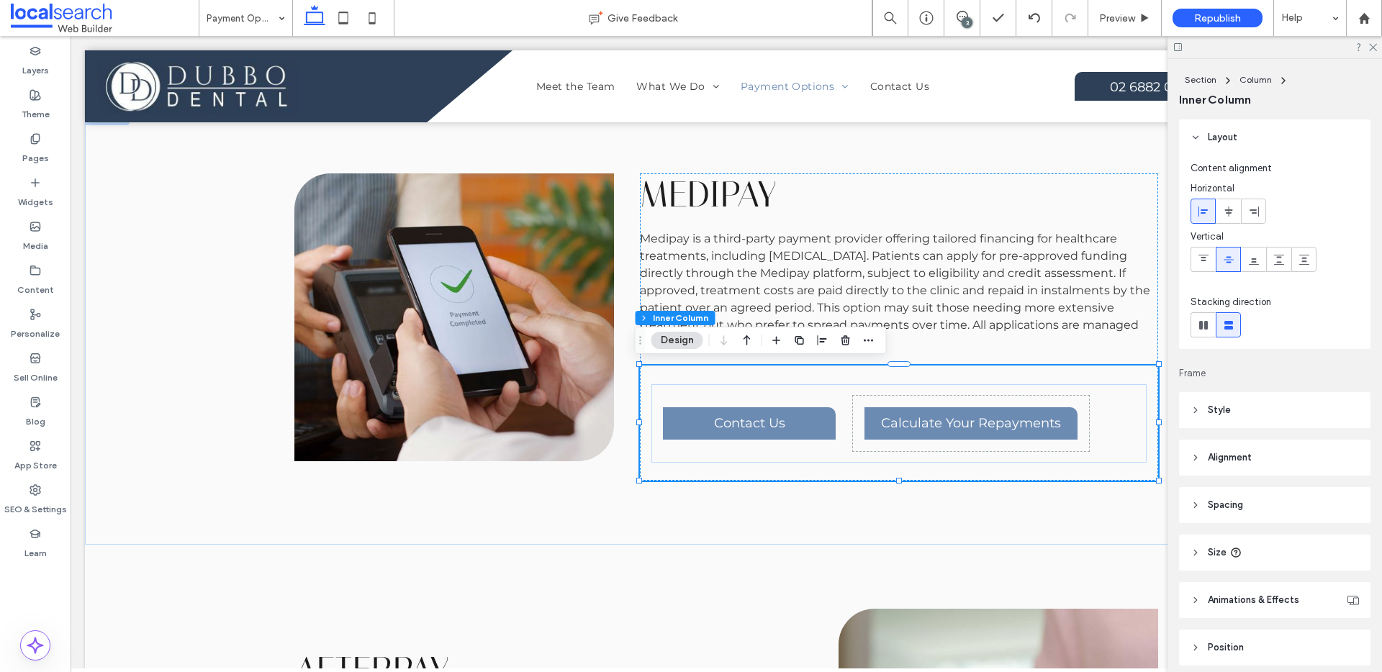
click at [1240, 495] on header "Spacing" at bounding box center [1275, 505] width 192 height 36
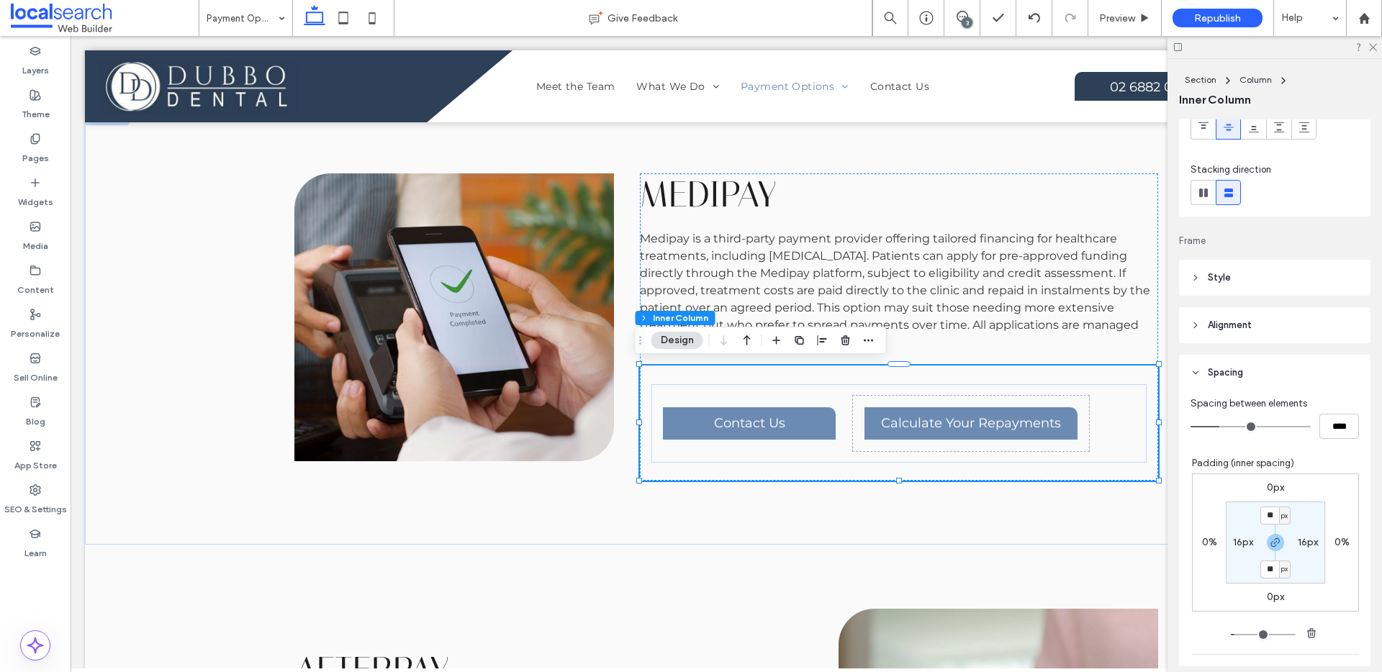
click at [1233, 542] on label "16px" at bounding box center [1243, 542] width 20 height 12
type input "*"
click at [1289, 522] on section "16px * px 16px * px" at bounding box center [1275, 543] width 99 height 82
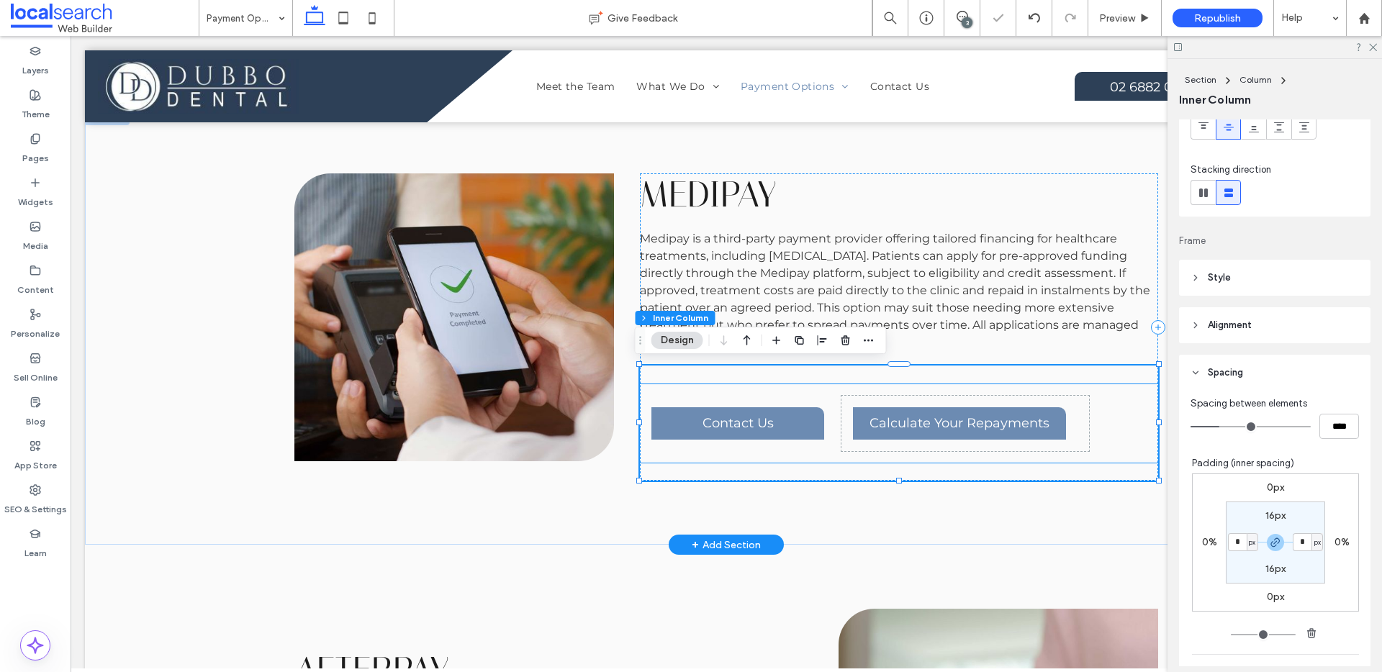
click at [665, 449] on div "Contact Us Calculate Your Repayments" at bounding box center [899, 423] width 518 height 78
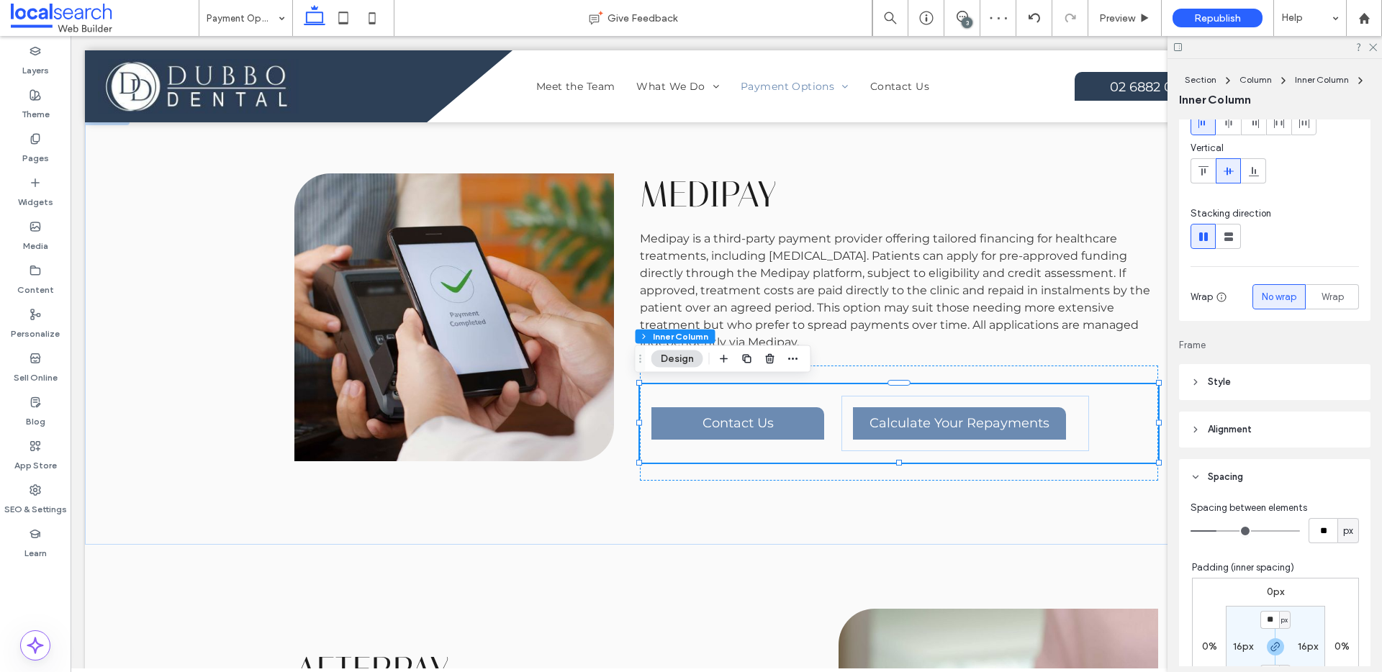
scroll to position [97, 0]
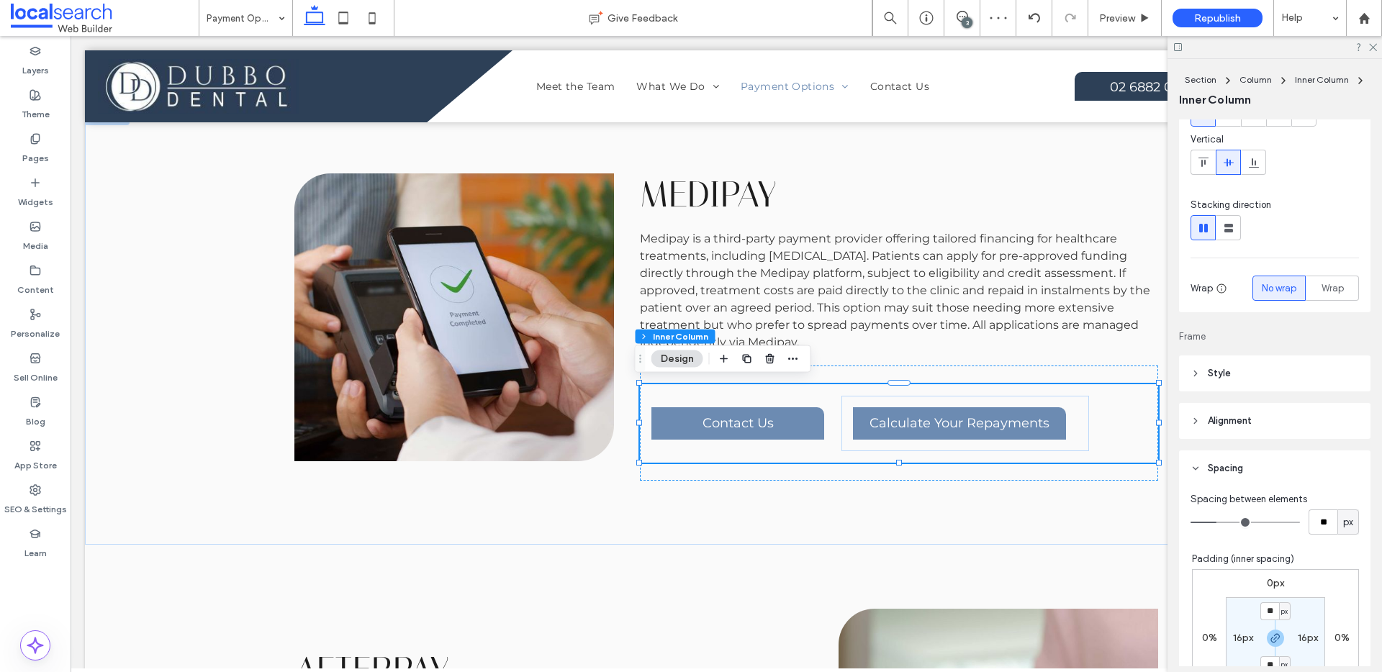
click at [1233, 641] on label "16px" at bounding box center [1243, 638] width 20 height 12
type input "*"
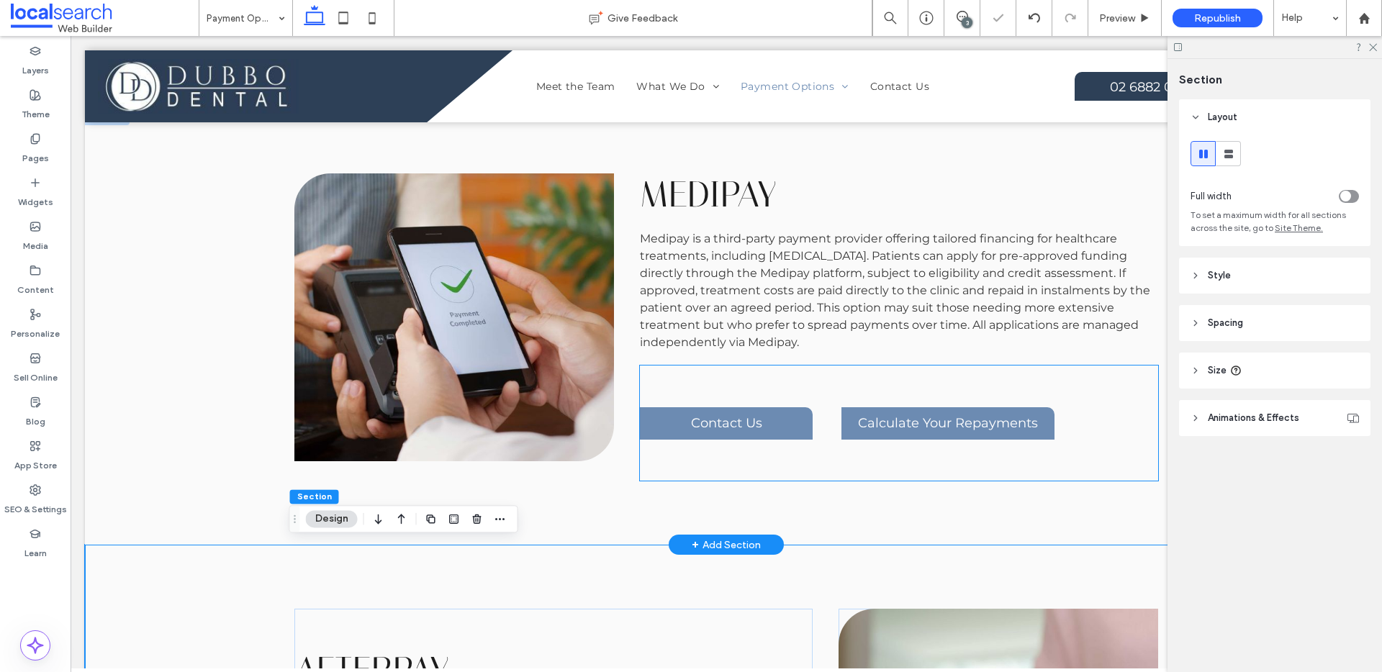
click at [802, 385] on div "Contact Us Calculate Your Repayments" at bounding box center [899, 423] width 518 height 78
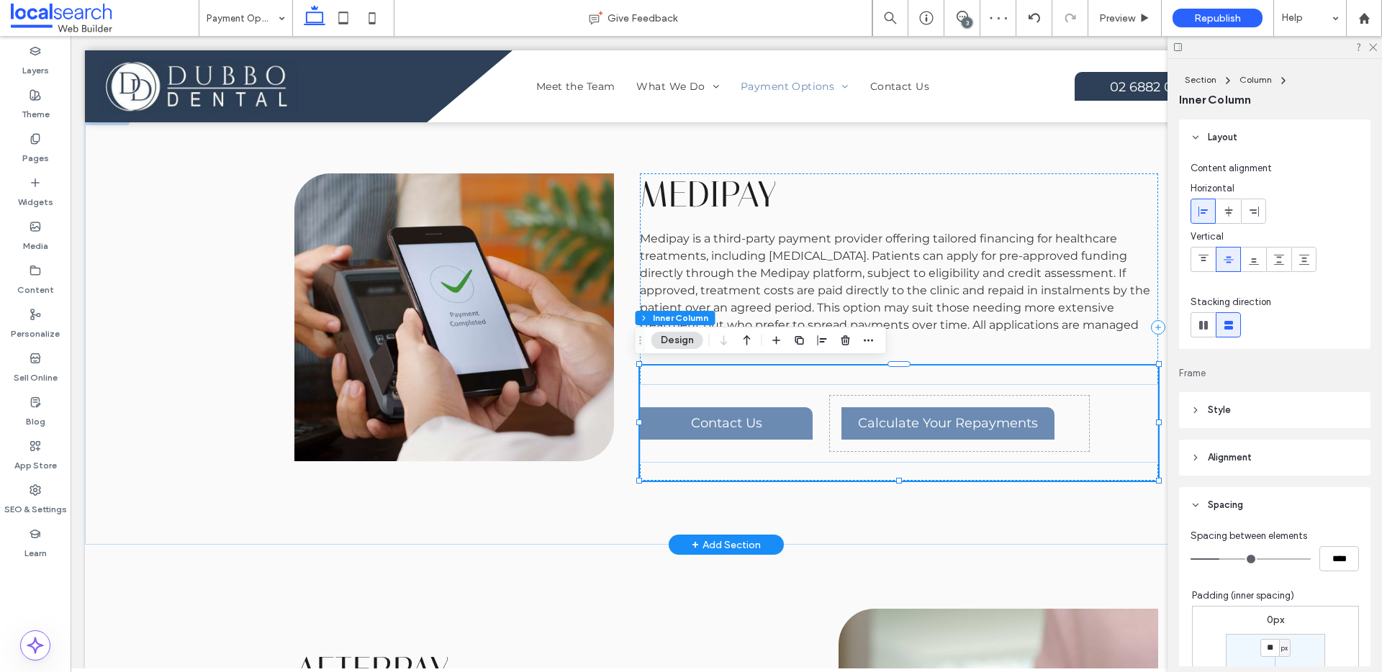
click at [762, 395] on div "Contact Us Calculate Your Repayments" at bounding box center [899, 423] width 518 height 78
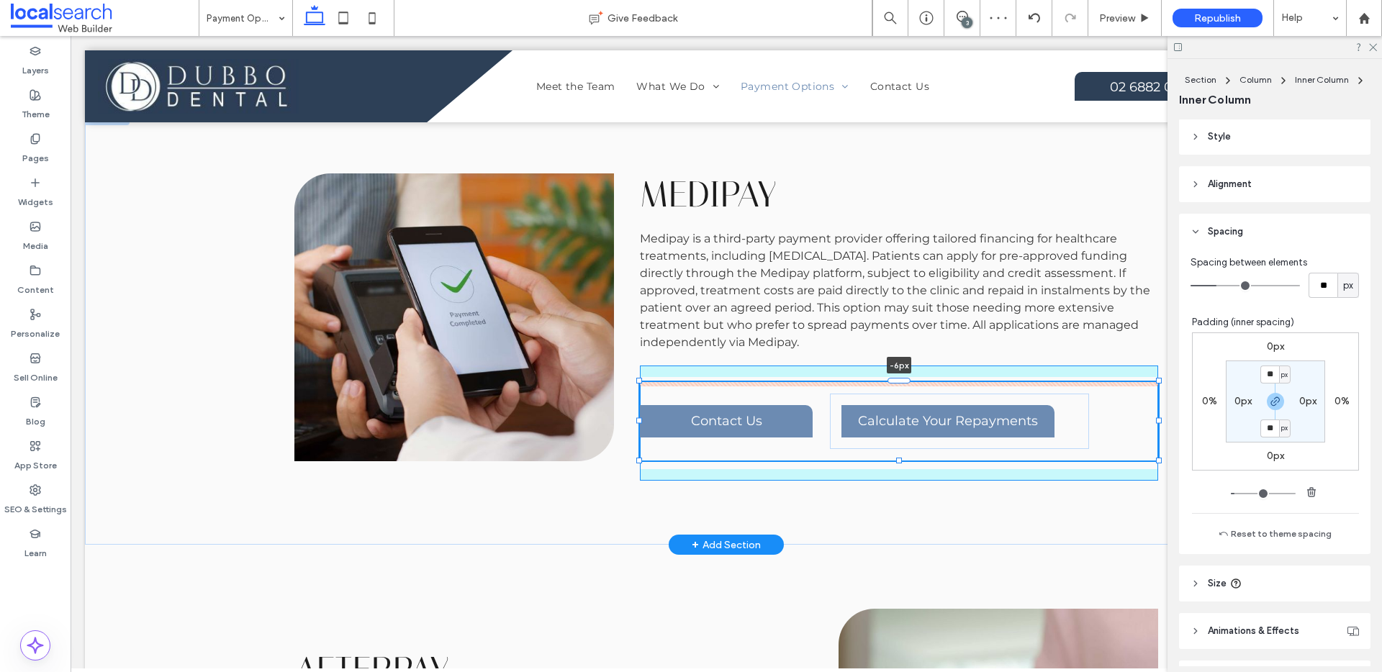
scroll to position [381, 0]
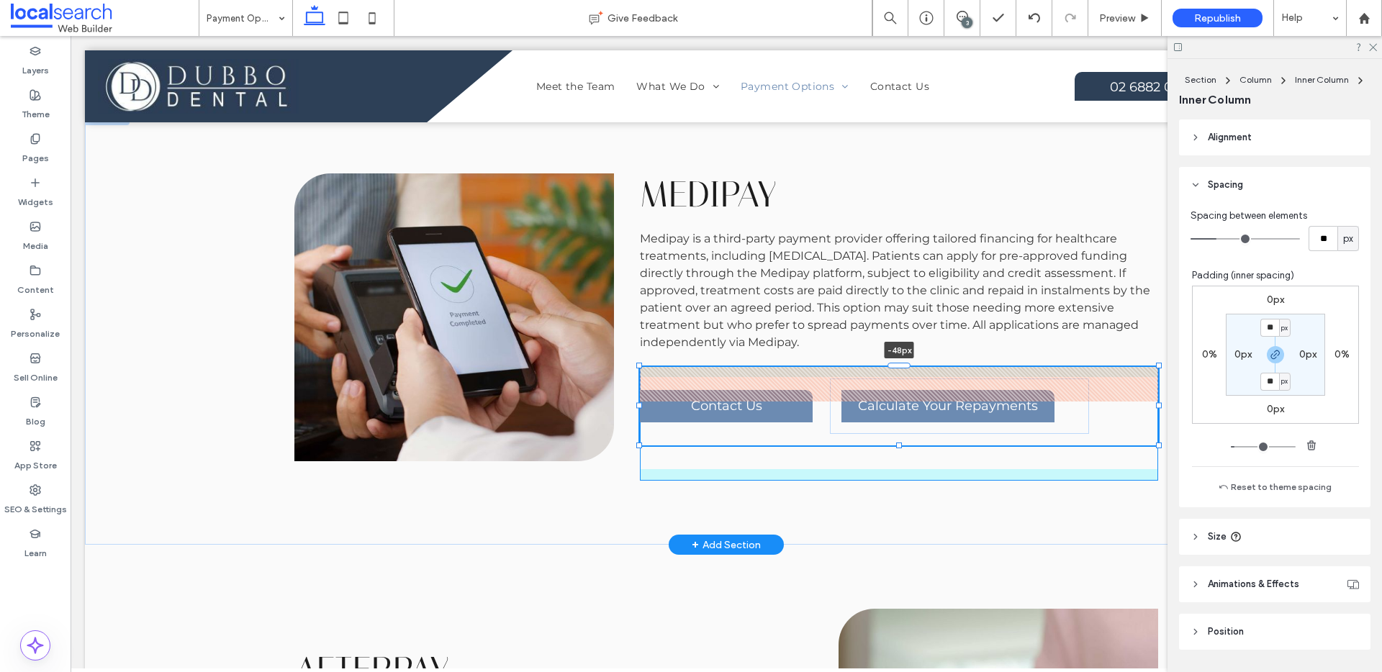
drag, startPoint x: 889, startPoint y: 379, endPoint x: 897, endPoint y: 344, distance: 35.5
click at [897, 344] on div "Medipay Medipay is a third-party payment provider offering tailored financing f…" at bounding box center [726, 327] width 864 height 436
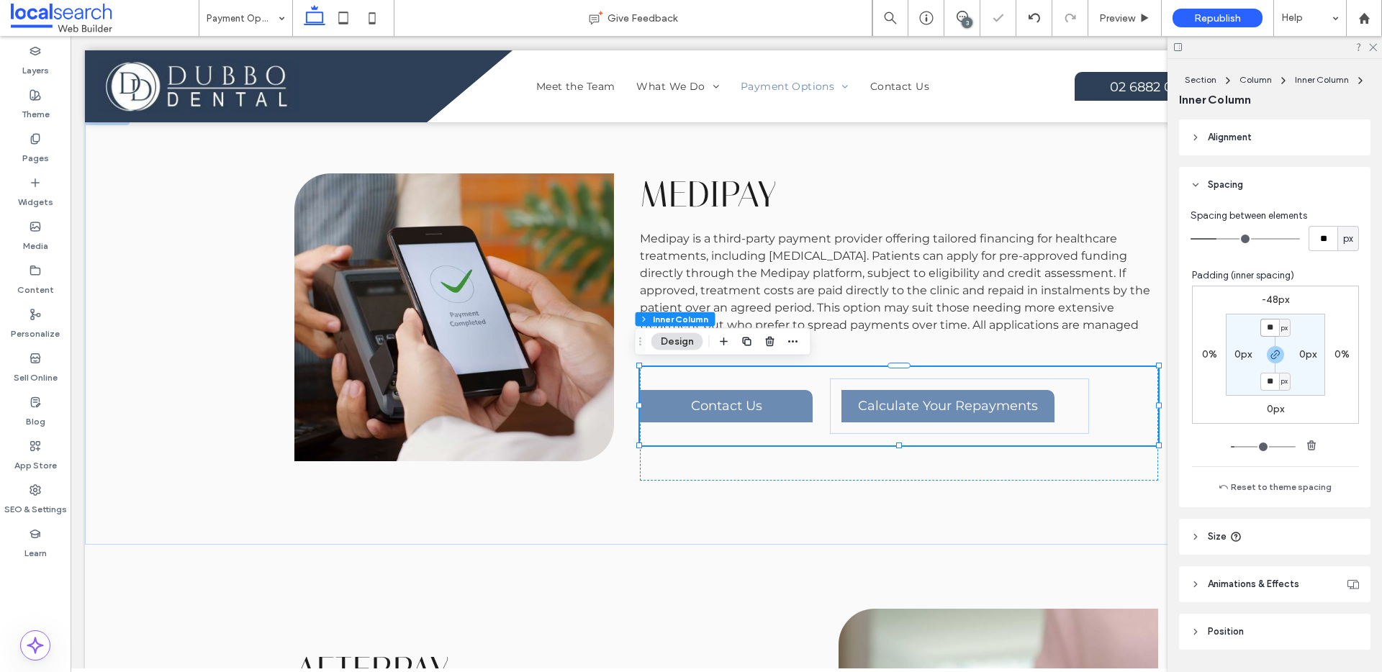
click at [1263, 332] on input "**" at bounding box center [1270, 328] width 19 height 18
type input "*"
click at [1226, 371] on section "* px 0px * px 0px" at bounding box center [1275, 355] width 99 height 82
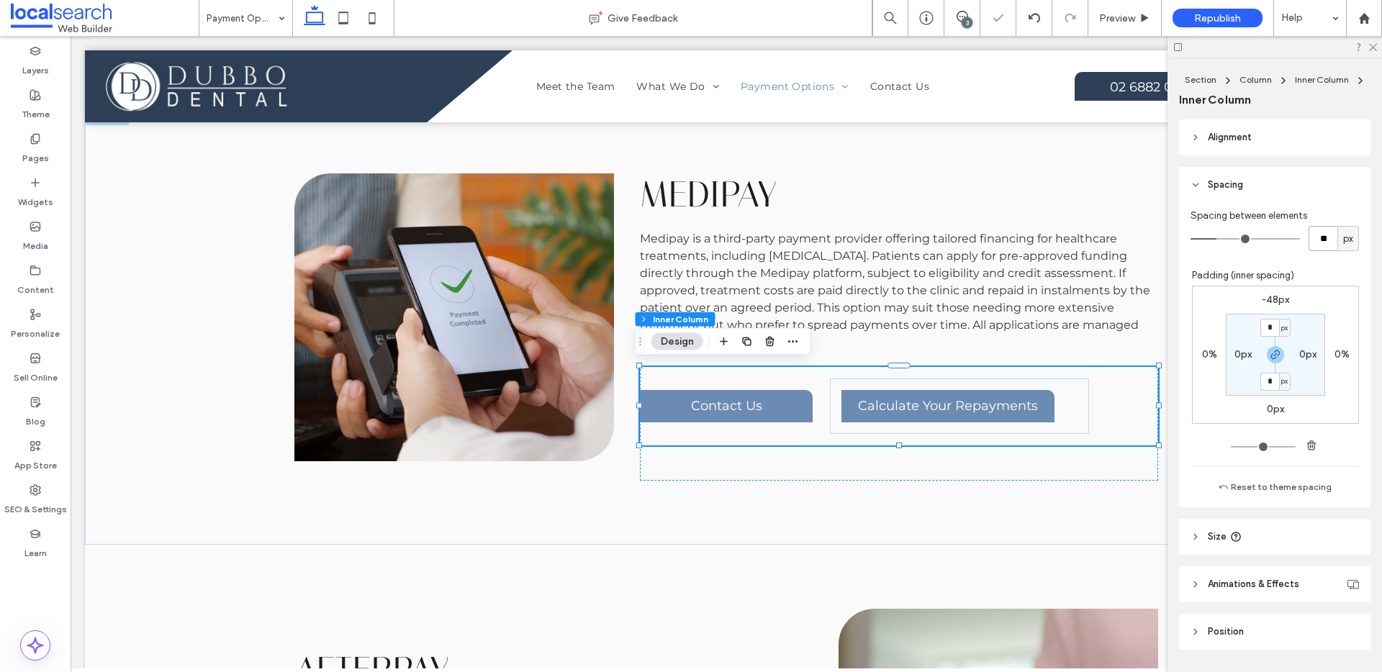
click at [1315, 238] on input "**" at bounding box center [1323, 238] width 29 height 25
click at [1192, 394] on div "-48px 0% 0px 0% * px 0px * px 0px" at bounding box center [1275, 355] width 167 height 138
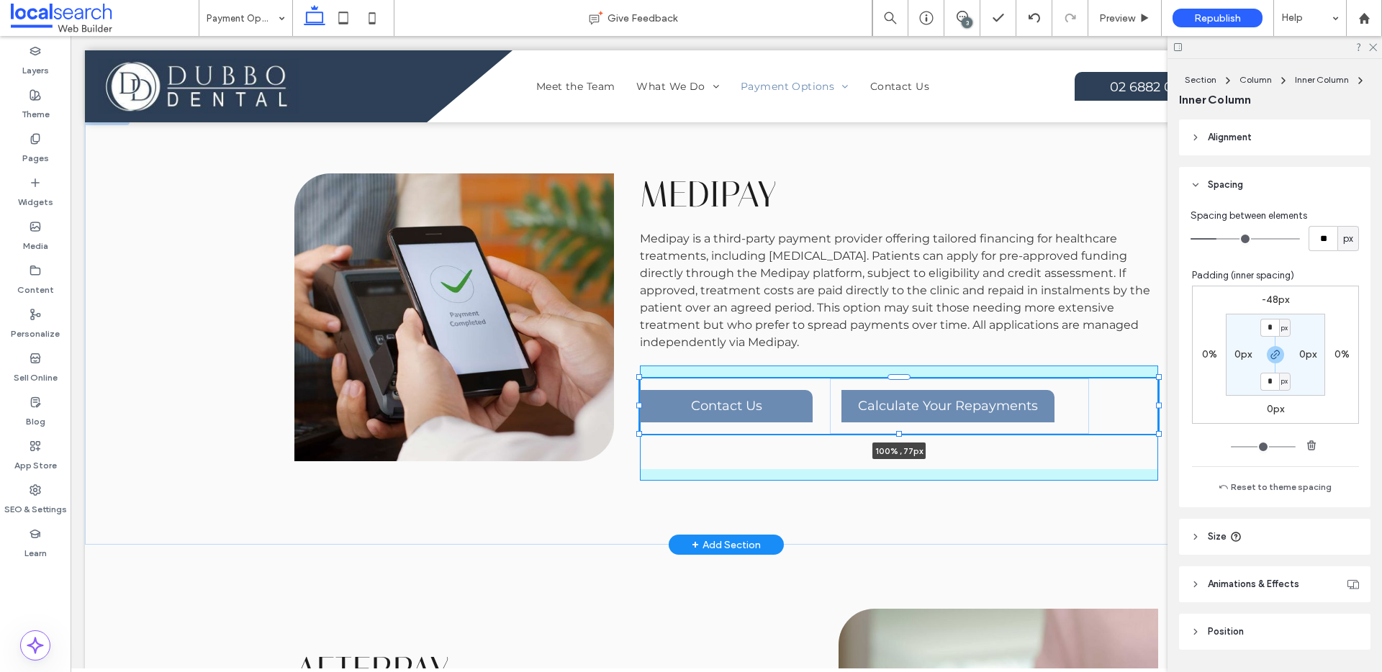
drag, startPoint x: 896, startPoint y: 446, endPoint x: 899, endPoint y: 427, distance: 19.7
click at [899, 427] on div "Medipay Medipay is a third-party payment provider offering tailored financing f…" at bounding box center [726, 327] width 864 height 436
type input "**"
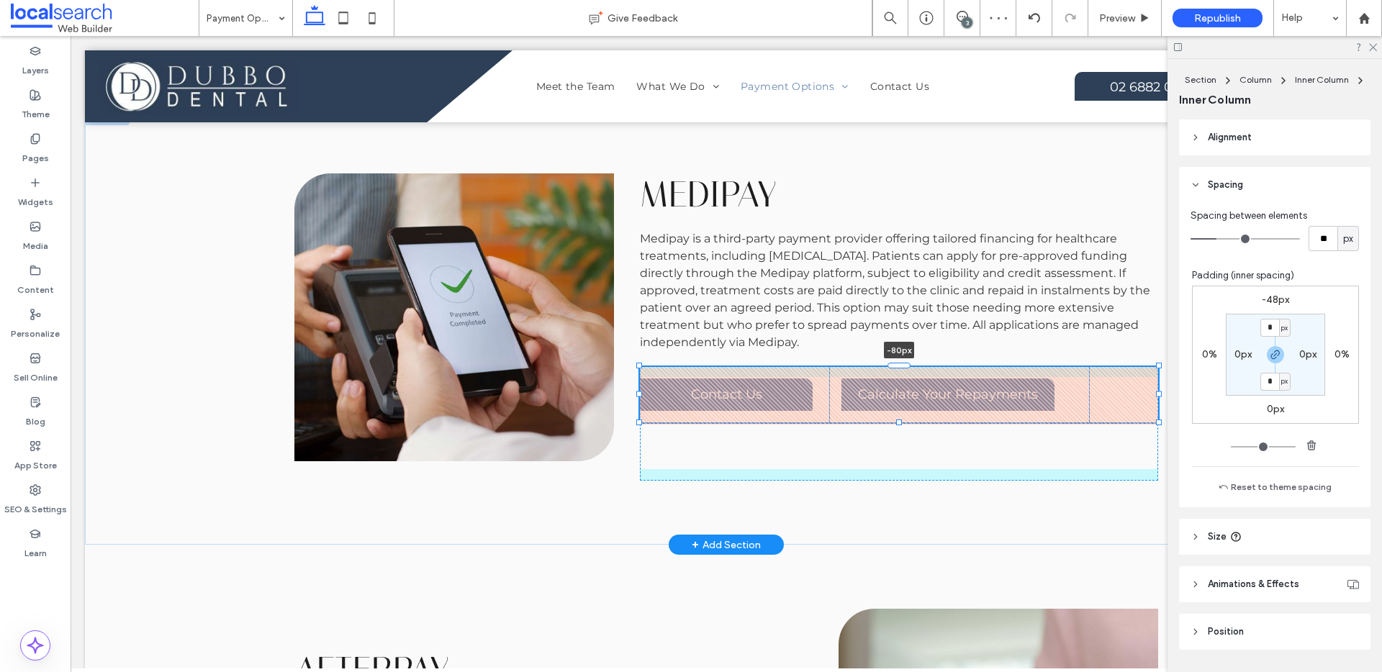
drag, startPoint x: 896, startPoint y: 379, endPoint x: 904, endPoint y: 356, distance: 24.4
click at [904, 356] on div "Medipay Medipay is a third-party payment provider offering tailored financing f…" at bounding box center [726, 327] width 864 height 436
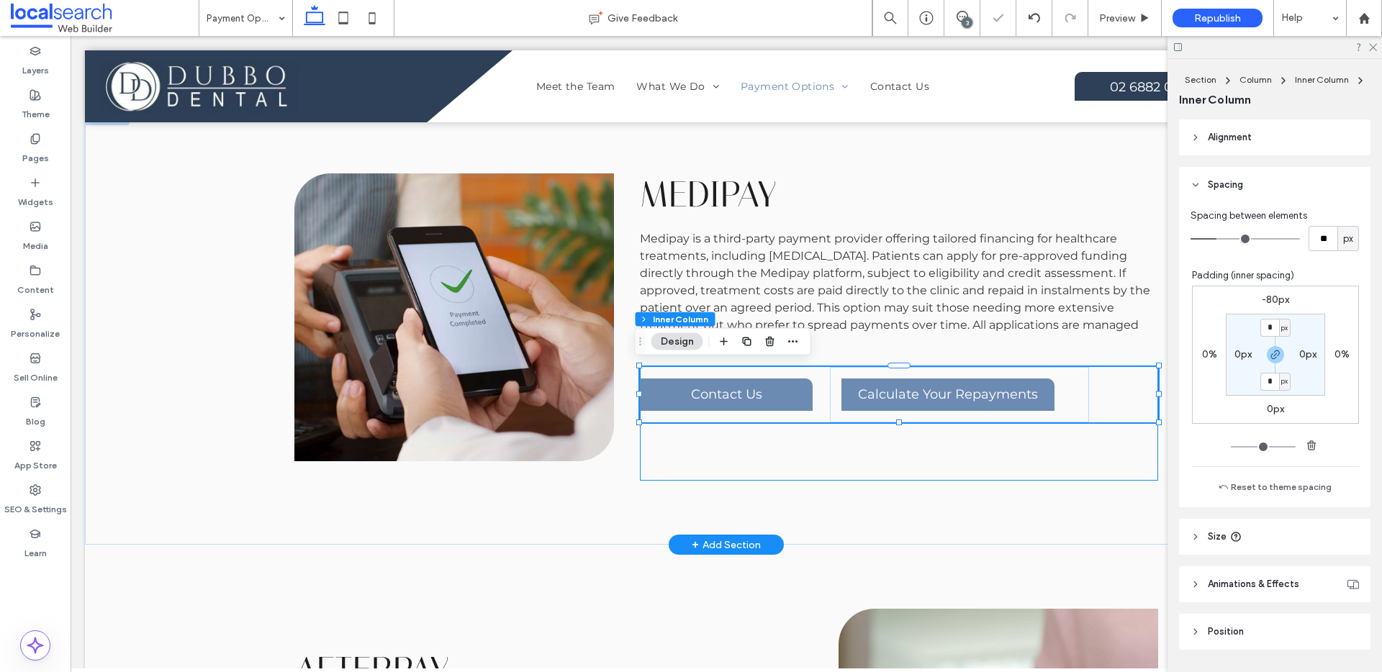
click at [894, 468] on div "Contact Us Calculate Your Repayments -80px" at bounding box center [899, 423] width 518 height 115
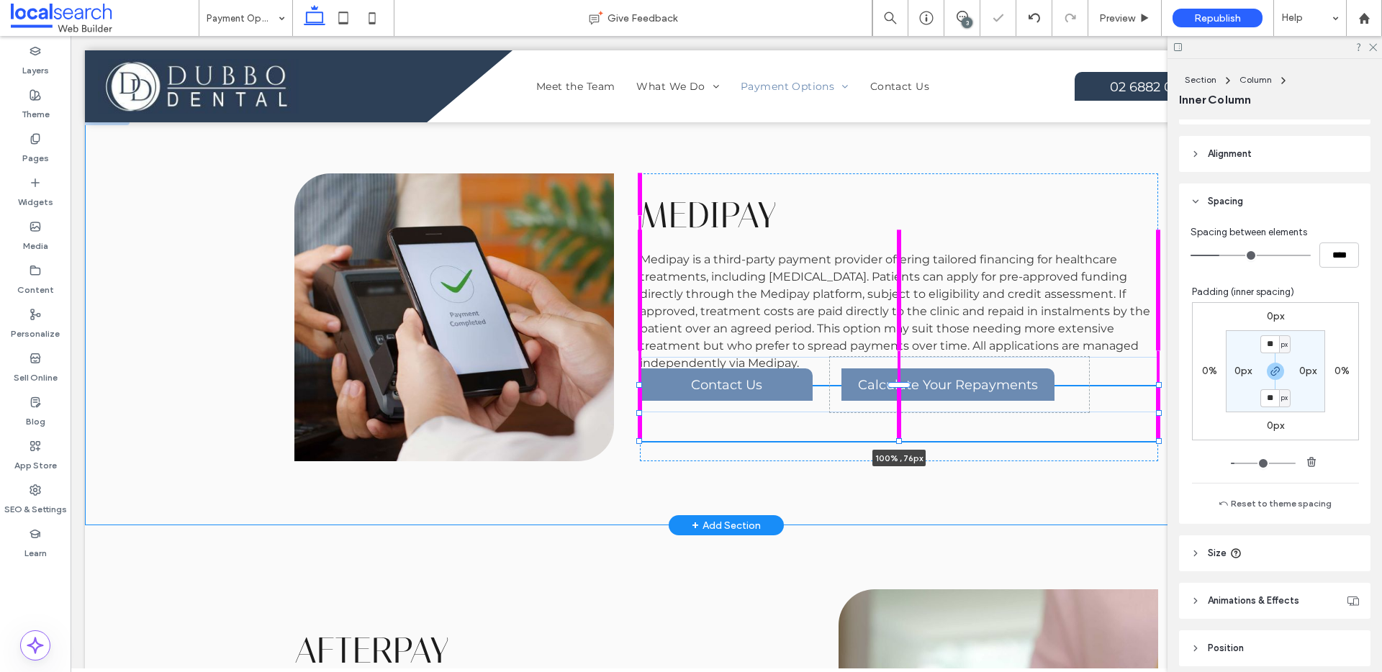
scroll to position [320, 0]
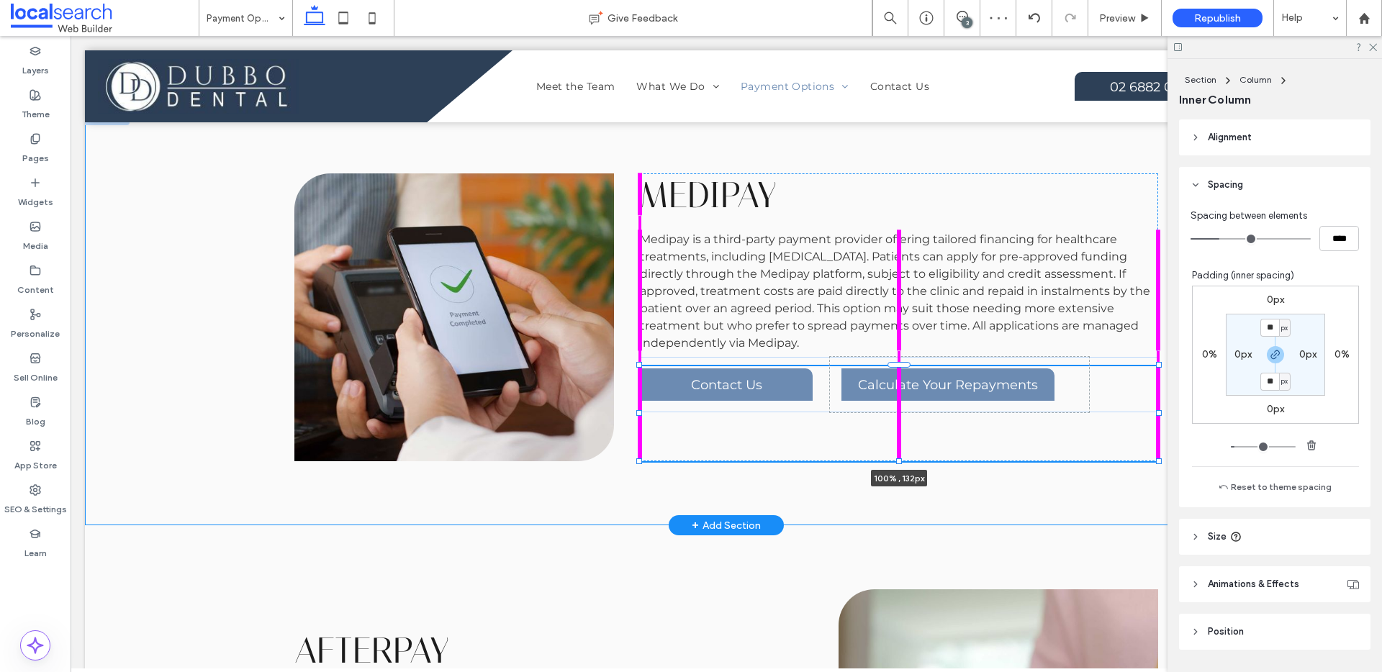
drag, startPoint x: 895, startPoint y: 479, endPoint x: 901, endPoint y: 469, distance: 12.0
click at [901, 469] on div "Medipay Medipay is a third-party payment provider offering tailored financing f…" at bounding box center [726, 317] width 864 height 416
type input "***"
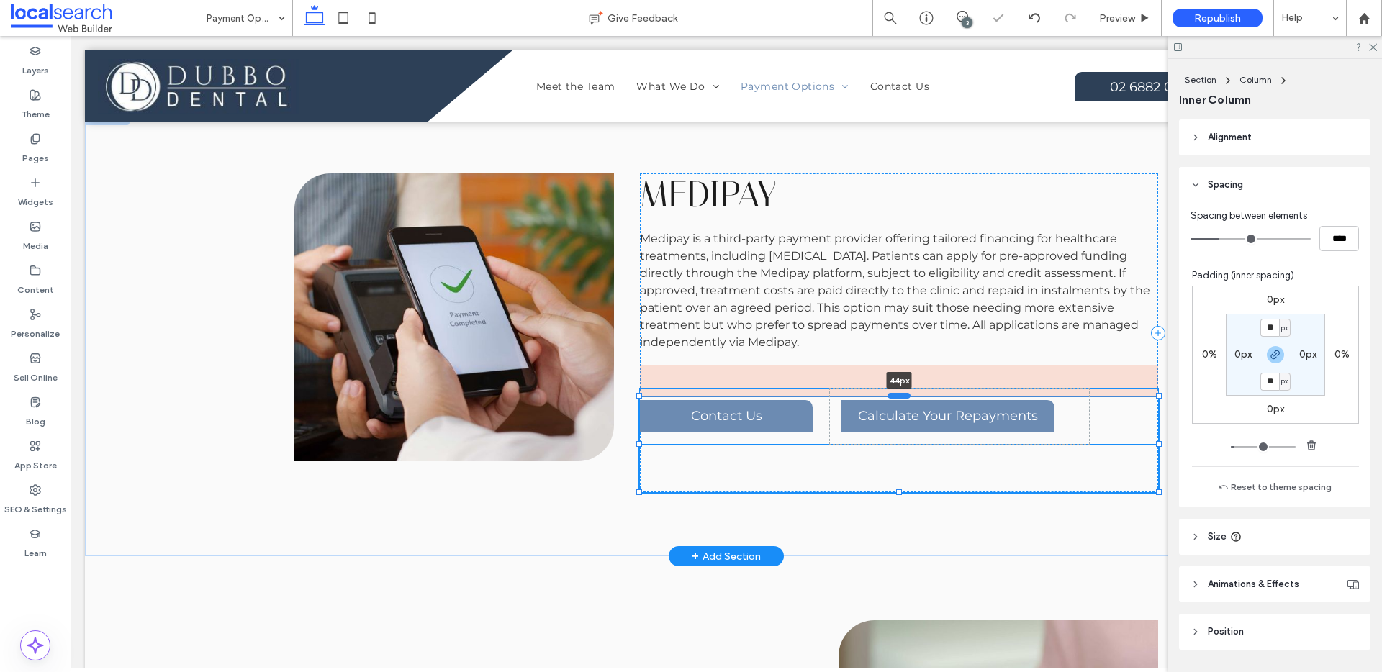
drag, startPoint x: 893, startPoint y: 364, endPoint x: 897, endPoint y: 395, distance: 32.0
click at [897, 395] on div at bounding box center [899, 396] width 23 height 6
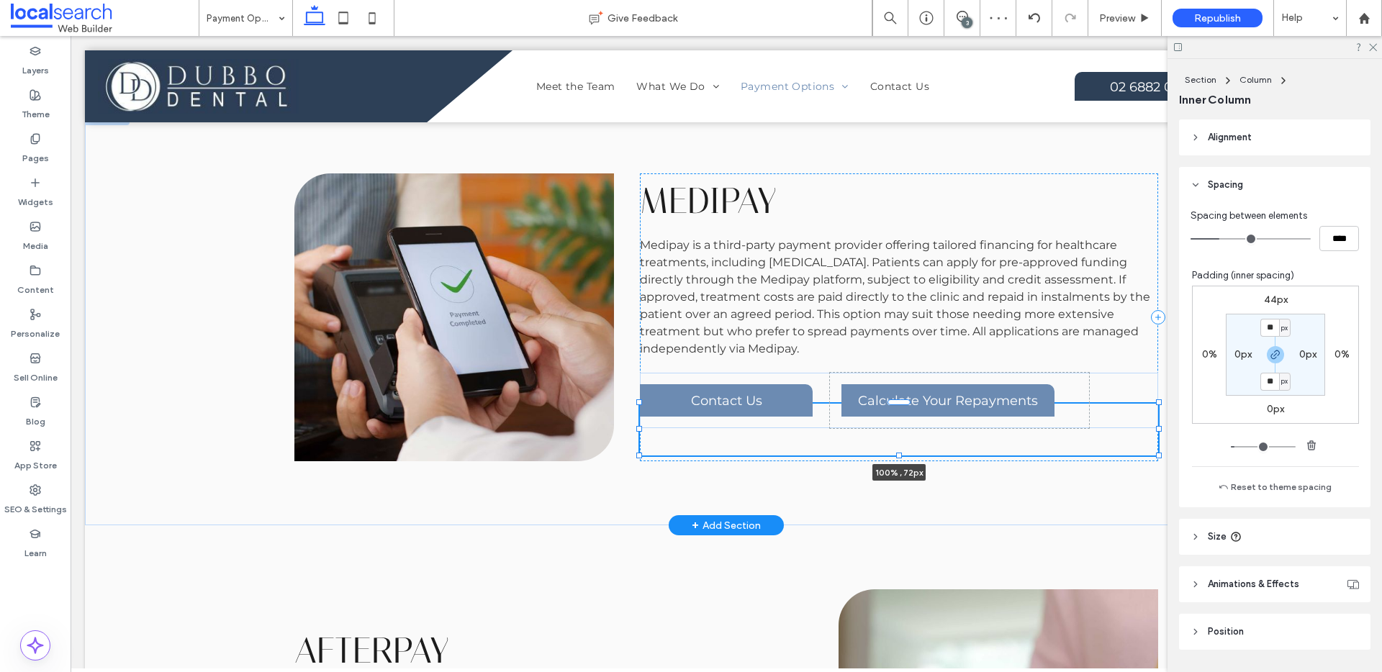
drag, startPoint x: 894, startPoint y: 493, endPoint x: 896, endPoint y: 472, distance: 21.7
click at [896, 472] on div "Medipay Medipay is a third-party payment provider offering tailored financing f…" at bounding box center [726, 317] width 864 height 416
type input "**"
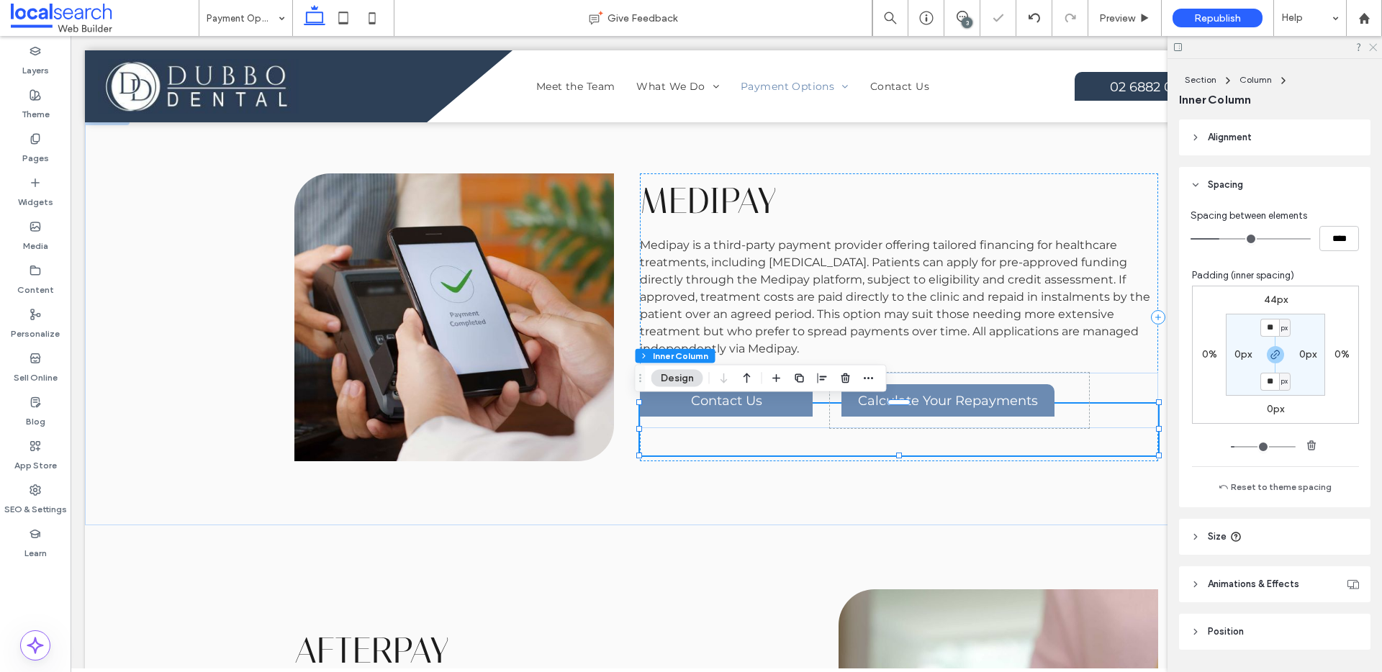
click at [1370, 46] on icon at bounding box center [1372, 46] width 9 height 9
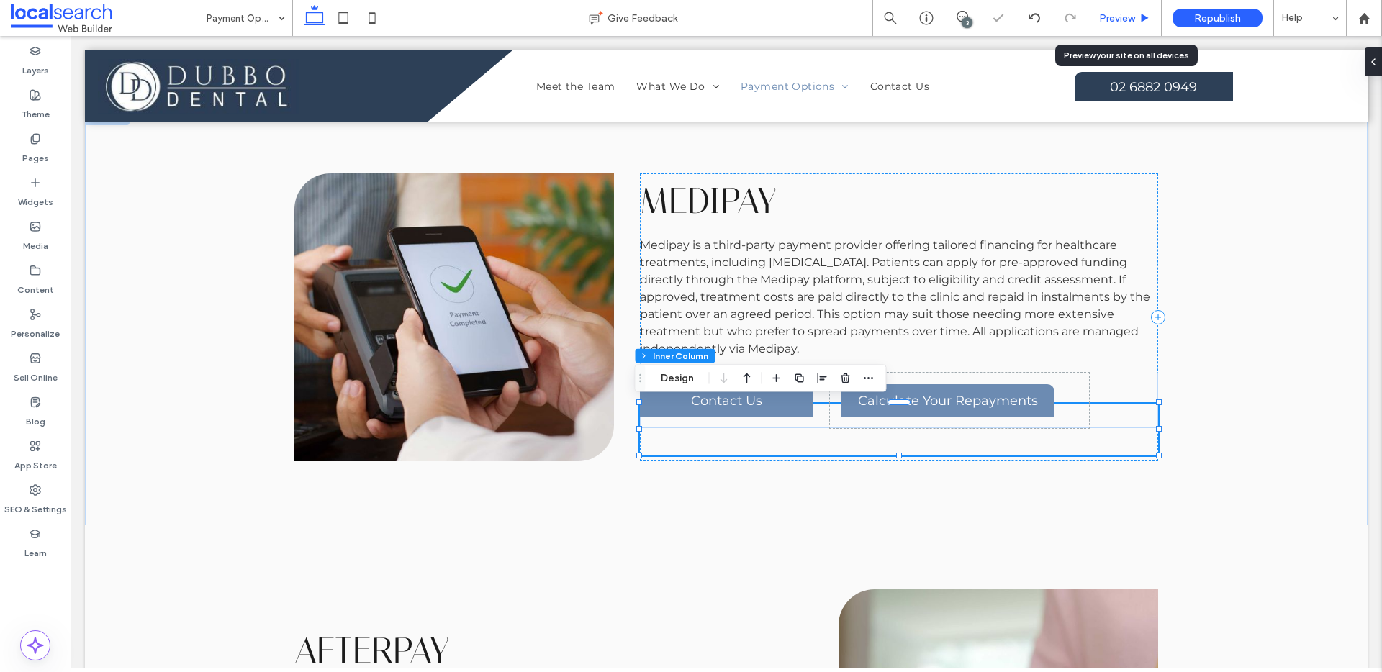
click at [1112, 28] on div "Preview" at bounding box center [1125, 18] width 73 height 36
click at [1114, 25] on div "Preview" at bounding box center [1125, 18] width 73 height 36
click at [708, 438] on div "Contact Us Calculate Your Repayments 100% , 72px" at bounding box center [899, 430] width 518 height 52
click at [629, 493] on div "Medipay Medipay is a third-party payment provider offering tailored financing f…" at bounding box center [726, 317] width 864 height 416
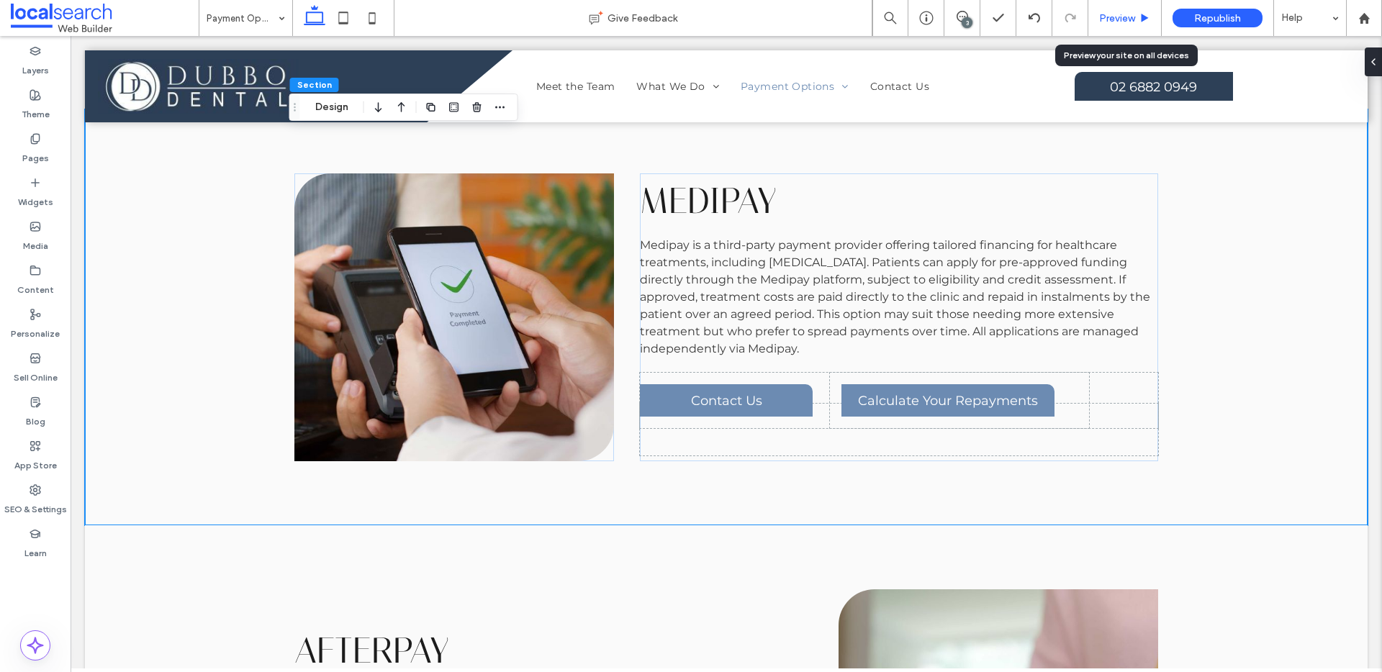
click at [1119, 24] on span "Preview" at bounding box center [1117, 18] width 36 height 12
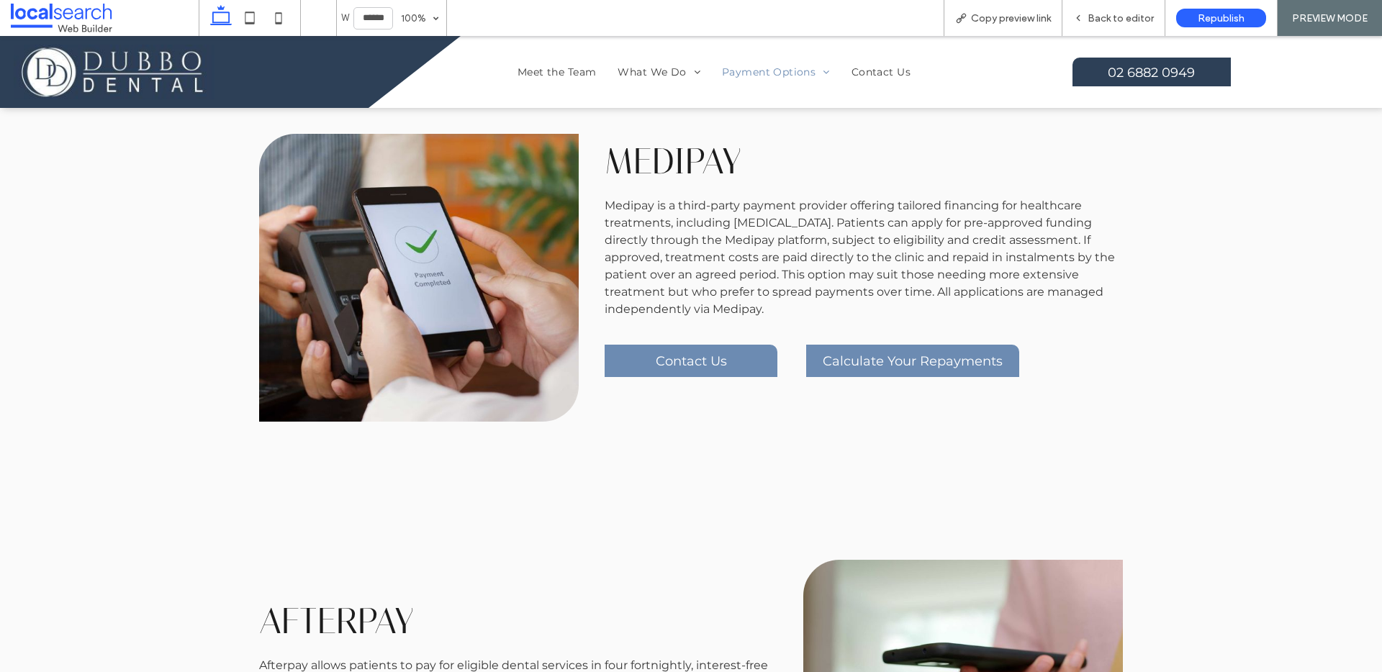
scroll to position [235, 0]
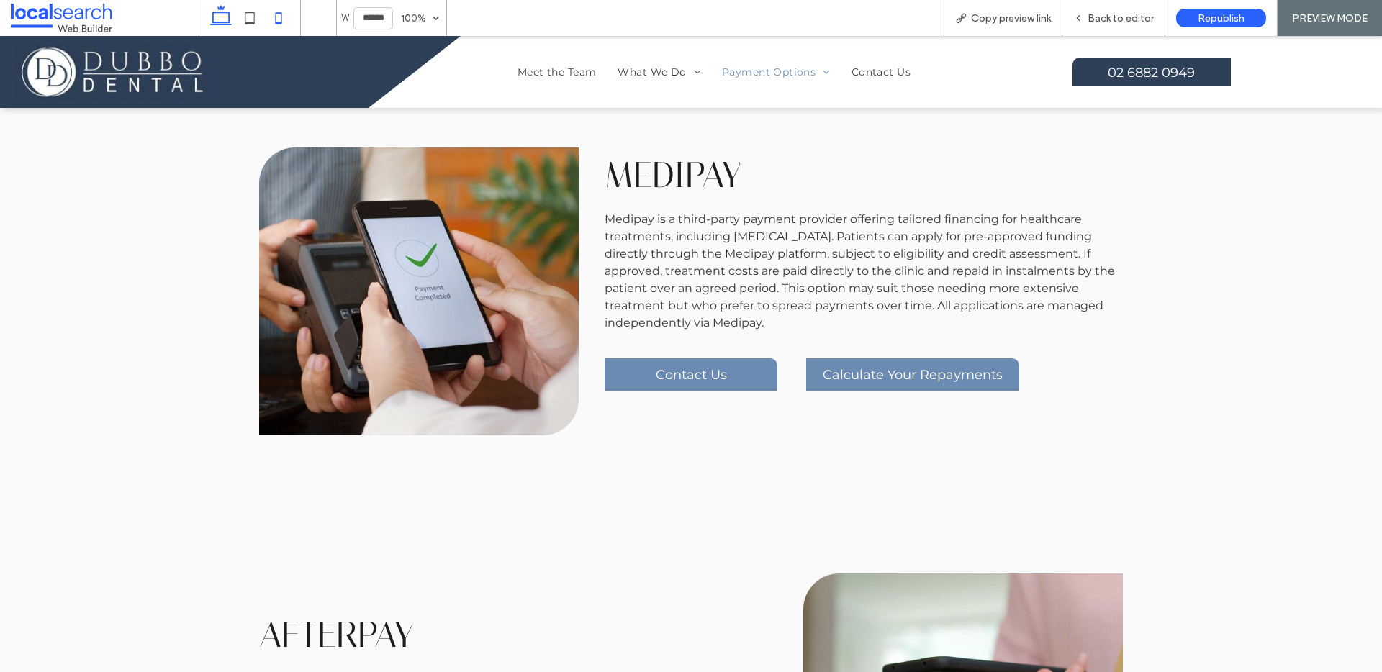
click at [284, 17] on icon at bounding box center [278, 18] width 29 height 29
type input "*****"
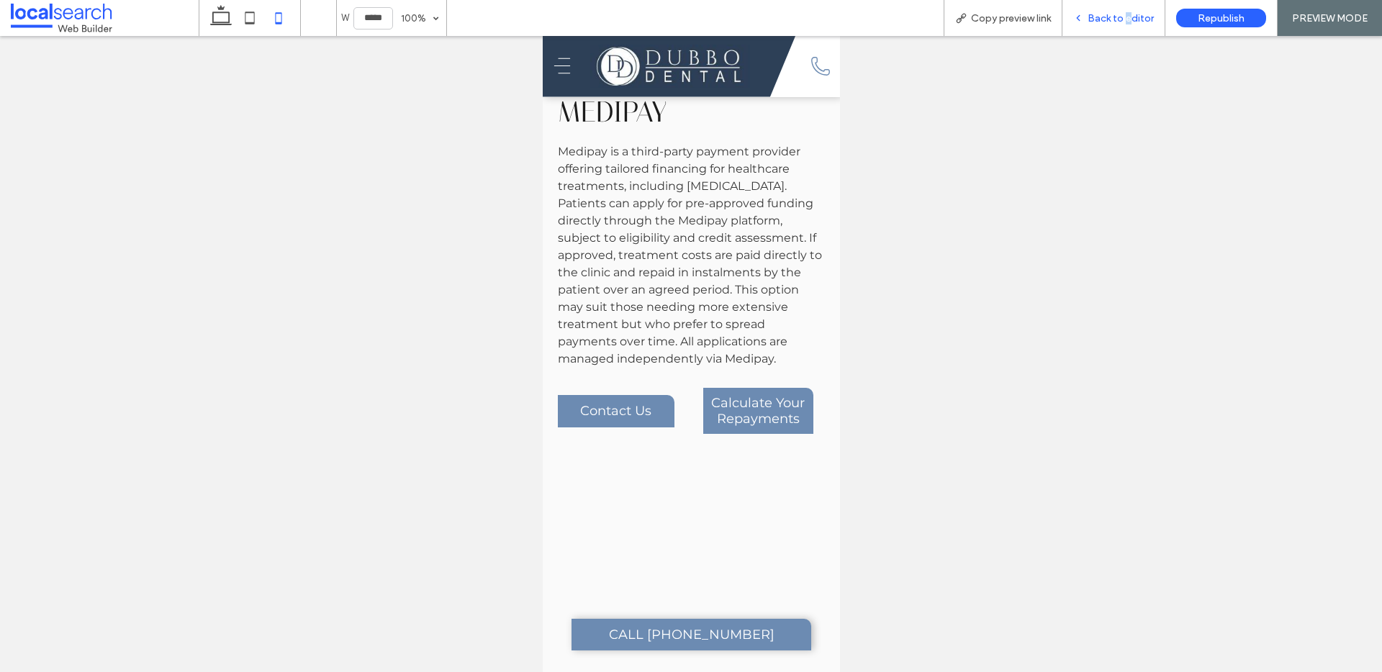
click at [1130, 16] on span "Back to editor" at bounding box center [1121, 18] width 66 height 12
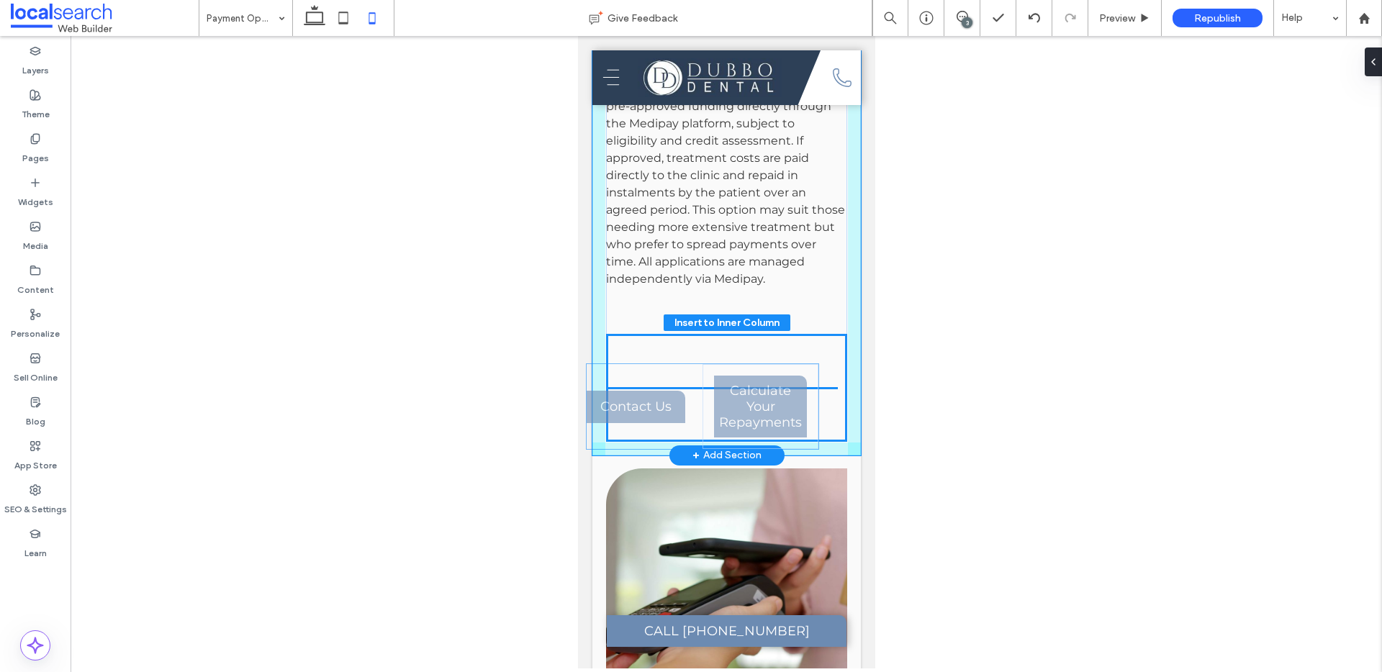
scroll to position [381, 0]
drag, startPoint x: 778, startPoint y: 363, endPoint x: 775, endPoint y: 396, distance: 33.2
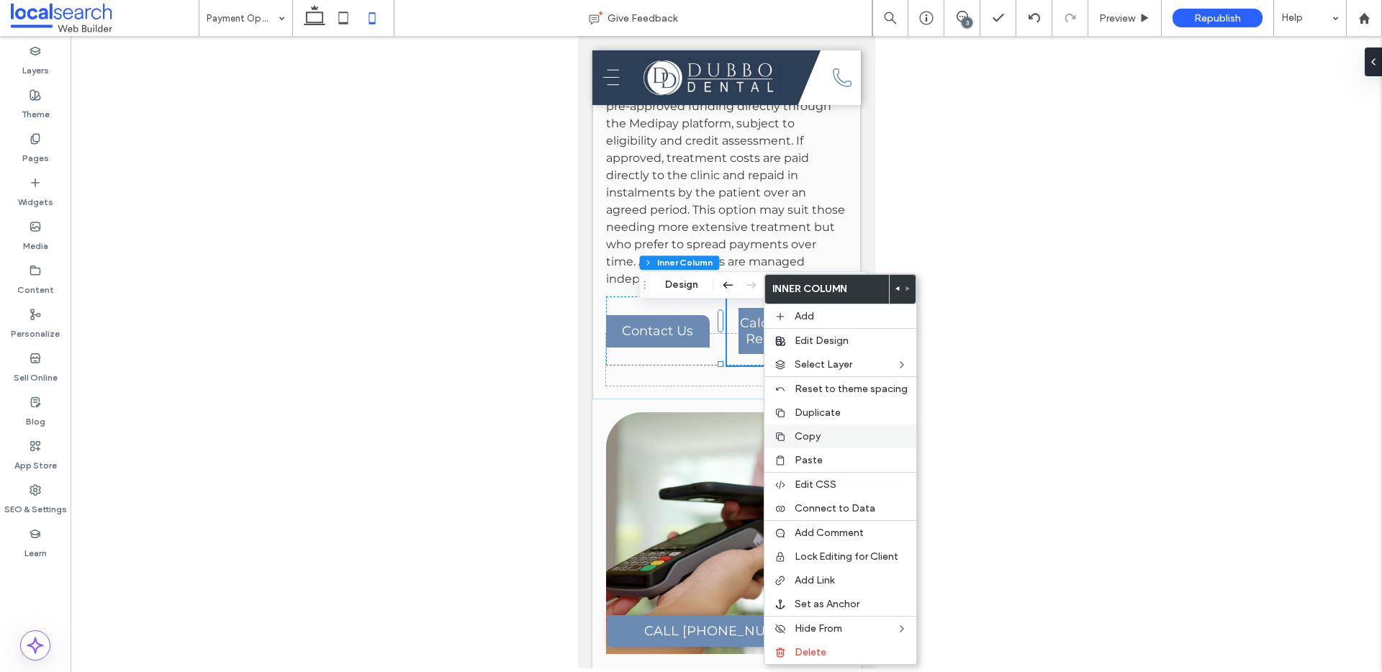
click at [829, 433] on label "Copy" at bounding box center [851, 437] width 113 height 12
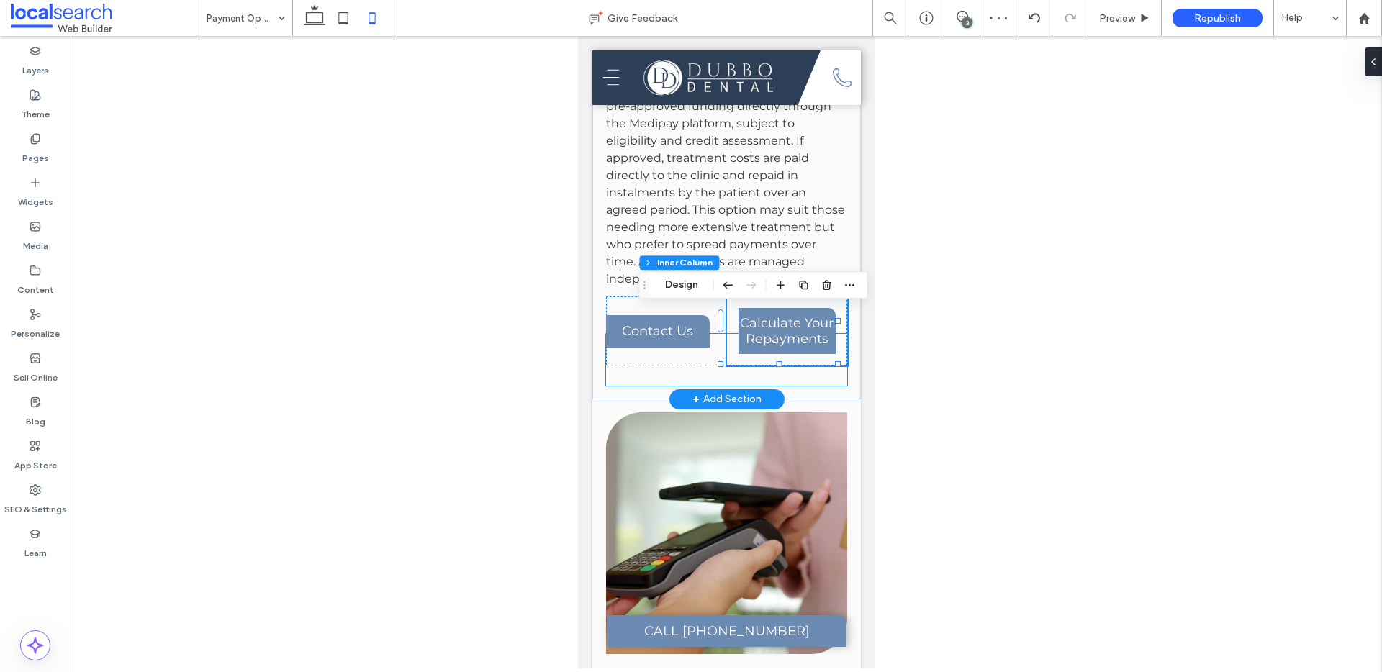
click at [670, 386] on div "Contact Us Calculate Your Repayments" at bounding box center [726, 360] width 242 height 52
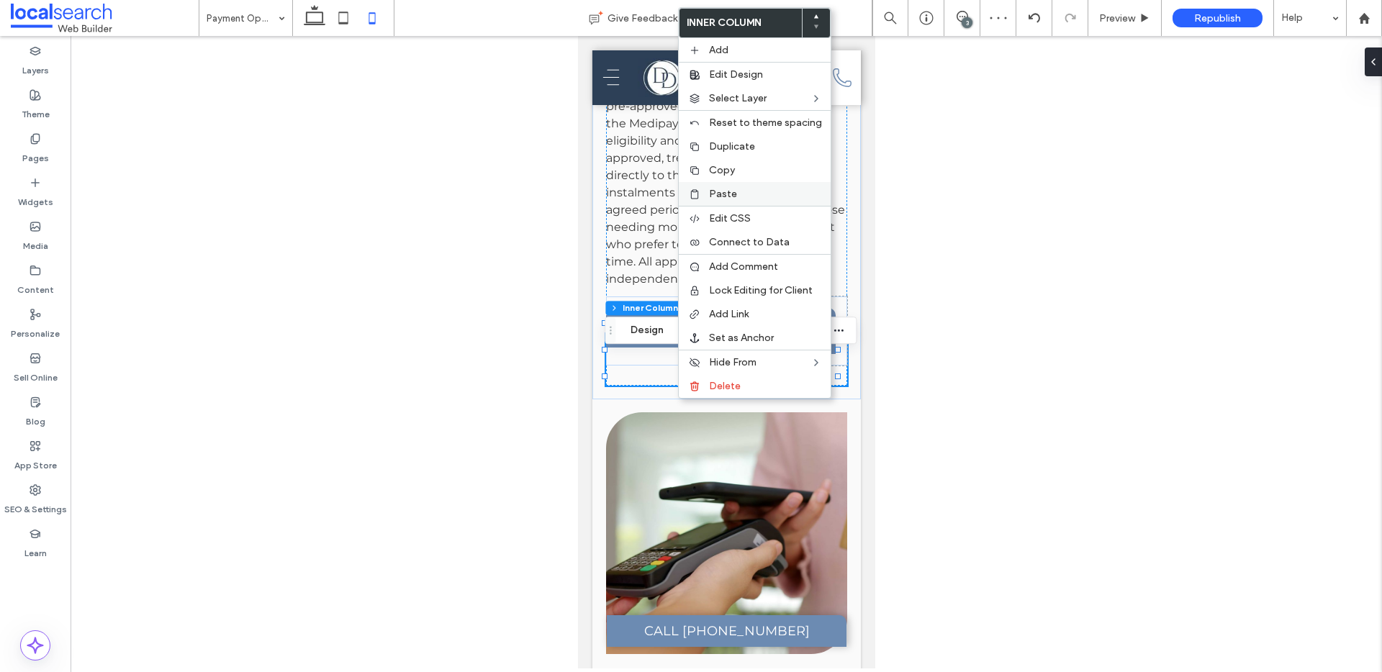
click at [727, 198] on span "Paste" at bounding box center [723, 194] width 28 height 12
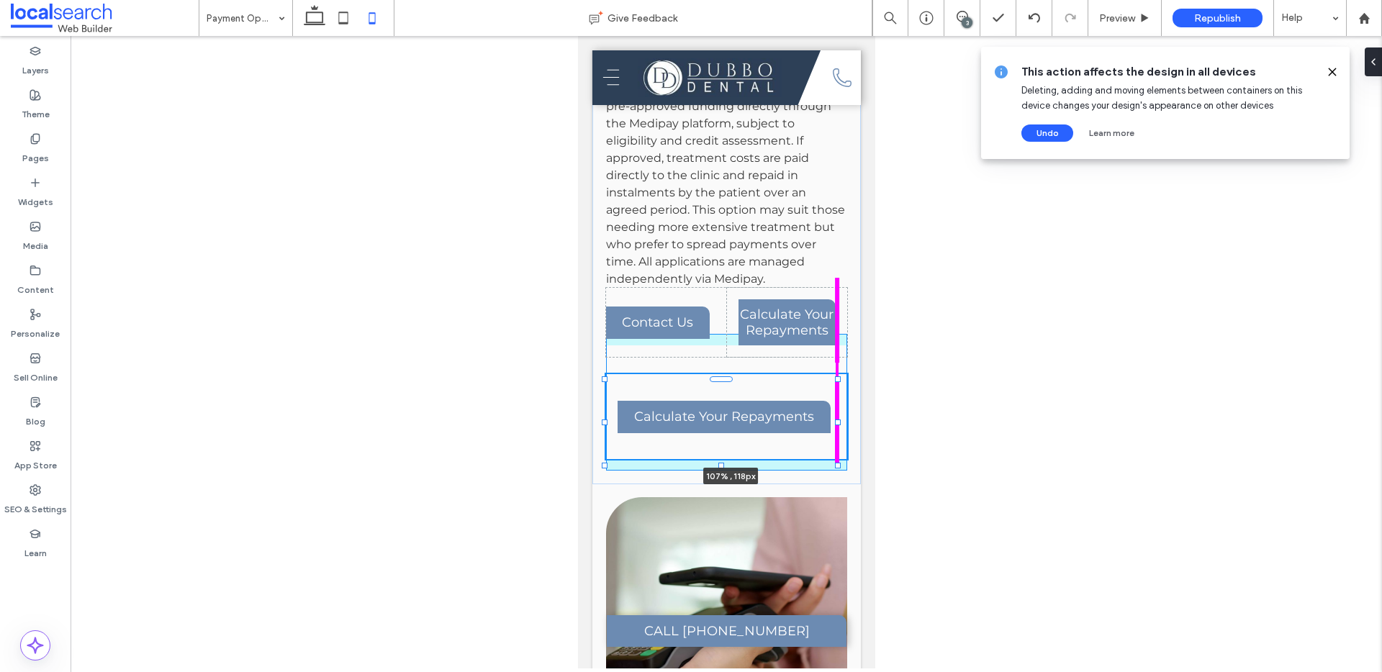
drag, startPoint x: 722, startPoint y: 453, endPoint x: 857, endPoint y: 454, distance: 134.6
type input "***"
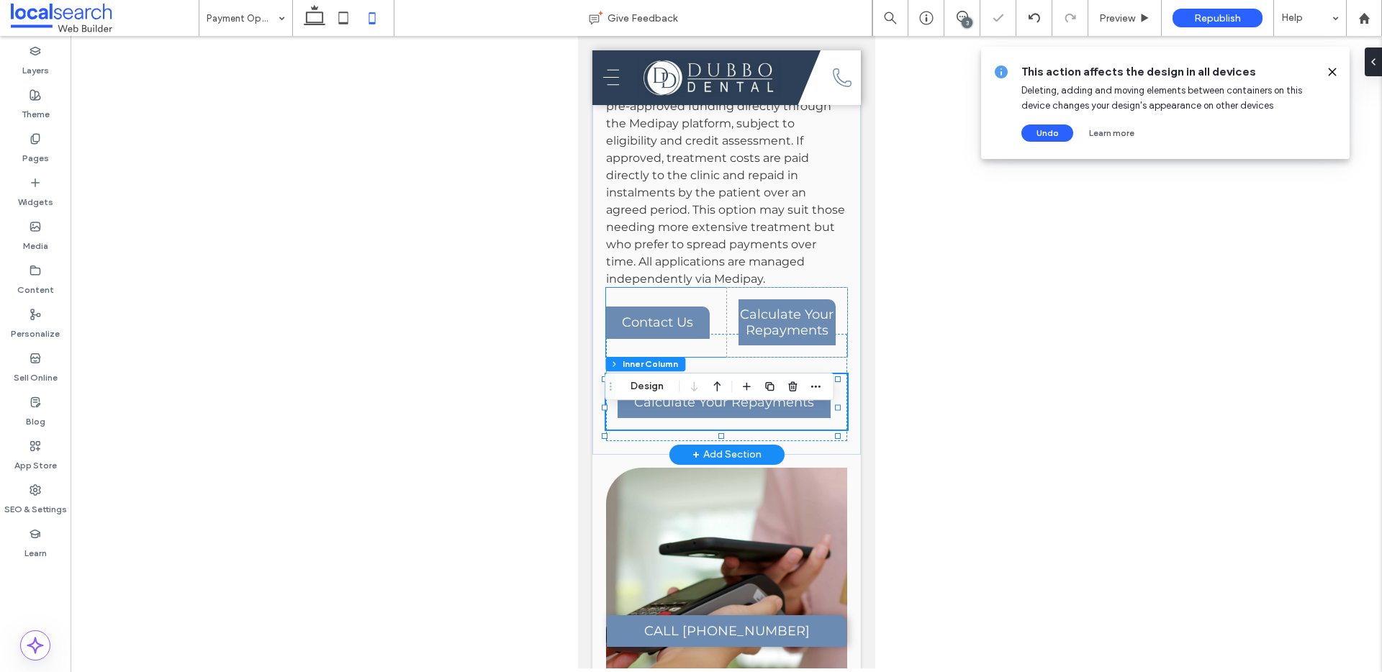
click at [726, 346] on div "Calculate Your Repayments" at bounding box center [786, 322] width 121 height 69
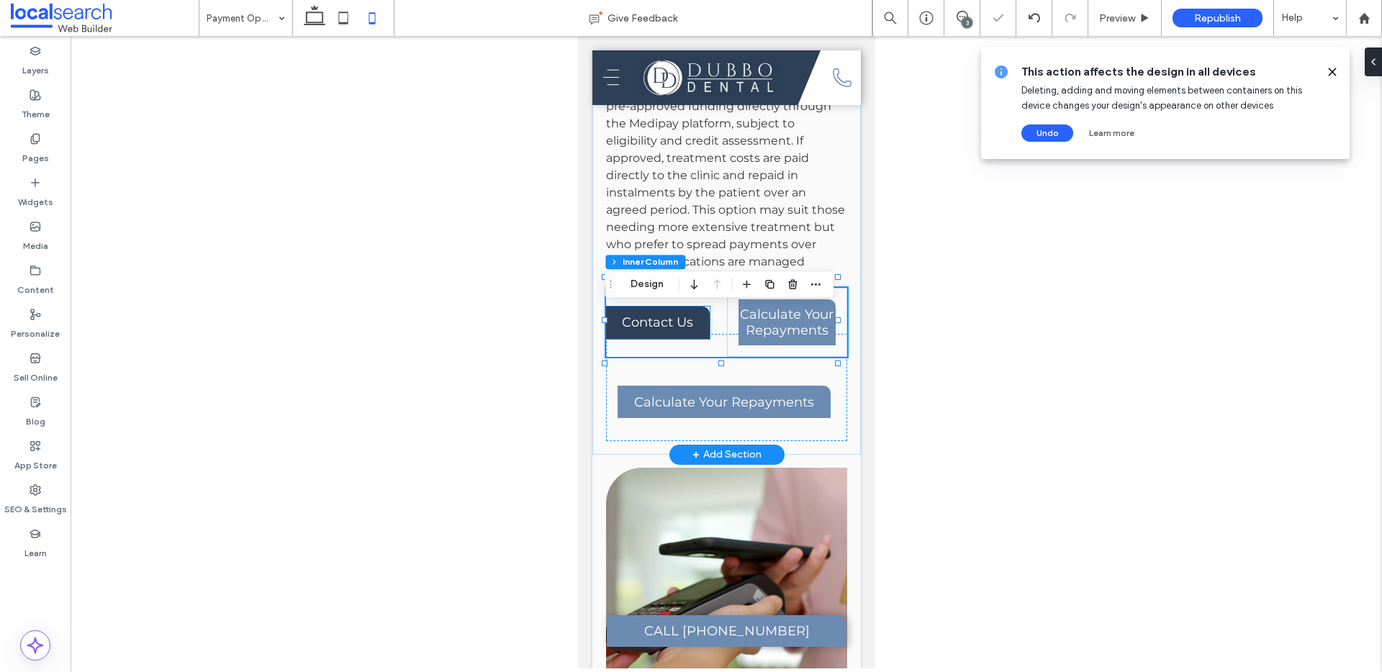
click at [674, 330] on span "Contact Us" at bounding box center [656, 323] width 71 height 16
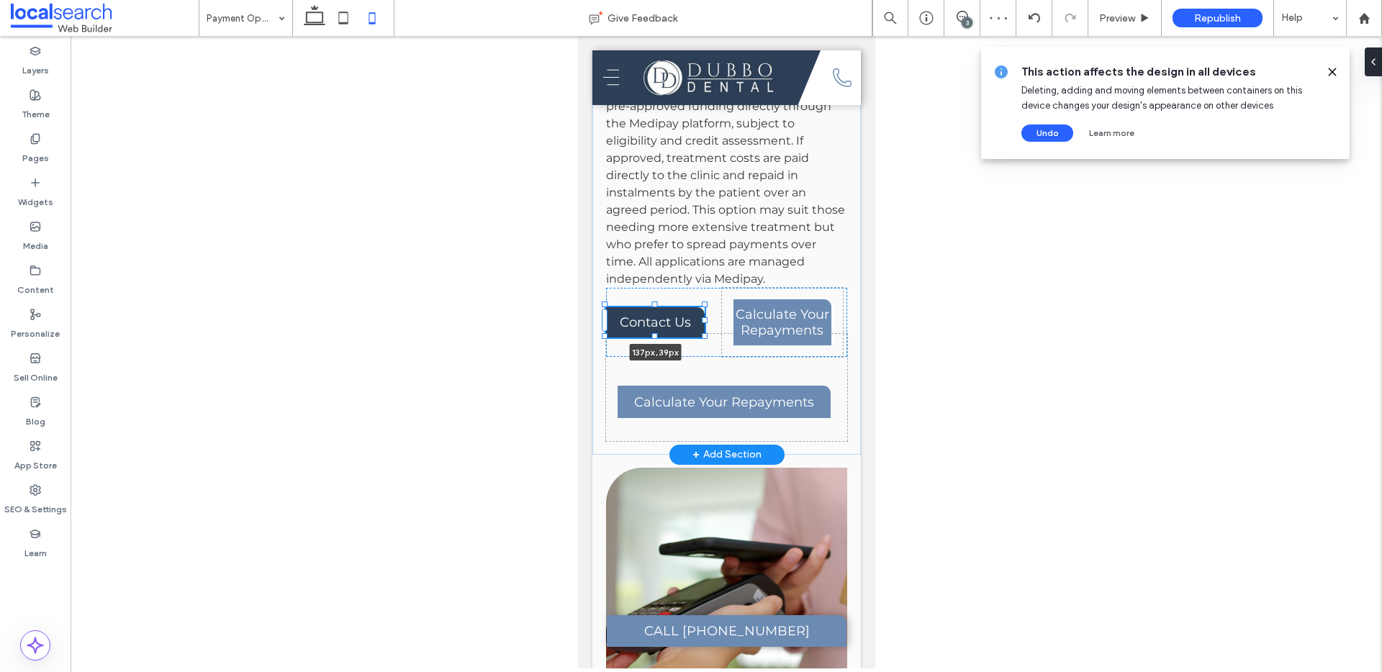
click at [655, 341] on div "Medipay Medipay is a third-party payment provider offering tailored financing f…" at bounding box center [726, 83] width 269 height 744
type input "**"
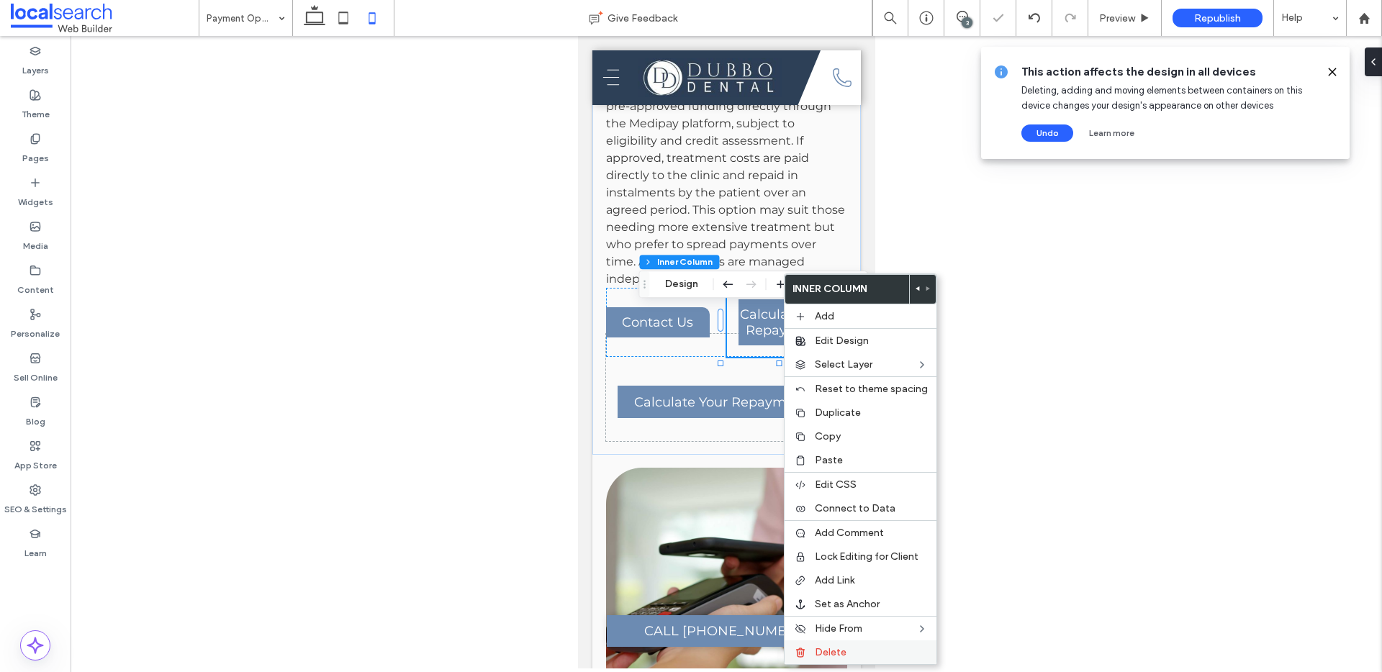
click at [810, 655] on div "Delete" at bounding box center [861, 653] width 152 height 24
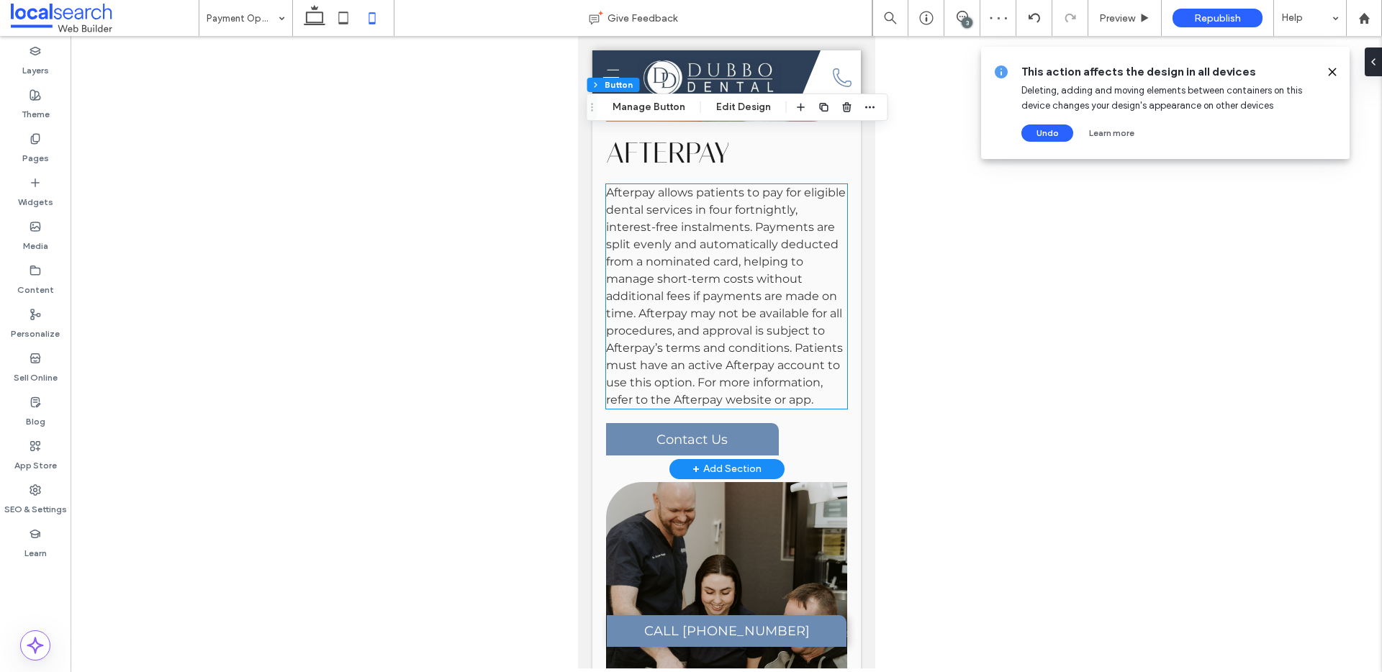
scroll to position [541, 0]
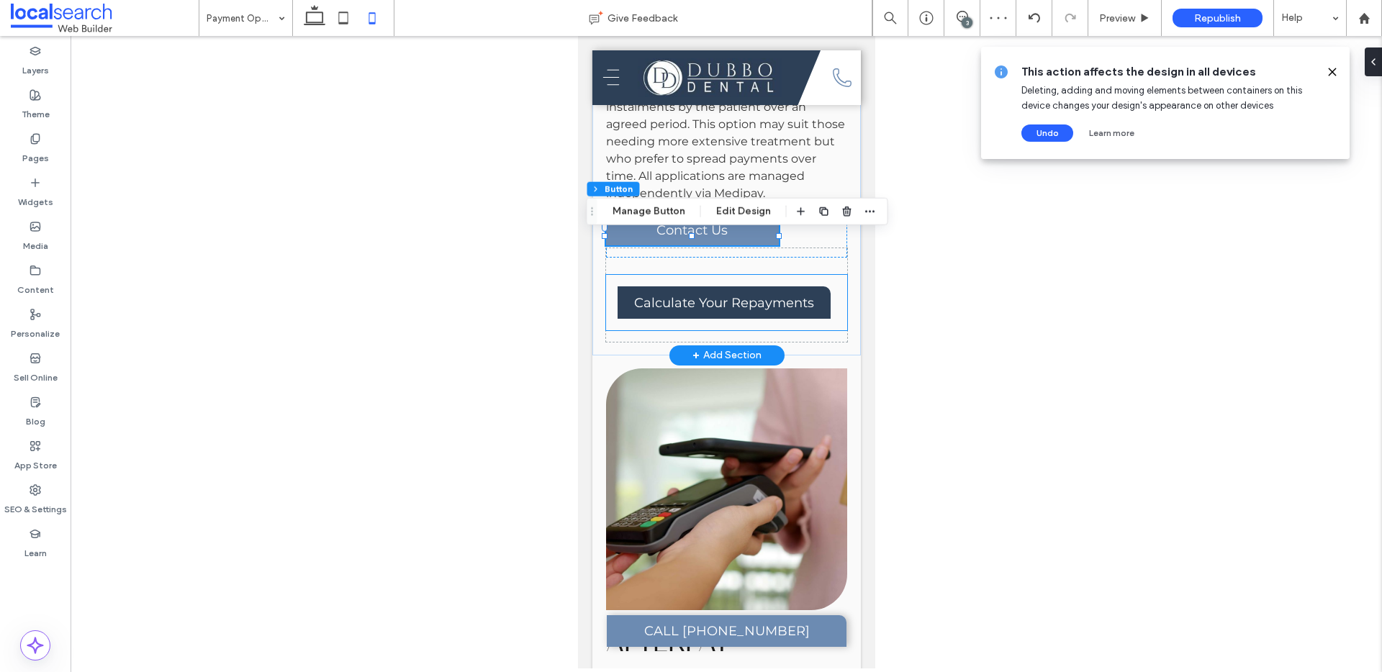
click at [704, 311] on span "Calculate Your Repayments" at bounding box center [724, 303] width 180 height 16
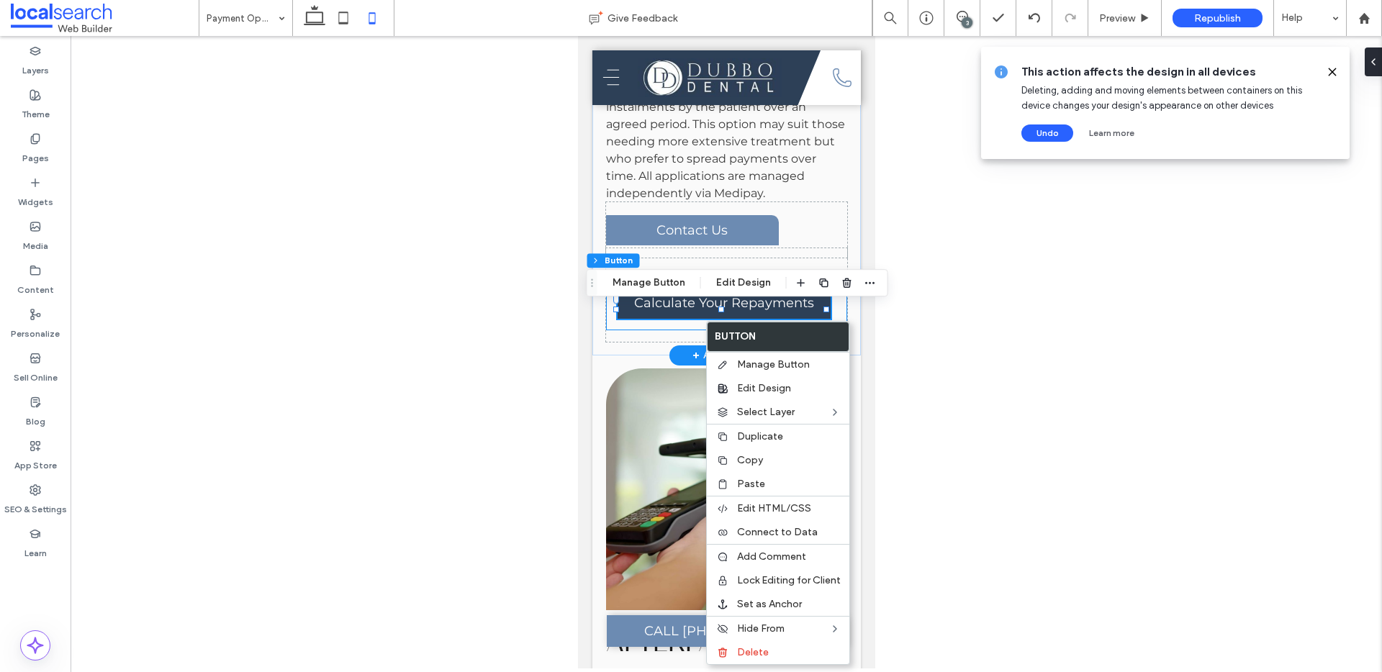
click at [667, 311] on span "Calculate Your Repayments" at bounding box center [724, 303] width 180 height 16
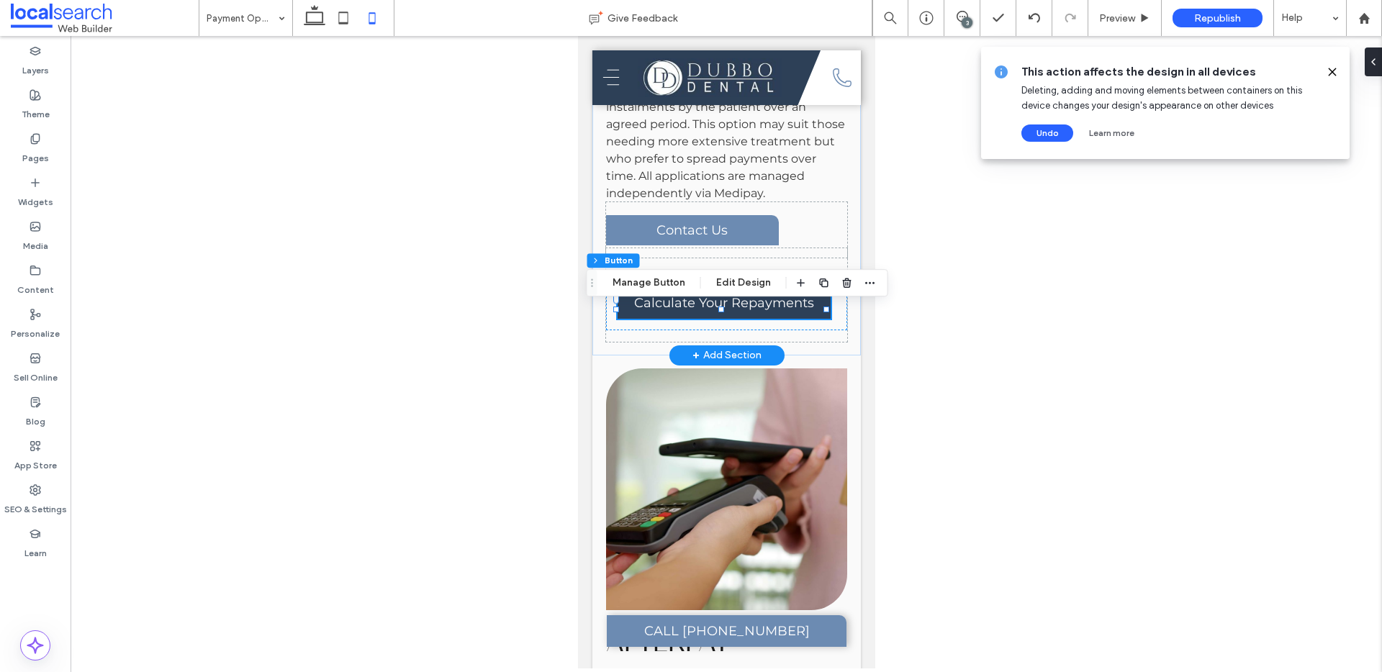
click at [755, 312] on link "Calculate Your Repayments" at bounding box center [723, 303] width 213 height 32
click at [636, 330] on div "Calculate Your Repayments" at bounding box center [726, 302] width 242 height 55
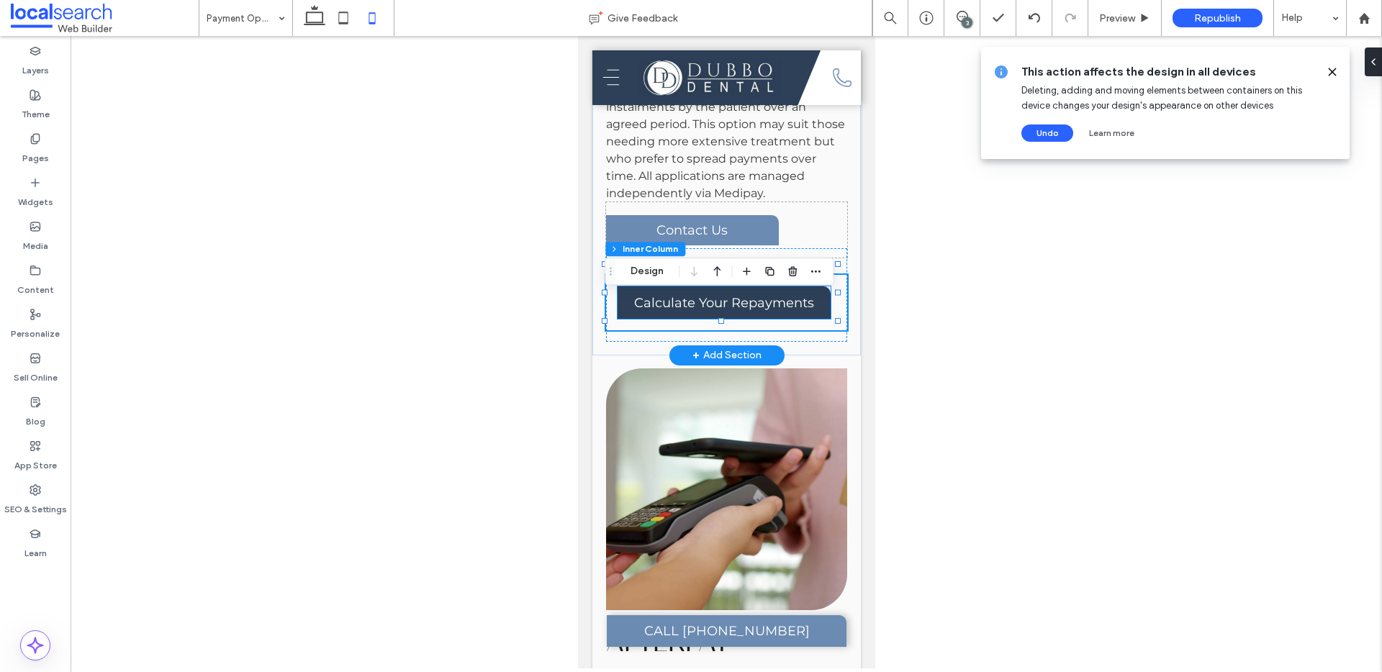
click at [706, 311] on span "Calculate Your Repayments" at bounding box center [724, 303] width 180 height 16
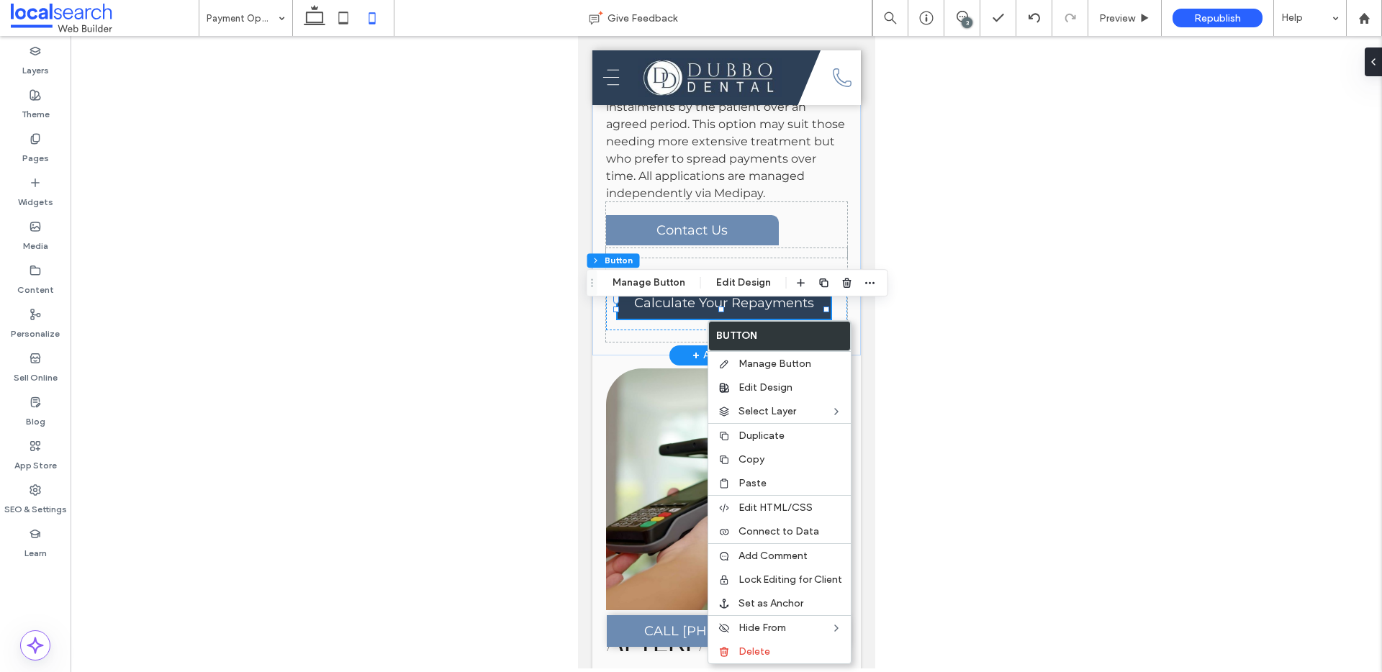
click at [634, 311] on span "Calculate Your Repayments" at bounding box center [724, 303] width 180 height 16
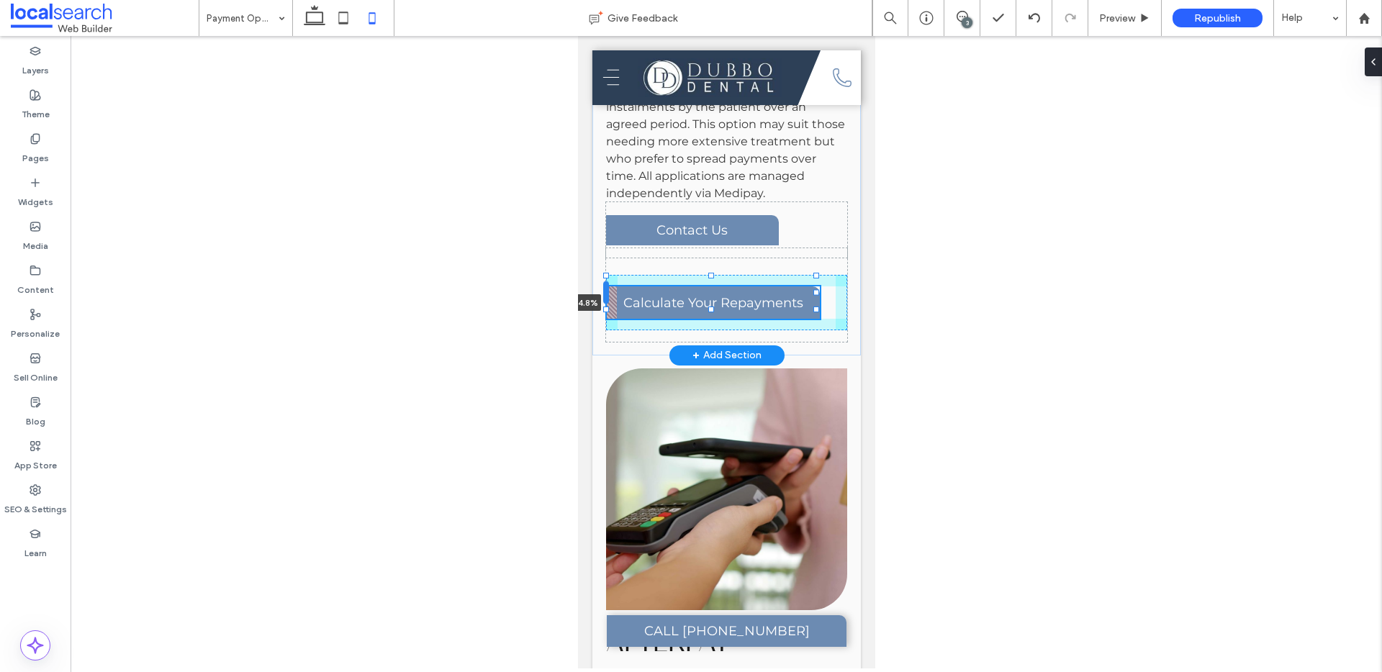
drag, startPoint x: 616, startPoint y: 325, endPoint x: 606, endPoint y: 325, distance: 10.1
click at [606, 304] on div at bounding box center [606, 292] width 6 height 23
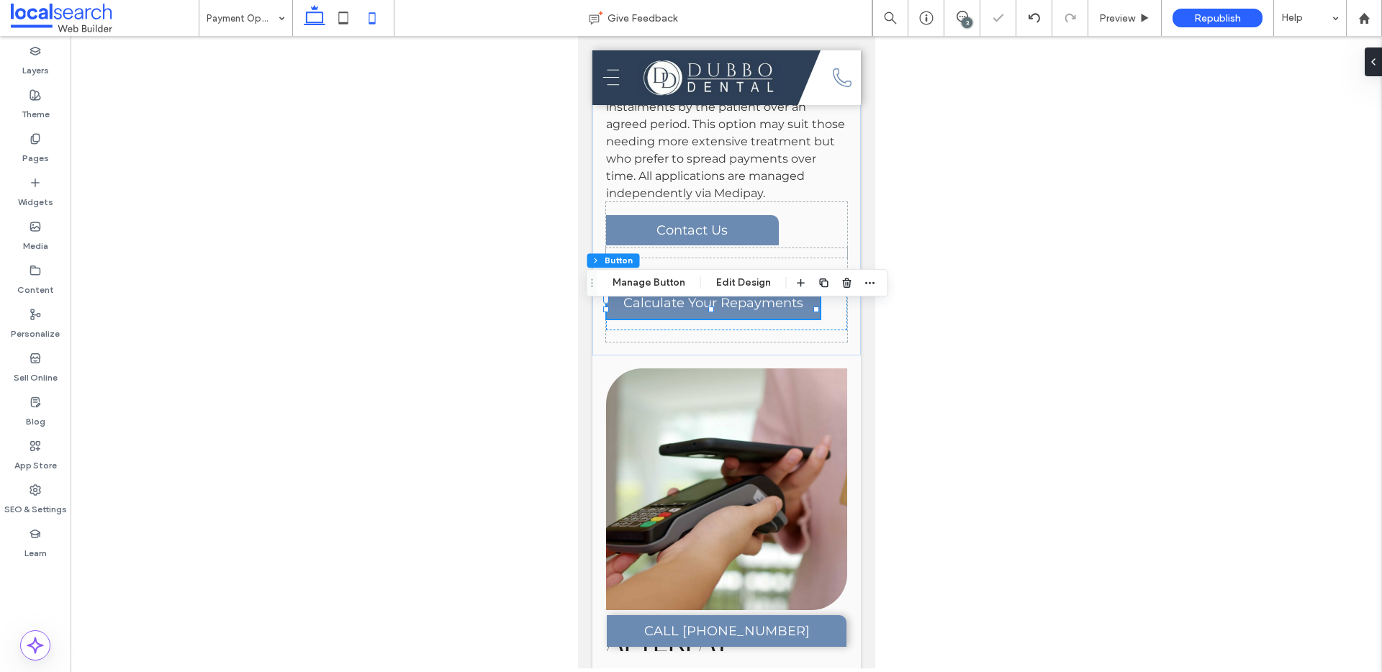
click at [311, 24] on use at bounding box center [315, 15] width 22 height 20
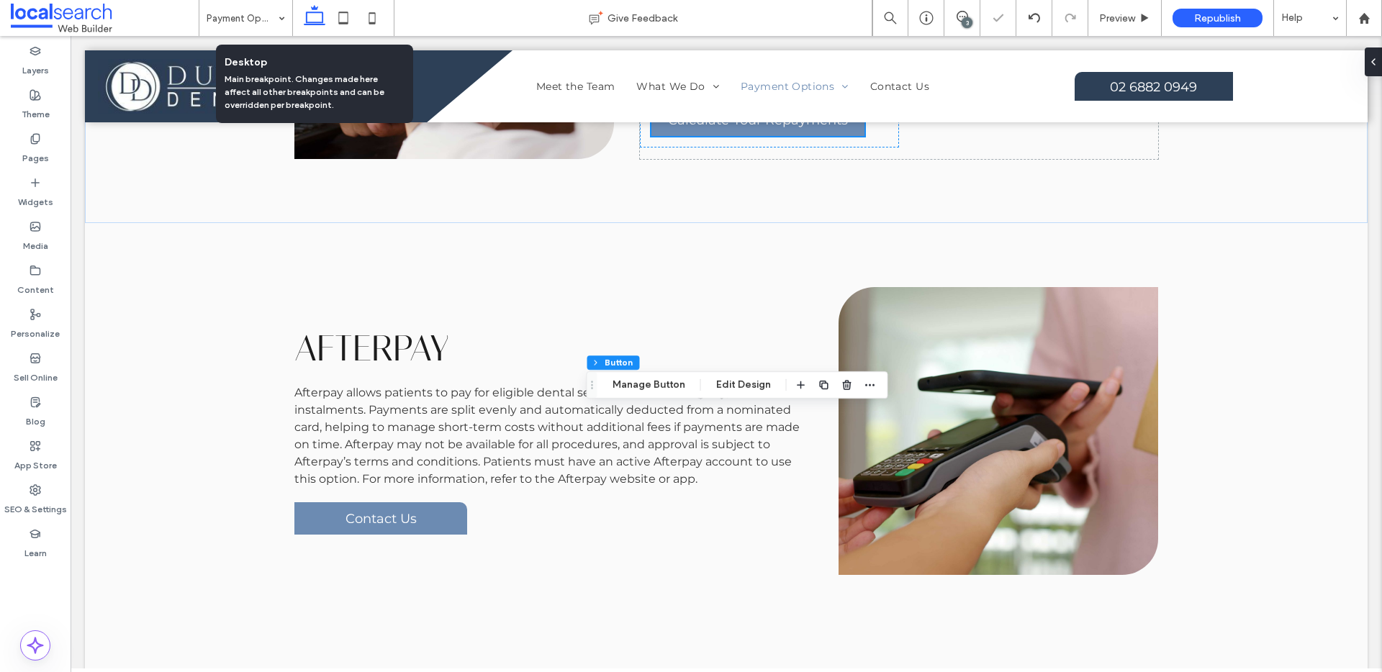
scroll to position [234, 0]
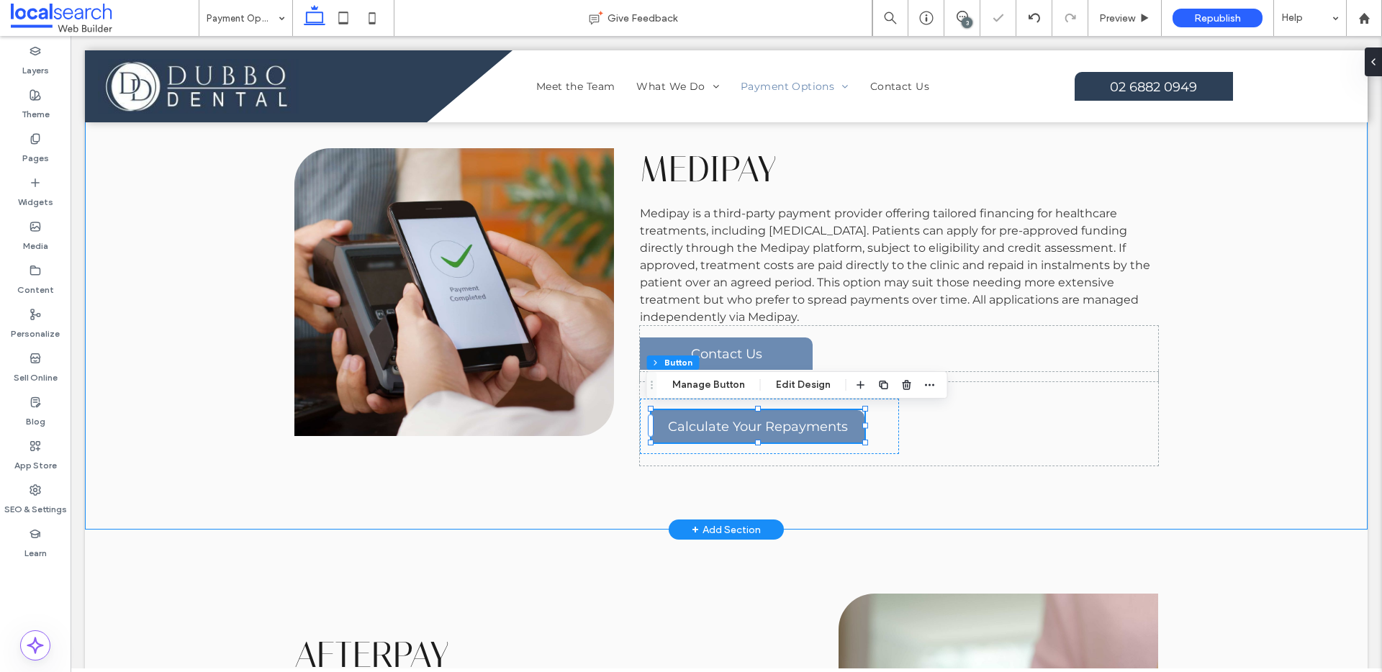
click at [618, 487] on div "Medipay Medipay is a third-party payment provider offering tailored financing f…" at bounding box center [726, 307] width 864 height 446
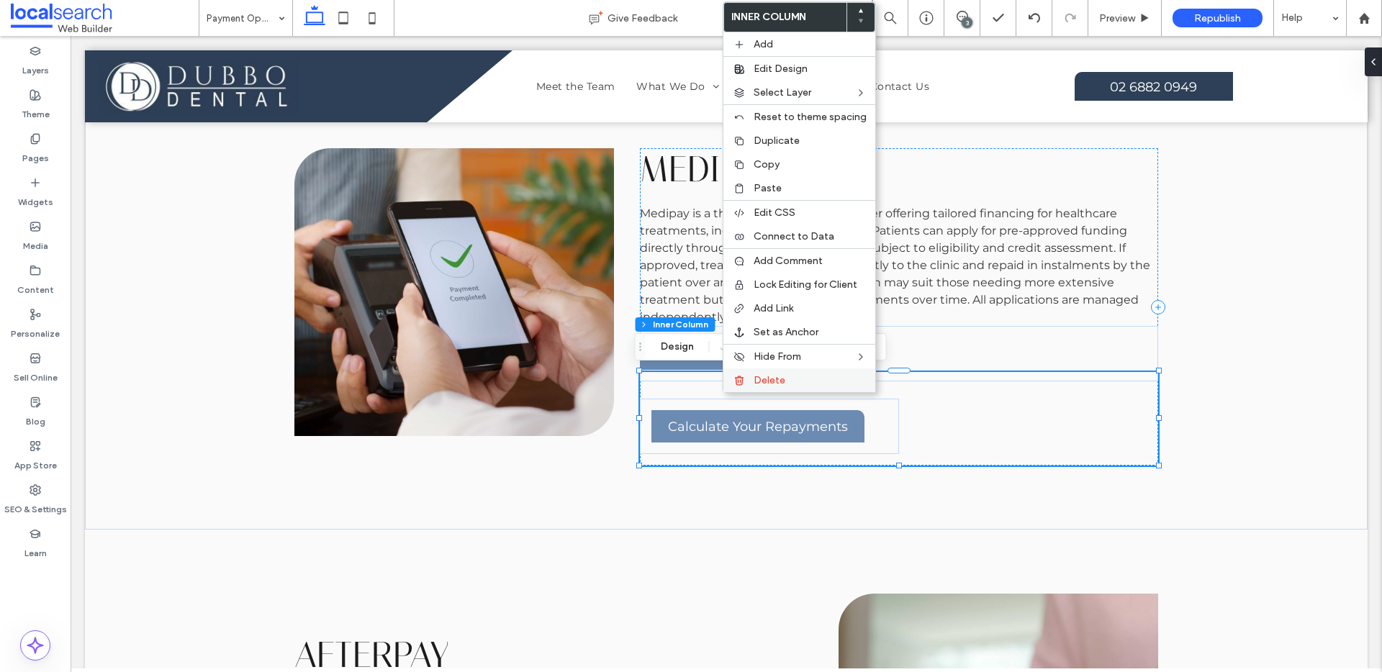
click at [754, 386] on span "Delete" at bounding box center [770, 380] width 32 height 12
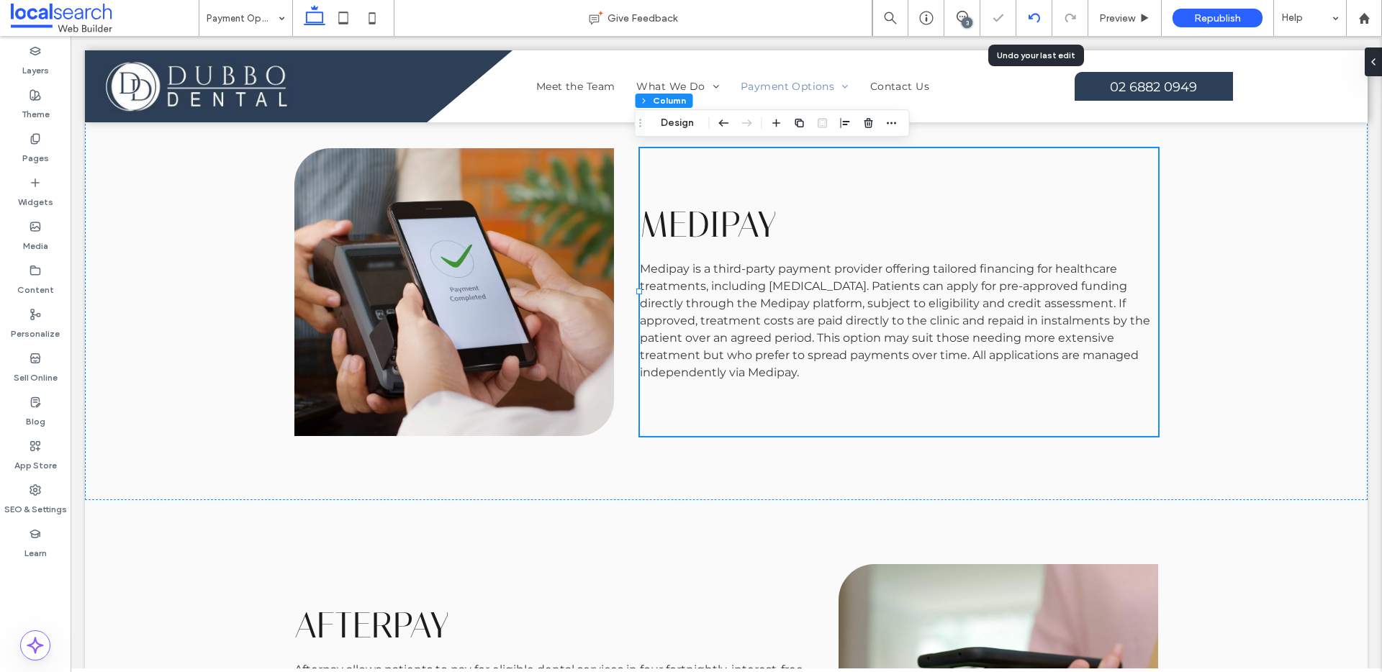
click at [1035, 9] on div at bounding box center [1035, 18] width 36 height 36
click at [1035, 12] on icon at bounding box center [1035, 18] width 12 height 12
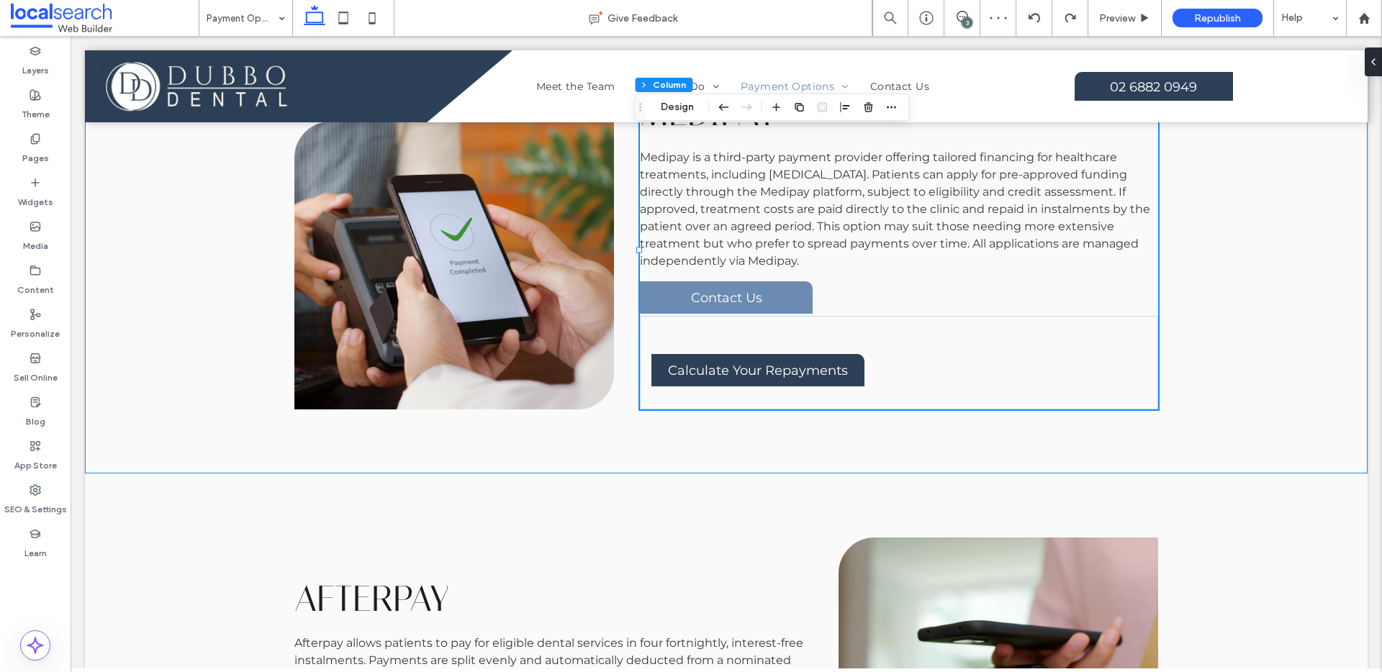
scroll to position [0, 0]
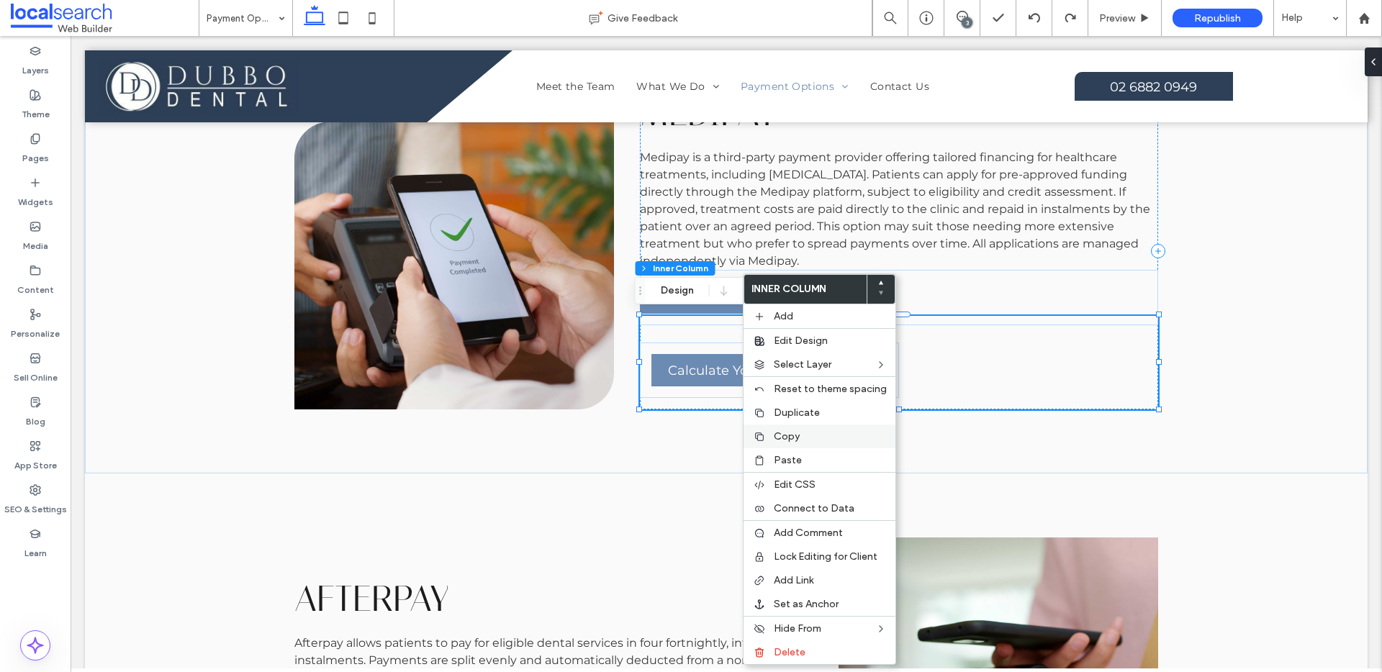
click at [795, 441] on span "Copy" at bounding box center [787, 437] width 26 height 12
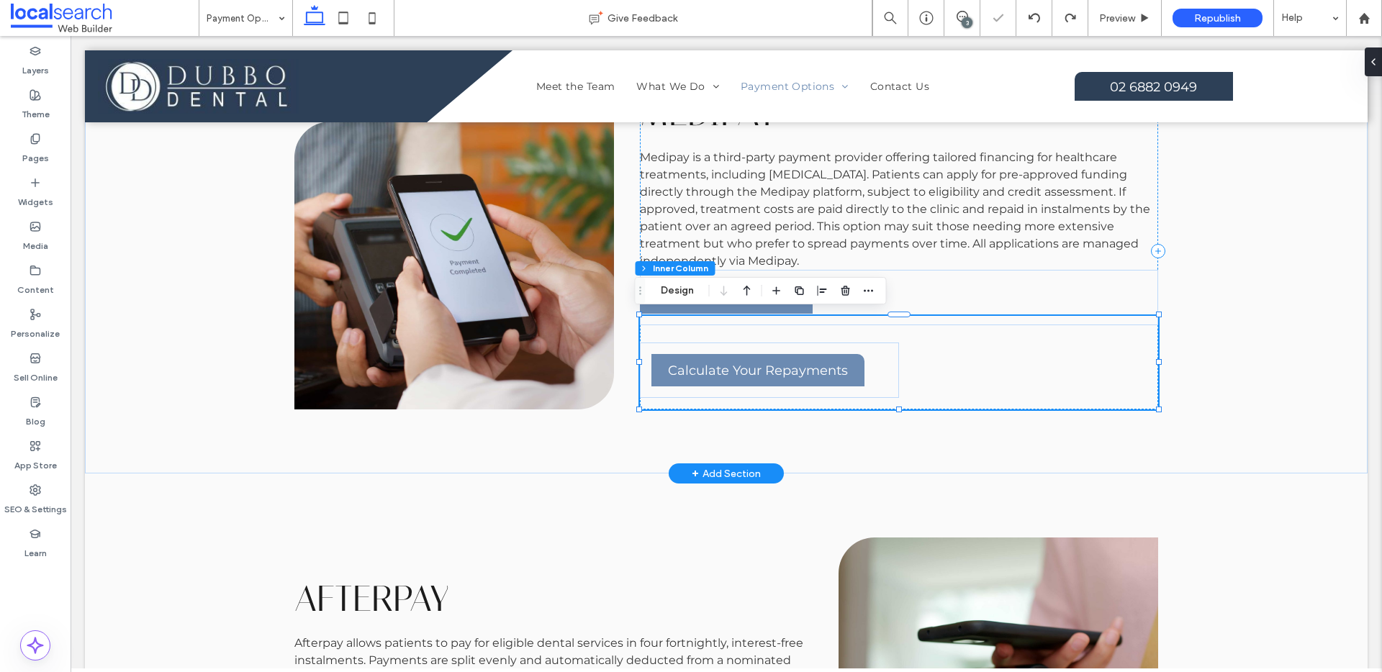
click at [1004, 374] on div "Contact Us Calculate Your Repayments" at bounding box center [899, 363] width 518 height 94
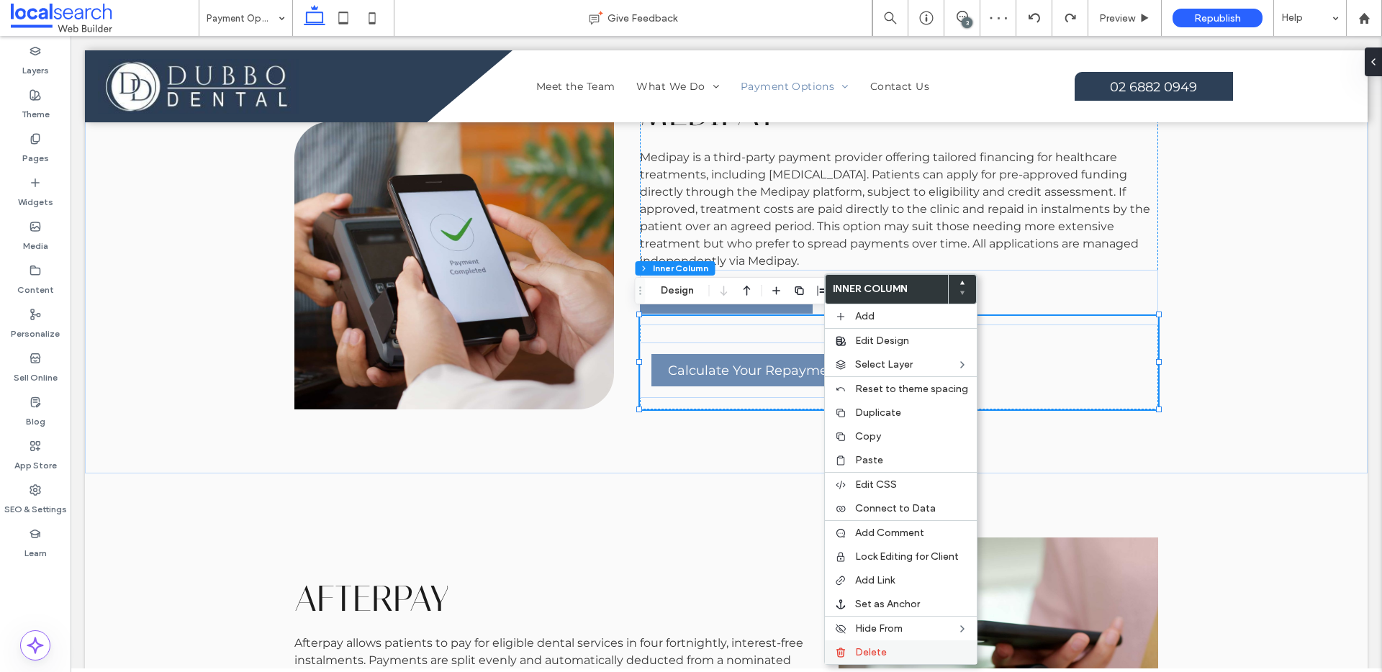
click at [862, 647] on span "Delete" at bounding box center [871, 653] width 32 height 12
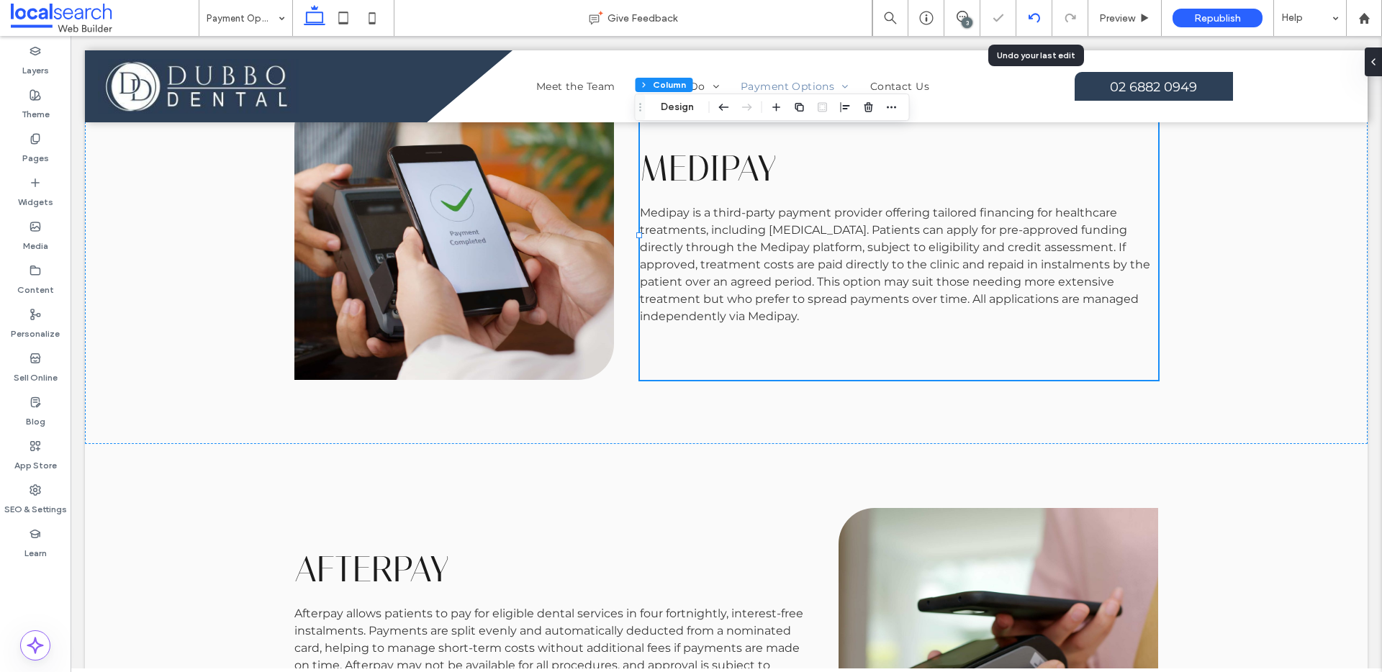
click at [1037, 18] on icon at bounding box center [1035, 18] width 12 height 12
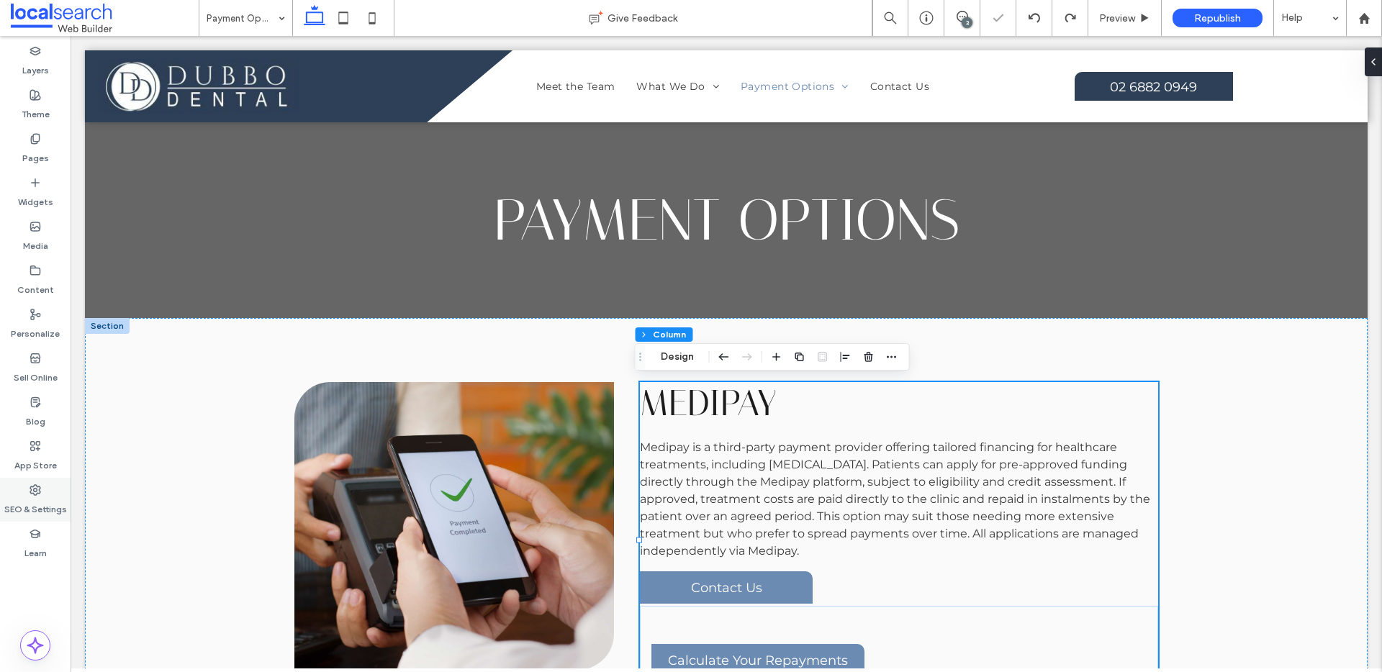
click at [21, 501] on label "SEO & Settings" at bounding box center [35, 506] width 63 height 20
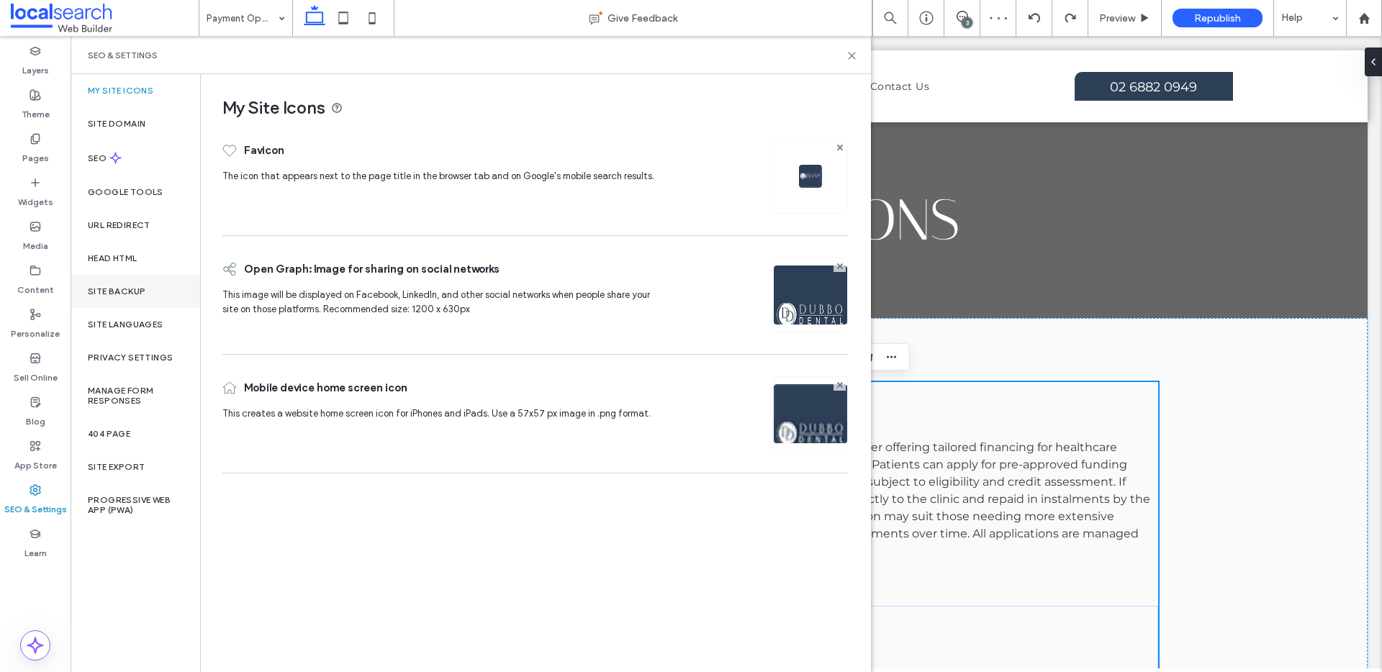
click at [120, 279] on div "Site Backup" at bounding box center [136, 291] width 130 height 33
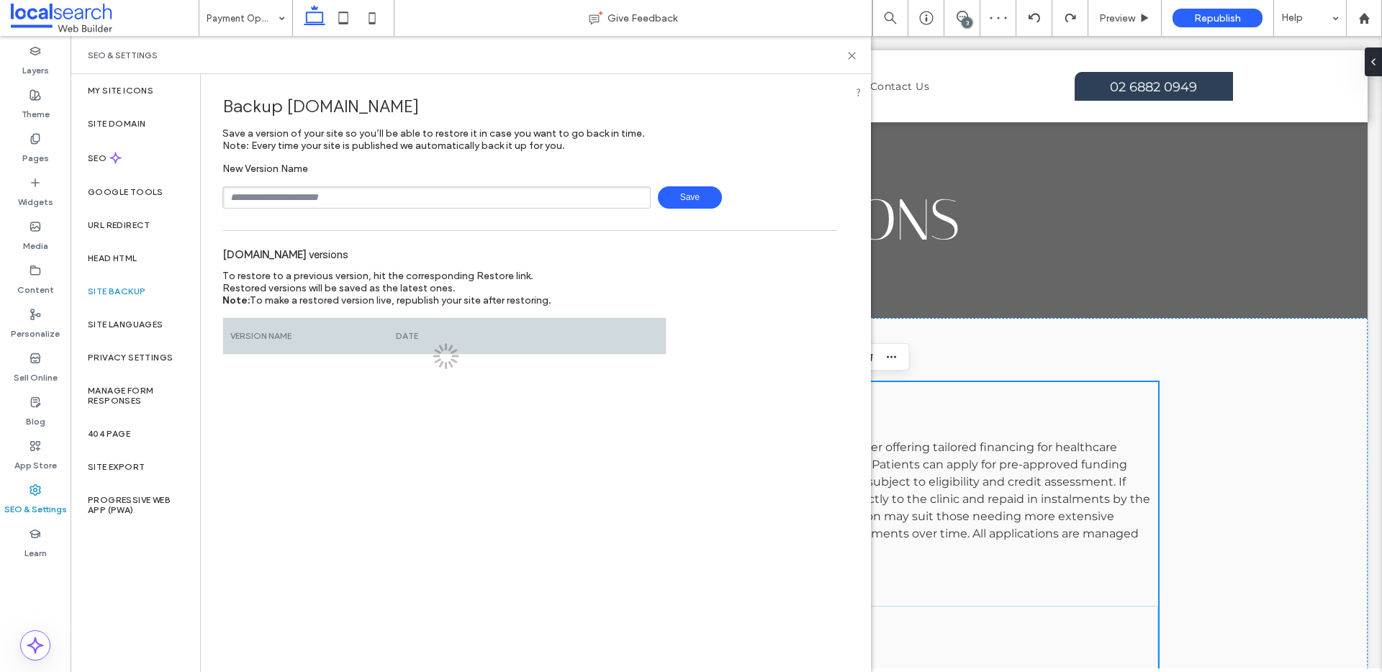
click at [302, 197] on input "text" at bounding box center [436, 197] width 428 height 22
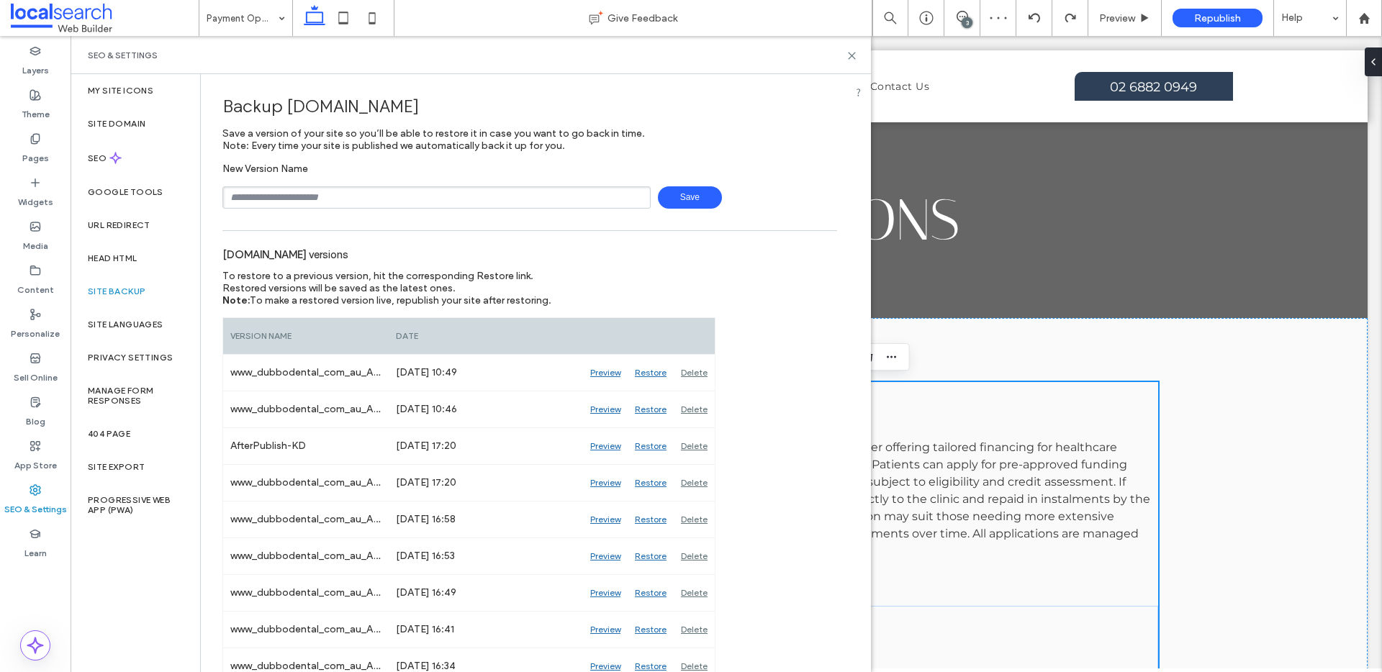
type input "**********"
drag, startPoint x: 682, startPoint y: 194, endPoint x: 693, endPoint y: 185, distance: 13.8
click at [683, 194] on span "Save" at bounding box center [690, 197] width 64 height 22
click at [851, 54] on use at bounding box center [852, 56] width 6 height 6
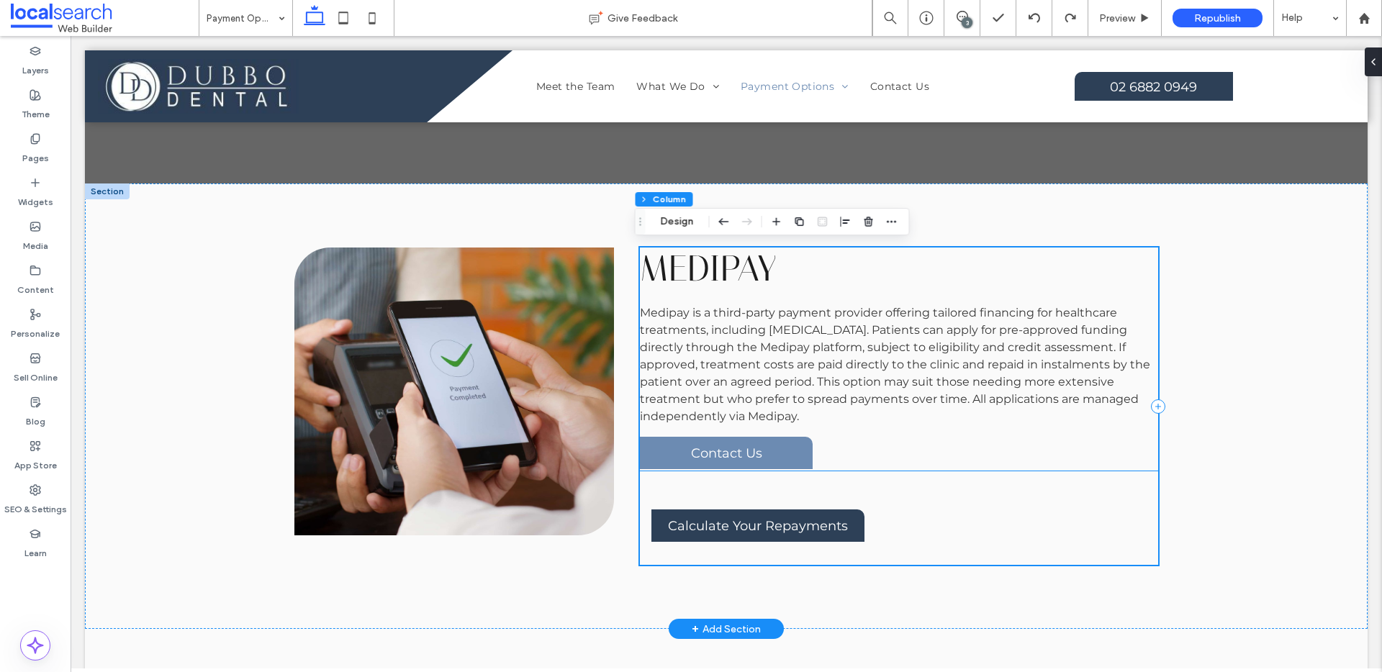
scroll to position [135, 0]
click at [761, 518] on span "Calculate Your Repayments" at bounding box center [758, 526] width 180 height 16
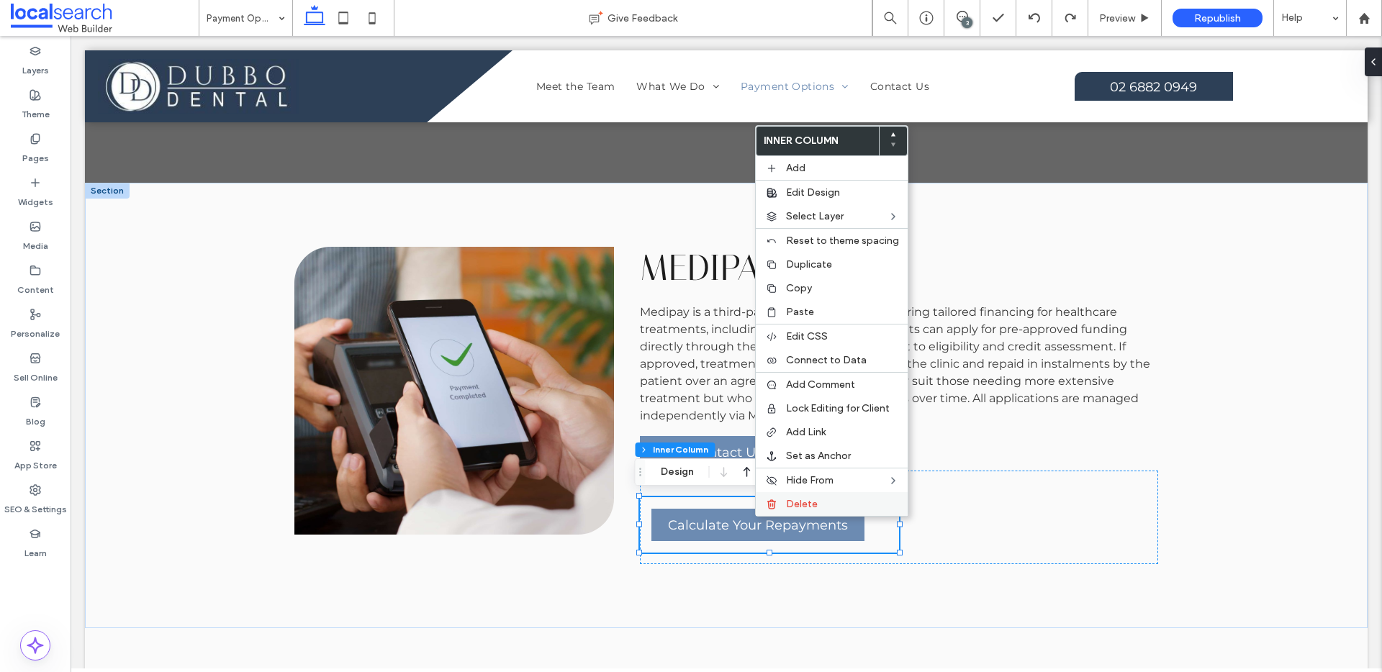
click at [783, 503] on div "Delete" at bounding box center [832, 504] width 152 height 24
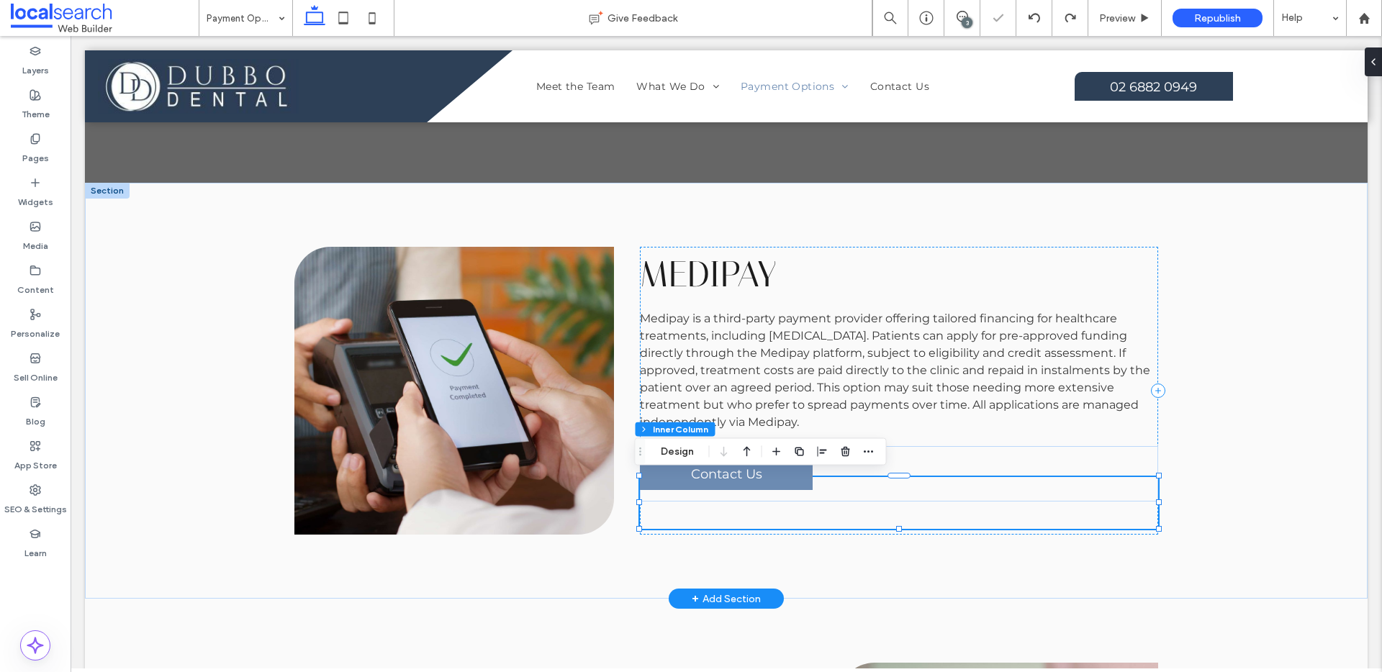
click at [670, 516] on div "Contact Us" at bounding box center [899, 503] width 518 height 52
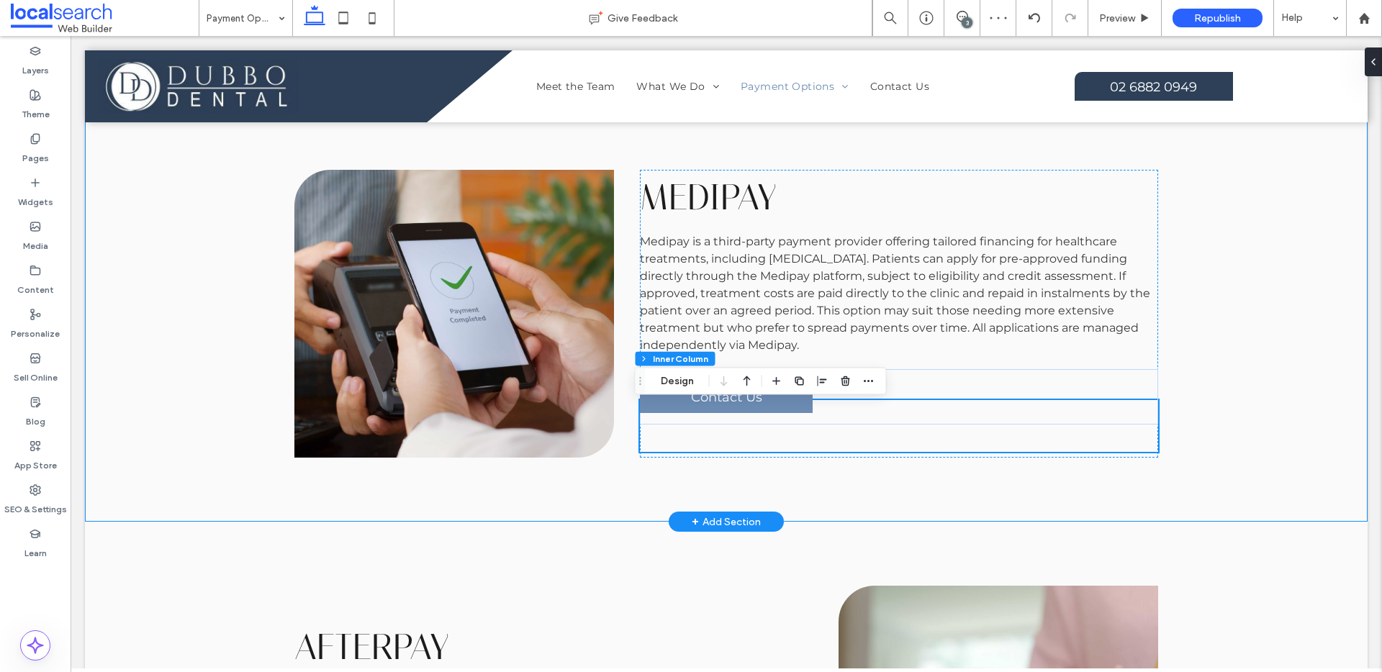
scroll to position [220, 0]
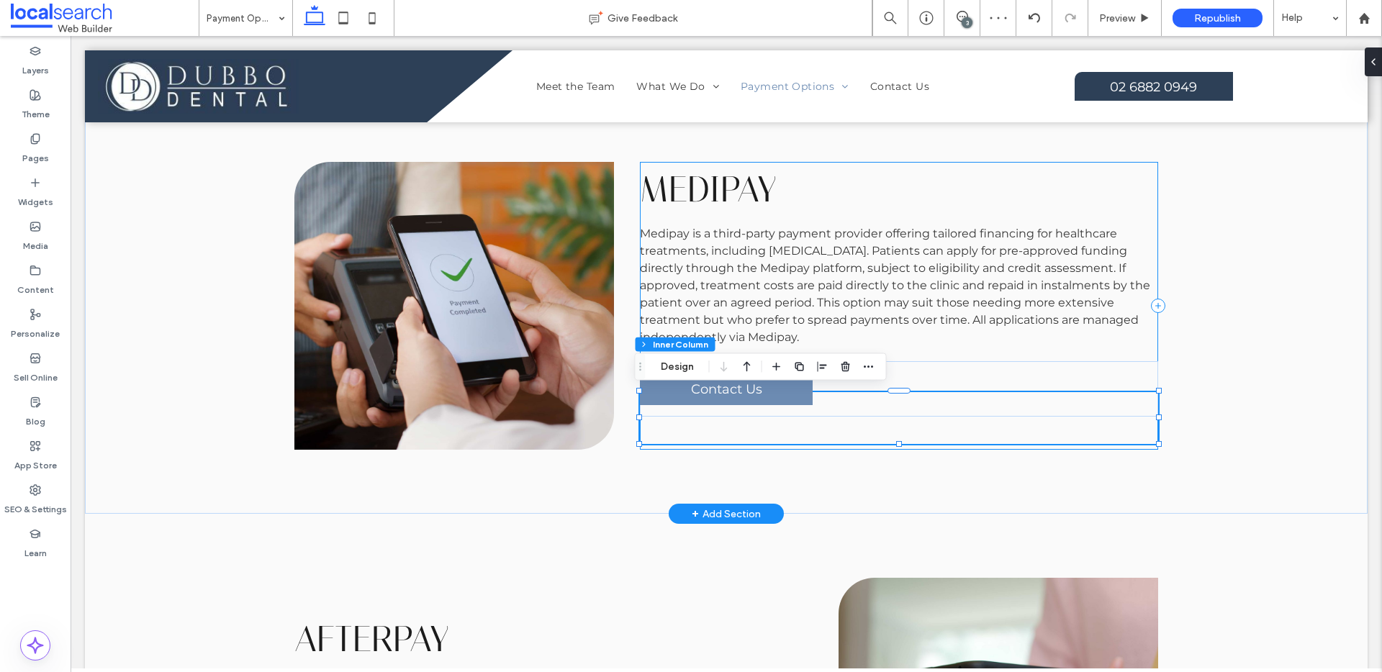
click at [940, 353] on div "Medipay Medipay is a third-party payment provider offering tailored financing f…" at bounding box center [899, 306] width 518 height 288
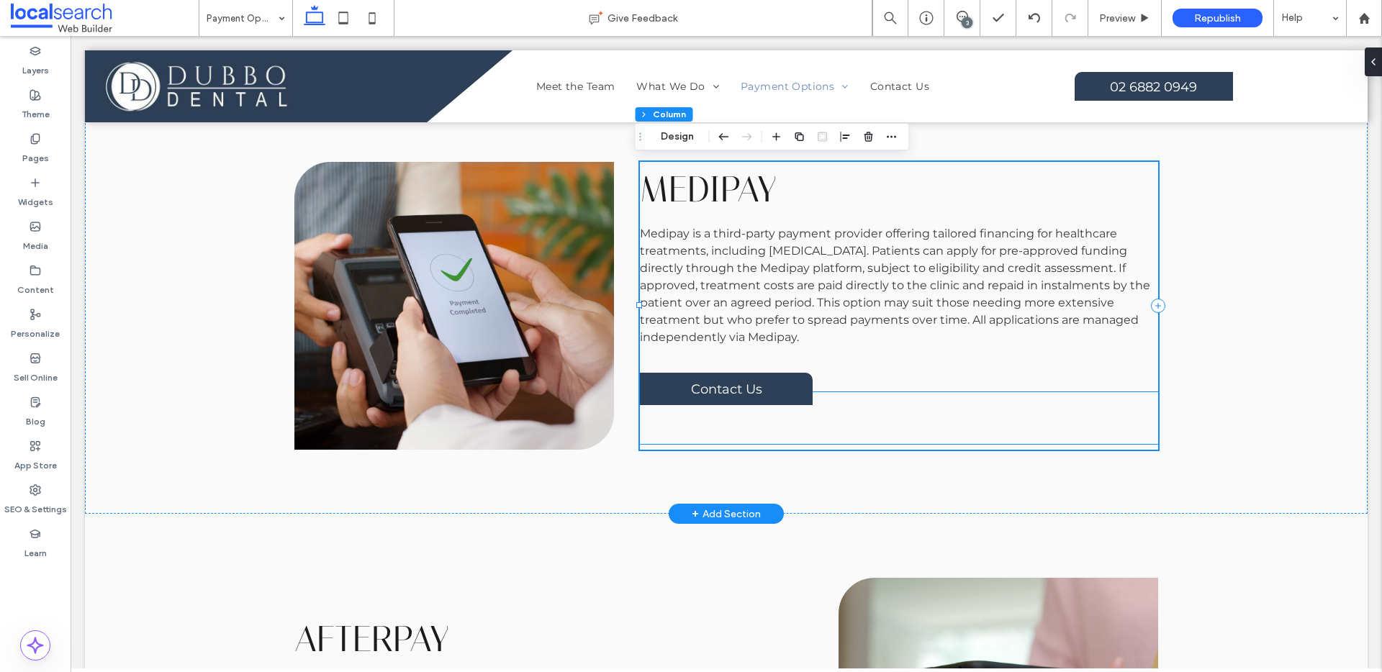
click at [728, 383] on span "Contact Us" at bounding box center [726, 390] width 71 height 16
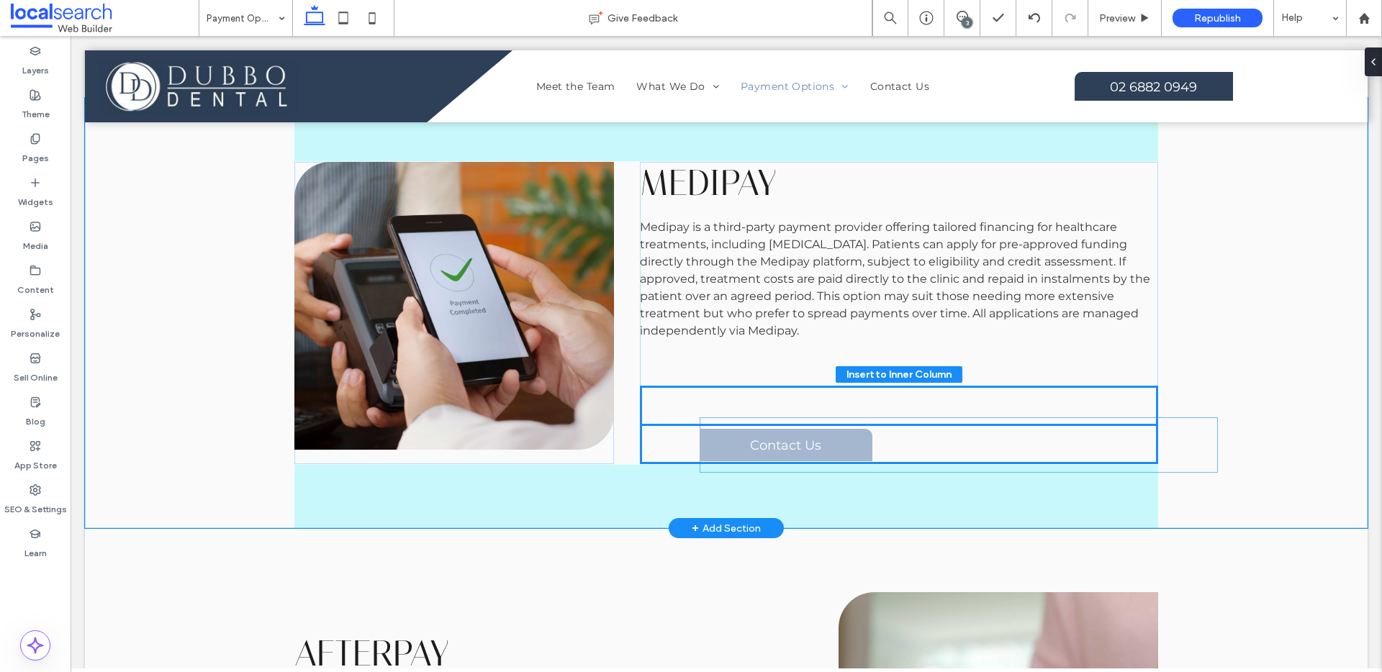
scroll to position [381, 0]
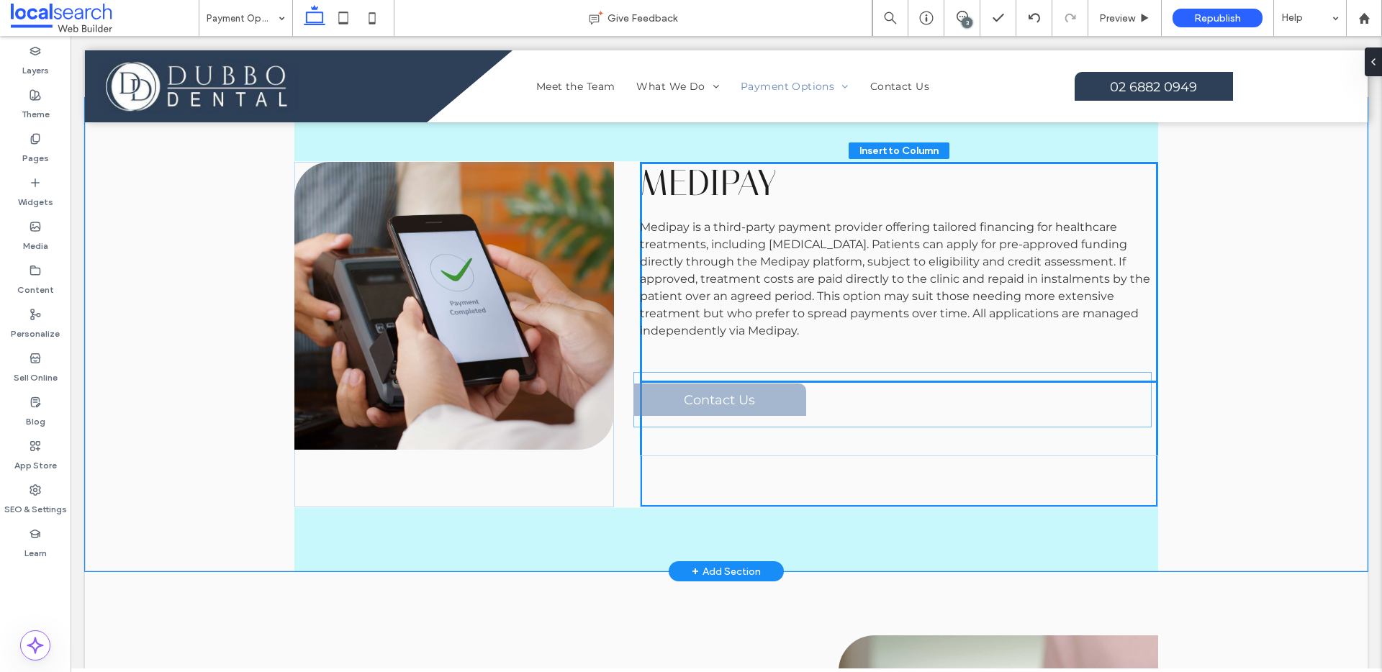
drag, startPoint x: 733, startPoint y: 387, endPoint x: 732, endPoint y: 399, distance: 12.3
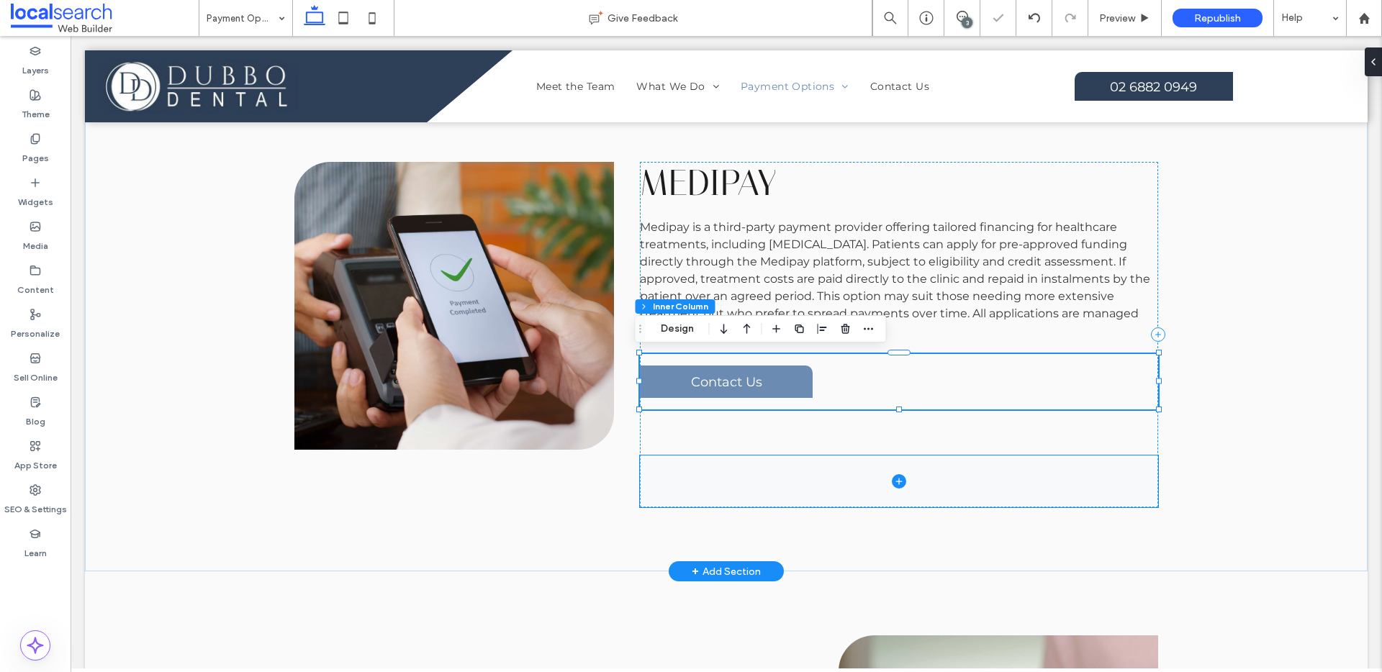
click at [705, 460] on span at bounding box center [899, 482] width 518 height 52
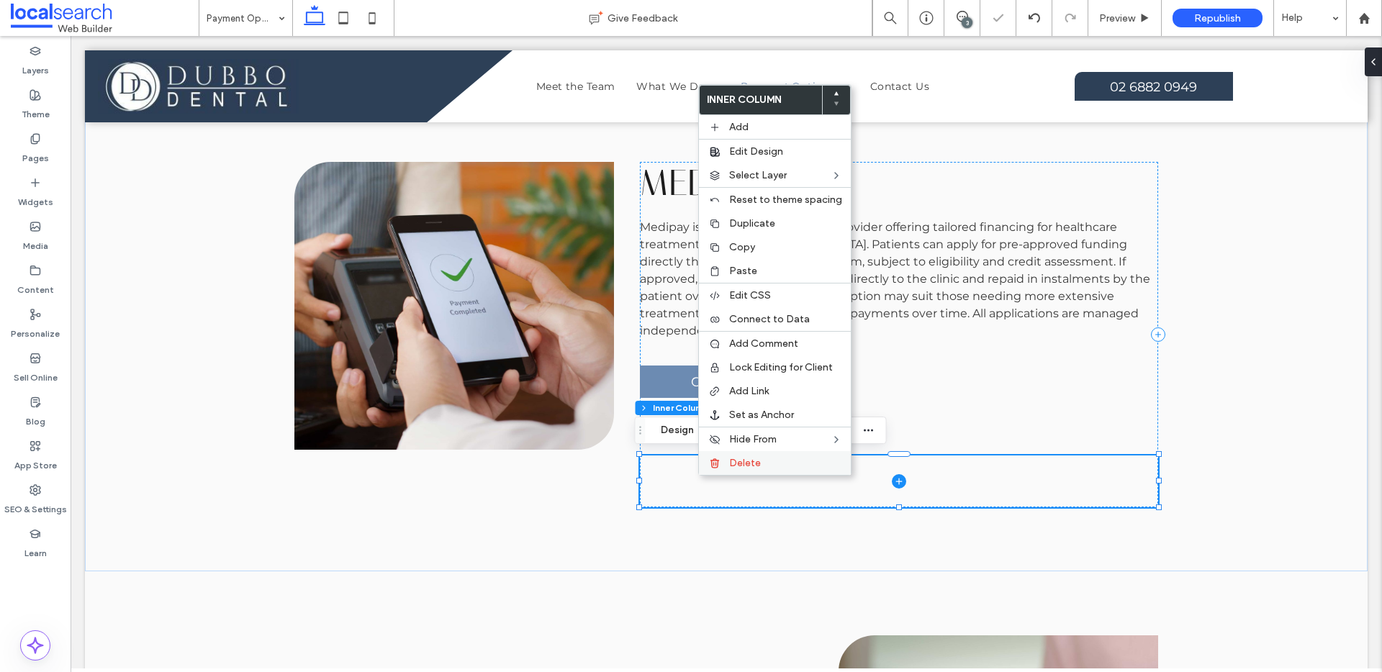
click at [737, 472] on div "Delete" at bounding box center [775, 463] width 152 height 24
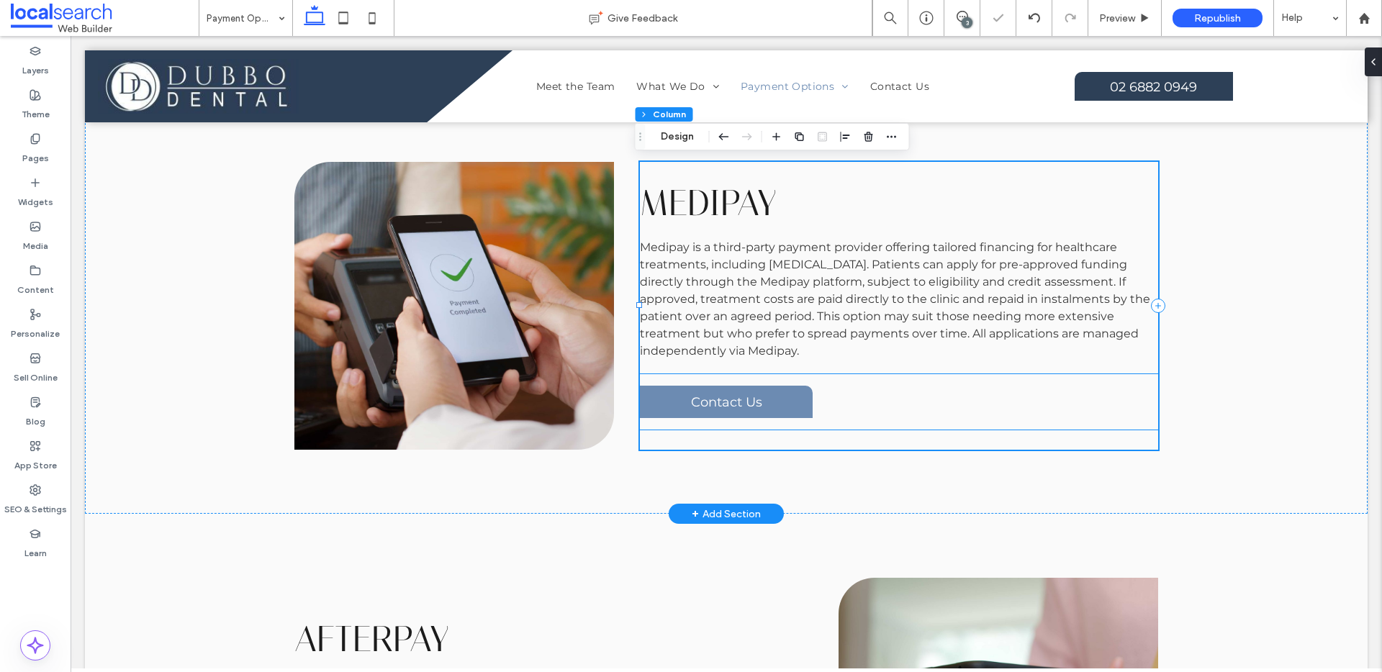
click at [853, 413] on div "Contact Us" at bounding box center [899, 401] width 518 height 55
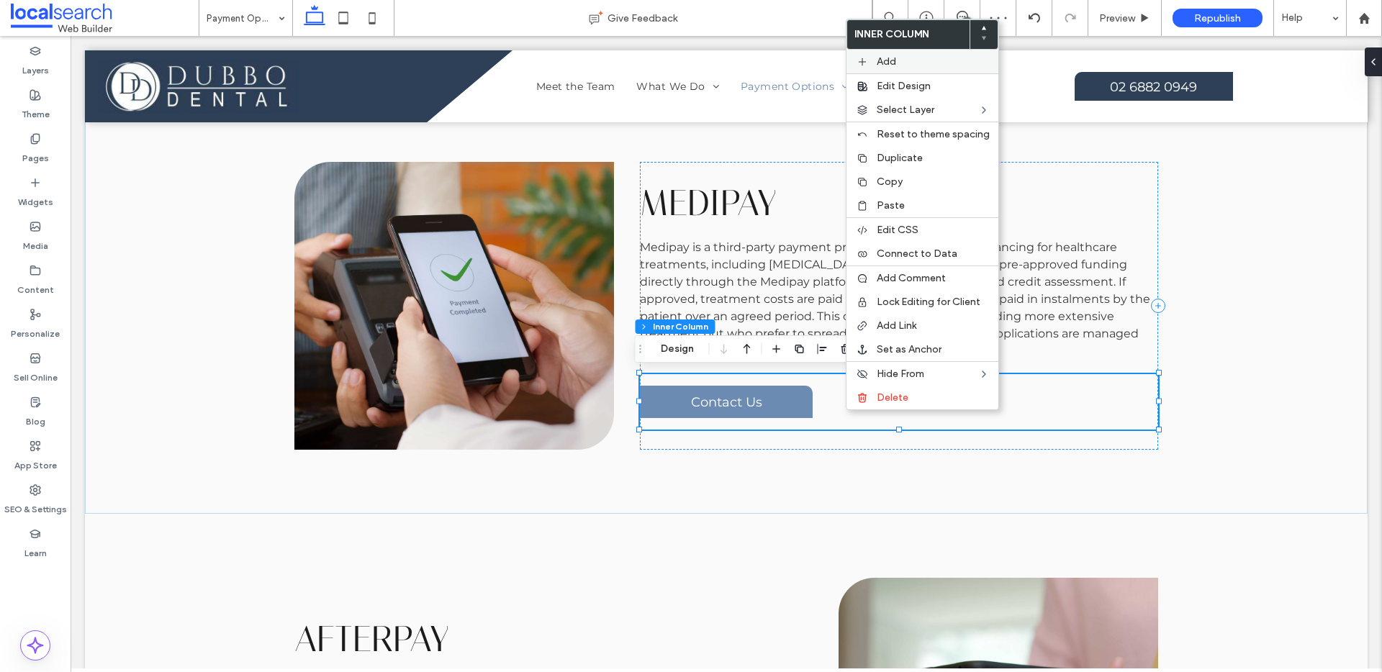
click at [917, 60] on label "Add" at bounding box center [933, 61] width 113 height 12
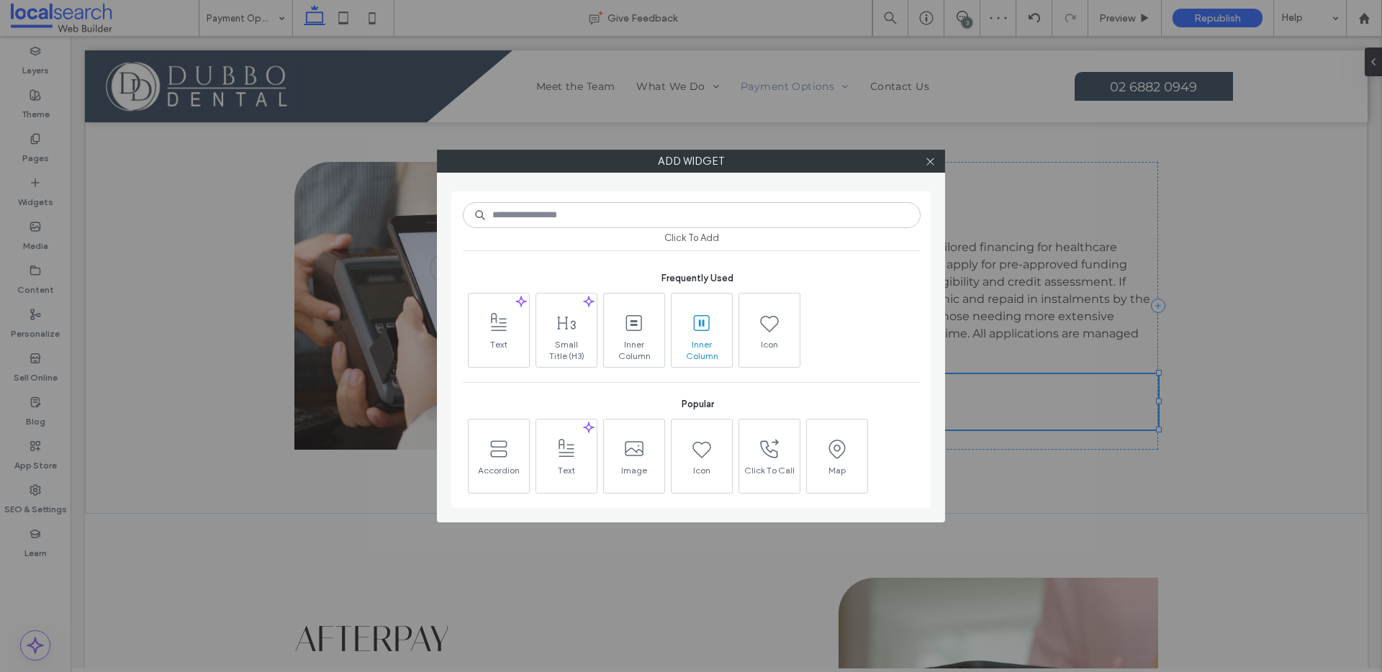
click at [695, 323] on use at bounding box center [702, 323] width 16 height 16
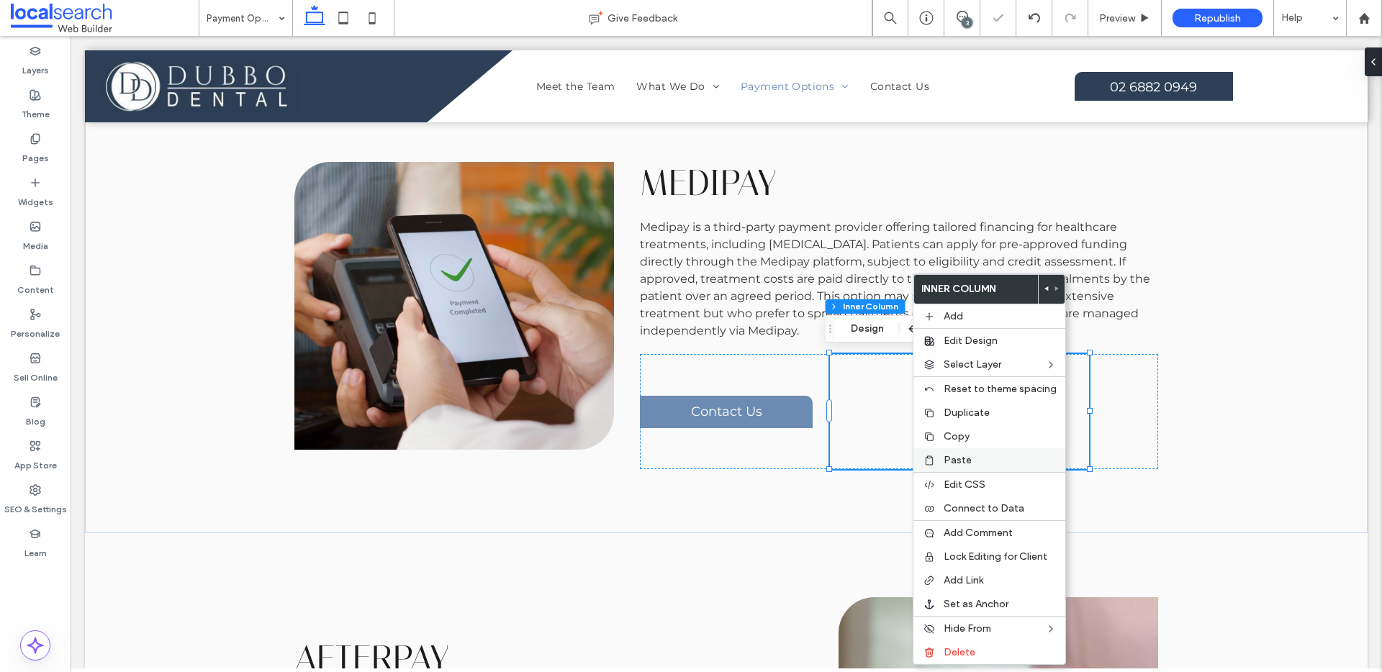
click at [965, 459] on span "Paste" at bounding box center [958, 460] width 28 height 12
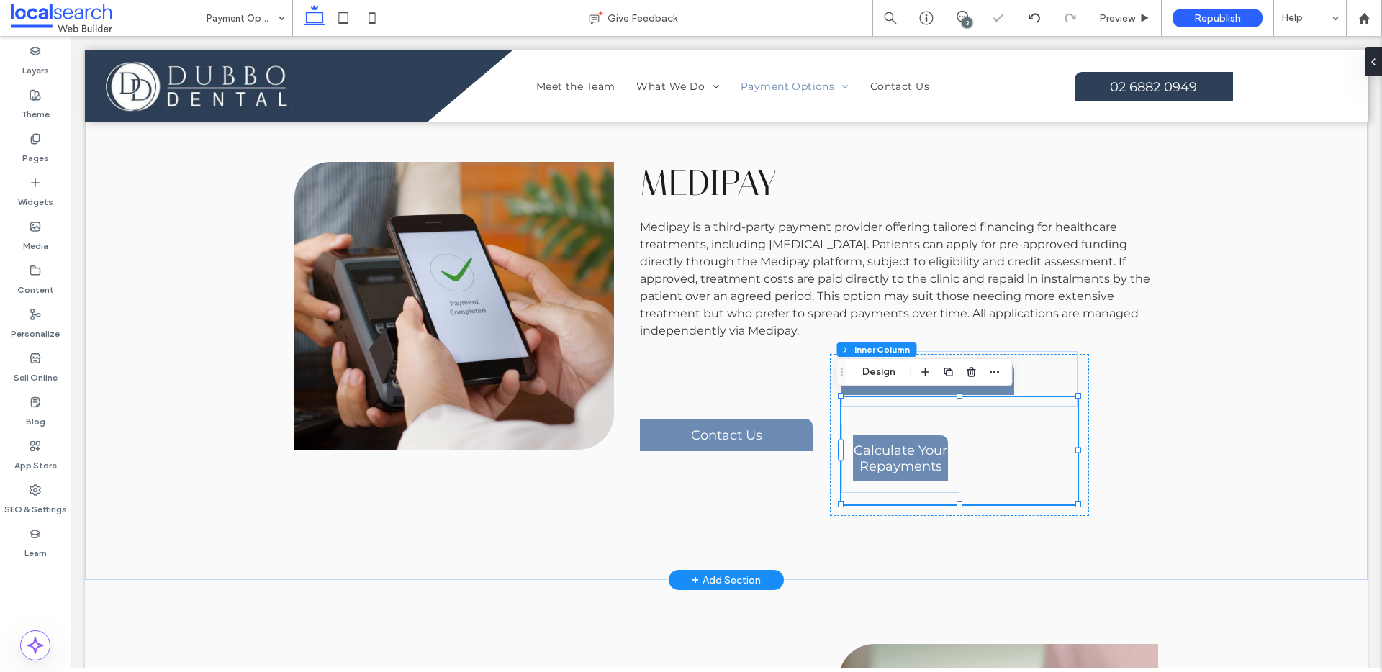
click at [996, 441] on div "Contact Us Calculate Your Repayments" at bounding box center [960, 450] width 236 height 107
click at [1040, 385] on div "Contact Us" at bounding box center [960, 378] width 236 height 55
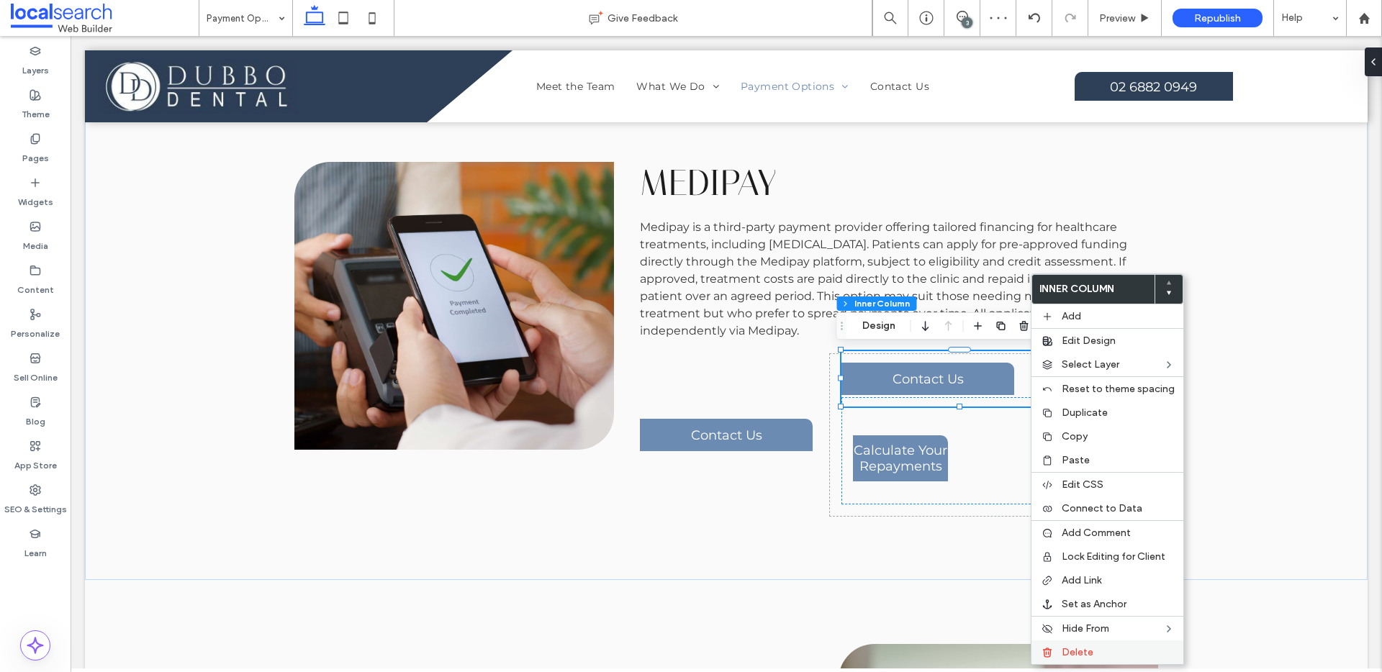
click at [1067, 644] on div "Delete" at bounding box center [1108, 653] width 152 height 24
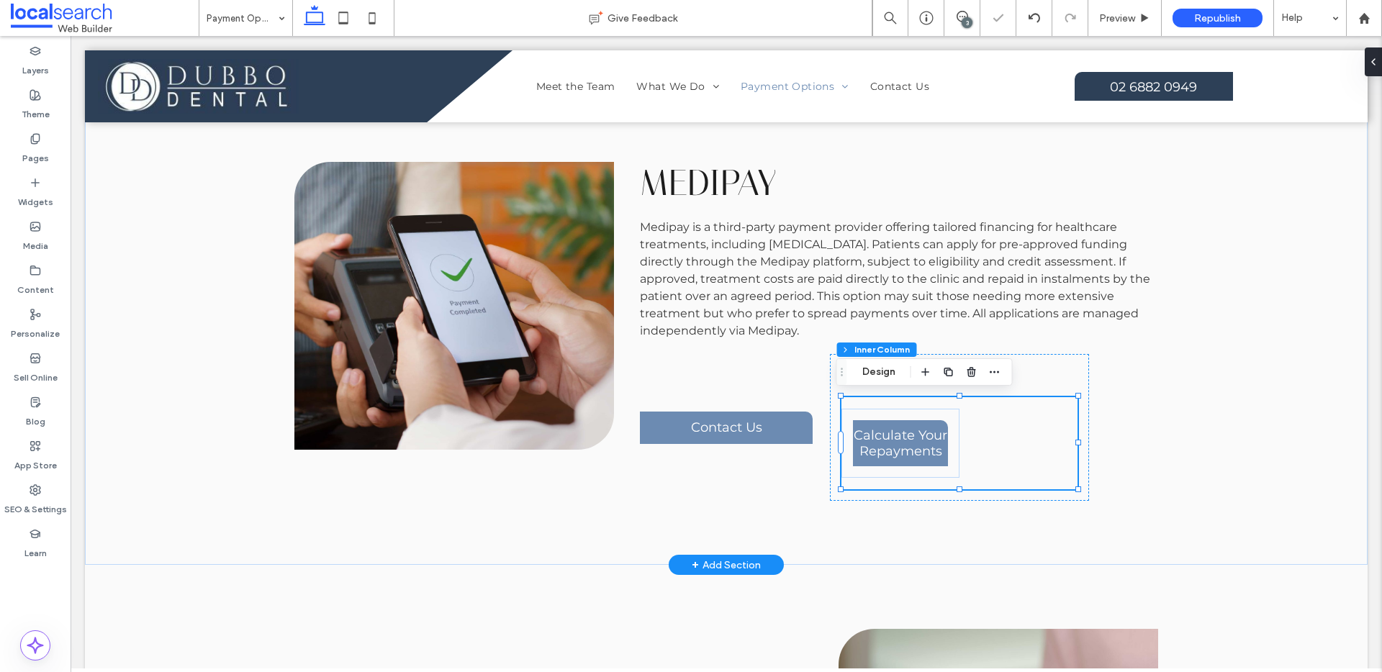
click at [974, 428] on div "Calculate Your Repayments" at bounding box center [960, 443] width 236 height 92
click at [1014, 428] on div "Calculate Your Repayments" at bounding box center [960, 443] width 236 height 92
click at [948, 441] on div "Calculate Your Repayments" at bounding box center [901, 443] width 118 height 69
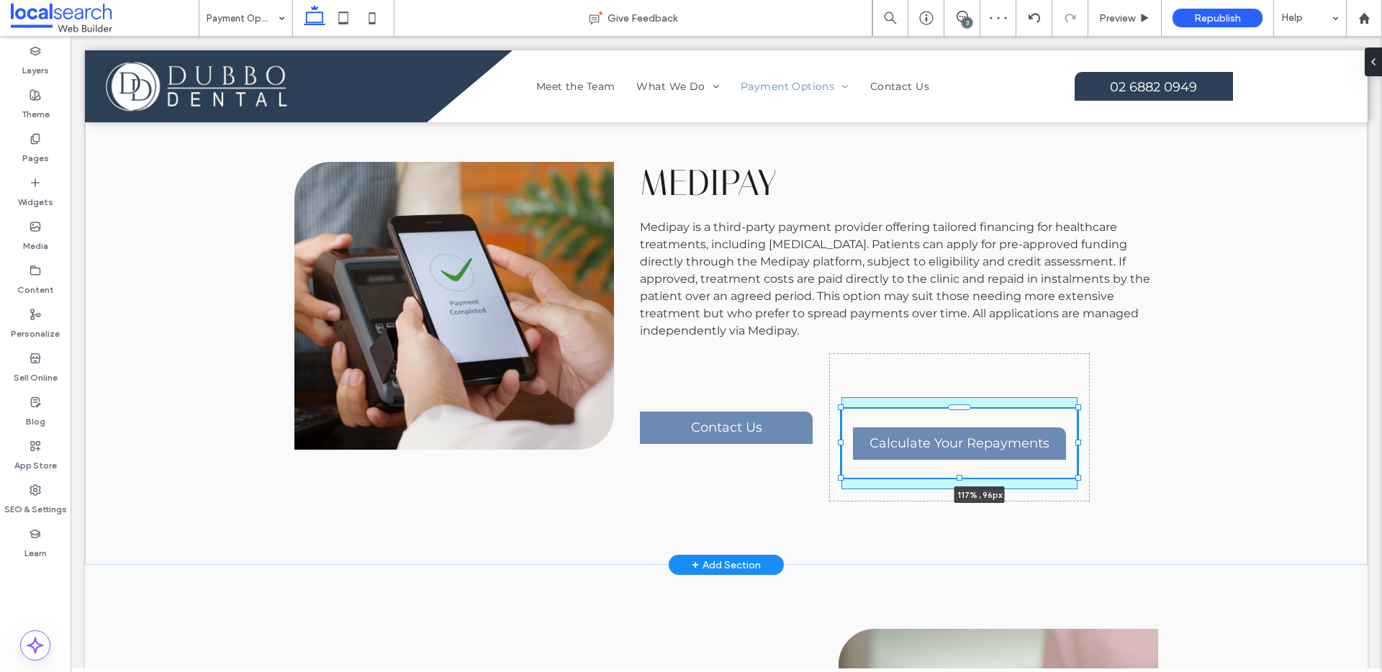
drag, startPoint x: 958, startPoint y: 443, endPoint x: 1115, endPoint y: 442, distance: 157.7
click at [1115, 442] on div "Medipay Medipay is a third-party payment provider offering tailored financing f…" at bounding box center [726, 331] width 864 height 467
type input "***"
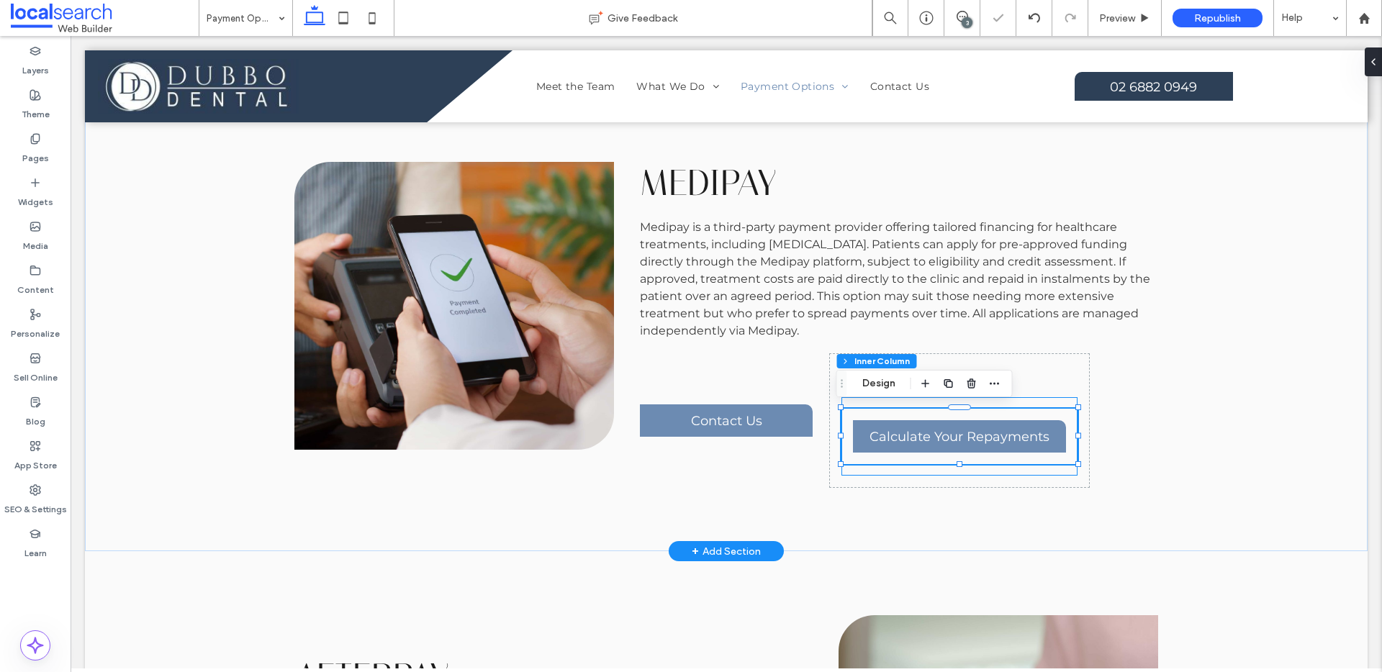
click at [1040, 400] on div "Calculate Your Repayments 117% , 96px" at bounding box center [960, 436] width 236 height 78
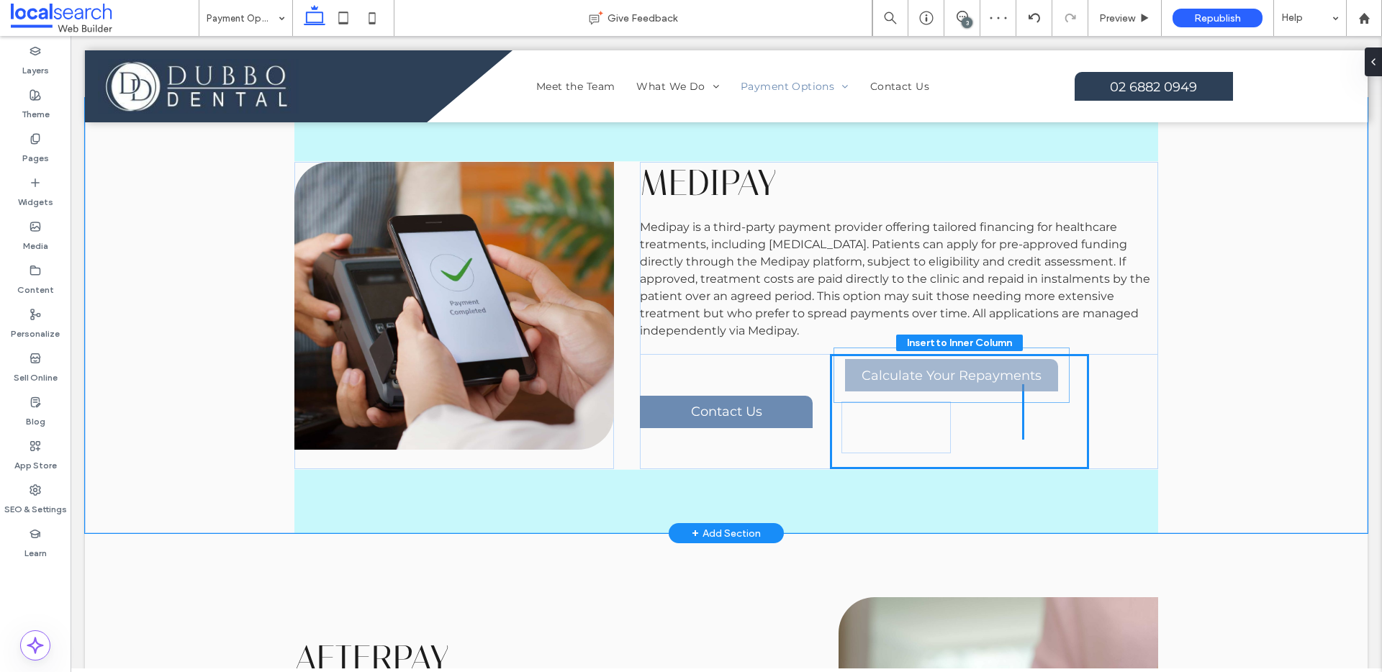
drag, startPoint x: 983, startPoint y: 433, endPoint x: 980, endPoint y: 373, distance: 59.8
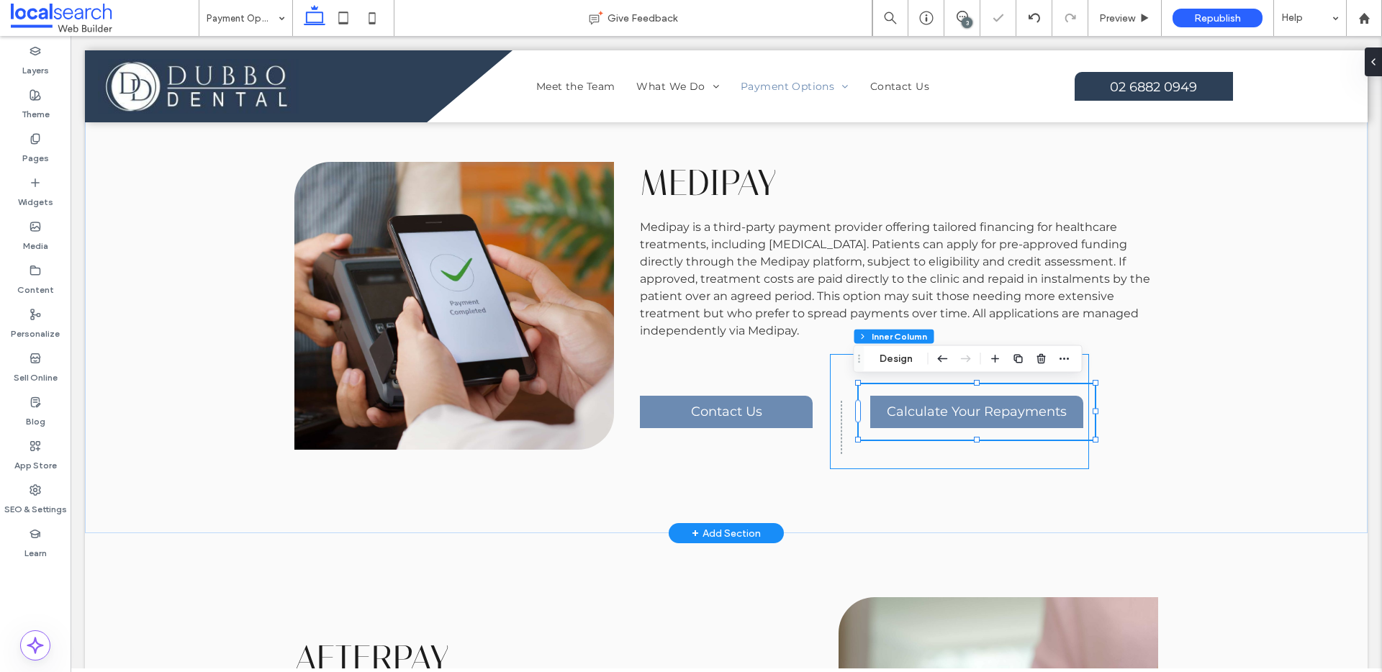
click at [839, 428] on div "Calculate Your Repayments" at bounding box center [959, 411] width 259 height 115
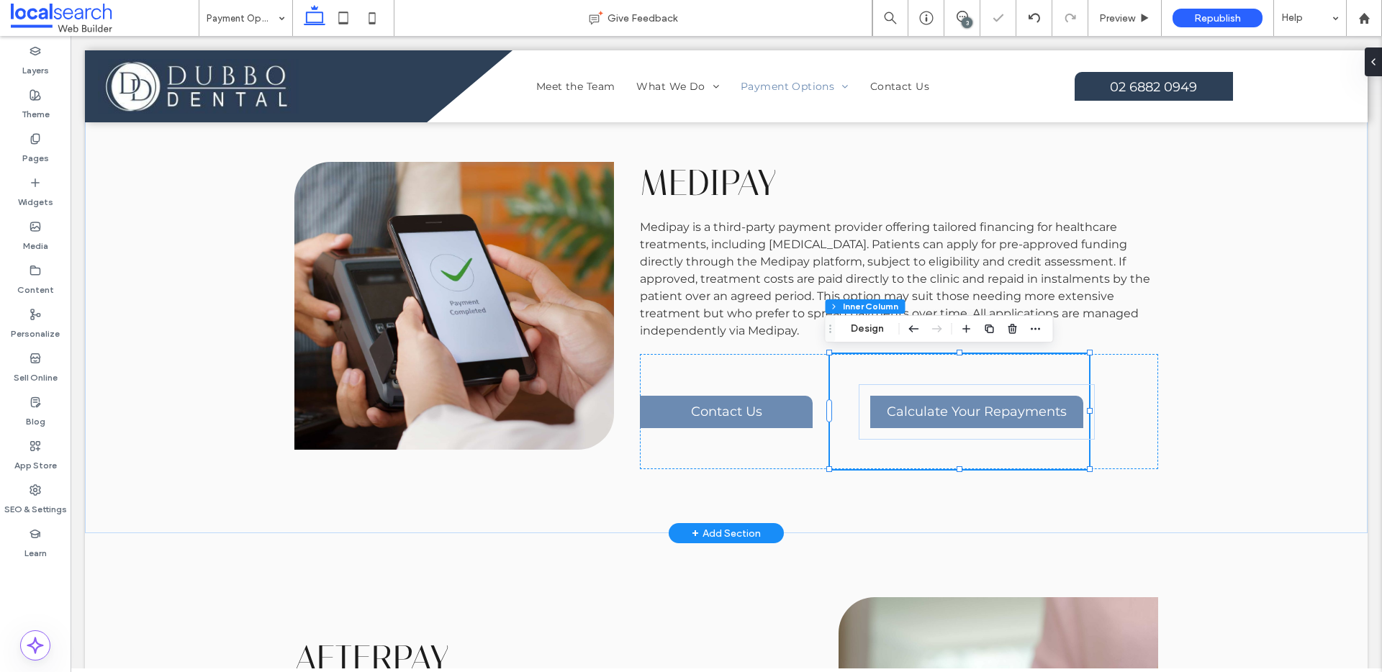
click at [837, 426] on div "Calculate Your Repayments" at bounding box center [959, 411] width 259 height 115
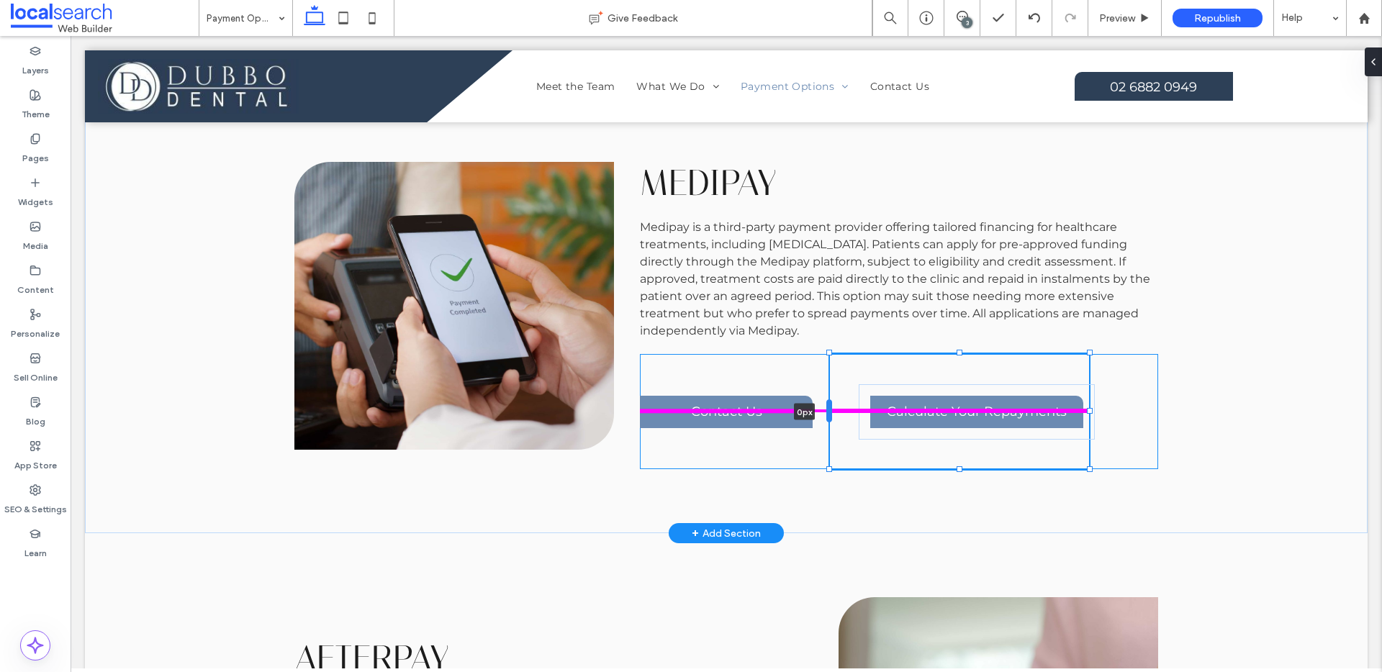
click at [827, 409] on div at bounding box center [830, 411] width 6 height 23
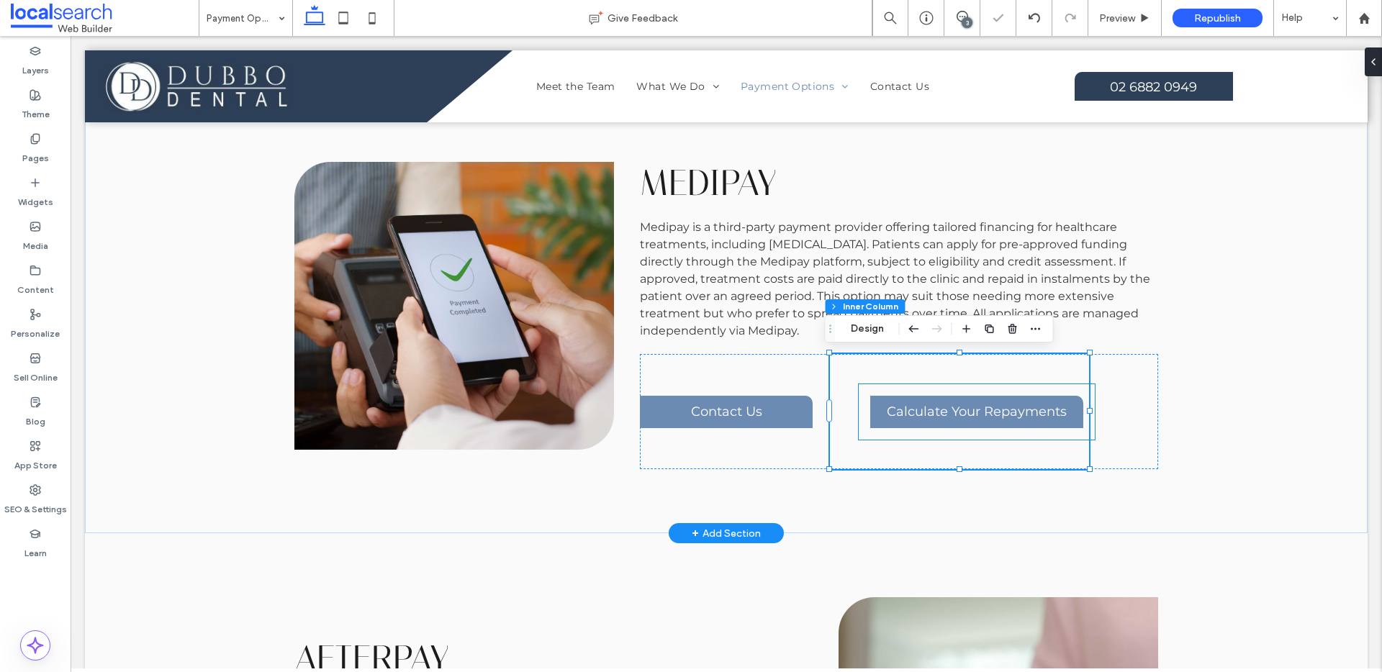
click at [1087, 389] on div "Calculate Your Repayments" at bounding box center [977, 411] width 236 height 55
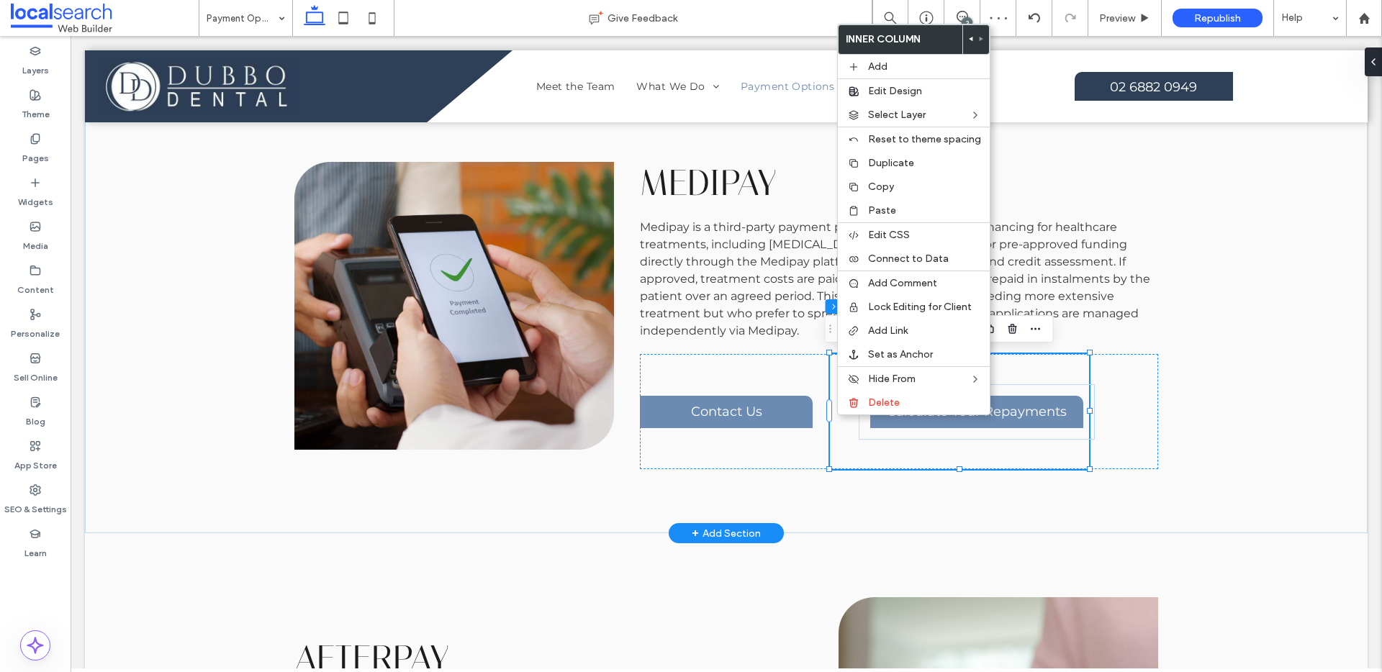
click at [846, 446] on div "Calculate Your Repayments" at bounding box center [959, 411] width 259 height 115
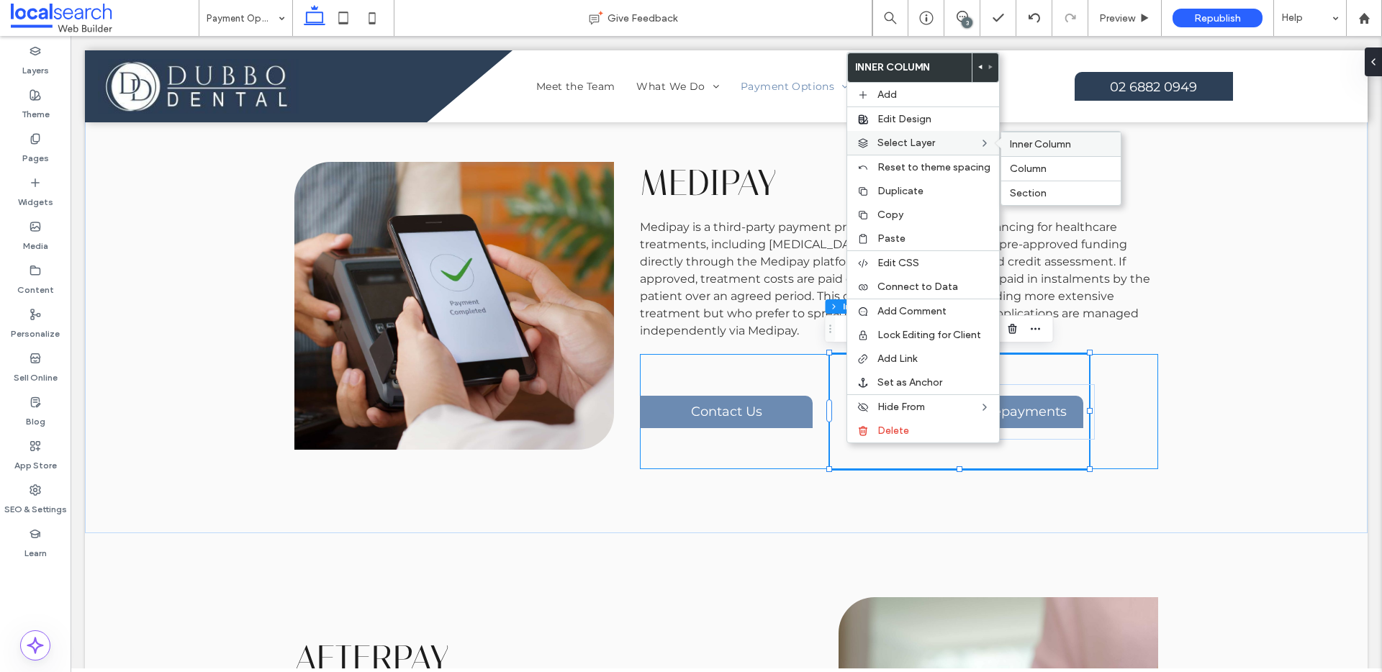
click at [1030, 148] on span "Inner Column" at bounding box center [1040, 144] width 61 height 12
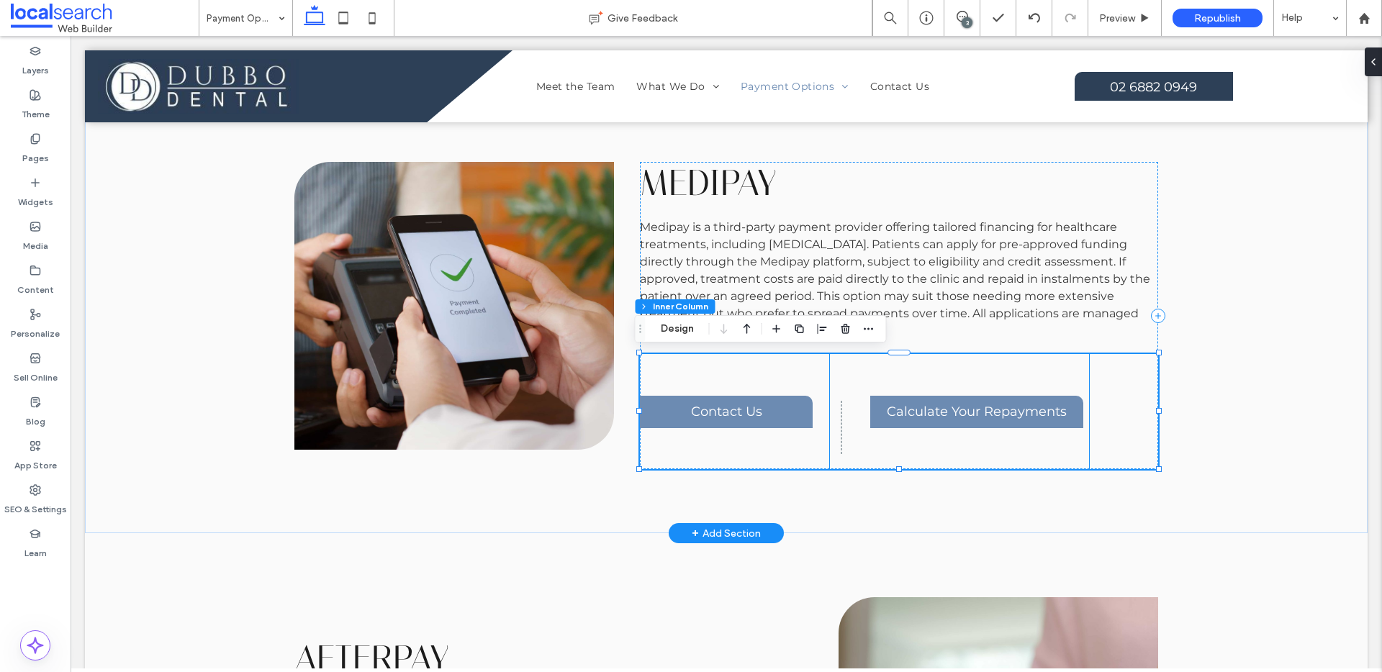
click at [879, 449] on div "Calculate Your Repayments" at bounding box center [959, 411] width 259 height 115
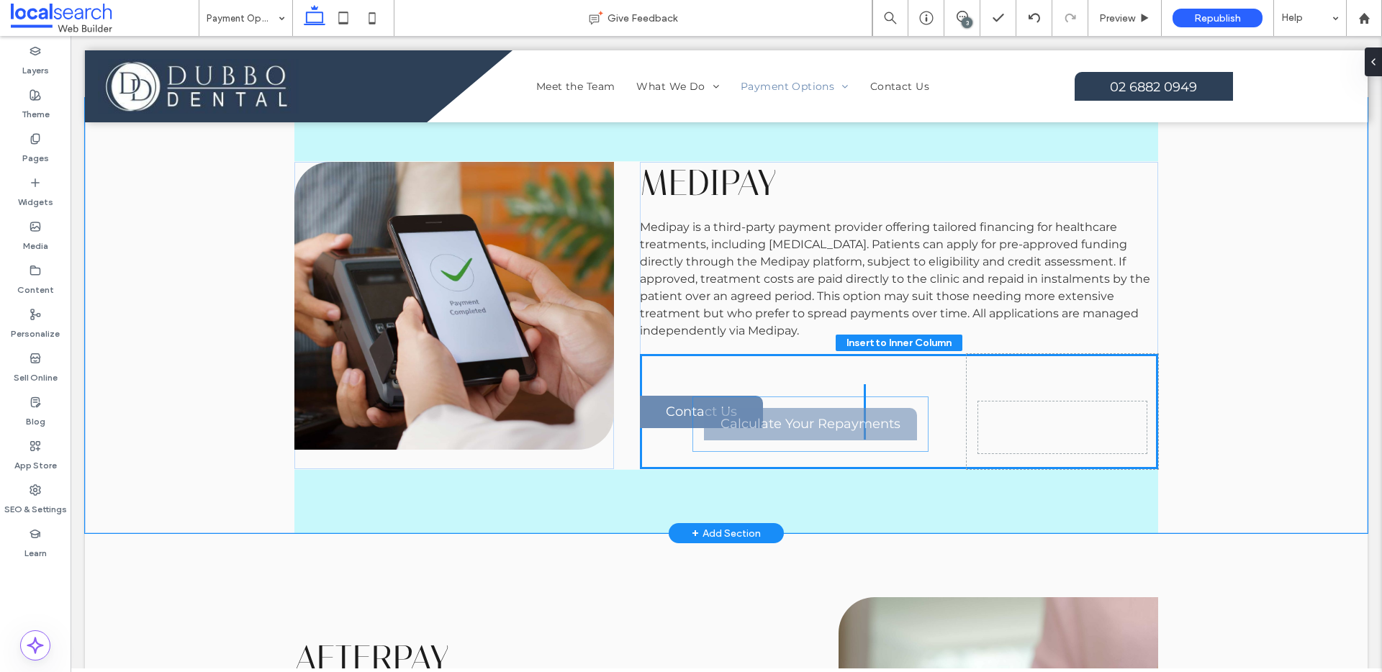
drag, startPoint x: 915, startPoint y: 415, endPoint x: 754, endPoint y: 429, distance: 161.9
type input "**"
type input "****"
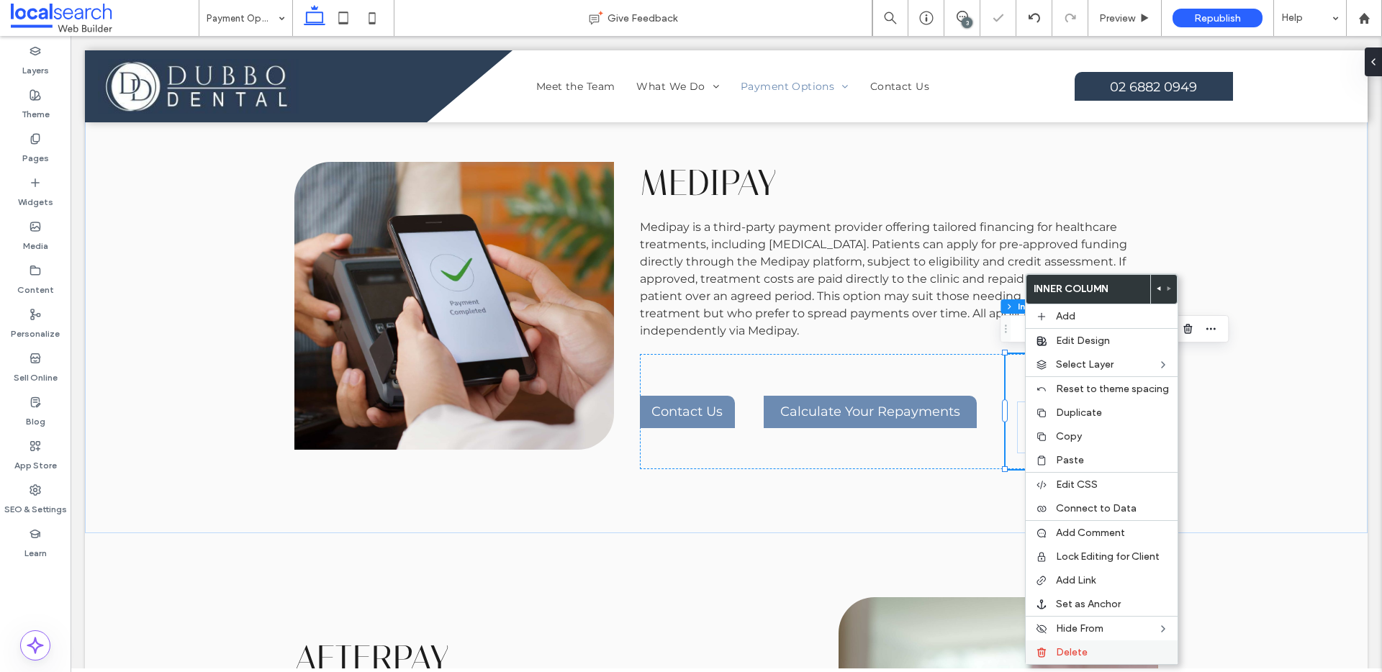
click at [1068, 651] on span "Delete" at bounding box center [1072, 653] width 32 height 12
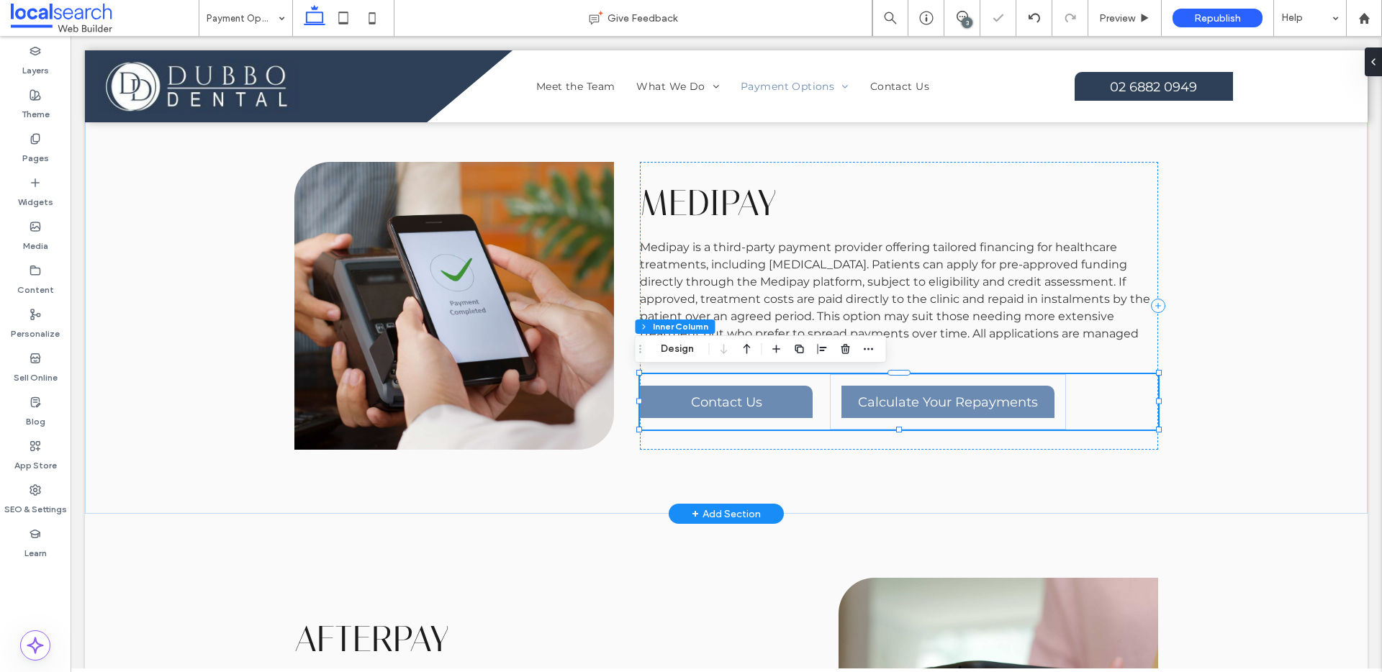
click at [1088, 408] on div "Contact Us Calculate Your Repayments" at bounding box center [899, 401] width 518 height 55
click at [1069, 492] on div "Medipay Medipay is a third-party payment provider offering tailored financing f…" at bounding box center [726, 306] width 864 height 416
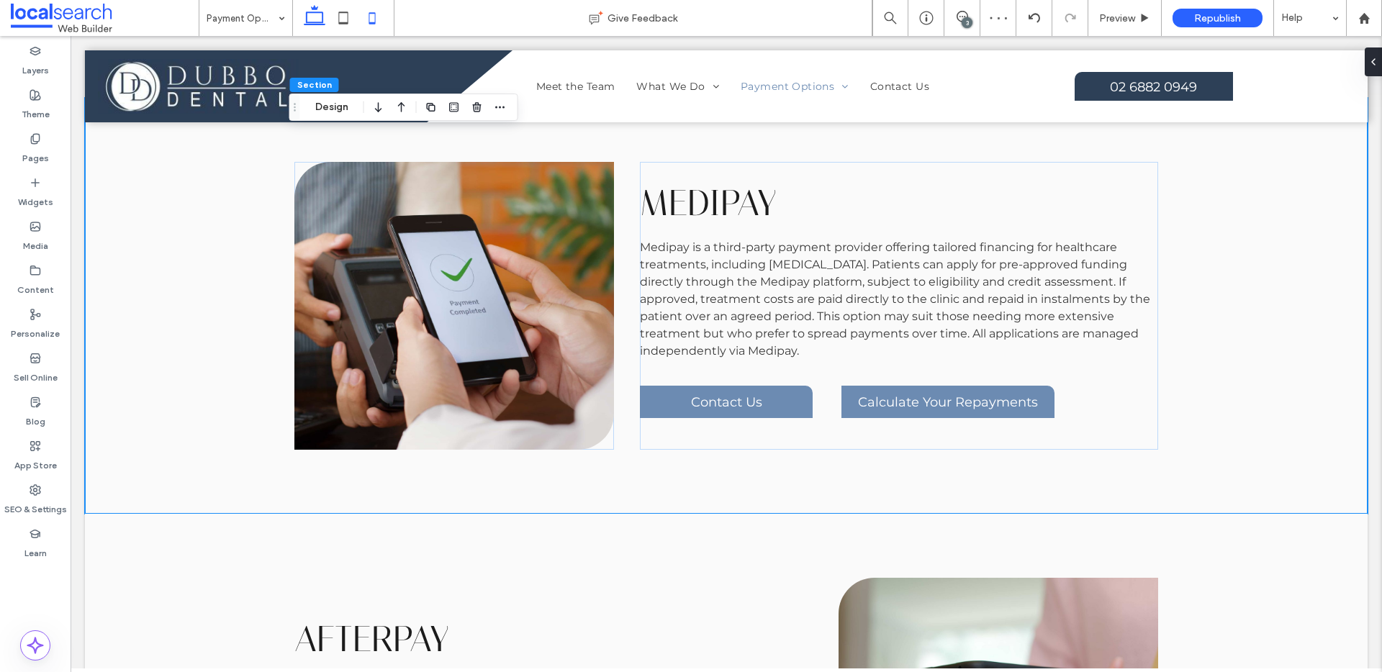
click at [380, 24] on icon at bounding box center [372, 18] width 29 height 29
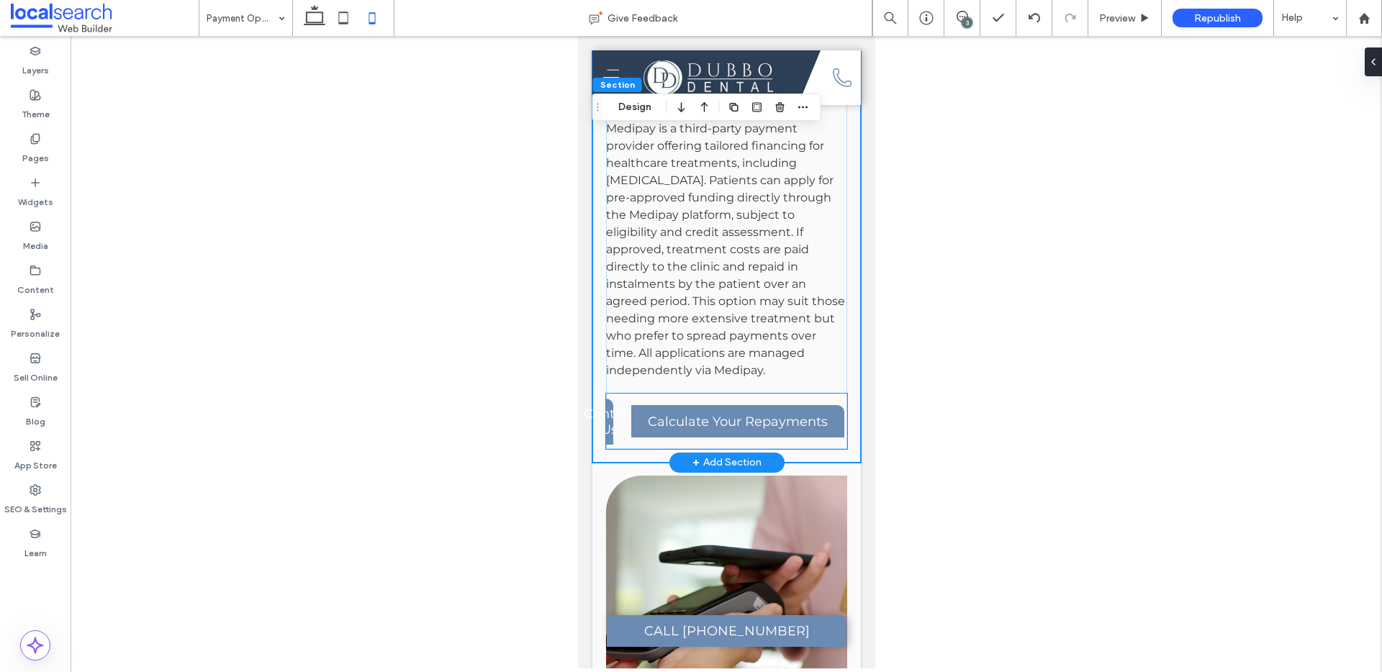
scroll to position [366, 0]
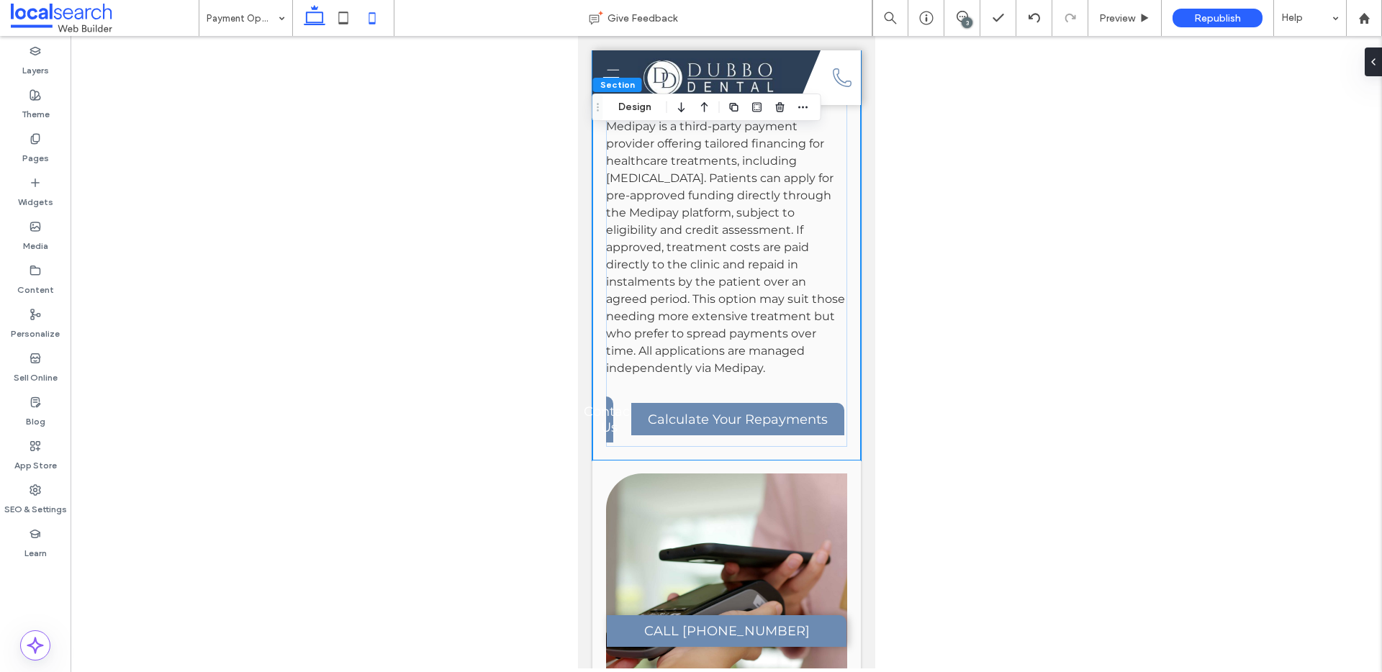
click at [319, 20] on icon at bounding box center [314, 18] width 29 height 29
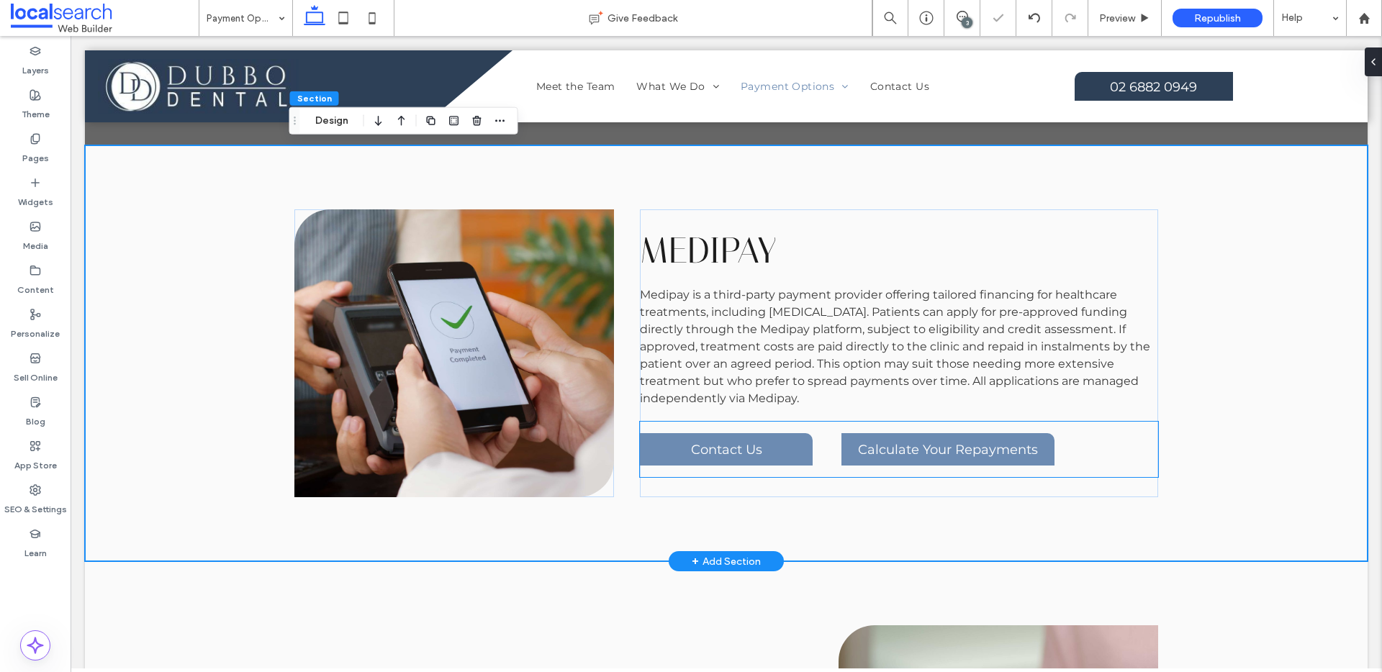
click at [803, 470] on div "Contact Us Calculate Your Repayments" at bounding box center [899, 449] width 518 height 55
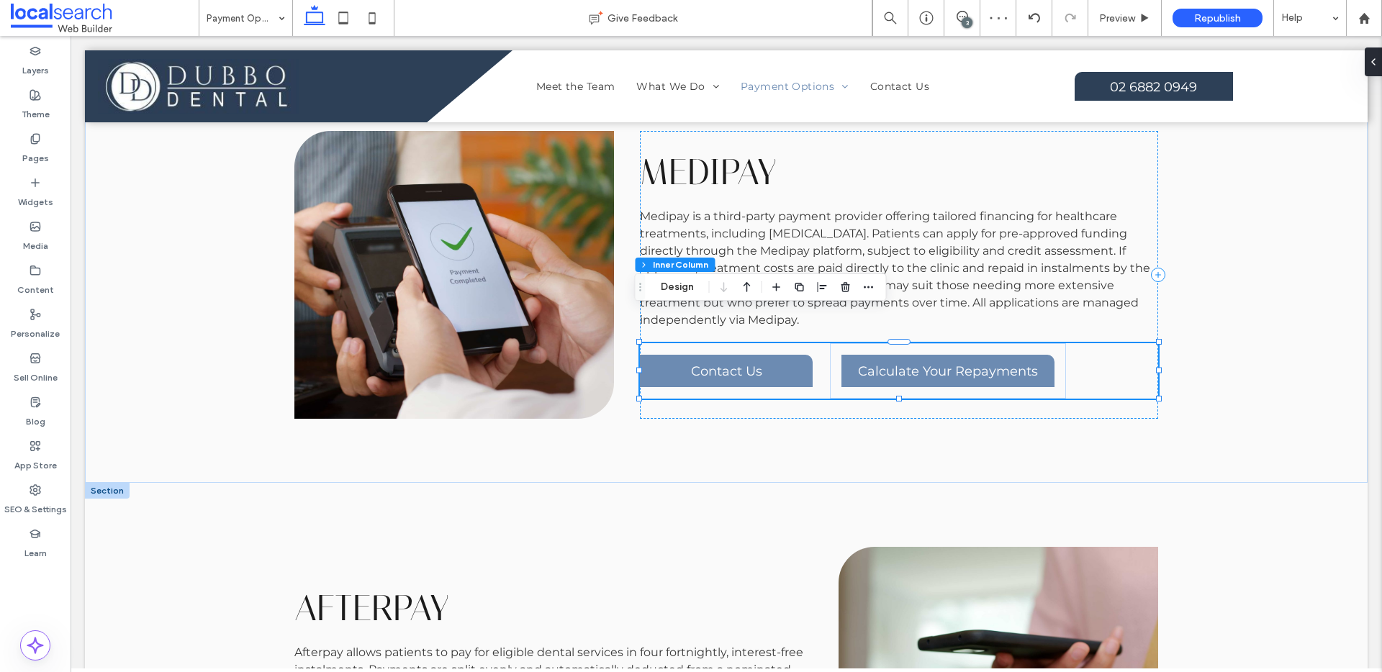
scroll to position [300, 0]
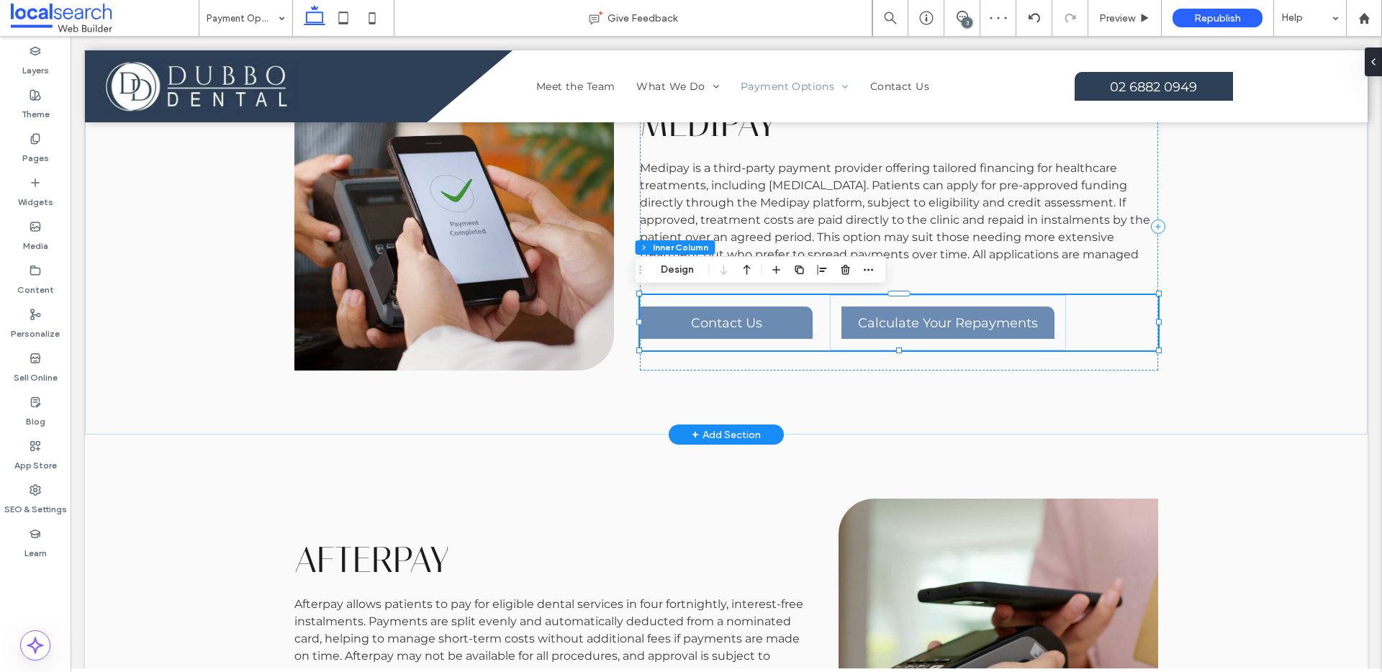
click at [811, 301] on div "Contact Us Calculate Your Repayments" at bounding box center [899, 322] width 518 height 55
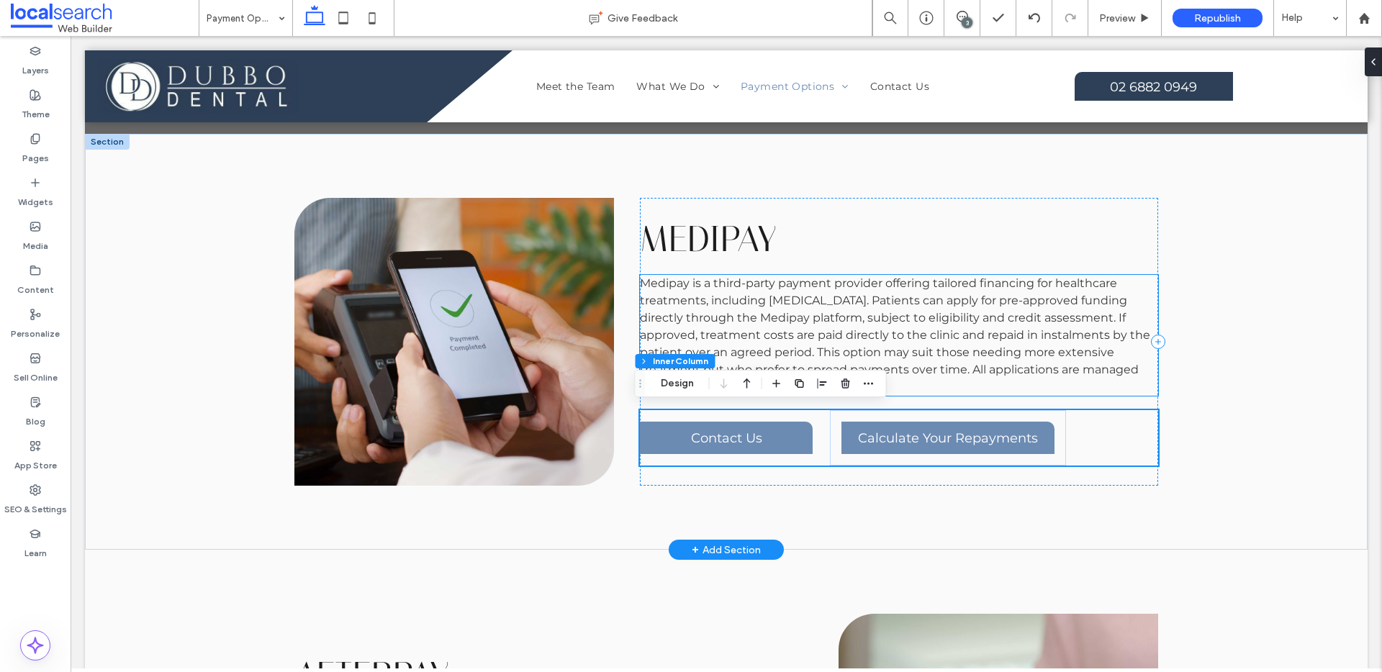
scroll to position [184, 0]
click at [1131, 434] on div "Contact Us Calculate Your Repayments" at bounding box center [899, 438] width 518 height 55
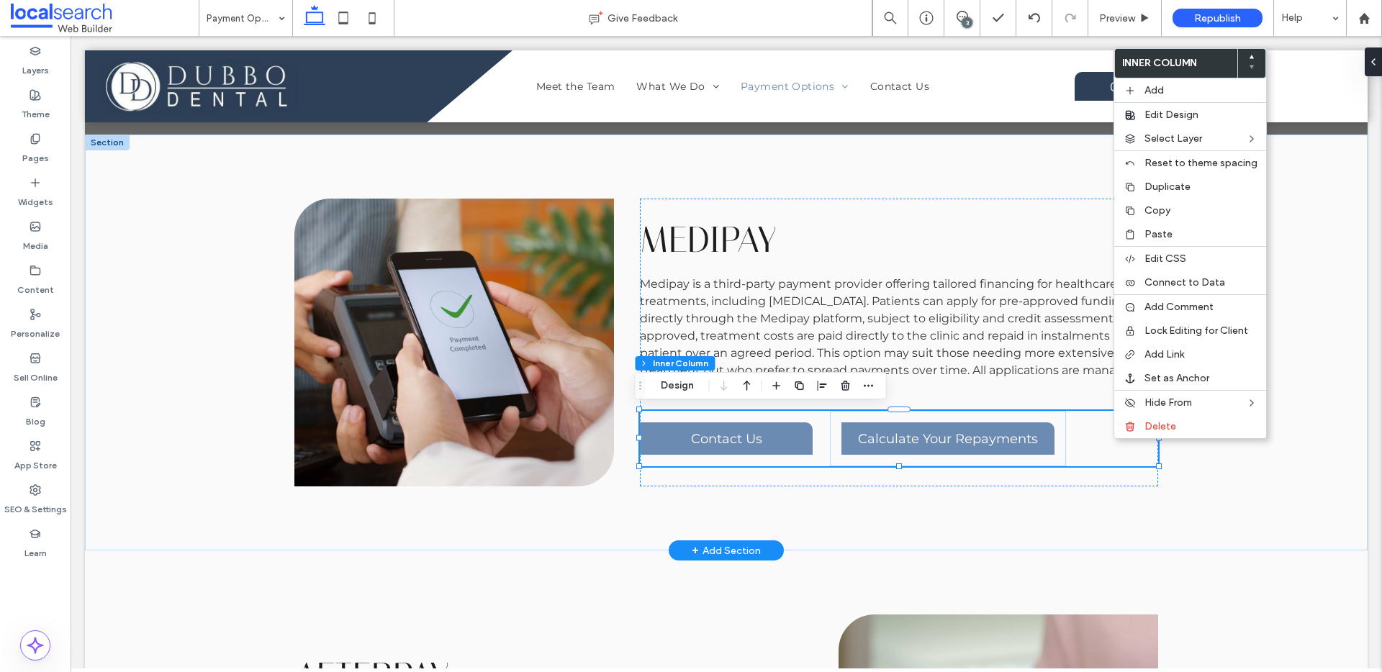
click at [1104, 441] on div "Contact Us Calculate Your Repayments" at bounding box center [899, 438] width 518 height 55
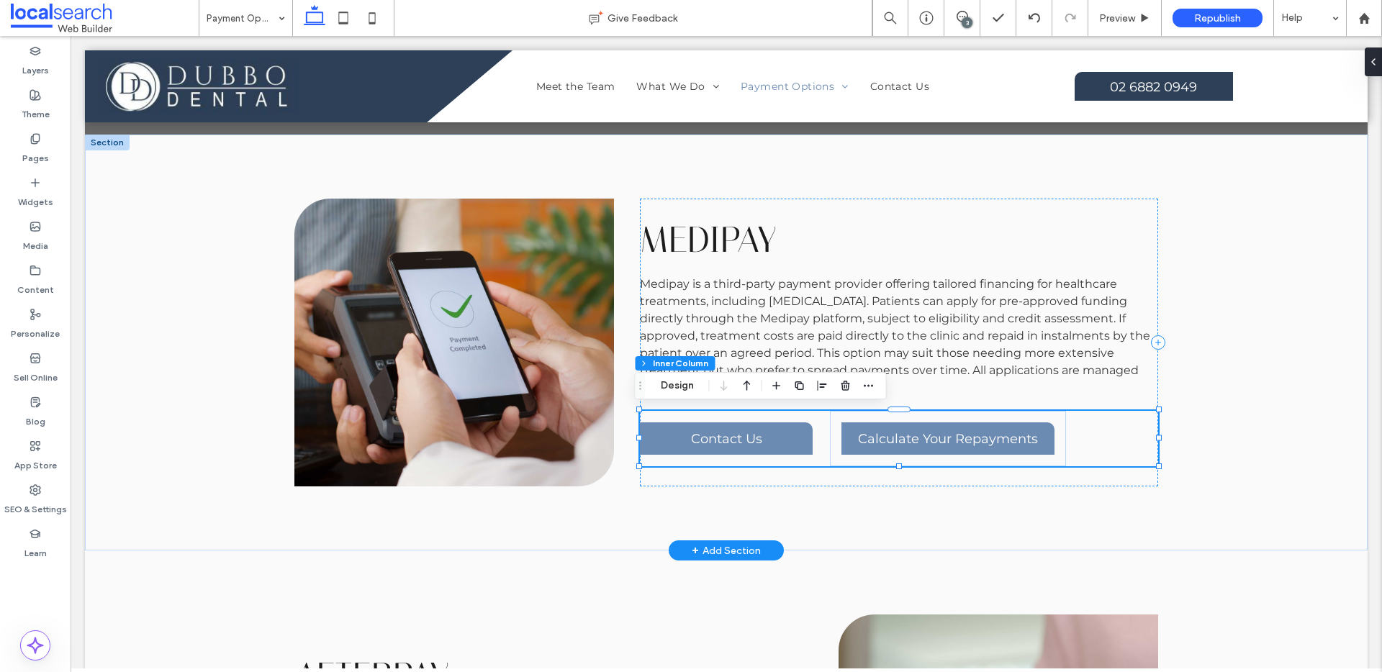
click at [811, 418] on div "Contact Us Calculate Your Repayments" at bounding box center [899, 438] width 518 height 55
click at [800, 466] on div at bounding box center [899, 466] width 518 height 1
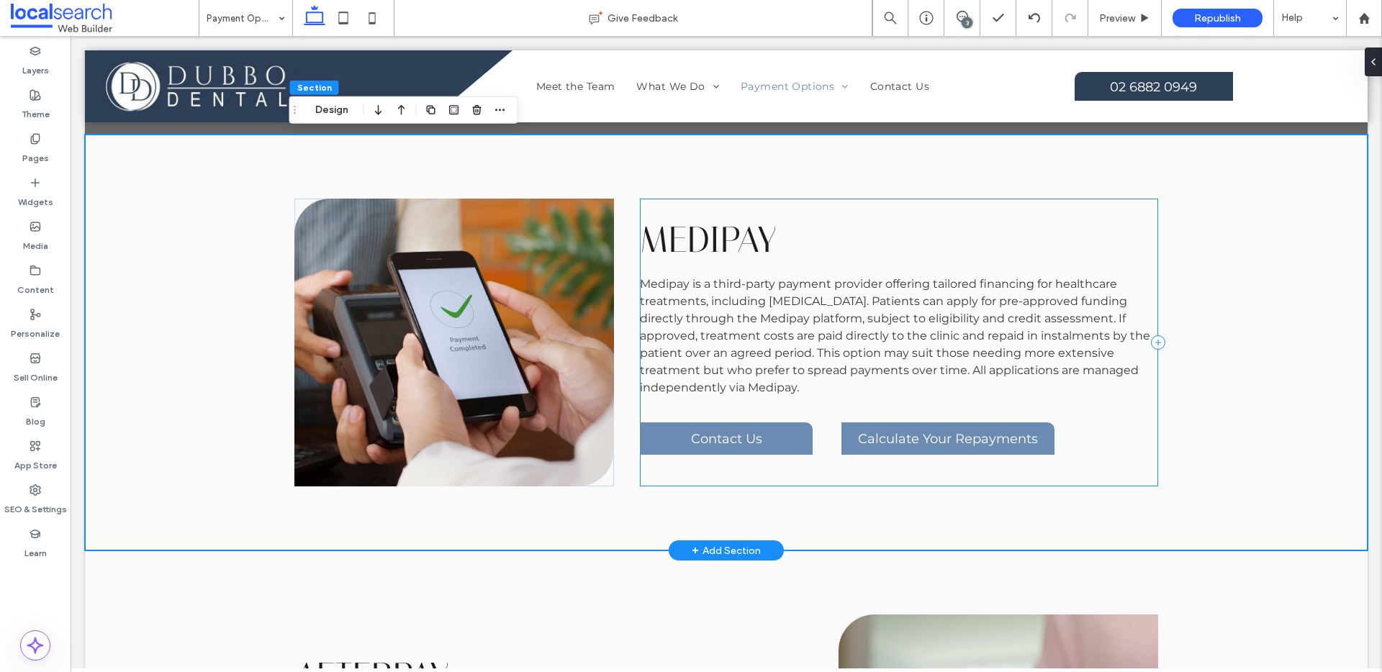
click at [683, 477] on div "Medipay Medipay is a third-party payment provider offering tailored financing f…" at bounding box center [899, 343] width 518 height 288
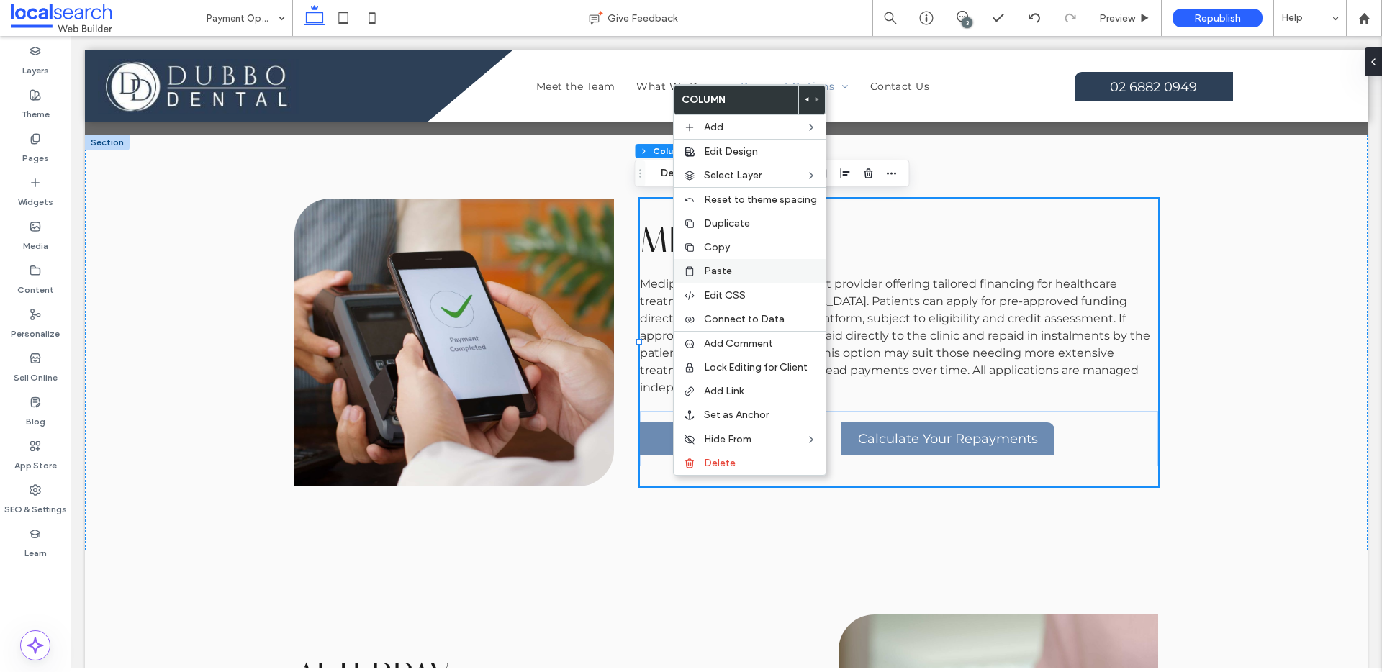
click at [719, 263] on div "Paste" at bounding box center [750, 271] width 152 height 24
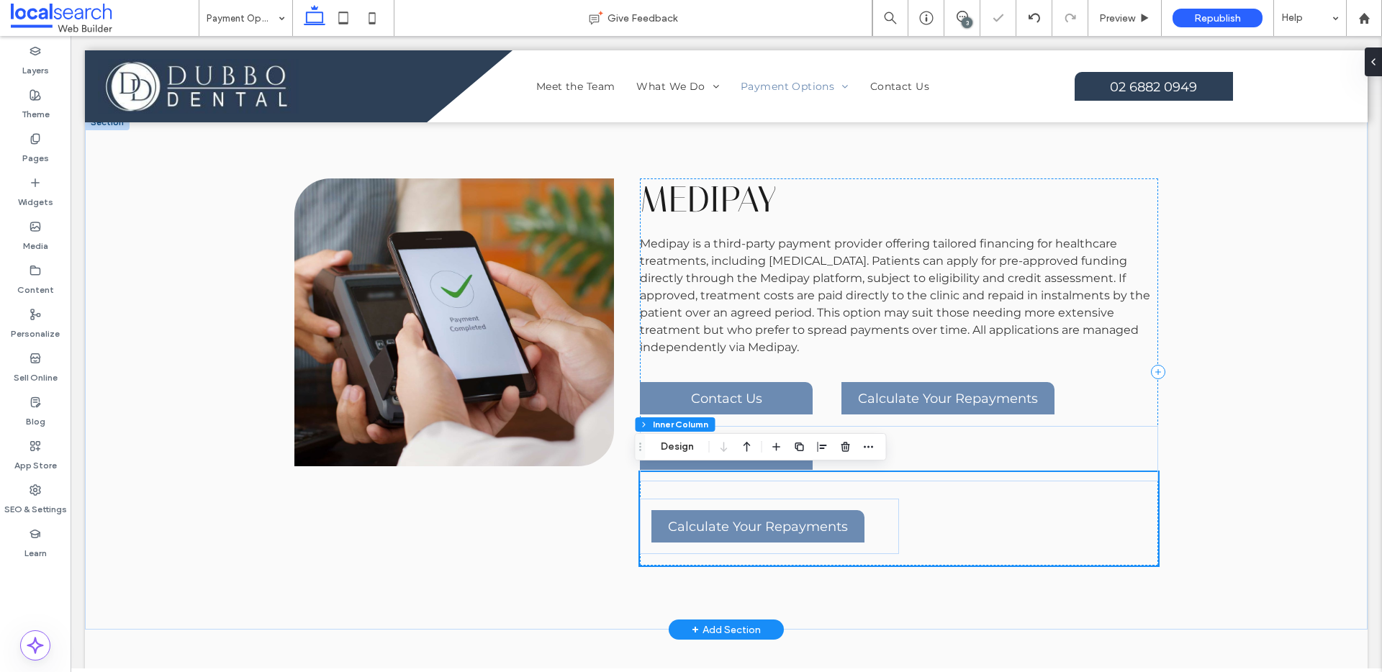
scroll to position [204, 0]
click at [994, 501] on div "Contact Us Calculate Your Repayments" at bounding box center [899, 519] width 518 height 94
click at [955, 464] on div "Contact Us" at bounding box center [899, 453] width 518 height 55
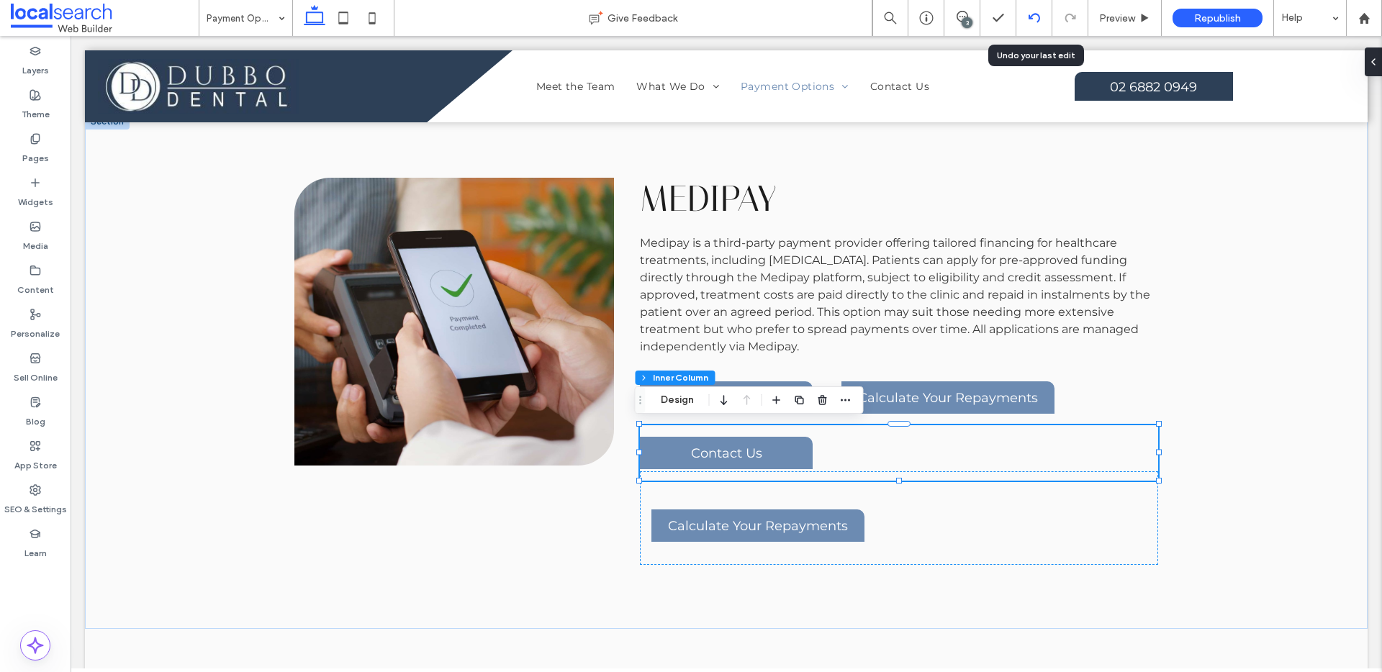
click at [1025, 15] on div at bounding box center [1034, 18] width 35 height 12
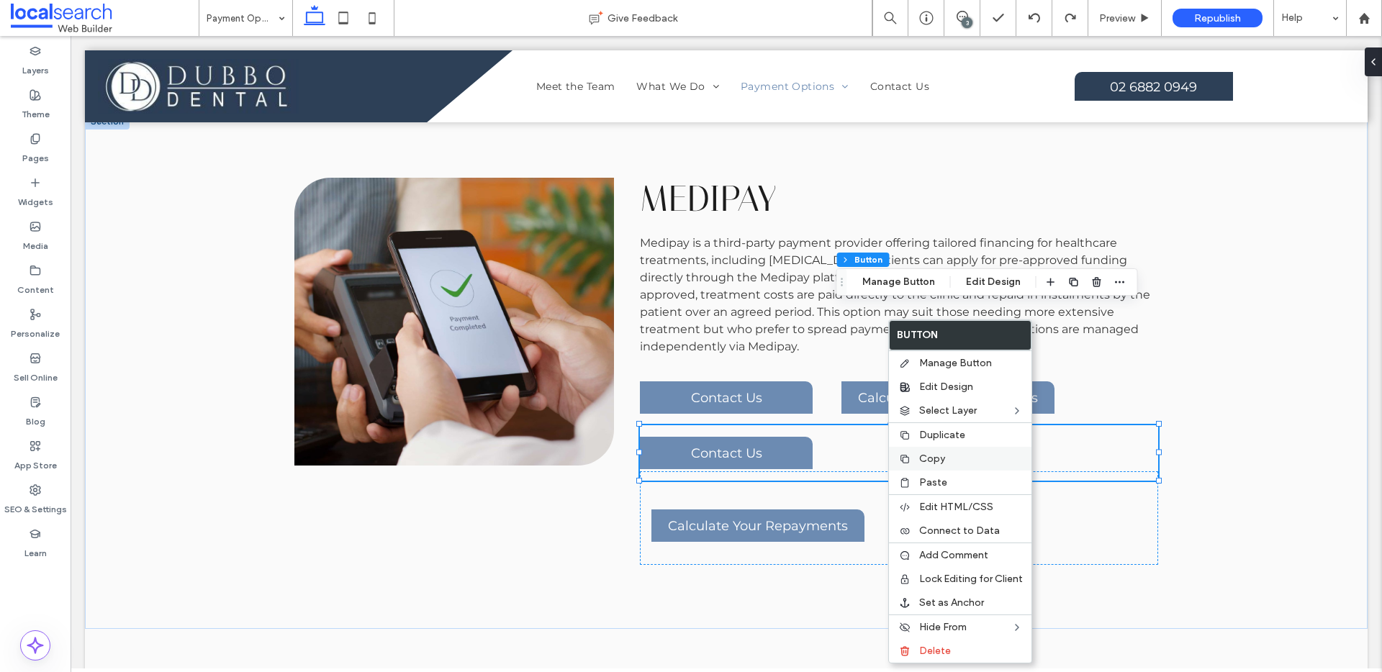
click at [948, 455] on label "Copy" at bounding box center [971, 459] width 104 height 12
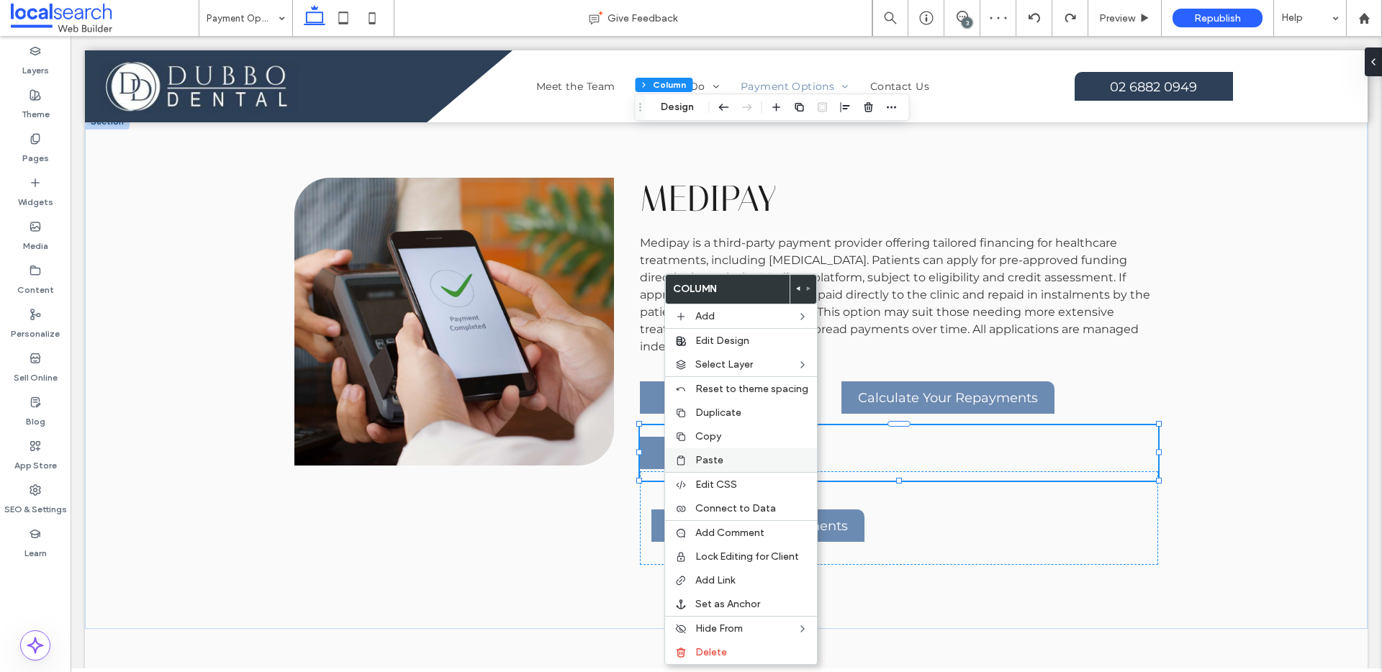
click at [713, 459] on span "Paste" at bounding box center [709, 460] width 28 height 12
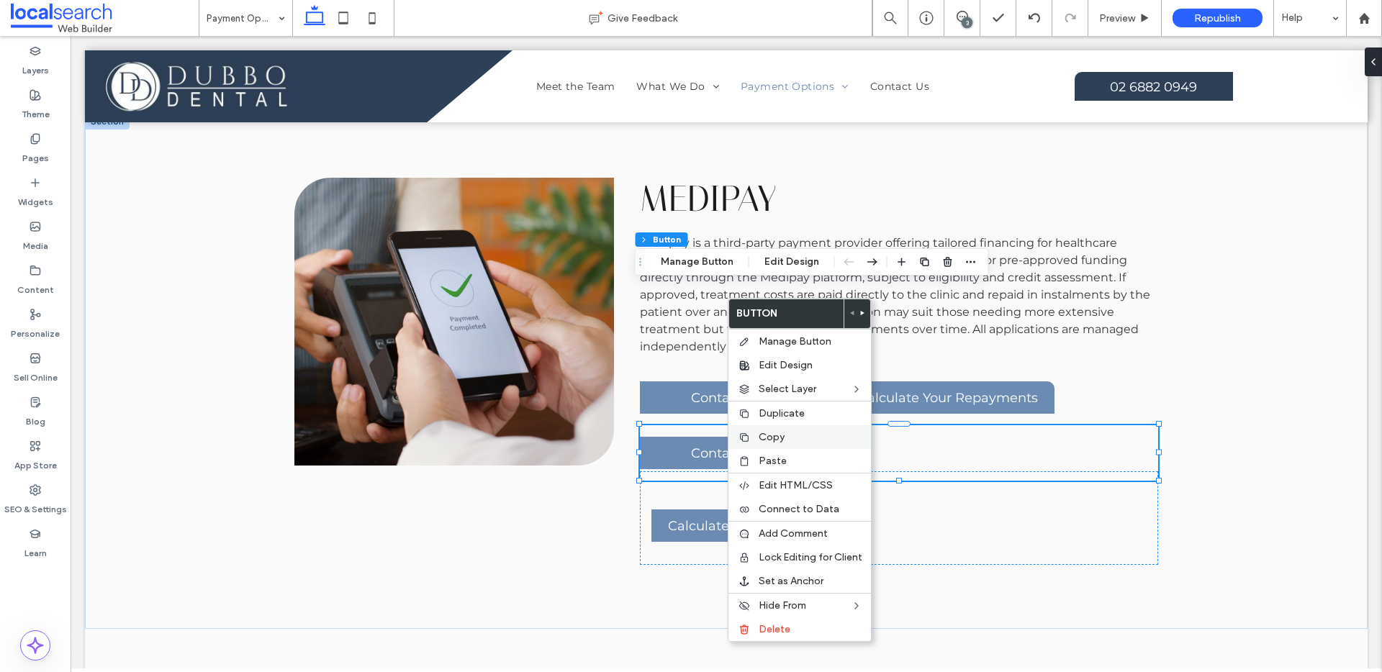
click at [782, 432] on span "Copy" at bounding box center [772, 437] width 26 height 12
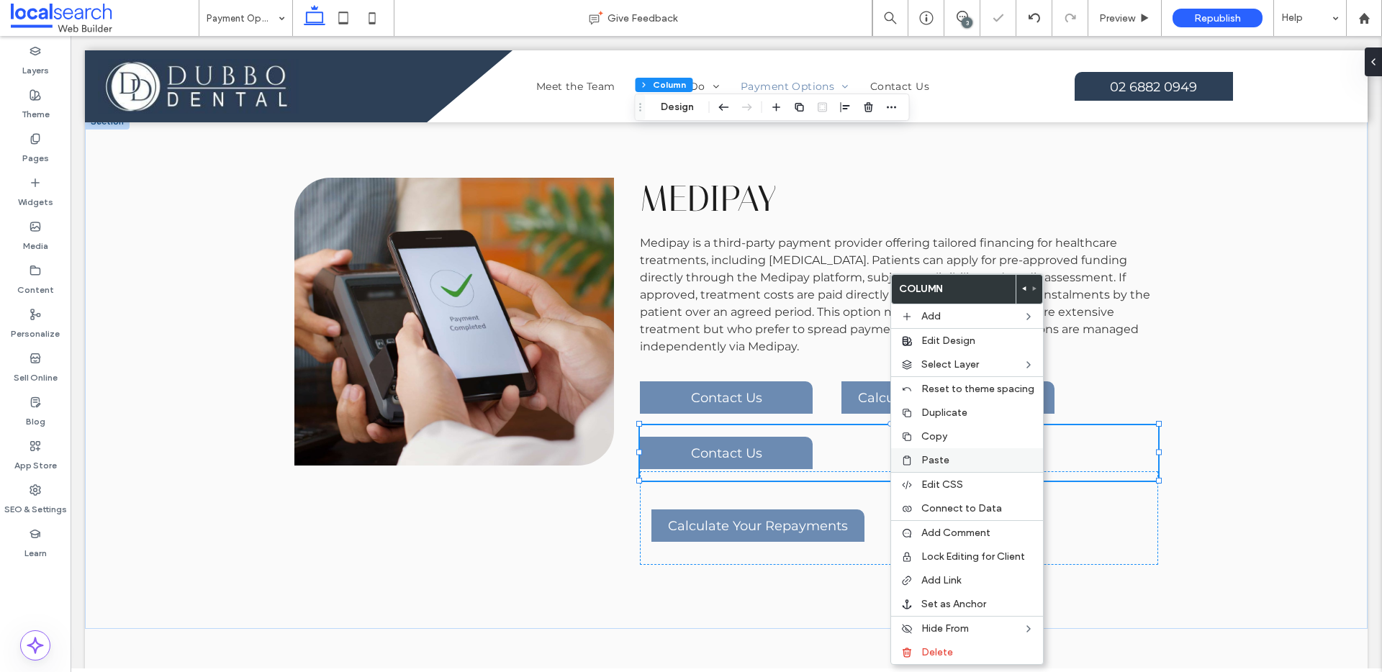
click at [953, 452] on div "Paste" at bounding box center [967, 461] width 152 height 24
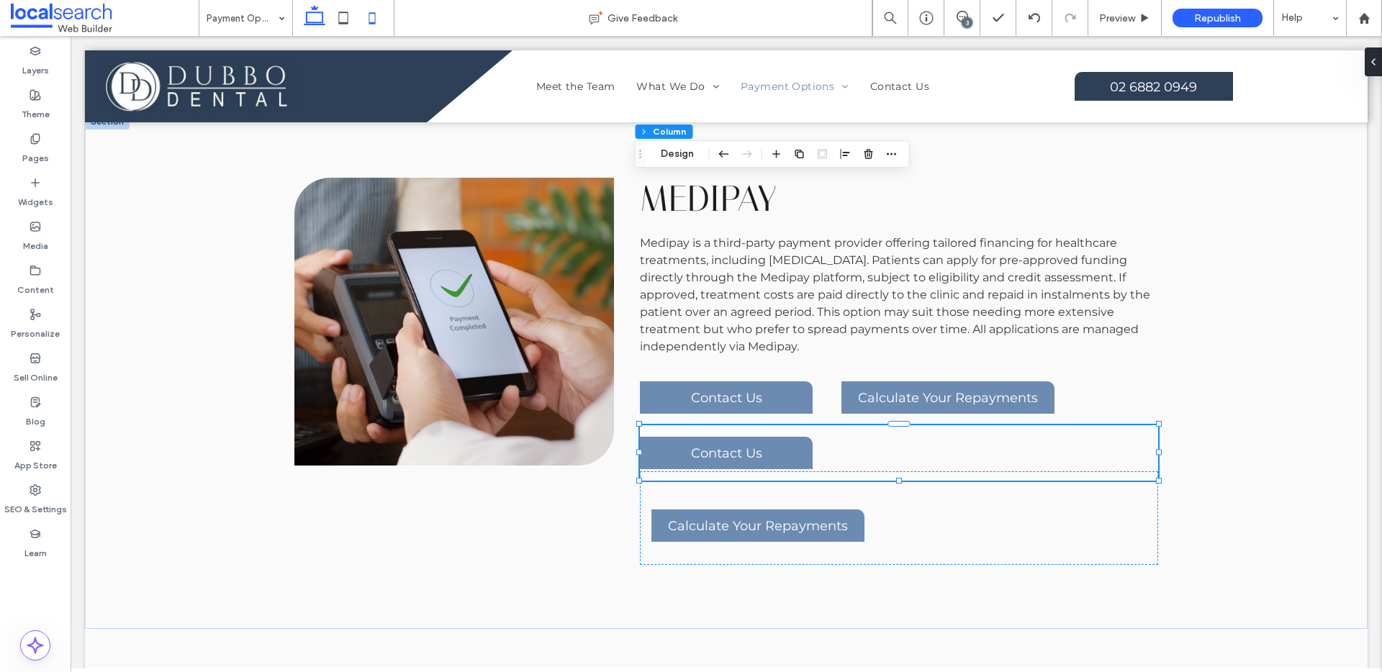
click at [383, 16] on icon at bounding box center [372, 18] width 29 height 29
type input "**"
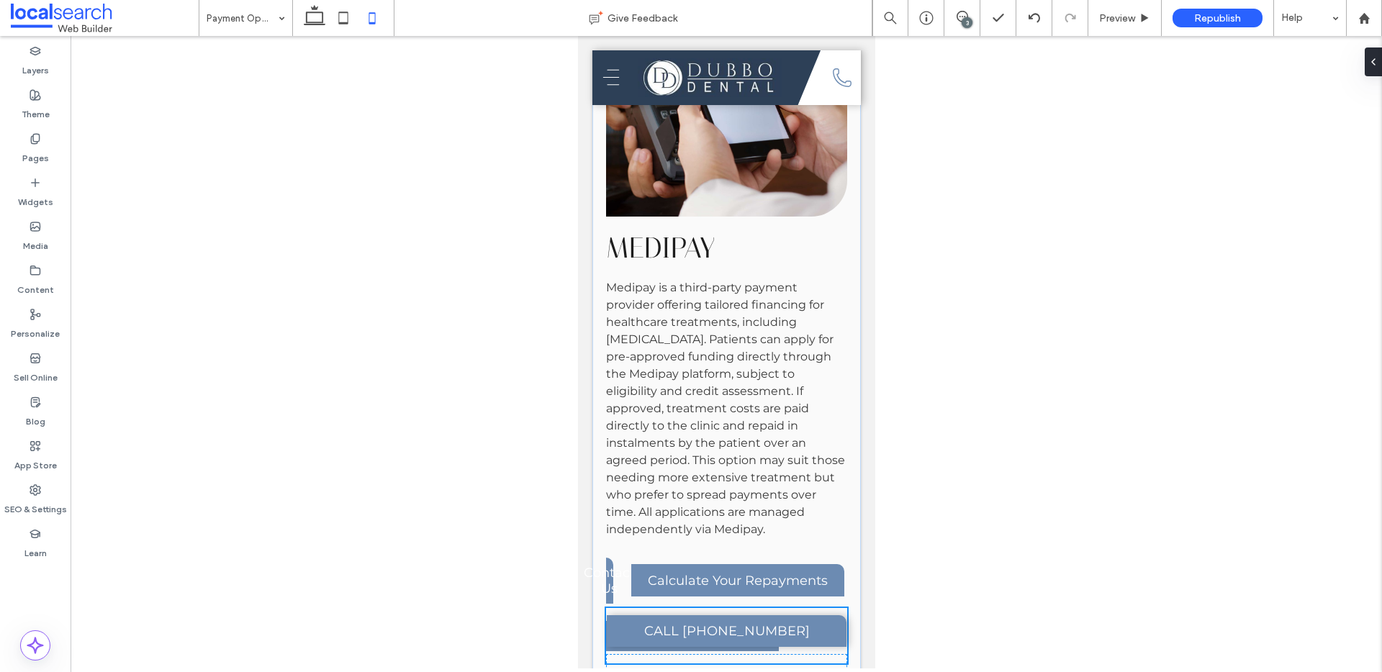
type input "***"
click at [320, 30] on icon at bounding box center [314, 18] width 29 height 29
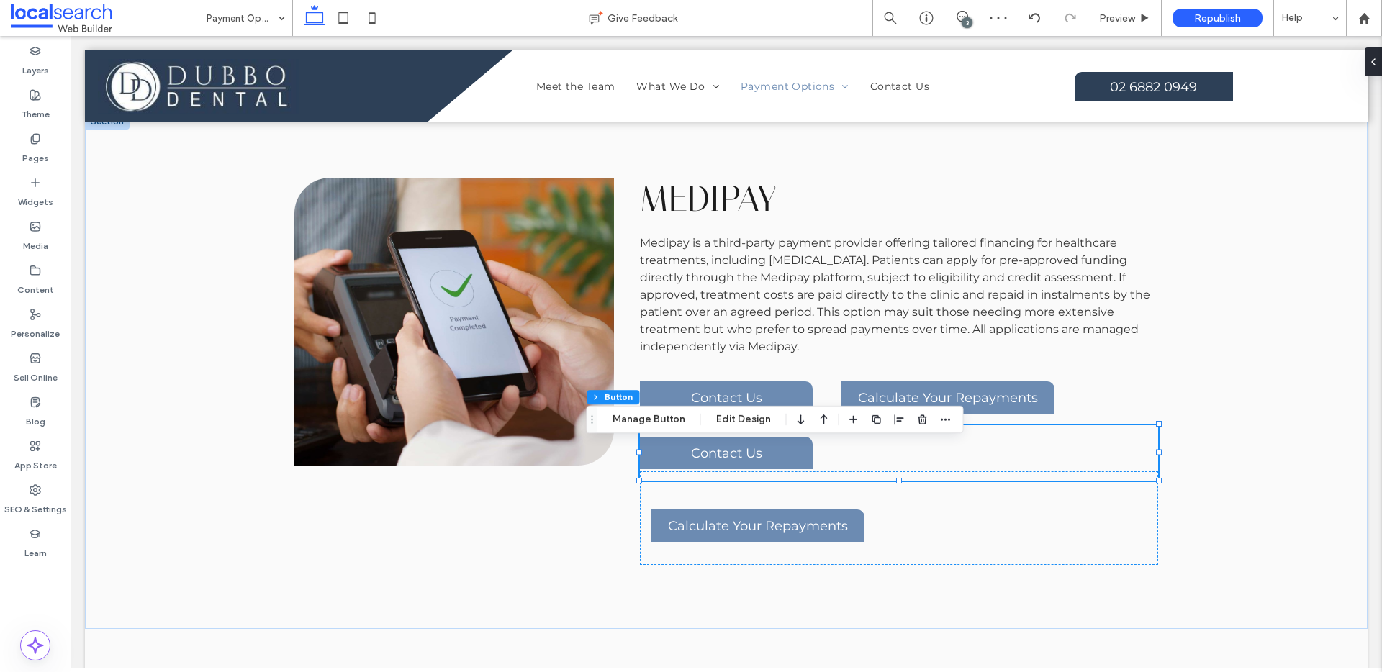
type input "***"
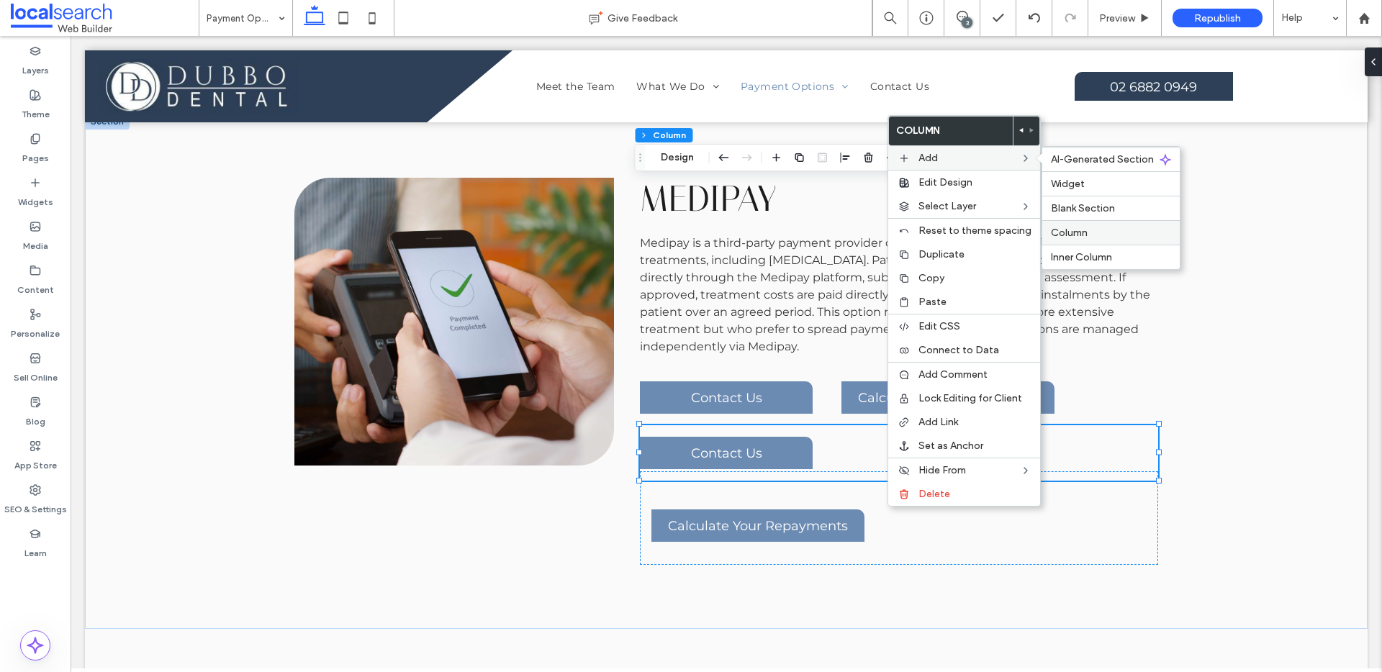
click at [1084, 230] on span "Column" at bounding box center [1069, 233] width 37 height 12
type input "**"
type input "*****"
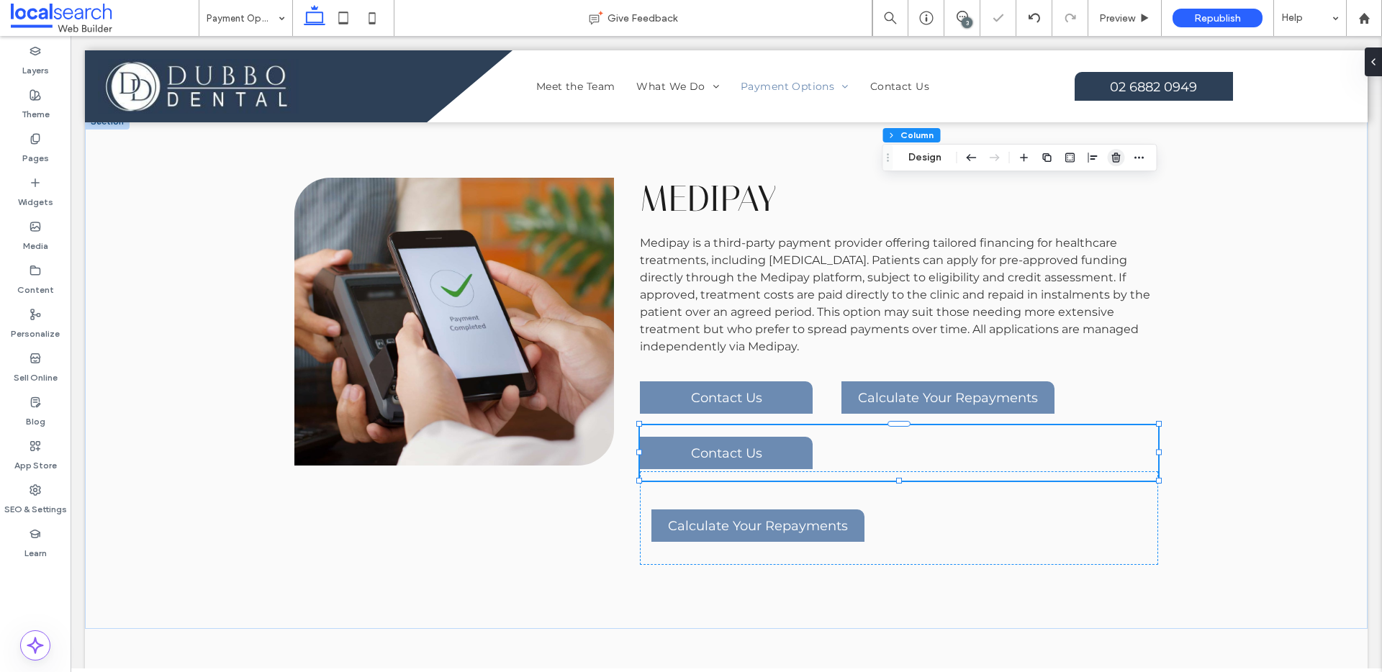
click at [1117, 159] on use "button" at bounding box center [1116, 157] width 9 height 9
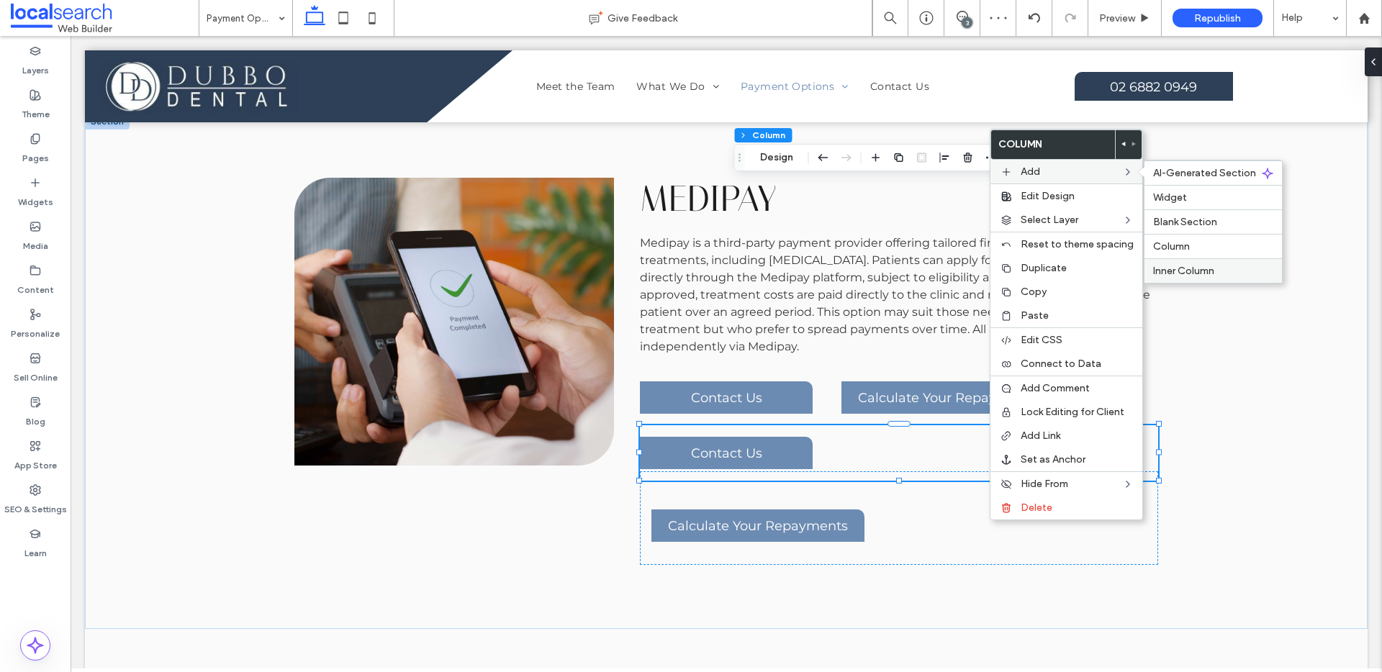
click at [1182, 269] on span "Inner Column" at bounding box center [1183, 271] width 61 height 12
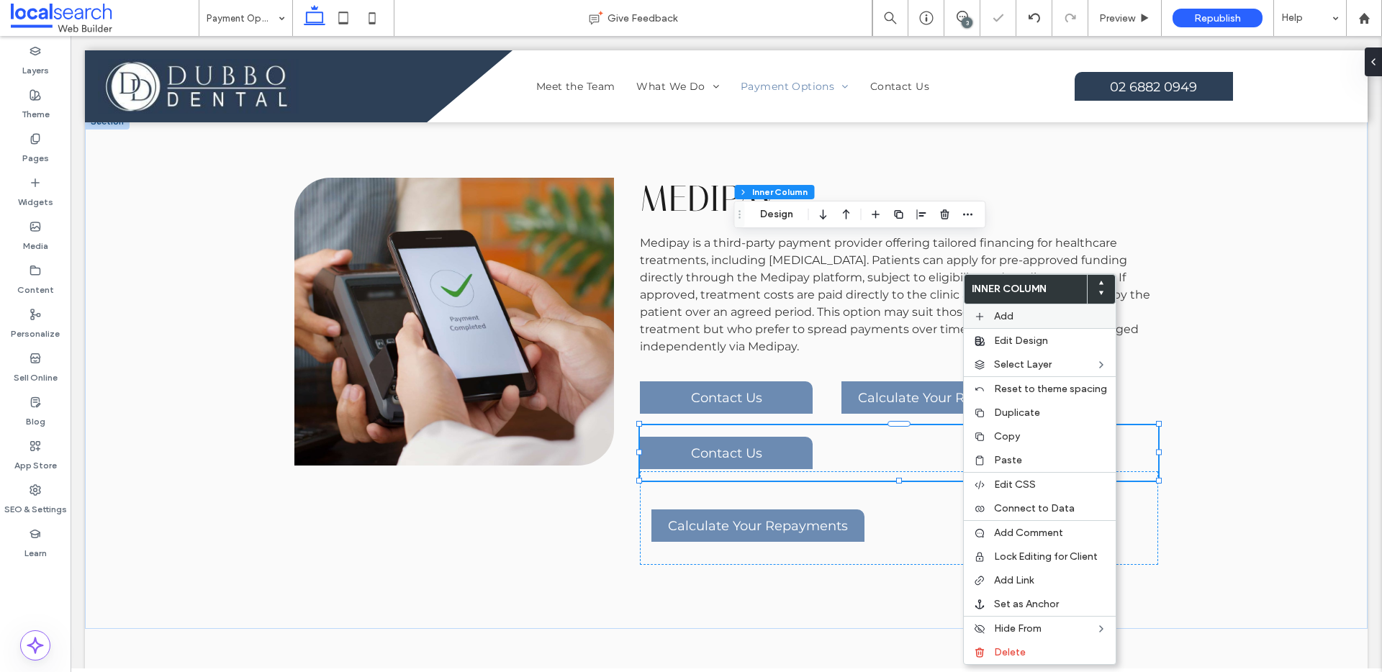
click at [996, 318] on span "Add" at bounding box center [1003, 316] width 19 height 12
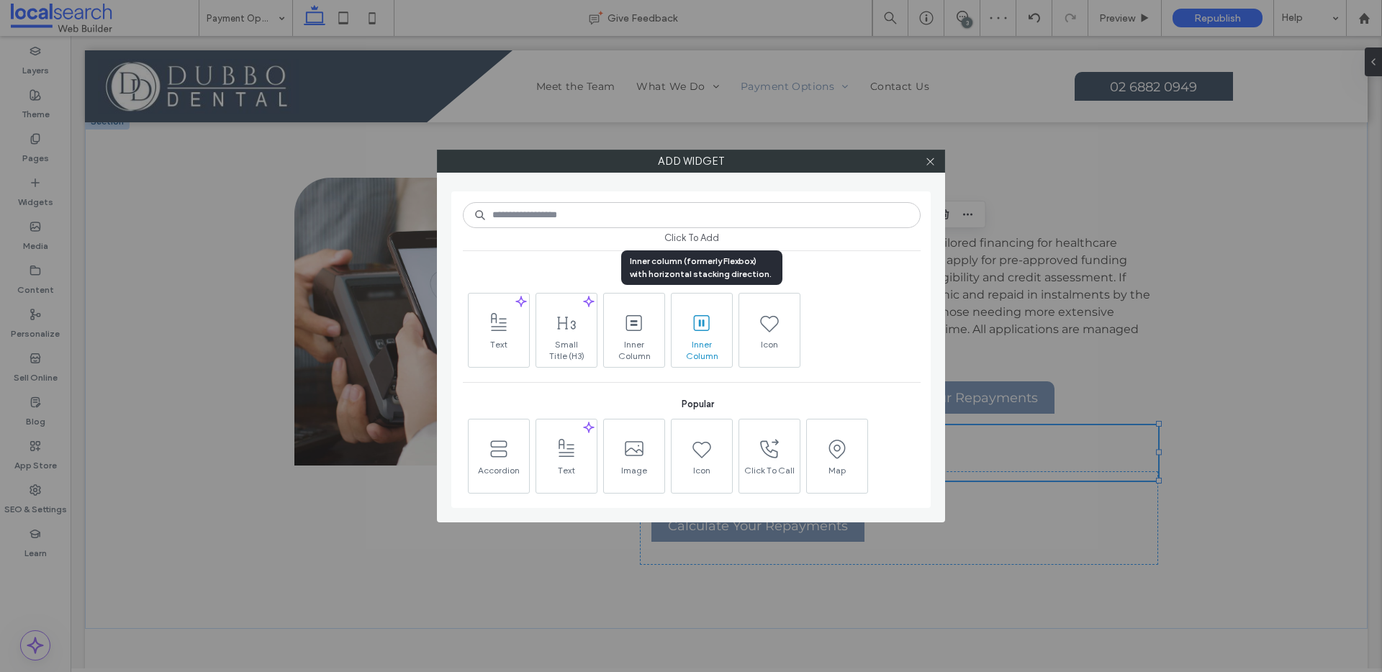
click at [695, 330] on icon at bounding box center [701, 323] width 23 height 23
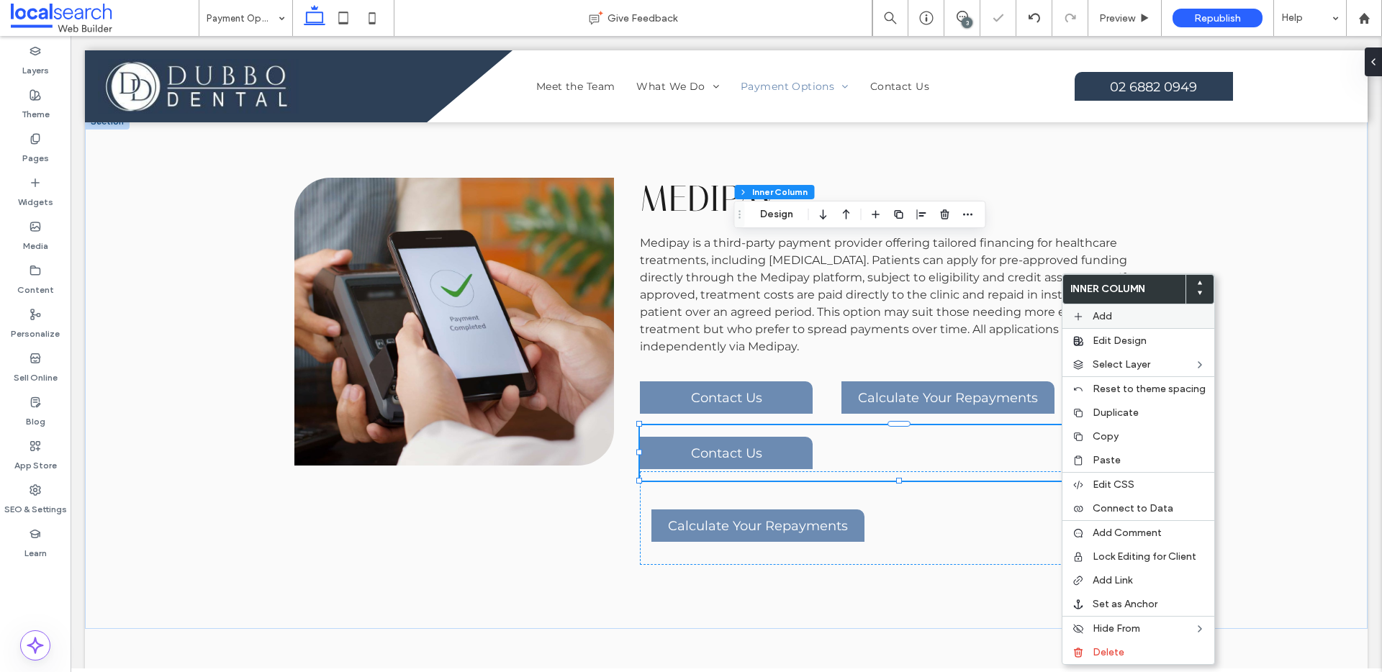
click at [1104, 310] on span "Add" at bounding box center [1102, 316] width 19 height 12
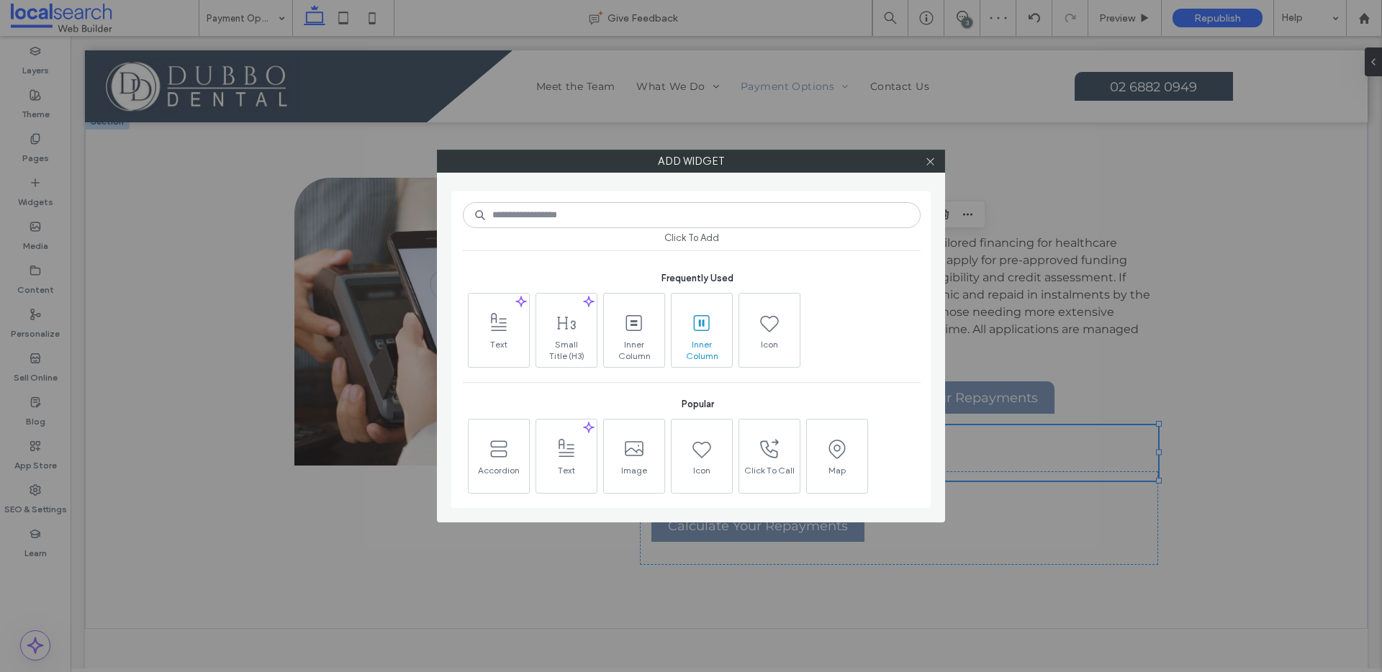
click at [693, 330] on icon at bounding box center [701, 323] width 23 height 23
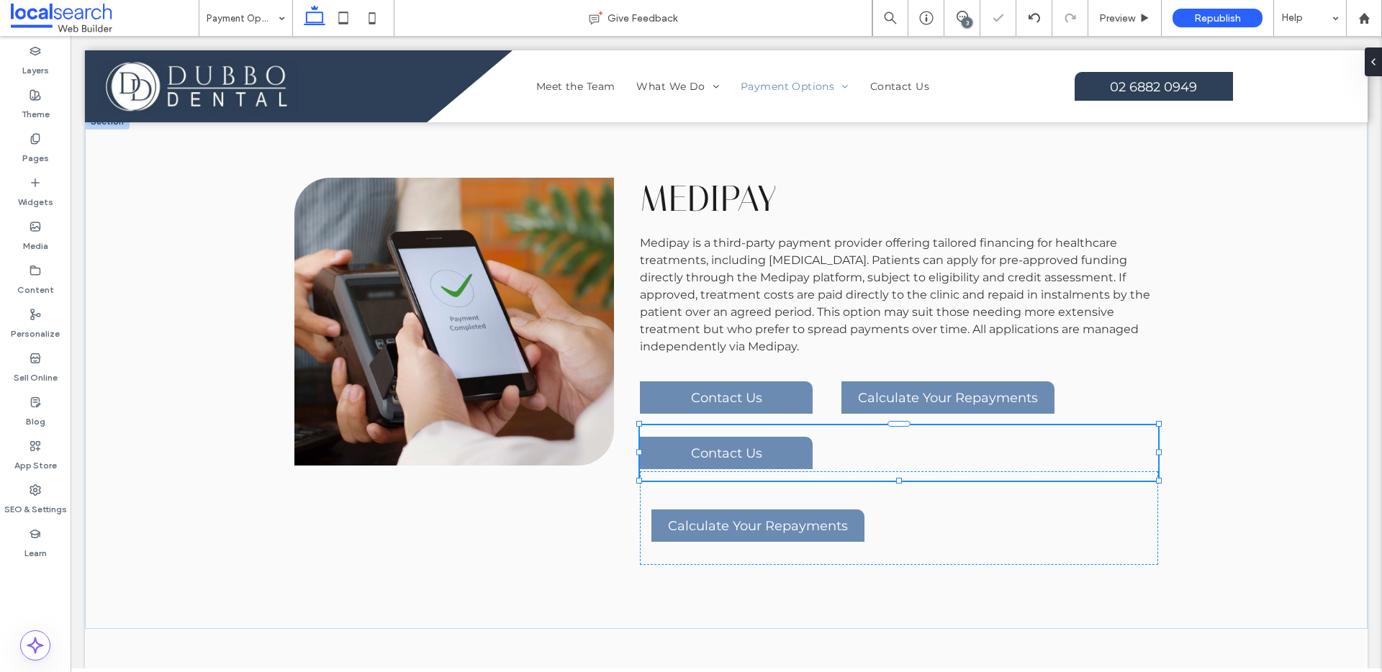
scroll to position [381, 0]
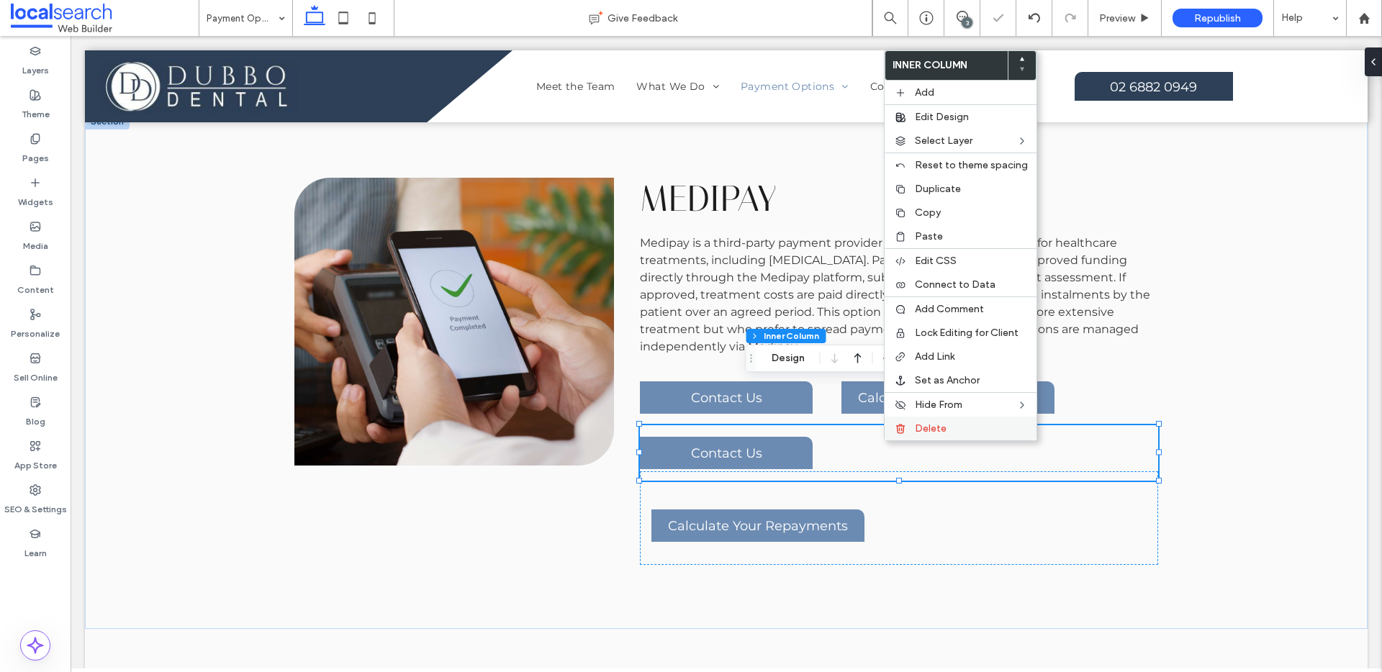
click at [921, 431] on span "Delete" at bounding box center [931, 429] width 32 height 12
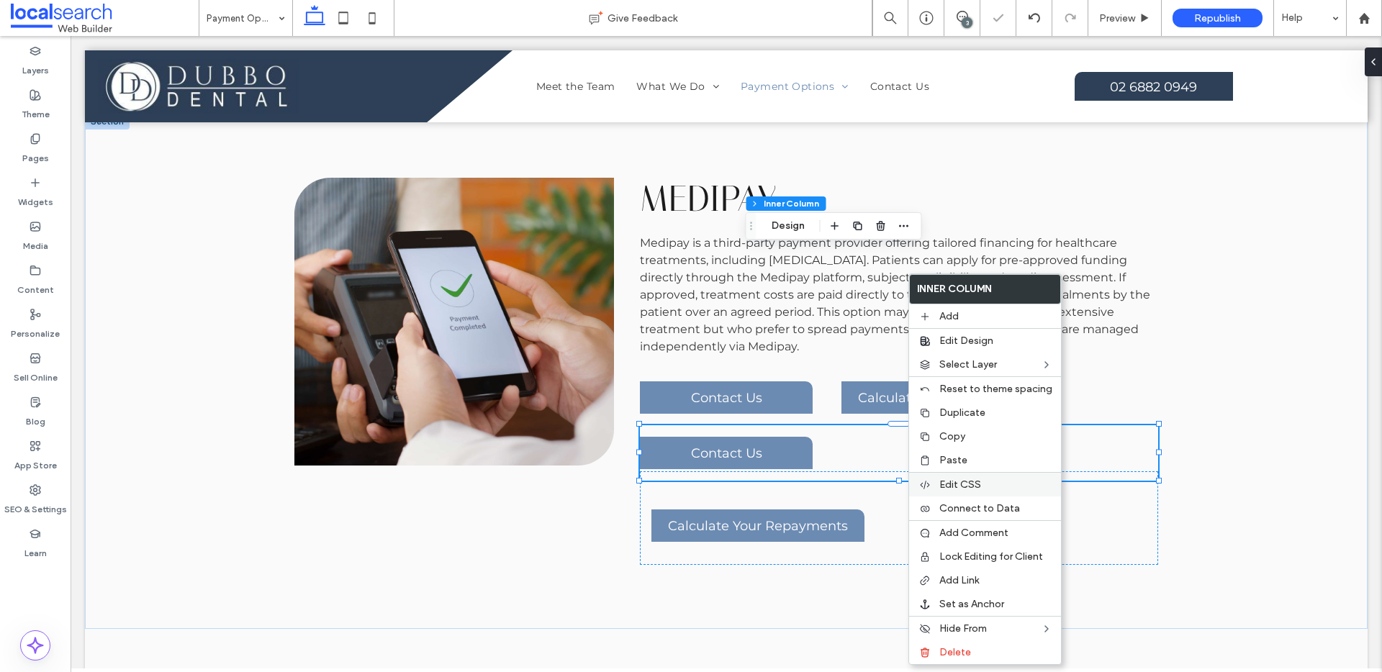
click at [944, 647] on span "Delete" at bounding box center [956, 653] width 32 height 12
click at [966, 654] on span "Delete" at bounding box center [962, 653] width 32 height 12
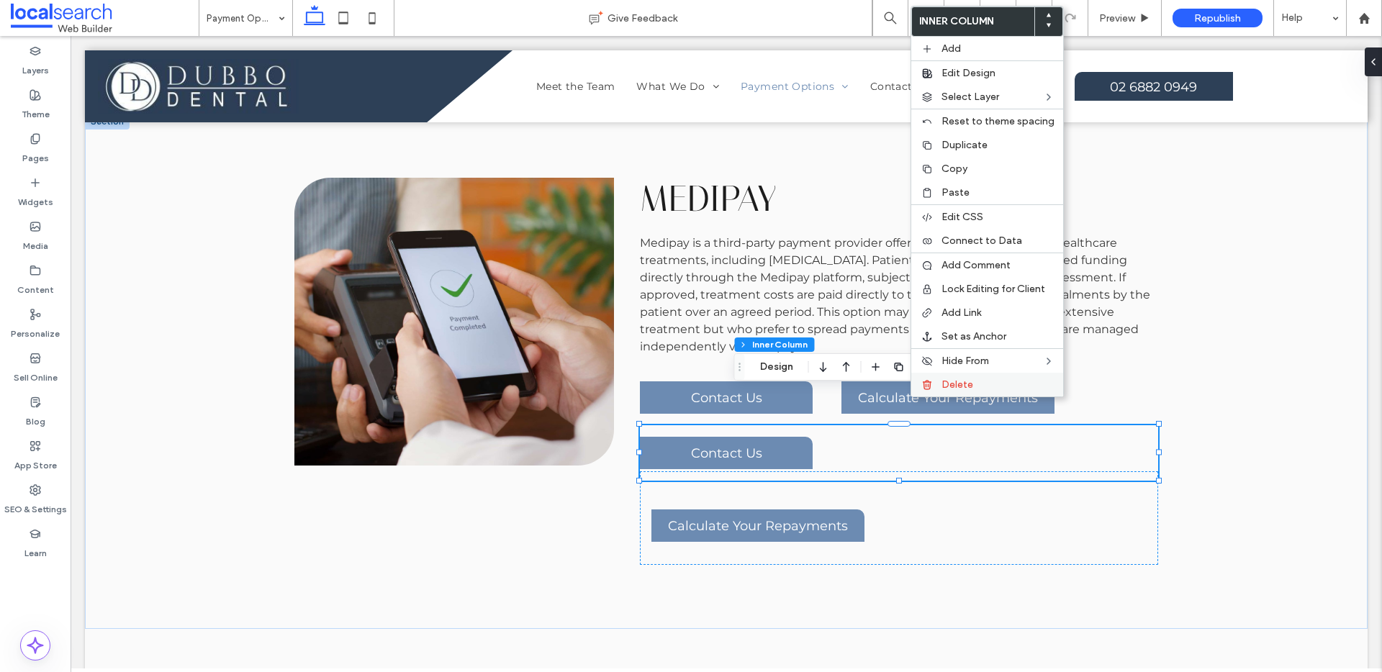
click at [946, 390] on span "Delete" at bounding box center [958, 385] width 32 height 12
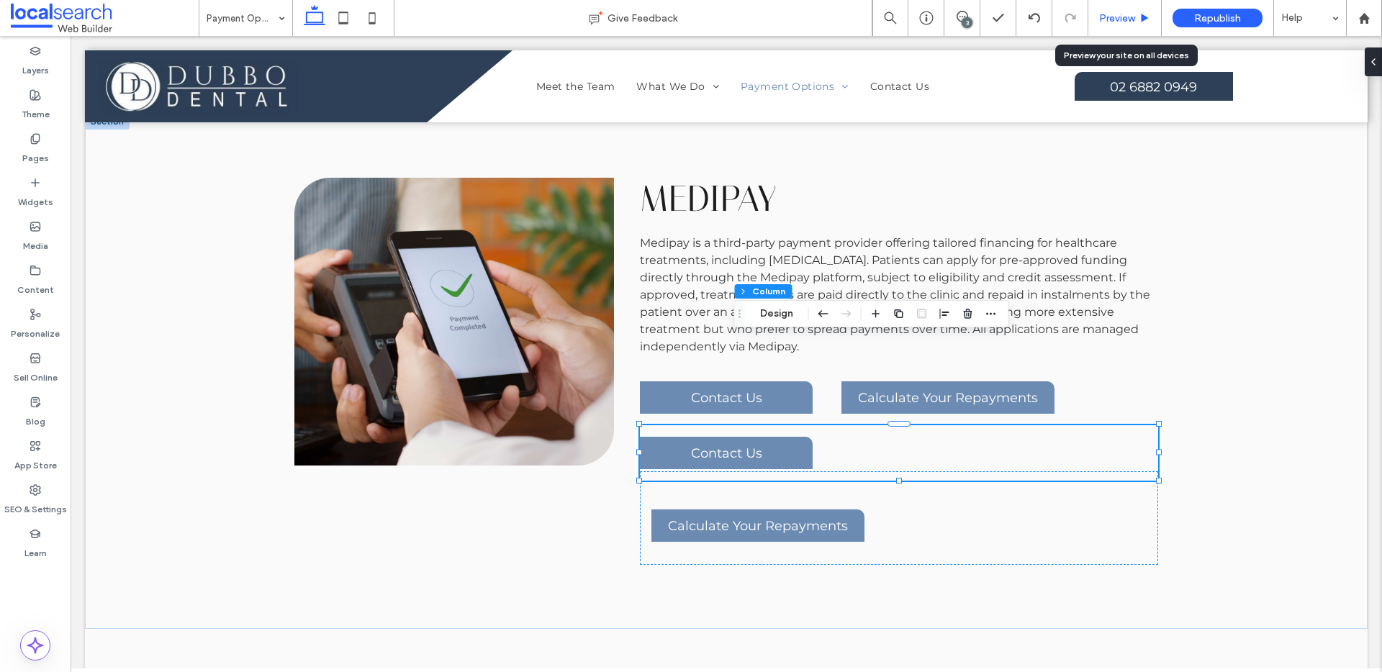
click at [1122, 9] on div "Preview" at bounding box center [1125, 18] width 73 height 36
click at [1122, 10] on div "Preview" at bounding box center [1125, 18] width 73 height 36
click at [1128, 18] on span "Preview" at bounding box center [1117, 18] width 36 height 12
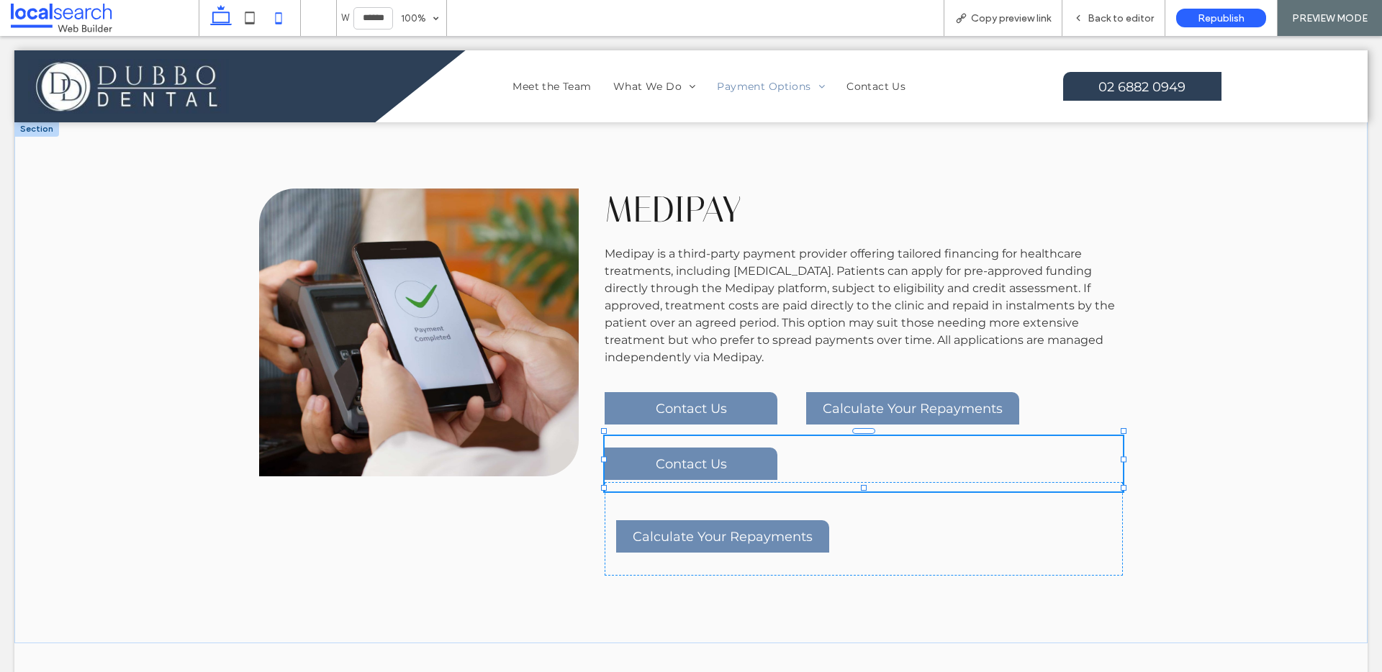
click at [289, 14] on icon at bounding box center [278, 18] width 29 height 29
type input "*****"
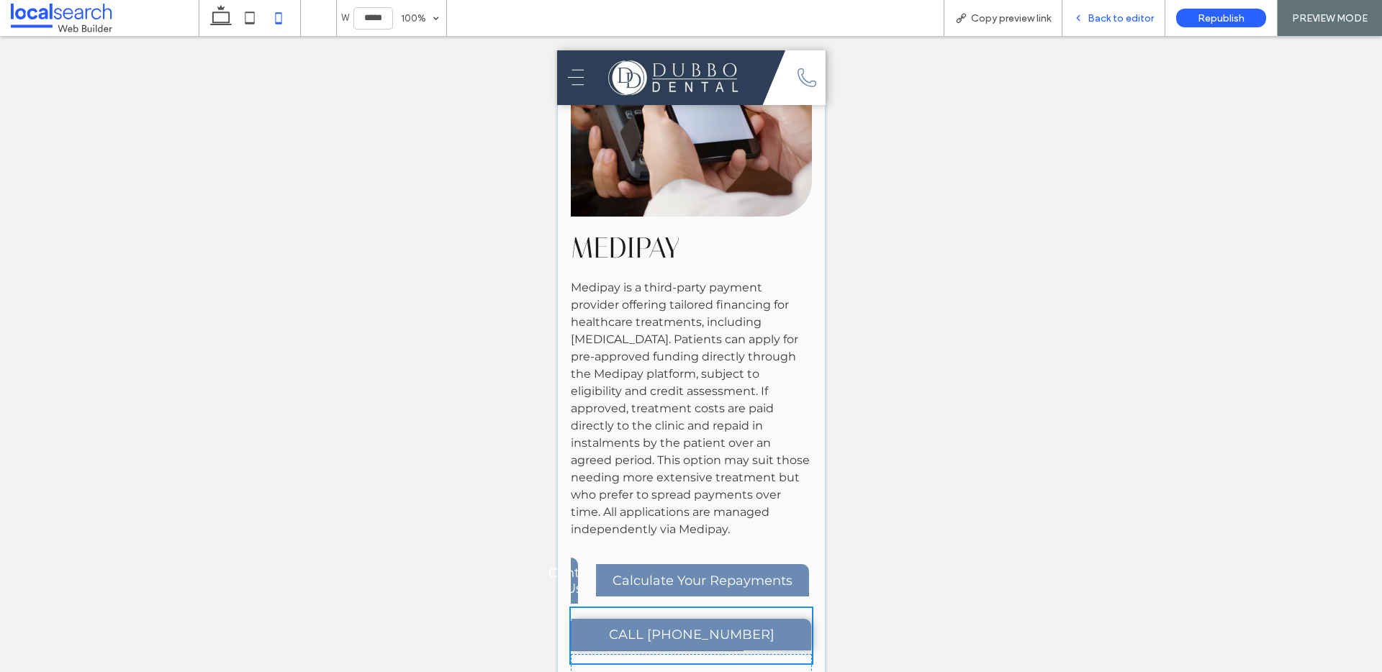
click at [1133, 7] on div "Back to editor" at bounding box center [1114, 18] width 103 height 36
click at [1086, 24] on div "Back to editor" at bounding box center [1114, 18] width 103 height 36
click at [1108, 12] on span "Back to editor" at bounding box center [1121, 18] width 66 height 12
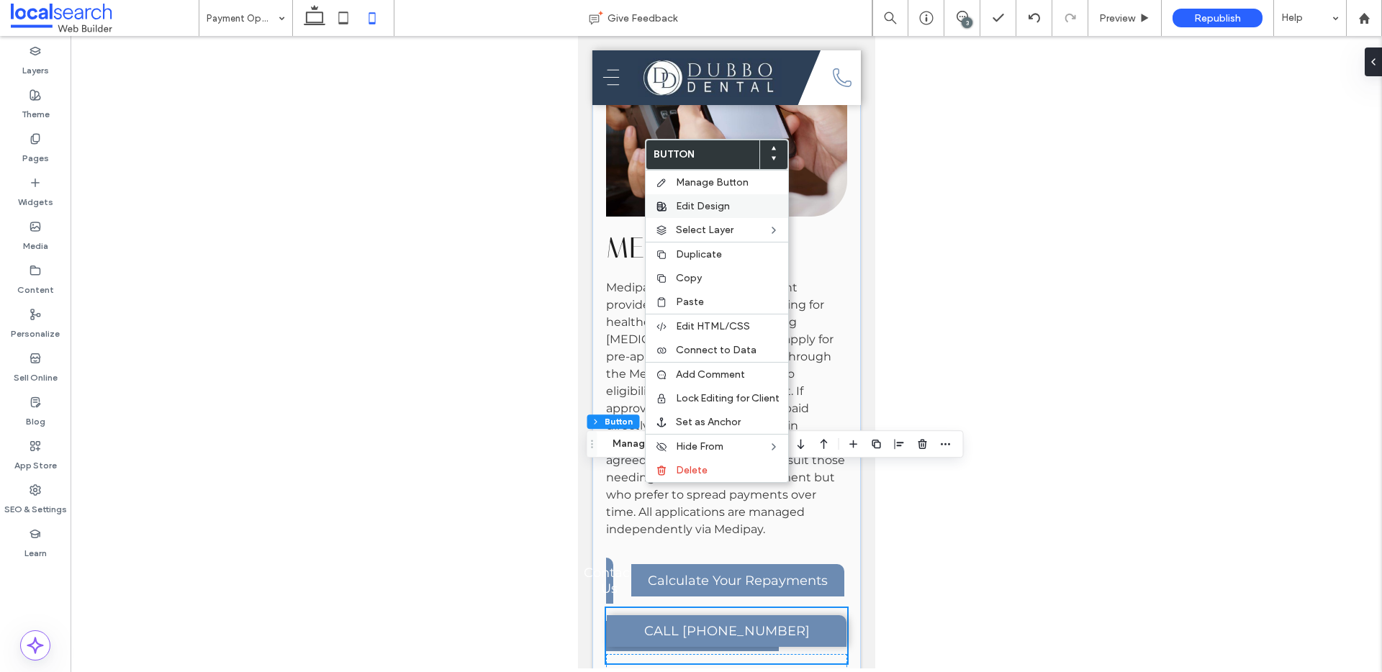
click at [729, 208] on span "Edit Design" at bounding box center [703, 206] width 54 height 12
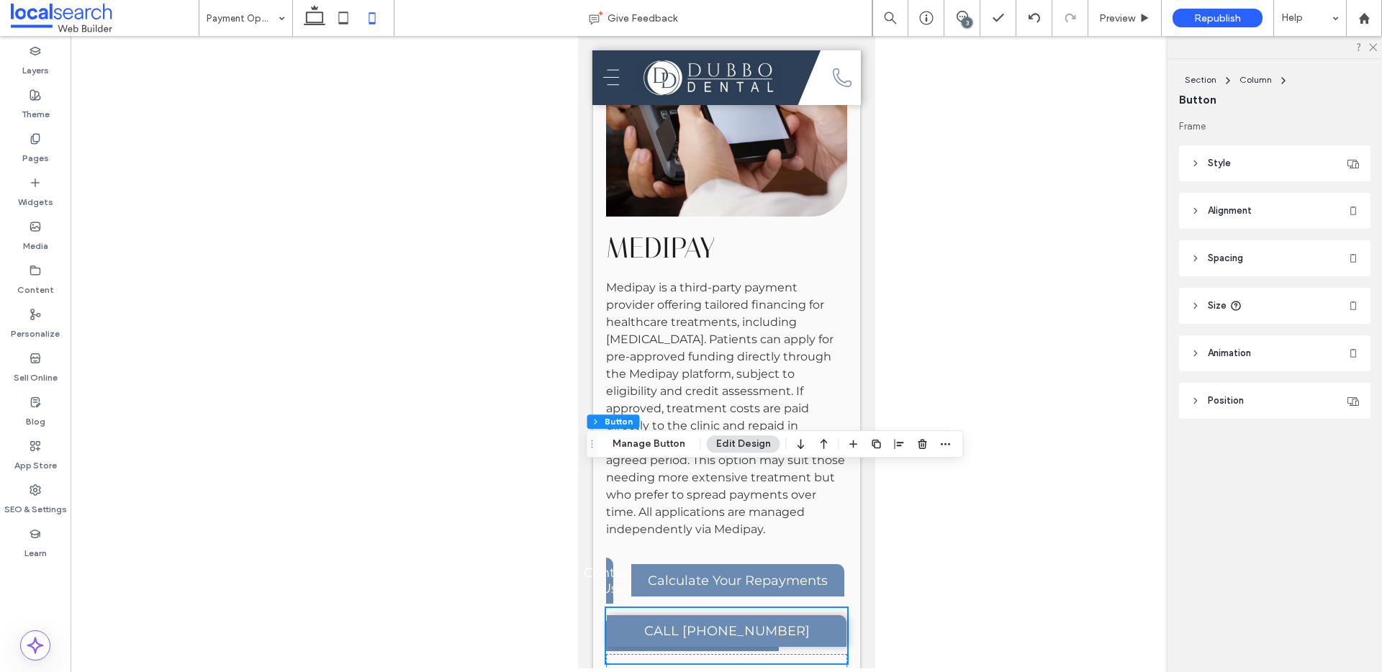
click at [1217, 255] on span "Spacing" at bounding box center [1225, 258] width 35 height 14
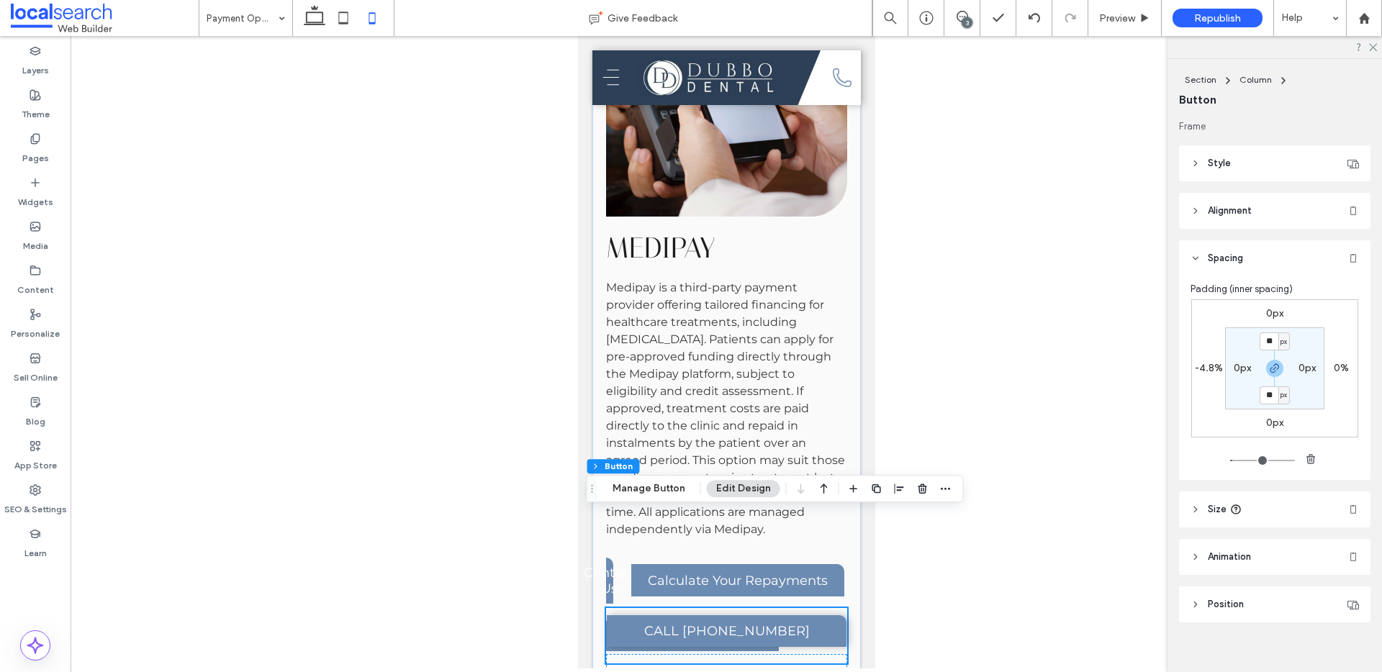
click at [1205, 366] on label "-4.8%" at bounding box center [1209, 368] width 28 height 12
type input "*"
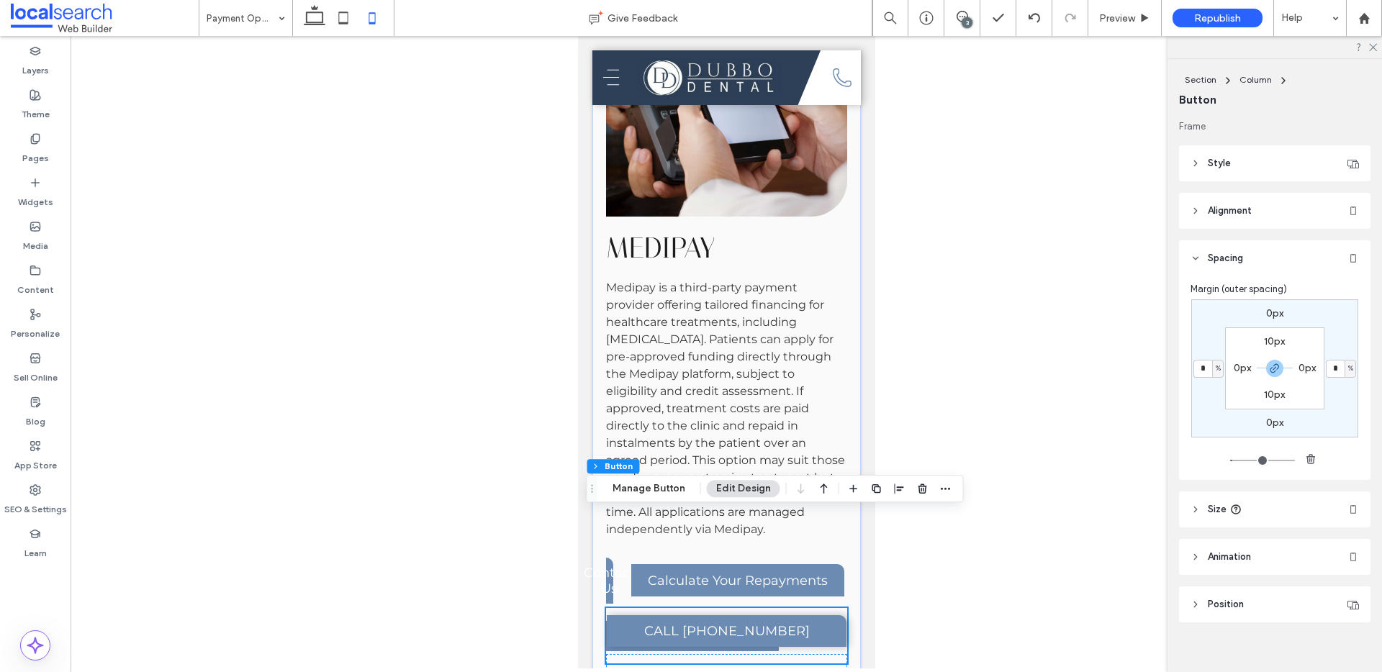
type input "*"
click at [1369, 42] on icon at bounding box center [1372, 46] width 9 height 9
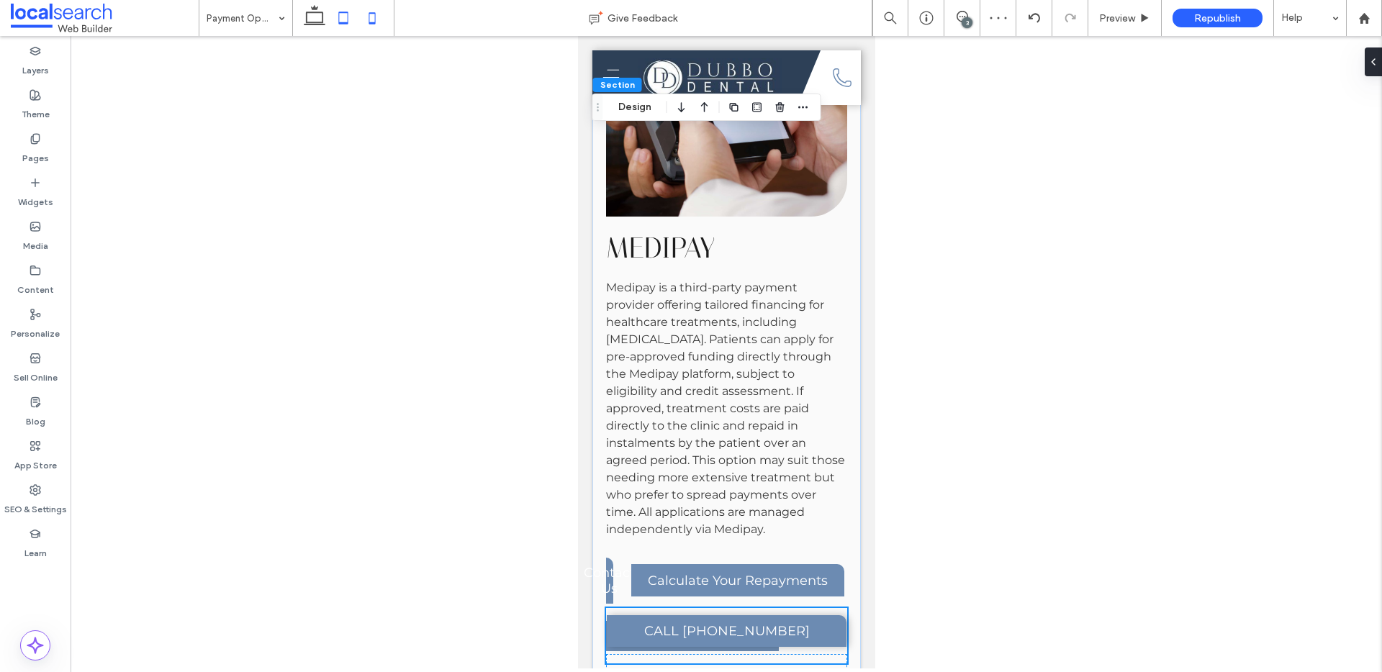
click at [343, 19] on icon at bounding box center [343, 18] width 29 height 29
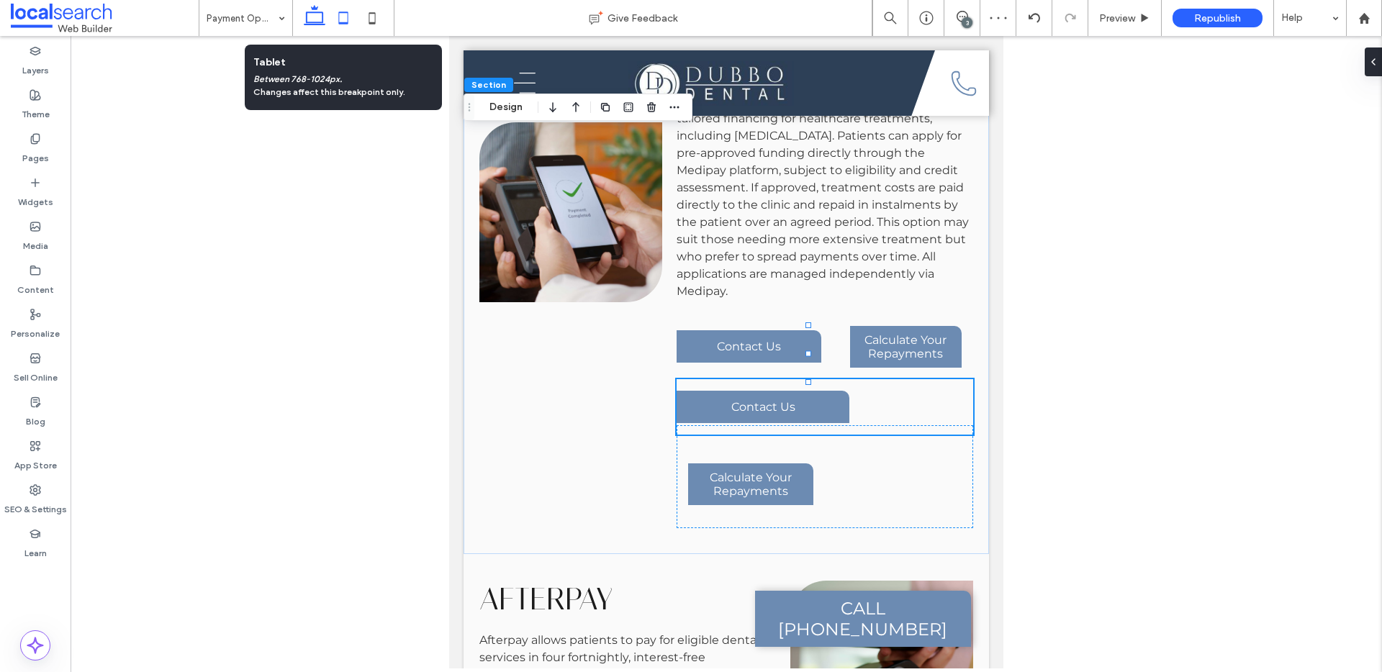
click at [316, 14] on icon at bounding box center [314, 18] width 29 height 29
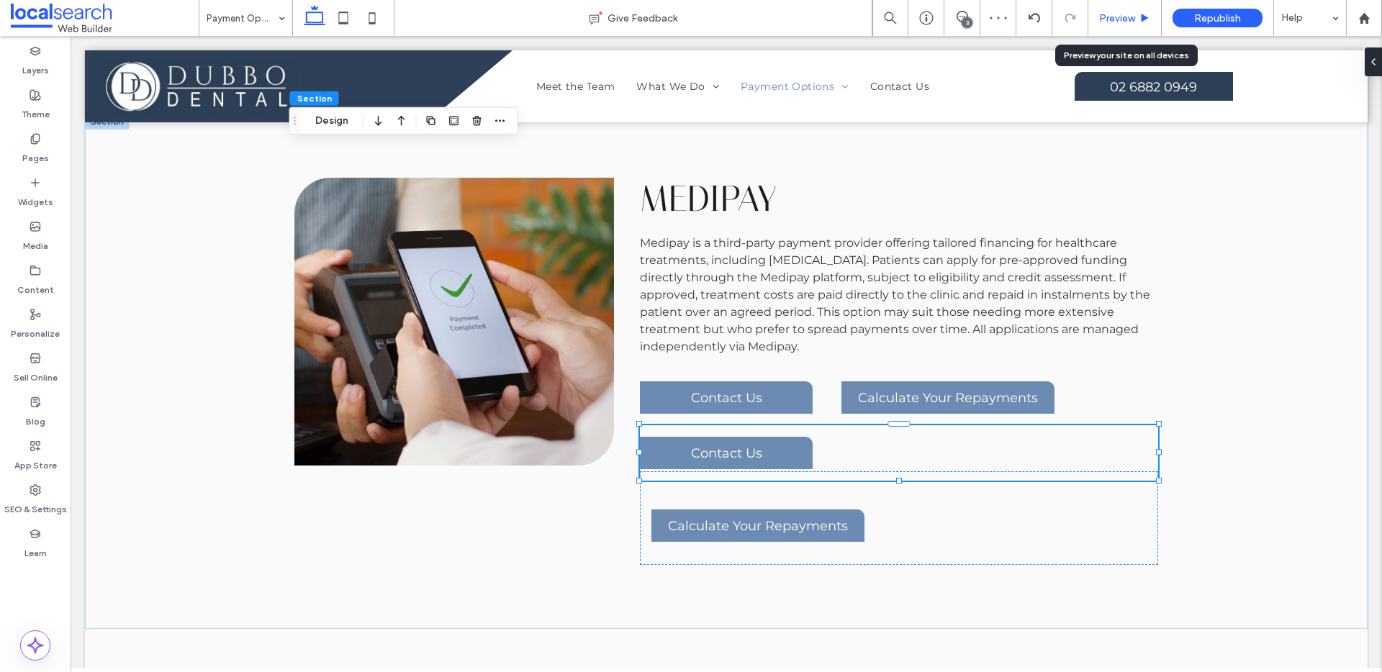
click at [1120, 17] on span "Preview" at bounding box center [1117, 18] width 36 height 12
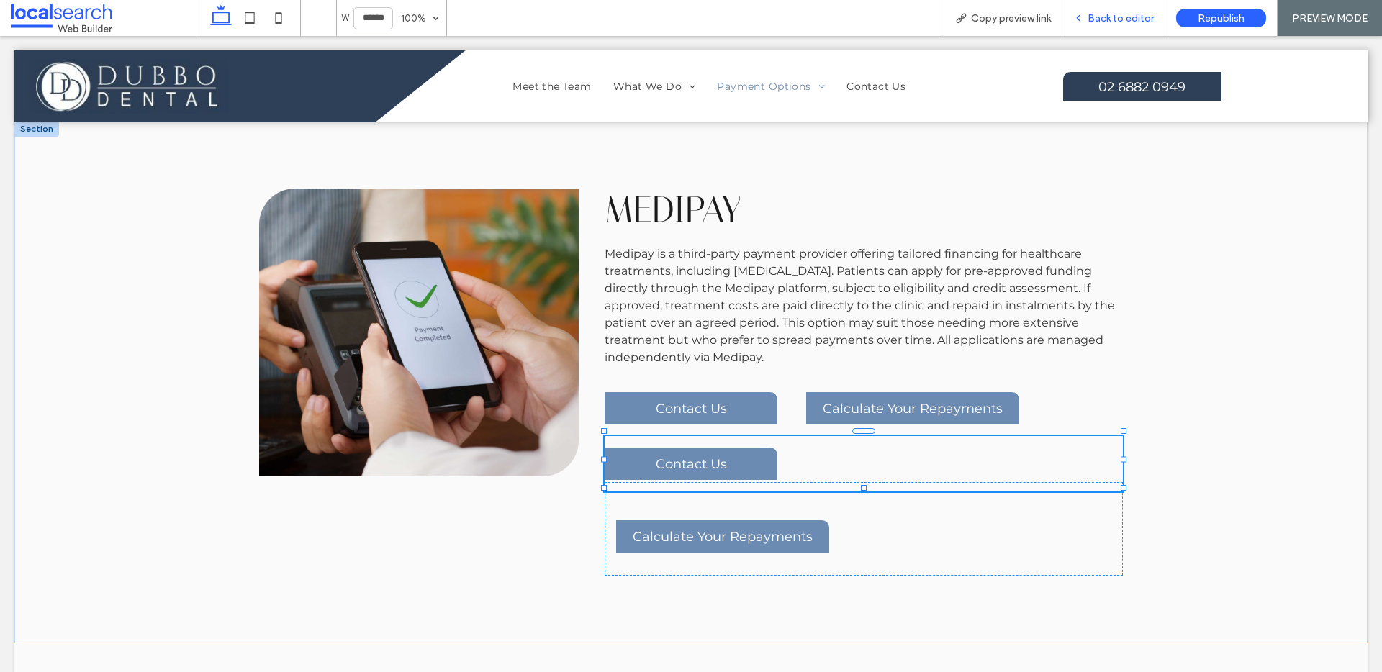
click at [1122, 17] on span "Back to editor" at bounding box center [1121, 18] width 66 height 12
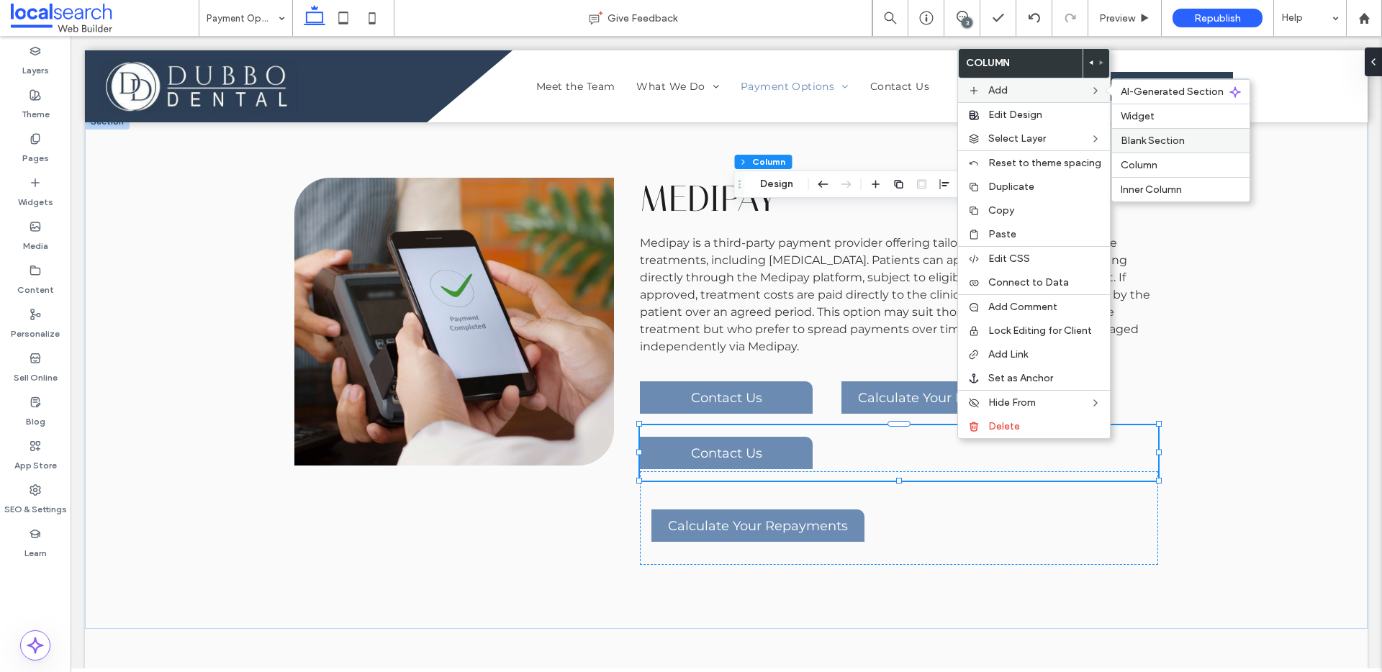
click at [1153, 135] on span "Blank Section" at bounding box center [1153, 141] width 64 height 12
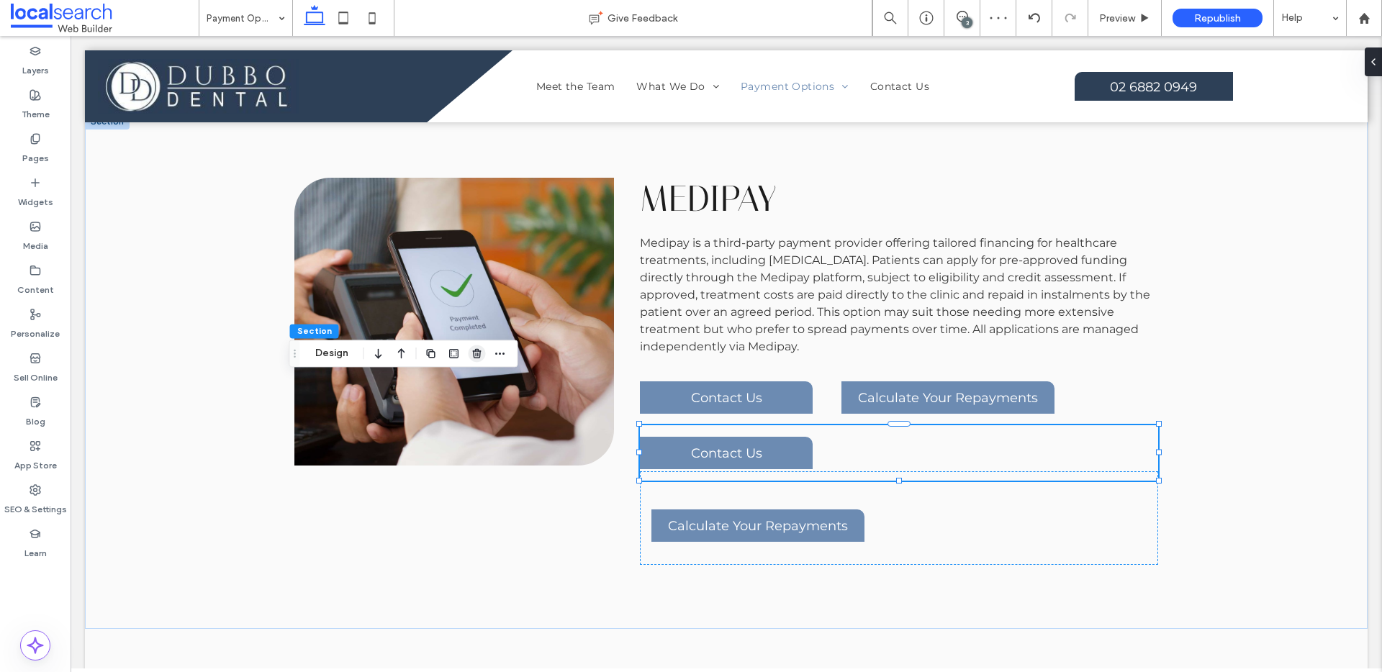
click at [476, 354] on use "button" at bounding box center [476, 353] width 9 height 9
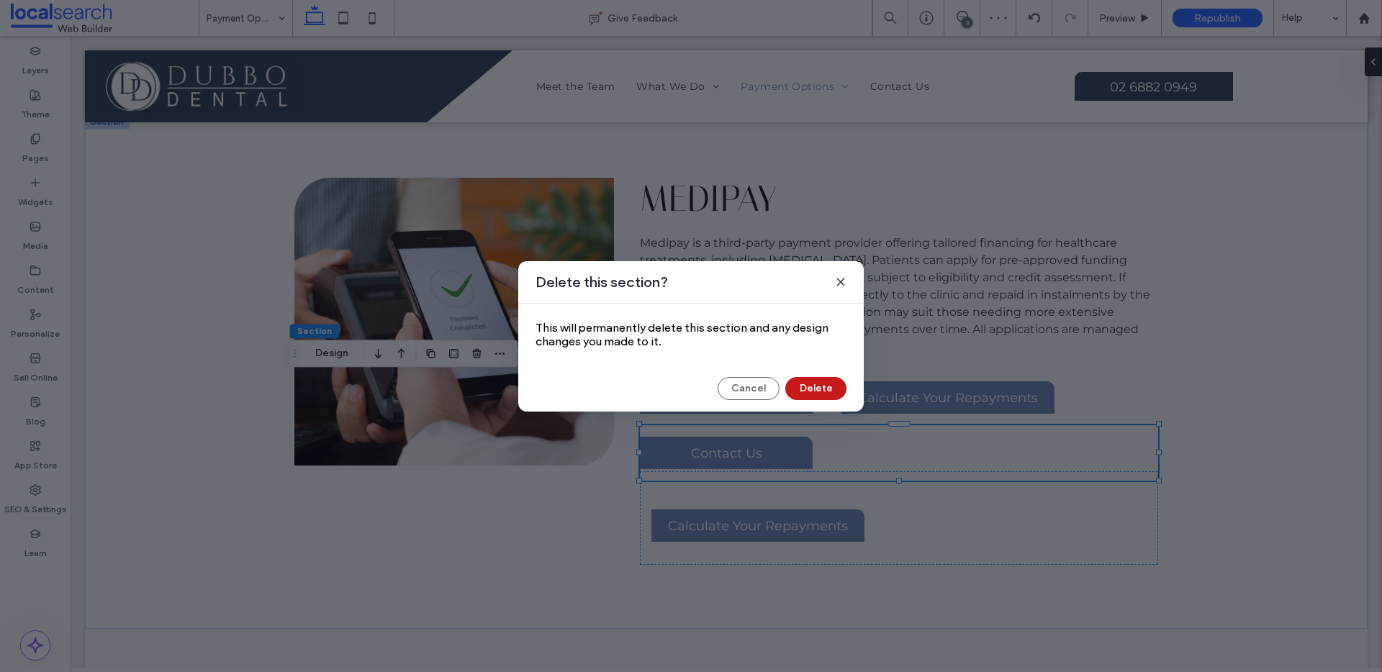
click at [829, 385] on button "Delete" at bounding box center [815, 388] width 61 height 23
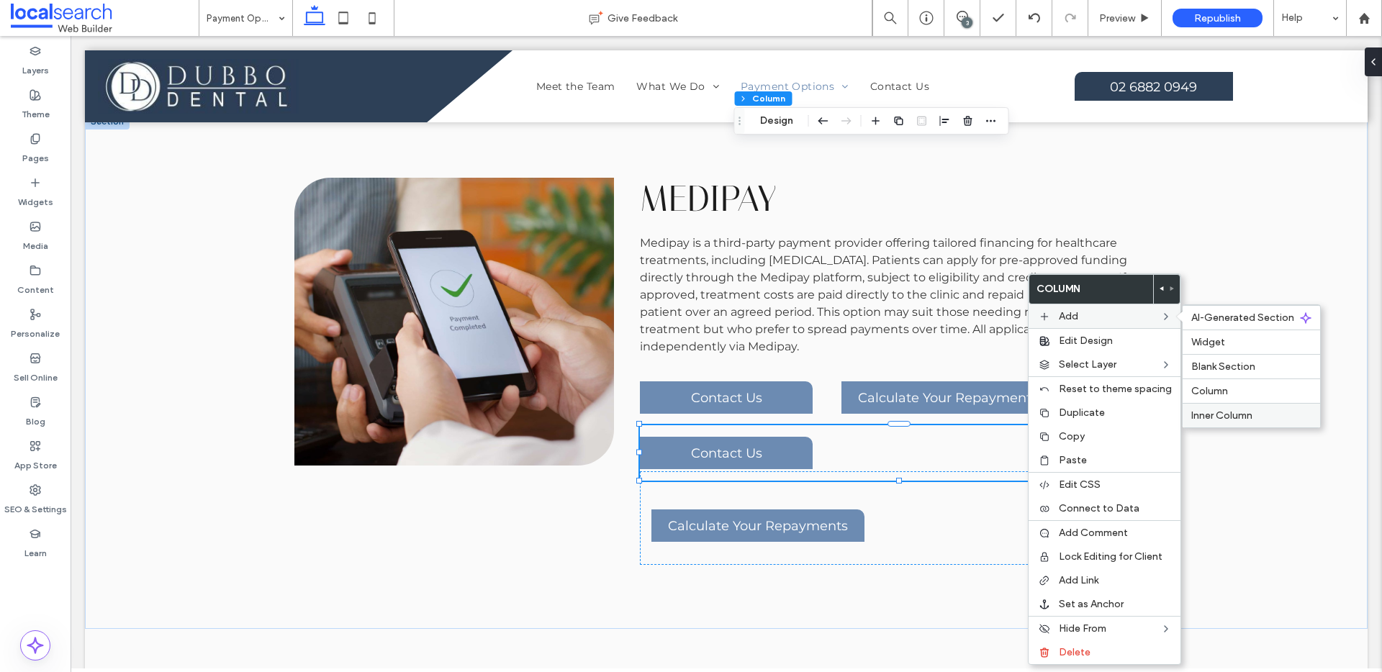
click at [1207, 410] on span "Inner Column" at bounding box center [1222, 416] width 61 height 12
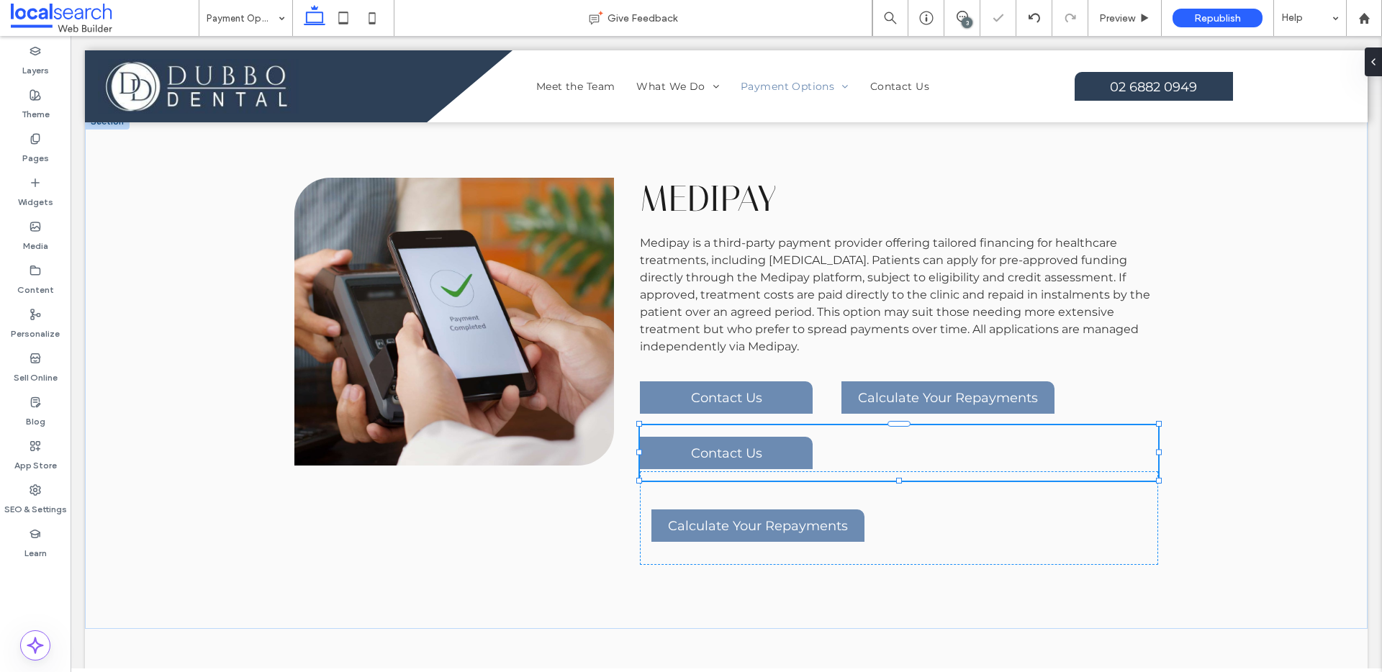
scroll to position [320, 0]
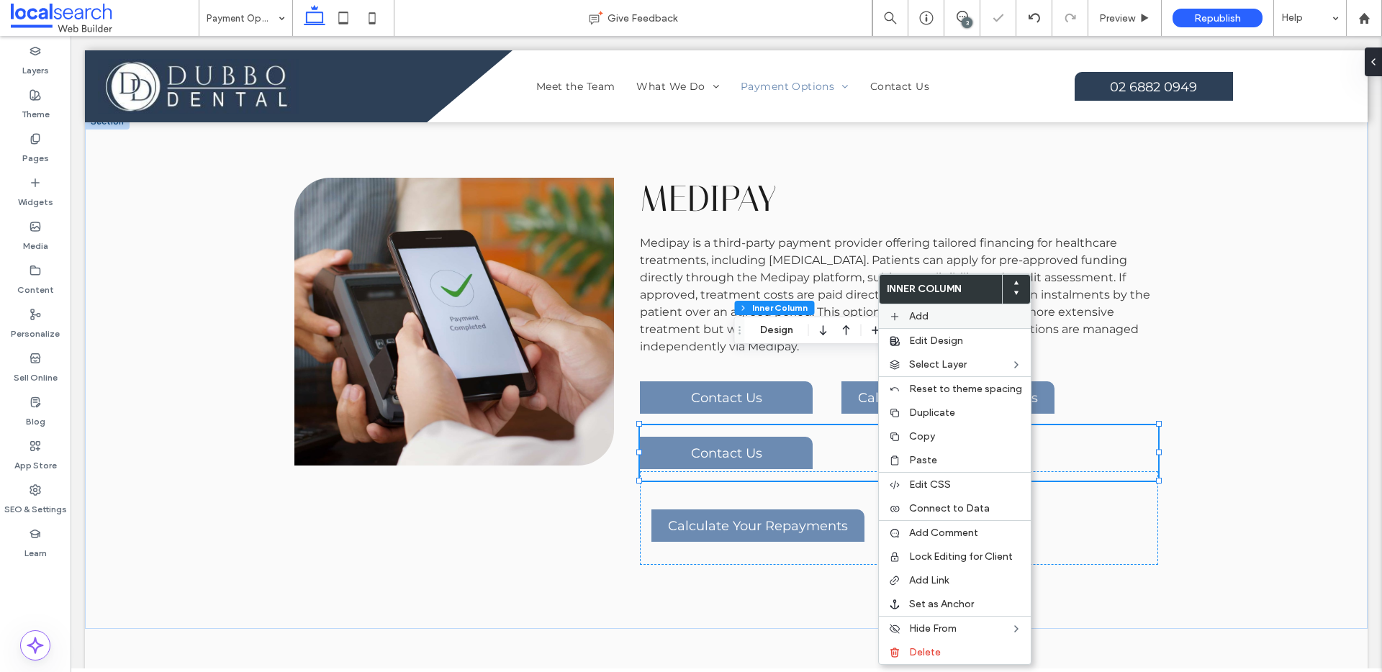
click at [926, 310] on span "Add" at bounding box center [918, 316] width 19 height 12
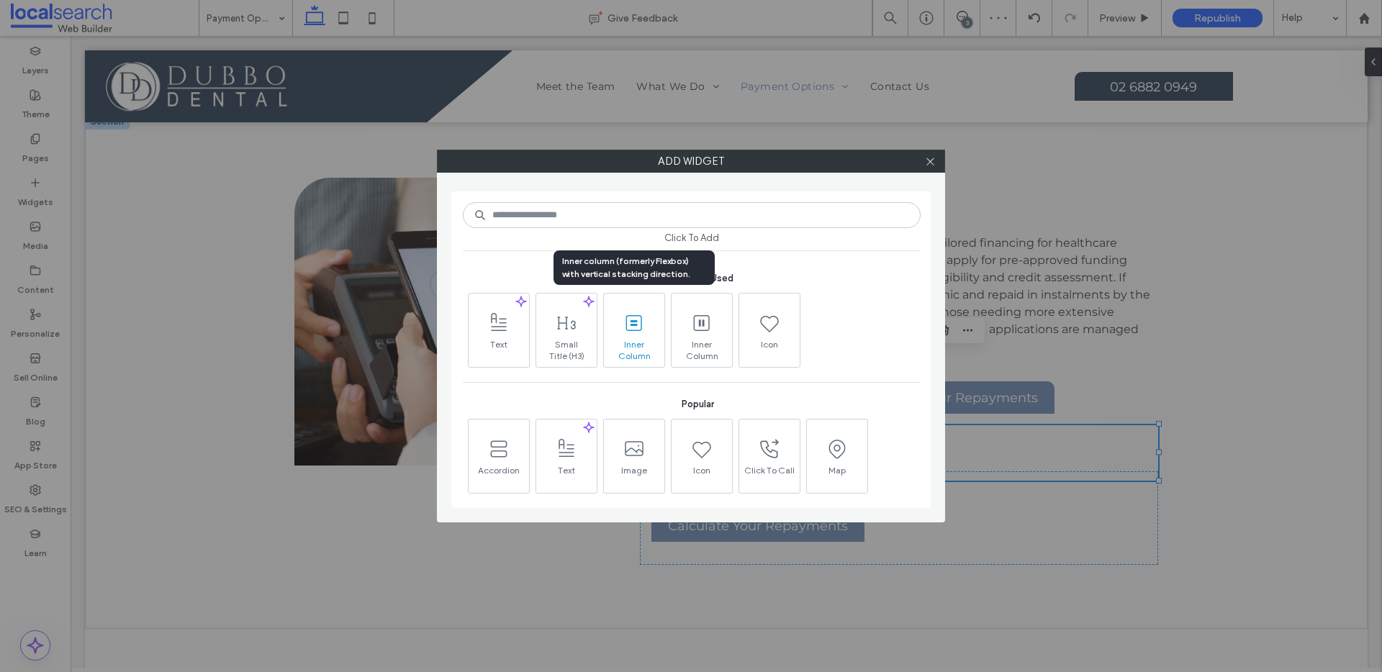
click at [623, 330] on icon at bounding box center [634, 323] width 23 height 23
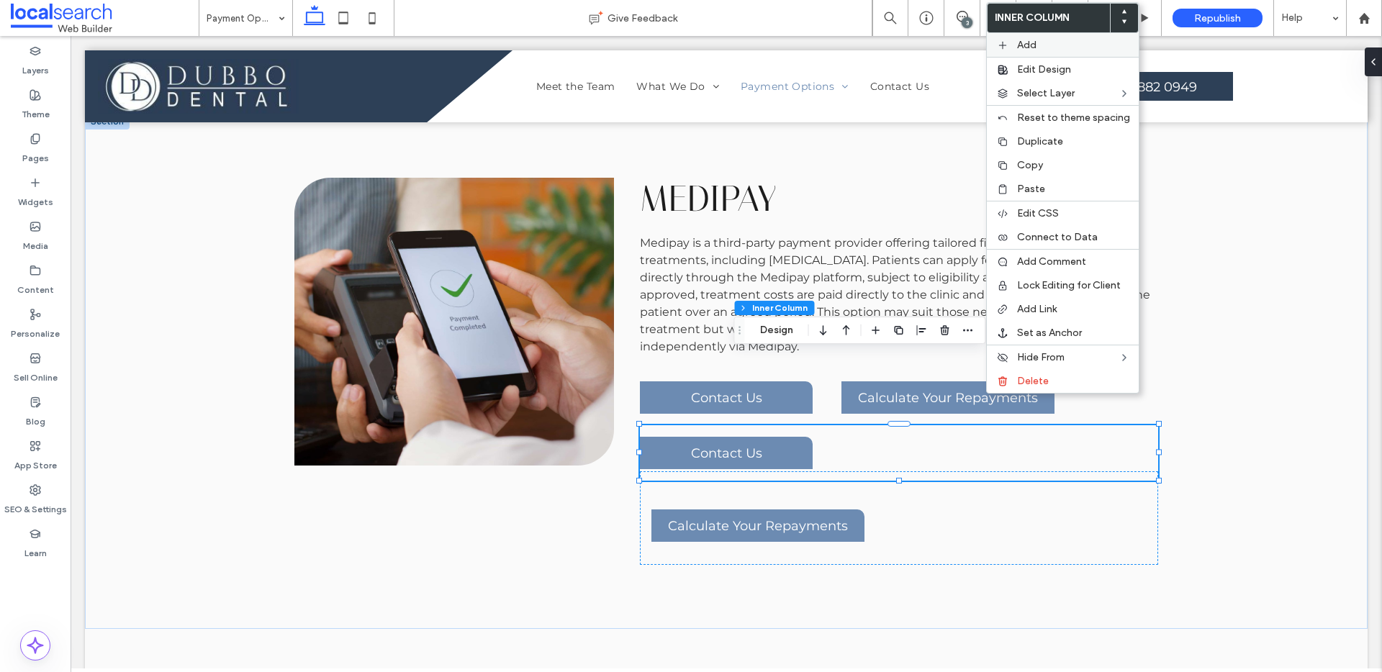
click at [1024, 45] on span "Add" at bounding box center [1026, 45] width 19 height 12
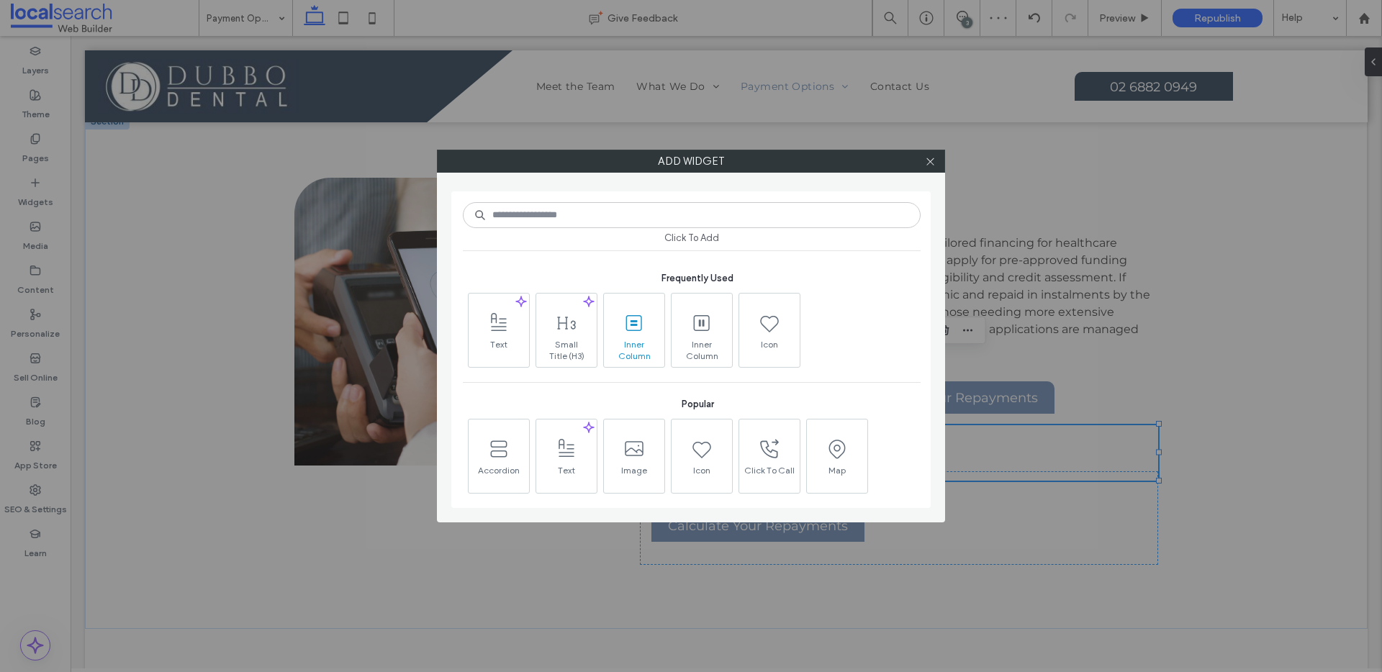
click at [633, 331] on icon at bounding box center [634, 323] width 23 height 23
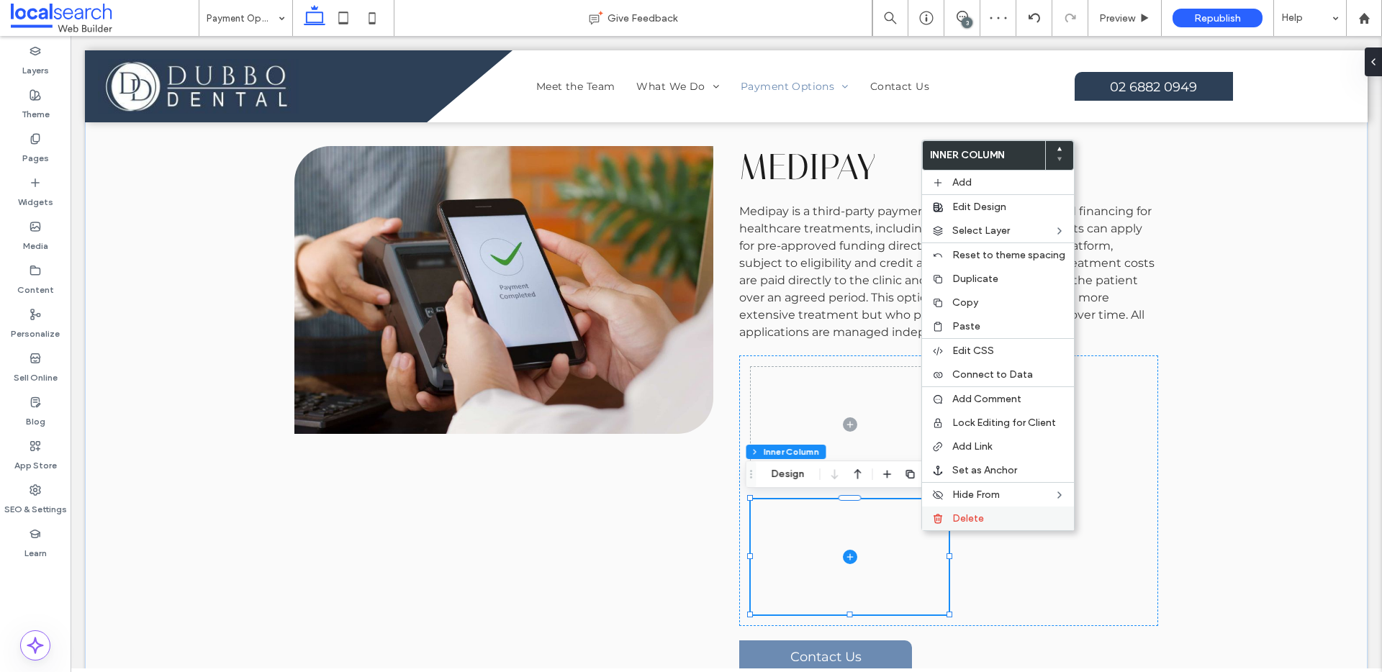
drag, startPoint x: 958, startPoint y: 520, endPoint x: 832, endPoint y: 457, distance: 140.1
click at [958, 520] on span "Delete" at bounding box center [969, 519] width 32 height 12
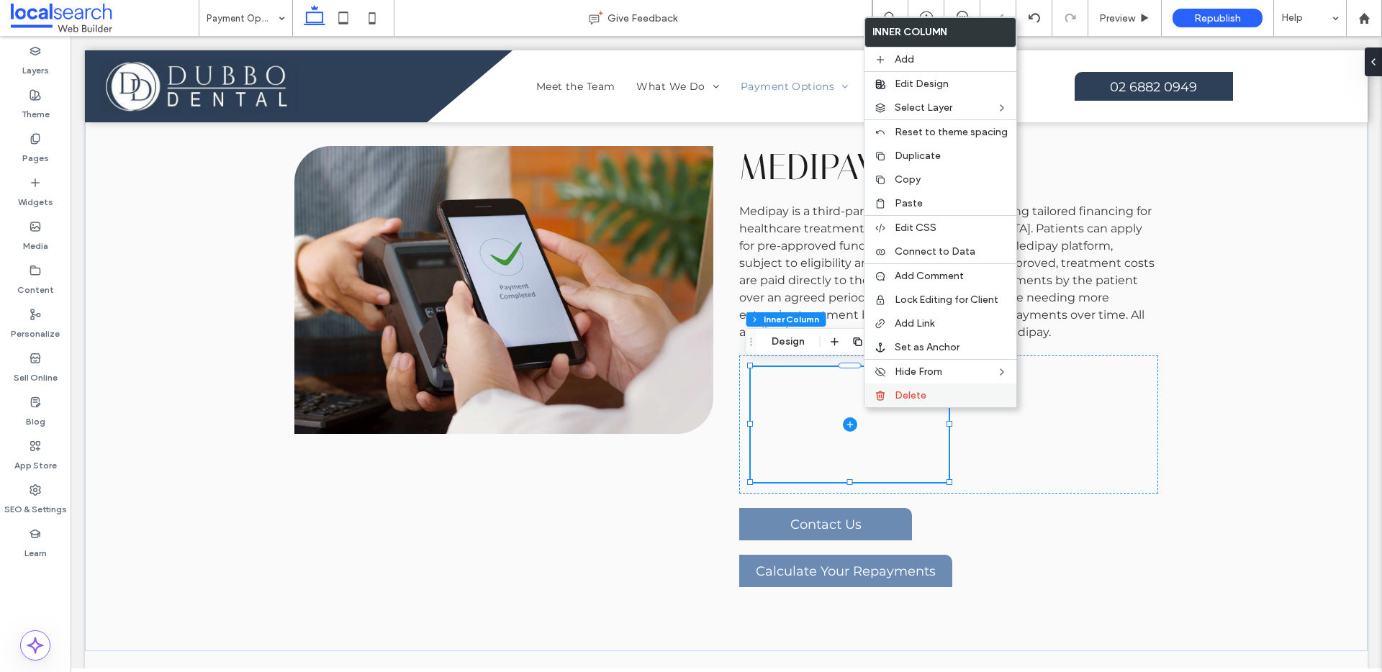
click at [912, 399] on span "Delete" at bounding box center [911, 396] width 32 height 12
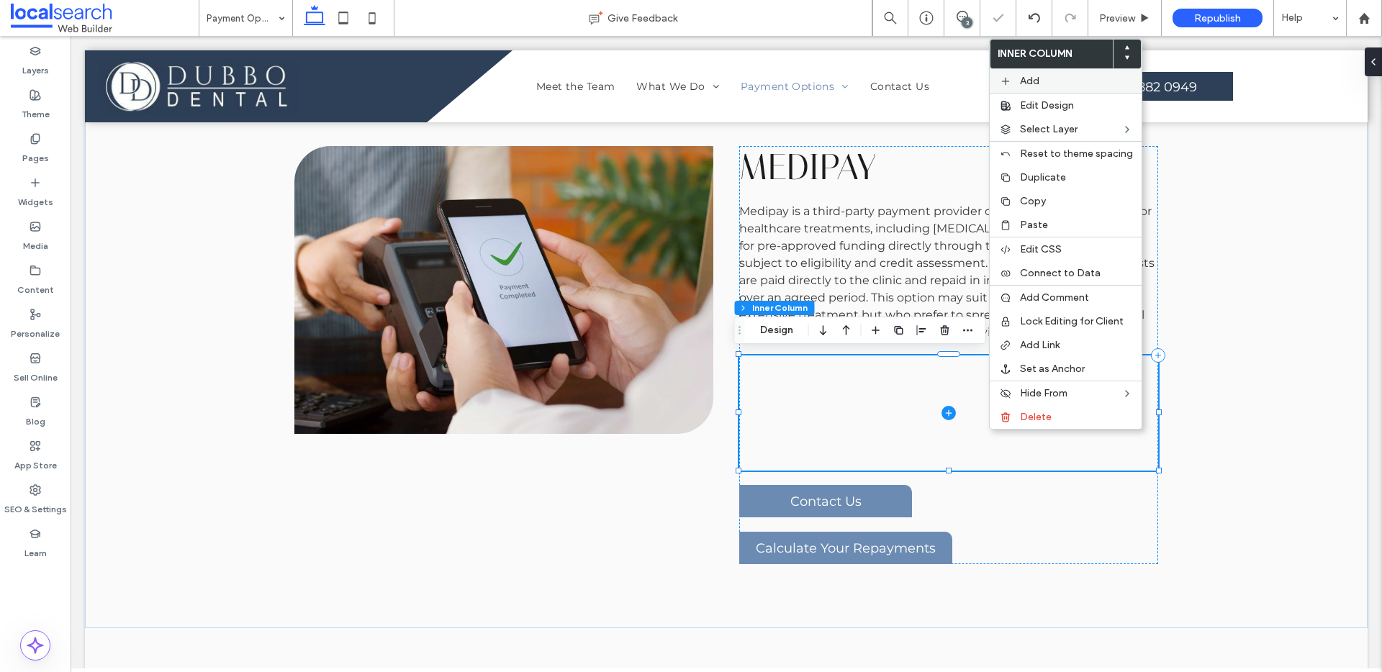
click at [1045, 88] on div "Add" at bounding box center [1066, 81] width 152 height 24
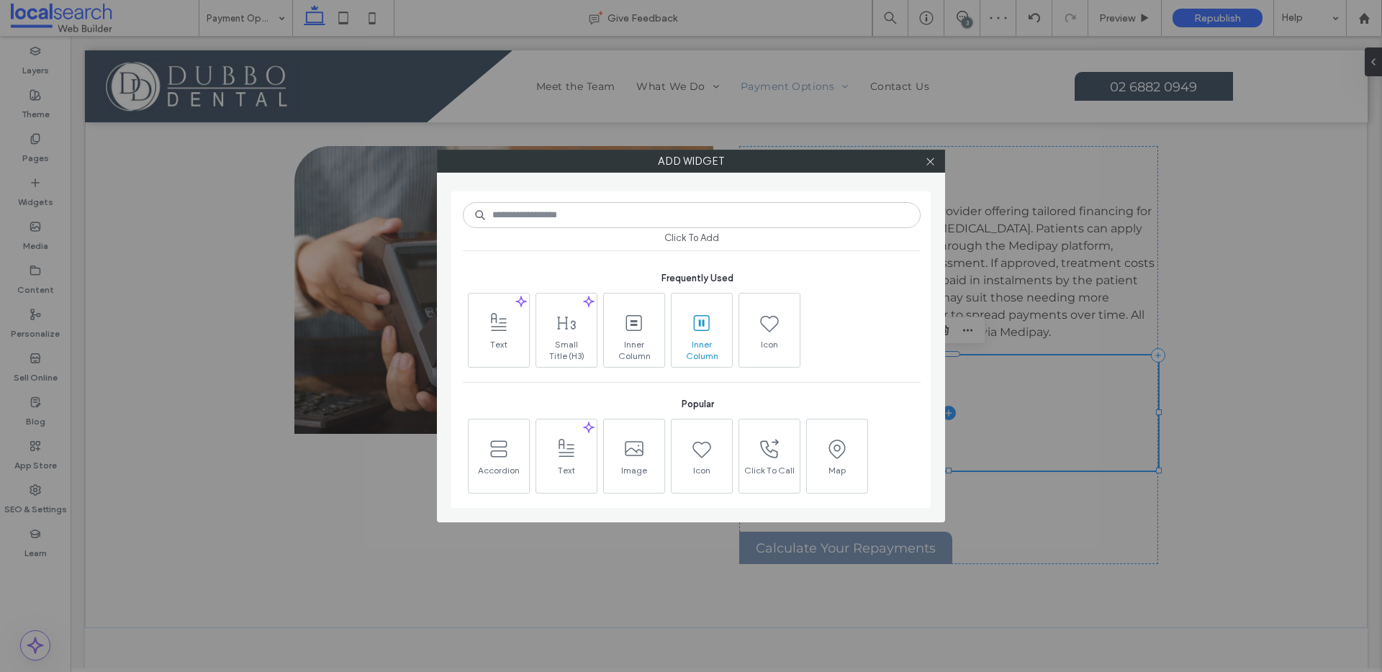
click at [686, 329] on span at bounding box center [702, 323] width 60 height 32
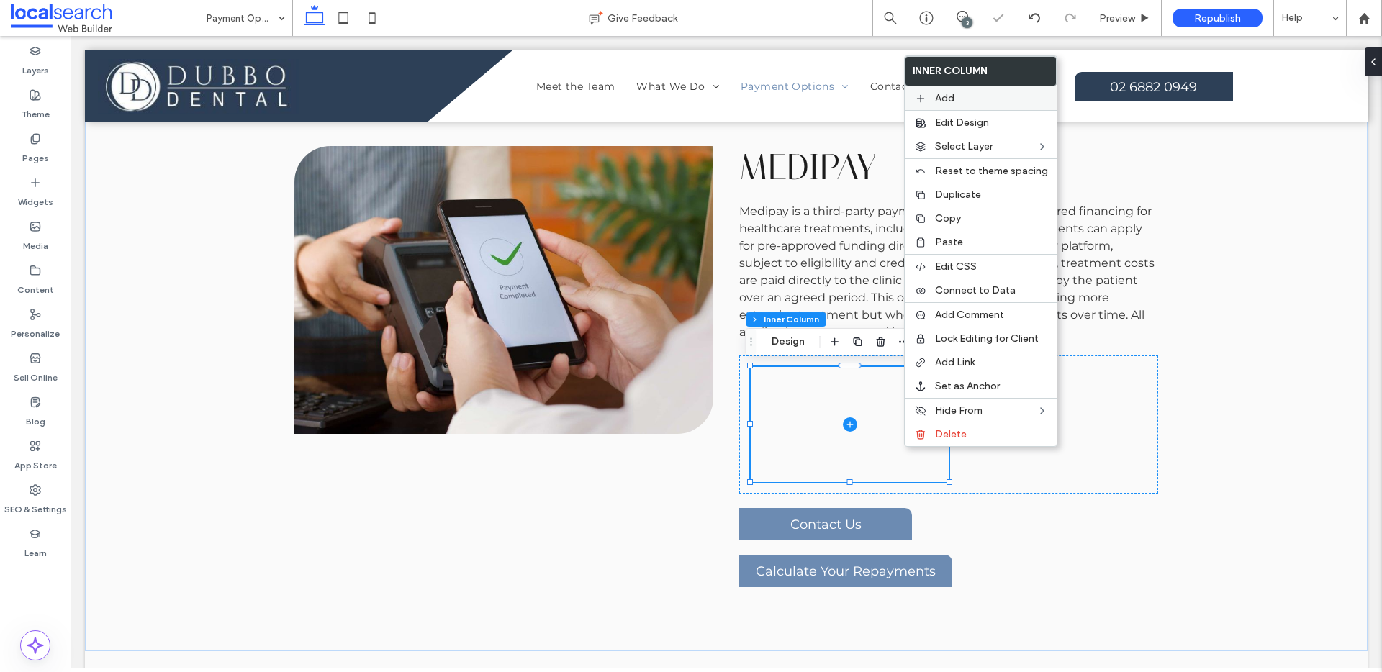
click at [997, 102] on label "Add" at bounding box center [991, 98] width 113 height 12
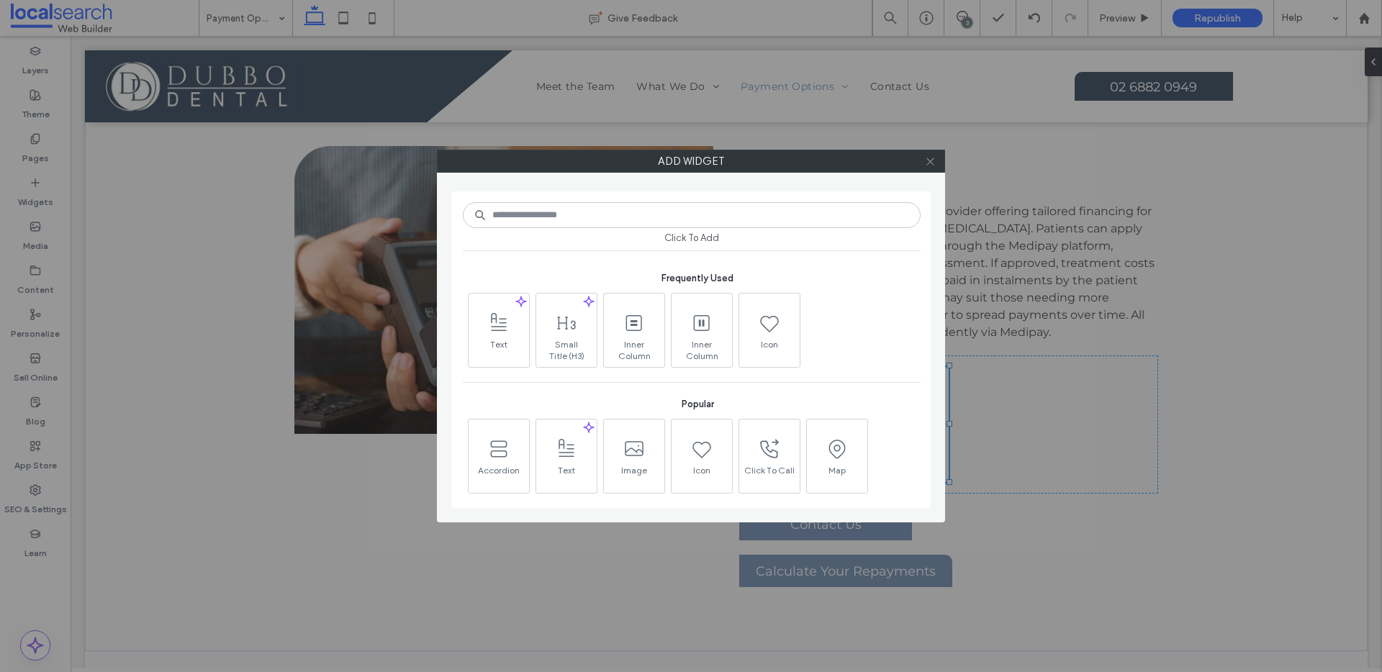
click at [931, 156] on icon at bounding box center [930, 161] width 11 height 11
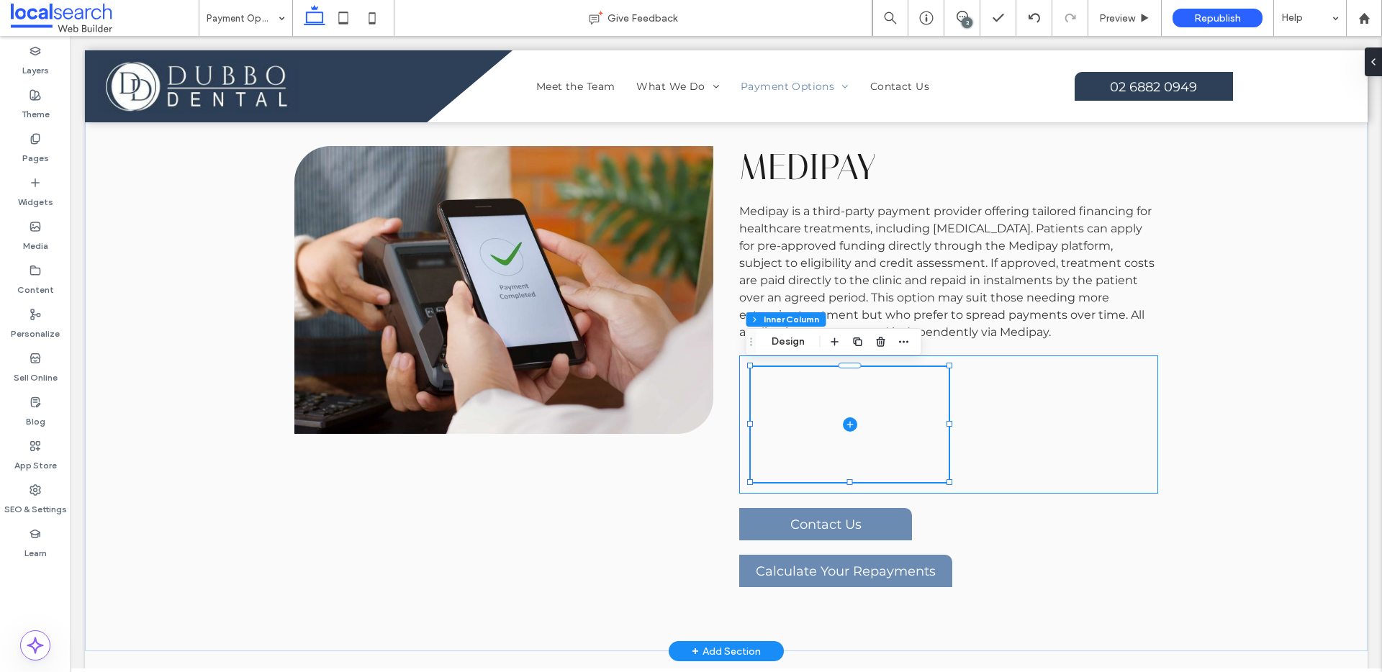
click at [1007, 404] on div at bounding box center [948, 425] width 419 height 138
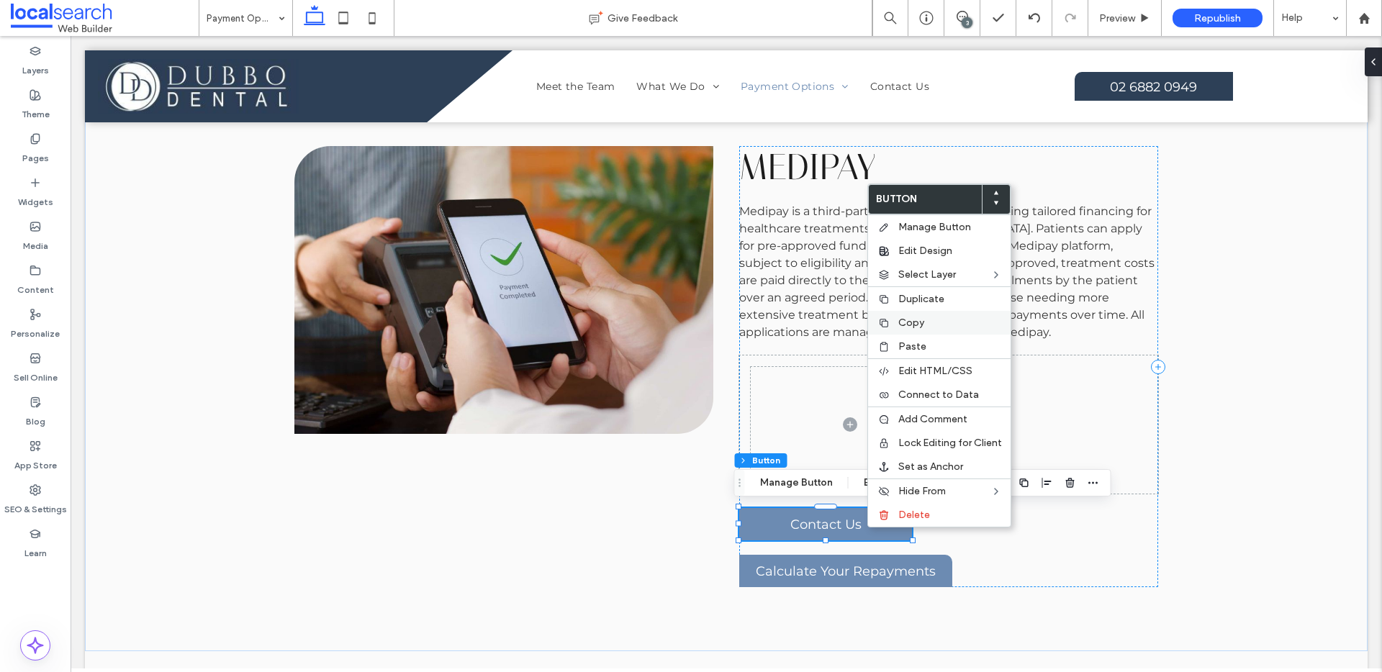
click at [914, 319] on span "Copy" at bounding box center [912, 323] width 26 height 12
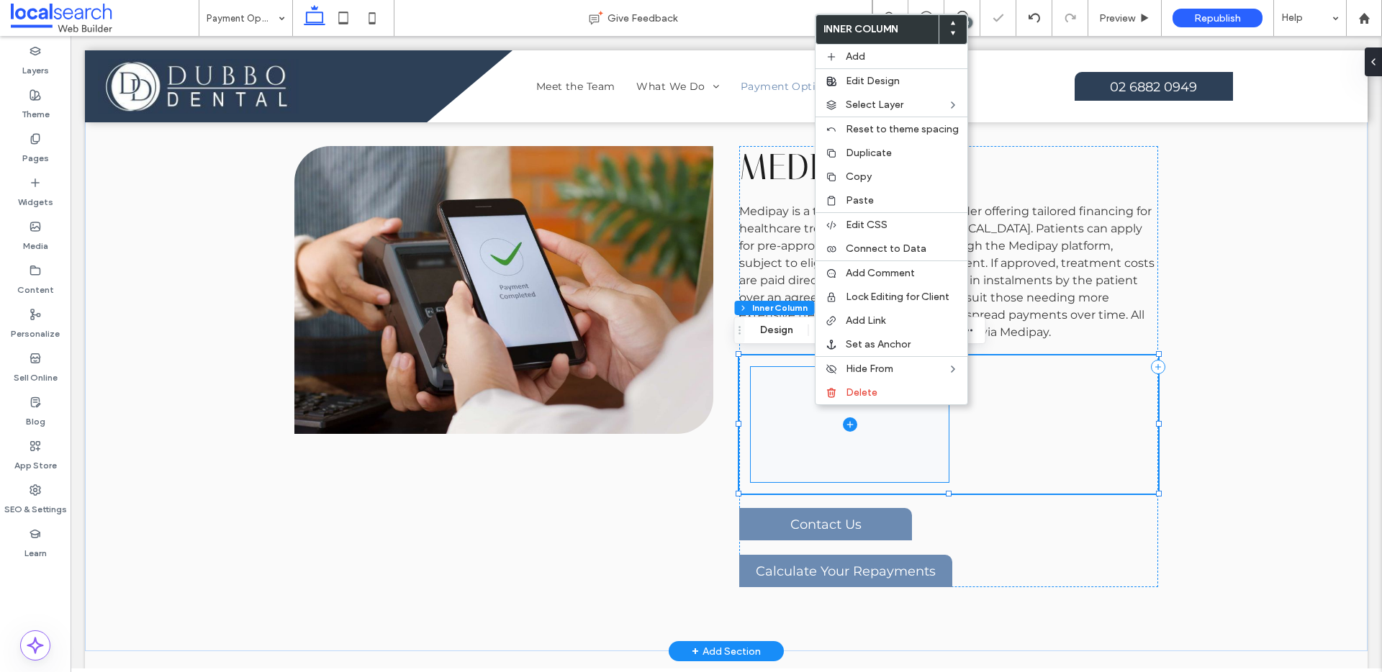
click at [805, 400] on span at bounding box center [850, 424] width 198 height 115
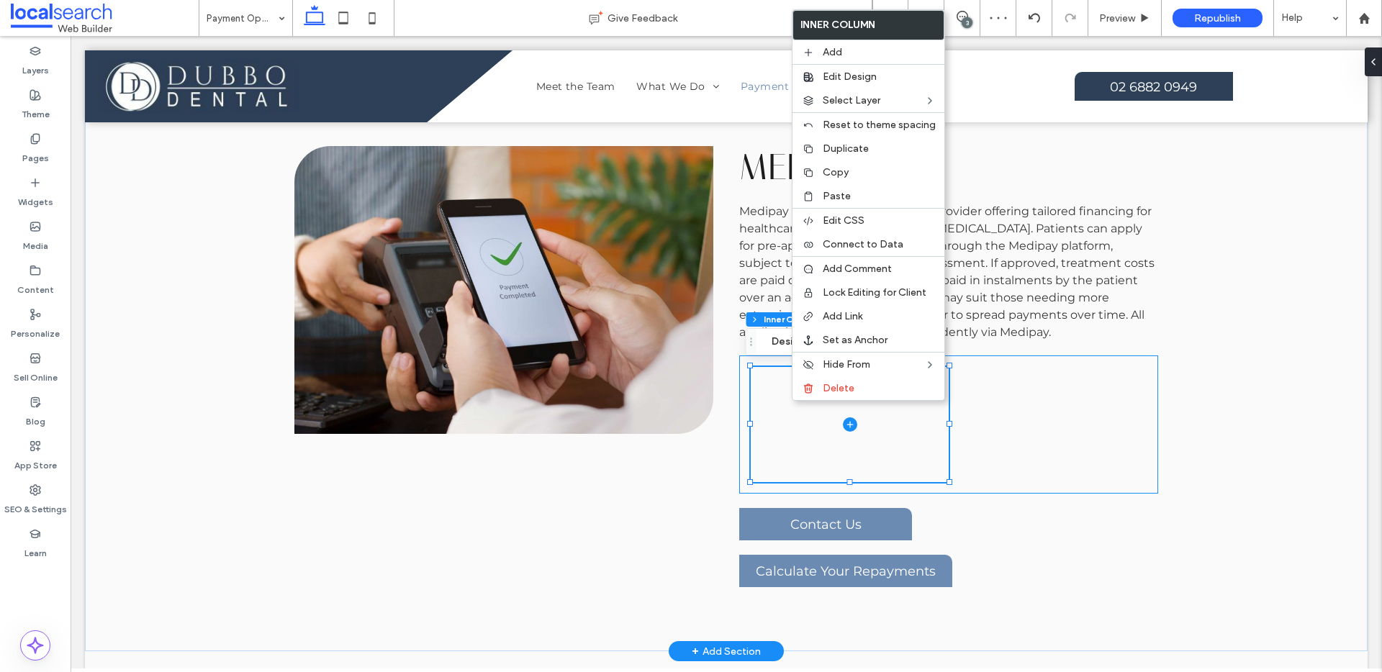
click at [1035, 414] on div at bounding box center [948, 425] width 419 height 138
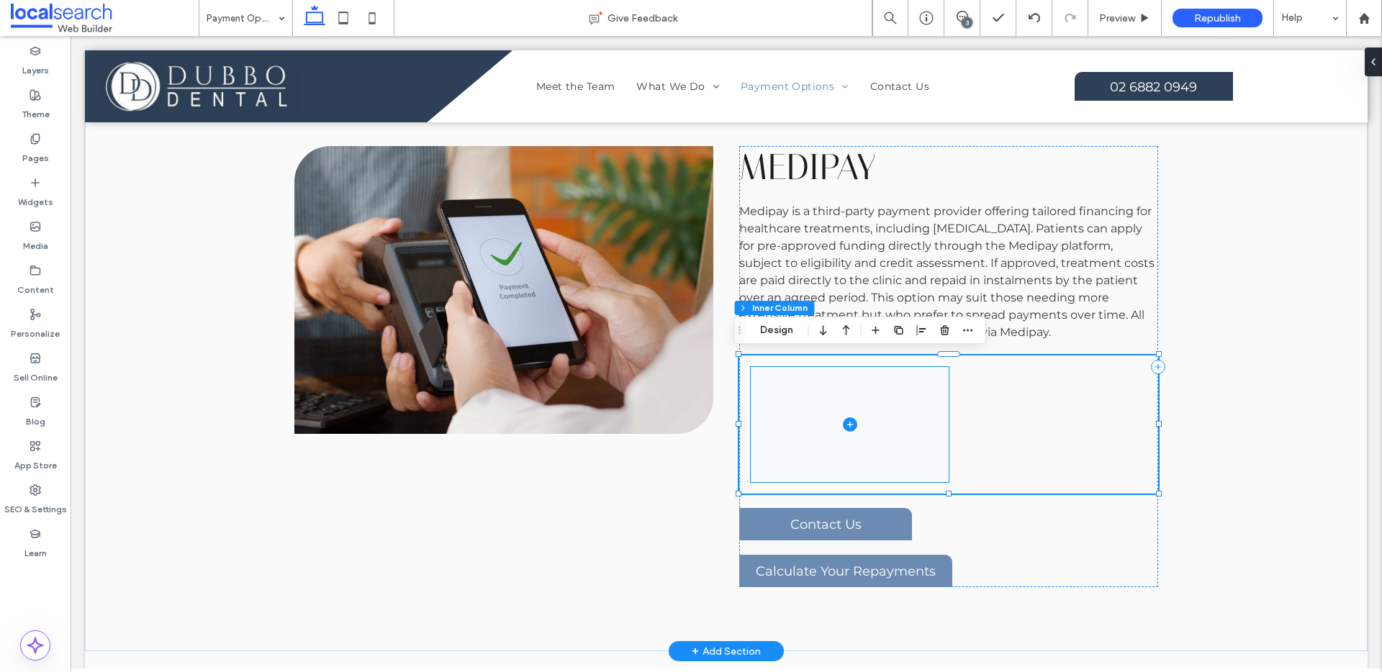
click at [897, 420] on span at bounding box center [850, 424] width 198 height 115
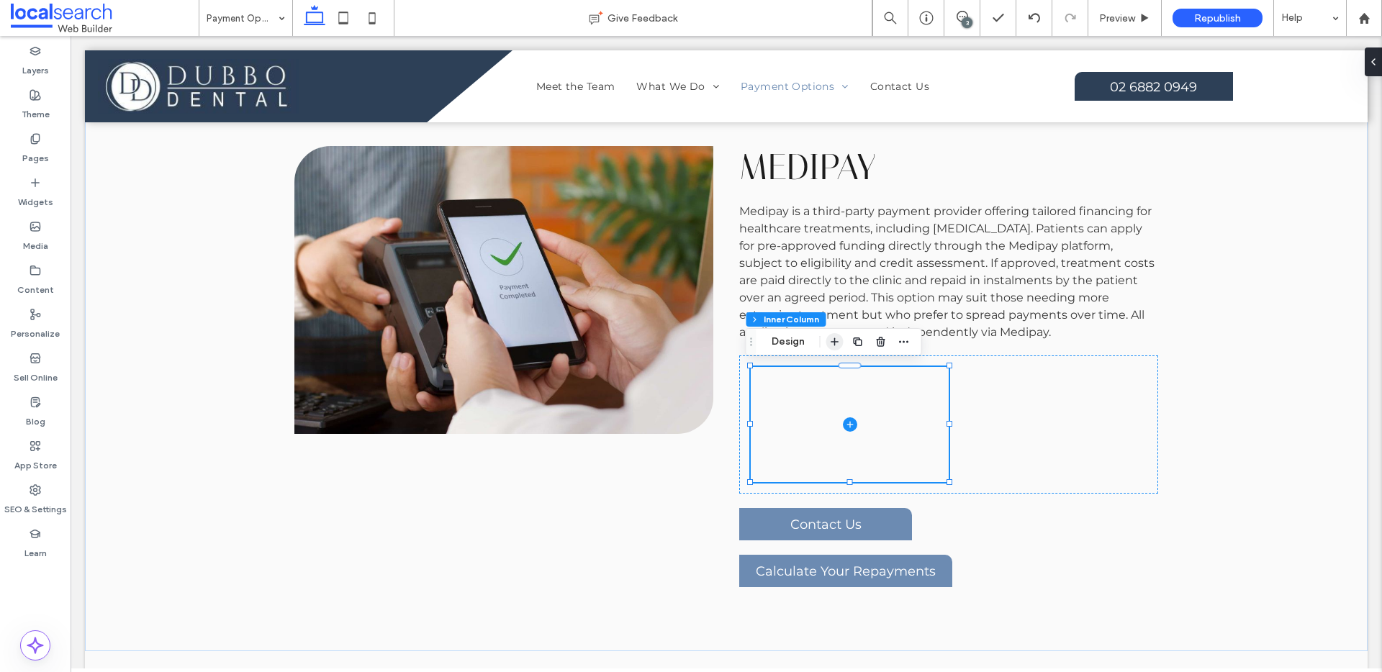
click at [833, 338] on icon "button" at bounding box center [835, 342] width 12 height 12
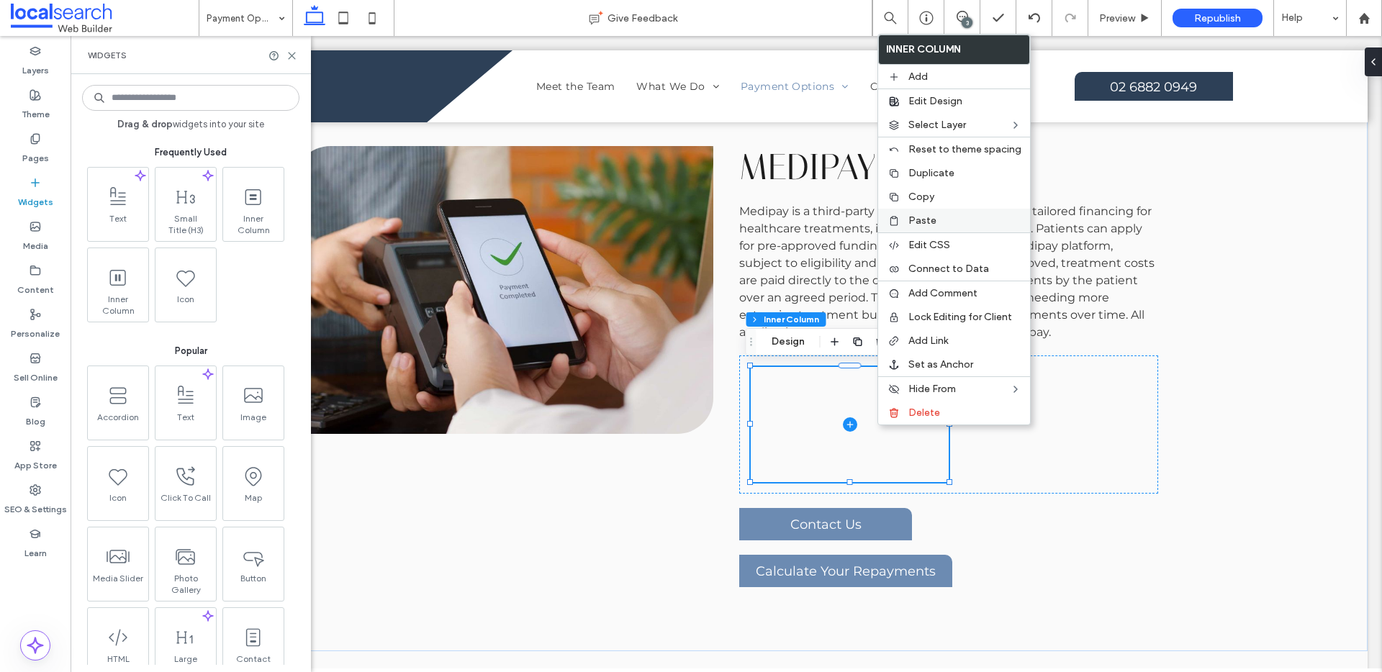
click at [917, 217] on span "Paste" at bounding box center [923, 221] width 28 height 12
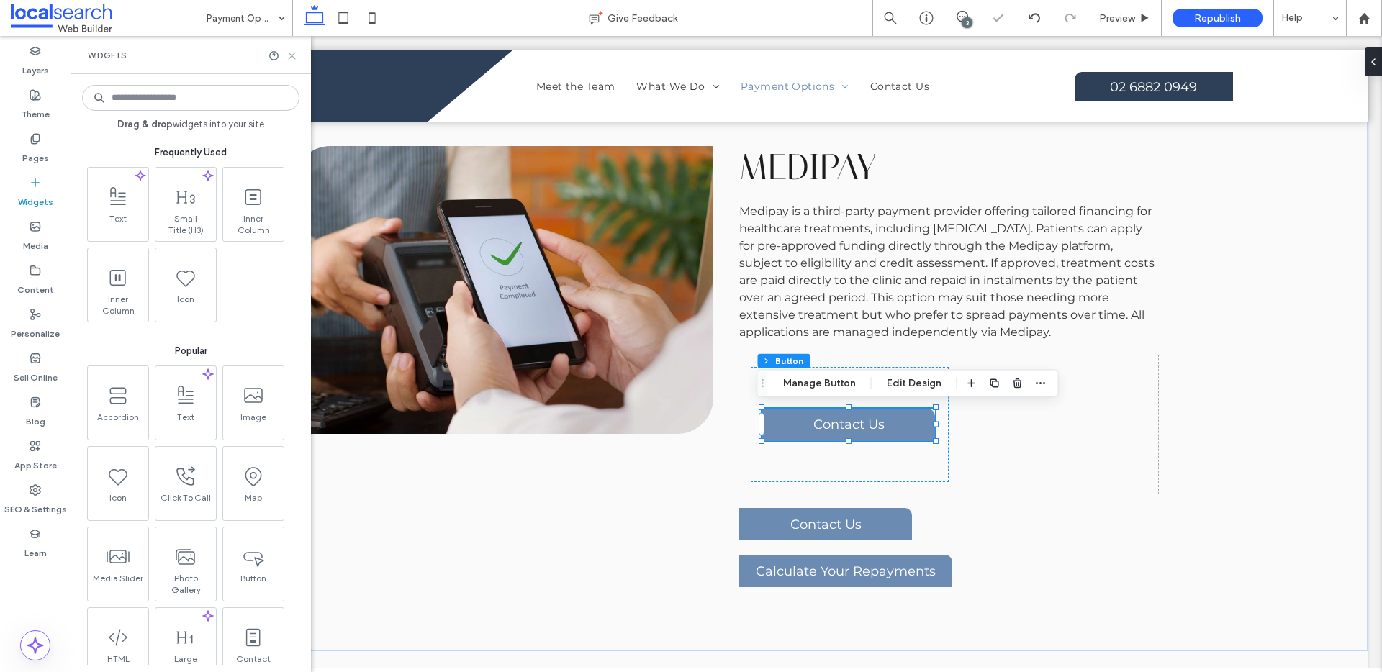
click at [293, 55] on icon at bounding box center [292, 55] width 11 height 11
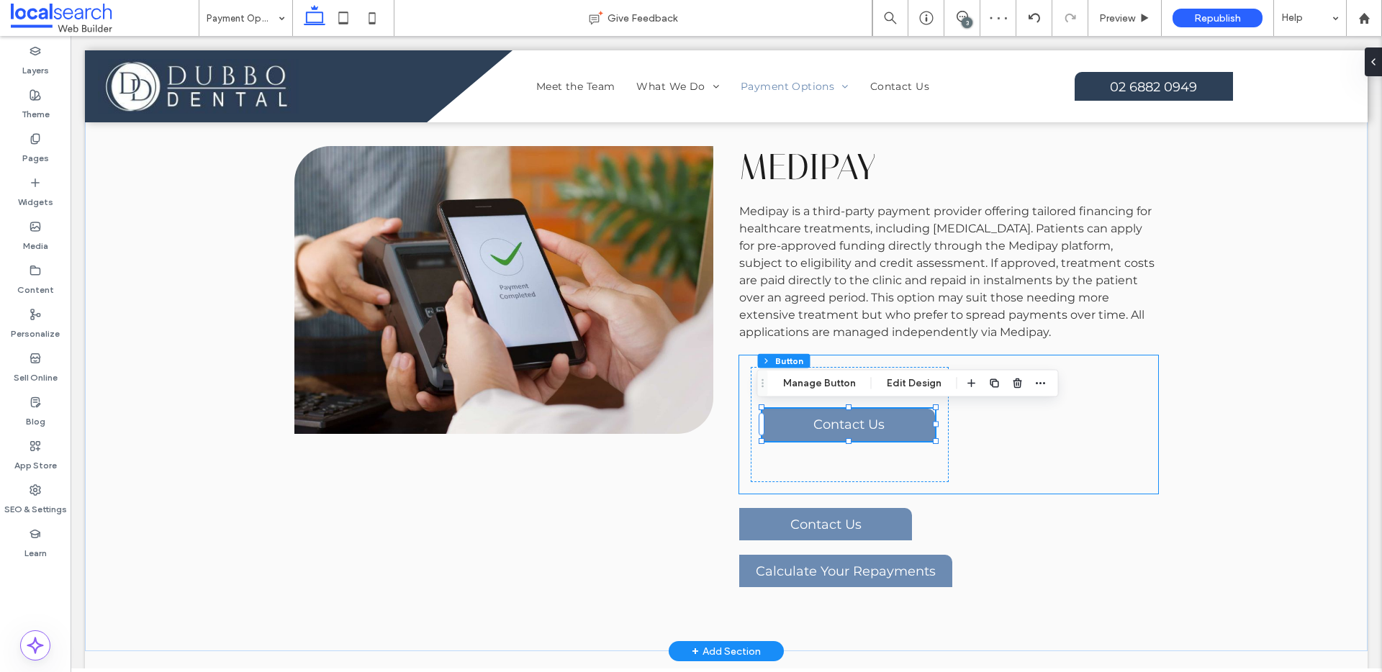
click at [961, 448] on div "Contact Us" at bounding box center [948, 425] width 419 height 138
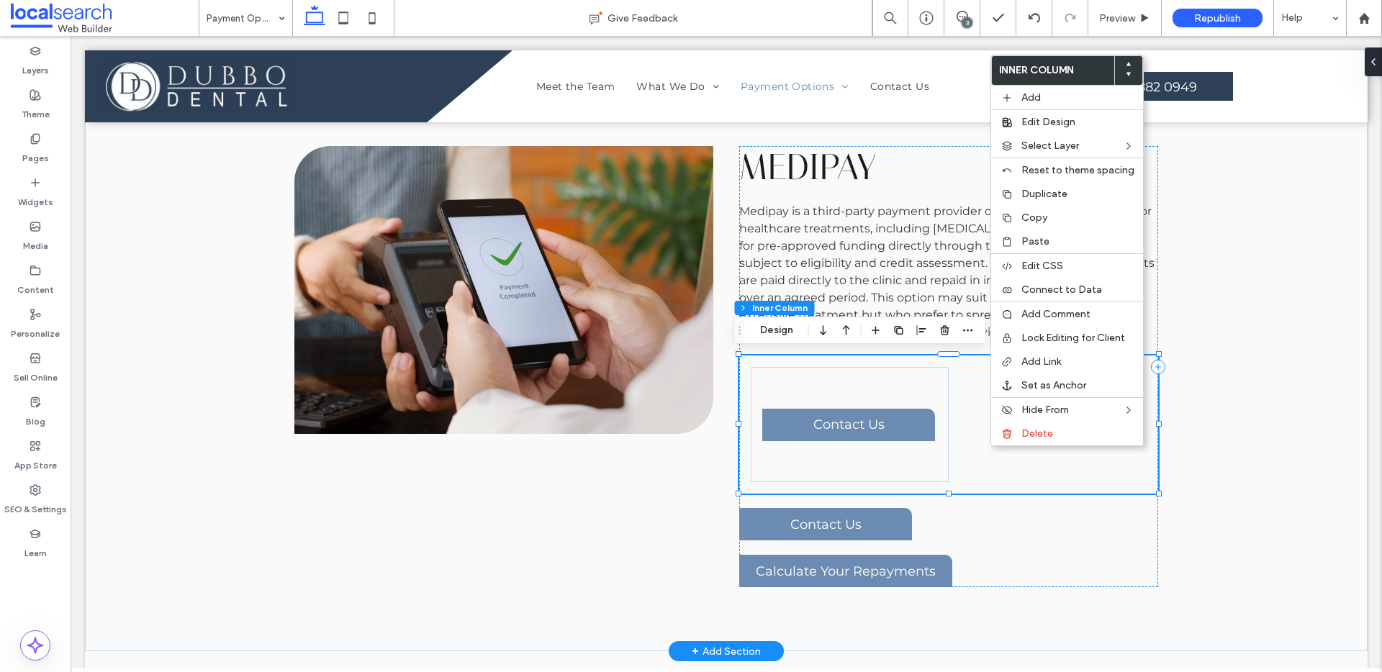
click at [963, 469] on div "Contact Us" at bounding box center [948, 425] width 419 height 138
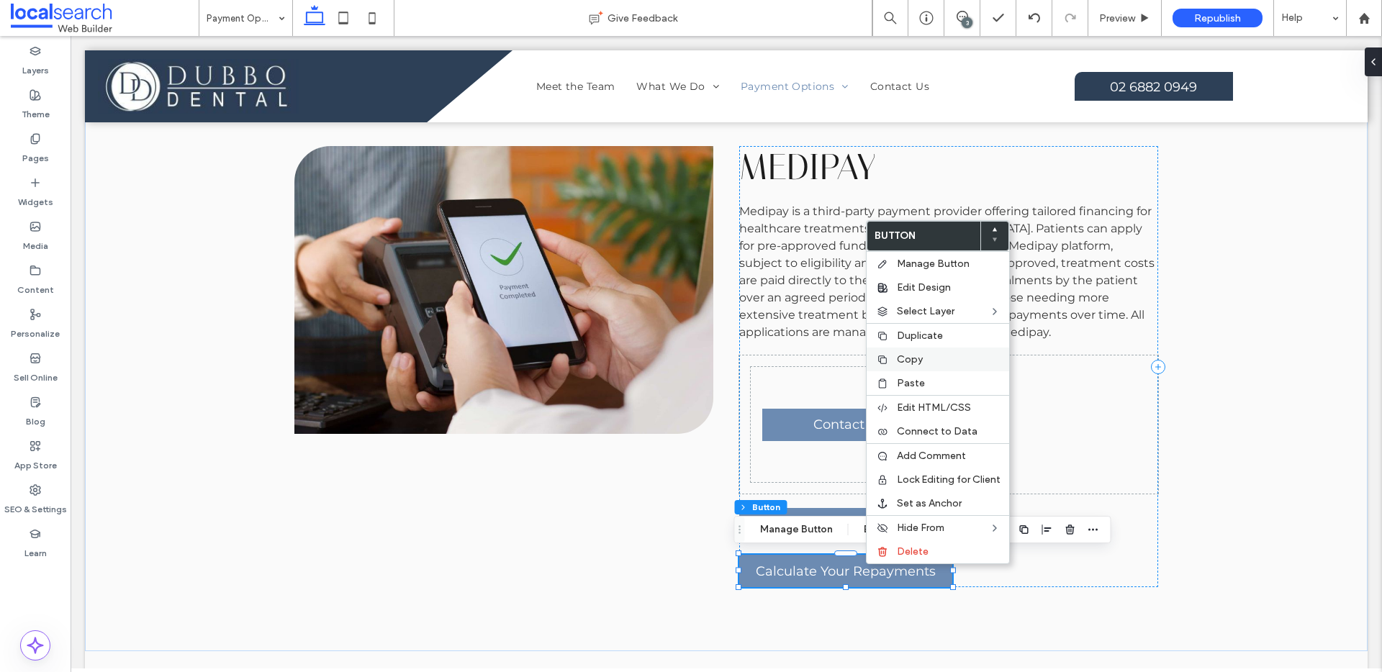
click at [904, 351] on div "Copy" at bounding box center [938, 360] width 143 height 24
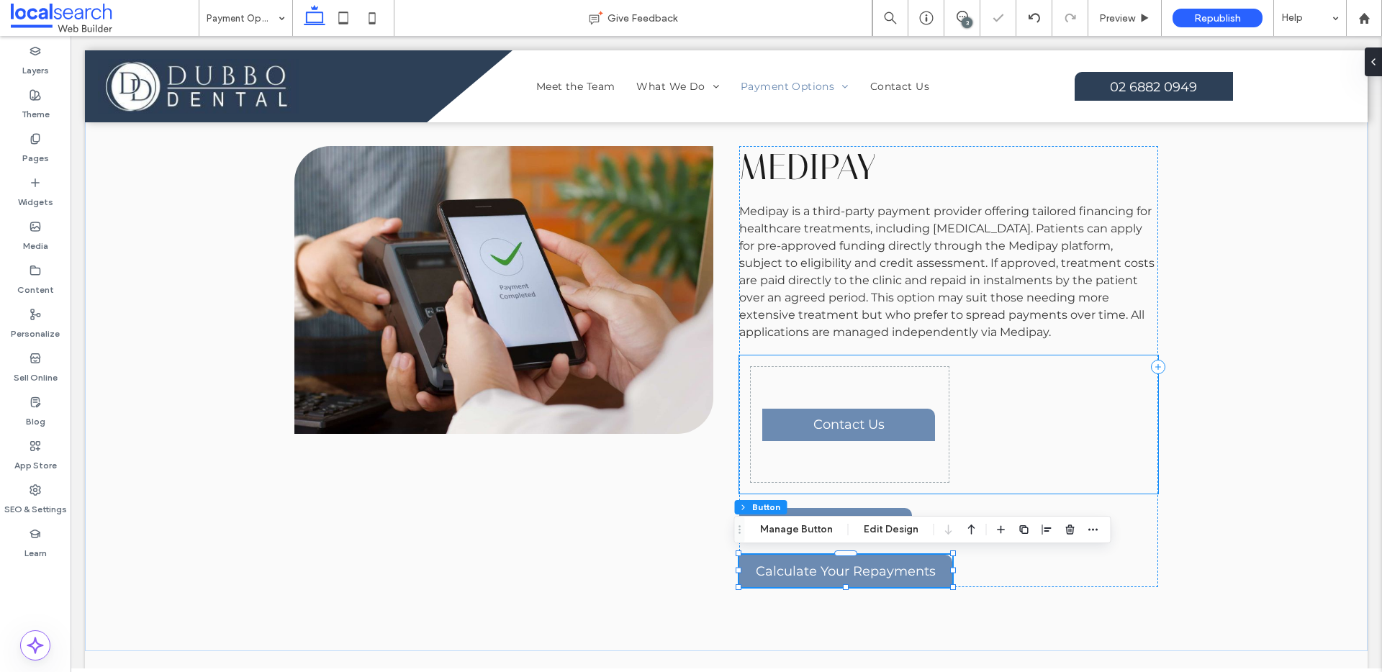
click at [1045, 408] on div "Contact Us" at bounding box center [948, 425] width 419 height 138
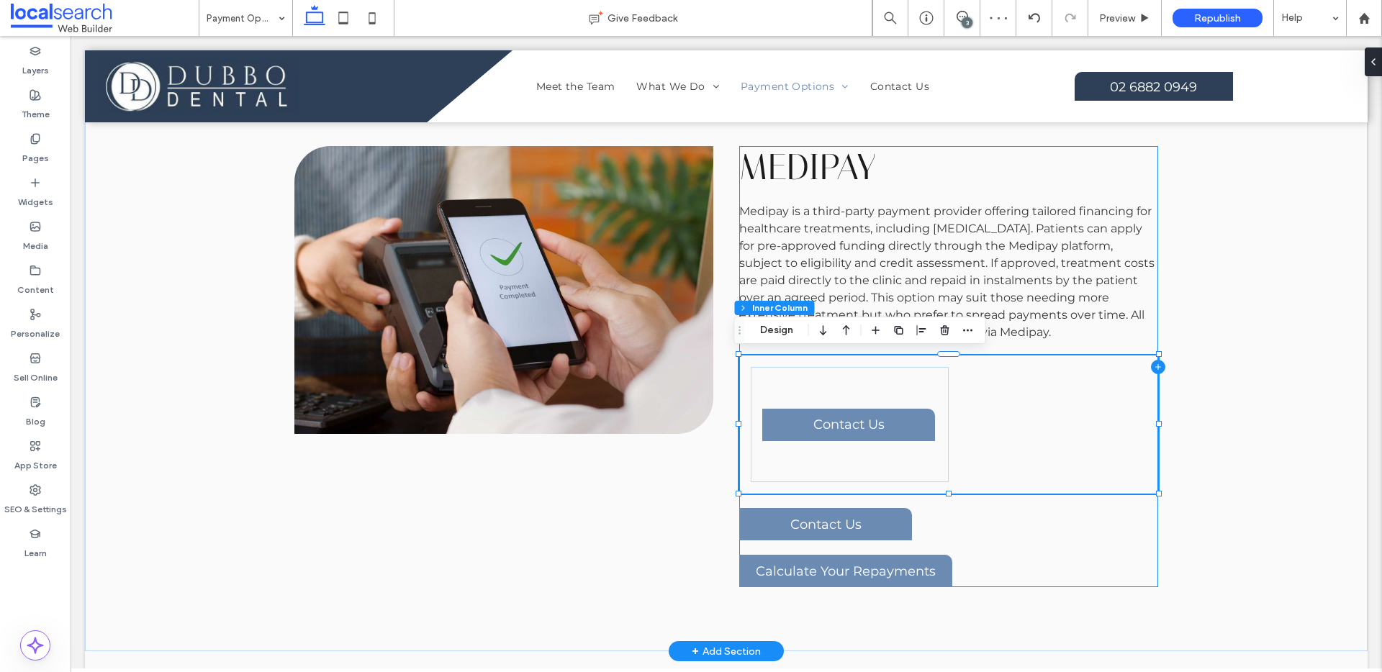
click at [1154, 367] on icon at bounding box center [1158, 367] width 14 height 14
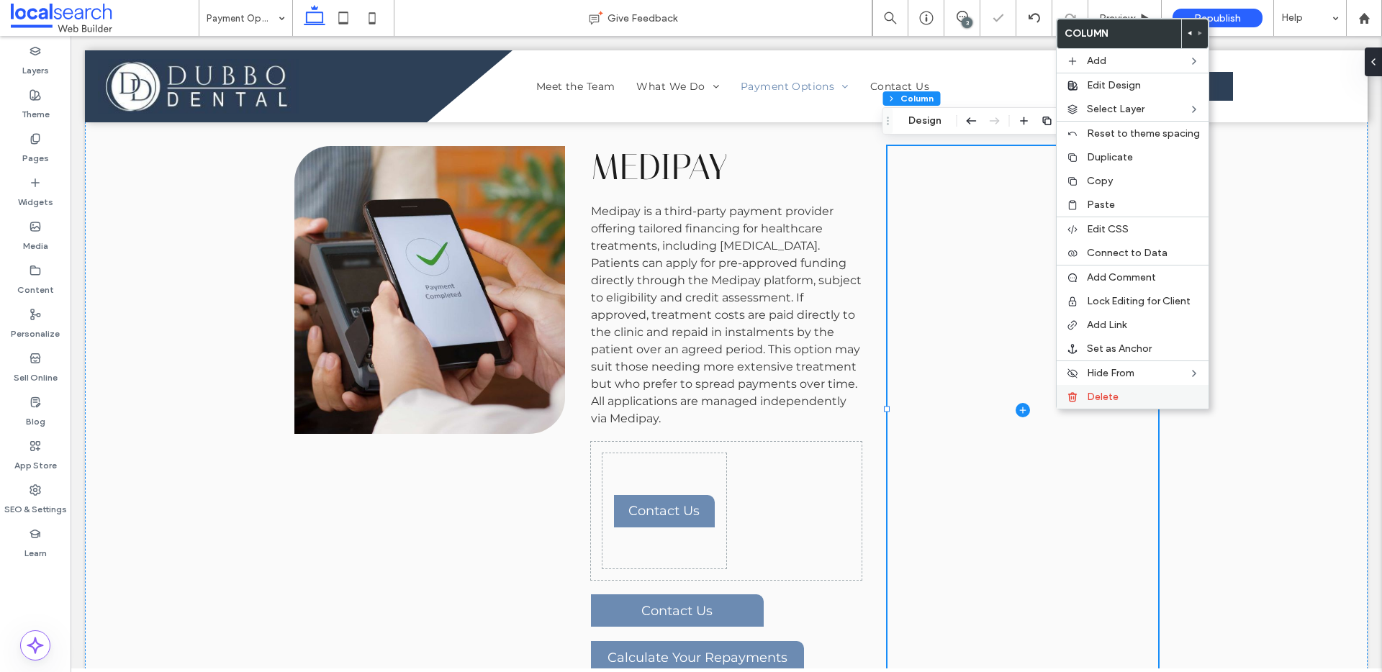
click at [1081, 399] on div "Delete" at bounding box center [1133, 397] width 152 height 24
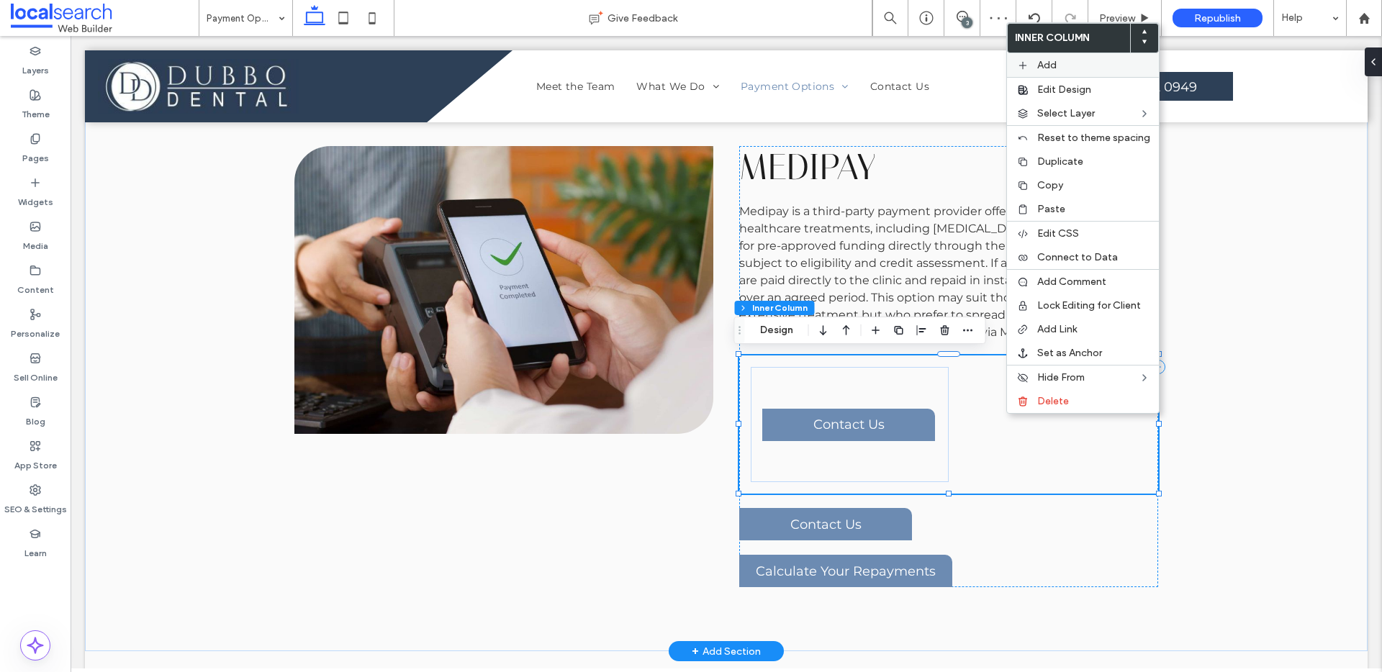
click at [1059, 65] on label "Add" at bounding box center [1093, 65] width 113 height 12
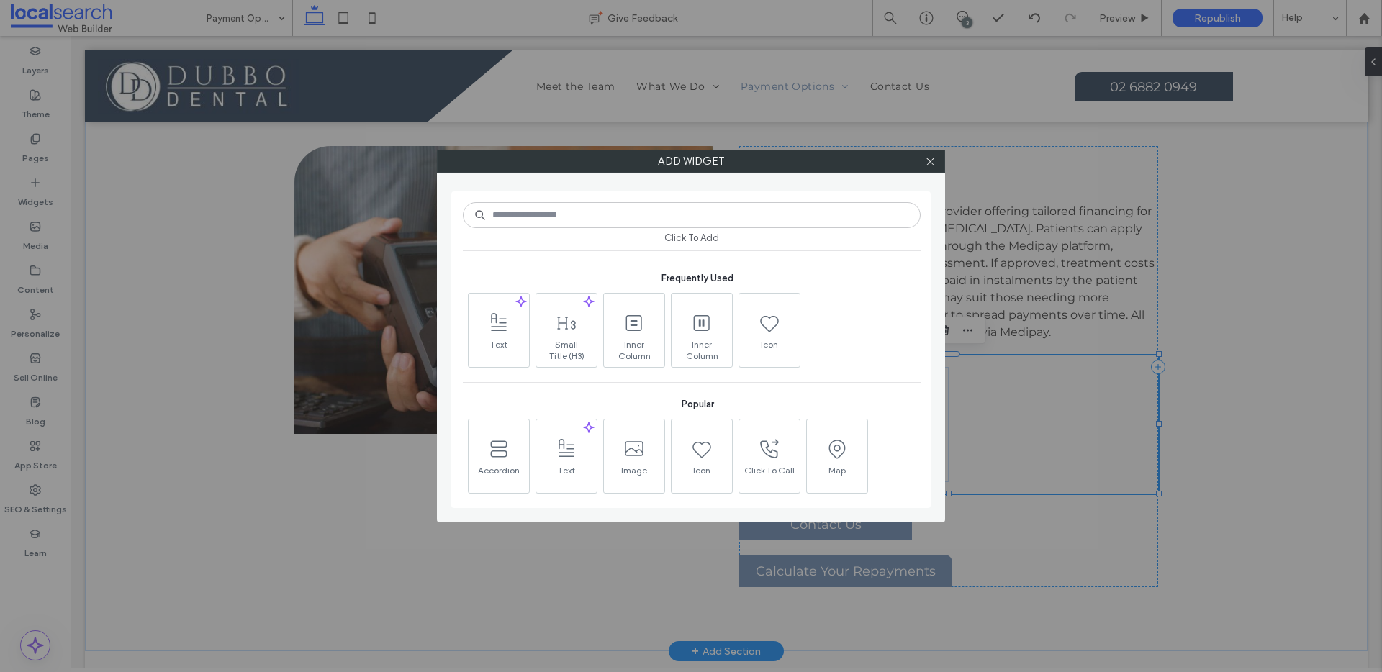
click at [631, 219] on input at bounding box center [692, 215] width 458 height 26
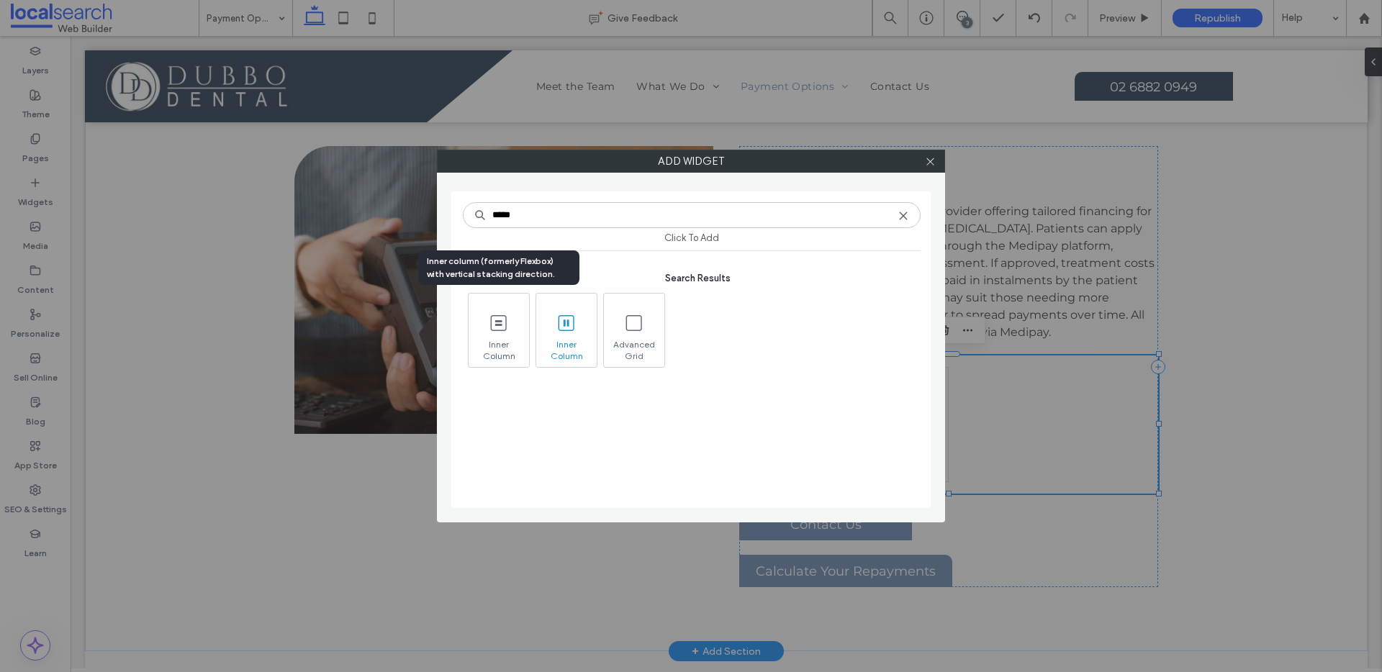
type input "*****"
click at [558, 340] on span "Inner Column" at bounding box center [566, 349] width 60 height 20
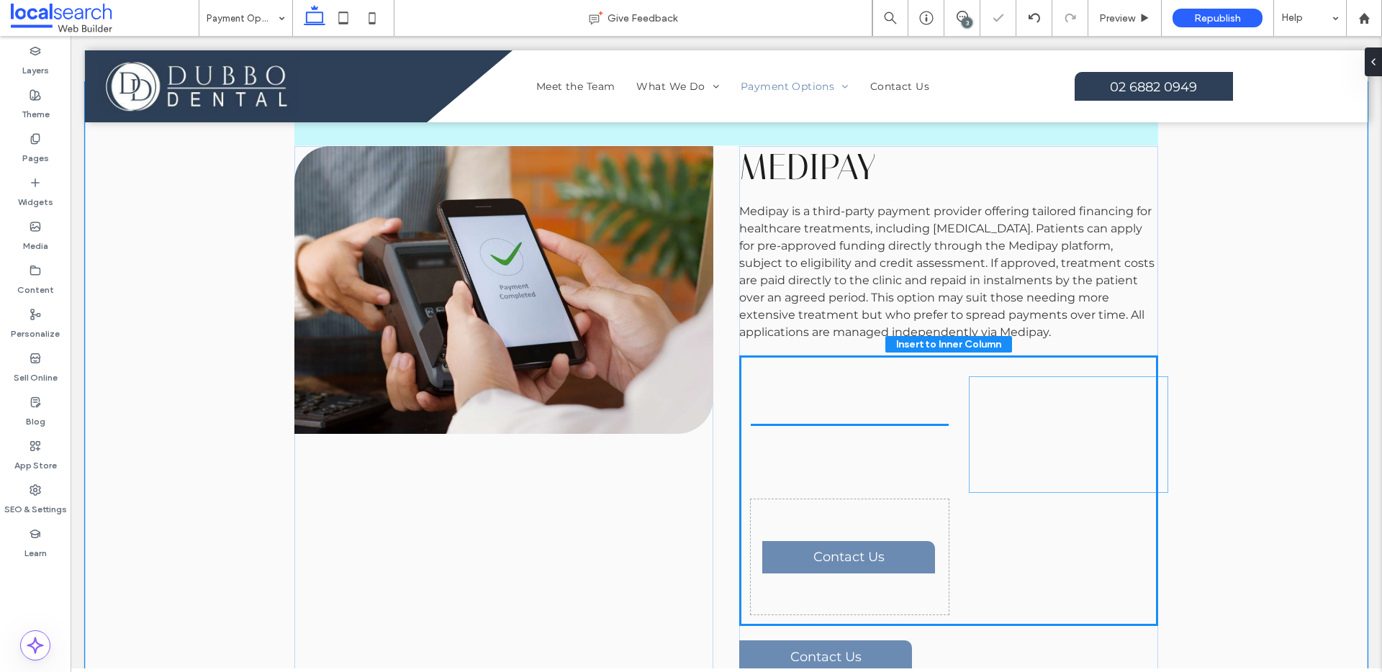
scroll to position [381, 0]
drag, startPoint x: 850, startPoint y: 522, endPoint x: 871, endPoint y: 375, distance: 148.4
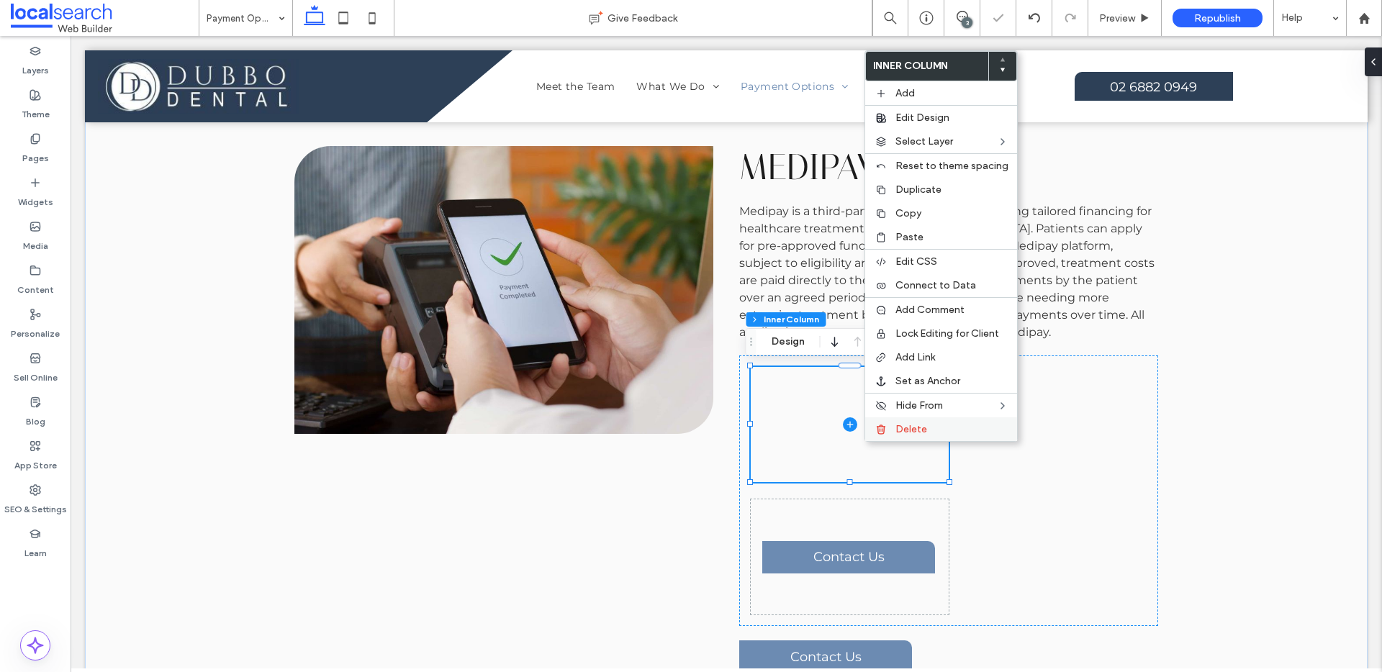
click at [907, 433] on span "Delete" at bounding box center [912, 429] width 32 height 12
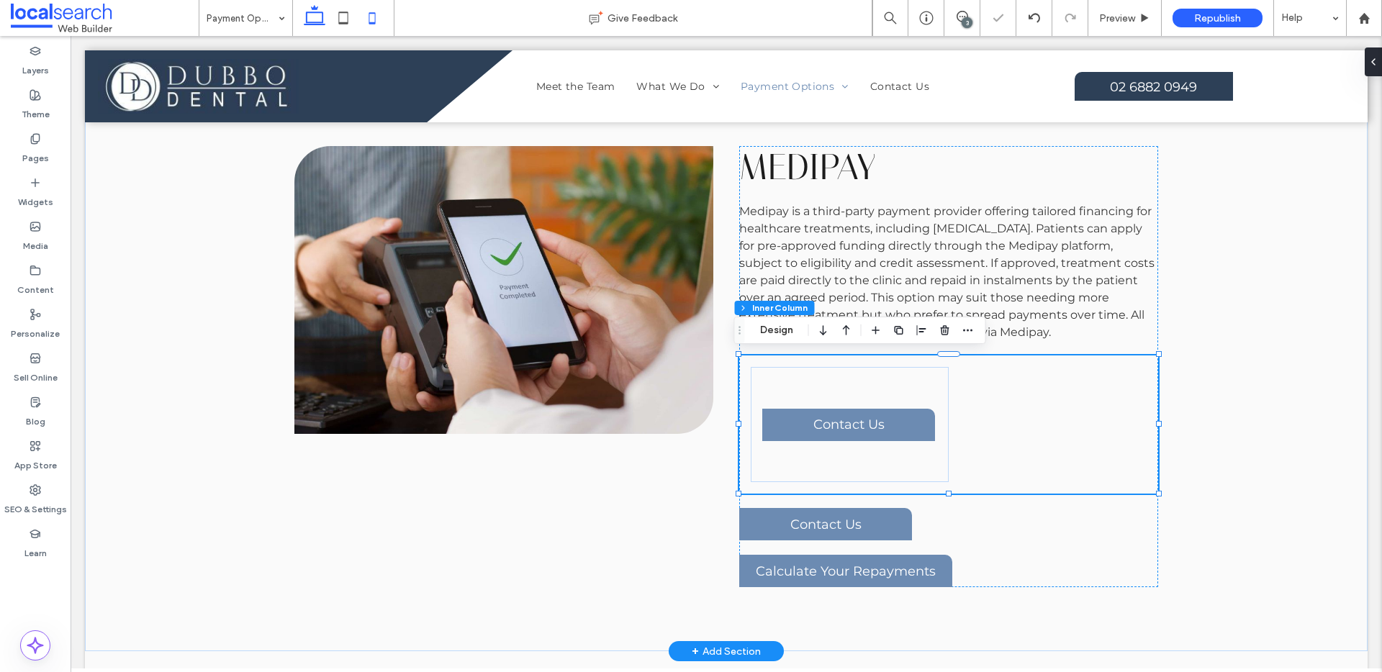
click at [384, 14] on icon at bounding box center [372, 18] width 29 height 29
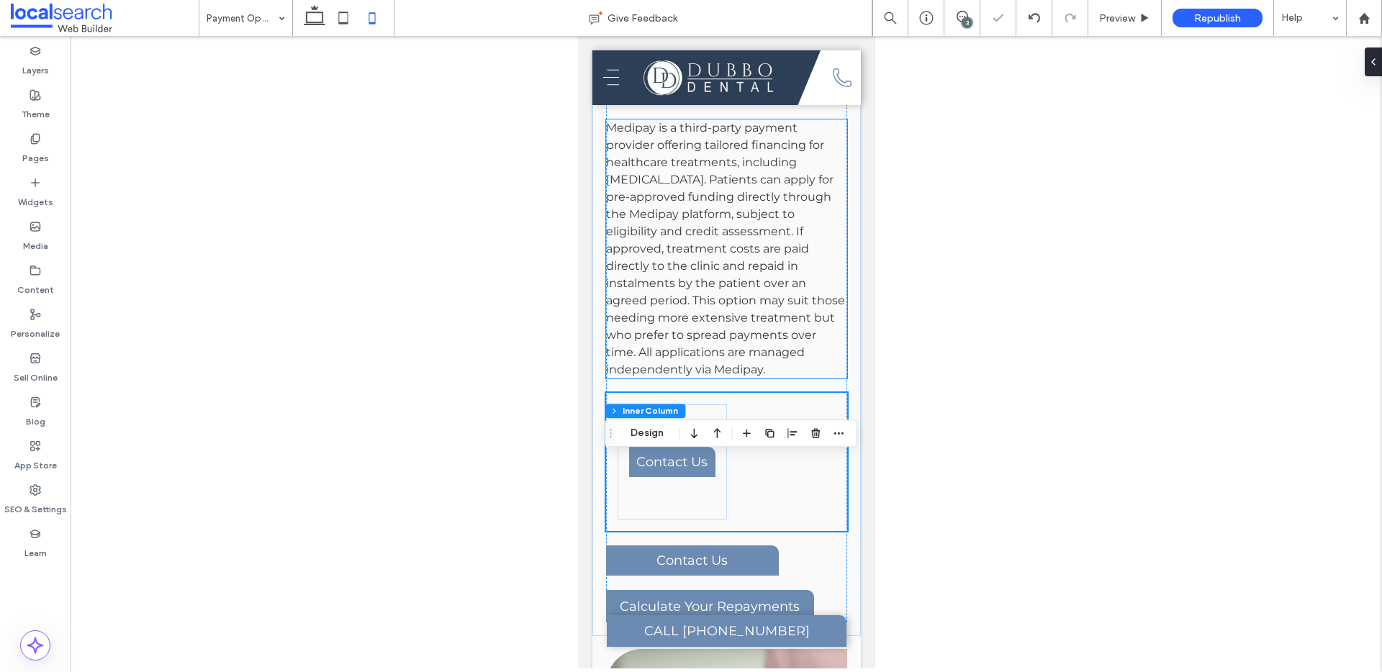
scroll to position [460, 0]
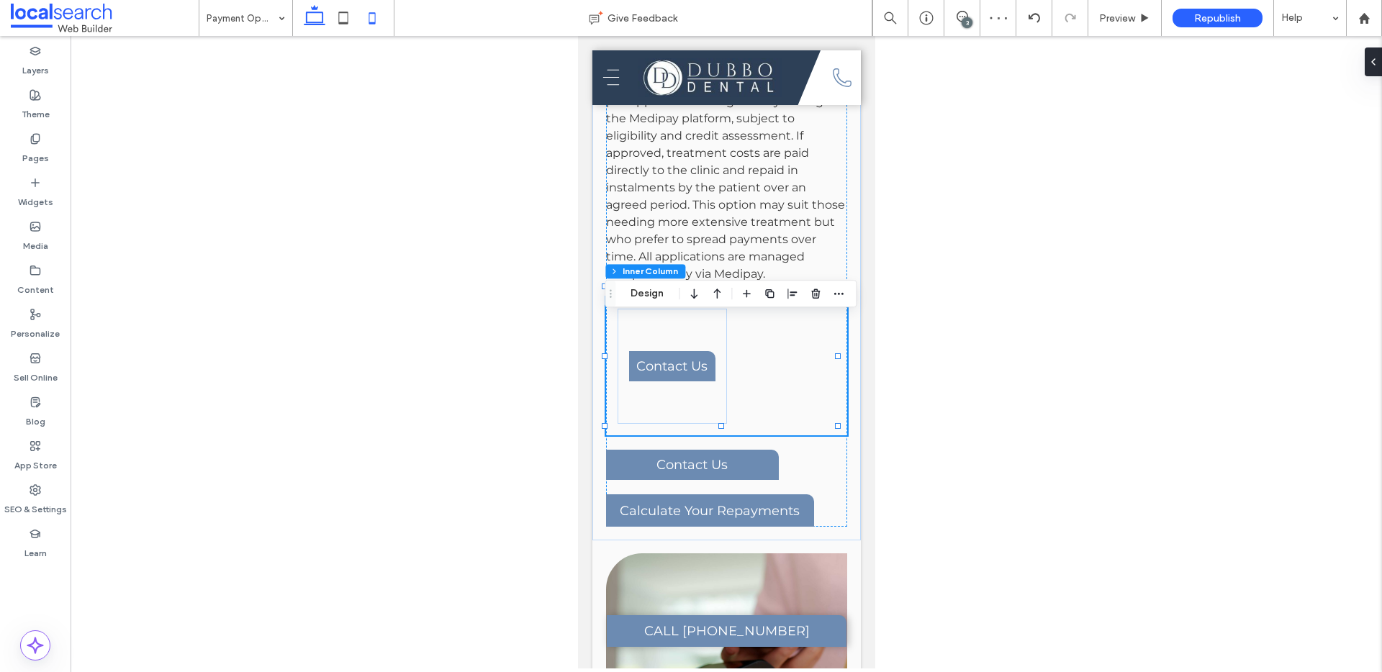
click at [310, 23] on icon at bounding box center [314, 18] width 29 height 29
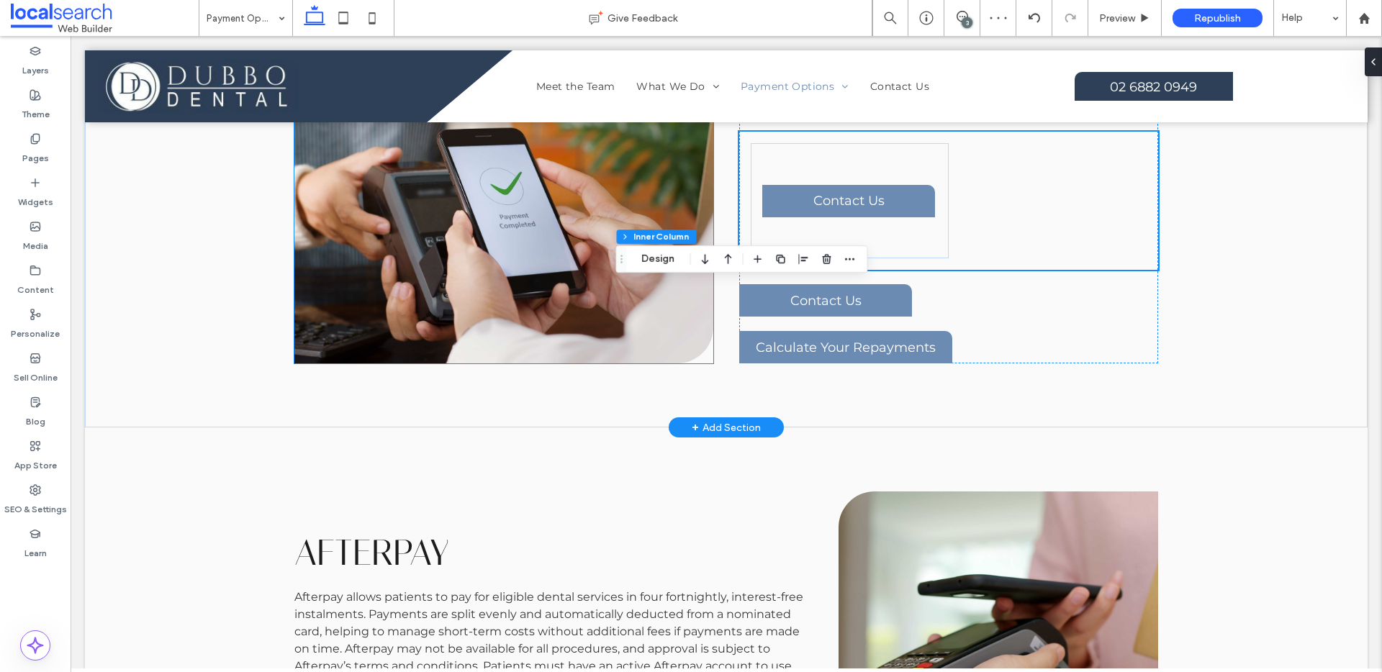
scroll to position [307, 0]
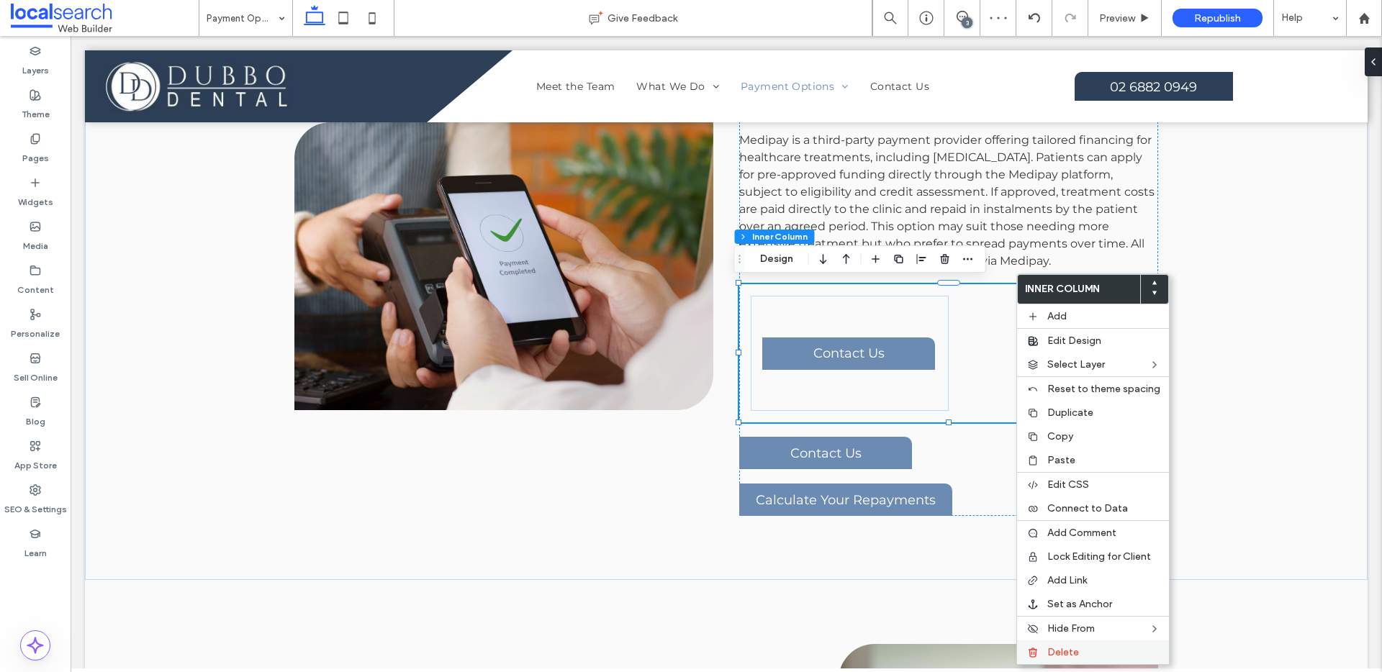
click at [1061, 644] on div "Delete" at bounding box center [1093, 653] width 152 height 24
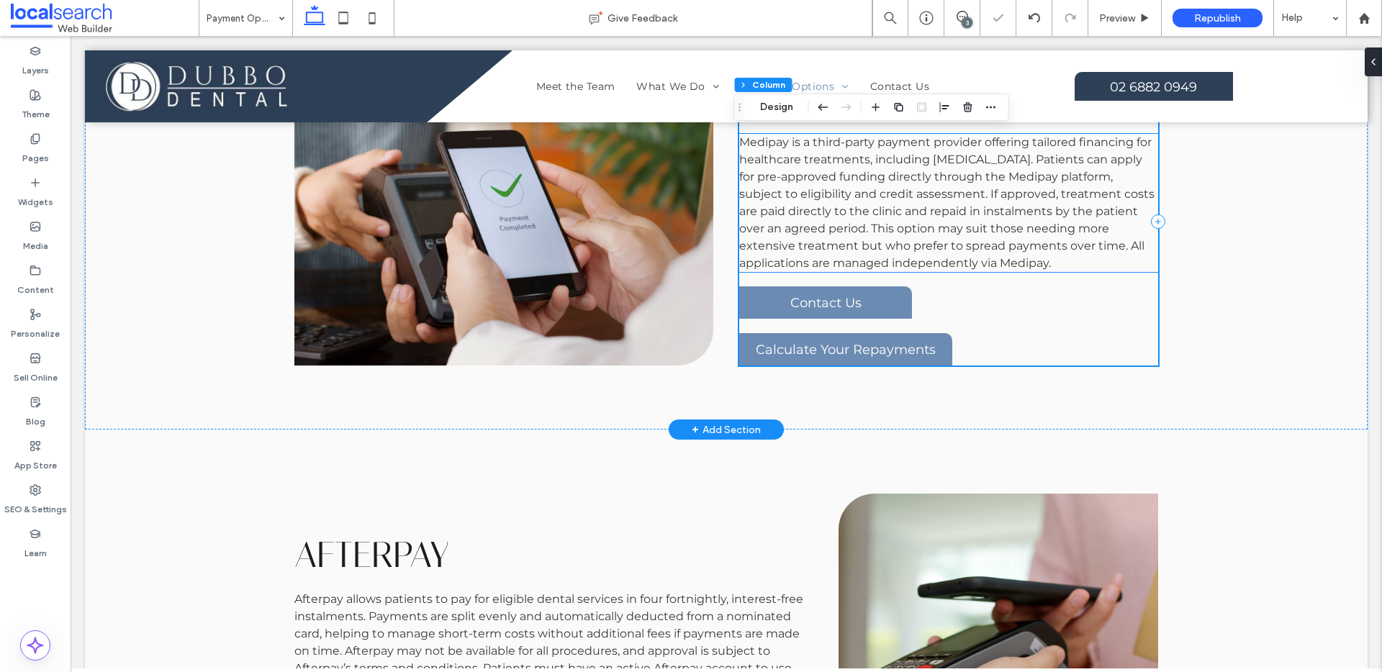
scroll to position [305, 0]
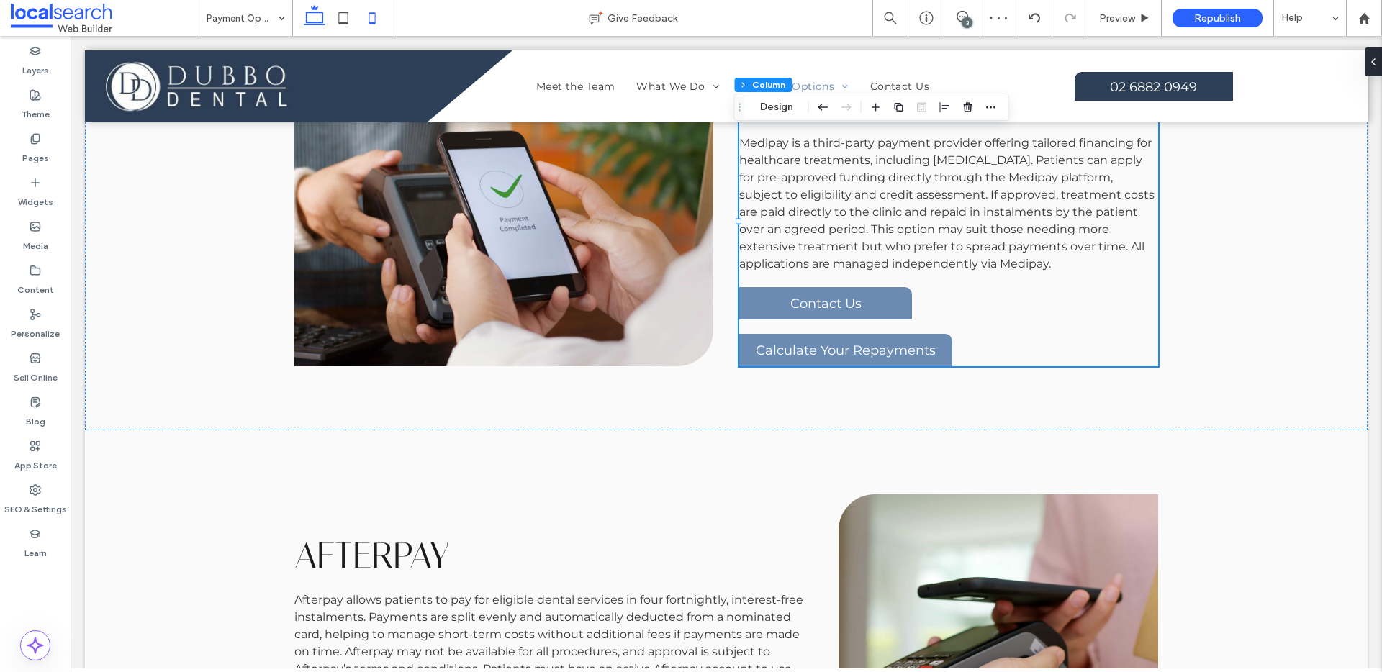
click at [374, 19] on icon at bounding box center [372, 18] width 29 height 29
type input "**"
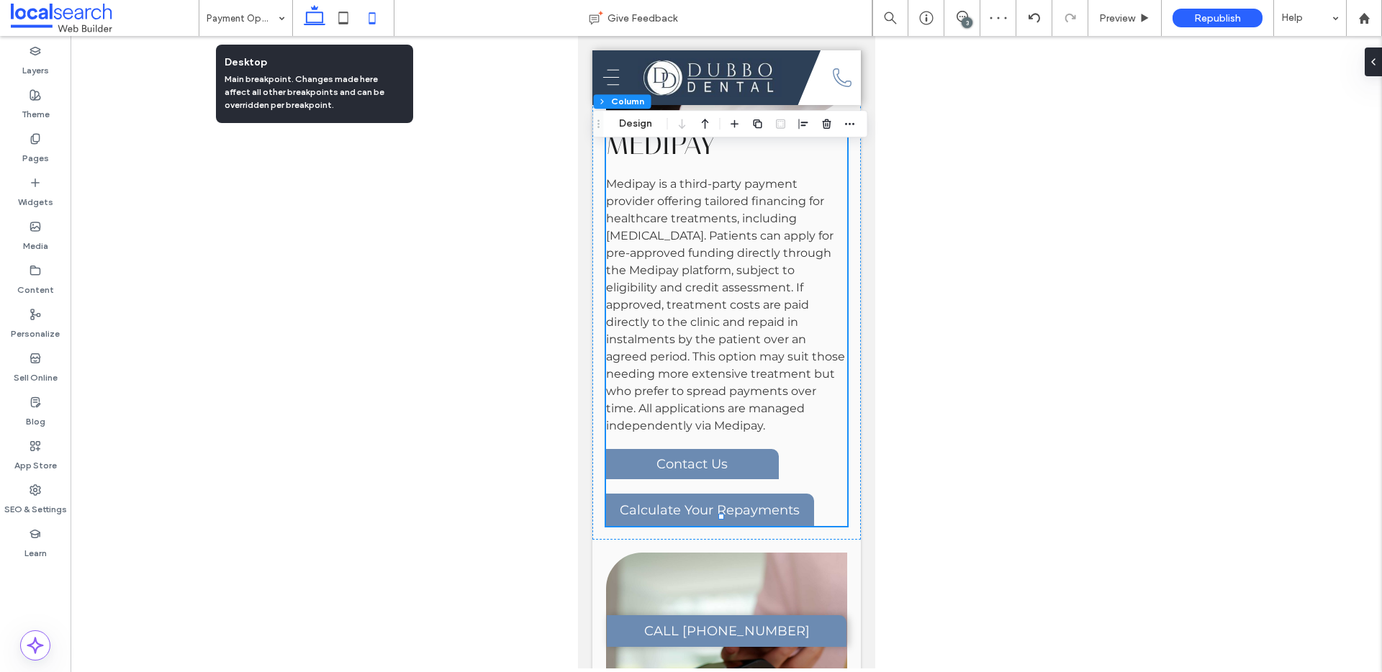
click at [315, 17] on icon at bounding box center [314, 18] width 29 height 29
type input "**"
type input "*****"
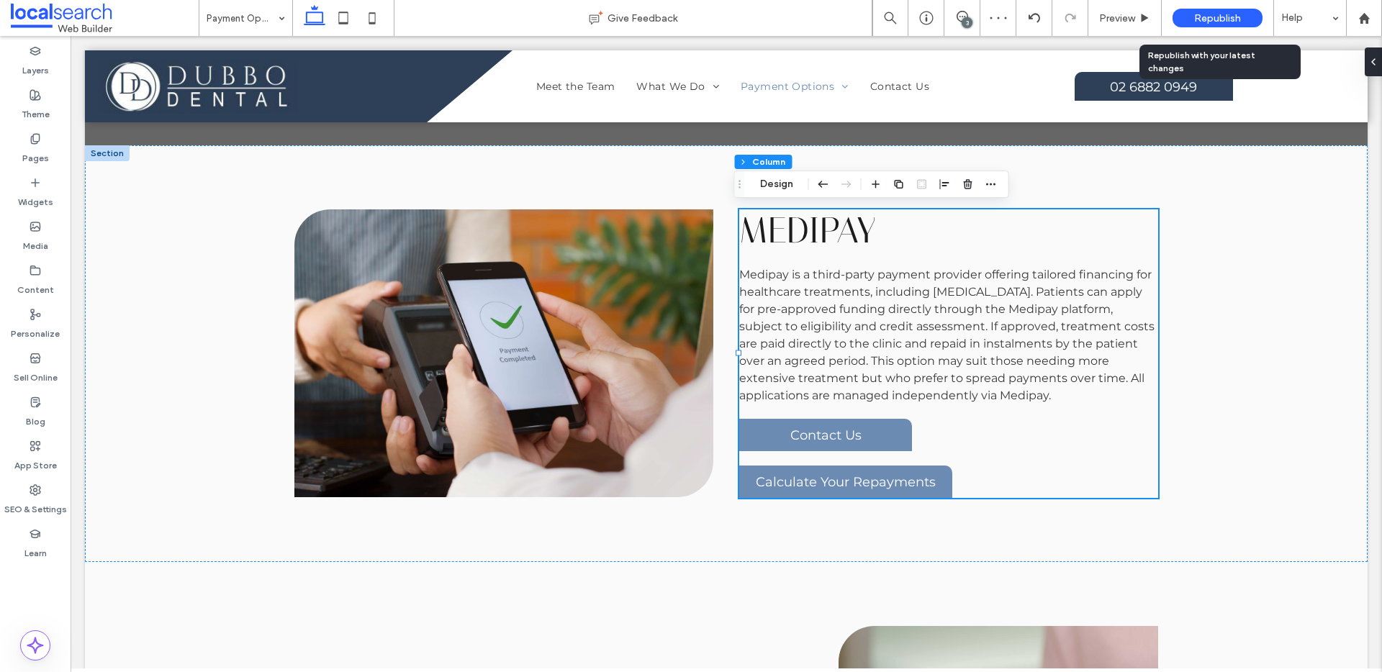
click at [1223, 13] on span "Republish" at bounding box center [1217, 18] width 47 height 12
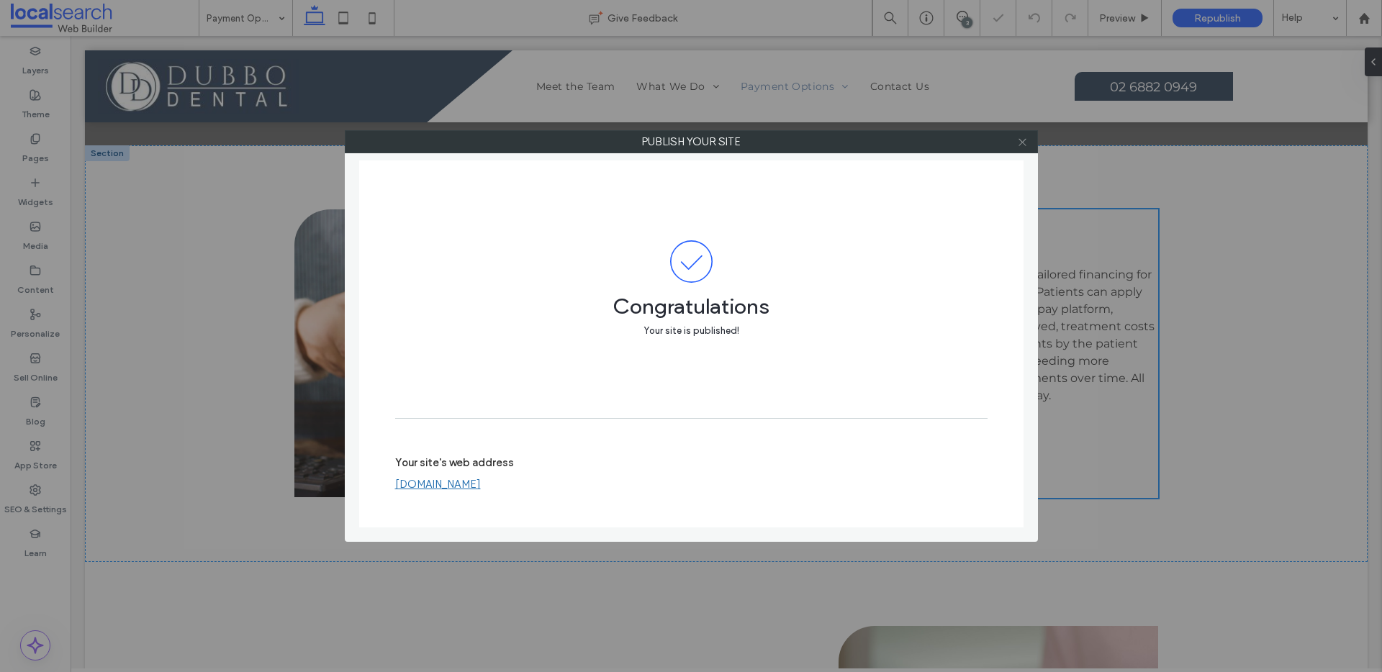
click at [1024, 147] on span at bounding box center [1022, 142] width 11 height 22
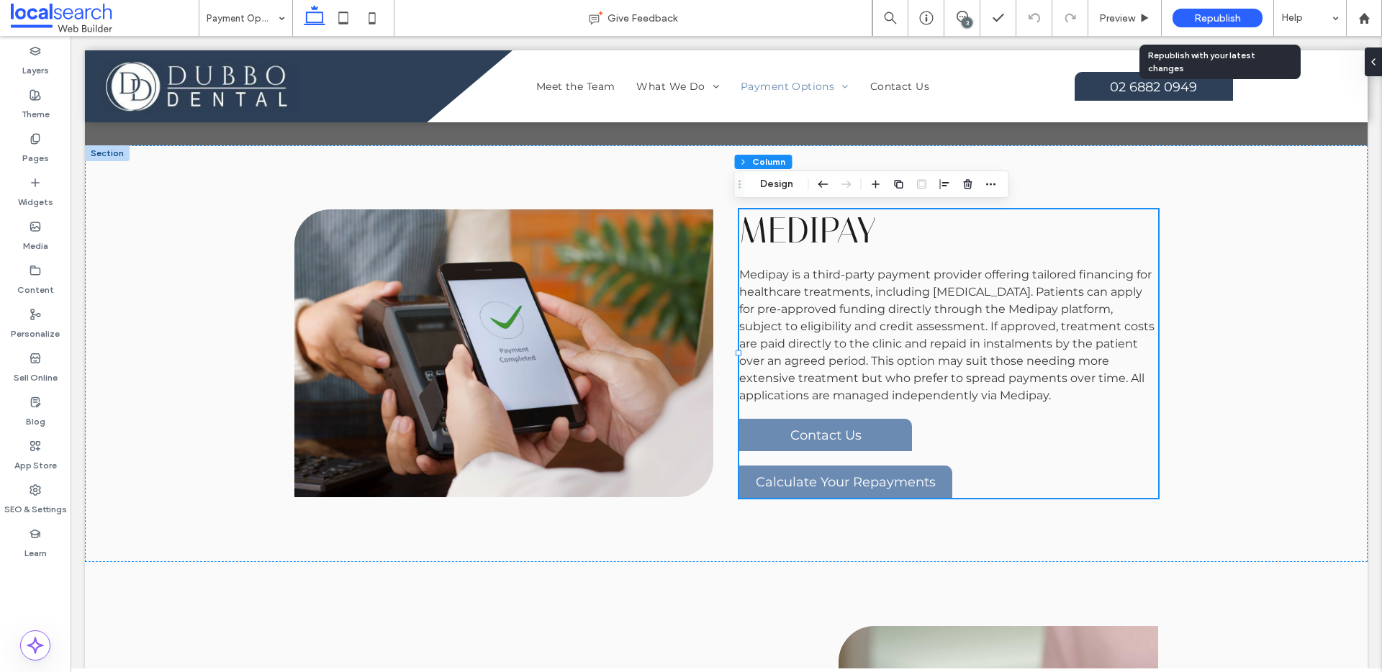
click at [1173, 14] on div "Republish" at bounding box center [1218, 18] width 90 height 19
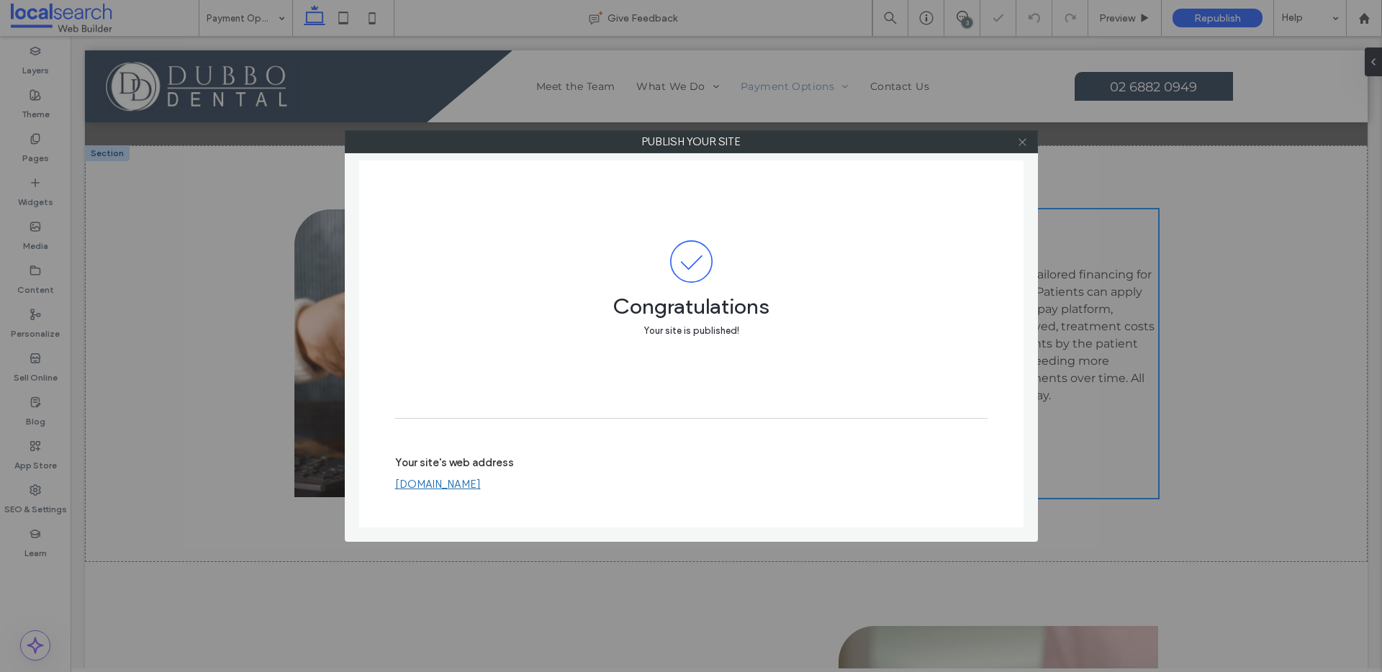
click at [1020, 143] on icon at bounding box center [1022, 142] width 11 height 11
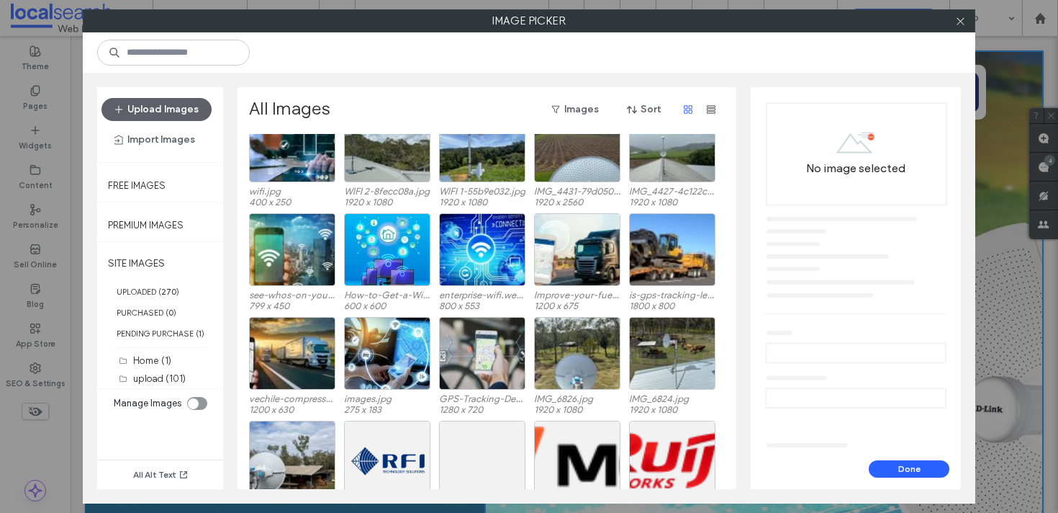
scroll to position [1936, 0]
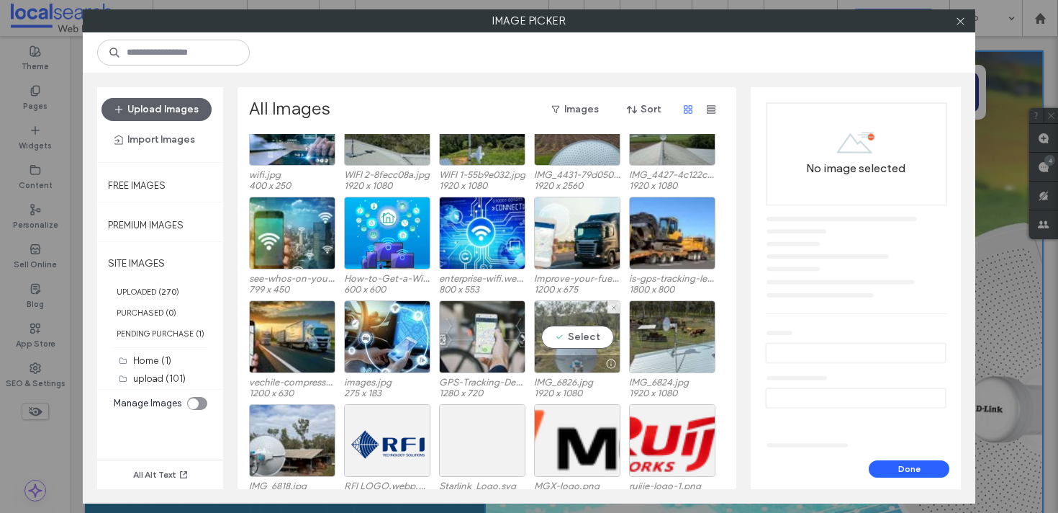
click at [572, 330] on div "Select" at bounding box center [577, 336] width 86 height 73
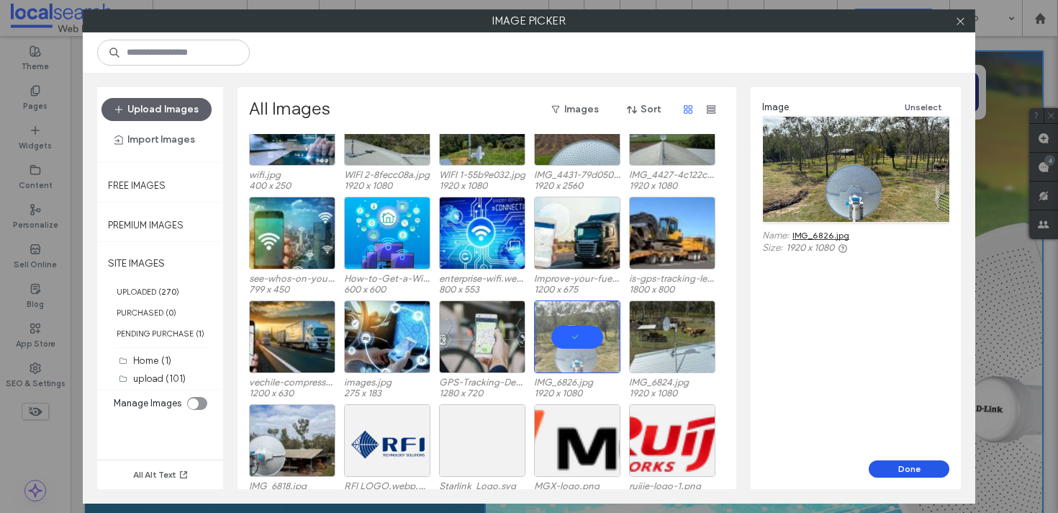
click at [878, 472] on button "Done" at bounding box center [909, 468] width 81 height 17
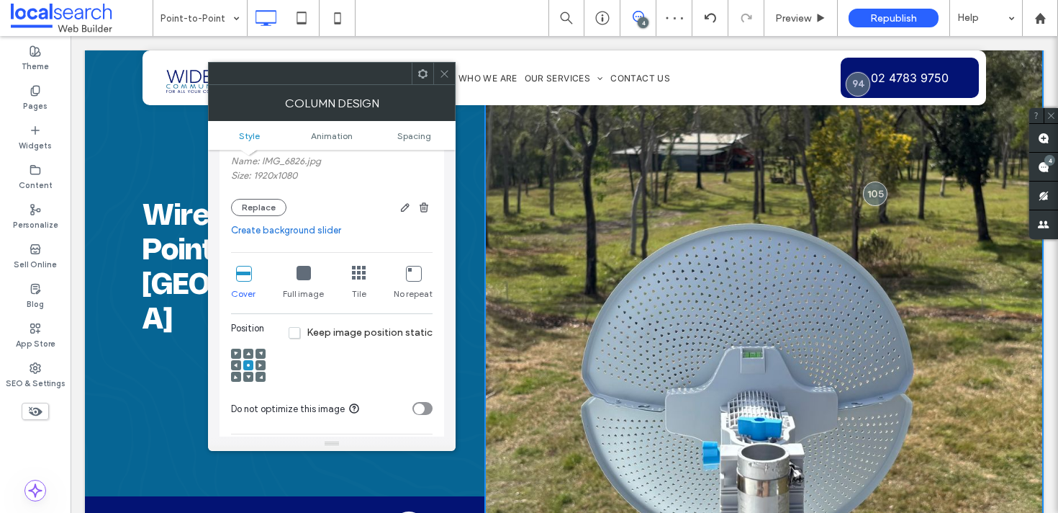
scroll to position [212, 0]
click at [446, 78] on icon at bounding box center [444, 73] width 11 height 11
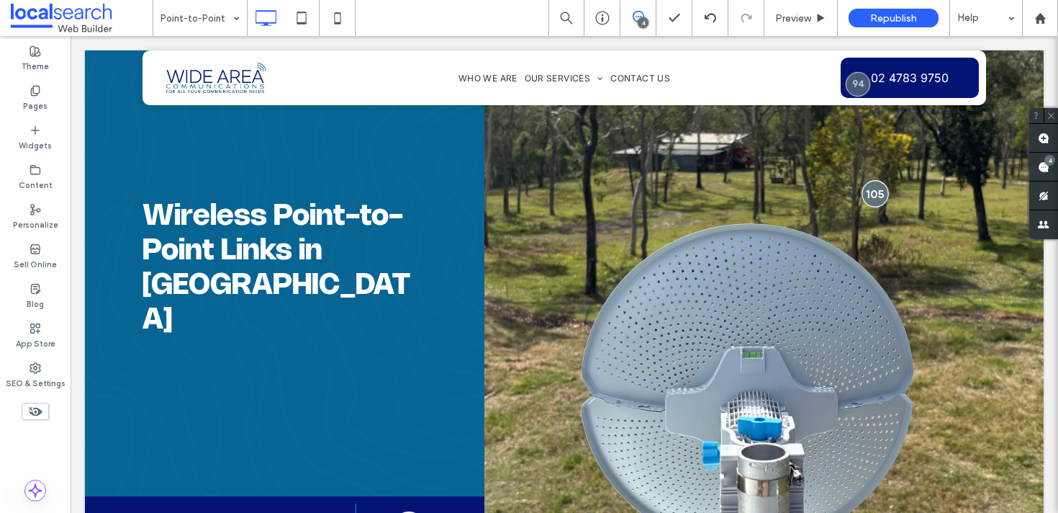
click at [870, 180] on div at bounding box center [876, 193] width 27 height 27
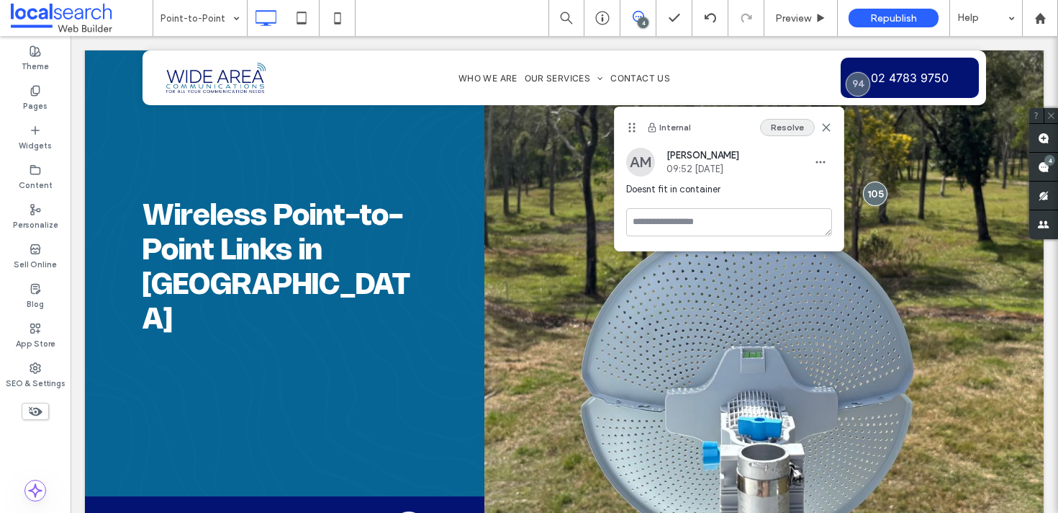
click at [803, 130] on button "Resolve" at bounding box center [787, 127] width 55 height 17
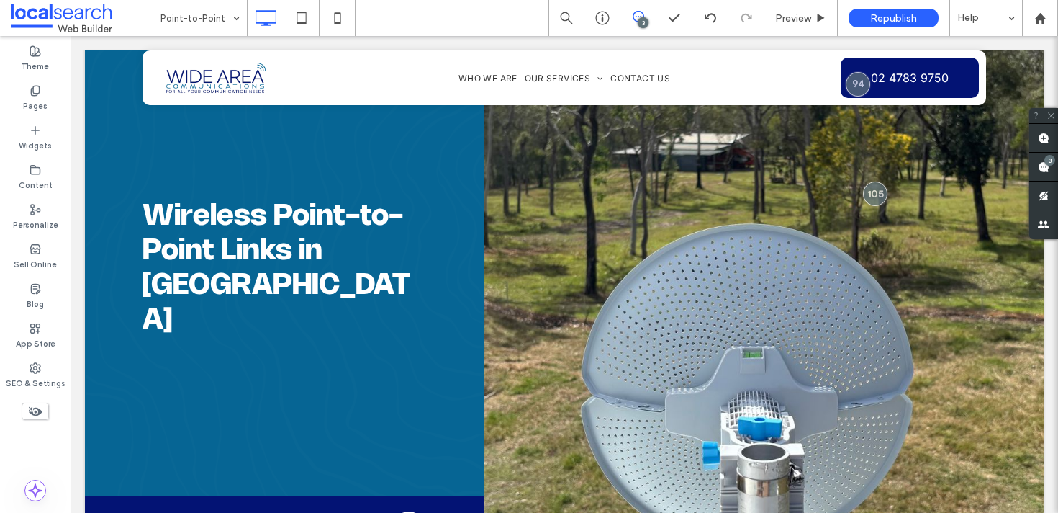
click at [549, 242] on div "Click To Paste Click To Paste" at bounding box center [764, 253] width 559 height 617
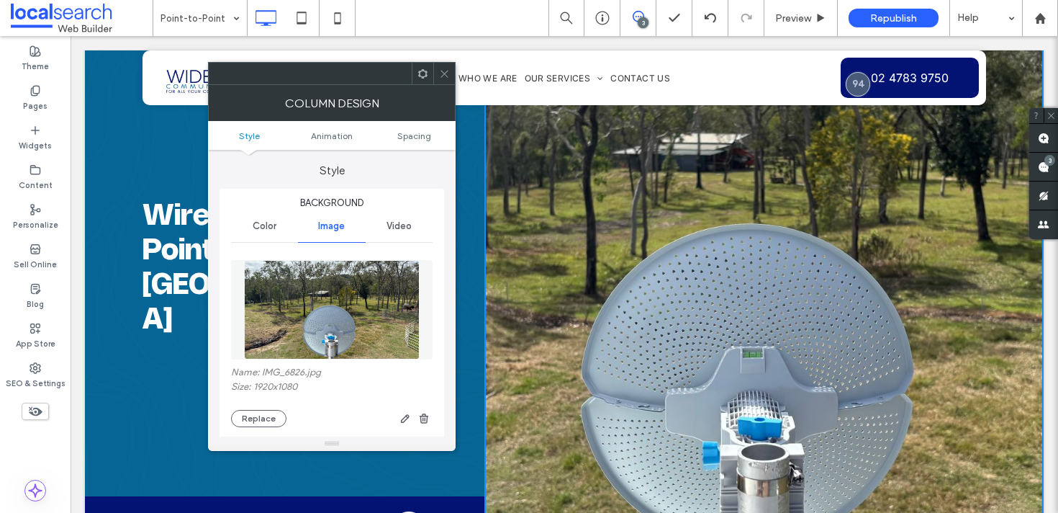
click at [448, 72] on icon at bounding box center [444, 73] width 11 height 11
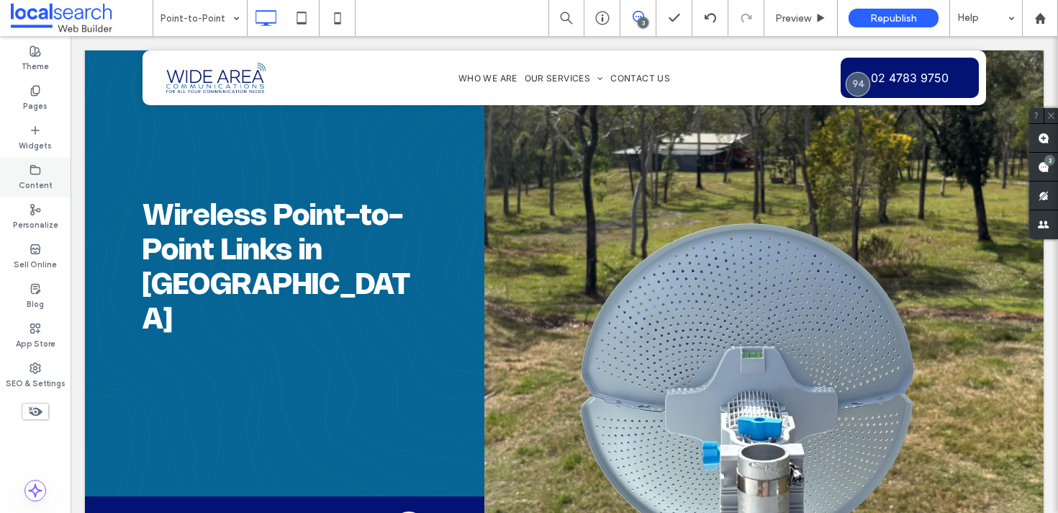
click at [35, 166] on use at bounding box center [35, 169] width 9 height 9
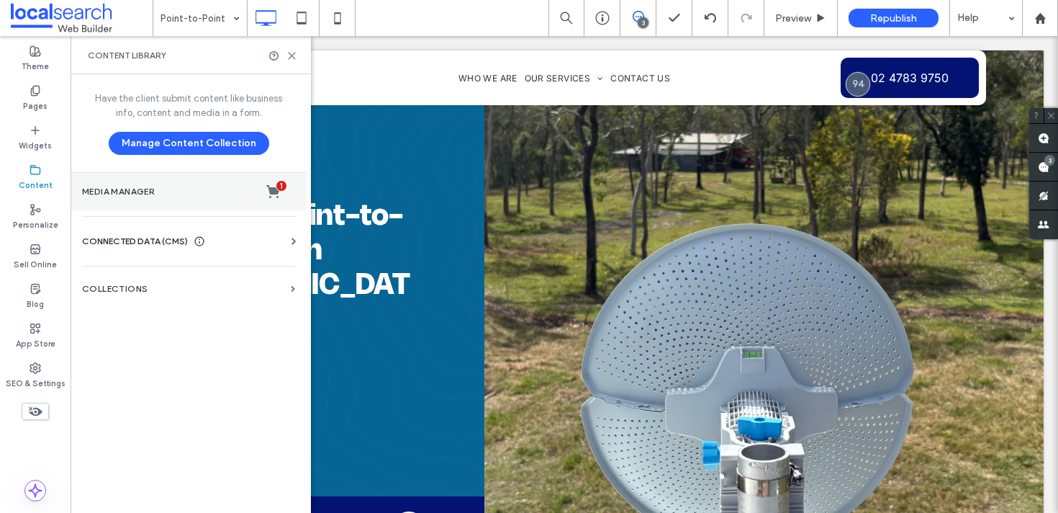
click at [133, 198] on label "Media Manager 1" at bounding box center [188, 191] width 213 height 14
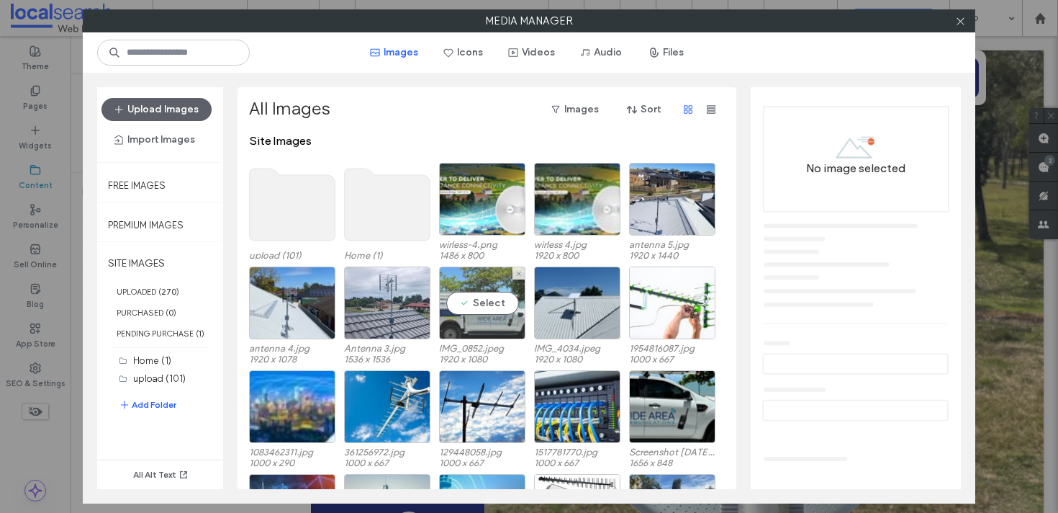
click at [501, 275] on div "Select" at bounding box center [482, 302] width 86 height 73
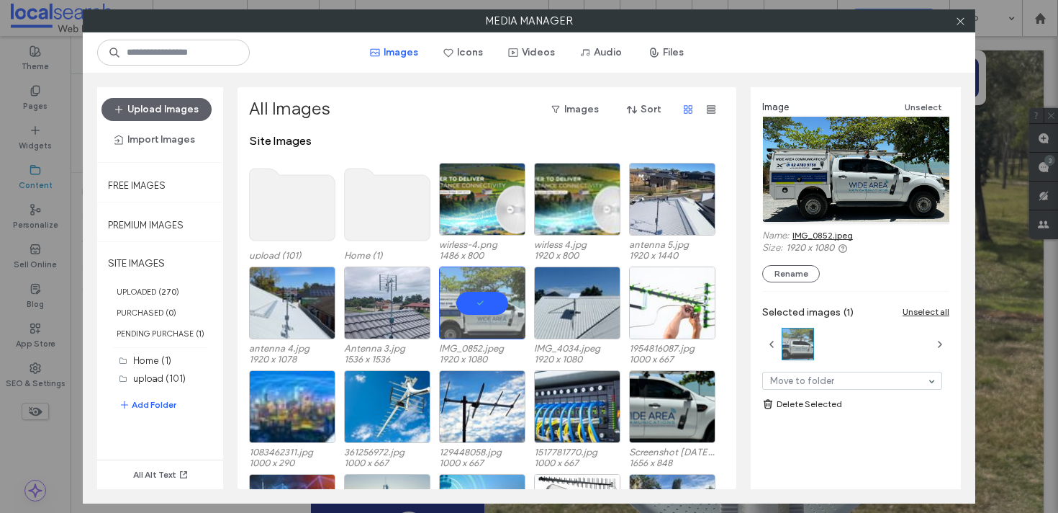
click at [833, 233] on link "IMG_0852.jpeg" at bounding box center [823, 235] width 60 height 11
click at [958, 21] on icon at bounding box center [960, 21] width 11 height 11
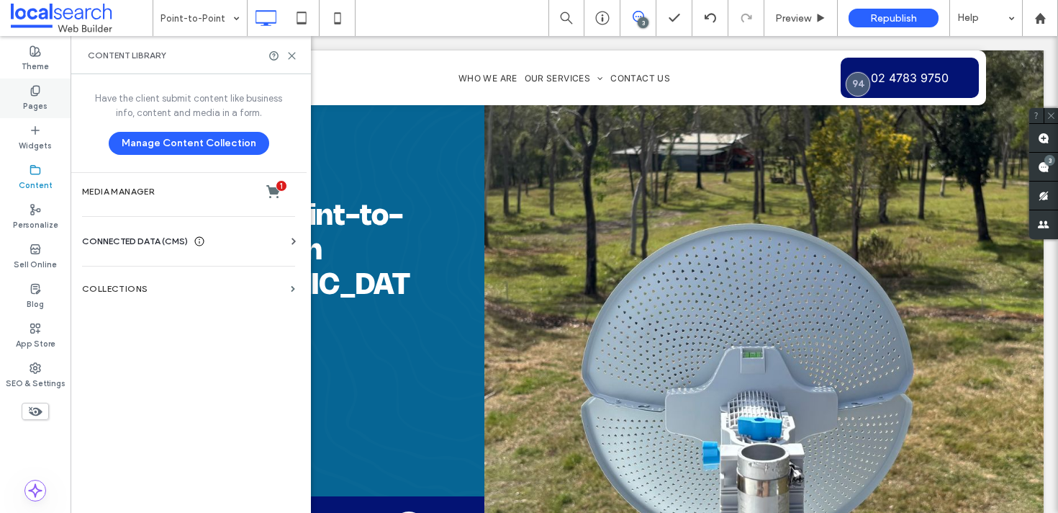
click at [48, 91] on div "Pages" at bounding box center [35, 98] width 71 height 40
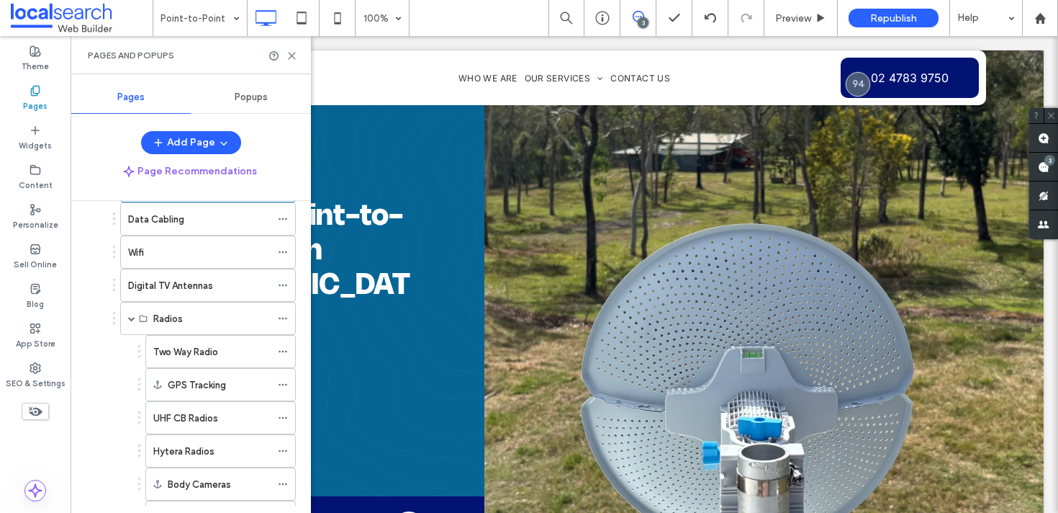
scroll to position [302, 0]
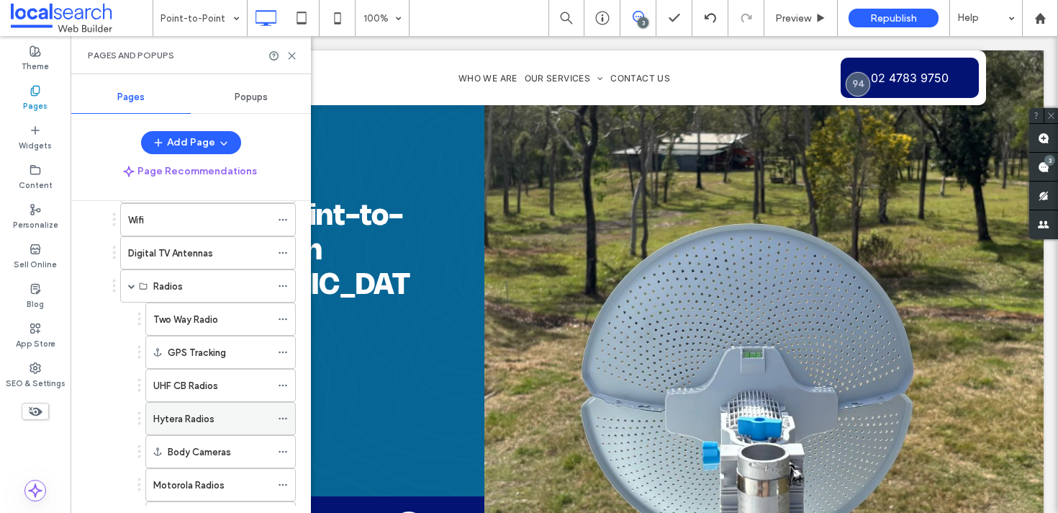
click at [196, 427] on div "Hytera Radios" at bounding box center [211, 418] width 117 height 32
click at [292, 57] on icon at bounding box center [292, 55] width 11 height 11
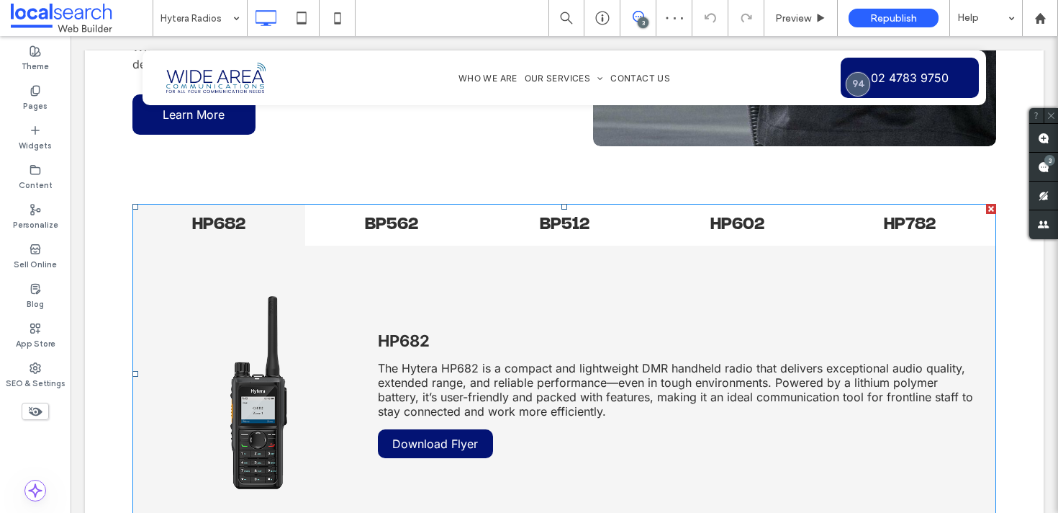
scroll to position [3161, 0]
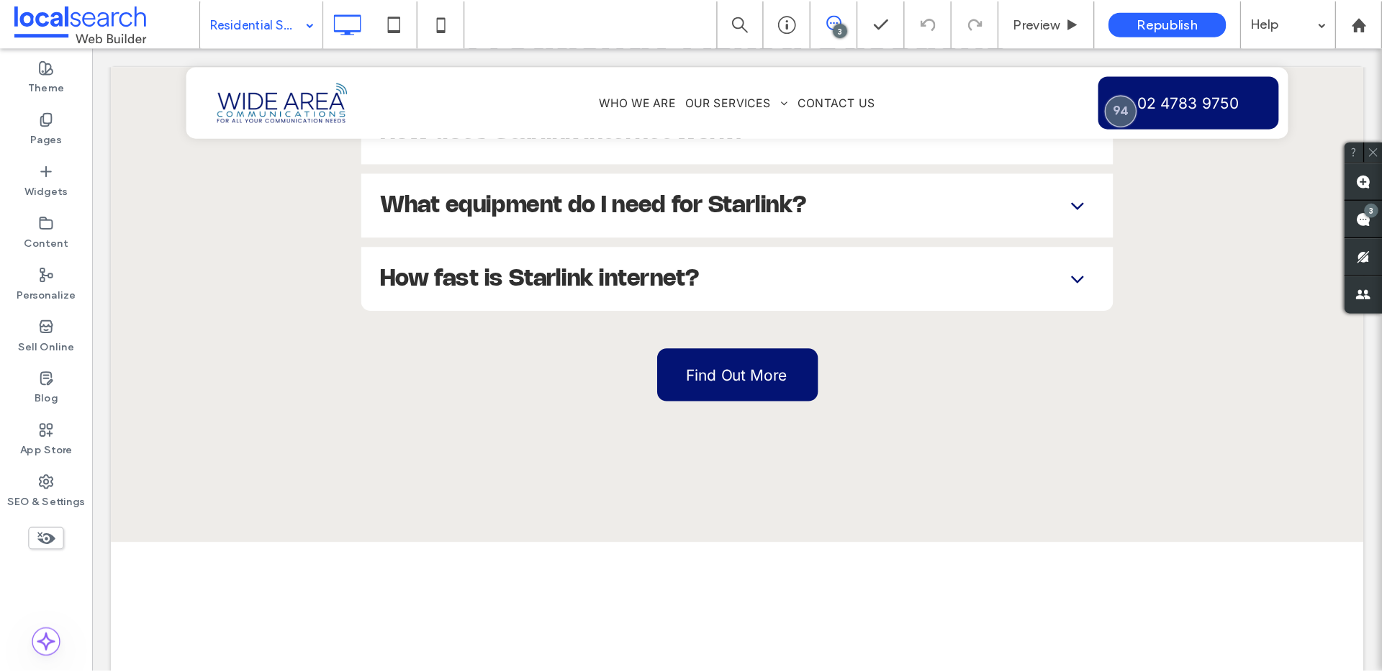
scroll to position [2033, 0]
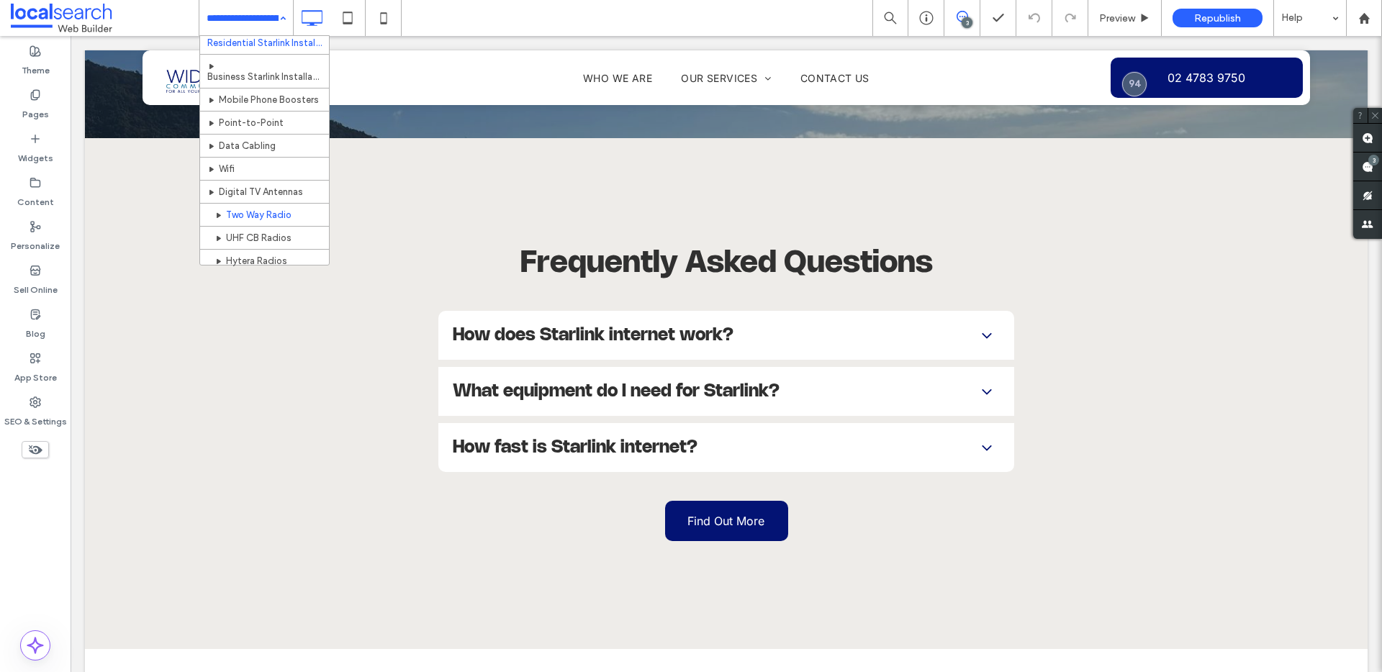
scroll to position [132, 0]
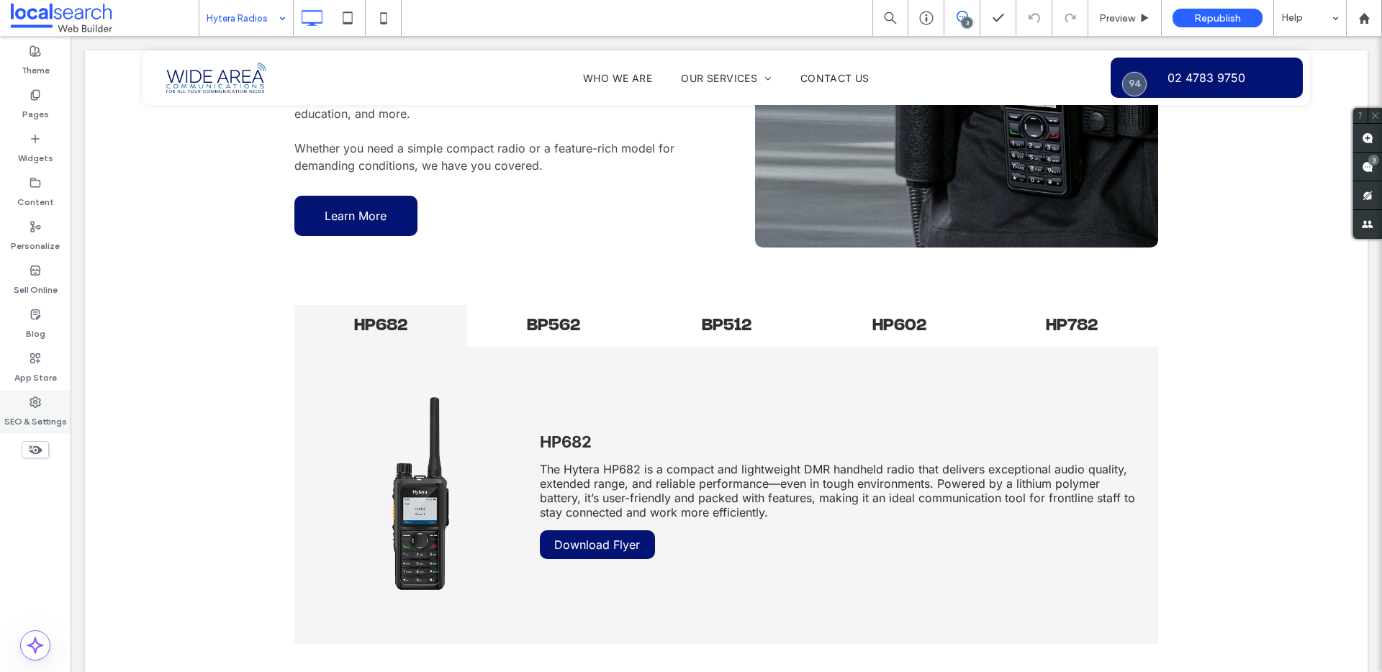
scroll to position [3045, 0]
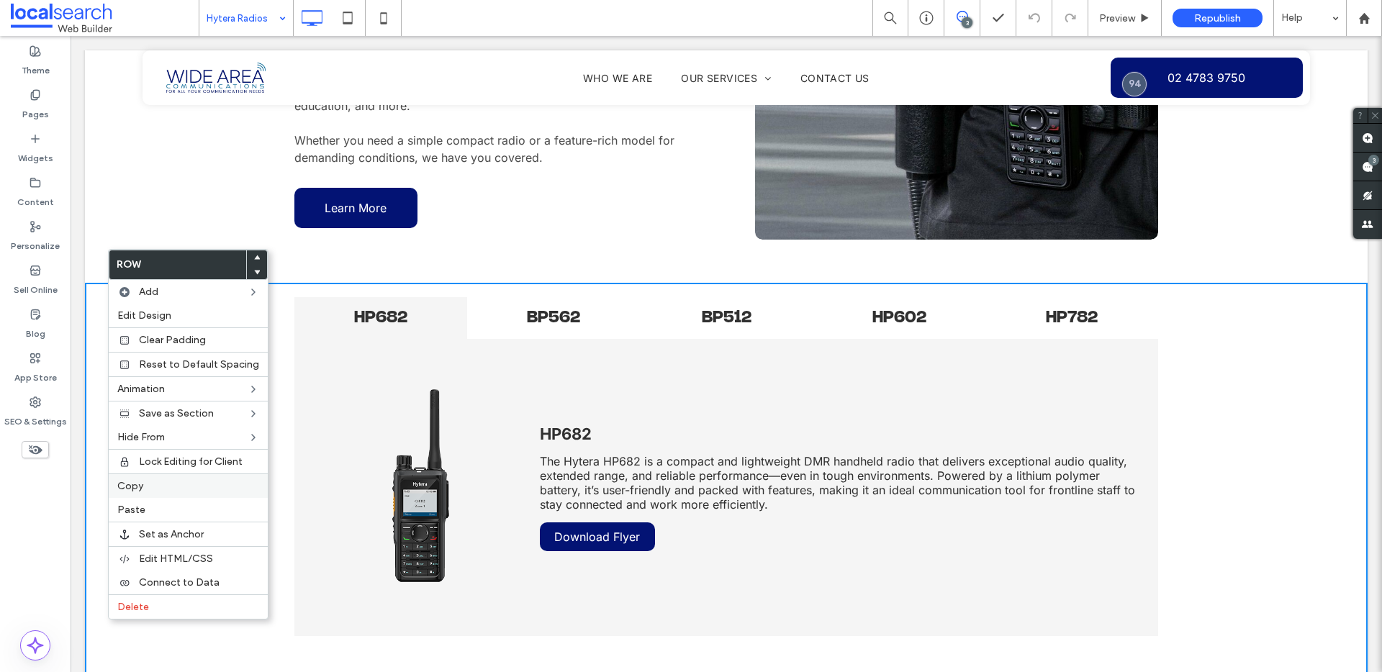
click at [166, 494] on div "Copy" at bounding box center [188, 486] width 159 height 24
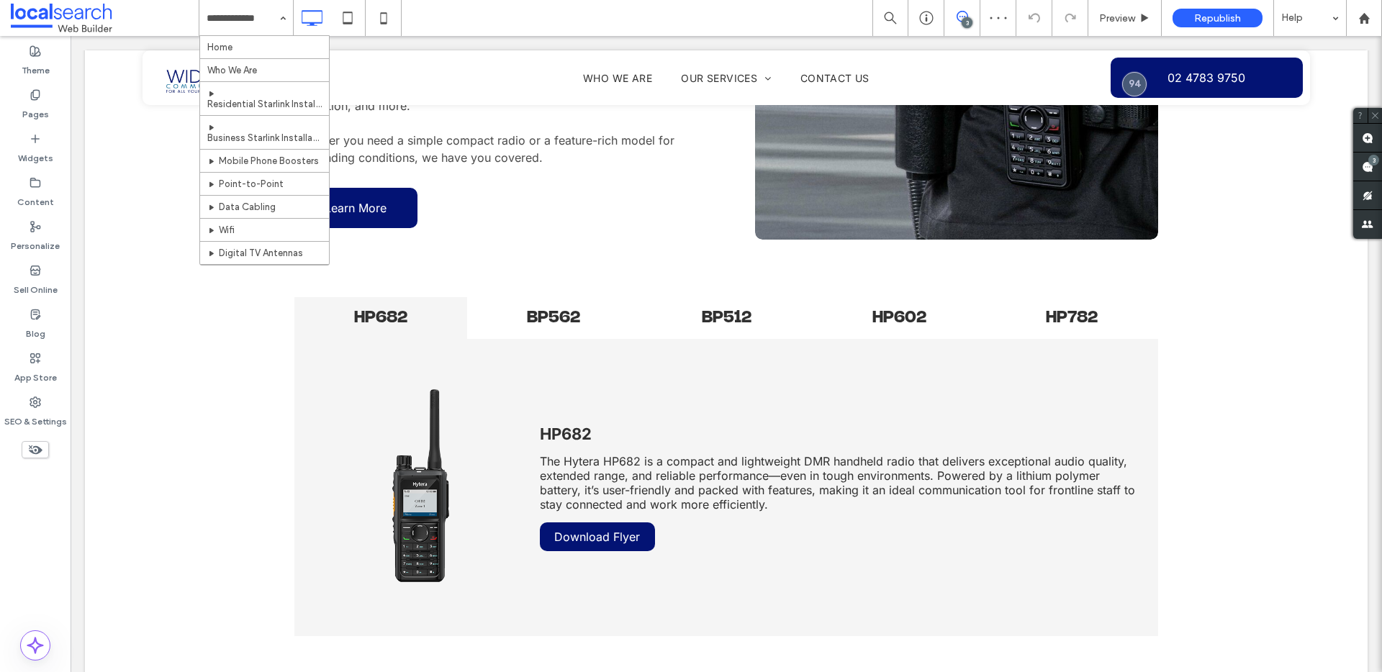
drag, startPoint x: 256, startPoint y: 99, endPoint x: 271, endPoint y: 112, distance: 18.9
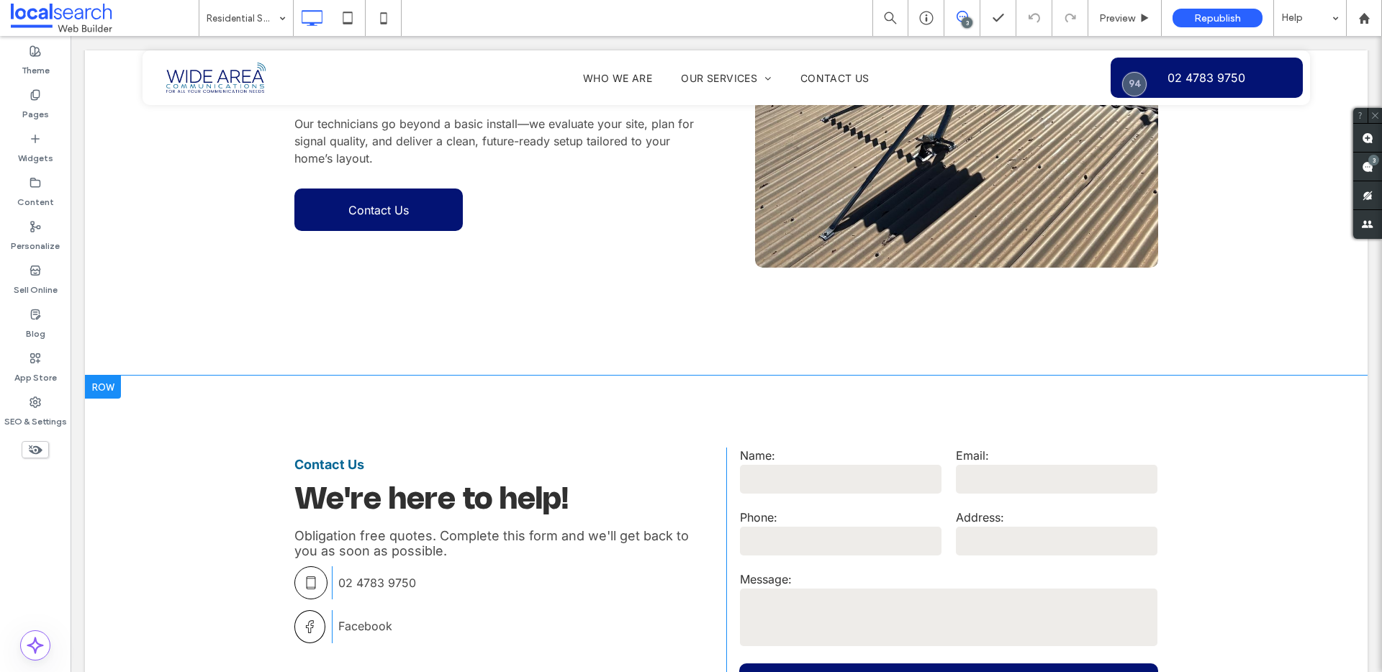
scroll to position [2604, 0]
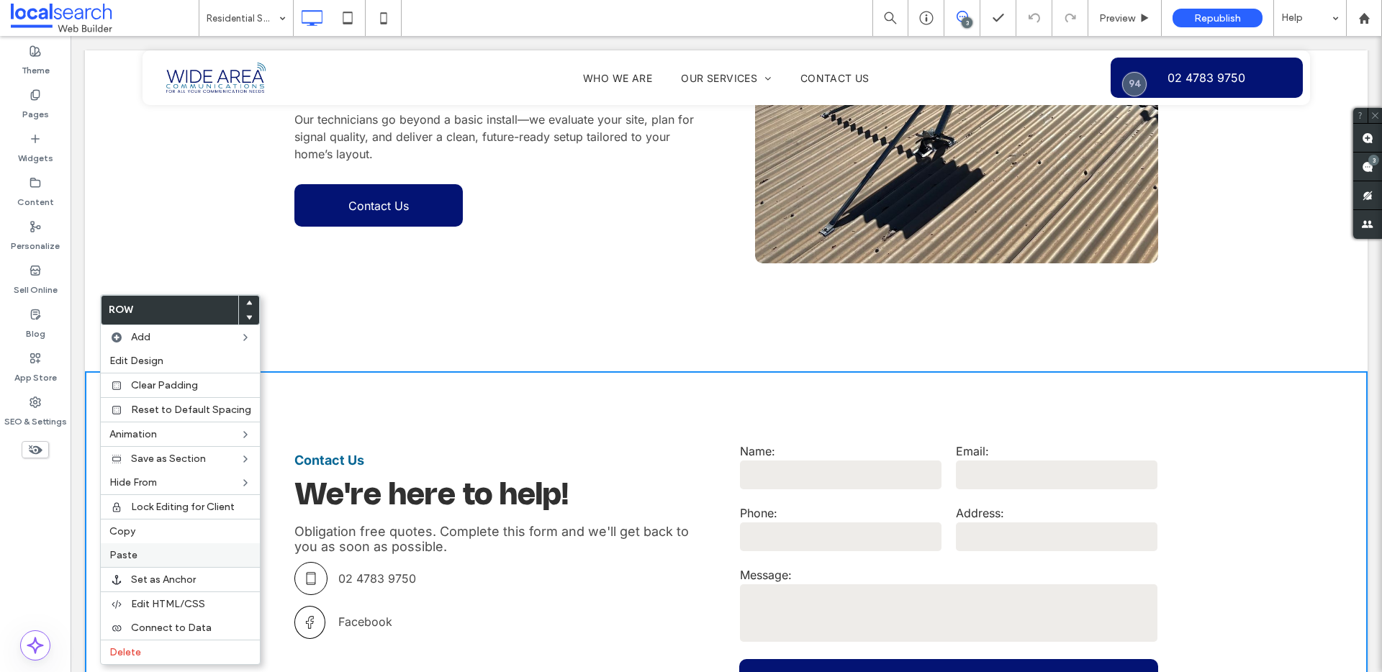
click at [116, 512] on div "Paste" at bounding box center [180, 556] width 159 height 24
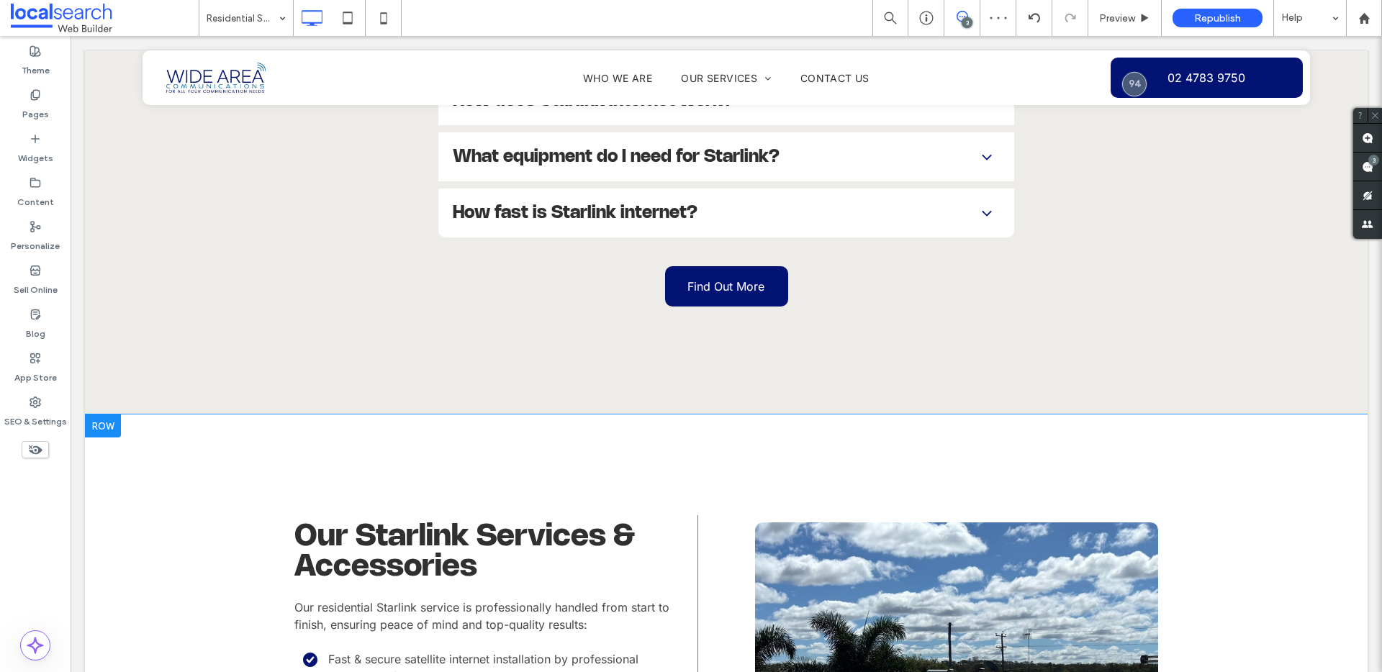
scroll to position [1963, 0]
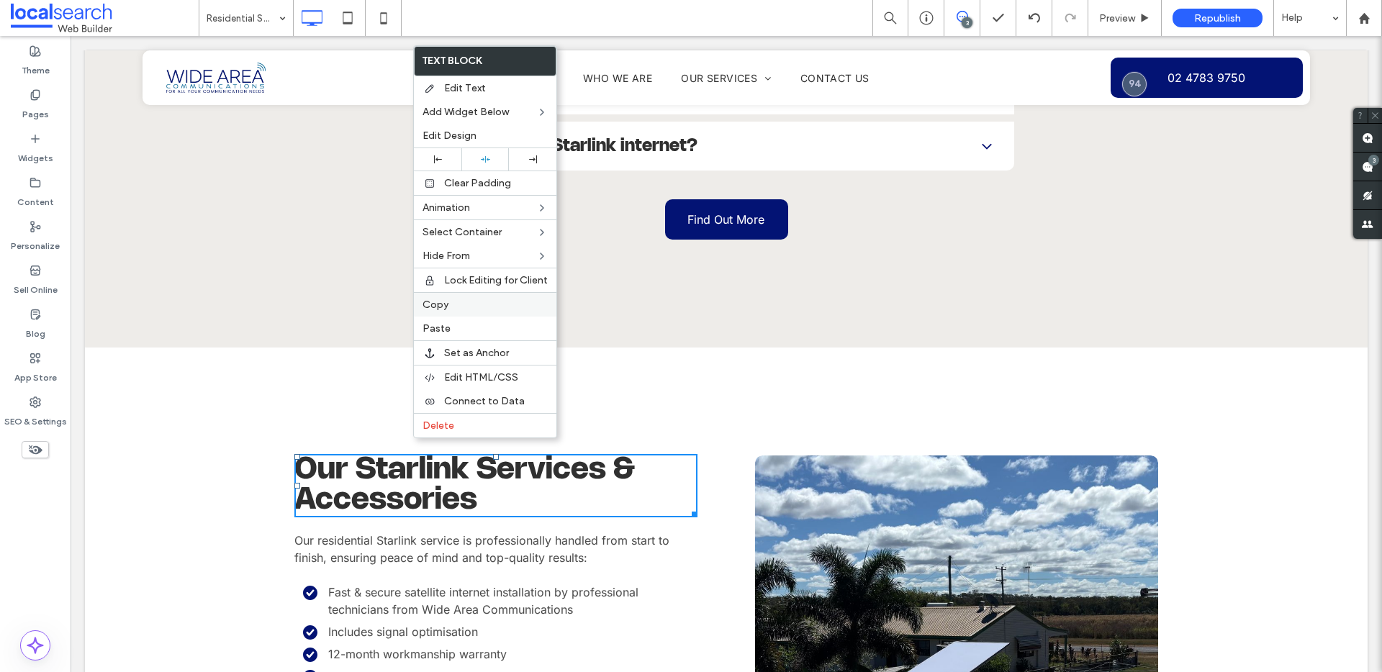
click at [456, 307] on label "Copy" at bounding box center [485, 305] width 125 height 12
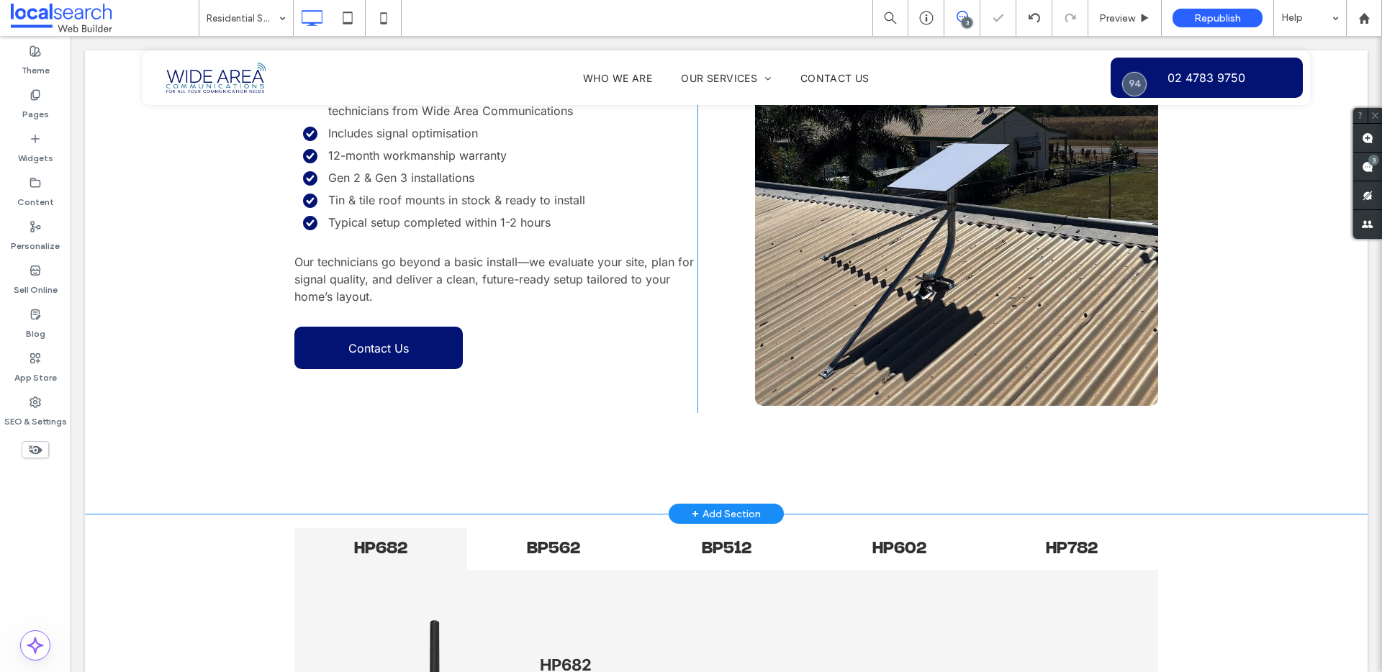
scroll to position [2900, 0]
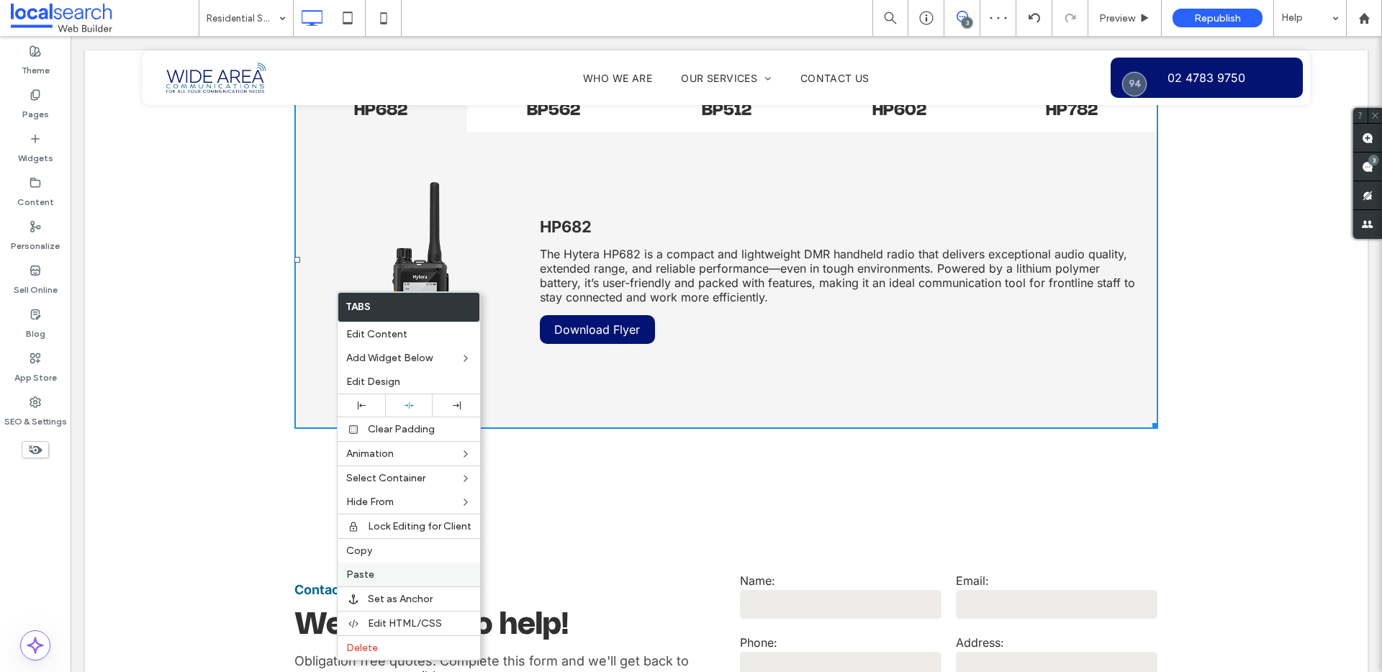
click at [361, 512] on span "Paste" at bounding box center [360, 575] width 28 height 12
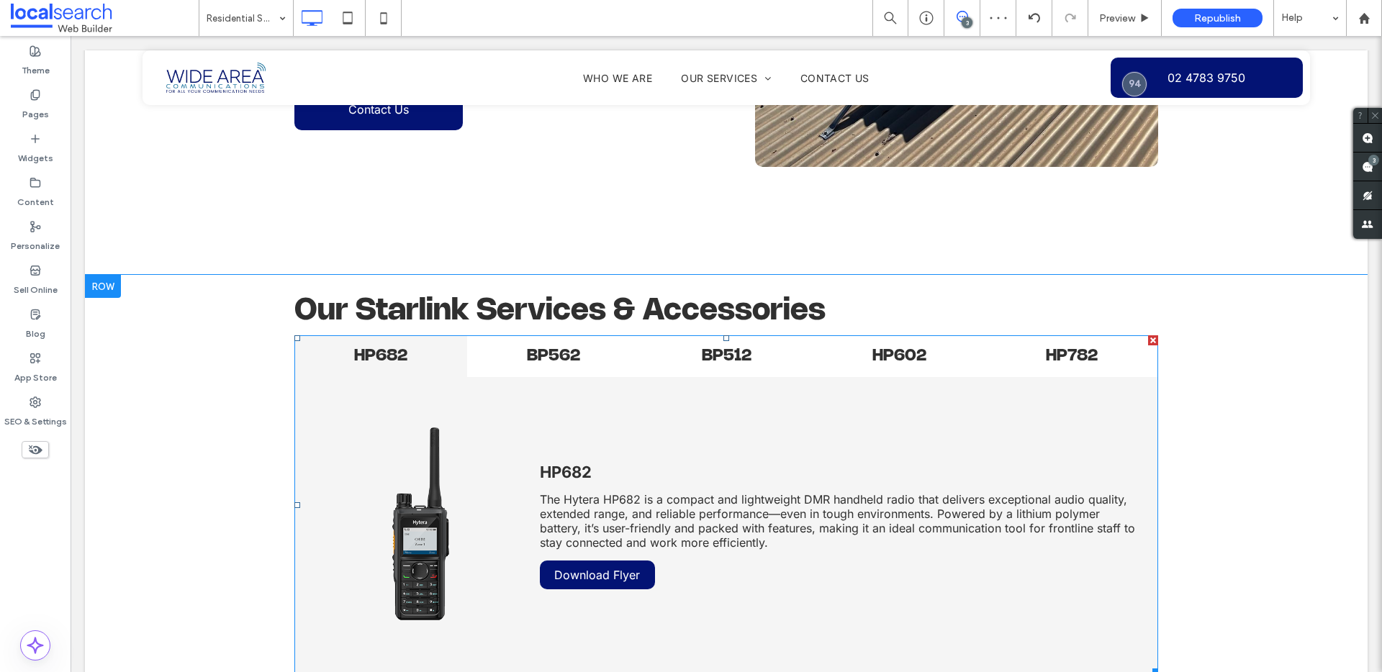
scroll to position [2693, 0]
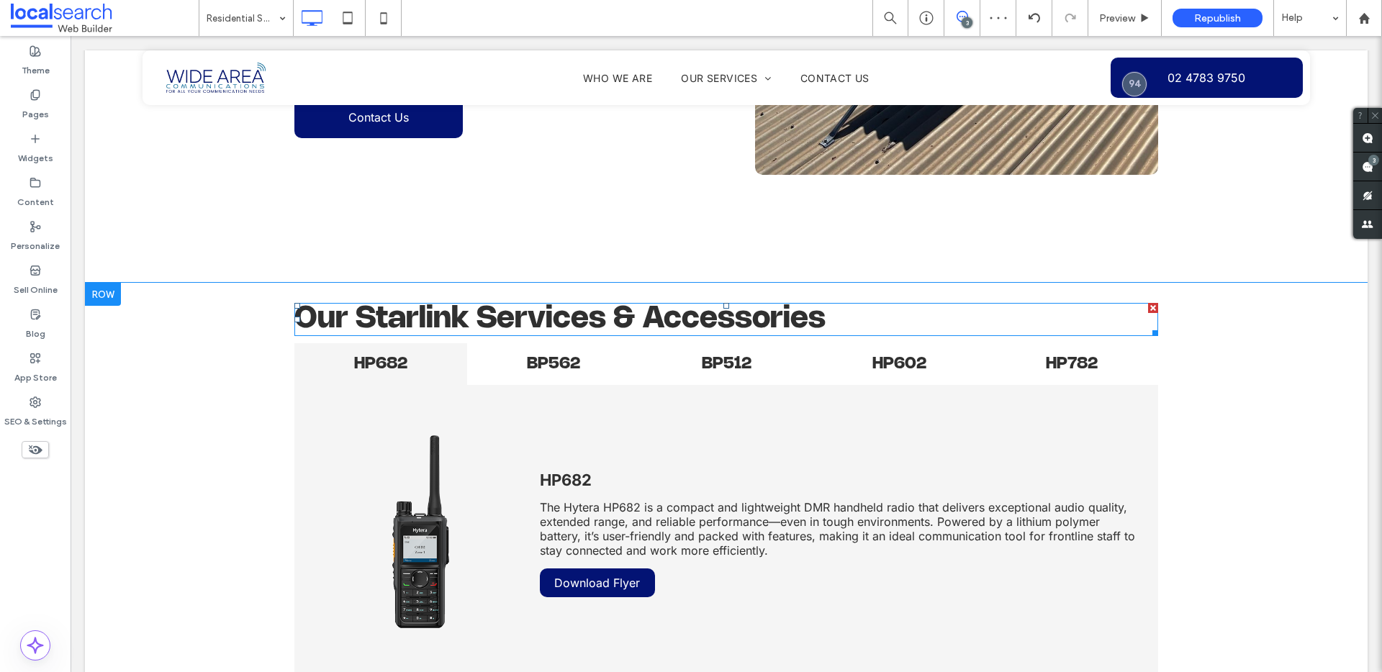
click at [531, 305] on strong "Our Starlink Services & Accessories" at bounding box center [559, 319] width 531 height 28
type input "**********"
type input "**"
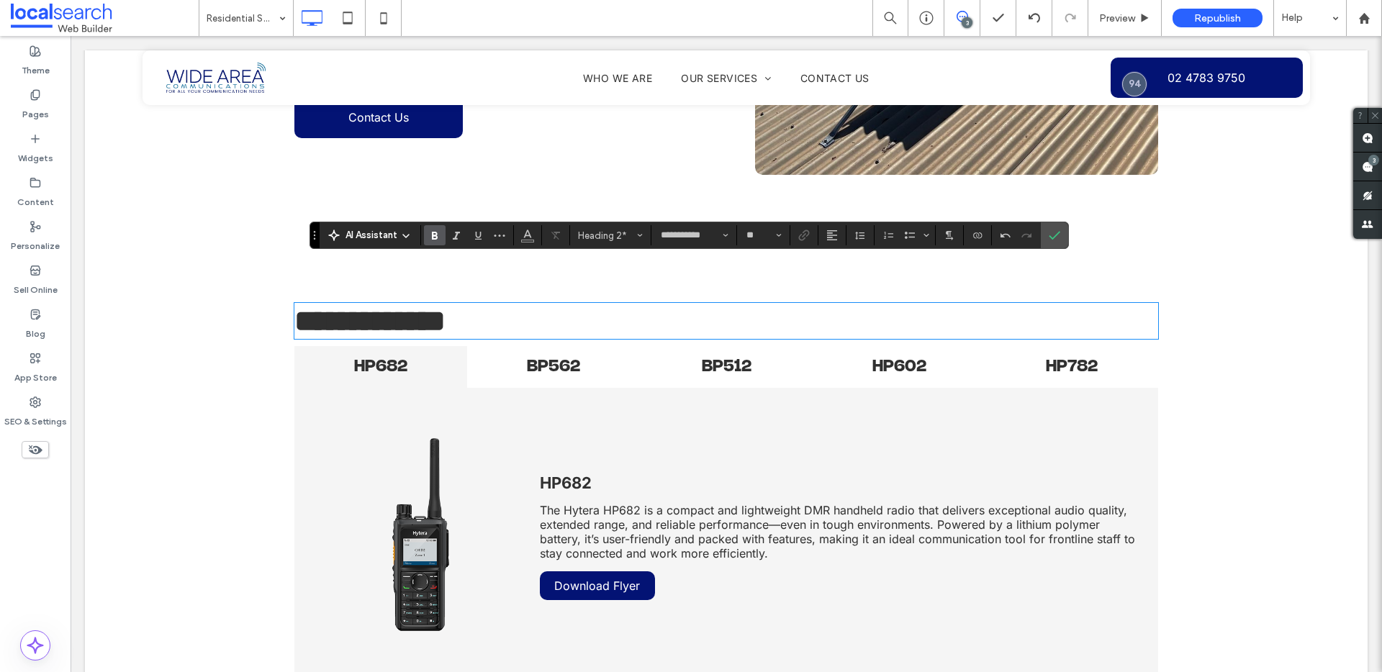
click at [441, 306] on strong "**********" at bounding box center [369, 321] width 151 height 30
click at [824, 237] on button "Alignment" at bounding box center [832, 235] width 22 height 20
click at [855, 274] on div "ui.textEditor.alignment.center" at bounding box center [846, 280] width 19 height 12
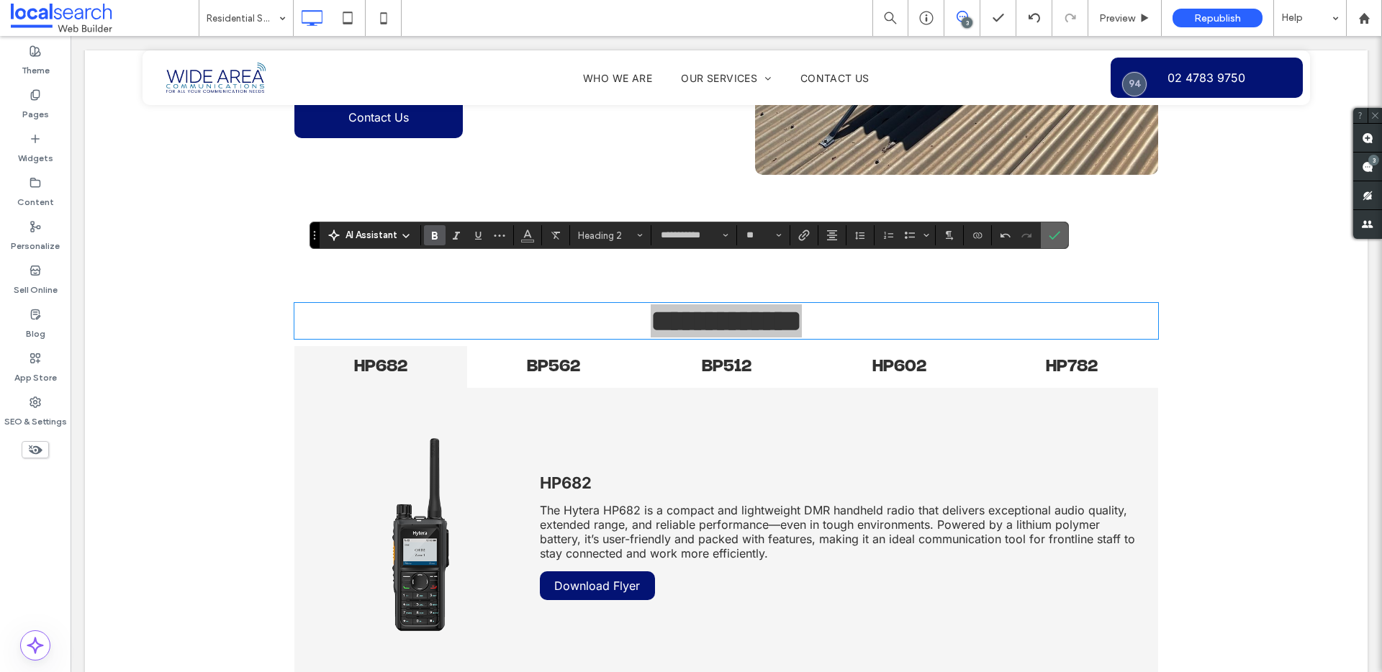
click at [1046, 235] on label "Confirm" at bounding box center [1055, 235] width 22 height 26
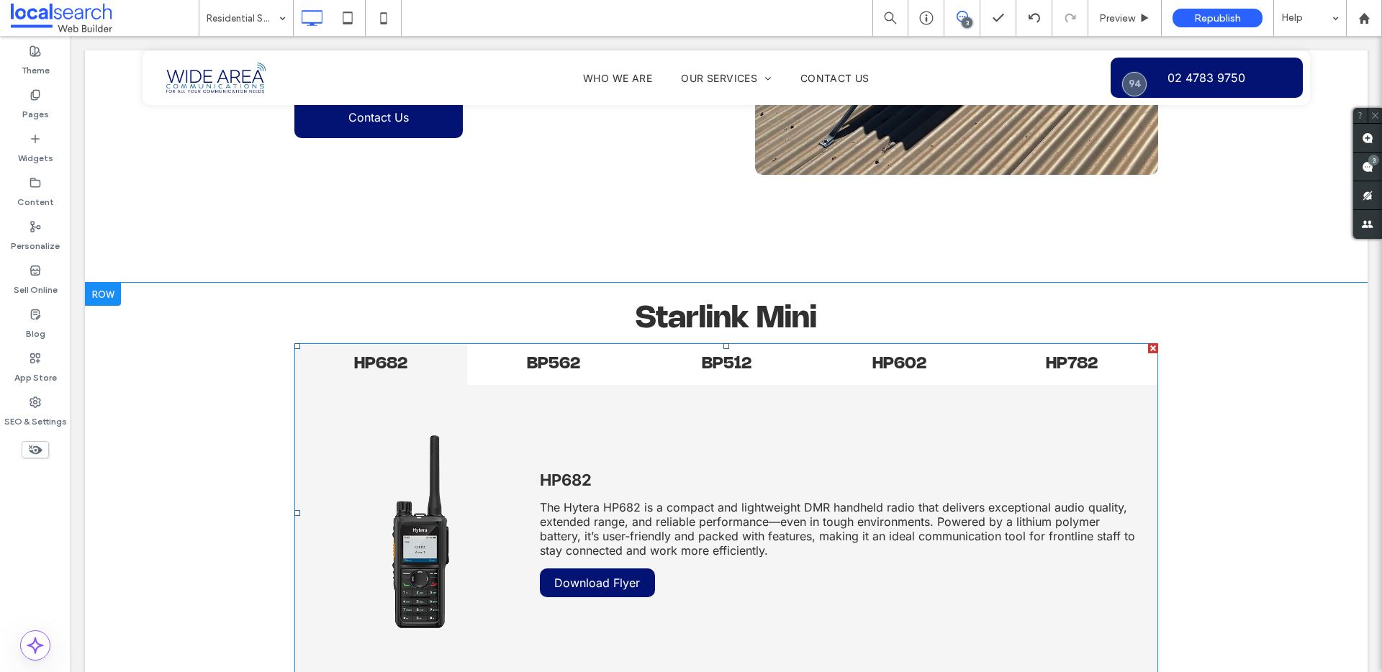
click at [570, 441] on span at bounding box center [726, 512] width 864 height 339
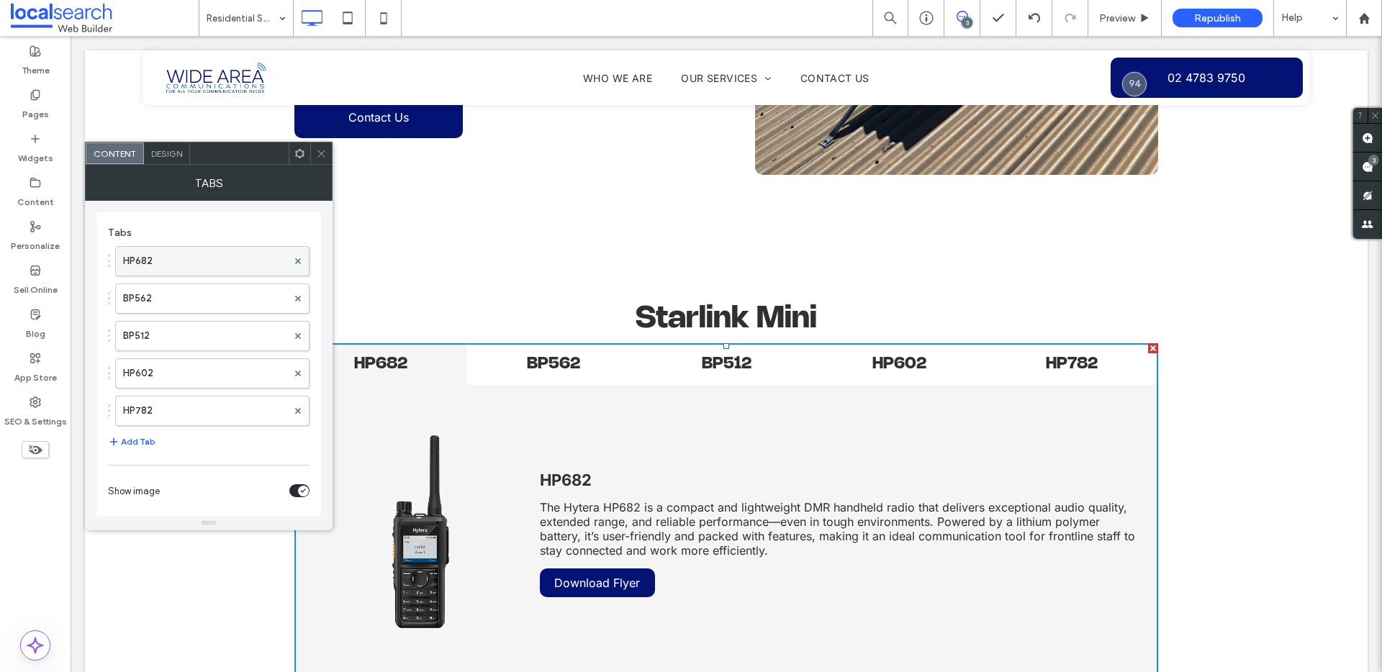
click at [177, 266] on label "HP682" at bounding box center [205, 261] width 164 height 29
